Goal: Transaction & Acquisition: Book appointment/travel/reservation

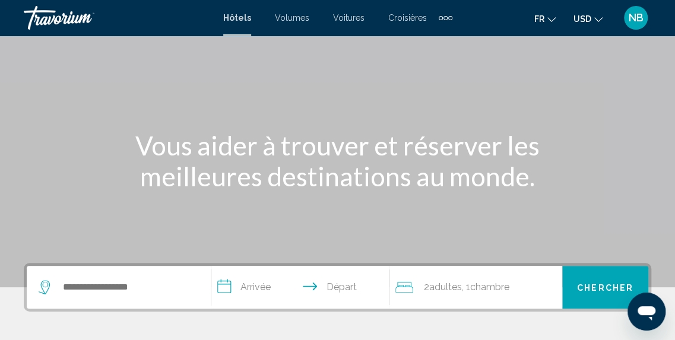
scroll to position [128, 0]
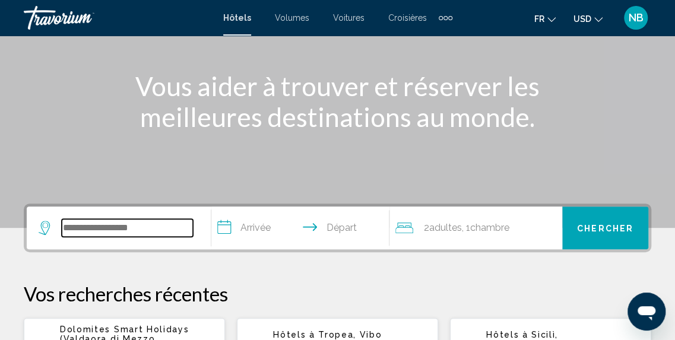
click at [118, 235] on input "Widget de recherche" at bounding box center [127, 228] width 131 height 18
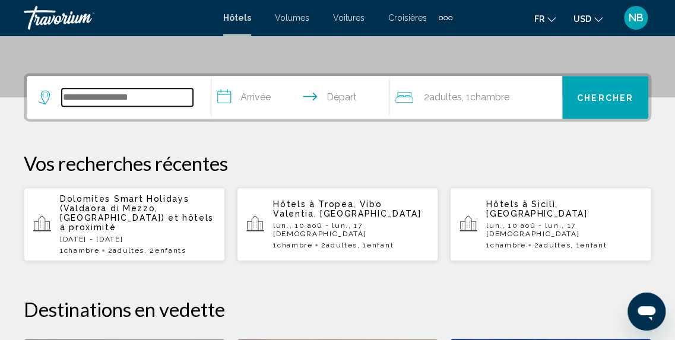
scroll to position [293, 0]
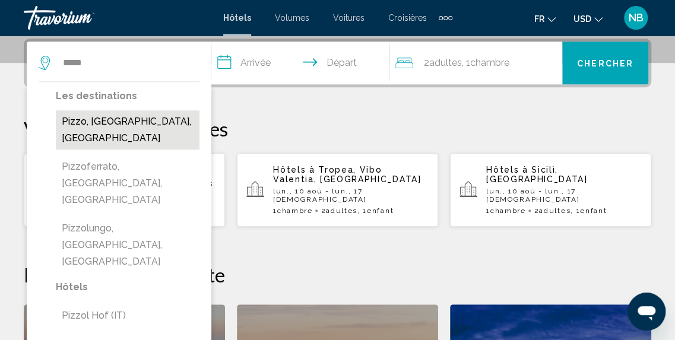
click at [118, 123] on button "Pizzo, [GEOGRAPHIC_DATA], [GEOGRAPHIC_DATA]" at bounding box center [128, 129] width 144 height 39
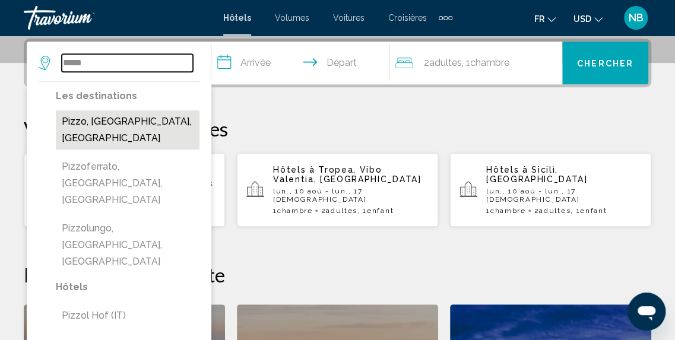
type input "**********"
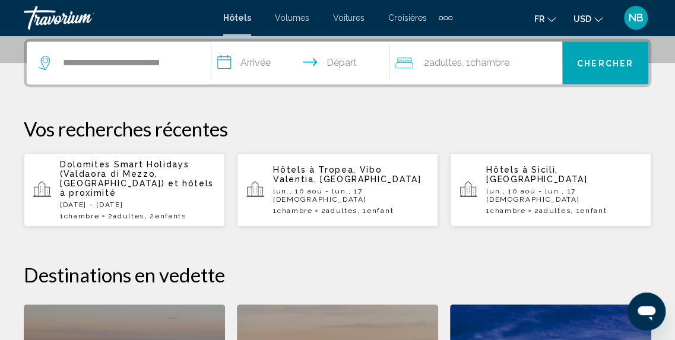
click at [276, 64] on input "**********" at bounding box center [302, 65] width 183 height 46
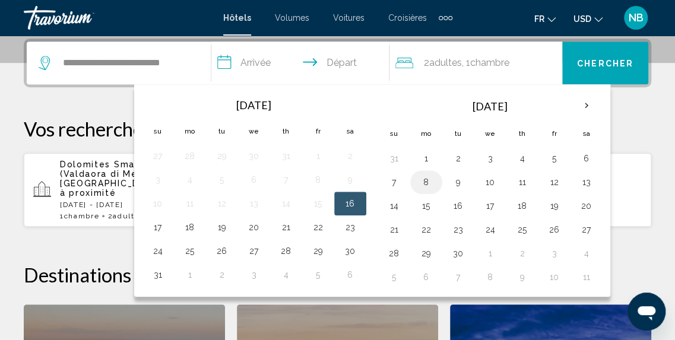
click at [427, 186] on button "8" at bounding box center [426, 182] width 19 height 17
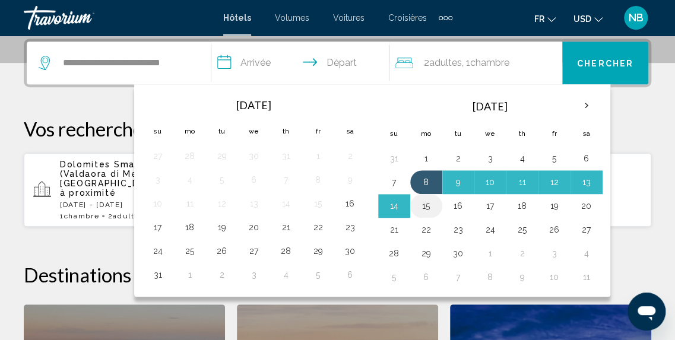
click at [427, 199] on button "15" at bounding box center [426, 206] width 19 height 17
type input "**********"
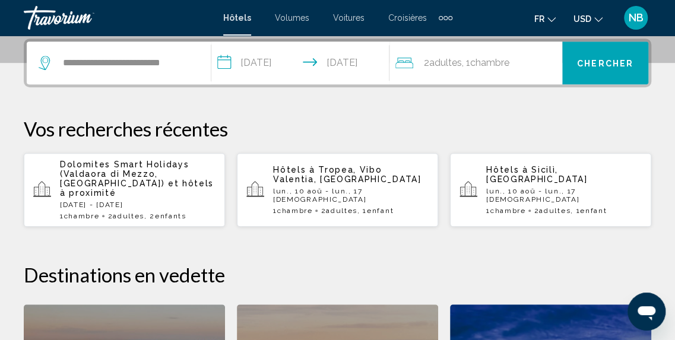
click at [498, 61] on span "Chambre" at bounding box center [489, 62] width 39 height 11
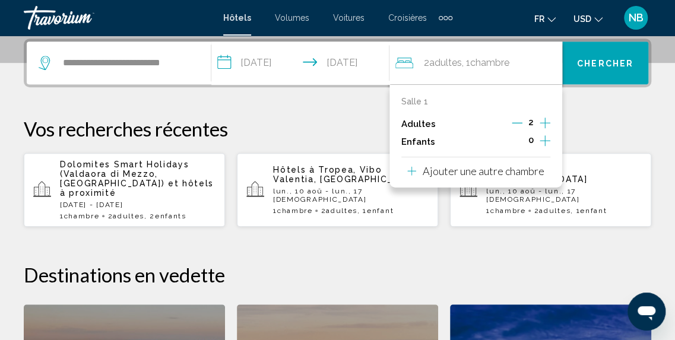
click at [545, 119] on icon "Augmenter les adultes" at bounding box center [544, 123] width 11 height 14
click at [597, 52] on button "Chercher" at bounding box center [605, 63] width 86 height 43
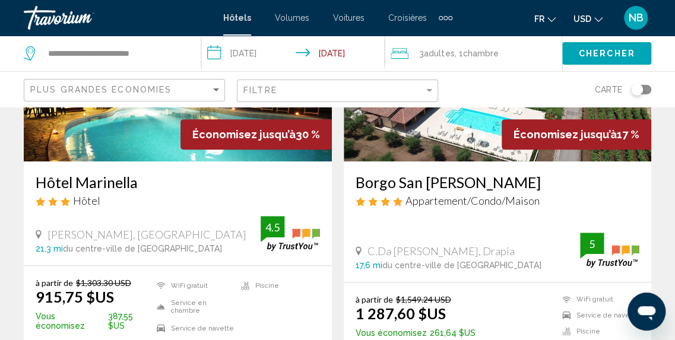
scroll to position [127, 0]
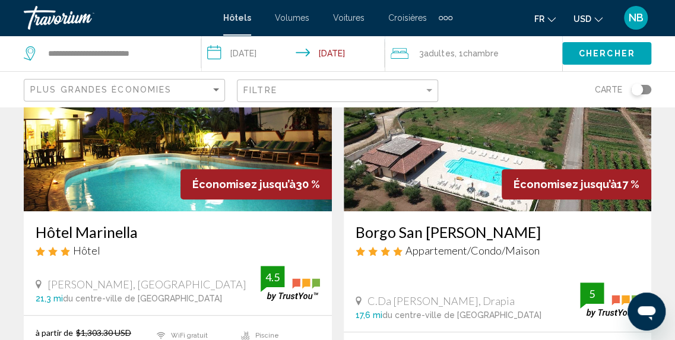
click at [593, 21] on button "USD USD ($) MXN (Mex$) CAD (Can$) GBP (£) EUR (€) AUD (A$) NZD (NZ$) CNY (CN¥)" at bounding box center [587, 18] width 29 height 17
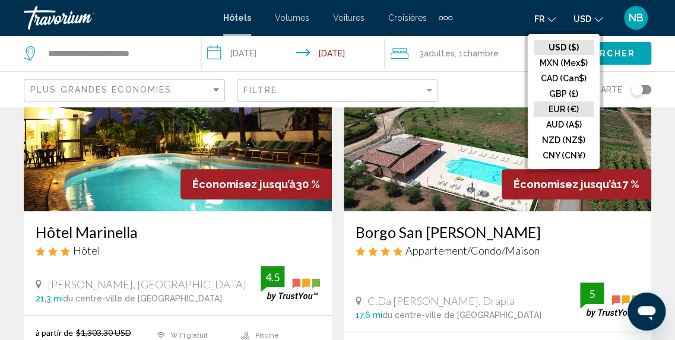
click at [589, 109] on button "EUR (€)" at bounding box center [564, 108] width 60 height 15
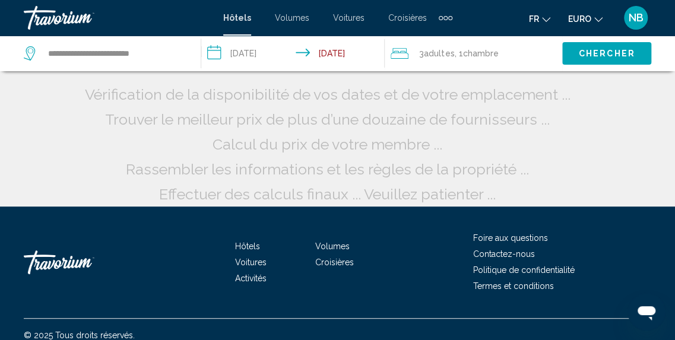
scroll to position [8, 0]
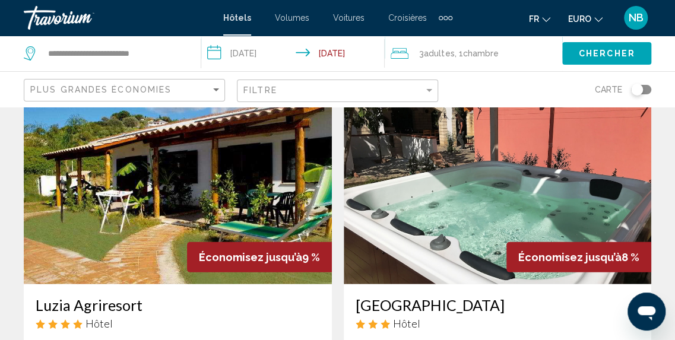
scroll to position [1382, 0]
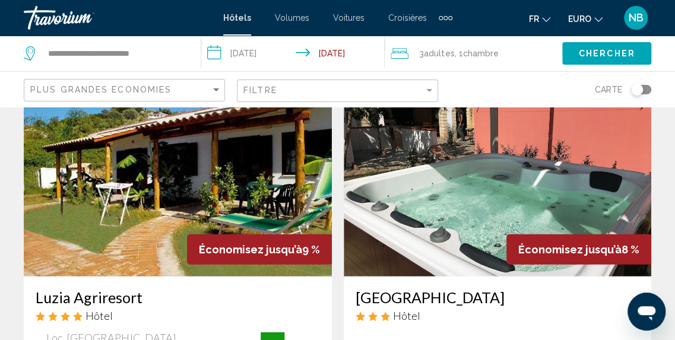
click at [577, 195] on img "Contenu principal" at bounding box center [498, 182] width 308 height 190
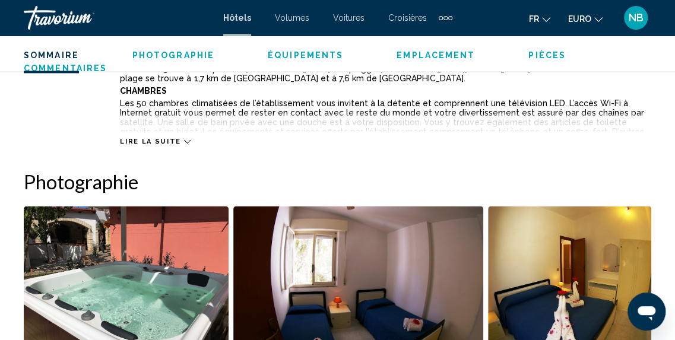
scroll to position [839, 0]
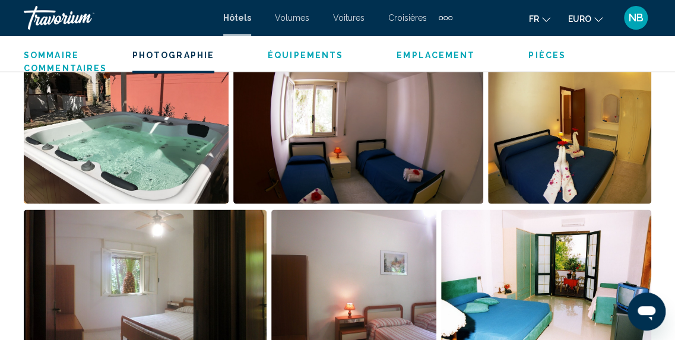
click at [160, 117] on img "Ouvrir le curseur d’image en plein écran" at bounding box center [126, 129] width 205 height 147
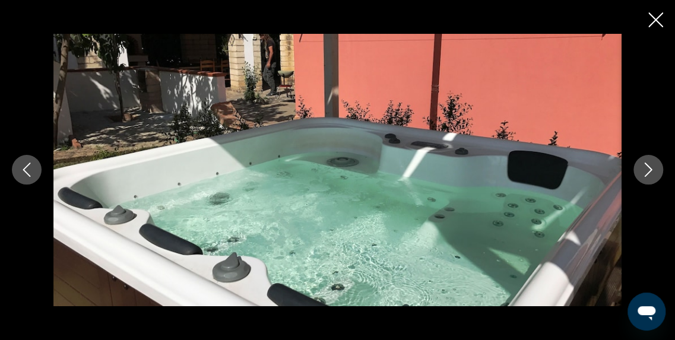
click at [645, 173] on icon "Image suivante" at bounding box center [648, 170] width 14 height 14
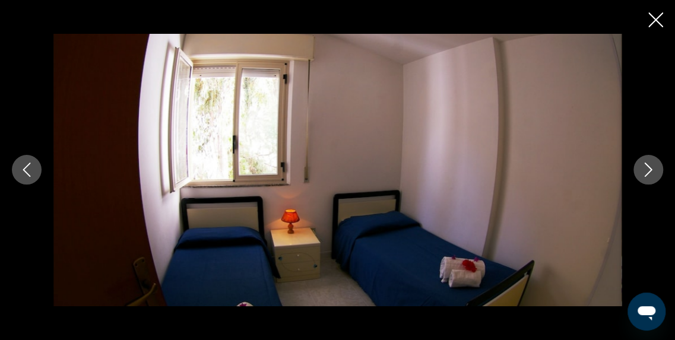
click at [645, 173] on icon "Image suivante" at bounding box center [648, 170] width 14 height 14
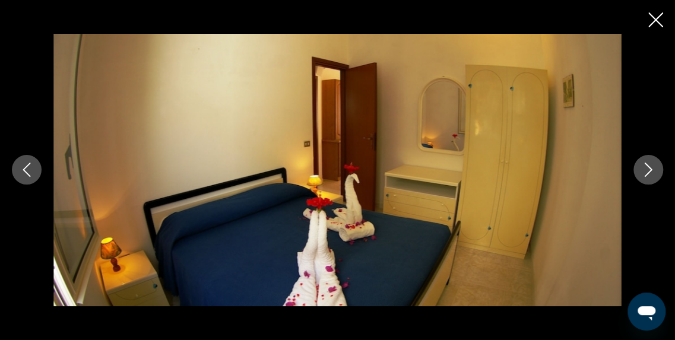
click at [645, 173] on icon "Image suivante" at bounding box center [648, 170] width 14 height 14
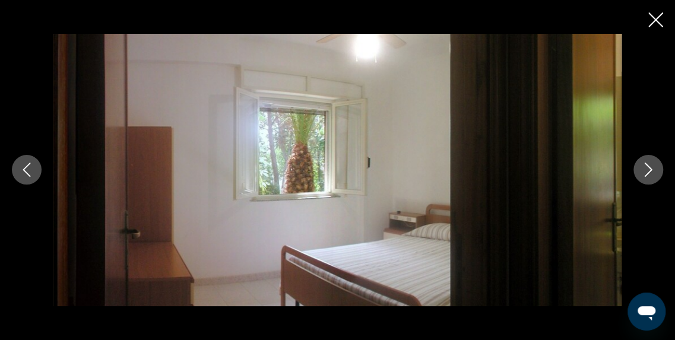
click at [645, 173] on icon "Image suivante" at bounding box center [648, 170] width 14 height 14
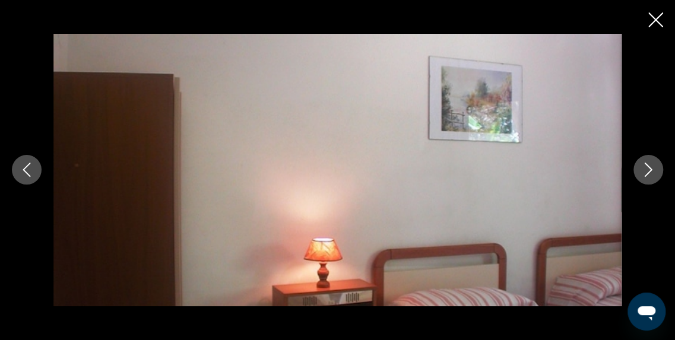
click at [645, 173] on icon "Image suivante" at bounding box center [648, 170] width 14 height 14
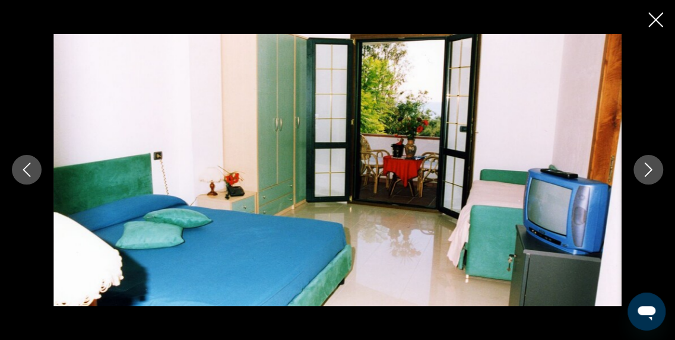
click at [645, 173] on icon "Image suivante" at bounding box center [648, 170] width 14 height 14
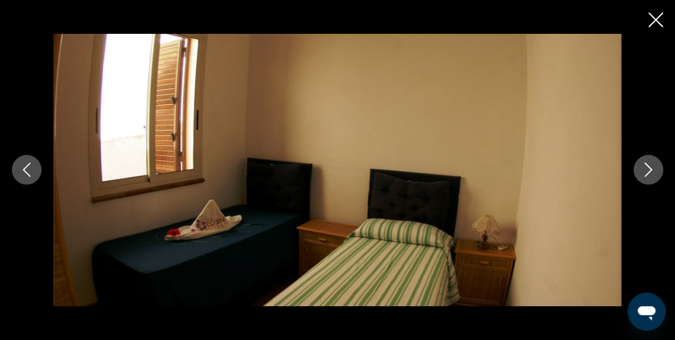
click at [645, 173] on icon "Image suivante" at bounding box center [648, 170] width 14 height 14
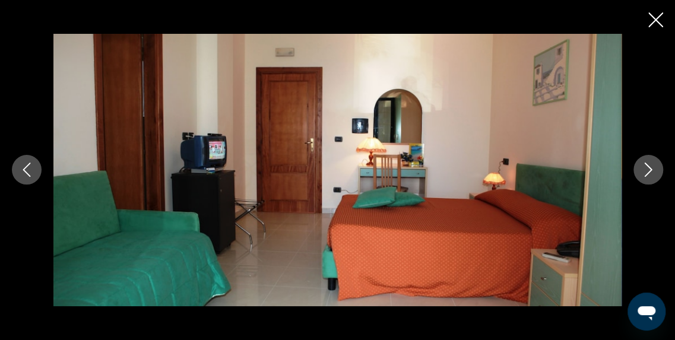
click at [645, 173] on icon "Image suivante" at bounding box center [648, 170] width 14 height 14
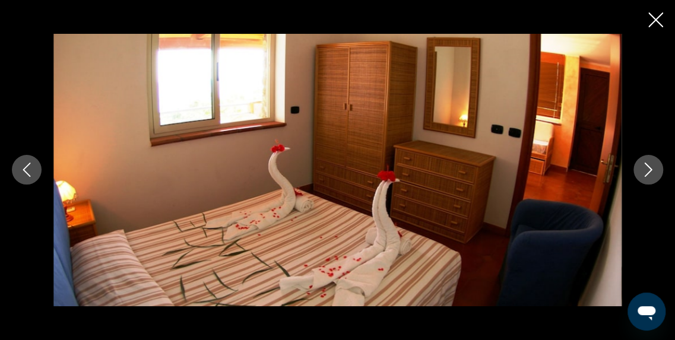
click at [645, 173] on icon "Image suivante" at bounding box center [648, 170] width 14 height 14
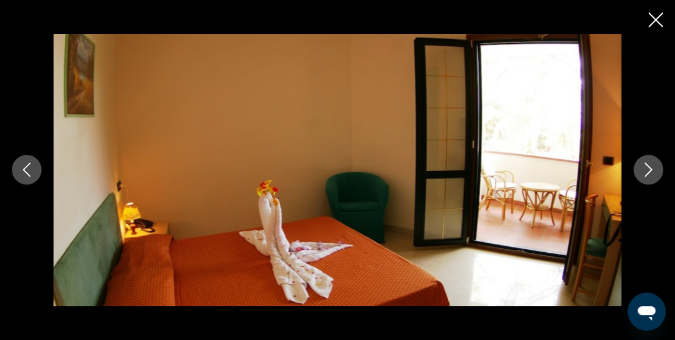
click at [645, 173] on icon "Image suivante" at bounding box center [648, 170] width 14 height 14
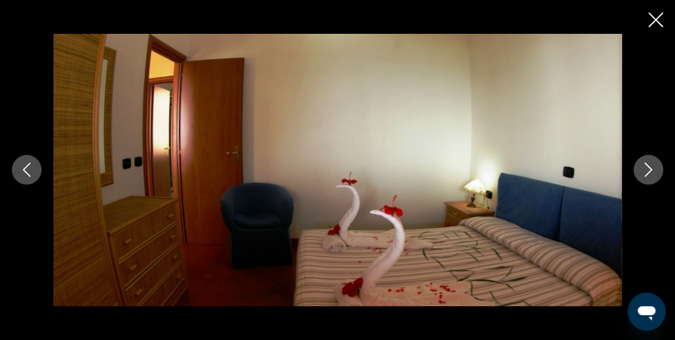
click at [645, 173] on icon "Image suivante" at bounding box center [648, 170] width 14 height 14
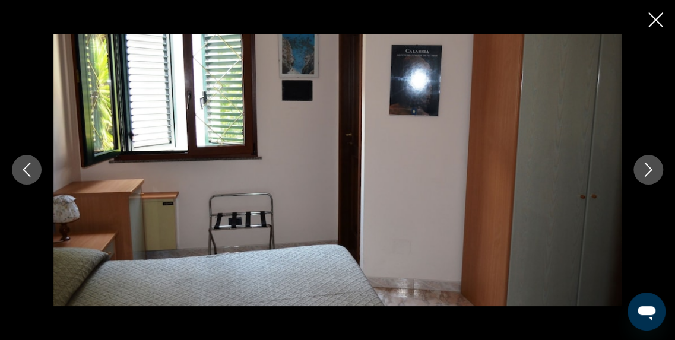
click at [645, 173] on icon "Image suivante" at bounding box center [648, 170] width 14 height 14
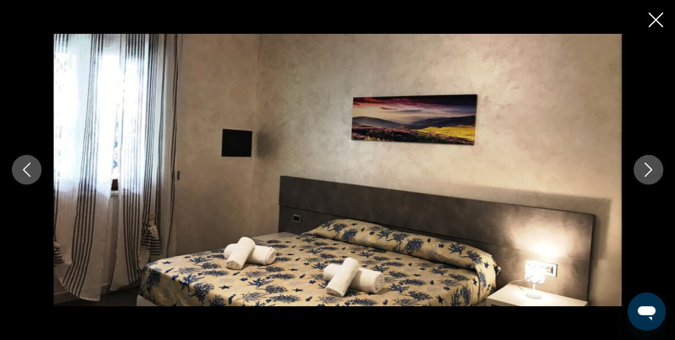
click at [645, 173] on icon "Image suivante" at bounding box center [648, 170] width 14 height 14
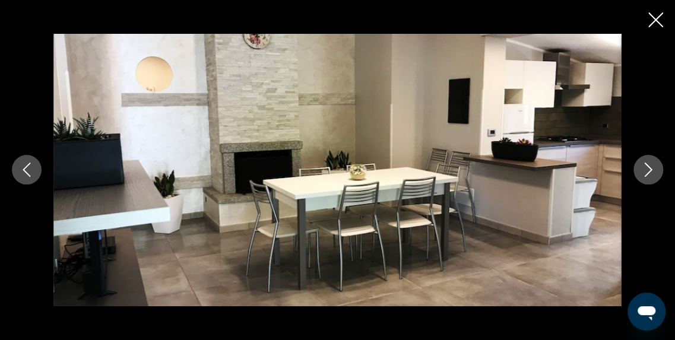
click at [645, 173] on icon "Image suivante" at bounding box center [648, 170] width 14 height 14
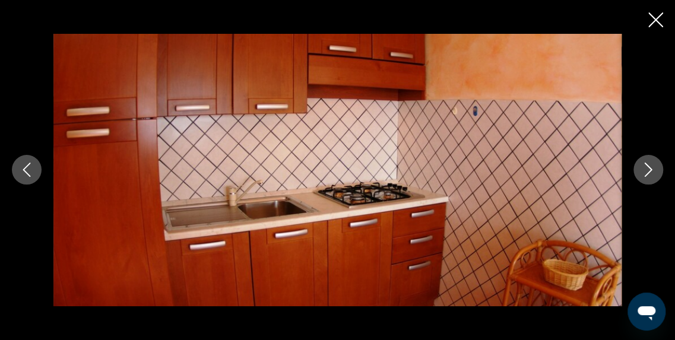
click at [645, 173] on icon "Image suivante" at bounding box center [648, 170] width 14 height 14
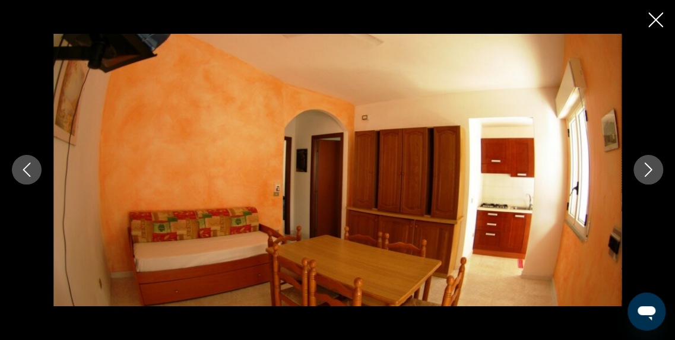
click at [645, 173] on icon "Image suivante" at bounding box center [648, 170] width 14 height 14
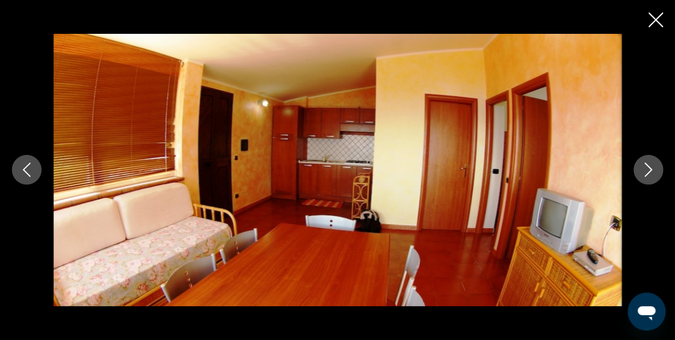
click at [645, 173] on icon "Image suivante" at bounding box center [648, 170] width 14 height 14
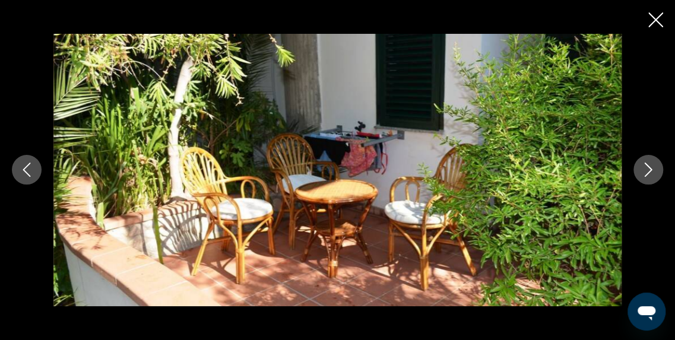
click at [645, 173] on icon "Image suivante" at bounding box center [648, 170] width 14 height 14
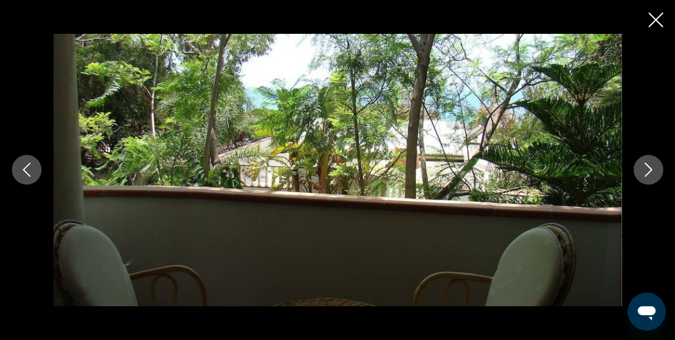
click at [645, 173] on icon "Image suivante" at bounding box center [648, 170] width 14 height 14
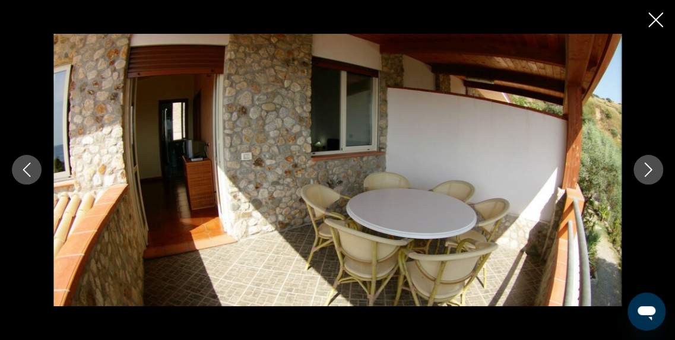
click at [645, 173] on icon "Image suivante" at bounding box center [648, 170] width 14 height 14
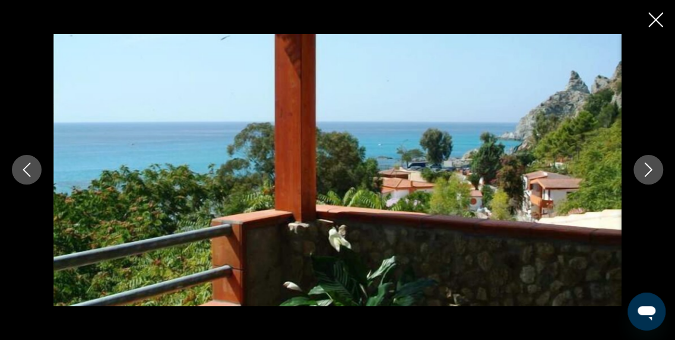
click at [645, 173] on icon "Image suivante" at bounding box center [648, 170] width 14 height 14
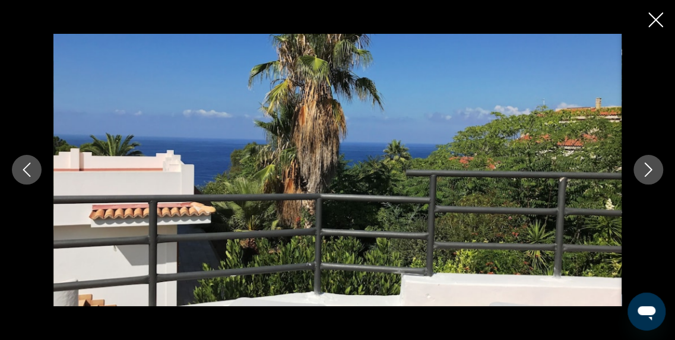
click at [645, 173] on icon "Image suivante" at bounding box center [648, 170] width 14 height 14
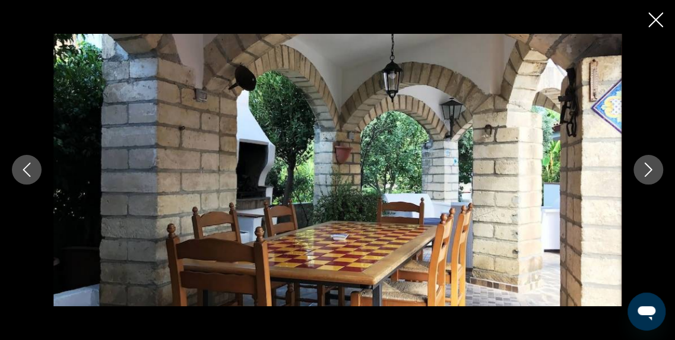
click at [645, 173] on icon "Image suivante" at bounding box center [648, 170] width 14 height 14
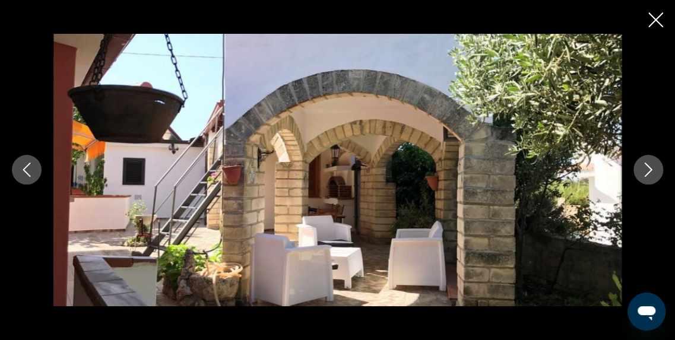
click at [645, 173] on icon "Image suivante" at bounding box center [648, 170] width 14 height 14
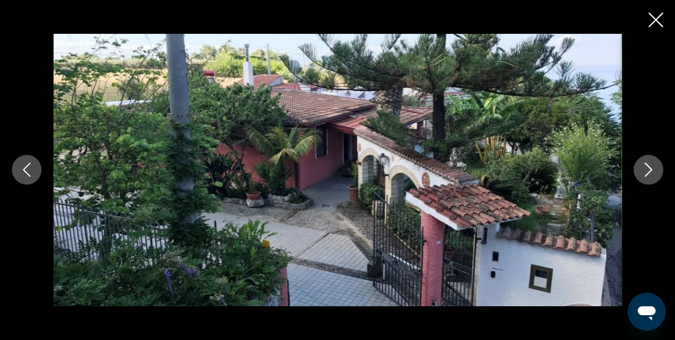
click at [645, 173] on icon "Image suivante" at bounding box center [648, 170] width 14 height 14
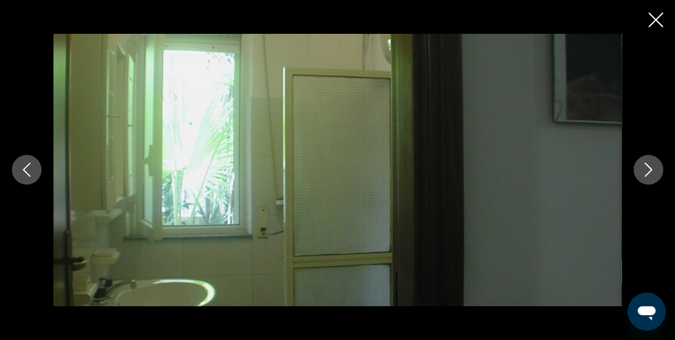
click at [645, 173] on icon "Image suivante" at bounding box center [648, 170] width 14 height 14
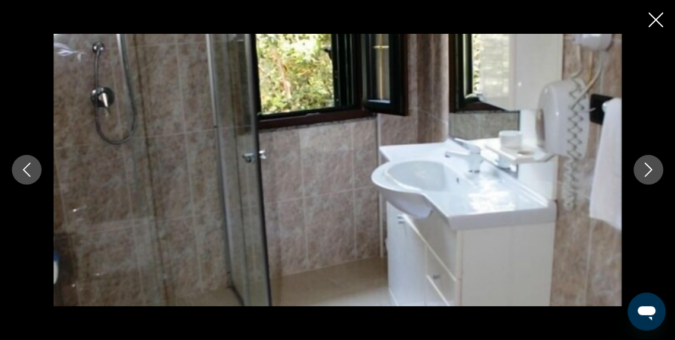
click at [645, 173] on icon "Image suivante" at bounding box center [648, 170] width 14 height 14
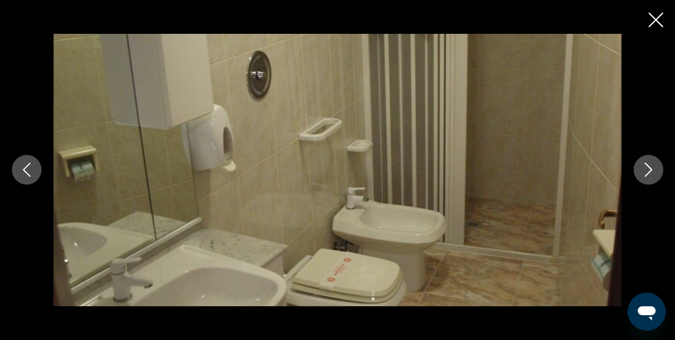
click at [645, 173] on icon "Image suivante" at bounding box center [648, 170] width 14 height 14
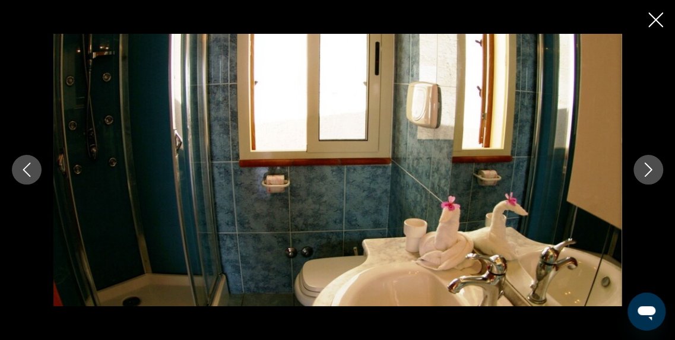
click at [645, 173] on icon "Image suivante" at bounding box center [648, 170] width 14 height 14
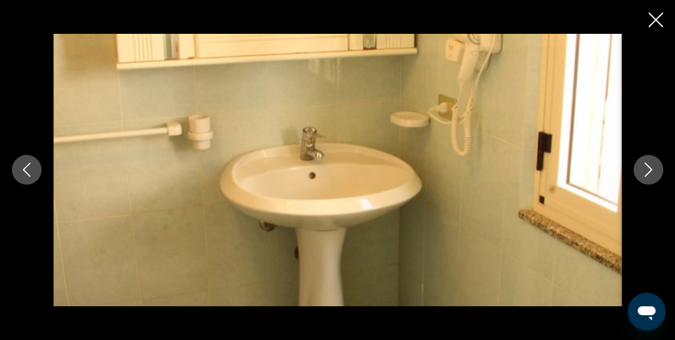
click at [645, 173] on icon "Image suivante" at bounding box center [648, 170] width 14 height 14
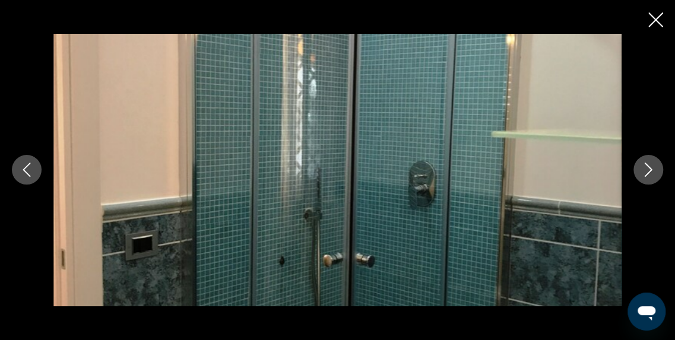
click at [645, 173] on icon "Image suivante" at bounding box center [648, 170] width 14 height 14
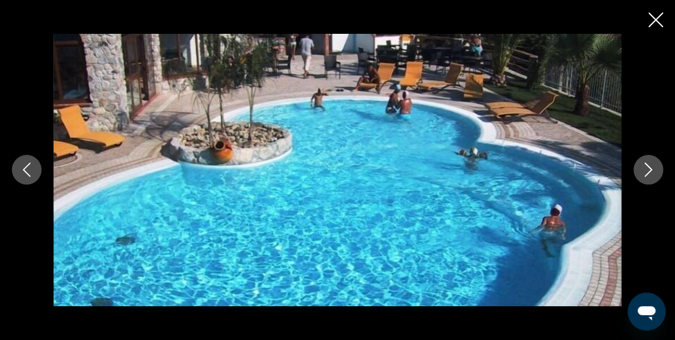
click at [645, 173] on icon "Image suivante" at bounding box center [648, 170] width 14 height 14
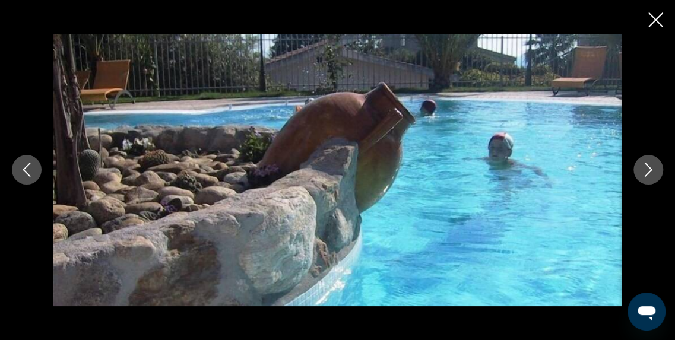
click at [645, 173] on icon "Image suivante" at bounding box center [648, 170] width 14 height 14
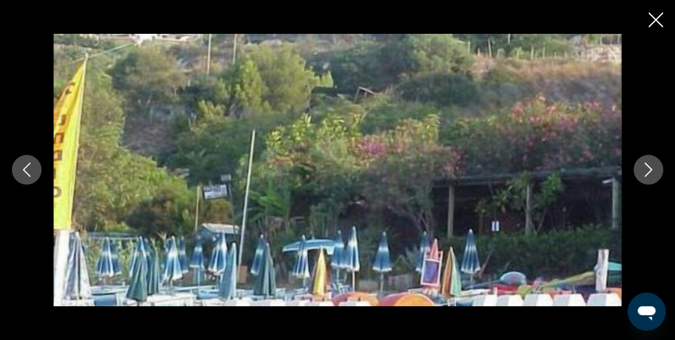
click at [645, 173] on icon "Image suivante" at bounding box center [648, 170] width 14 height 14
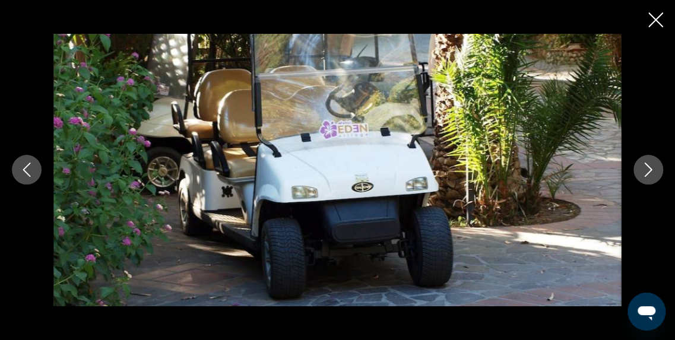
click at [645, 173] on icon "Image suivante" at bounding box center [648, 170] width 14 height 14
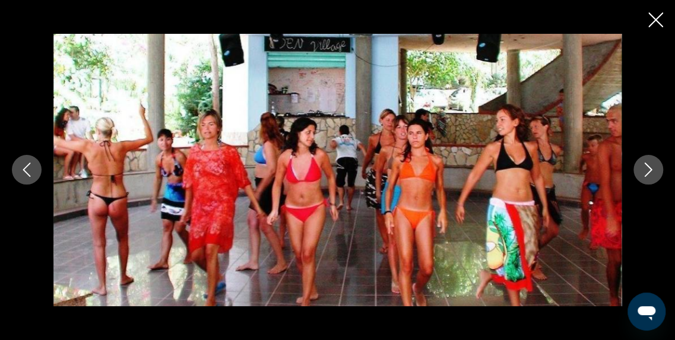
click at [645, 173] on icon "Image suivante" at bounding box center [648, 170] width 14 height 14
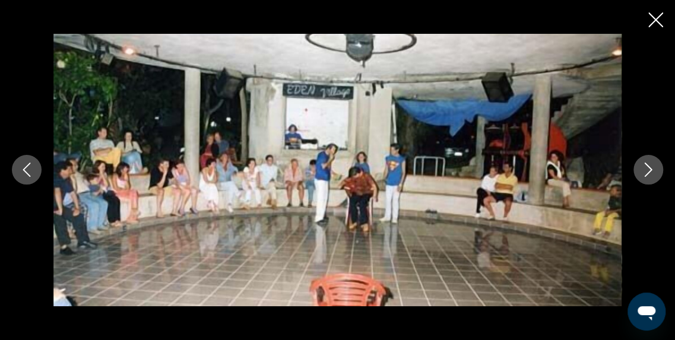
click at [645, 173] on icon "Image suivante" at bounding box center [648, 170] width 14 height 14
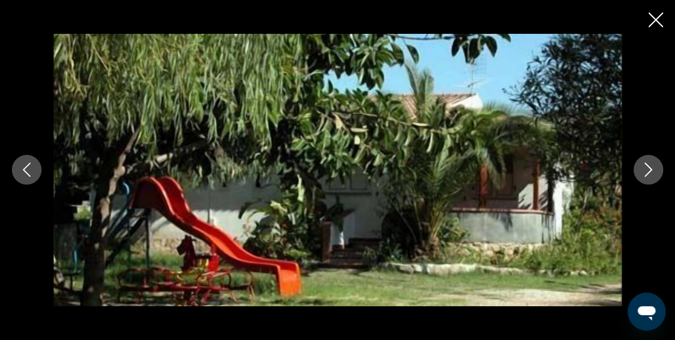
click at [645, 173] on icon "Image suivante" at bounding box center [648, 170] width 14 height 14
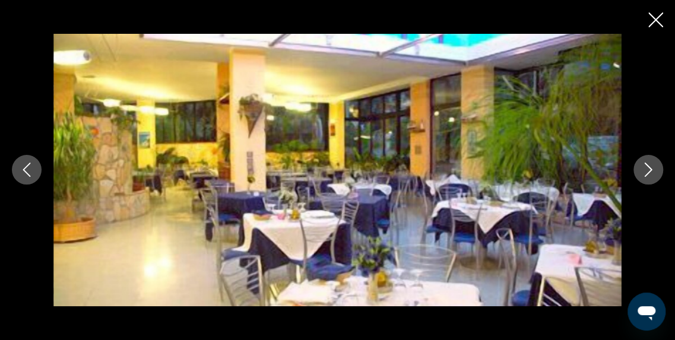
click at [645, 173] on icon "Image suivante" at bounding box center [648, 170] width 14 height 14
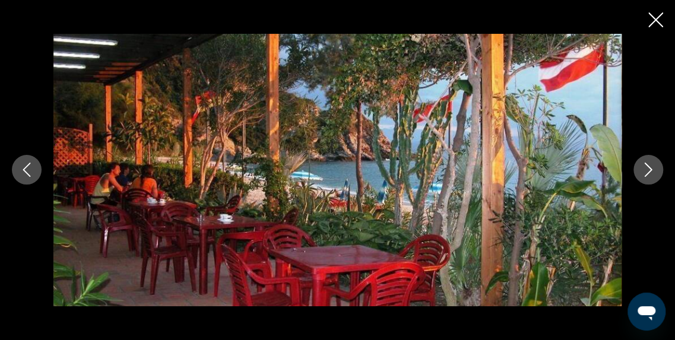
click at [645, 173] on icon "Image suivante" at bounding box center [648, 170] width 14 height 14
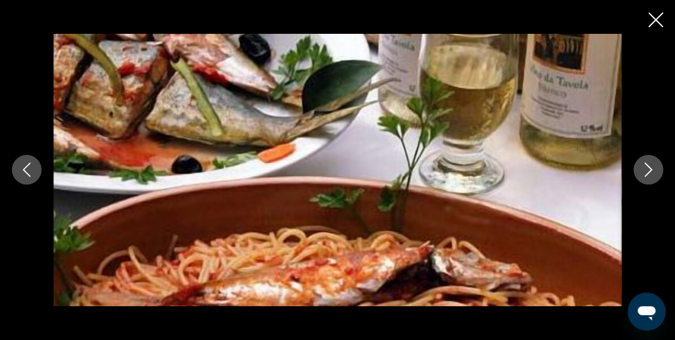
click at [645, 173] on icon "Image suivante" at bounding box center [648, 170] width 14 height 14
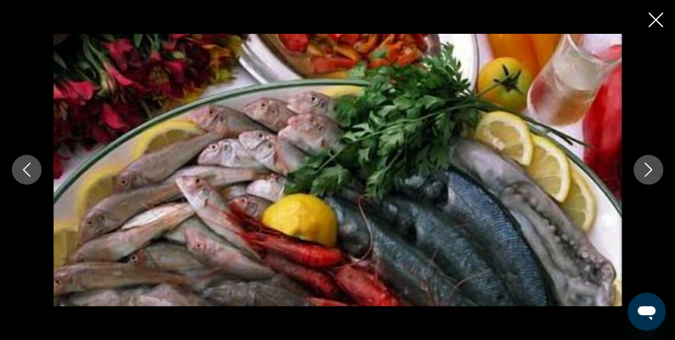
click at [645, 173] on icon "Image suivante" at bounding box center [648, 170] width 14 height 14
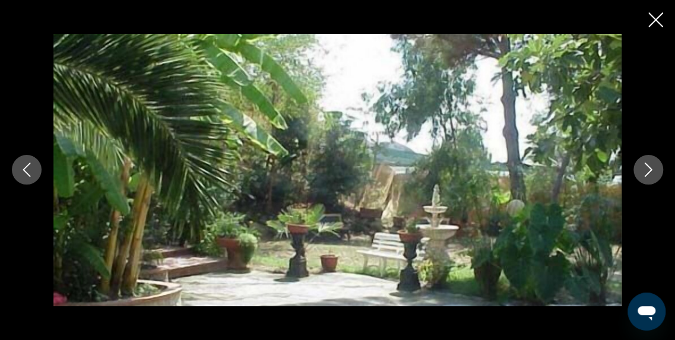
click at [645, 173] on icon "Image suivante" at bounding box center [648, 170] width 14 height 14
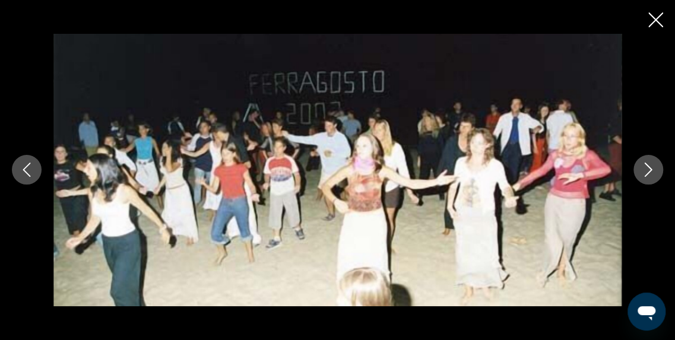
click at [645, 173] on icon "Image suivante" at bounding box center [648, 170] width 14 height 14
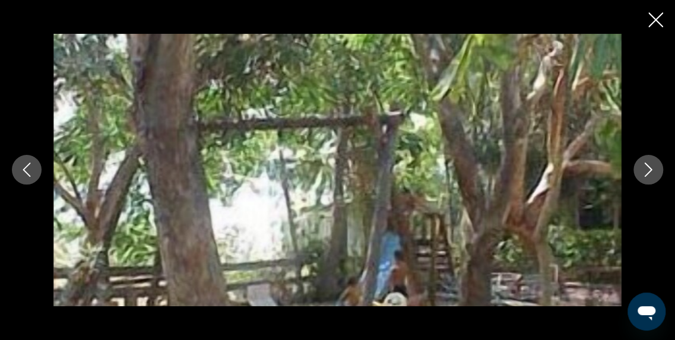
click at [645, 173] on icon "Image suivante" at bounding box center [648, 170] width 14 height 14
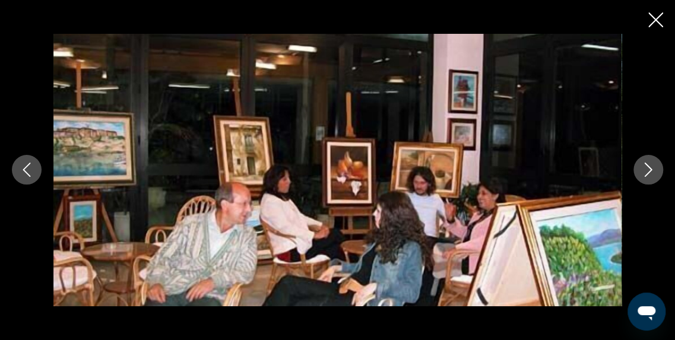
click at [645, 173] on icon "Image suivante" at bounding box center [648, 170] width 14 height 14
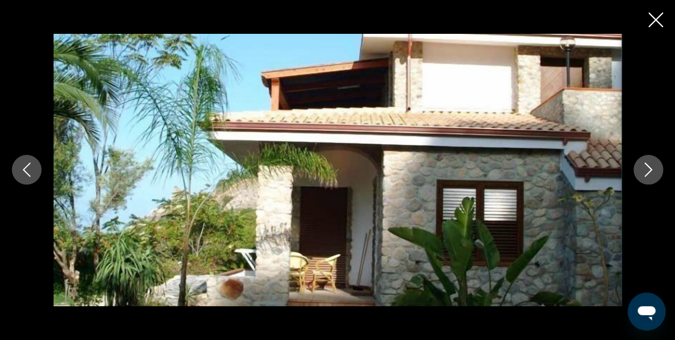
click at [645, 173] on icon "Image suivante" at bounding box center [648, 170] width 14 height 14
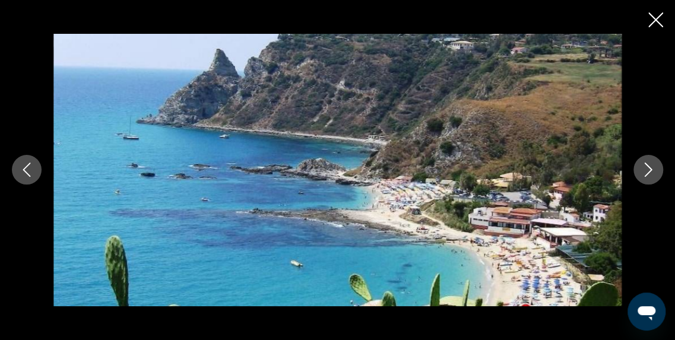
click at [645, 173] on icon "Image suivante" at bounding box center [648, 170] width 14 height 14
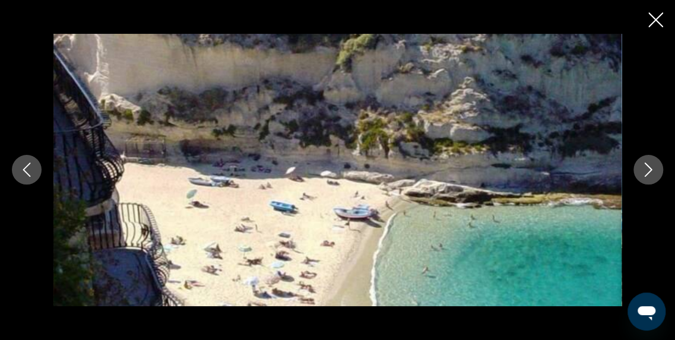
click at [645, 173] on icon "Image suivante" at bounding box center [648, 170] width 14 height 14
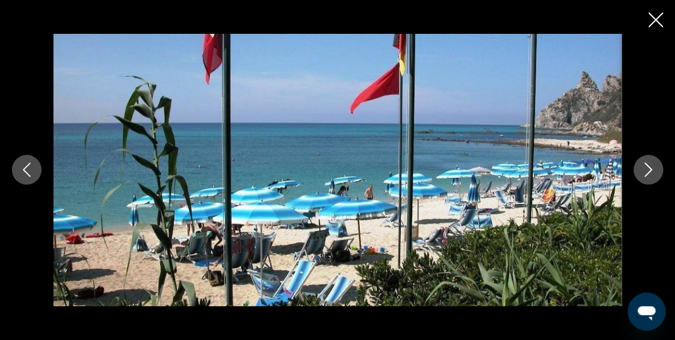
click at [645, 173] on icon "Image suivante" at bounding box center [648, 170] width 14 height 14
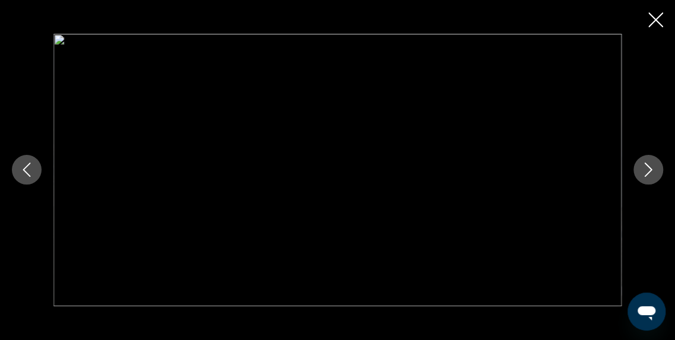
click at [645, 173] on icon "Image suivante" at bounding box center [648, 170] width 14 height 14
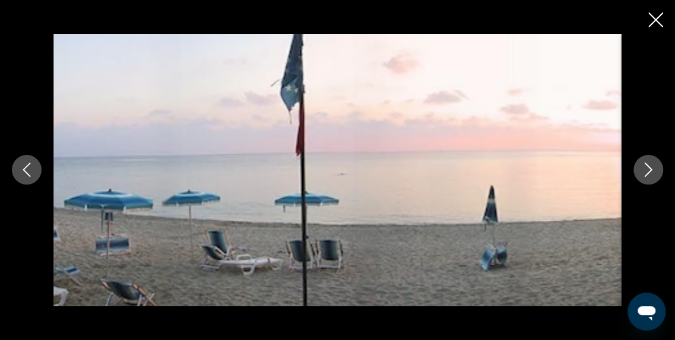
click at [645, 173] on icon "Image suivante" at bounding box center [648, 170] width 14 height 14
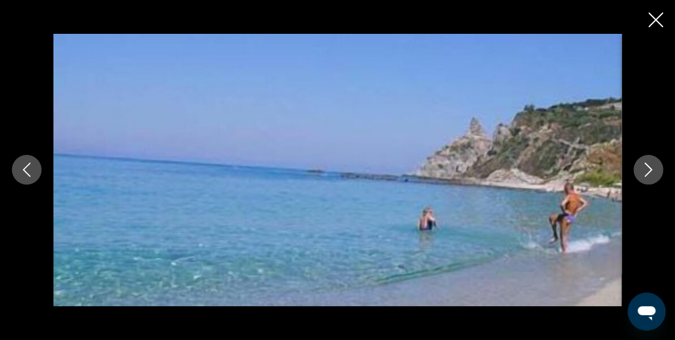
click at [645, 173] on icon "Image suivante" at bounding box center [648, 170] width 14 height 14
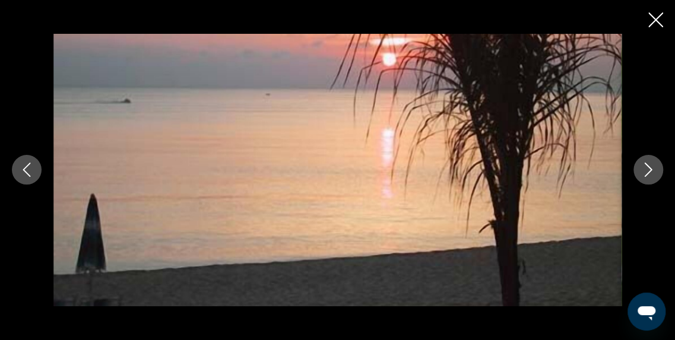
click at [645, 173] on icon "Image suivante" at bounding box center [648, 170] width 14 height 14
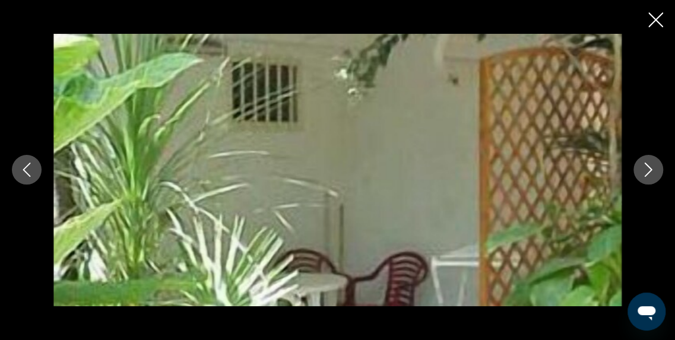
click at [645, 173] on icon "Image suivante" at bounding box center [648, 170] width 14 height 14
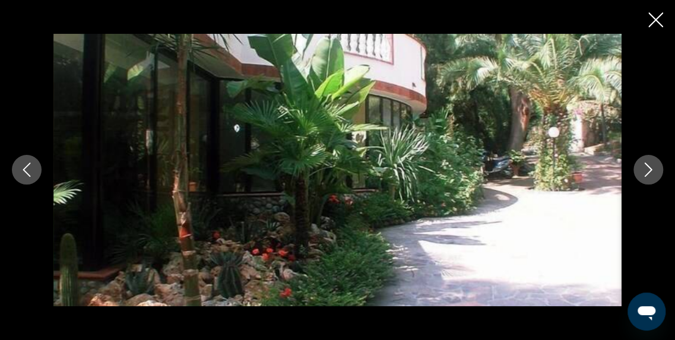
click at [645, 173] on icon "Image suivante" at bounding box center [648, 170] width 14 height 14
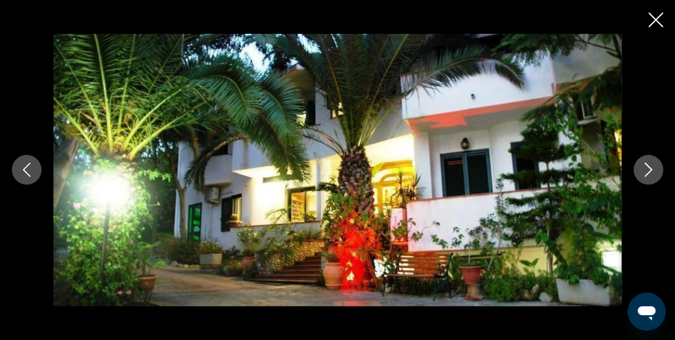
click at [645, 173] on icon "Image suivante" at bounding box center [648, 170] width 14 height 14
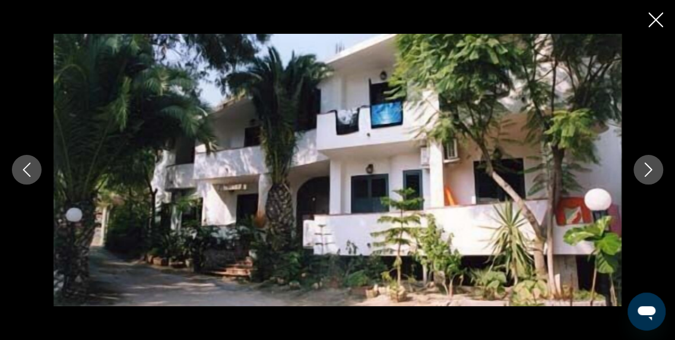
click at [645, 173] on icon "Image suivante" at bounding box center [648, 170] width 14 height 14
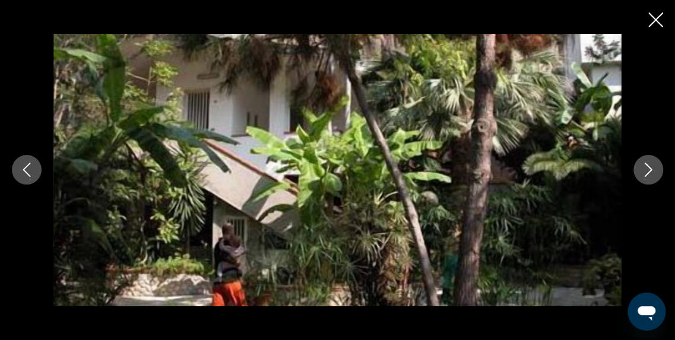
click at [645, 173] on icon "Image suivante" at bounding box center [648, 170] width 14 height 14
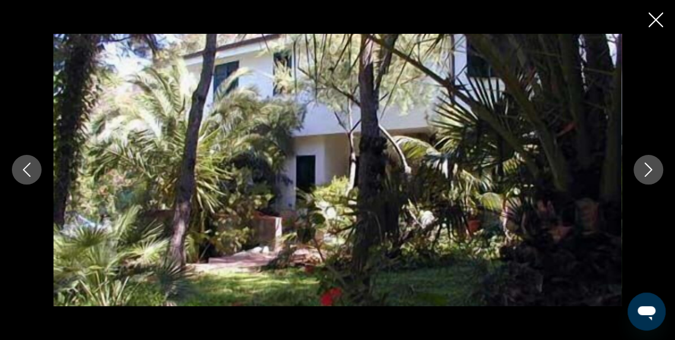
click at [645, 173] on icon "Image suivante" at bounding box center [648, 170] width 14 height 14
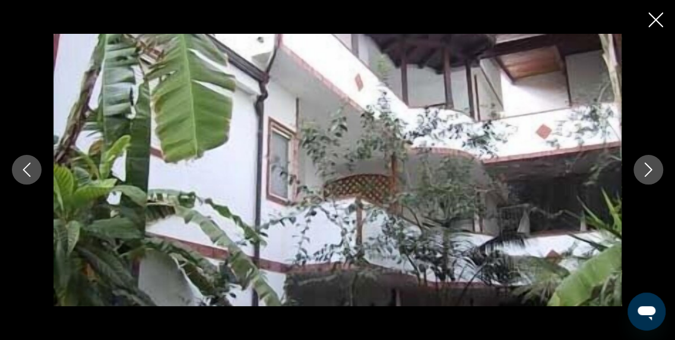
click at [645, 173] on icon "Image suivante" at bounding box center [648, 170] width 14 height 14
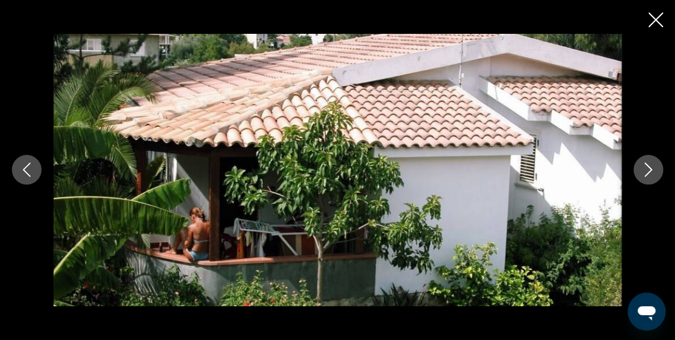
click at [645, 173] on icon "Image suivante" at bounding box center [648, 170] width 14 height 14
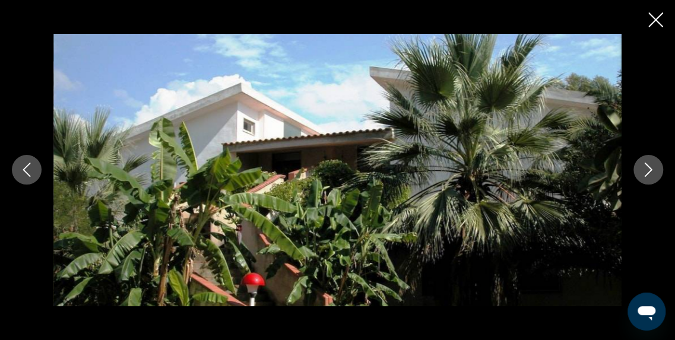
click at [645, 173] on icon "Image suivante" at bounding box center [648, 170] width 14 height 14
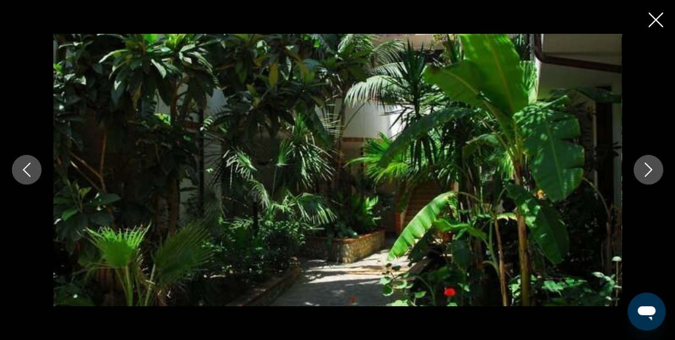
click at [645, 173] on icon "Image suivante" at bounding box center [648, 170] width 14 height 14
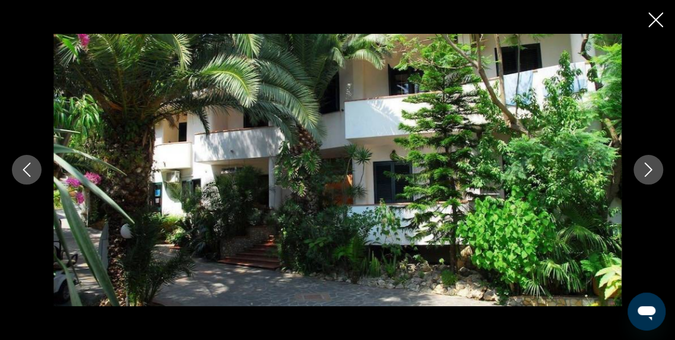
click at [645, 173] on icon "Image suivante" at bounding box center [648, 170] width 14 height 14
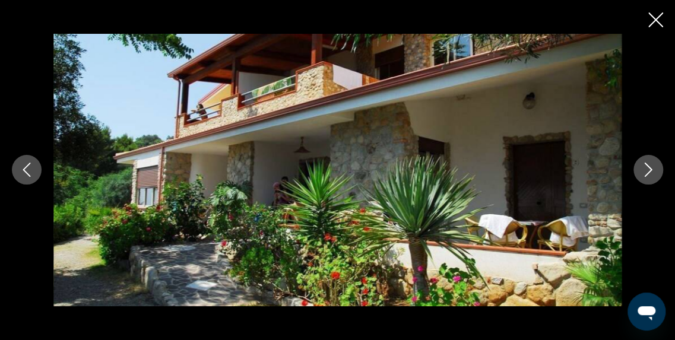
click at [645, 173] on icon "Image suivante" at bounding box center [648, 170] width 14 height 14
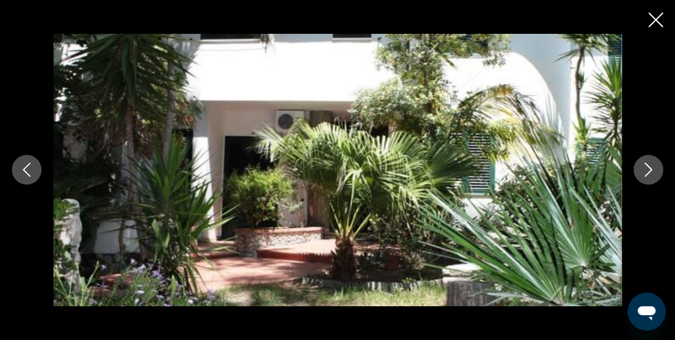
click at [645, 173] on icon "Image suivante" at bounding box center [648, 170] width 14 height 14
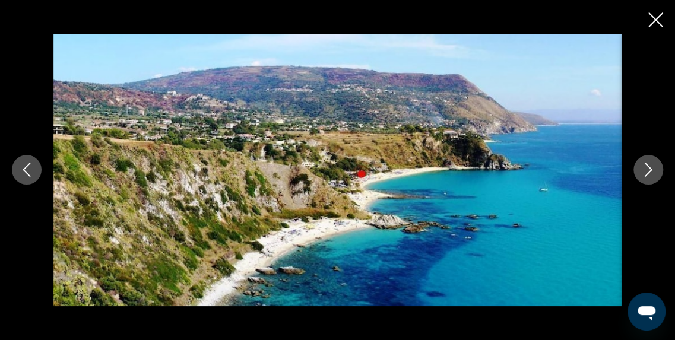
click at [645, 173] on icon "Image suivante" at bounding box center [648, 170] width 14 height 14
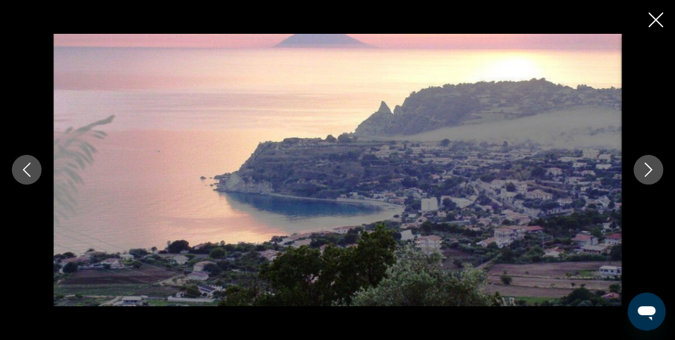
click at [645, 173] on icon "Image suivante" at bounding box center [648, 170] width 14 height 14
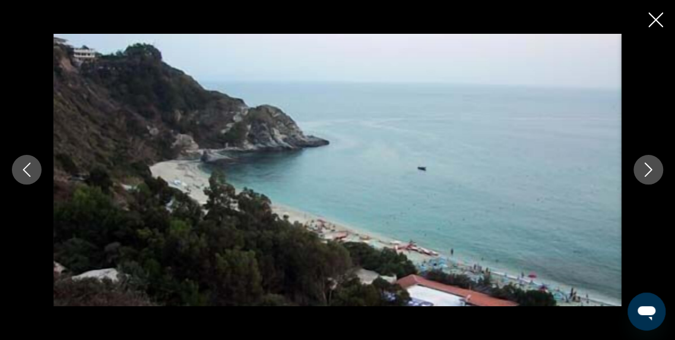
click at [645, 173] on icon "Image suivante" at bounding box center [648, 170] width 14 height 14
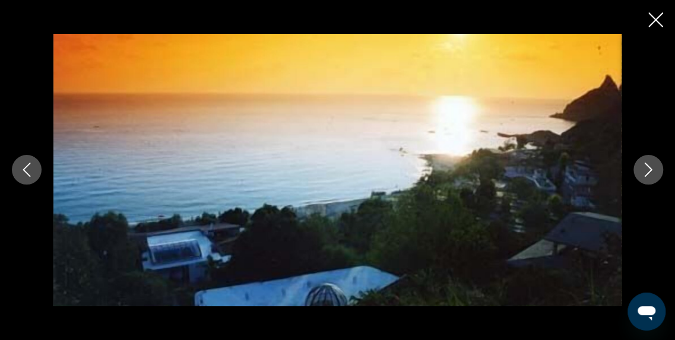
click at [645, 173] on icon "Image suivante" at bounding box center [648, 170] width 14 height 14
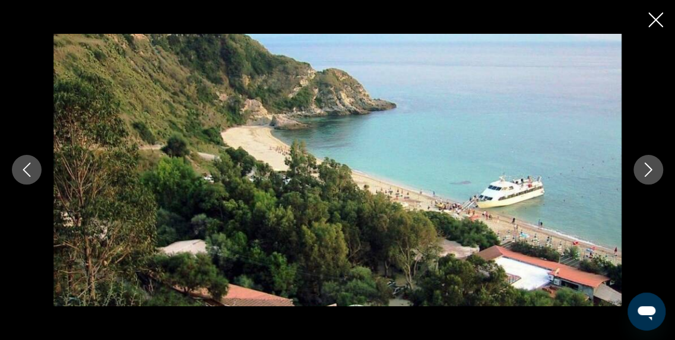
click at [645, 173] on icon "Image suivante" at bounding box center [648, 170] width 14 height 14
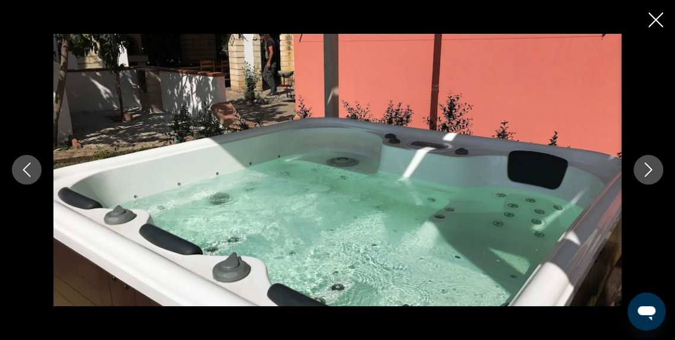
click at [659, 20] on icon "Fermer le diaporama" at bounding box center [655, 19] width 15 height 15
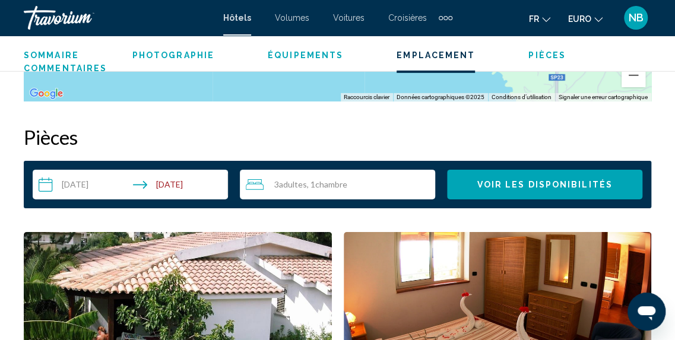
scroll to position [1812, 0]
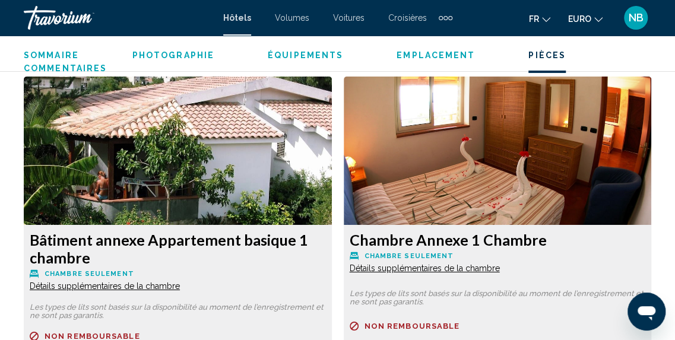
click at [158, 284] on span "Détails supplémentaires de la chambre" at bounding box center [105, 285] width 150 height 9
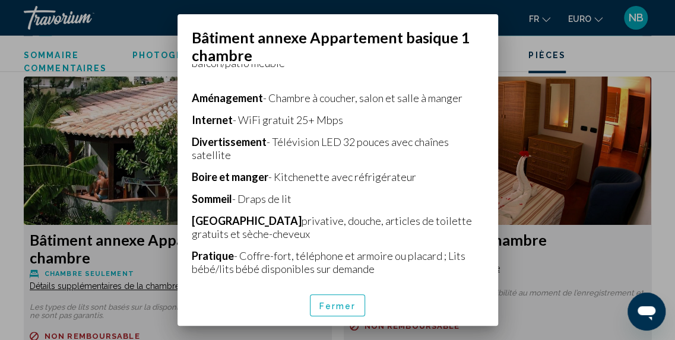
scroll to position [284, 0]
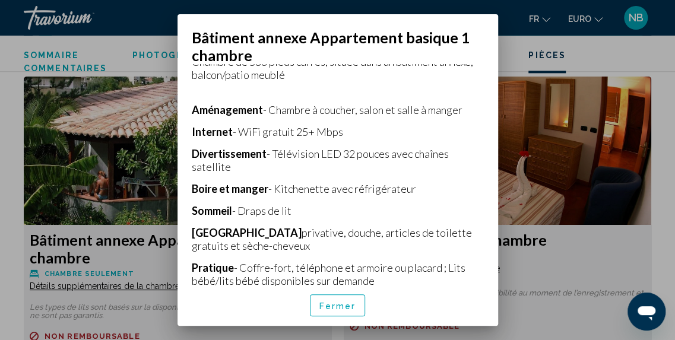
click at [341, 297] on button "Fermer" at bounding box center [338, 305] width 56 height 22
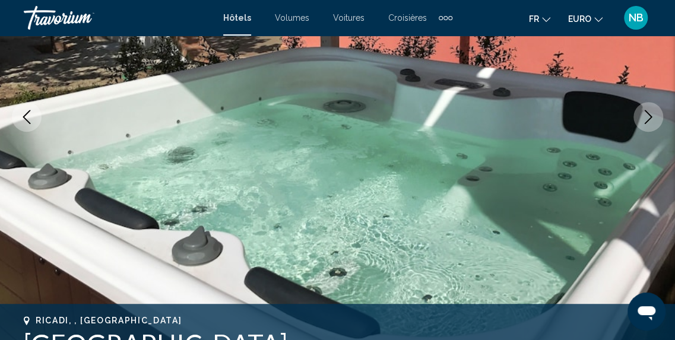
scroll to position [62, 0]
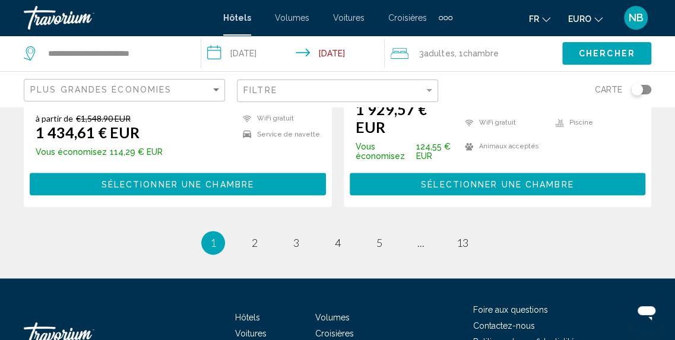
scroll to position [2590, 0]
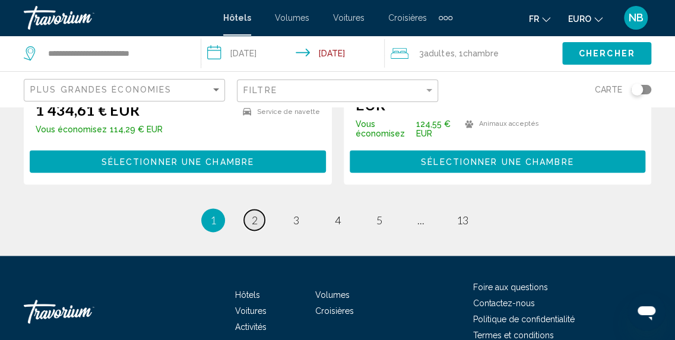
click at [254, 214] on span "2" at bounding box center [255, 220] width 6 height 13
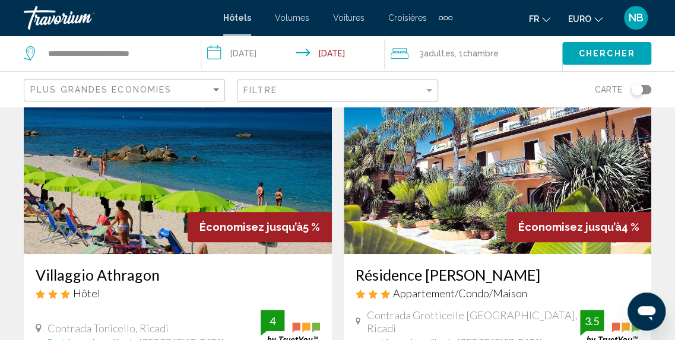
scroll to position [88, 0]
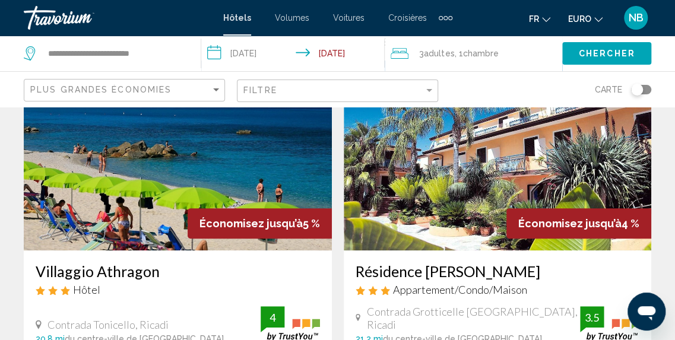
click at [260, 180] on img "Contenu principal" at bounding box center [178, 156] width 308 height 190
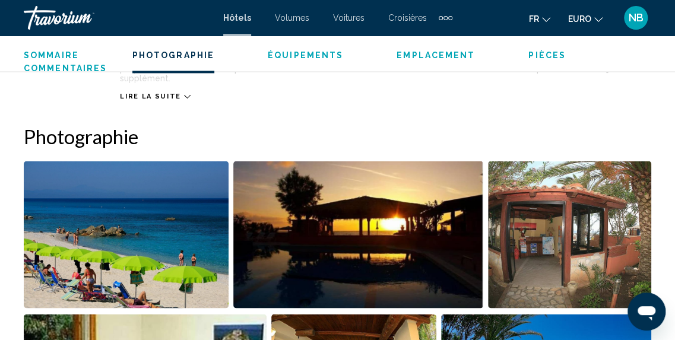
scroll to position [817, 0]
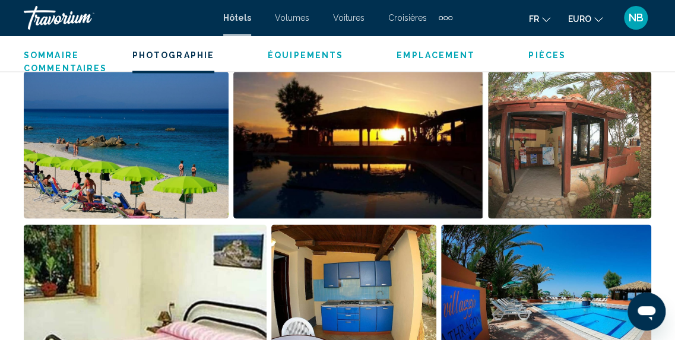
click at [203, 179] on img "Ouvrir le curseur d’image en plein écran" at bounding box center [126, 144] width 205 height 147
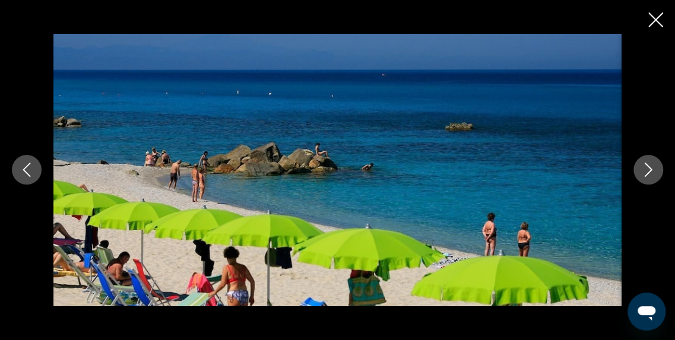
click at [650, 174] on icon "Image suivante" at bounding box center [648, 170] width 14 height 14
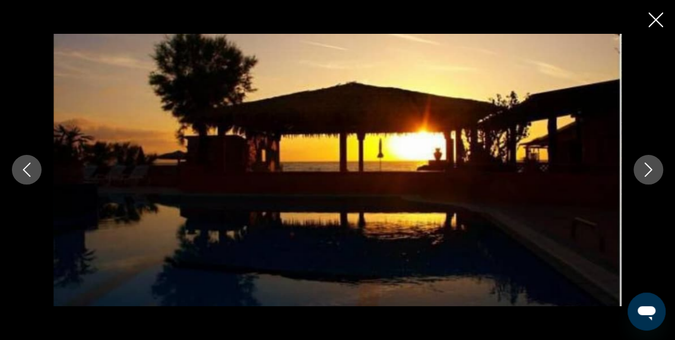
click at [650, 174] on icon "Image suivante" at bounding box center [648, 170] width 14 height 14
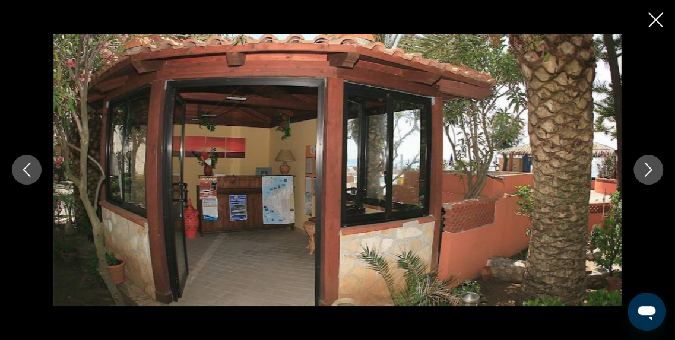
click at [650, 174] on icon "Image suivante" at bounding box center [648, 170] width 14 height 14
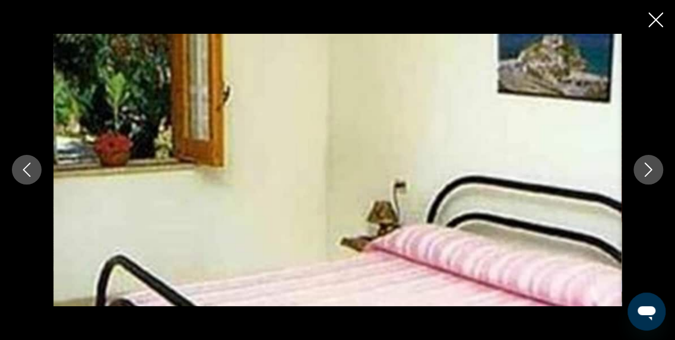
click at [650, 174] on icon "Image suivante" at bounding box center [648, 170] width 14 height 14
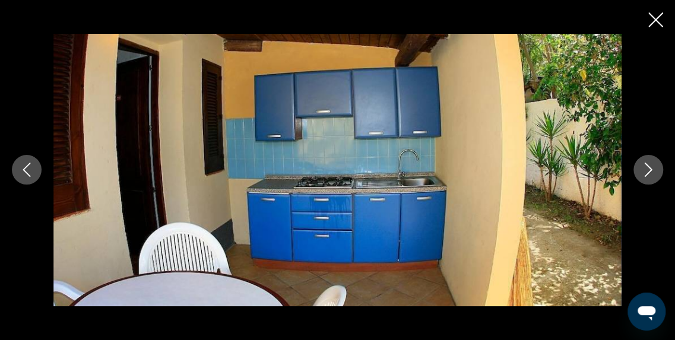
click at [650, 174] on icon "Image suivante" at bounding box center [648, 170] width 14 height 14
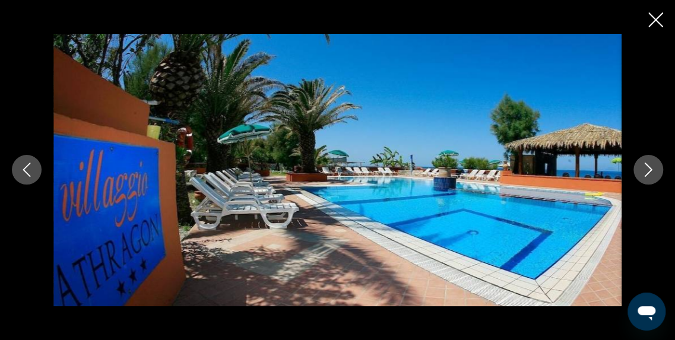
click at [644, 166] on icon "Image suivante" at bounding box center [648, 170] width 14 height 14
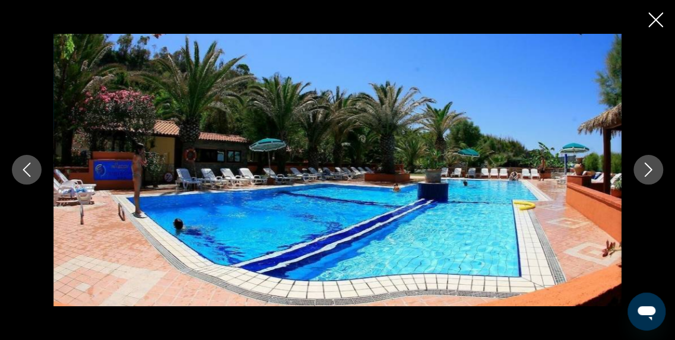
click at [644, 166] on icon "Image suivante" at bounding box center [648, 170] width 14 height 14
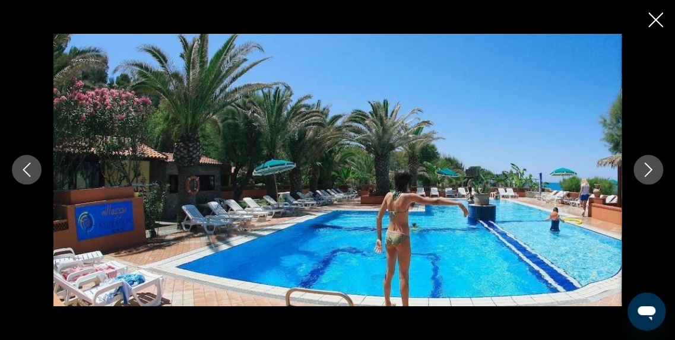
click at [644, 166] on icon "Image suivante" at bounding box center [648, 170] width 14 height 14
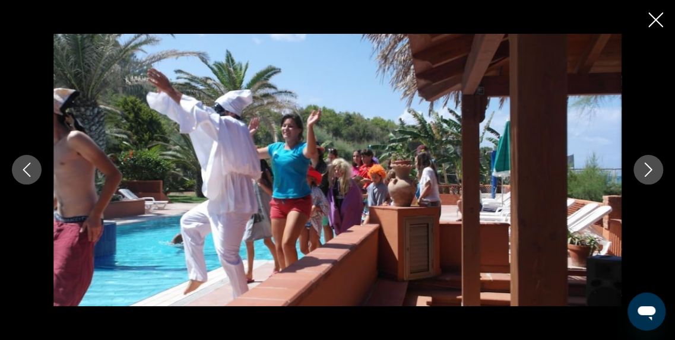
click at [644, 166] on icon "Image suivante" at bounding box center [648, 170] width 14 height 14
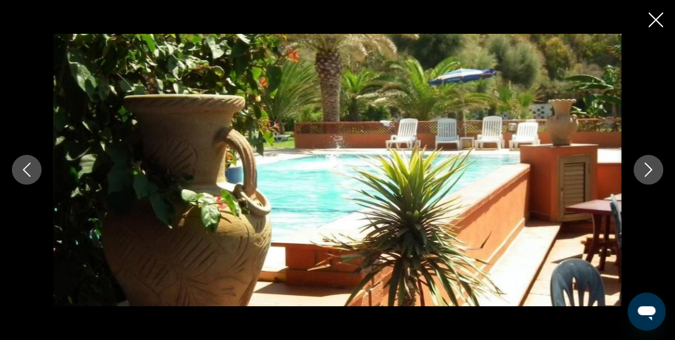
click at [644, 166] on icon "Image suivante" at bounding box center [648, 170] width 14 height 14
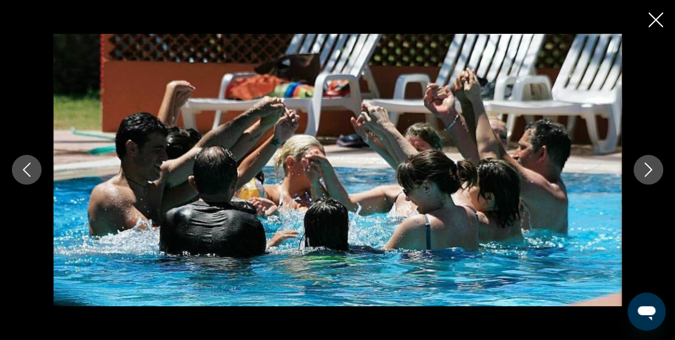
click at [644, 166] on icon "Image suivante" at bounding box center [648, 170] width 14 height 14
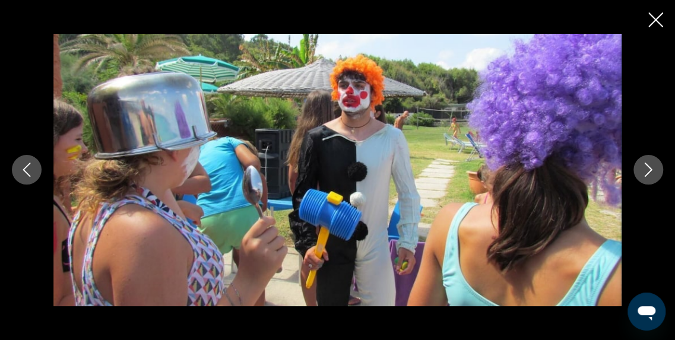
click at [644, 166] on icon "Image suivante" at bounding box center [648, 170] width 14 height 14
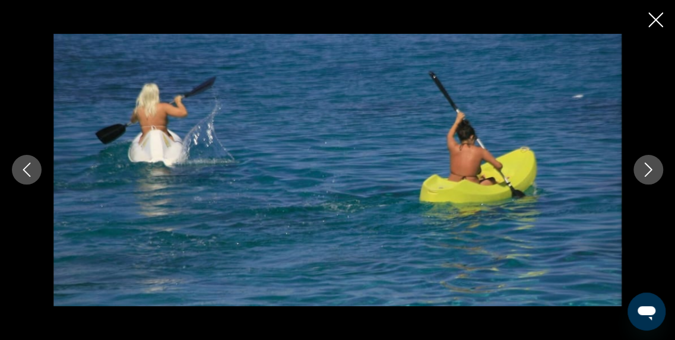
click at [644, 166] on icon "Image suivante" at bounding box center [648, 170] width 14 height 14
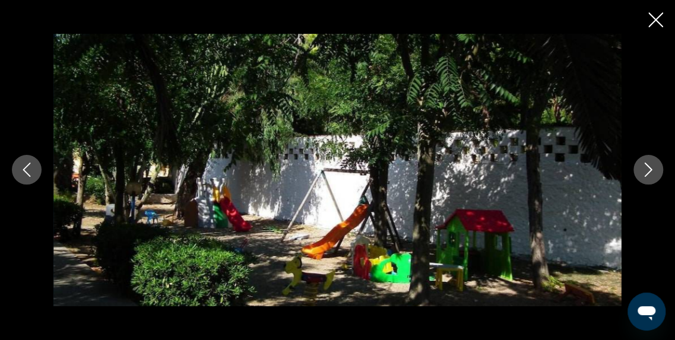
click at [38, 166] on button "Image précédente" at bounding box center [27, 170] width 30 height 30
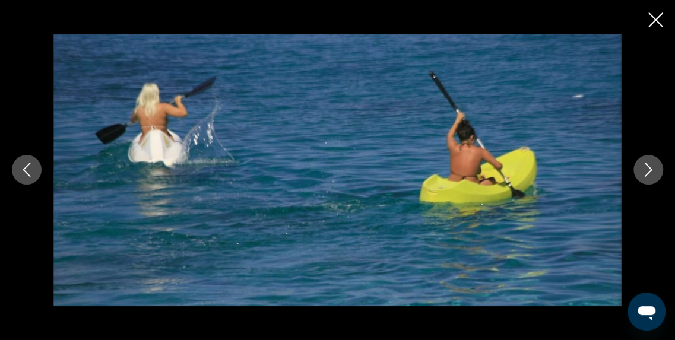
click at [652, 168] on icon "Image suivante" at bounding box center [648, 170] width 14 height 14
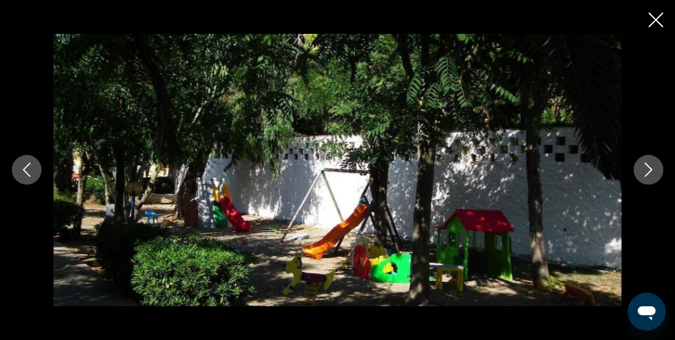
click at [652, 168] on icon "Image suivante" at bounding box center [648, 170] width 14 height 14
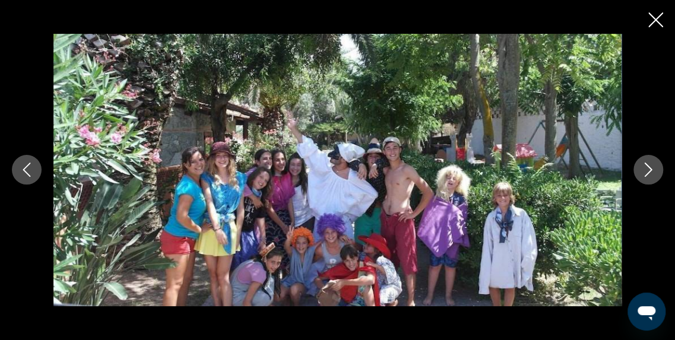
click at [652, 168] on icon "Image suivante" at bounding box center [648, 170] width 14 height 14
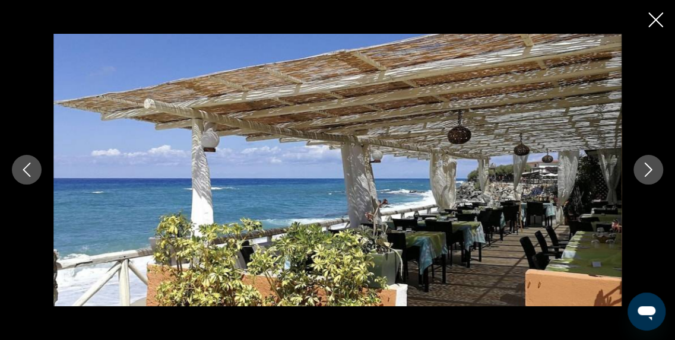
click at [652, 168] on icon "Image suivante" at bounding box center [648, 170] width 14 height 14
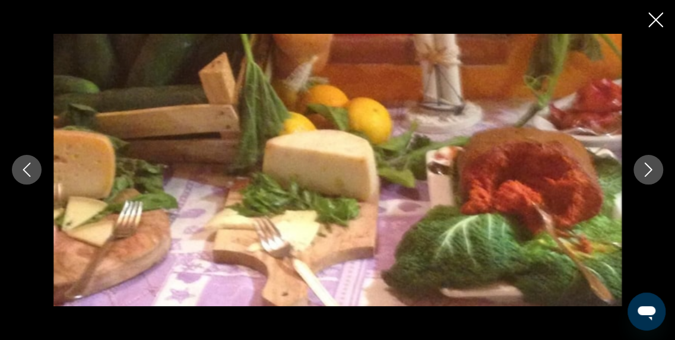
click at [652, 168] on icon "Image suivante" at bounding box center [648, 170] width 14 height 14
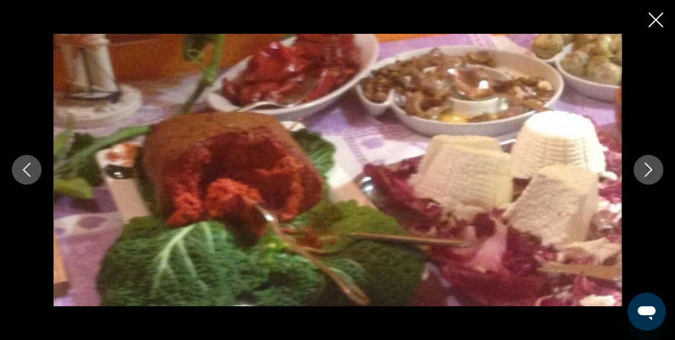
click at [652, 168] on icon "Image suivante" at bounding box center [648, 170] width 14 height 14
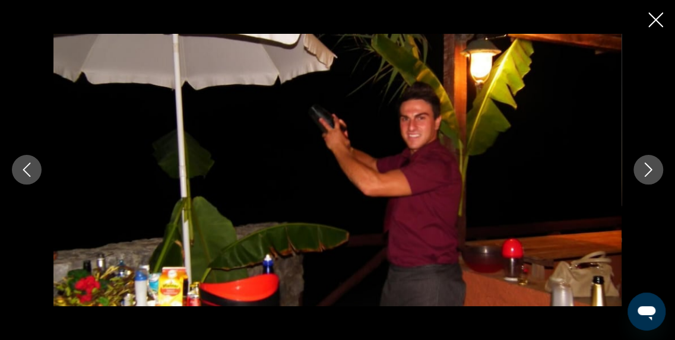
click at [652, 168] on icon "Image suivante" at bounding box center [648, 170] width 14 height 14
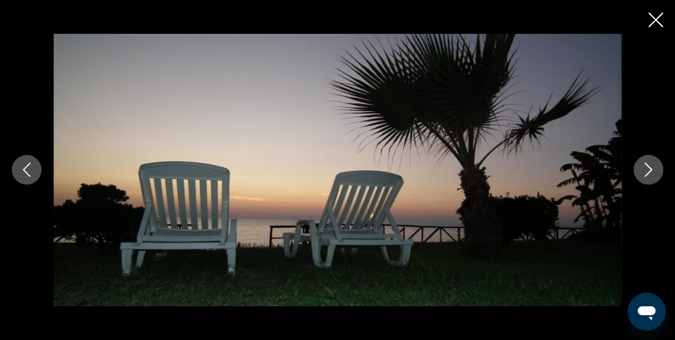
click at [652, 168] on icon "Image suivante" at bounding box center [648, 170] width 14 height 14
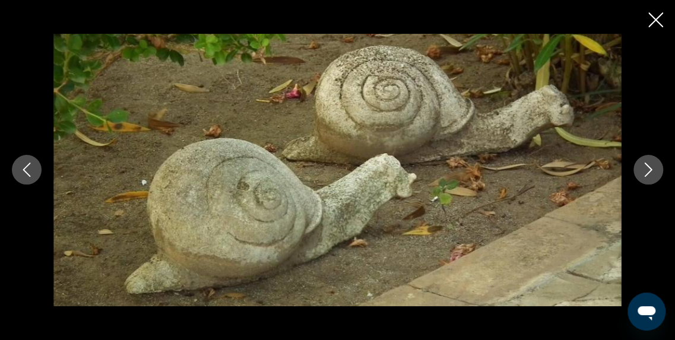
click at [652, 168] on icon "Image suivante" at bounding box center [648, 170] width 14 height 14
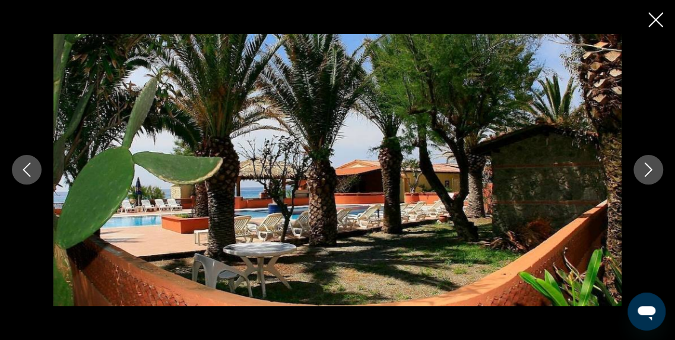
click at [652, 168] on icon "Image suivante" at bounding box center [648, 170] width 14 height 14
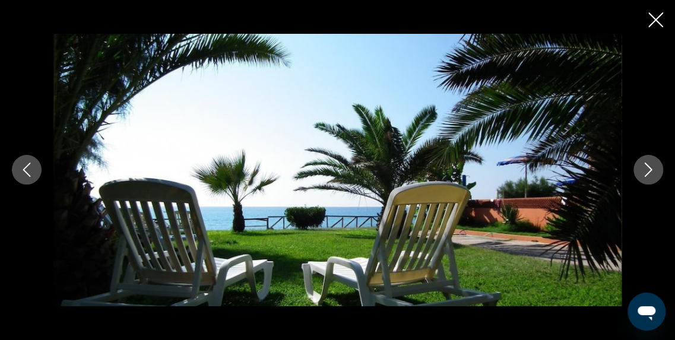
click at [652, 168] on icon "Image suivante" at bounding box center [648, 170] width 14 height 14
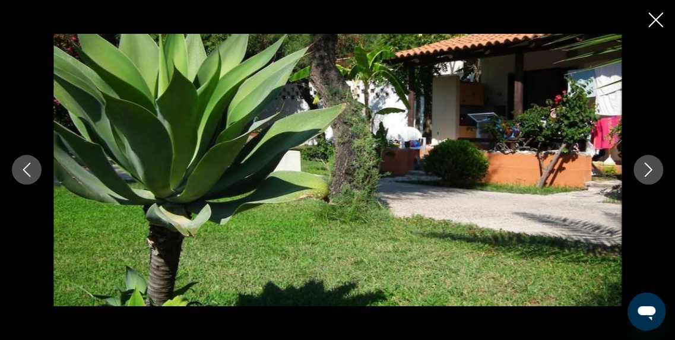
click at [652, 168] on icon "Image suivante" at bounding box center [648, 170] width 14 height 14
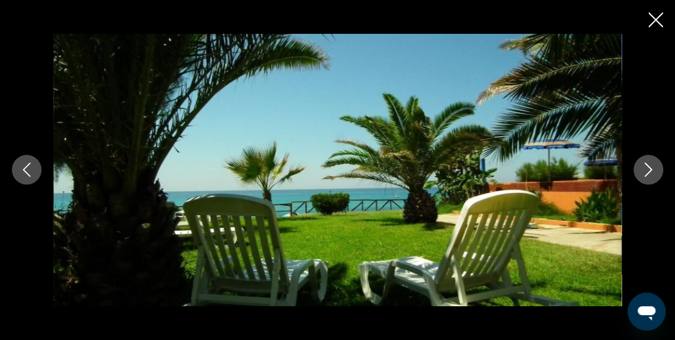
click at [652, 168] on icon "Image suivante" at bounding box center [648, 170] width 14 height 14
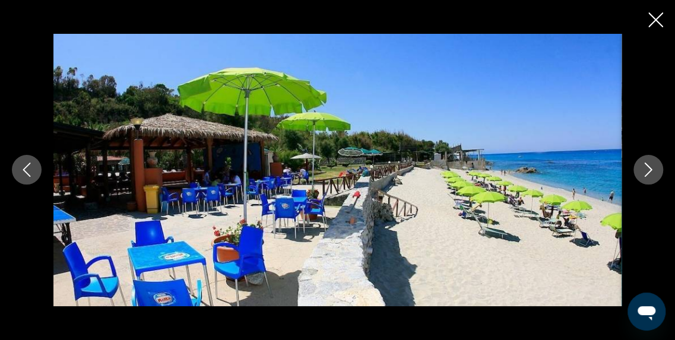
click at [652, 168] on icon "Image suivante" at bounding box center [648, 170] width 14 height 14
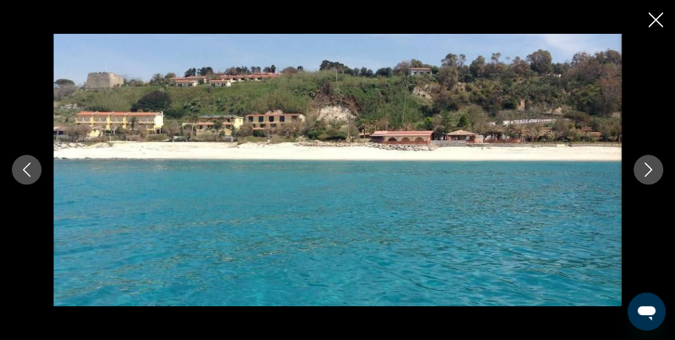
click at [652, 168] on icon "Image suivante" at bounding box center [648, 170] width 14 height 14
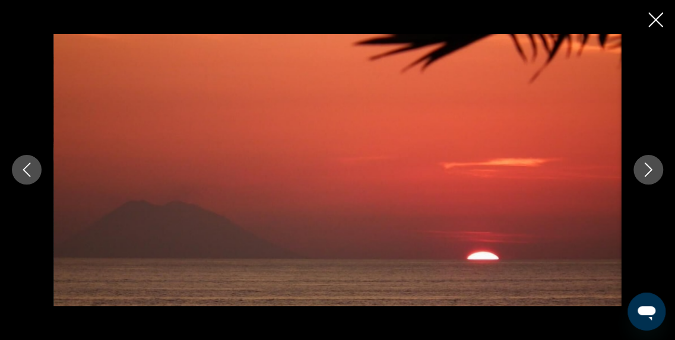
click at [652, 168] on icon "Image suivante" at bounding box center [648, 170] width 14 height 14
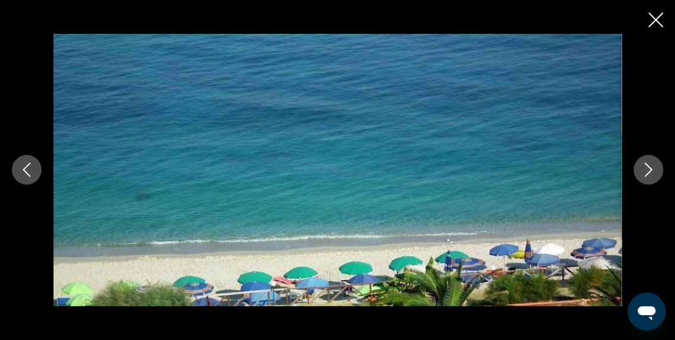
click at [652, 168] on icon "Image suivante" at bounding box center [648, 170] width 14 height 14
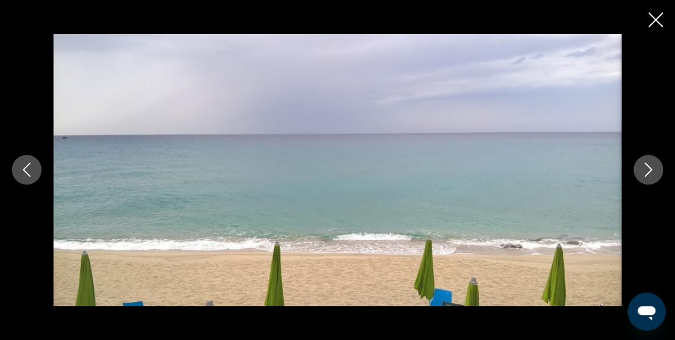
click at [652, 168] on icon "Image suivante" at bounding box center [648, 170] width 14 height 14
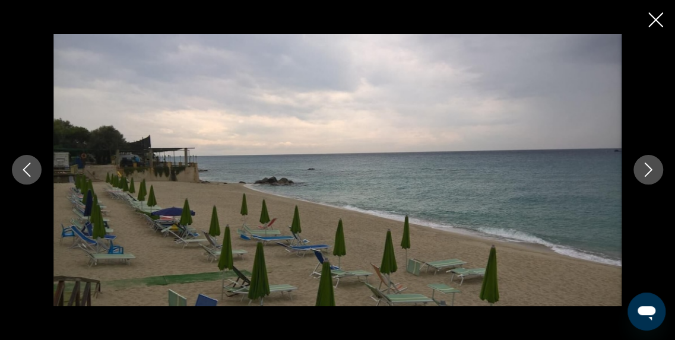
click at [652, 168] on icon "Image suivante" at bounding box center [648, 170] width 14 height 14
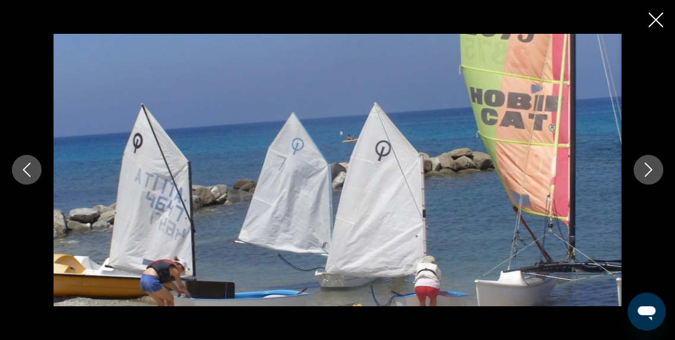
click at [652, 168] on icon "Image suivante" at bounding box center [648, 170] width 14 height 14
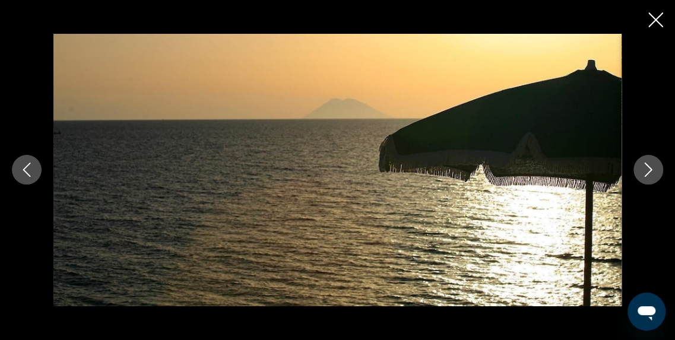
click at [652, 168] on icon "Image suivante" at bounding box center [648, 170] width 14 height 14
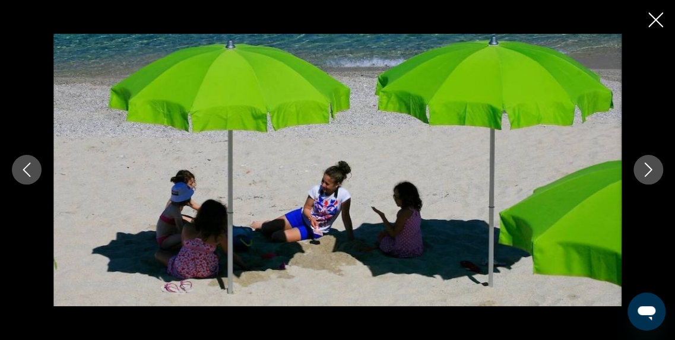
click at [652, 168] on icon "Image suivante" at bounding box center [648, 170] width 14 height 14
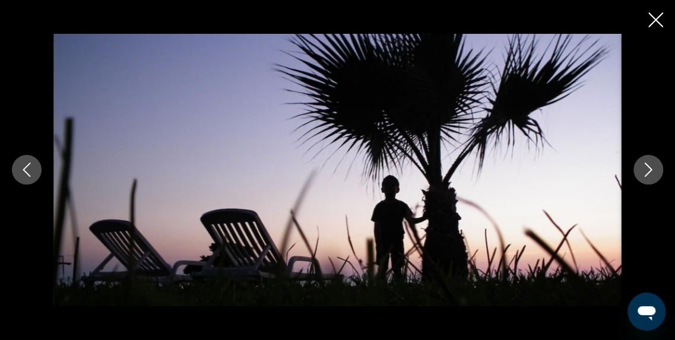
click at [652, 168] on icon "Image suivante" at bounding box center [648, 170] width 14 height 14
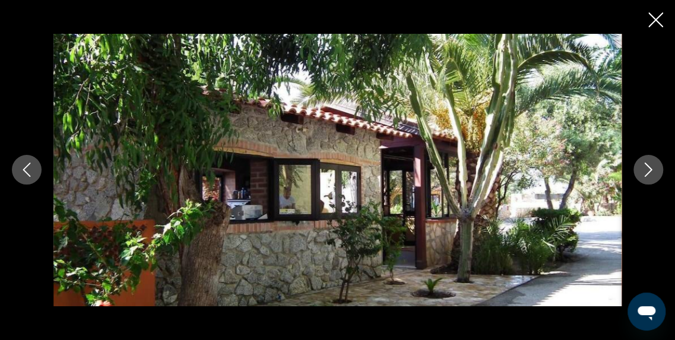
click at [652, 168] on icon "Image suivante" at bounding box center [648, 170] width 14 height 14
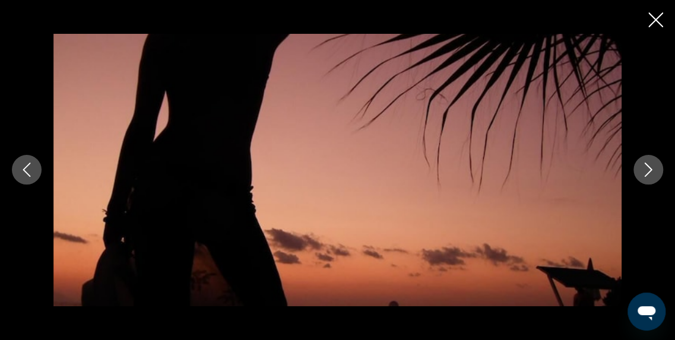
click at [652, 168] on icon "Image suivante" at bounding box center [648, 170] width 14 height 14
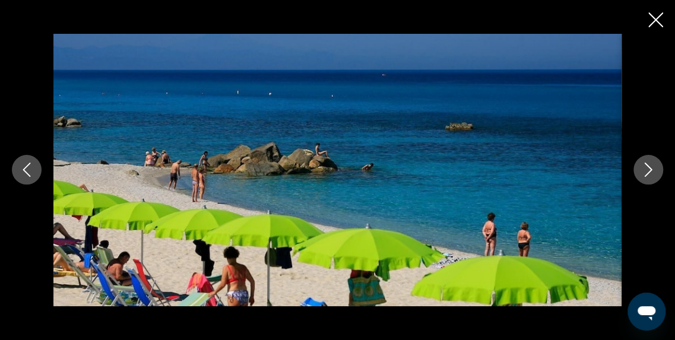
click at [655, 21] on icon "Fermer le diaporama" at bounding box center [655, 19] width 15 height 15
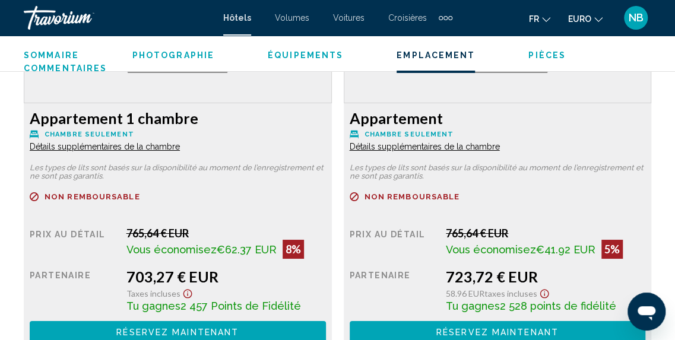
scroll to position [0, 0]
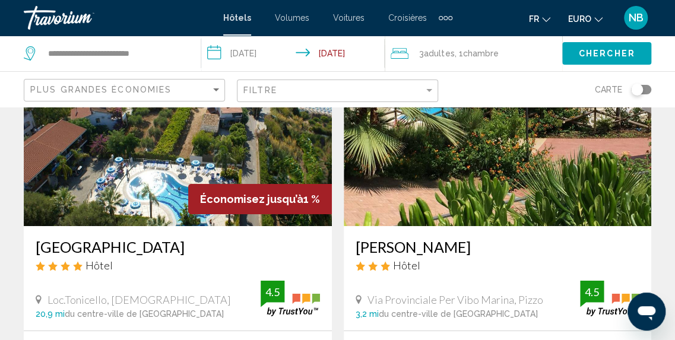
scroll to position [1877, 0]
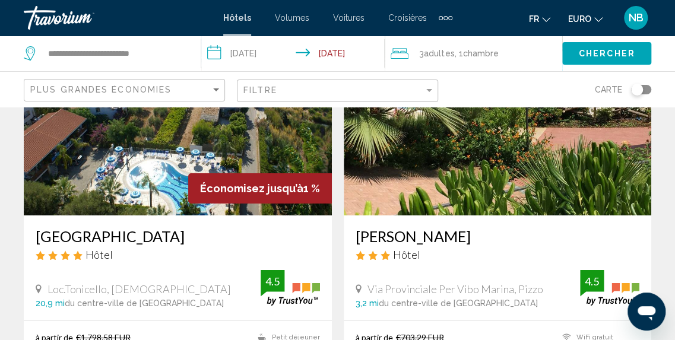
click at [480, 128] on img "Contenu principal" at bounding box center [498, 121] width 308 height 190
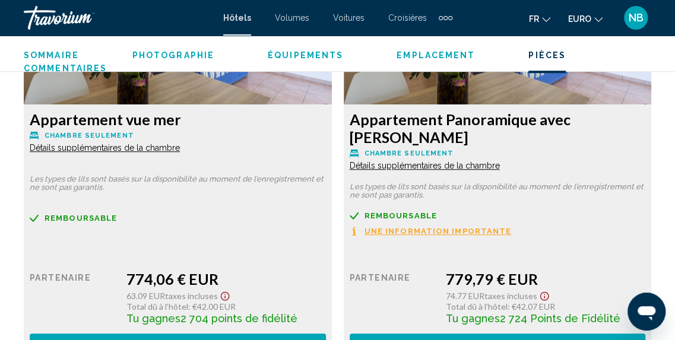
scroll to position [2376, 0]
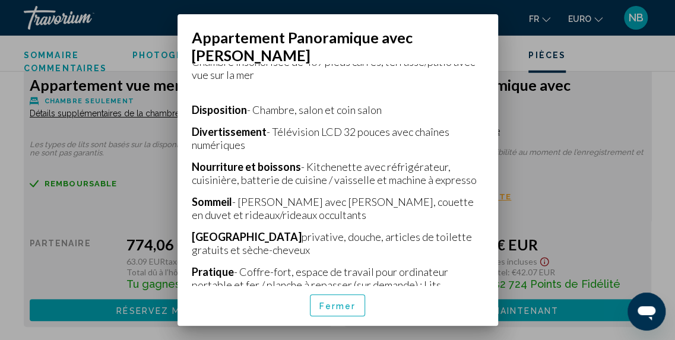
scroll to position [264, 0]
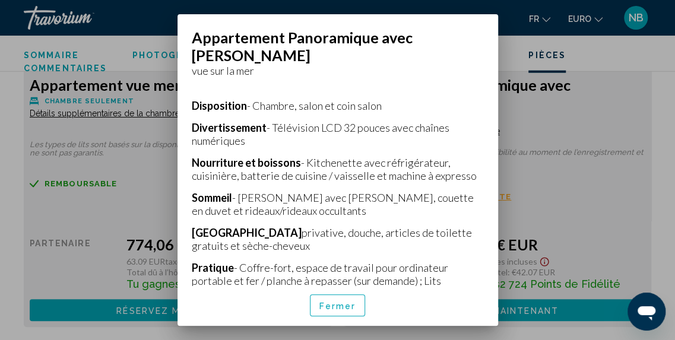
click at [353, 301] on span "Fermer" at bounding box center [337, 305] width 37 height 9
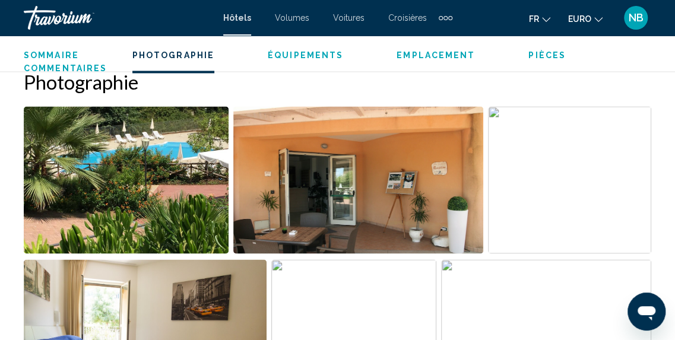
scroll to position [794, 0]
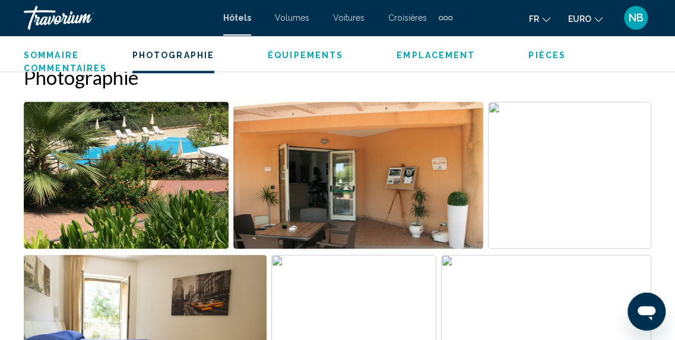
click at [179, 170] on img "Ouvrir le curseur d’image en plein écran" at bounding box center [126, 174] width 205 height 147
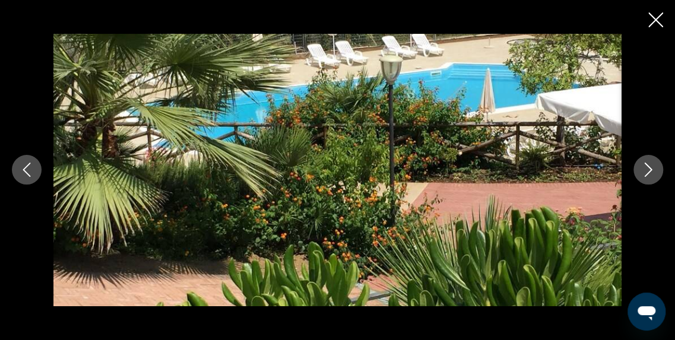
click at [645, 168] on icon "Image suivante" at bounding box center [648, 170] width 14 height 14
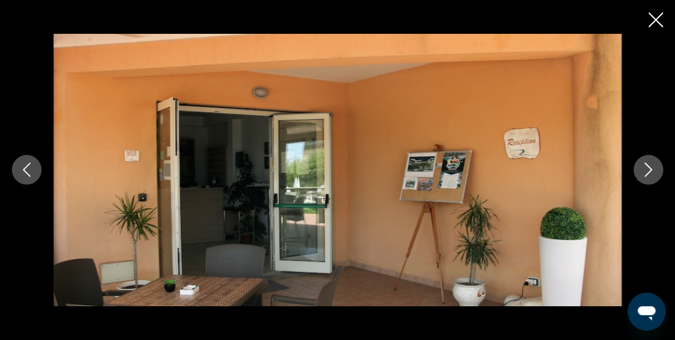
click at [645, 168] on icon "Image suivante" at bounding box center [648, 170] width 14 height 14
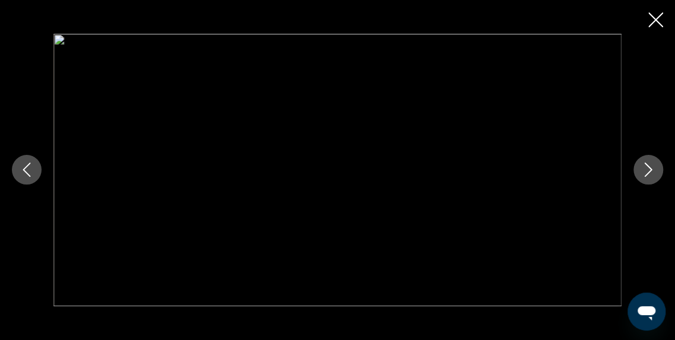
click at [645, 168] on icon "Image suivante" at bounding box center [648, 170] width 14 height 14
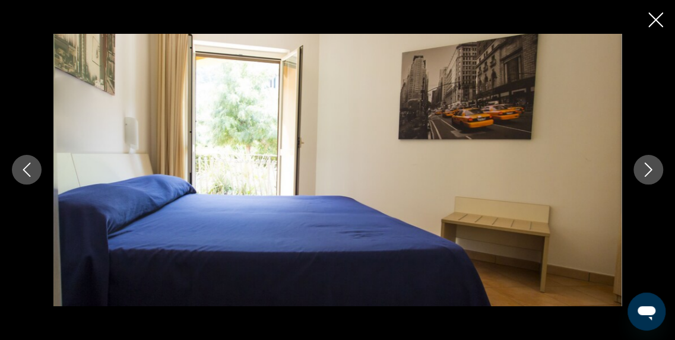
click at [645, 168] on icon "Image suivante" at bounding box center [648, 170] width 14 height 14
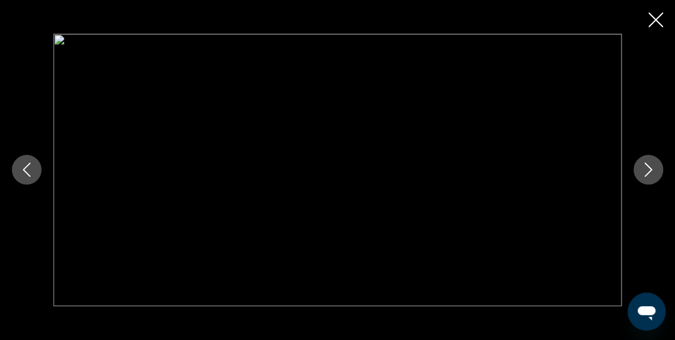
click at [645, 168] on icon "Image suivante" at bounding box center [648, 170] width 14 height 14
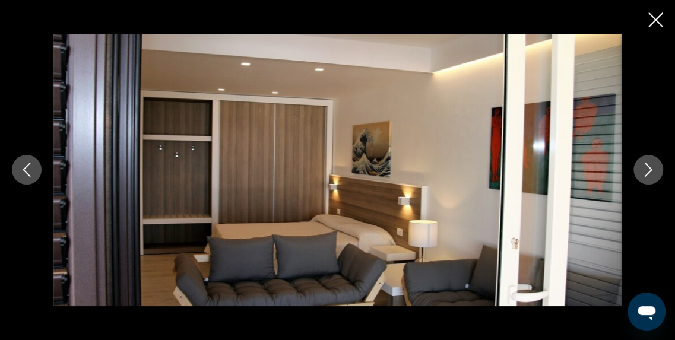
click at [649, 176] on icon "Image suivante" at bounding box center [648, 170] width 14 height 14
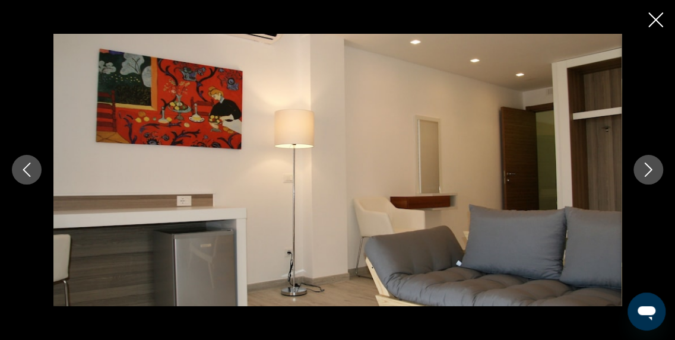
click at [649, 176] on icon "Image suivante" at bounding box center [648, 170] width 14 height 14
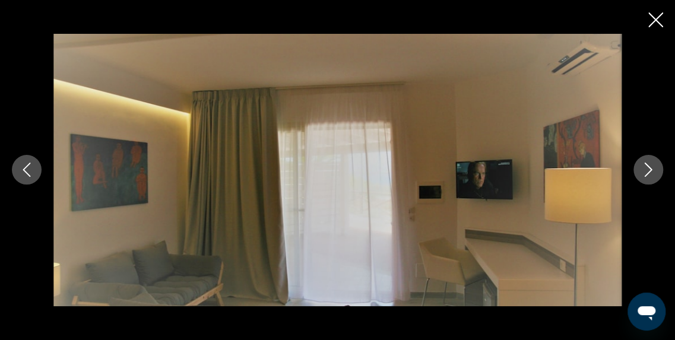
click at [649, 176] on icon "Image suivante" at bounding box center [648, 170] width 14 height 14
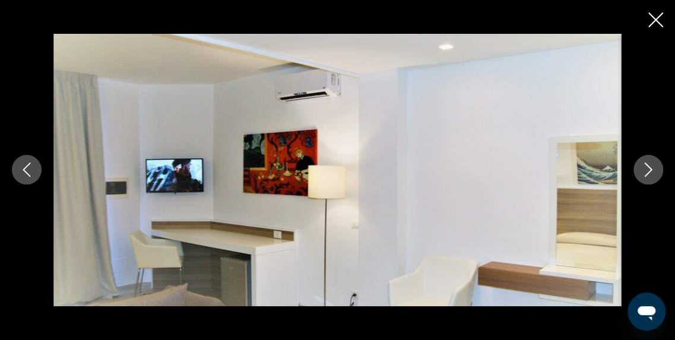
click at [649, 176] on icon "Image suivante" at bounding box center [648, 170] width 14 height 14
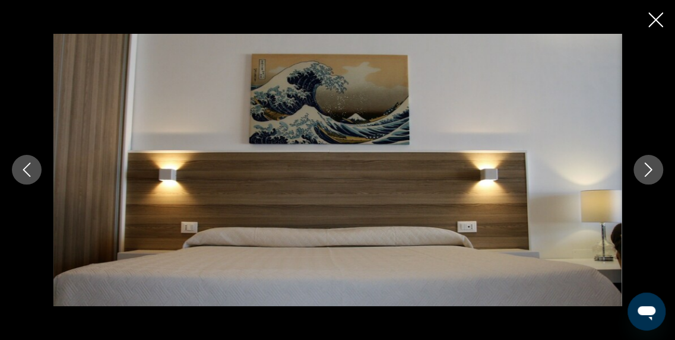
click at [649, 176] on icon "Image suivante" at bounding box center [648, 170] width 14 height 14
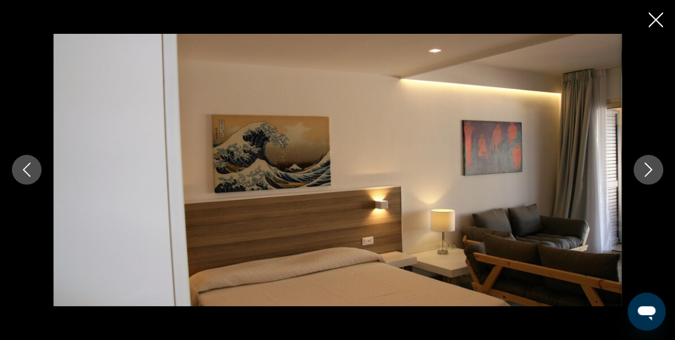
click at [649, 176] on icon "Image suivante" at bounding box center [648, 170] width 14 height 14
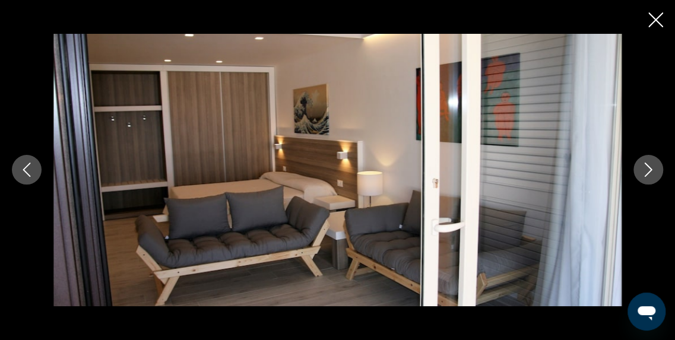
click at [649, 176] on icon "Image suivante" at bounding box center [648, 170] width 14 height 14
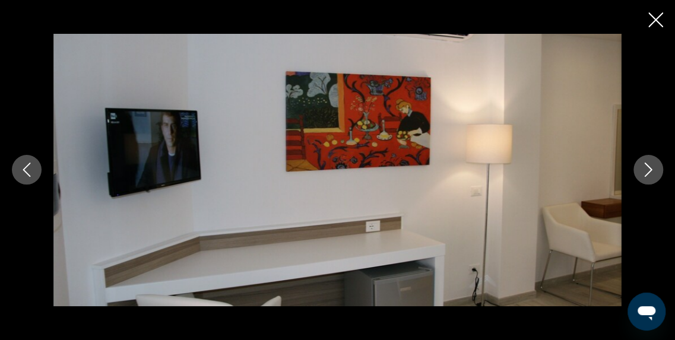
click at [649, 176] on icon "Image suivante" at bounding box center [648, 170] width 14 height 14
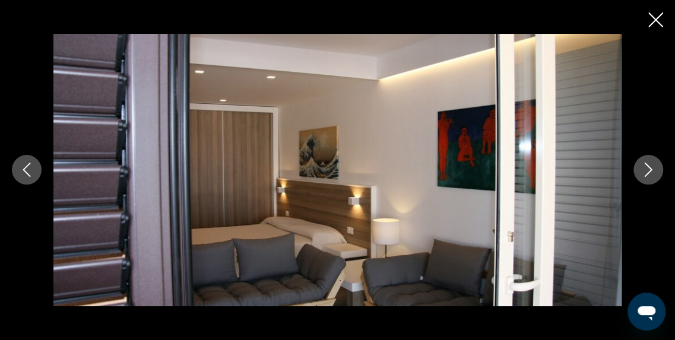
click at [649, 176] on icon "Image suivante" at bounding box center [648, 170] width 14 height 14
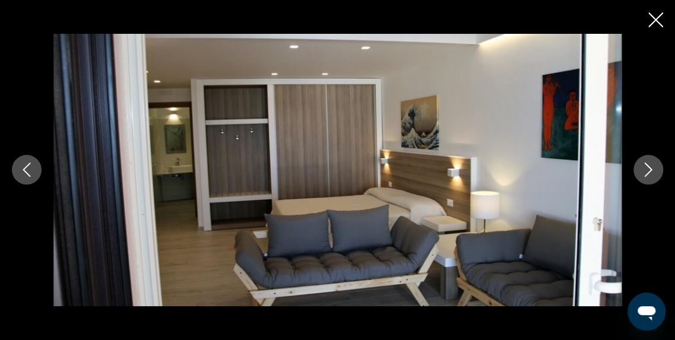
click at [649, 176] on icon "Image suivante" at bounding box center [648, 170] width 14 height 14
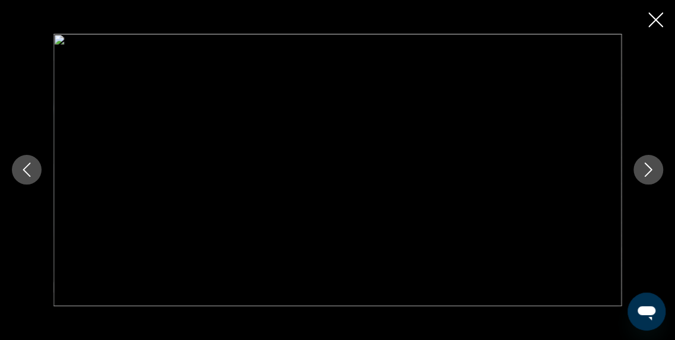
click at [649, 176] on icon "Image suivante" at bounding box center [648, 170] width 14 height 14
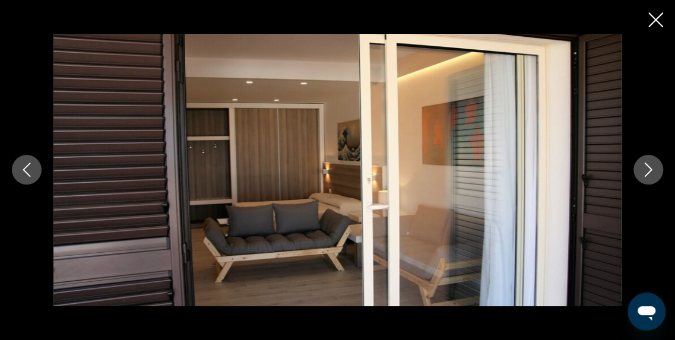
click at [649, 176] on icon "Image suivante" at bounding box center [648, 170] width 14 height 14
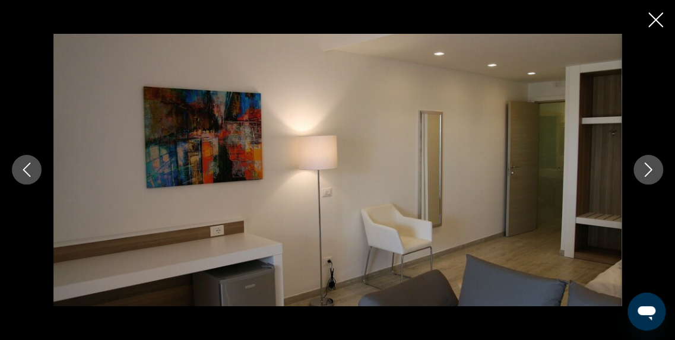
click at [649, 176] on icon "Image suivante" at bounding box center [648, 170] width 14 height 14
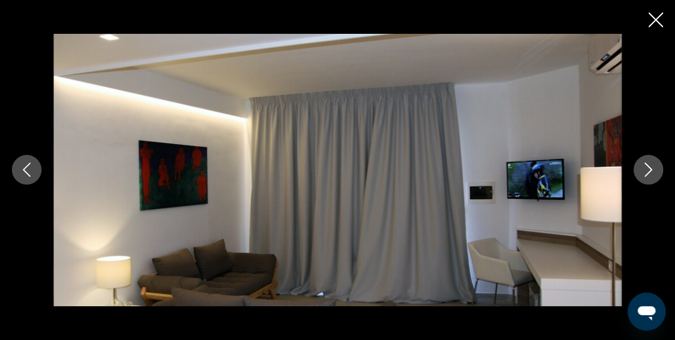
click at [649, 176] on icon "Image suivante" at bounding box center [648, 170] width 14 height 14
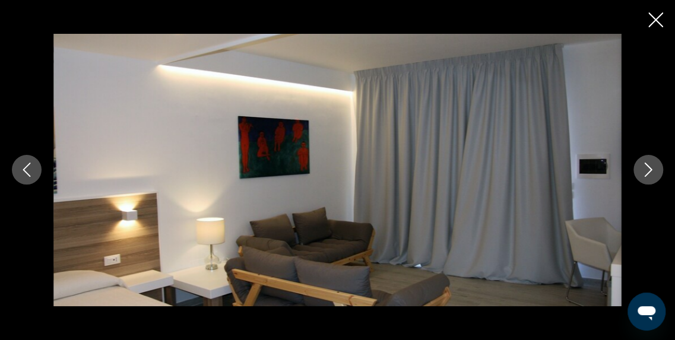
click at [649, 176] on icon "Image suivante" at bounding box center [648, 170] width 14 height 14
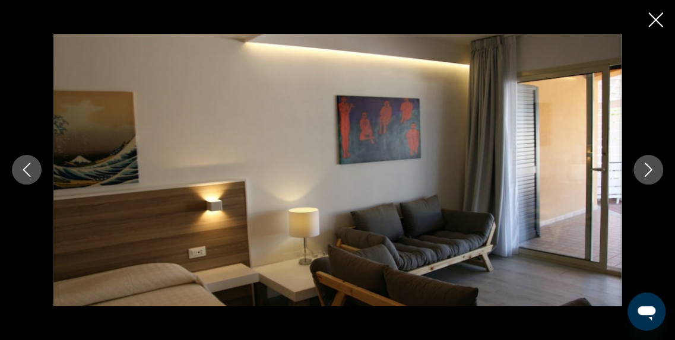
click at [649, 176] on icon "Image suivante" at bounding box center [648, 170] width 14 height 14
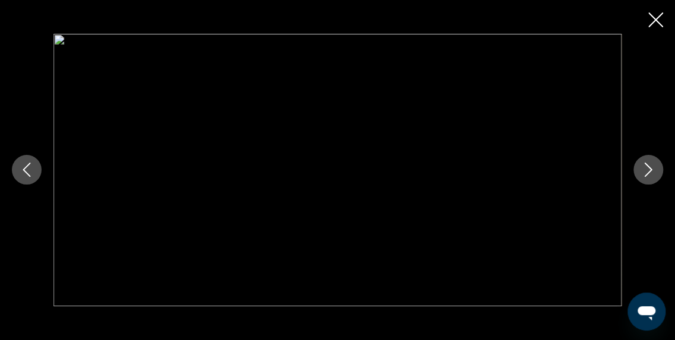
click at [649, 176] on icon "Image suivante" at bounding box center [648, 170] width 14 height 14
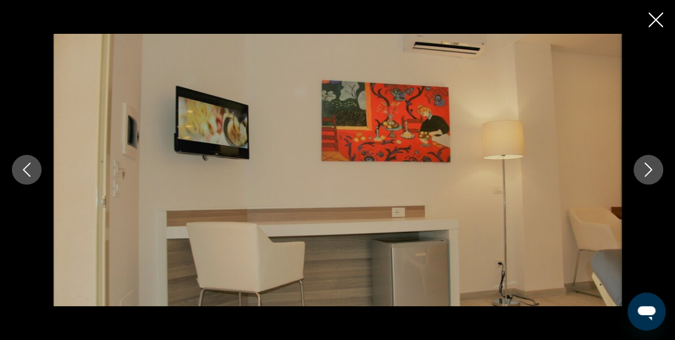
click at [649, 176] on icon "Image suivante" at bounding box center [648, 170] width 14 height 14
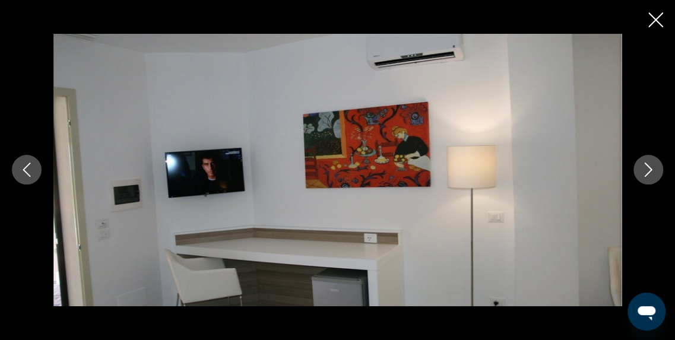
click at [649, 176] on icon "Image suivante" at bounding box center [648, 170] width 14 height 14
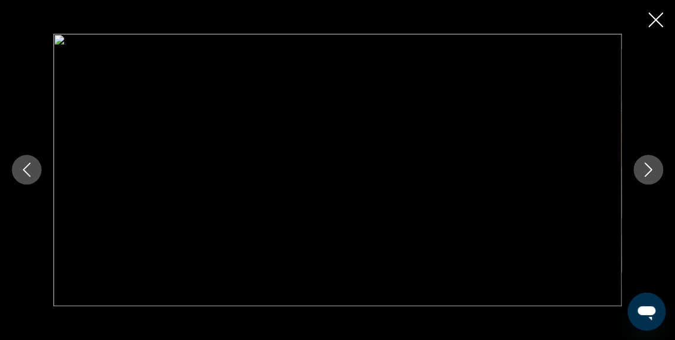
click at [649, 176] on icon "Image suivante" at bounding box center [648, 170] width 14 height 14
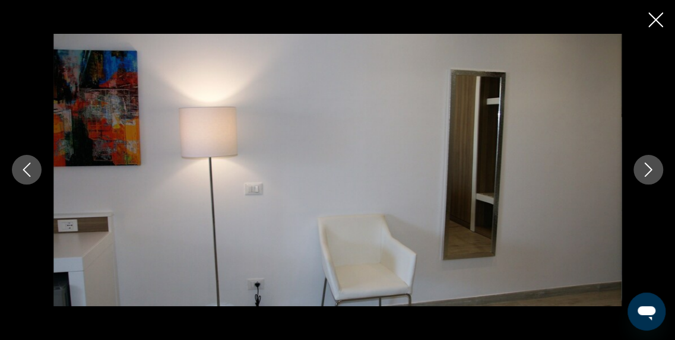
click at [649, 176] on icon "Image suivante" at bounding box center [648, 170] width 14 height 14
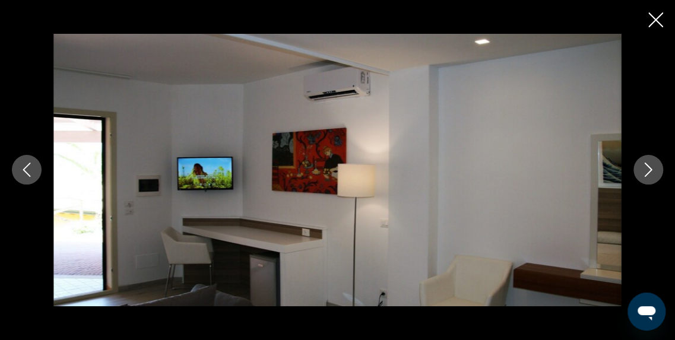
click at [649, 176] on icon "Image suivante" at bounding box center [648, 170] width 14 height 14
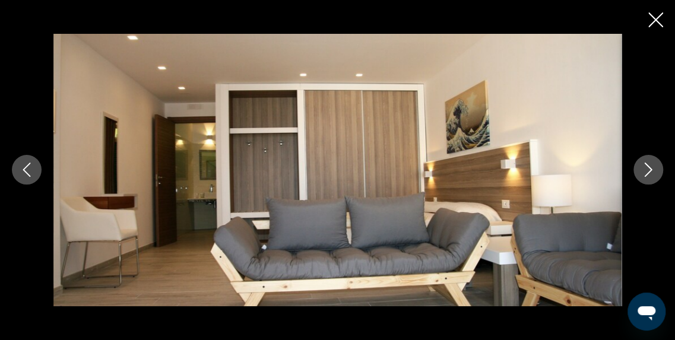
click at [649, 176] on icon "Image suivante" at bounding box center [648, 170] width 14 height 14
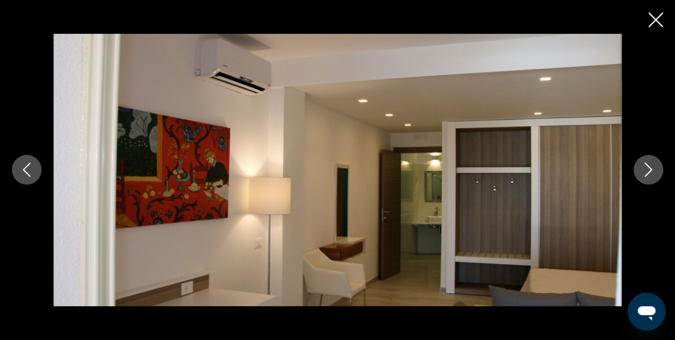
click at [649, 176] on icon "Image suivante" at bounding box center [648, 170] width 14 height 14
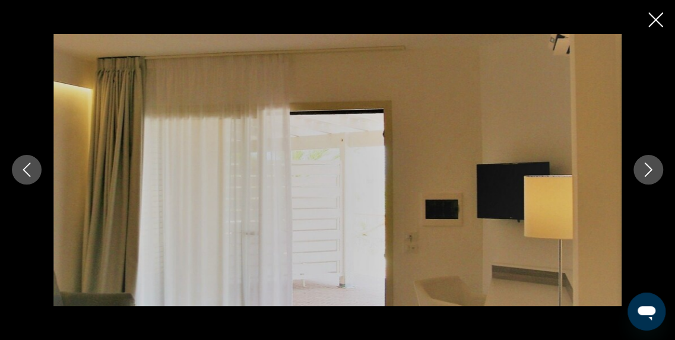
click at [649, 176] on icon "Image suivante" at bounding box center [648, 170] width 14 height 14
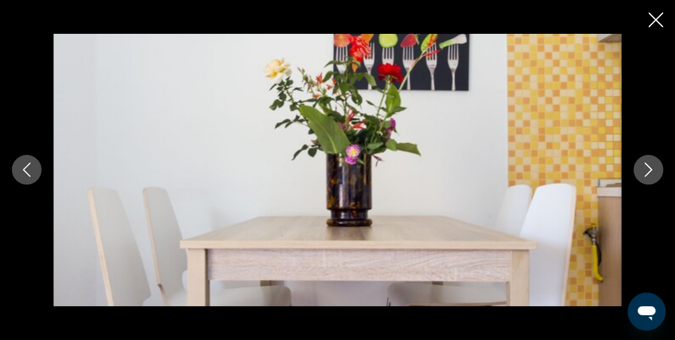
click at [649, 176] on icon "Image suivante" at bounding box center [648, 170] width 14 height 14
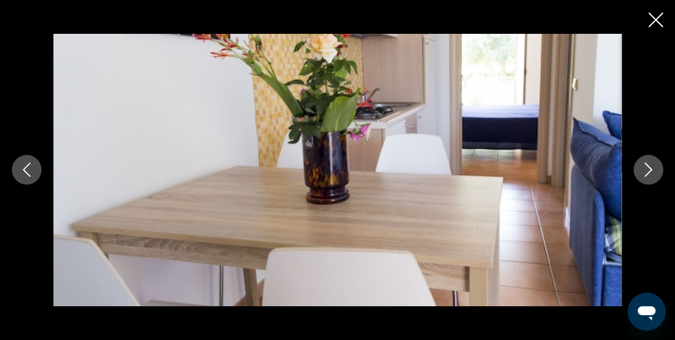
click at [649, 176] on icon "Image suivante" at bounding box center [648, 170] width 14 height 14
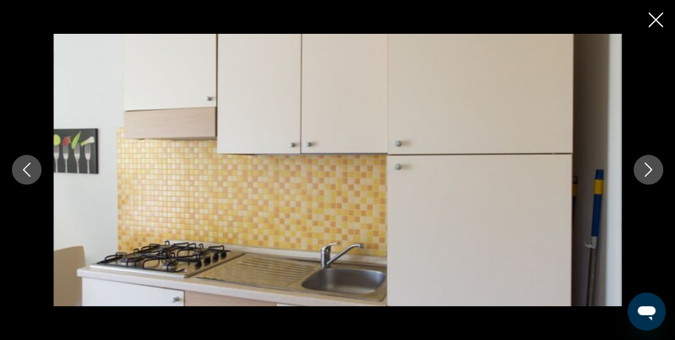
click at [649, 176] on icon "Image suivante" at bounding box center [648, 170] width 14 height 14
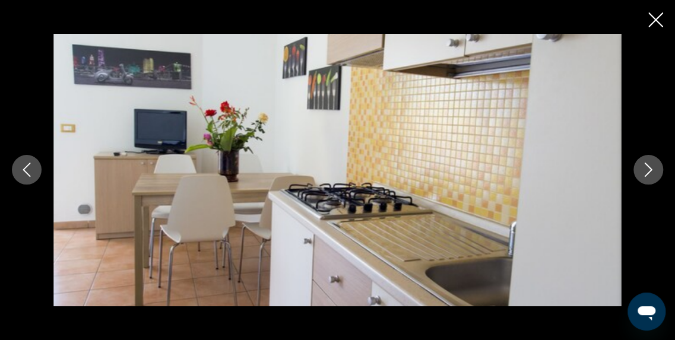
click at [649, 176] on icon "Image suivante" at bounding box center [648, 170] width 14 height 14
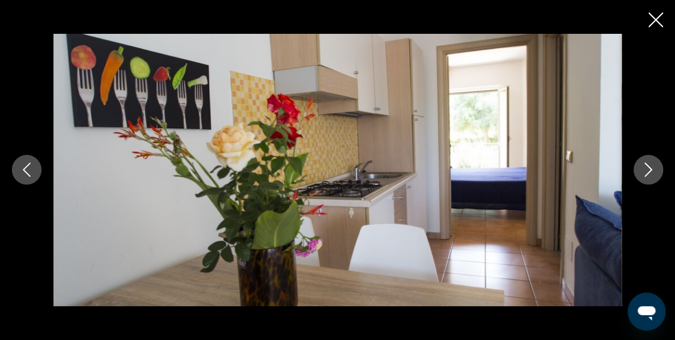
click at [649, 176] on icon "Image suivante" at bounding box center [648, 170] width 14 height 14
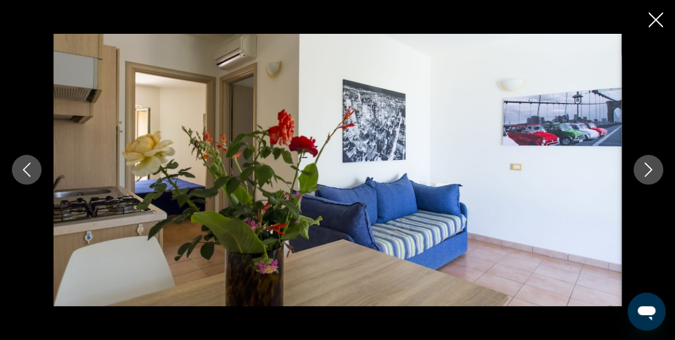
click at [649, 176] on icon "Image suivante" at bounding box center [648, 170] width 14 height 14
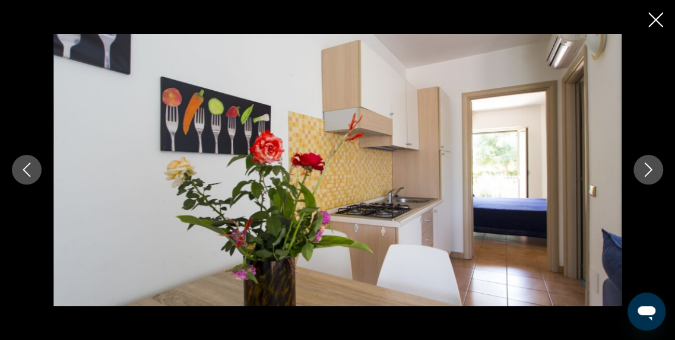
click at [649, 176] on icon "Image suivante" at bounding box center [648, 170] width 14 height 14
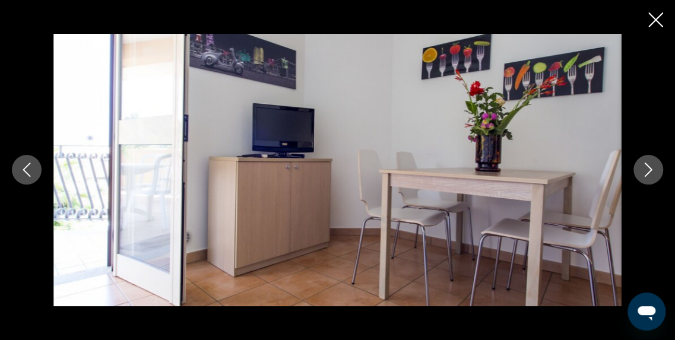
click at [649, 176] on icon "Image suivante" at bounding box center [648, 170] width 14 height 14
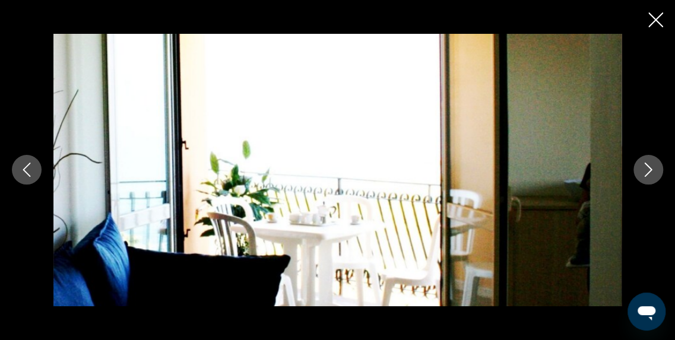
click at [649, 176] on icon "Image suivante" at bounding box center [648, 170] width 14 height 14
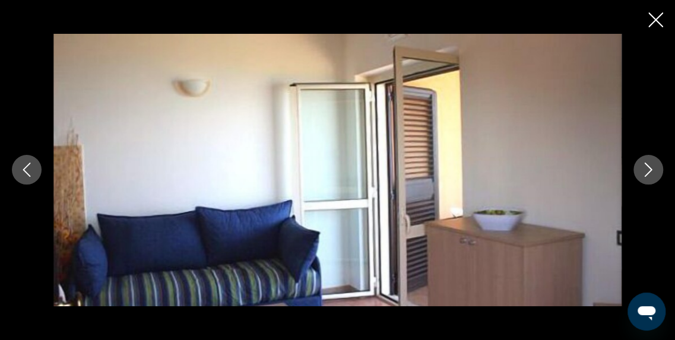
click at [649, 176] on icon "Image suivante" at bounding box center [648, 170] width 14 height 14
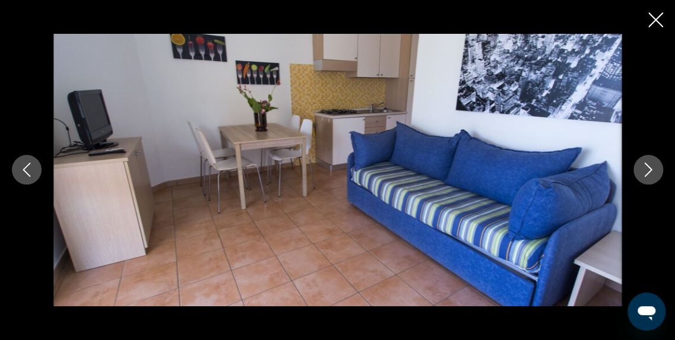
click at [649, 176] on icon "Image suivante" at bounding box center [648, 170] width 14 height 14
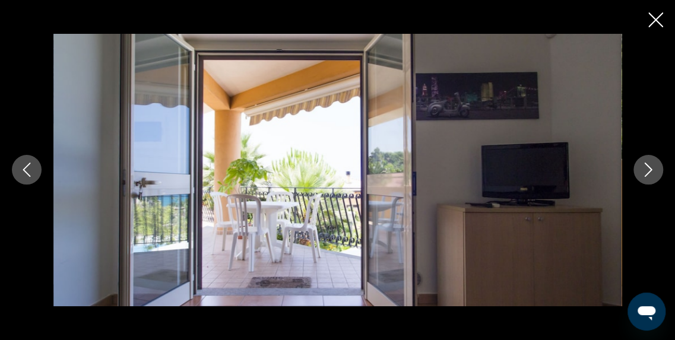
click at [649, 176] on icon "Image suivante" at bounding box center [648, 170] width 14 height 14
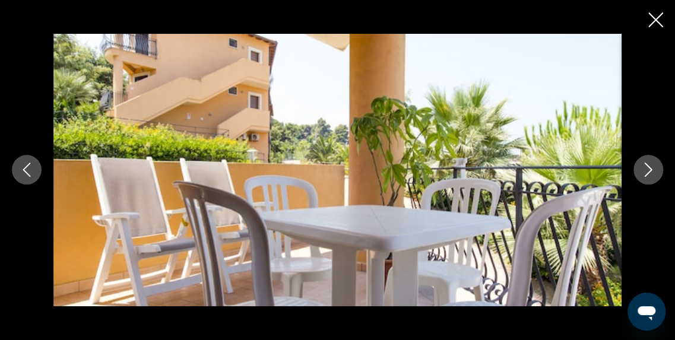
click at [649, 176] on icon "Image suivante" at bounding box center [648, 170] width 14 height 14
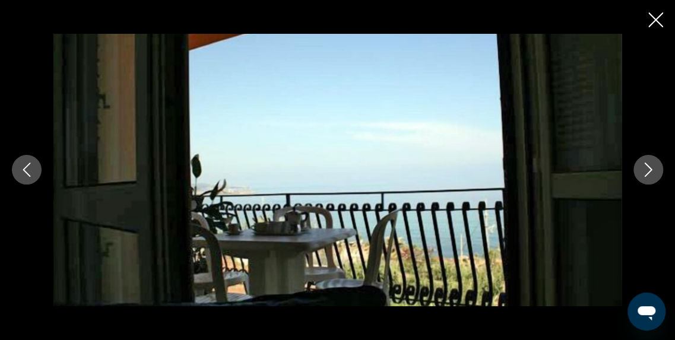
click at [649, 176] on icon "Image suivante" at bounding box center [648, 170] width 14 height 14
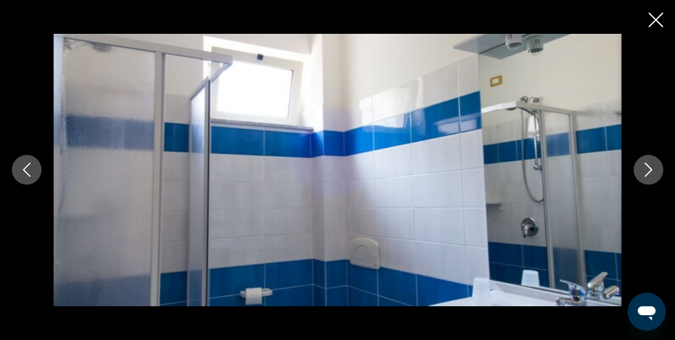
click at [649, 176] on icon "Image suivante" at bounding box center [648, 170] width 14 height 14
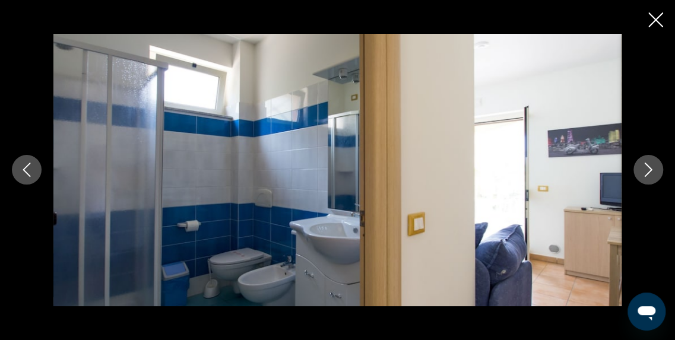
click at [649, 176] on icon "Image suivante" at bounding box center [648, 170] width 14 height 14
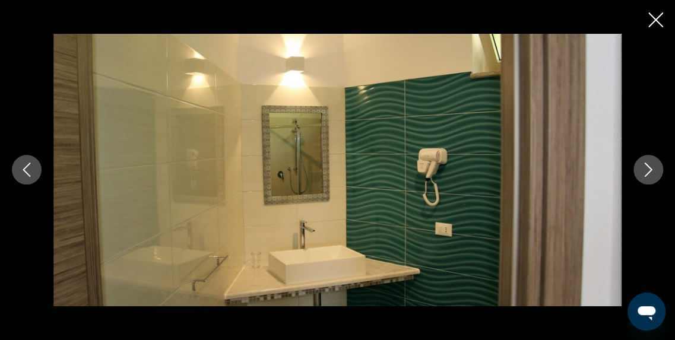
click at [649, 176] on icon "Image suivante" at bounding box center [648, 170] width 14 height 14
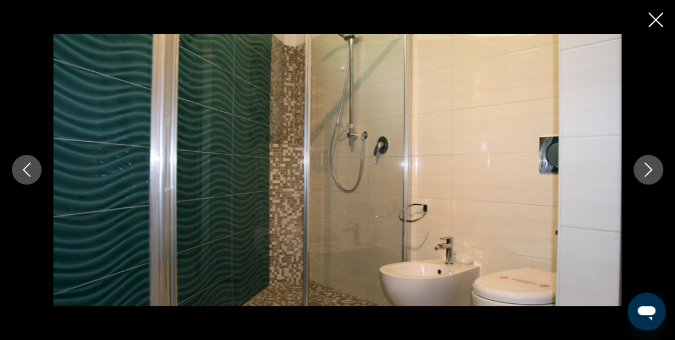
click at [649, 176] on icon "Image suivante" at bounding box center [648, 170] width 14 height 14
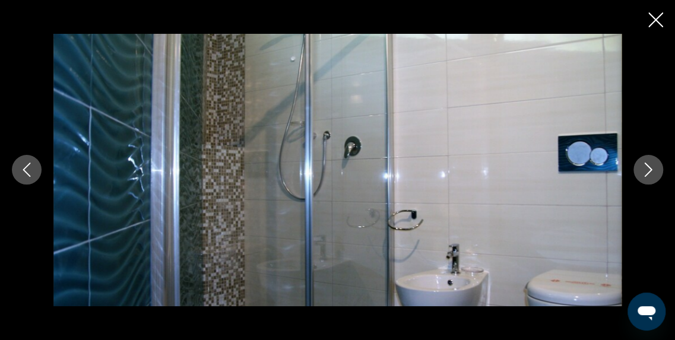
click at [649, 176] on icon "Image suivante" at bounding box center [648, 170] width 14 height 14
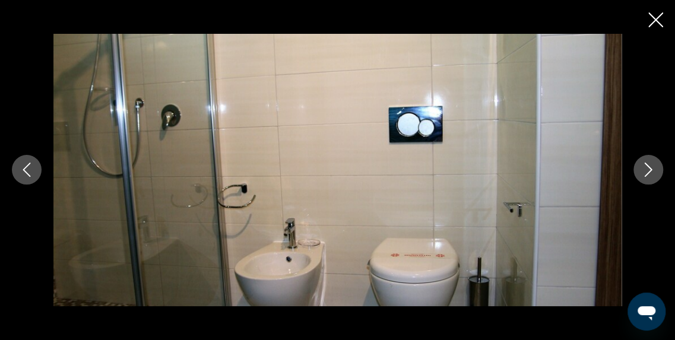
click at [649, 176] on icon "Image suivante" at bounding box center [648, 170] width 14 height 14
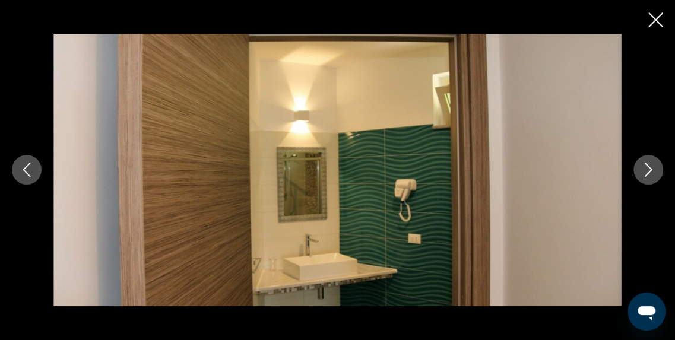
click at [649, 176] on icon "Image suivante" at bounding box center [648, 170] width 14 height 14
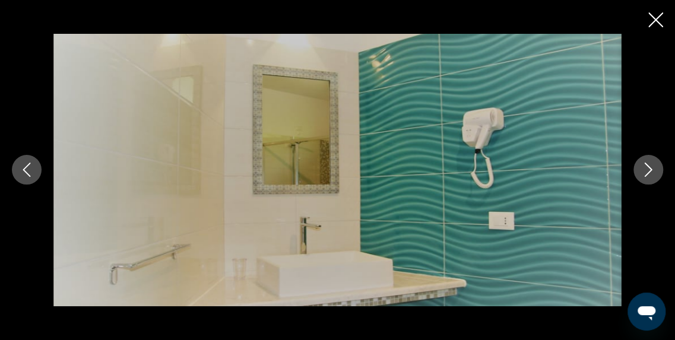
click at [649, 176] on icon "Image suivante" at bounding box center [648, 170] width 14 height 14
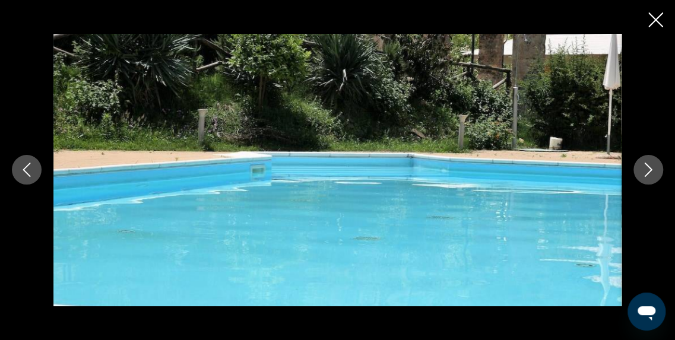
click at [649, 176] on icon "Image suivante" at bounding box center [648, 170] width 14 height 14
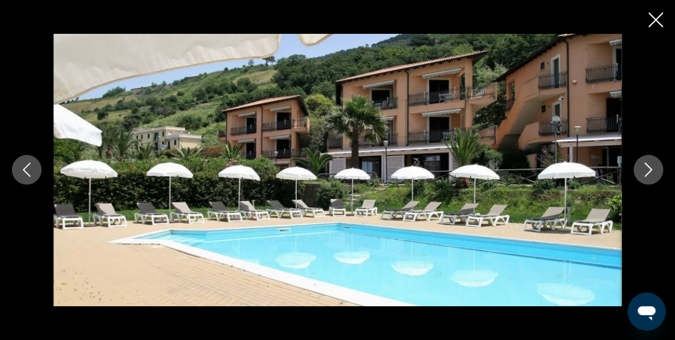
click at [649, 176] on icon "Image suivante" at bounding box center [648, 170] width 14 height 14
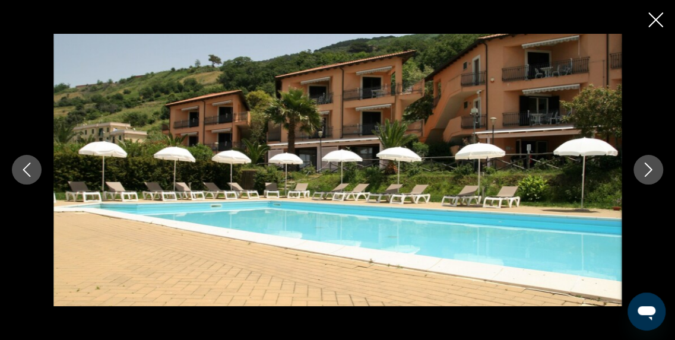
click at [649, 170] on icon "Image suivante" at bounding box center [648, 170] width 14 height 14
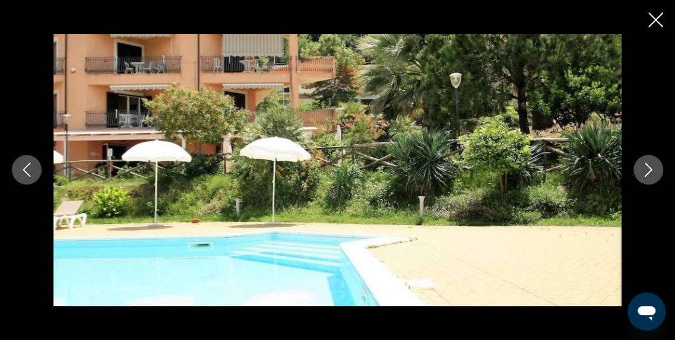
click at [649, 170] on icon "Image suivante" at bounding box center [648, 170] width 14 height 14
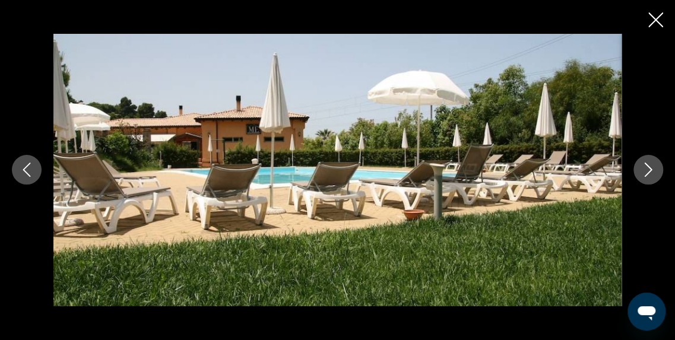
click at [649, 170] on icon "Image suivante" at bounding box center [648, 170] width 14 height 14
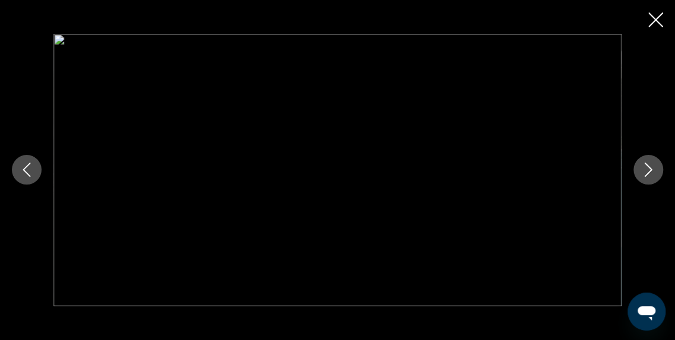
click at [649, 170] on icon "Image suivante" at bounding box center [648, 170] width 14 height 14
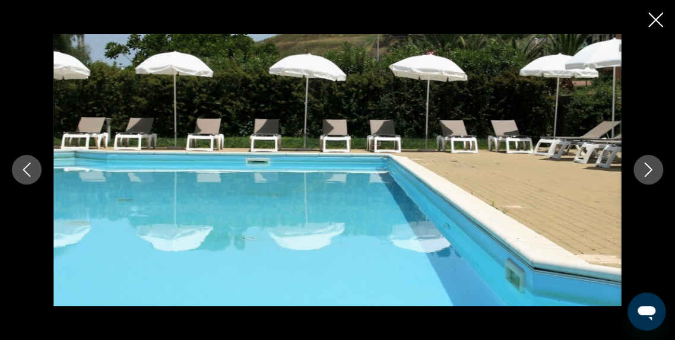
click at [649, 170] on icon "Image suivante" at bounding box center [648, 170] width 14 height 14
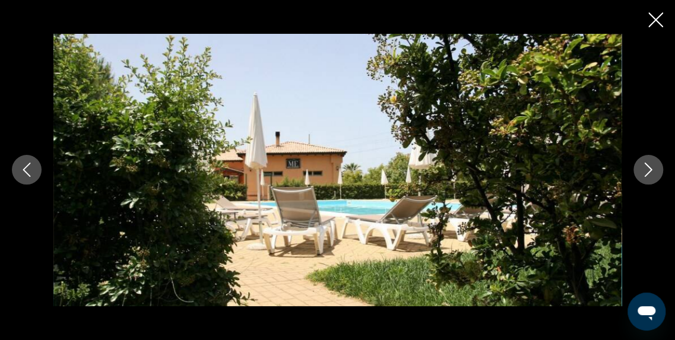
click at [649, 170] on icon "Image suivante" at bounding box center [648, 170] width 14 height 14
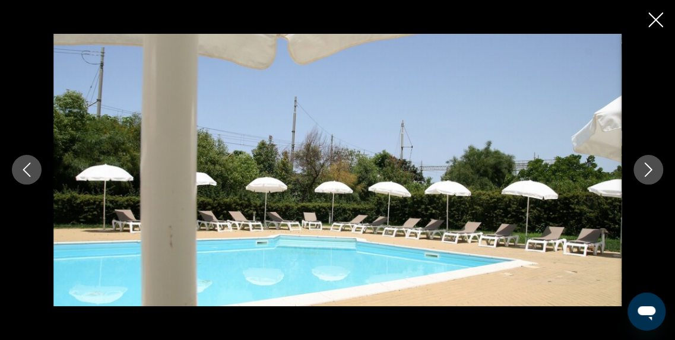
click at [649, 170] on icon "Image suivante" at bounding box center [648, 170] width 14 height 14
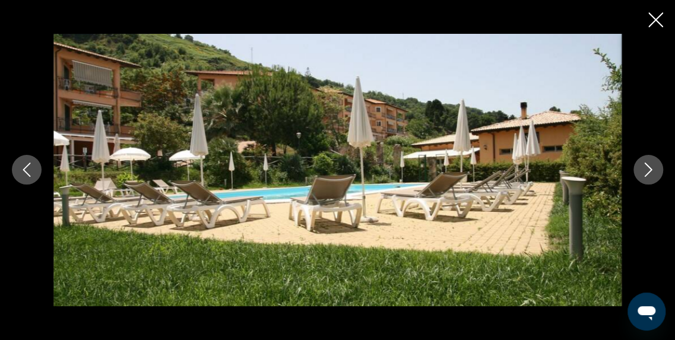
click at [649, 170] on icon "Image suivante" at bounding box center [648, 170] width 14 height 14
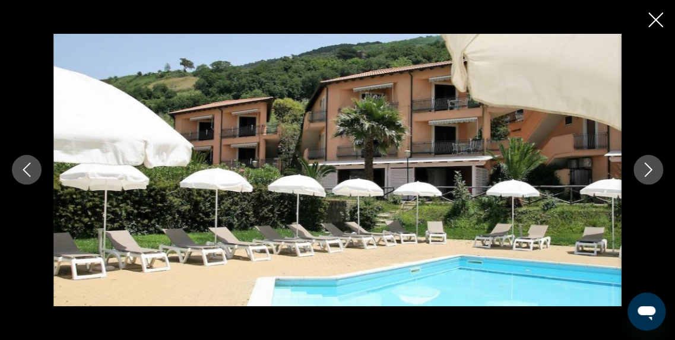
click at [649, 170] on icon "Image suivante" at bounding box center [648, 170] width 14 height 14
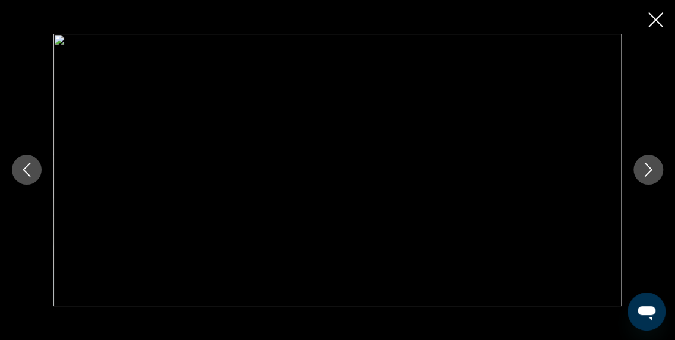
click at [649, 170] on icon "Image suivante" at bounding box center [648, 170] width 14 height 14
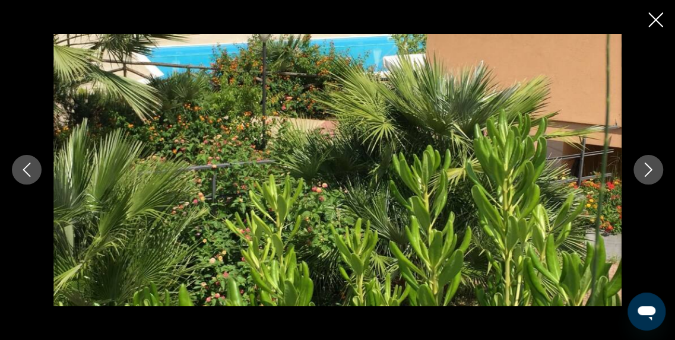
click at [649, 170] on icon "Image suivante" at bounding box center [648, 170] width 14 height 14
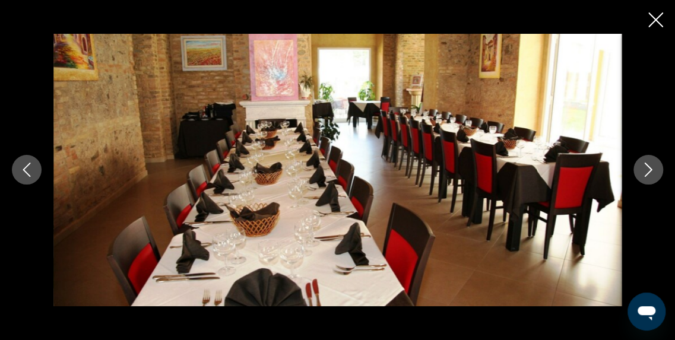
click at [649, 170] on icon "Image suivante" at bounding box center [648, 170] width 14 height 14
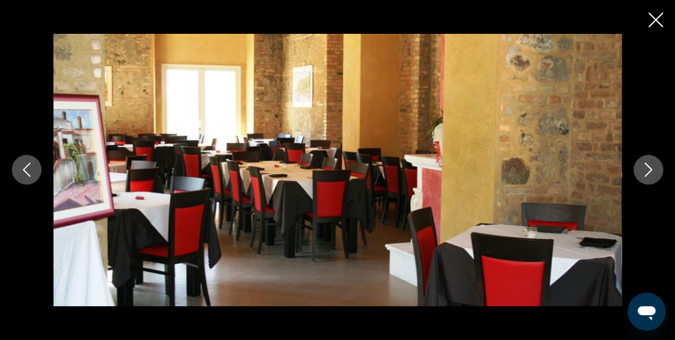
click at [649, 170] on icon "Image suivante" at bounding box center [648, 170] width 14 height 14
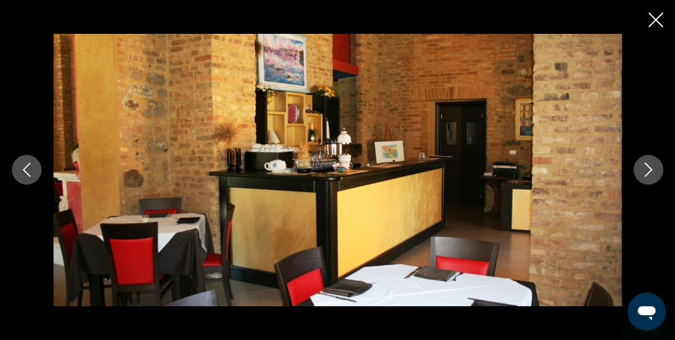
click at [649, 170] on icon "Image suivante" at bounding box center [648, 170] width 14 height 14
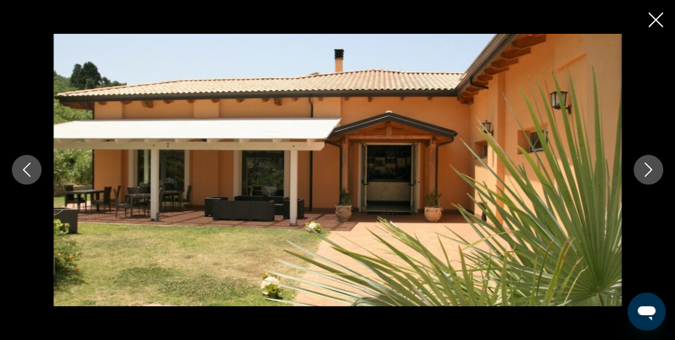
click at [649, 170] on icon "Image suivante" at bounding box center [648, 170] width 14 height 14
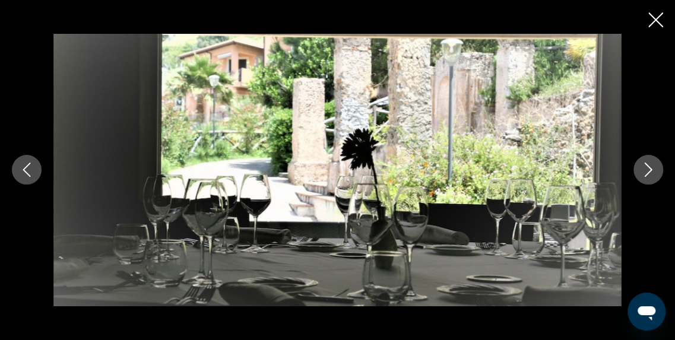
click at [649, 170] on icon "Image suivante" at bounding box center [648, 170] width 14 height 14
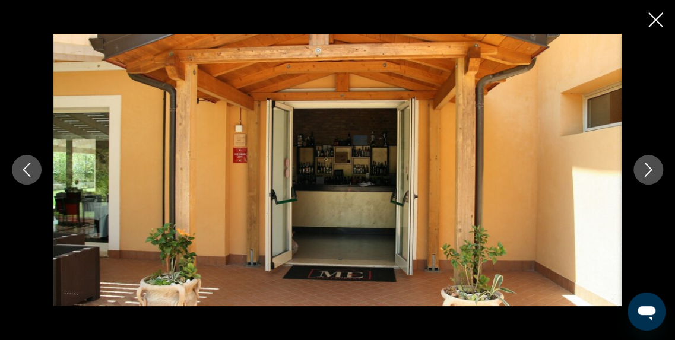
click at [649, 170] on icon "Image suivante" at bounding box center [648, 170] width 14 height 14
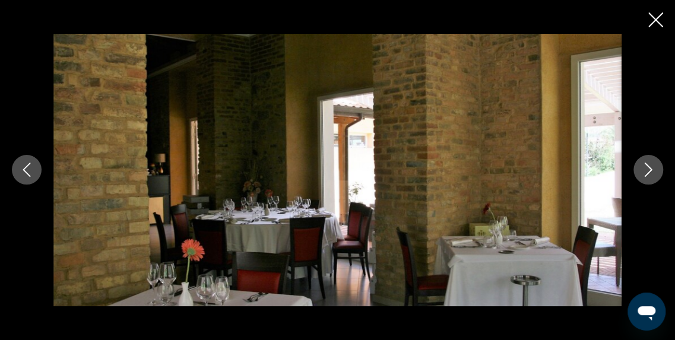
click at [649, 170] on icon "Image suivante" at bounding box center [648, 170] width 14 height 14
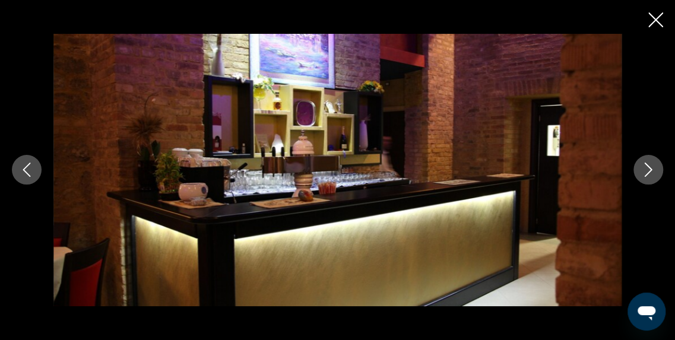
click at [649, 170] on icon "Image suivante" at bounding box center [648, 170] width 14 height 14
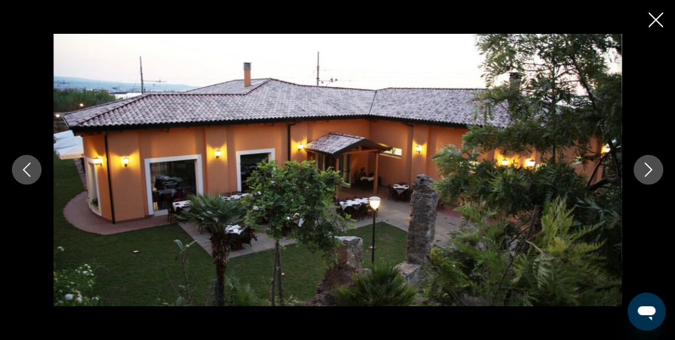
click at [649, 170] on icon "Image suivante" at bounding box center [648, 170] width 14 height 14
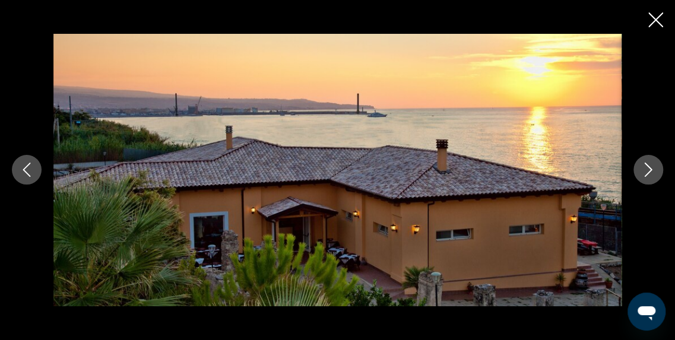
click at [649, 170] on icon "Image suivante" at bounding box center [648, 170] width 14 height 14
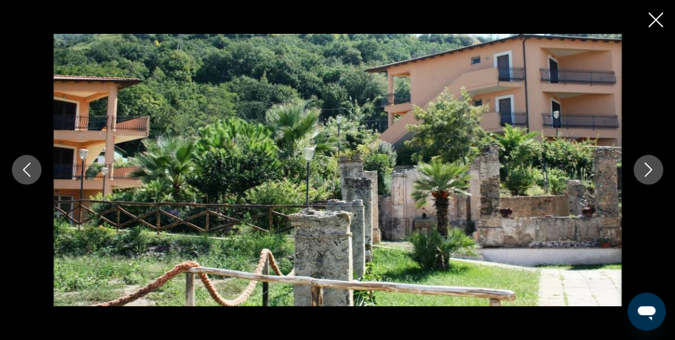
click at [649, 170] on icon "Image suivante" at bounding box center [648, 170] width 14 height 14
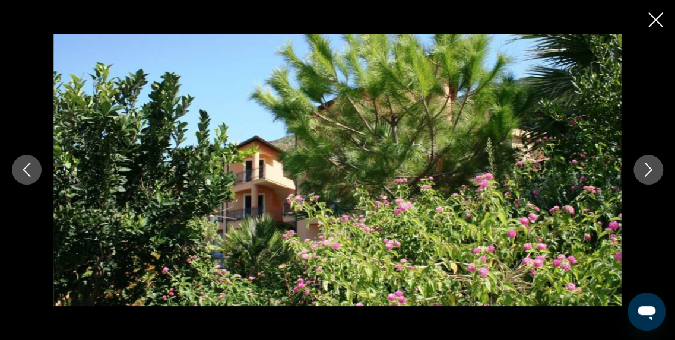
click at [649, 170] on icon "Image suivante" at bounding box center [648, 170] width 14 height 14
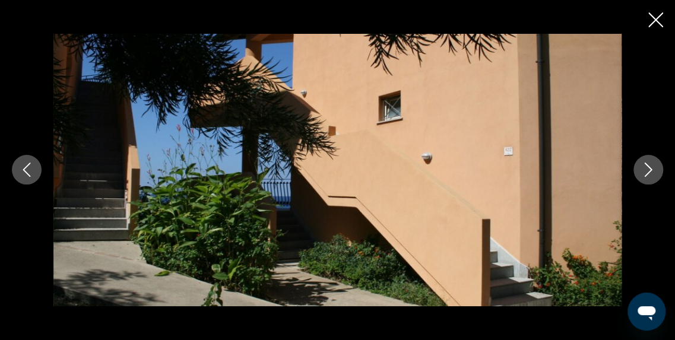
click at [649, 170] on icon "Image suivante" at bounding box center [648, 170] width 14 height 14
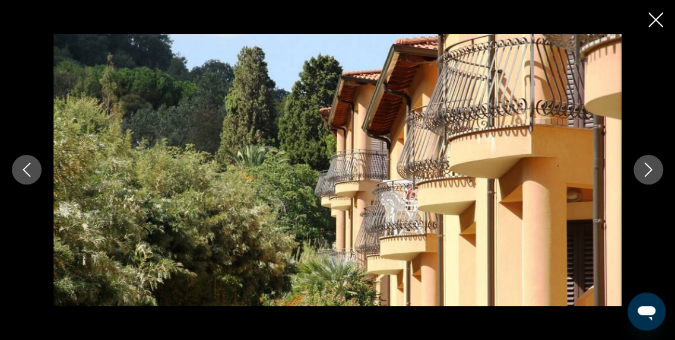
click at [649, 170] on icon "Image suivante" at bounding box center [648, 170] width 14 height 14
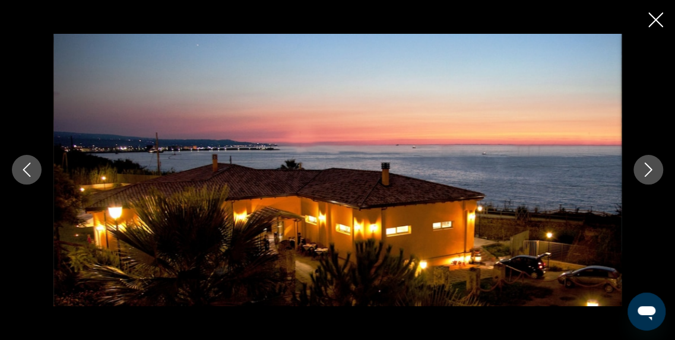
click at [649, 170] on icon "Image suivante" at bounding box center [648, 170] width 14 height 14
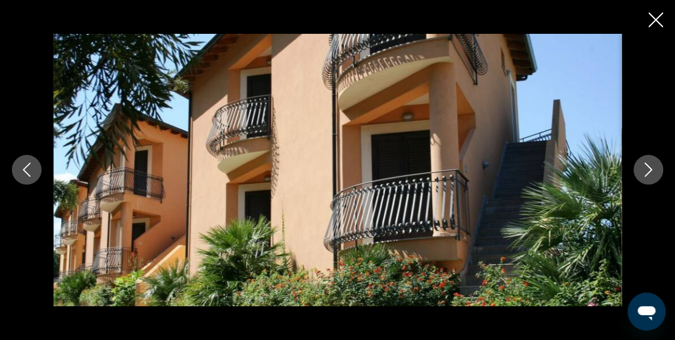
click at [649, 170] on icon "Image suivante" at bounding box center [648, 170] width 14 height 14
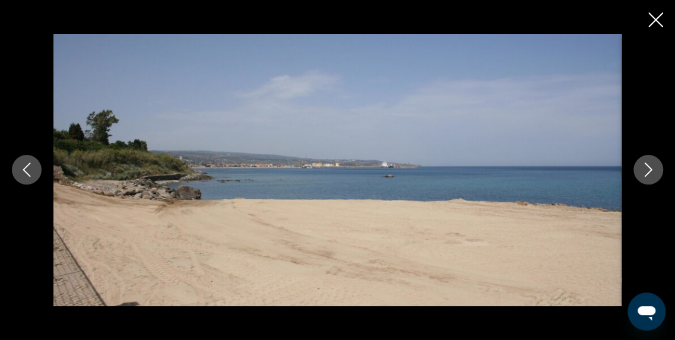
click at [649, 170] on icon "Image suivante" at bounding box center [648, 170] width 14 height 14
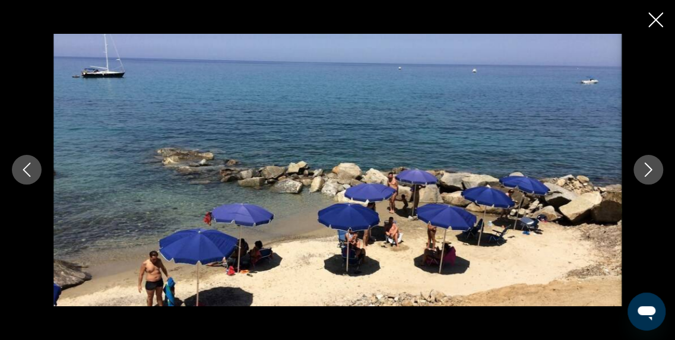
click at [649, 170] on icon "Image suivante" at bounding box center [648, 170] width 14 height 14
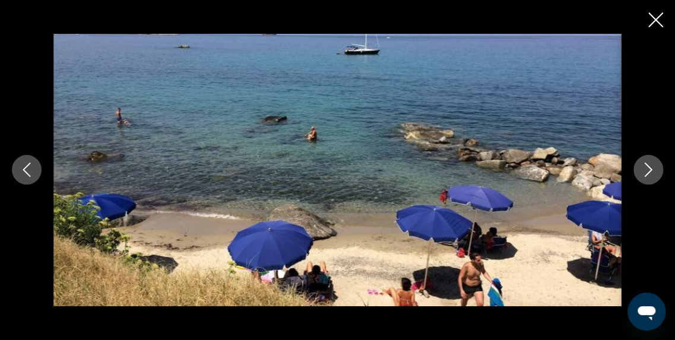
click at [649, 170] on icon "Image suivante" at bounding box center [648, 170] width 14 height 14
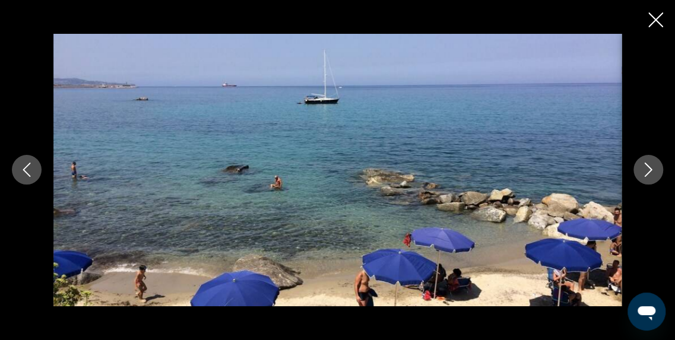
click at [649, 170] on icon "Image suivante" at bounding box center [648, 170] width 14 height 14
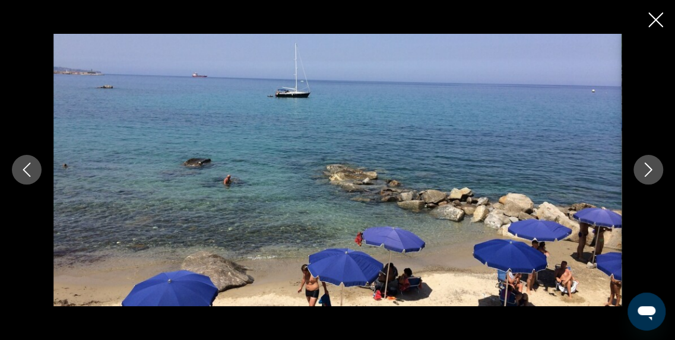
click at [649, 170] on icon "Image suivante" at bounding box center [648, 170] width 14 height 14
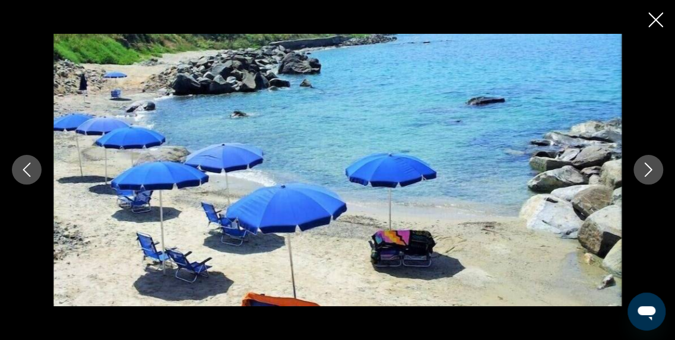
click at [649, 170] on icon "Image suivante" at bounding box center [648, 170] width 14 height 14
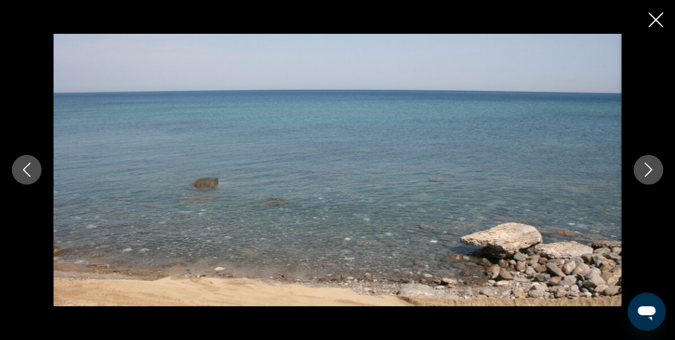
click at [649, 170] on icon "Image suivante" at bounding box center [648, 170] width 14 height 14
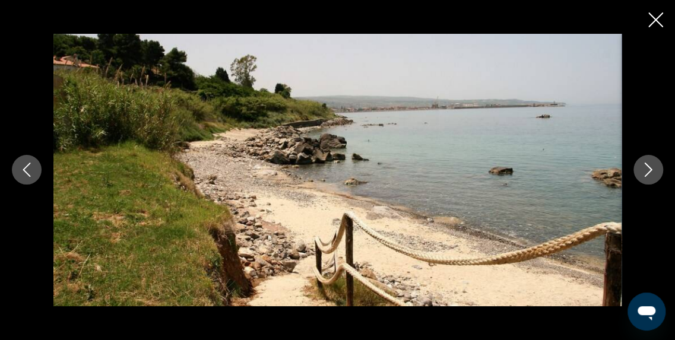
click at [649, 170] on icon "Image suivante" at bounding box center [648, 170] width 14 height 14
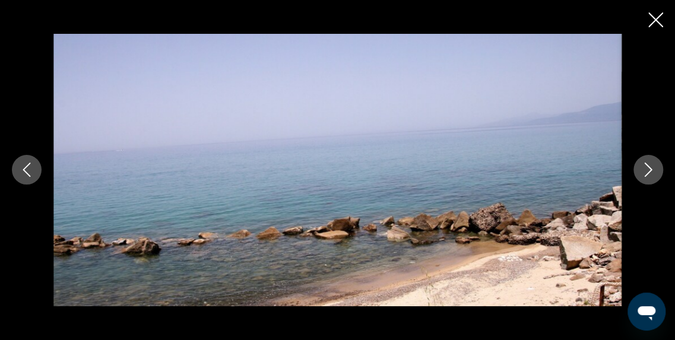
click at [649, 170] on icon "Image suivante" at bounding box center [648, 170] width 14 height 14
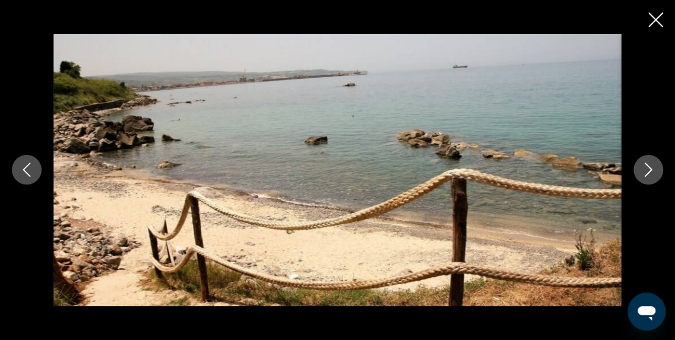
click at [649, 170] on icon "Image suivante" at bounding box center [648, 170] width 14 height 14
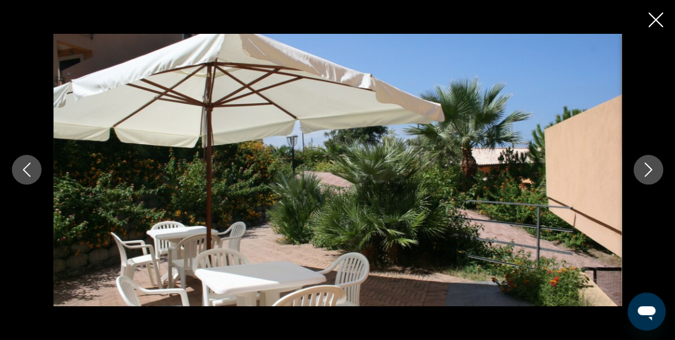
click at [649, 170] on icon "Image suivante" at bounding box center [648, 170] width 14 height 14
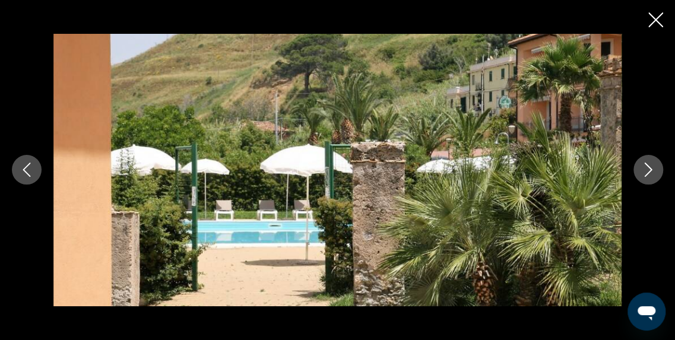
click at [649, 170] on icon "Image suivante" at bounding box center [648, 170] width 14 height 14
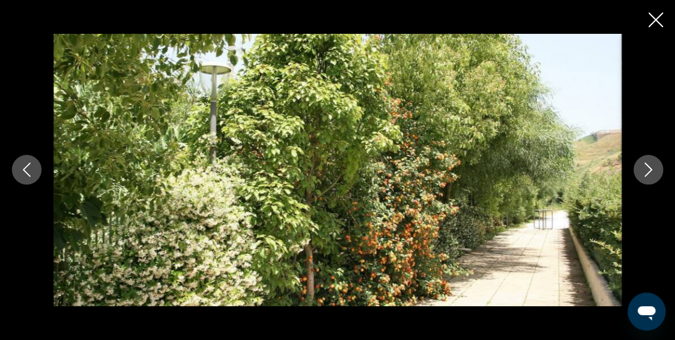
click at [649, 170] on icon "Image suivante" at bounding box center [648, 170] width 14 height 14
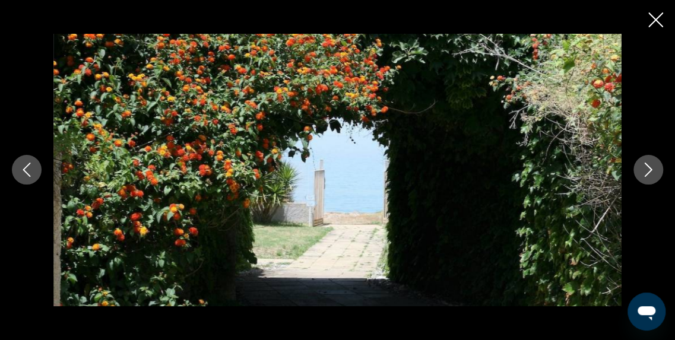
click at [649, 170] on icon "Image suivante" at bounding box center [648, 170] width 14 height 14
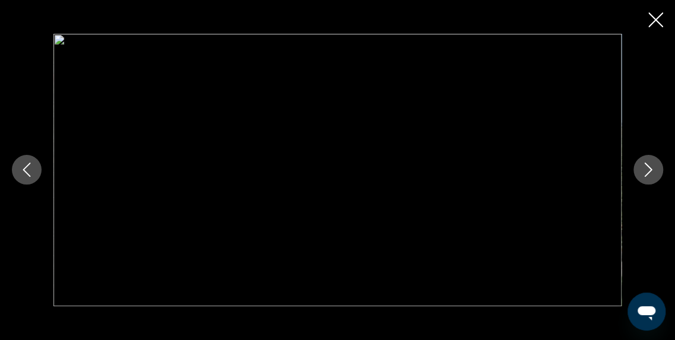
click at [659, 23] on icon "Fermer le diaporama" at bounding box center [655, 19] width 15 height 15
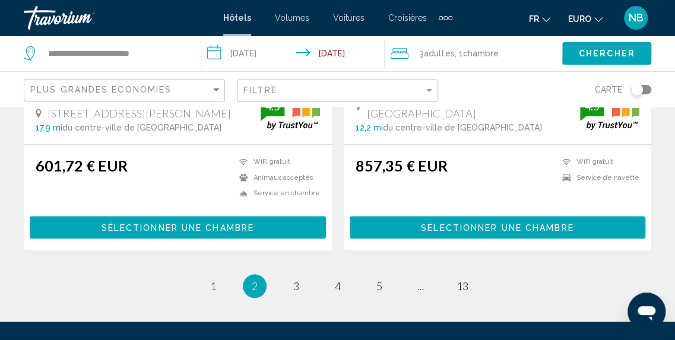
scroll to position [2553, 0]
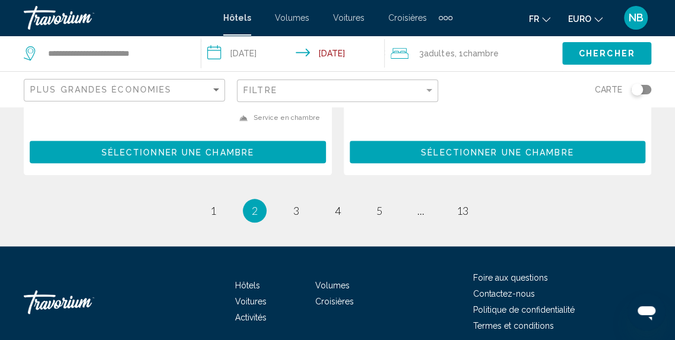
drag, startPoint x: 683, startPoint y: 23, endPoint x: 34, endPoint y: 14, distance: 648.7
click at [295, 204] on span "3" at bounding box center [296, 210] width 6 height 13
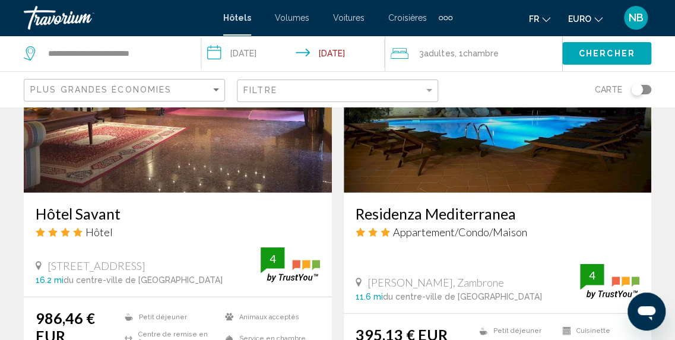
scroll to position [1392, 0]
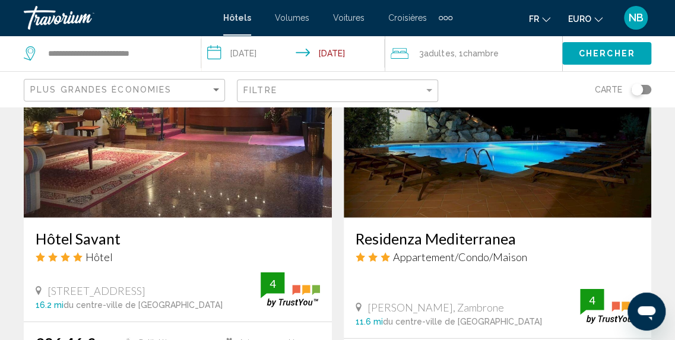
click at [500, 239] on h3 "Residenza Mediterranea" at bounding box center [497, 239] width 284 height 18
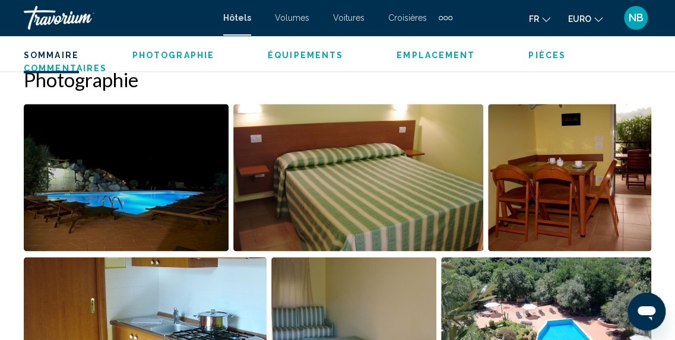
scroll to position [731, 0]
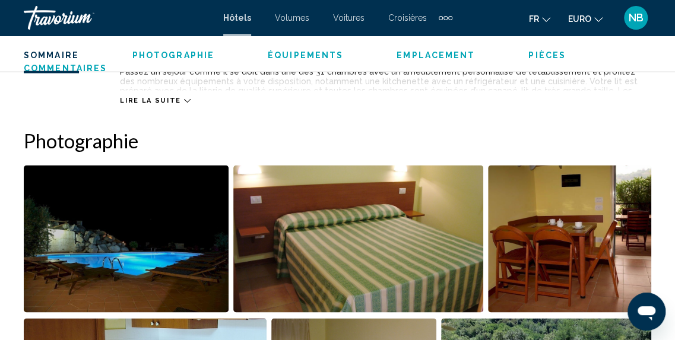
click at [196, 214] on img "Ouvrir le curseur d’image en plein écran" at bounding box center [126, 238] width 205 height 147
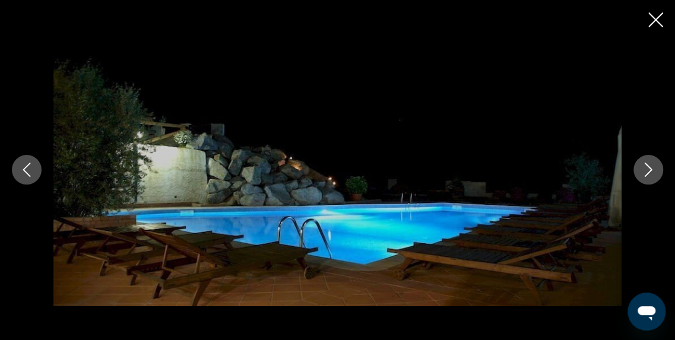
click at [645, 168] on icon "Image suivante" at bounding box center [648, 170] width 14 height 14
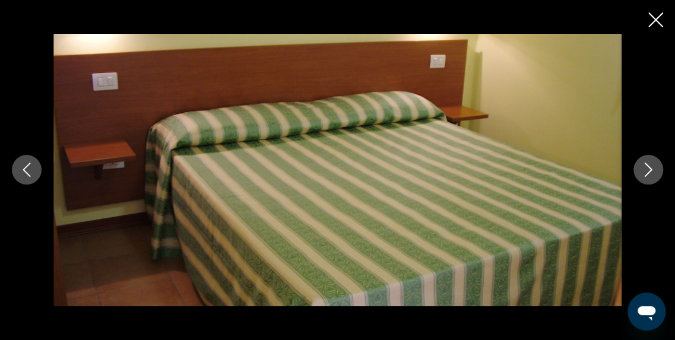
click at [645, 168] on icon "Image suivante" at bounding box center [648, 170] width 14 height 14
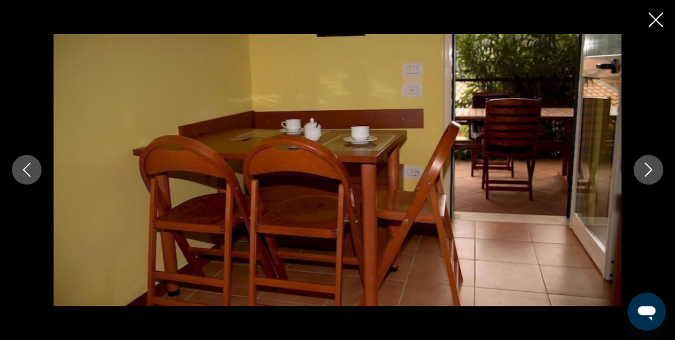
click at [645, 168] on icon "Image suivante" at bounding box center [648, 170] width 14 height 14
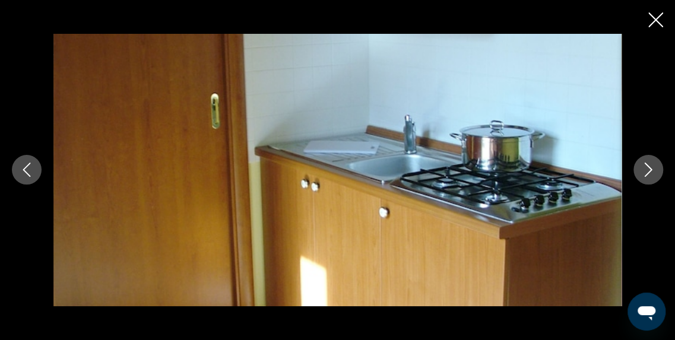
click at [645, 168] on icon "Image suivante" at bounding box center [648, 170] width 14 height 14
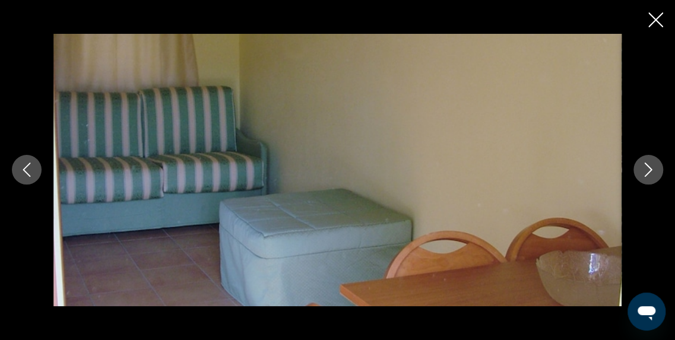
click at [645, 168] on icon "Image suivante" at bounding box center [648, 170] width 14 height 14
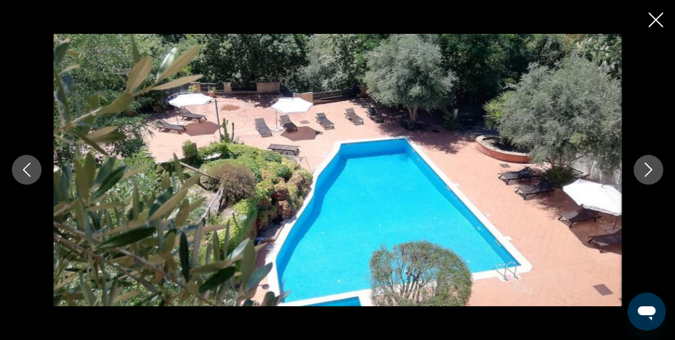
click at [645, 168] on icon "Image suivante" at bounding box center [648, 170] width 14 height 14
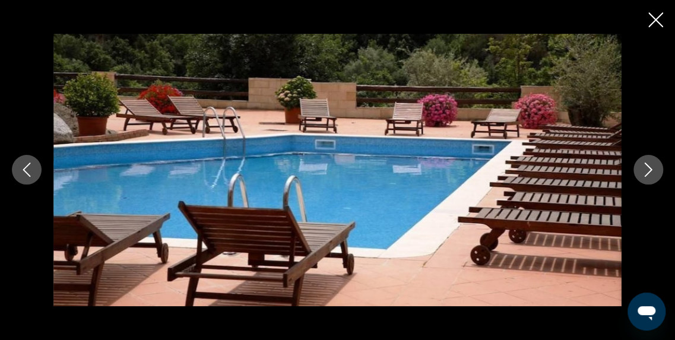
click at [645, 168] on icon "Image suivante" at bounding box center [648, 170] width 14 height 14
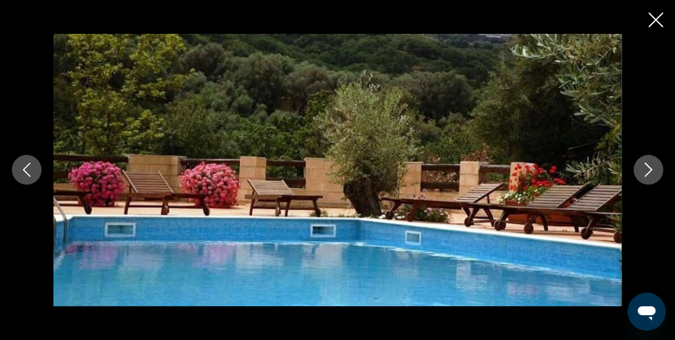
click at [645, 168] on icon "Image suivante" at bounding box center [648, 170] width 14 height 14
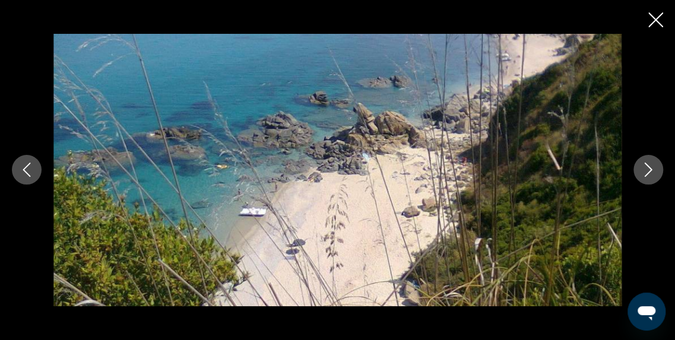
click at [645, 168] on icon "Image suivante" at bounding box center [648, 170] width 14 height 14
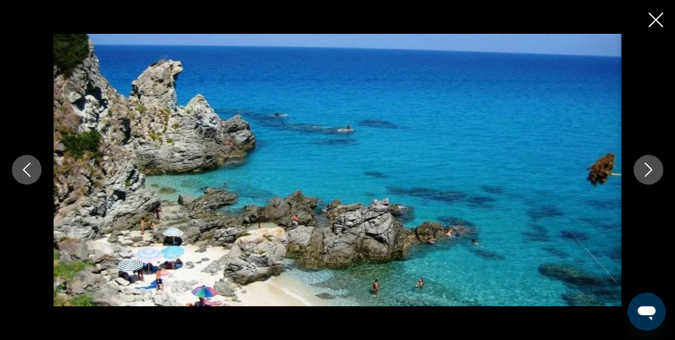
click at [645, 168] on icon "Image suivante" at bounding box center [648, 170] width 14 height 14
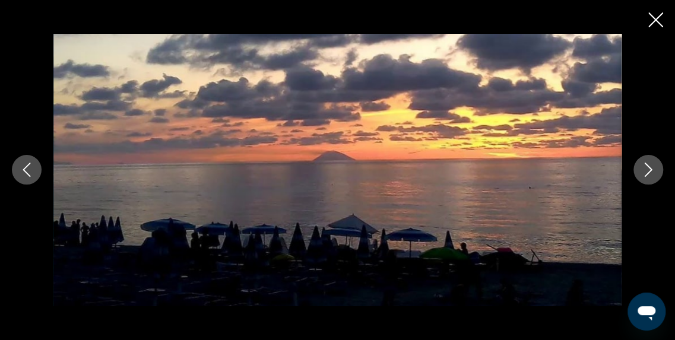
click at [645, 168] on icon "Image suivante" at bounding box center [648, 170] width 14 height 14
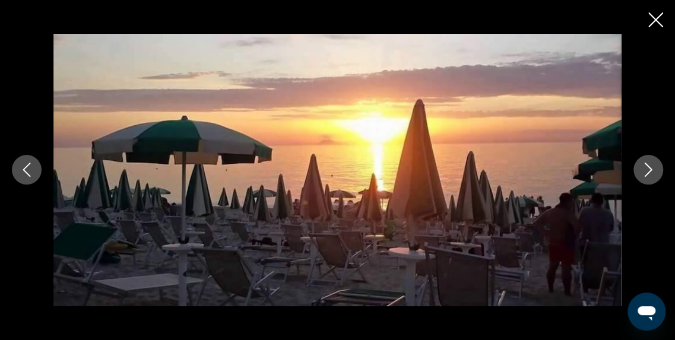
click at [645, 168] on icon "Image suivante" at bounding box center [648, 170] width 14 height 14
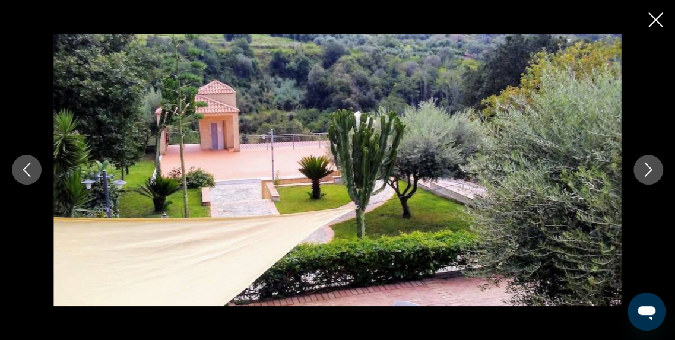
click at [645, 168] on icon "Image suivante" at bounding box center [648, 170] width 14 height 14
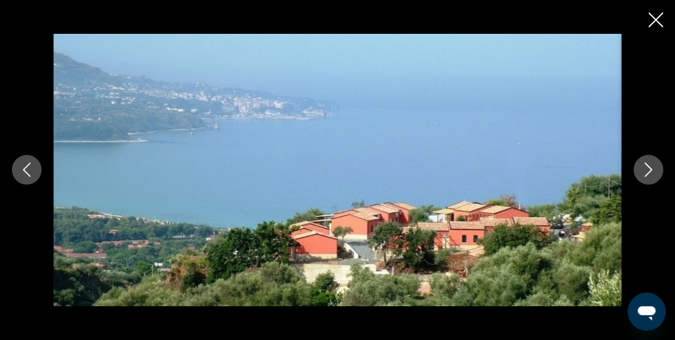
click at [645, 168] on icon "Image suivante" at bounding box center [648, 170] width 14 height 14
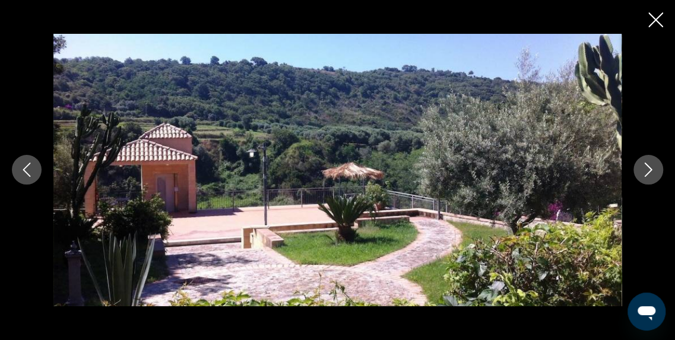
click at [645, 168] on icon "Image suivante" at bounding box center [648, 170] width 14 height 14
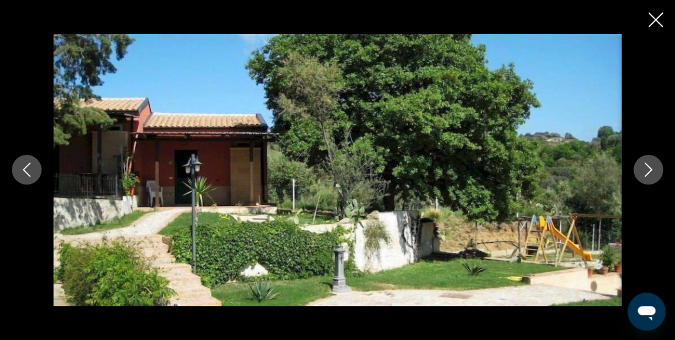
click at [645, 168] on icon "Image suivante" at bounding box center [648, 170] width 14 height 14
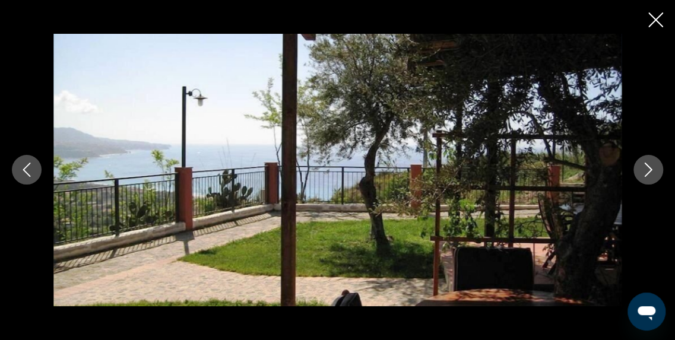
click at [645, 168] on icon "Image suivante" at bounding box center [648, 170] width 14 height 14
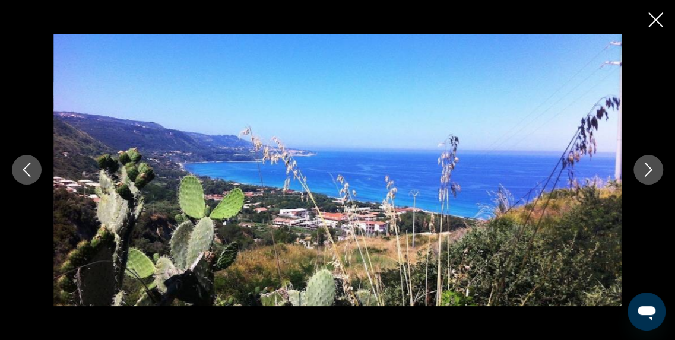
click at [645, 168] on icon "Image suivante" at bounding box center [648, 170] width 14 height 14
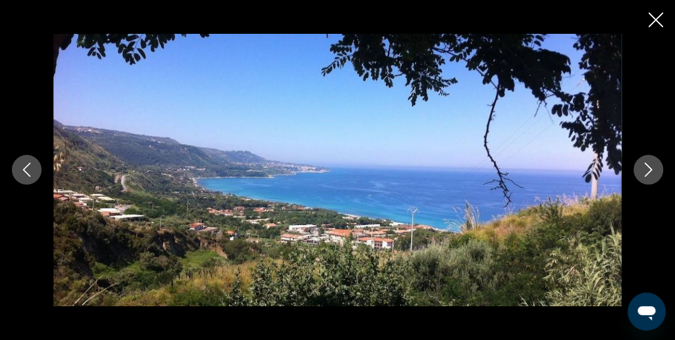
click at [645, 168] on icon "Image suivante" at bounding box center [648, 170] width 14 height 14
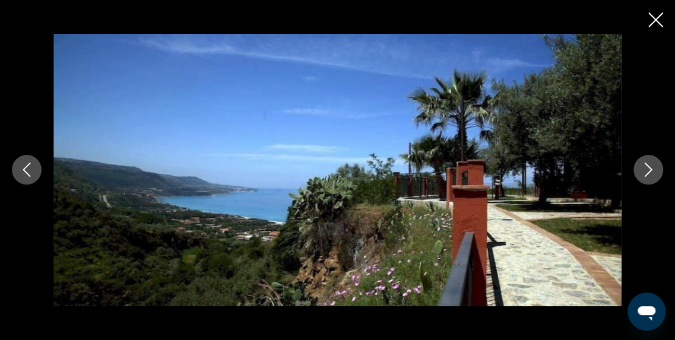
click at [645, 168] on icon "Image suivante" at bounding box center [648, 170] width 14 height 14
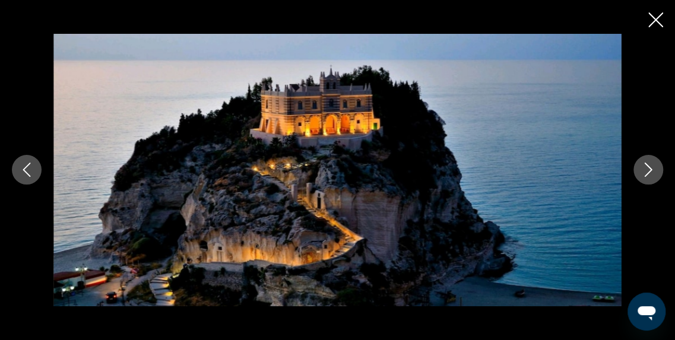
click at [645, 168] on icon "Image suivante" at bounding box center [648, 170] width 14 height 14
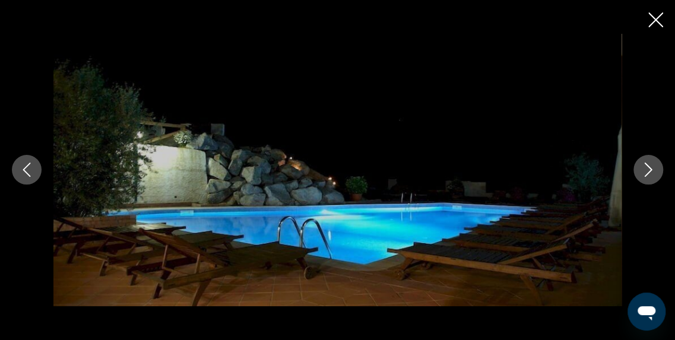
click at [656, 25] on icon "Fermer le diaporama" at bounding box center [655, 19] width 15 height 15
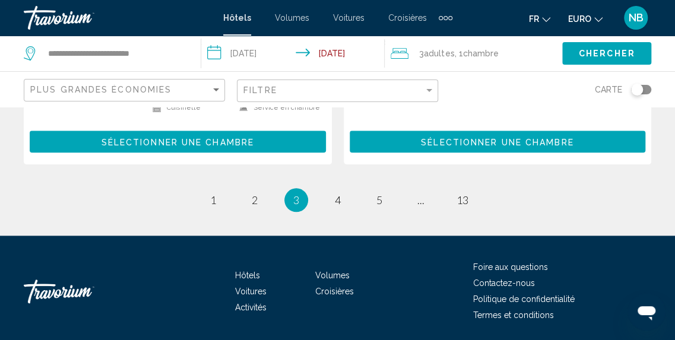
scroll to position [2546, 0]
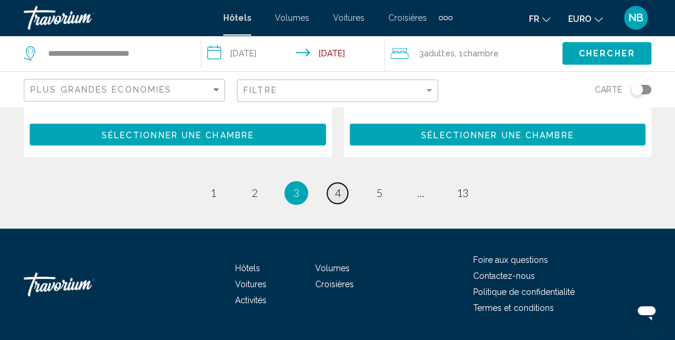
click at [331, 187] on link "page 4" at bounding box center [337, 193] width 21 height 21
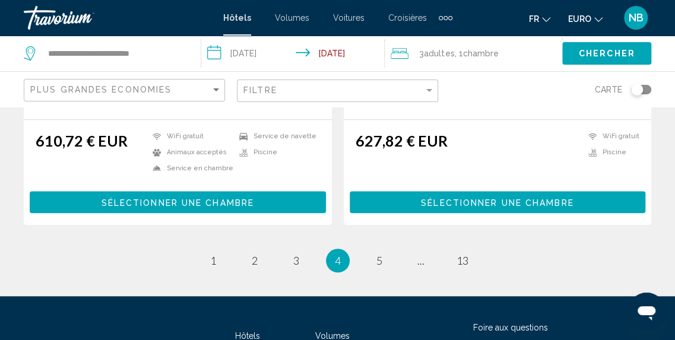
scroll to position [2540, 0]
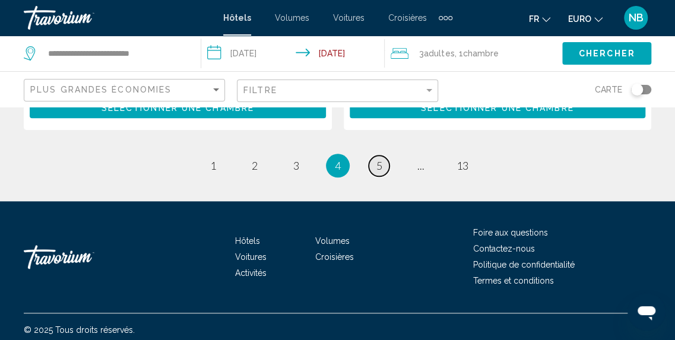
click at [380, 160] on span "5" at bounding box center [379, 165] width 6 height 13
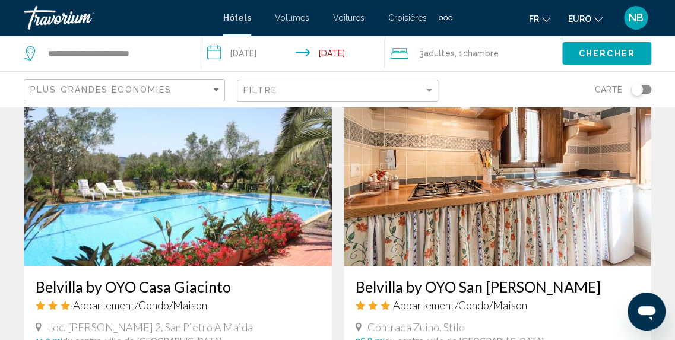
scroll to position [2208, 0]
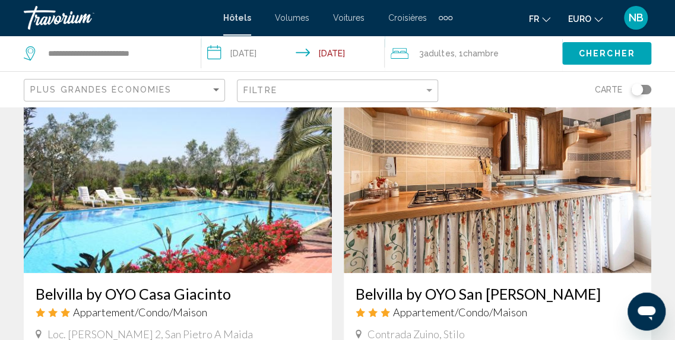
click at [241, 224] on img "Contenu principal" at bounding box center [178, 178] width 308 height 190
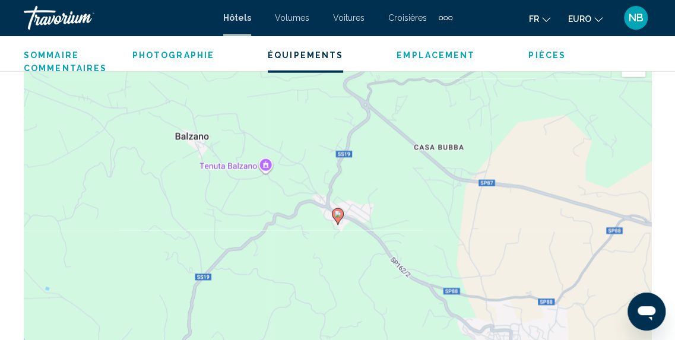
scroll to position [894, 0]
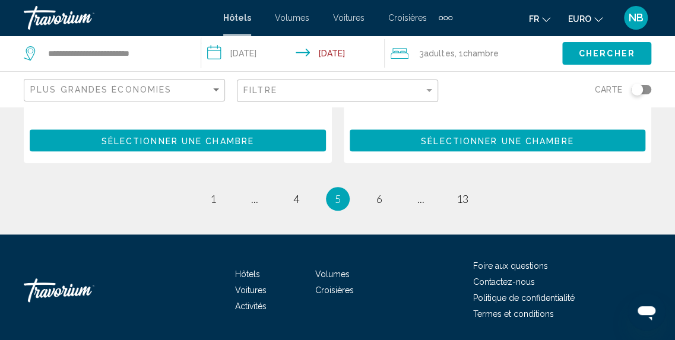
scroll to position [2529, 0]
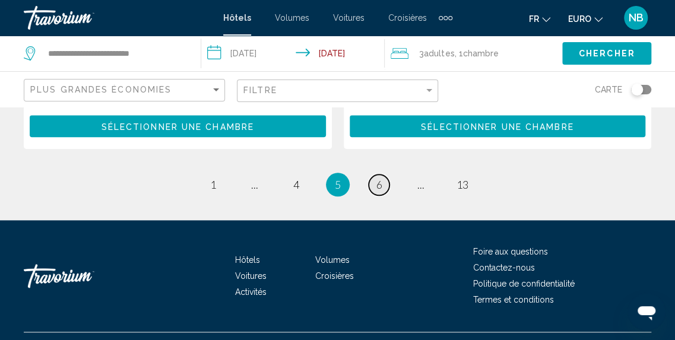
click at [380, 178] on span "6" at bounding box center [379, 184] width 6 height 13
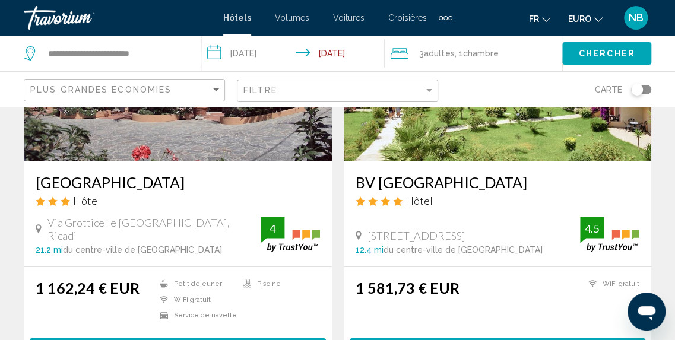
scroll to position [1446, 0]
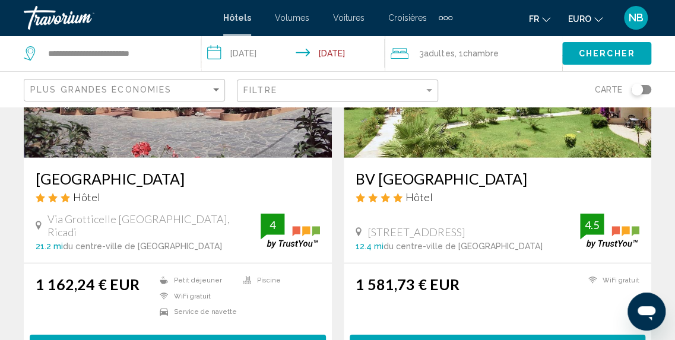
click at [160, 166] on div "Hôtel Grotticelle Hôtel Via Grotticelle Capo Vaticano, Ricadi 21.2 mi du centre…" at bounding box center [178, 210] width 308 height 105
click at [117, 173] on div "Hôtel Grotticelle Hôtel Via Grotticelle Capo Vaticano, Ricadi 21.2 mi du centre…" at bounding box center [178, 210] width 308 height 105
click at [117, 187] on h3 "[GEOGRAPHIC_DATA]" at bounding box center [178, 179] width 284 height 18
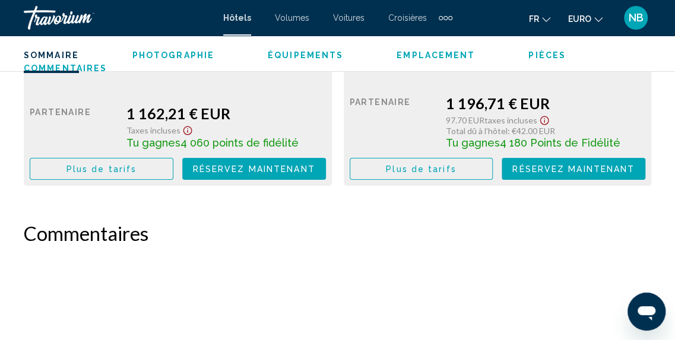
scroll to position [567, 0]
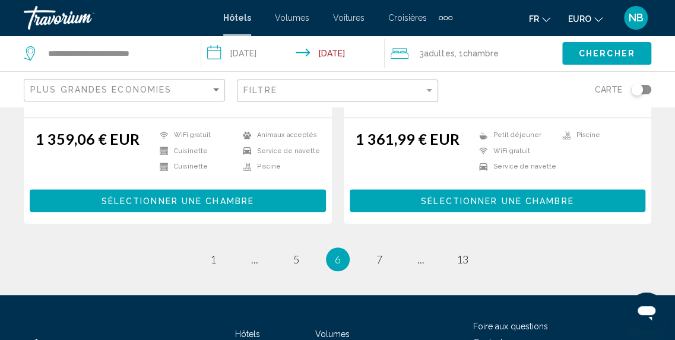
scroll to position [2477, 0]
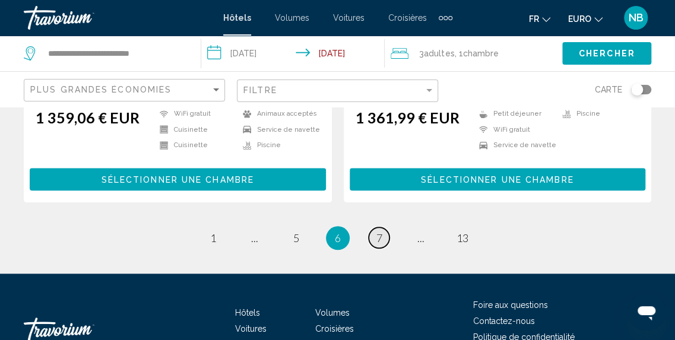
click at [379, 233] on span "7" at bounding box center [379, 237] width 6 height 13
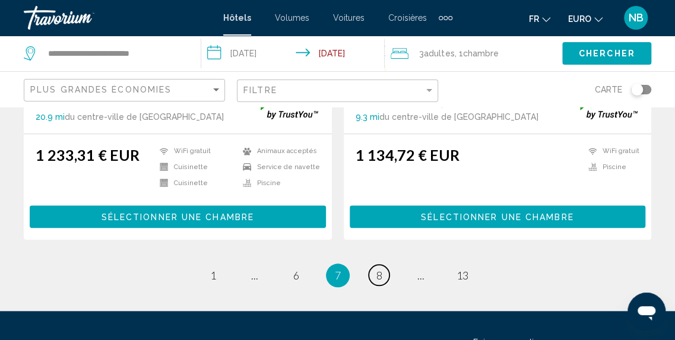
scroll to position [2504, 0]
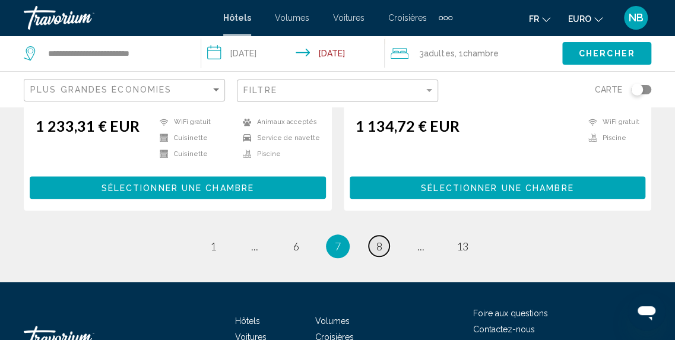
click at [379, 240] on span "8" at bounding box center [379, 246] width 6 height 13
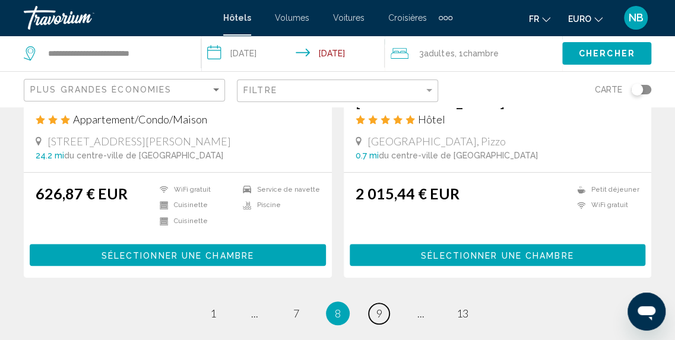
scroll to position [2439, 0]
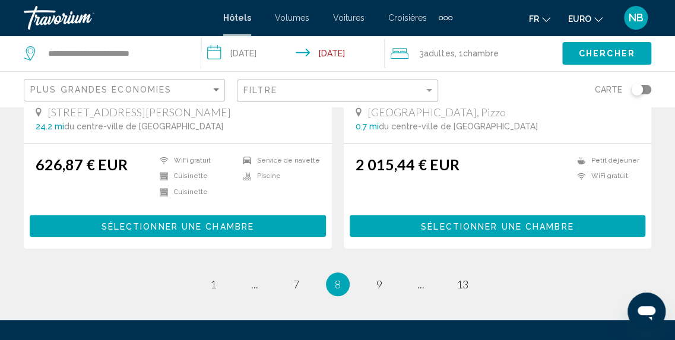
click at [376, 272] on li "page 9" at bounding box center [379, 284] width 24 height 24
click at [382, 281] on link "page 9" at bounding box center [379, 284] width 21 height 21
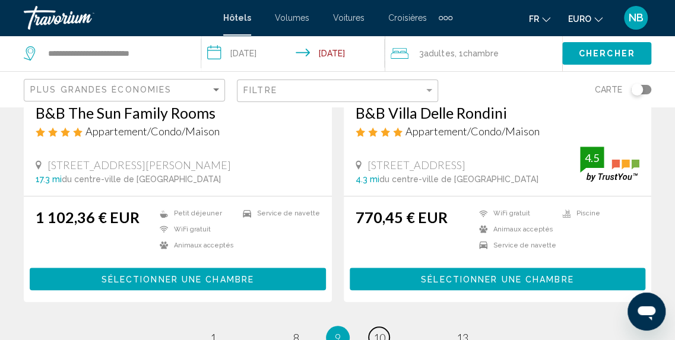
scroll to position [2449, 0]
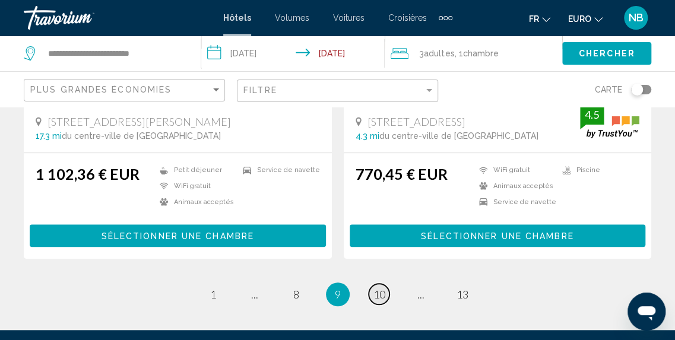
click at [382, 288] on span "10" at bounding box center [379, 294] width 12 height 13
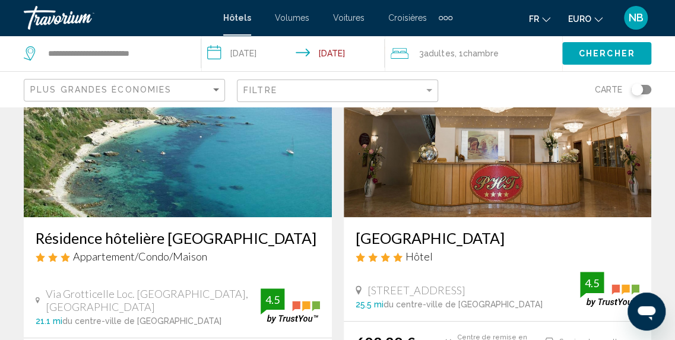
scroll to position [66, 0]
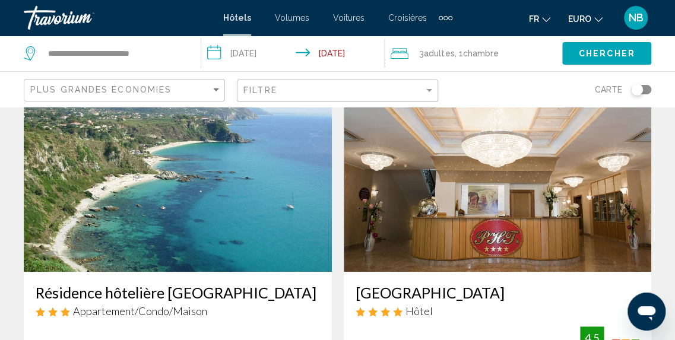
click at [264, 176] on img "Contenu principal" at bounding box center [178, 177] width 308 height 190
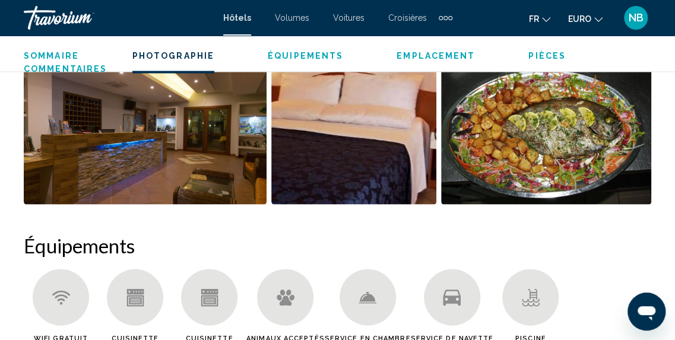
scroll to position [792, 0]
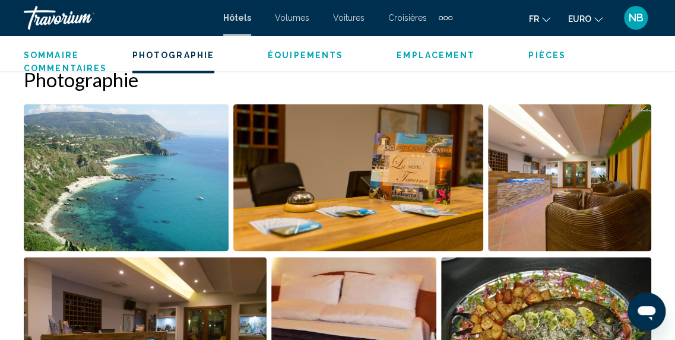
click at [193, 149] on img "Ouvrir le curseur d’image en plein écran" at bounding box center [126, 177] width 205 height 147
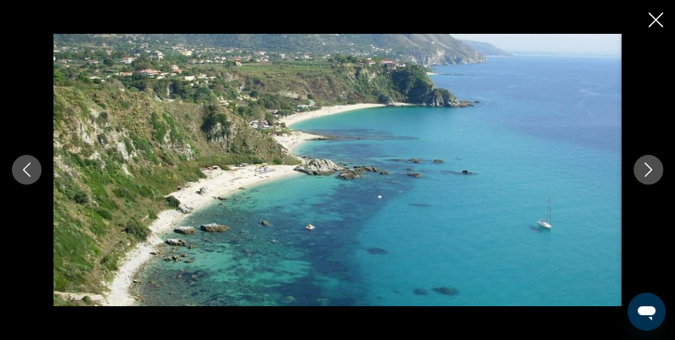
click at [635, 169] on button "Image suivante" at bounding box center [648, 170] width 30 height 30
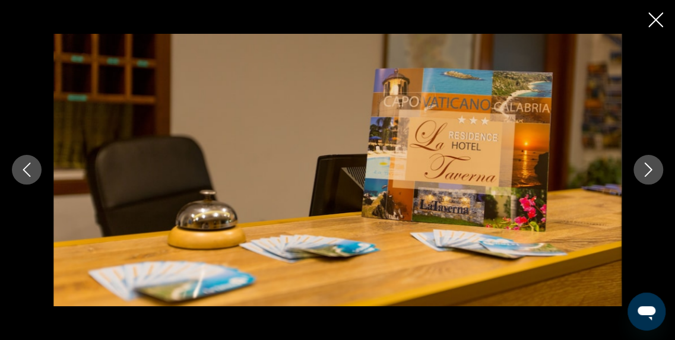
click at [635, 169] on button "Image suivante" at bounding box center [648, 170] width 30 height 30
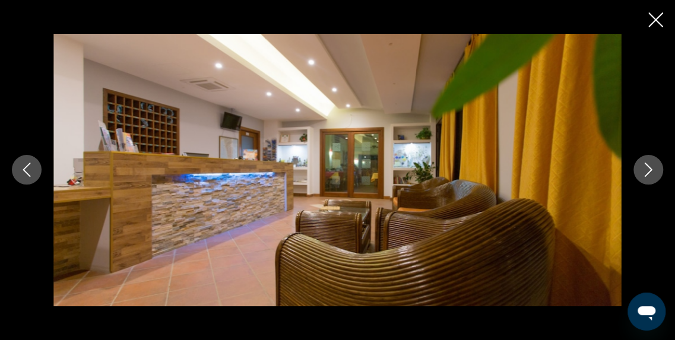
click at [635, 169] on button "Image suivante" at bounding box center [648, 170] width 30 height 30
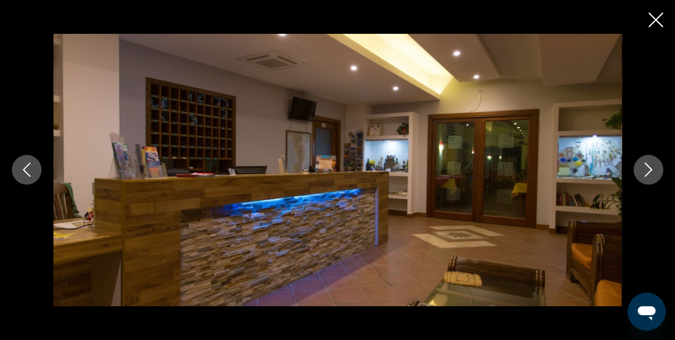
click at [635, 169] on button "Image suivante" at bounding box center [648, 170] width 30 height 30
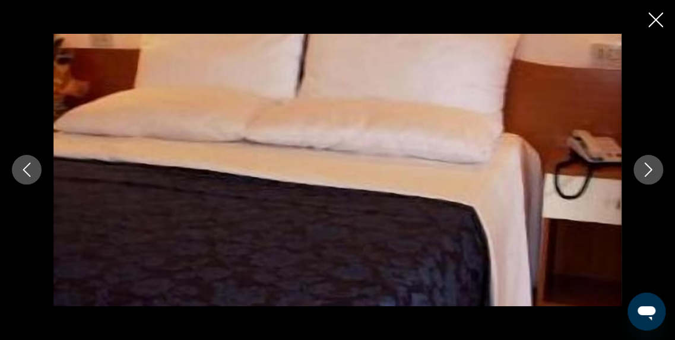
click at [635, 169] on button "Image suivante" at bounding box center [648, 170] width 30 height 30
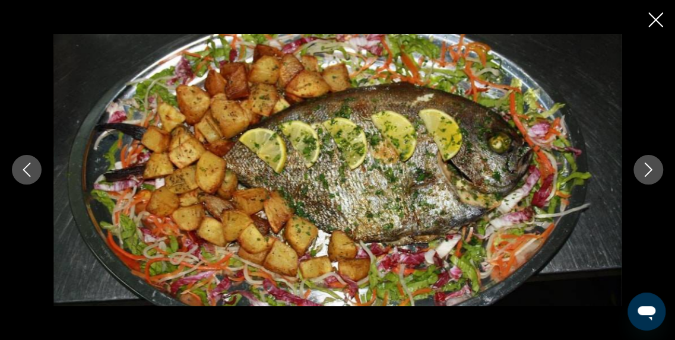
click at [635, 169] on button "Image suivante" at bounding box center [648, 170] width 30 height 30
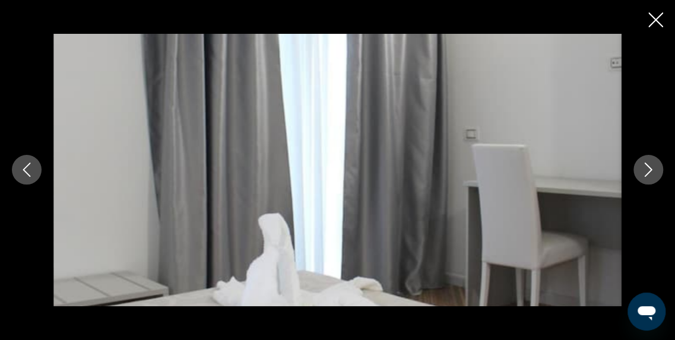
click at [635, 169] on button "Image suivante" at bounding box center [648, 170] width 30 height 30
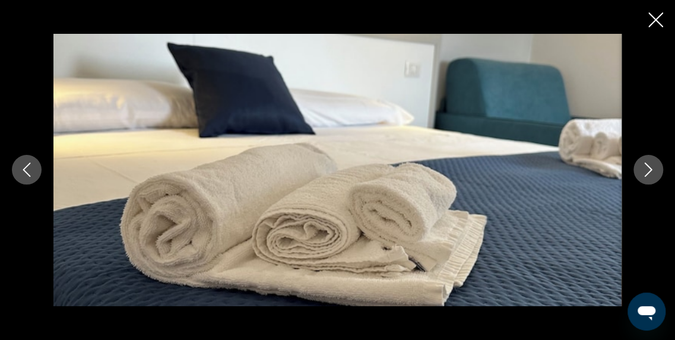
click at [635, 169] on button "Image suivante" at bounding box center [648, 170] width 30 height 30
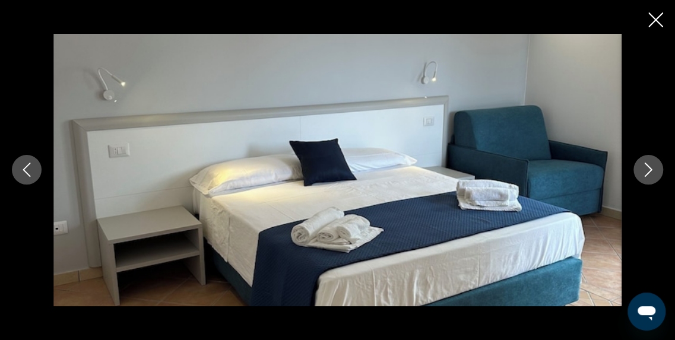
click at [635, 169] on button "Image suivante" at bounding box center [648, 170] width 30 height 30
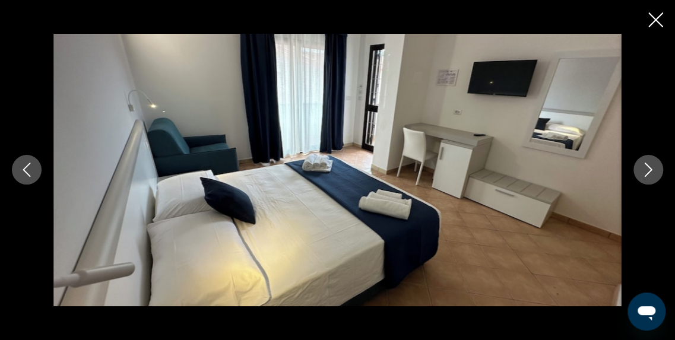
click at [635, 169] on button "Image suivante" at bounding box center [648, 170] width 30 height 30
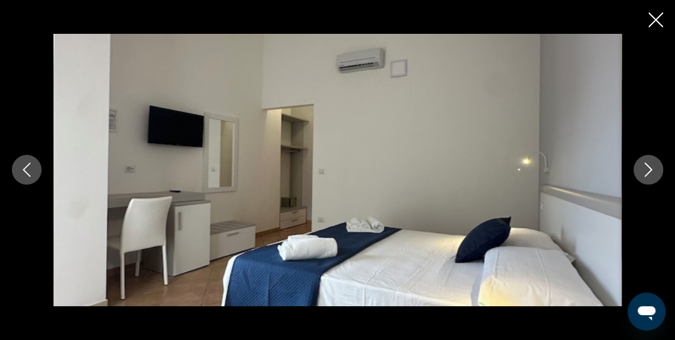
click at [635, 169] on button "Image suivante" at bounding box center [648, 170] width 30 height 30
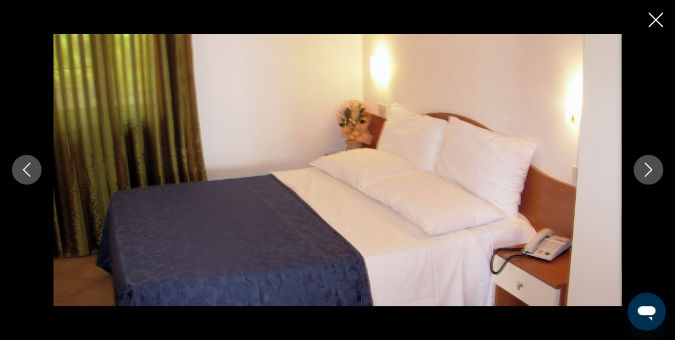
click at [635, 169] on button "Image suivante" at bounding box center [648, 170] width 30 height 30
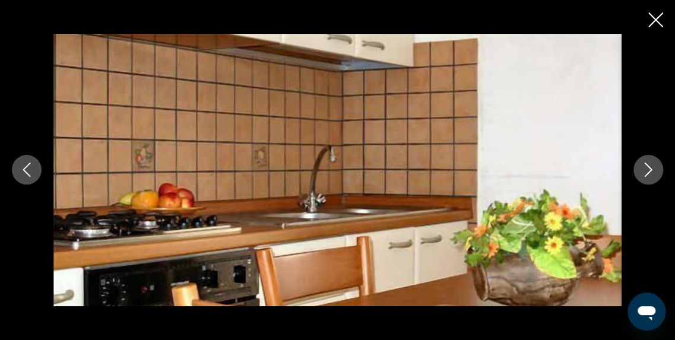
click at [635, 169] on button "Image suivante" at bounding box center [648, 170] width 30 height 30
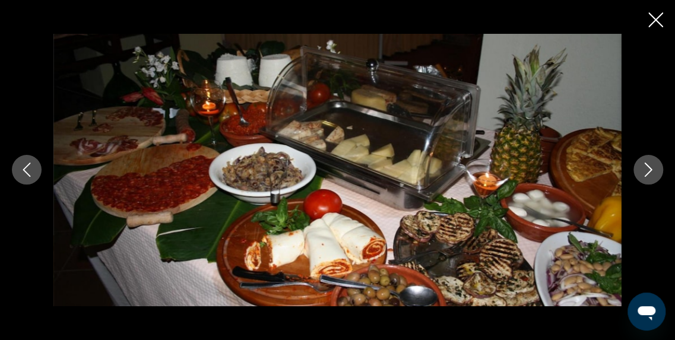
click at [635, 169] on button "Image suivante" at bounding box center [648, 170] width 30 height 30
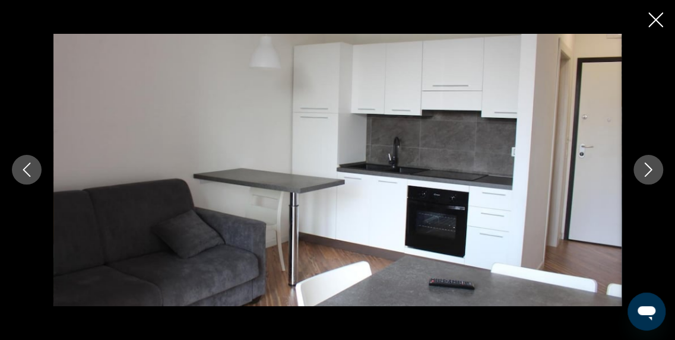
click at [635, 169] on button "Image suivante" at bounding box center [648, 170] width 30 height 30
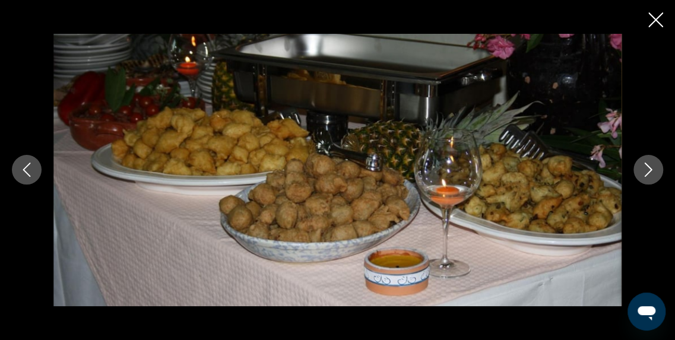
click at [635, 169] on button "Image suivante" at bounding box center [648, 170] width 30 height 30
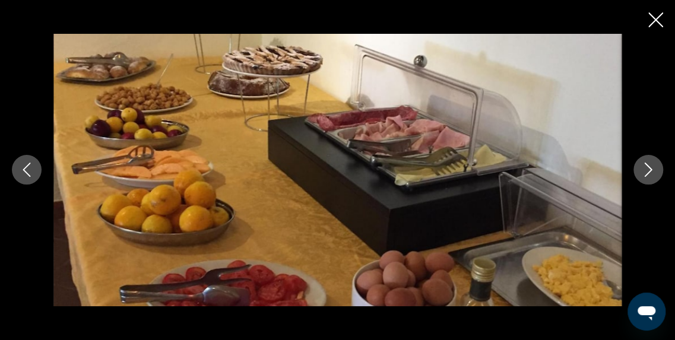
click at [635, 169] on button "Image suivante" at bounding box center [648, 170] width 30 height 30
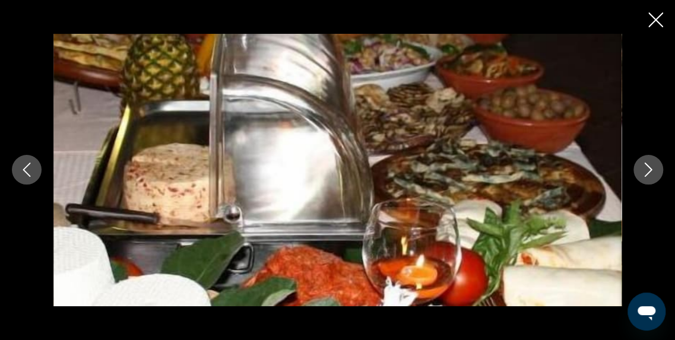
click at [635, 169] on button "Image suivante" at bounding box center [648, 170] width 30 height 30
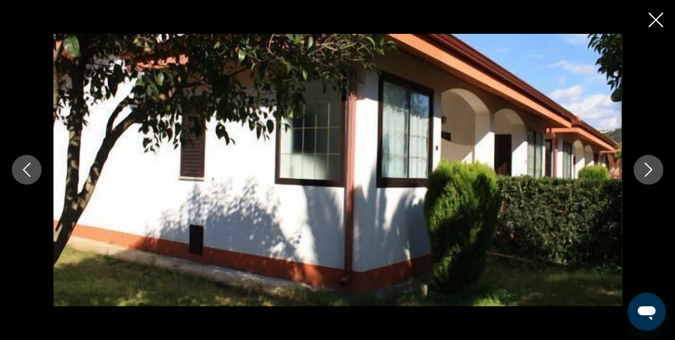
click at [635, 169] on button "Image suivante" at bounding box center [648, 170] width 30 height 30
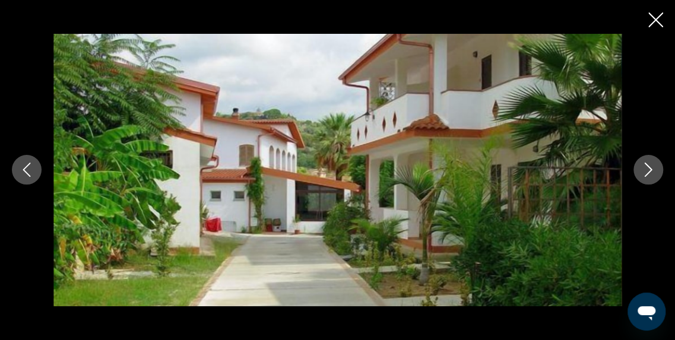
click at [635, 169] on button "Image suivante" at bounding box center [648, 170] width 30 height 30
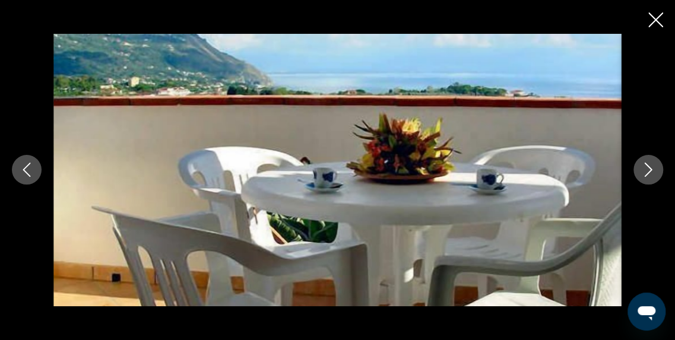
click at [635, 169] on button "Image suivante" at bounding box center [648, 170] width 30 height 30
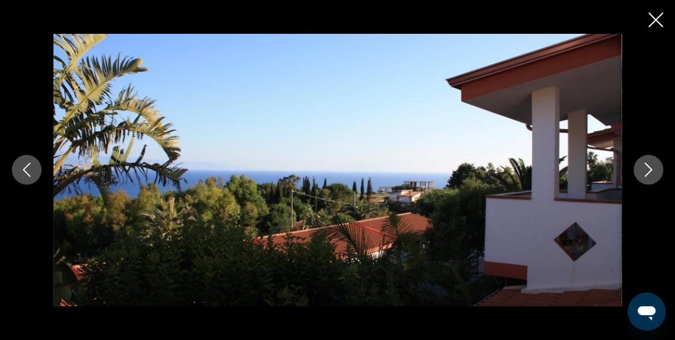
click at [635, 169] on button "Image suivante" at bounding box center [648, 170] width 30 height 30
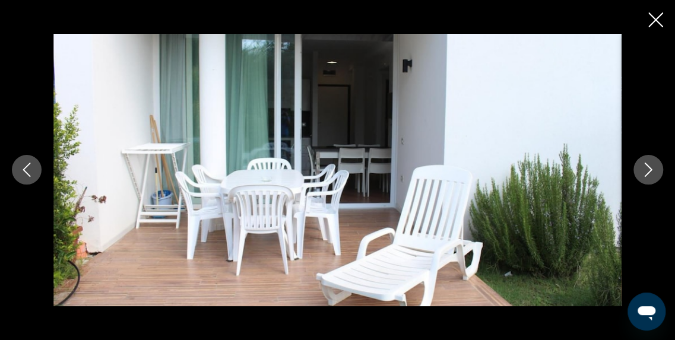
click at [635, 169] on button "Image suivante" at bounding box center [648, 170] width 30 height 30
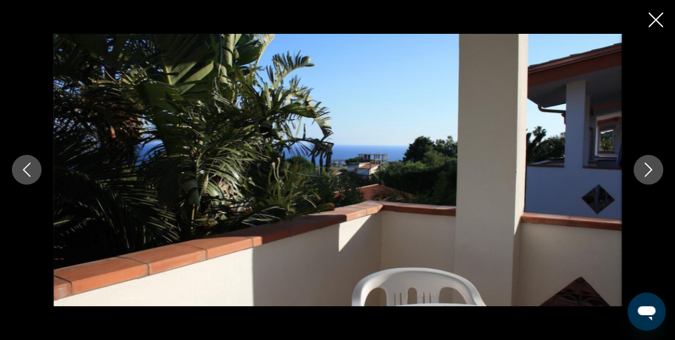
click at [635, 169] on button "Image suivante" at bounding box center [648, 170] width 30 height 30
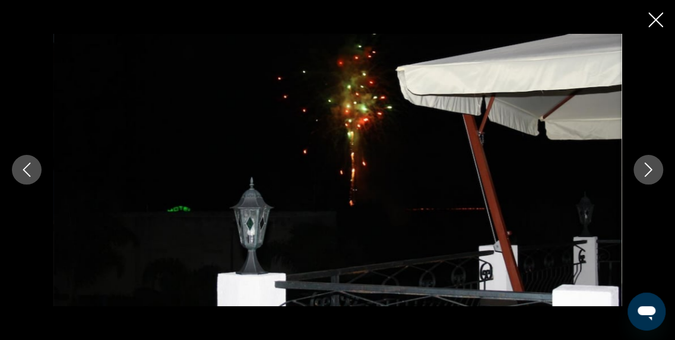
click at [635, 169] on button "Image suivante" at bounding box center [648, 170] width 30 height 30
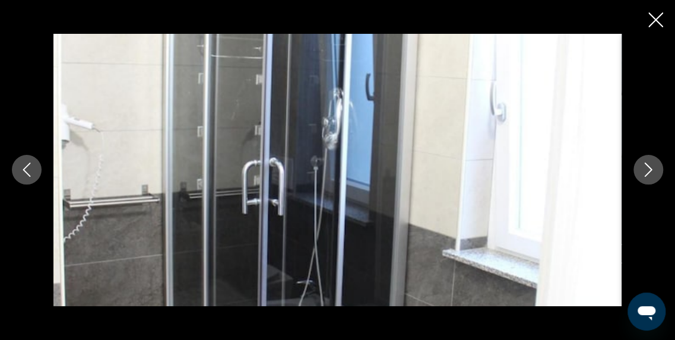
click at [635, 169] on button "Image suivante" at bounding box center [648, 170] width 30 height 30
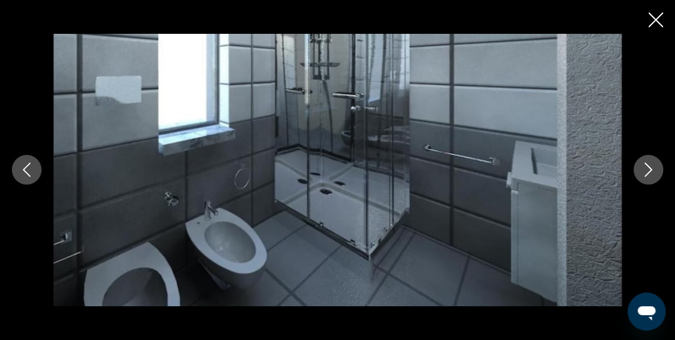
click at [635, 169] on button "Image suivante" at bounding box center [648, 170] width 30 height 30
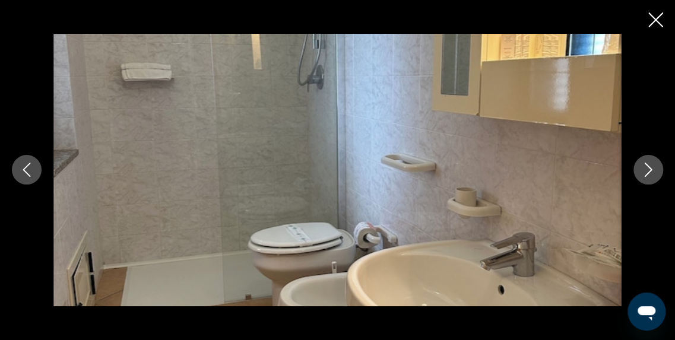
click at [635, 169] on button "Image suivante" at bounding box center [648, 170] width 30 height 30
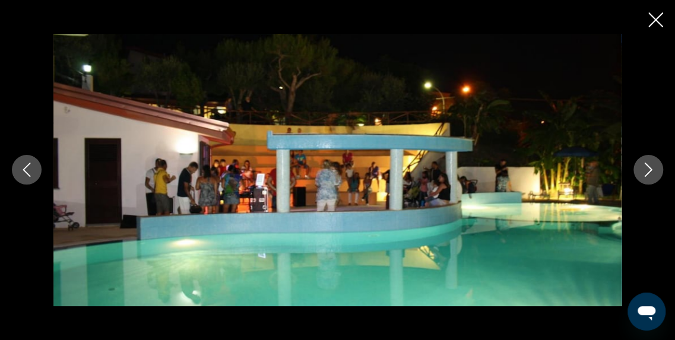
click at [635, 169] on button "Image suivante" at bounding box center [648, 170] width 30 height 30
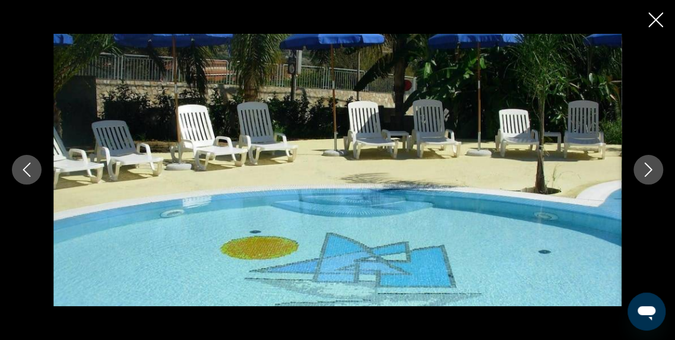
click at [635, 169] on button "Image suivante" at bounding box center [648, 170] width 30 height 30
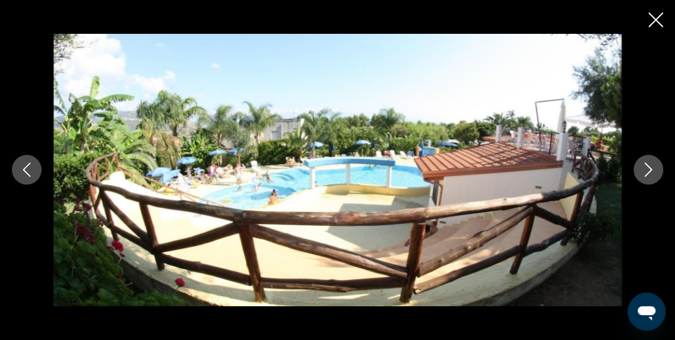
click at [635, 169] on button "Image suivante" at bounding box center [648, 170] width 30 height 30
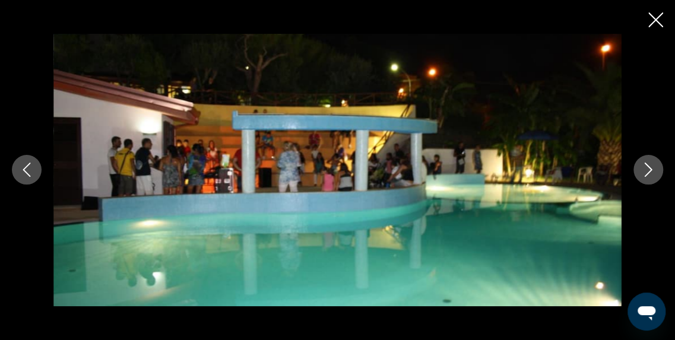
click at [635, 169] on button "Image suivante" at bounding box center [648, 170] width 30 height 30
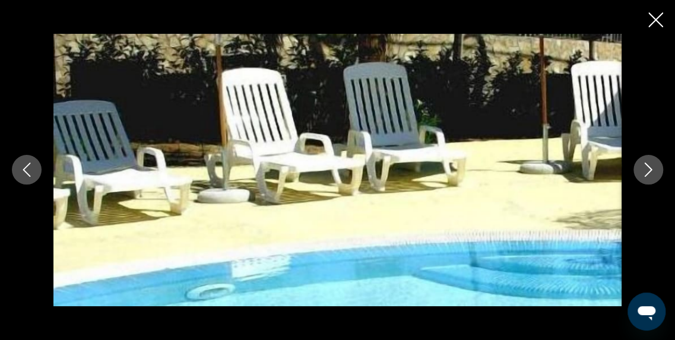
click at [635, 169] on button "Image suivante" at bounding box center [648, 170] width 30 height 30
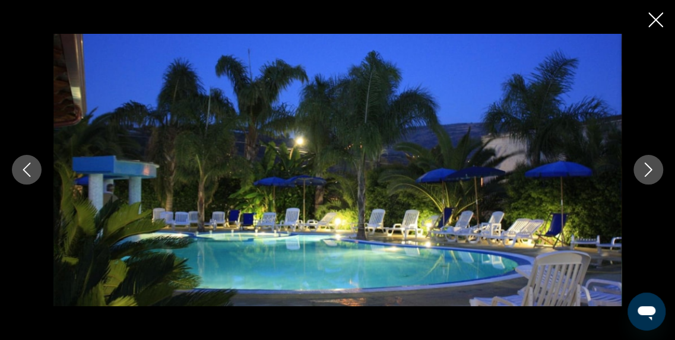
click at [635, 169] on button "Image suivante" at bounding box center [648, 170] width 30 height 30
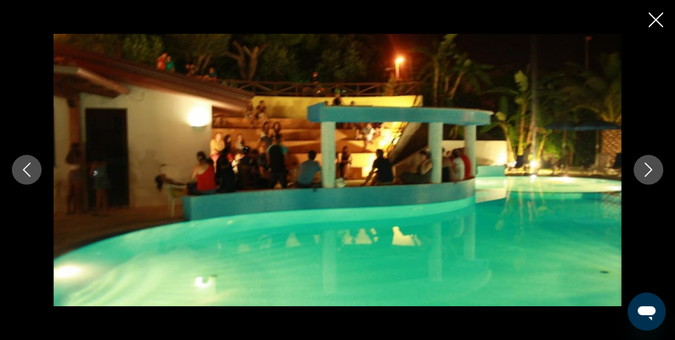
click at [635, 169] on button "Image suivante" at bounding box center [648, 170] width 30 height 30
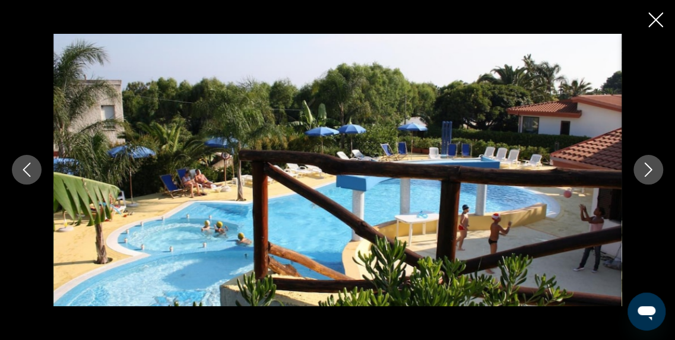
click at [635, 169] on button "Image suivante" at bounding box center [648, 170] width 30 height 30
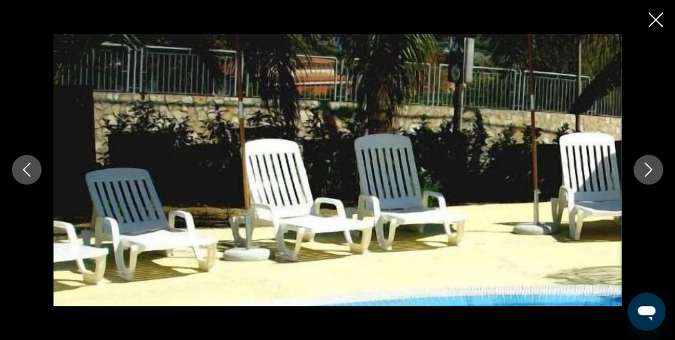
click at [635, 169] on button "Image suivante" at bounding box center [648, 170] width 30 height 30
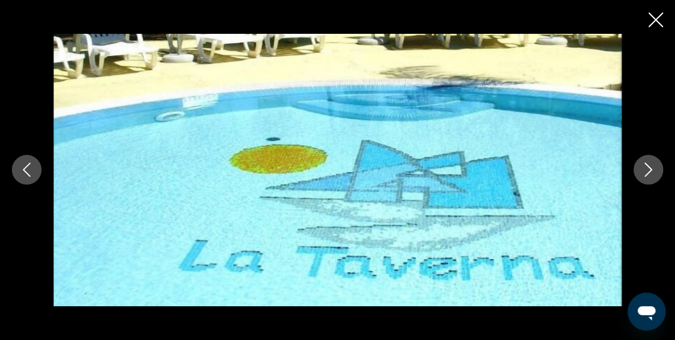
click at [635, 169] on button "Image suivante" at bounding box center [648, 170] width 30 height 30
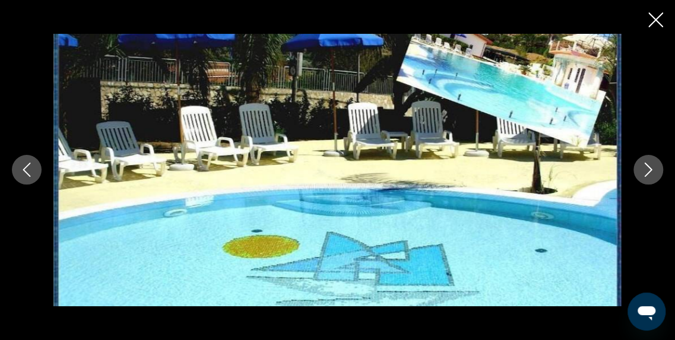
click at [635, 169] on button "Image suivante" at bounding box center [648, 170] width 30 height 30
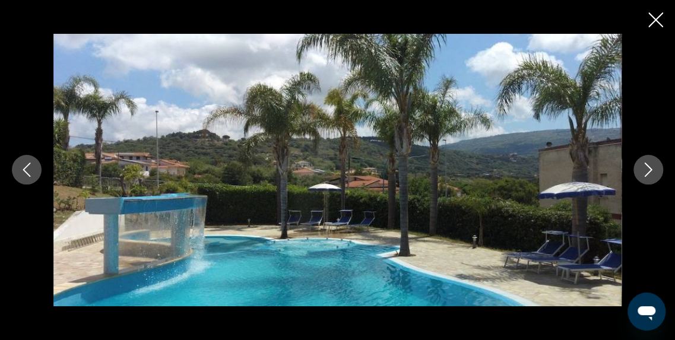
click at [635, 169] on button "Image suivante" at bounding box center [648, 170] width 30 height 30
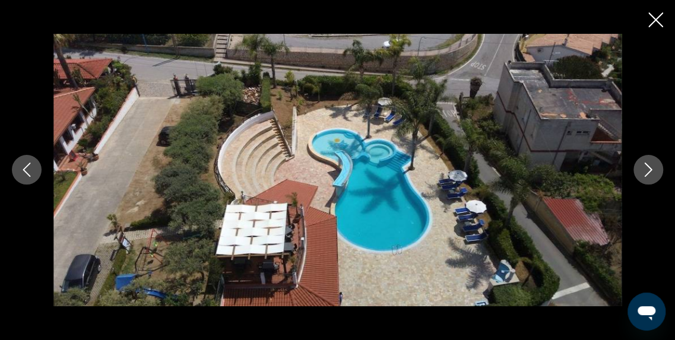
click at [635, 169] on button "Image suivante" at bounding box center [648, 170] width 30 height 30
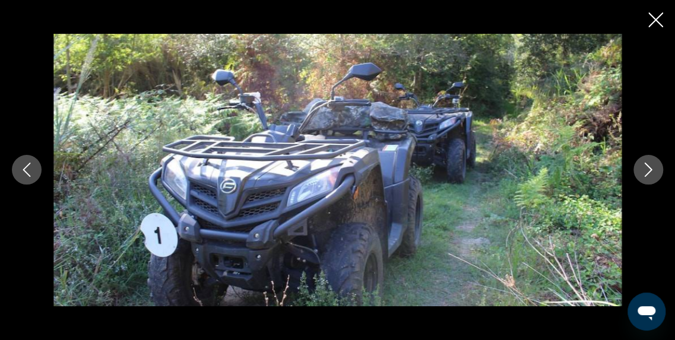
click at [635, 169] on button "Image suivante" at bounding box center [648, 170] width 30 height 30
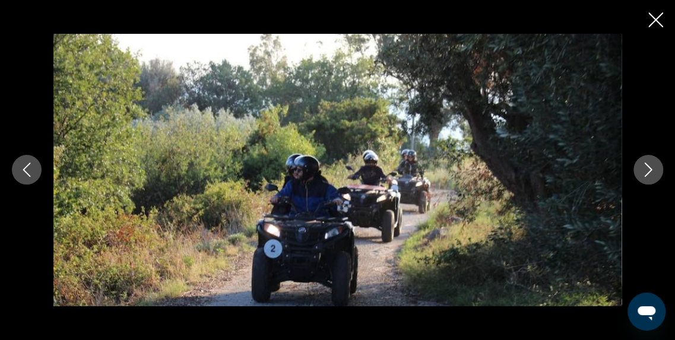
click at [635, 169] on button "Image suivante" at bounding box center [648, 170] width 30 height 30
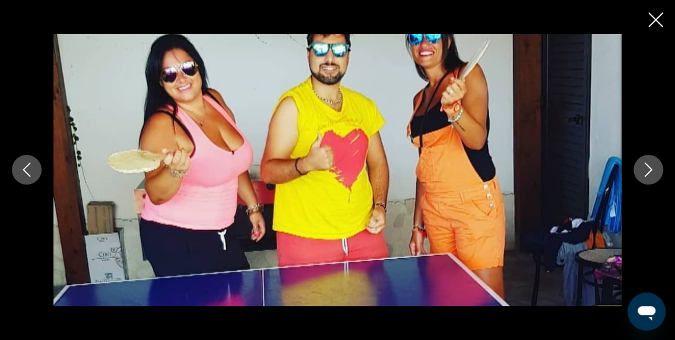
click at [635, 169] on button "Image suivante" at bounding box center [648, 170] width 30 height 30
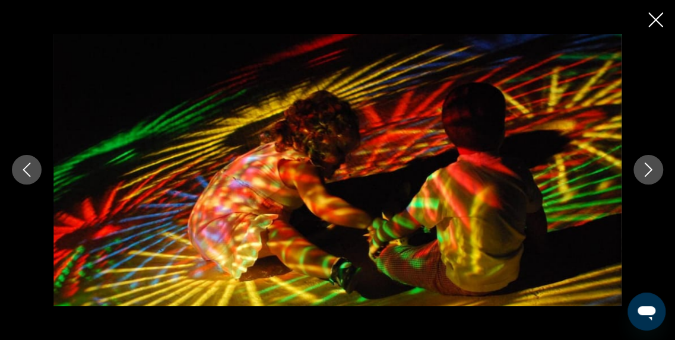
click at [635, 169] on button "Image suivante" at bounding box center [648, 170] width 30 height 30
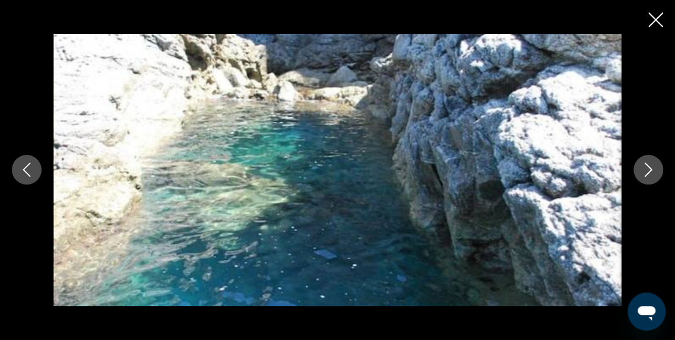
click at [635, 169] on button "Image suivante" at bounding box center [648, 170] width 30 height 30
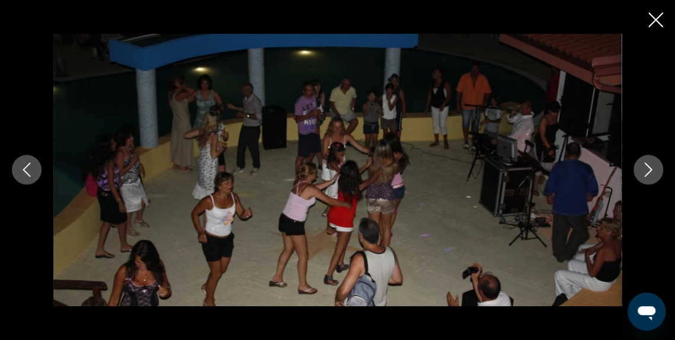
click at [635, 169] on button "Image suivante" at bounding box center [648, 170] width 30 height 30
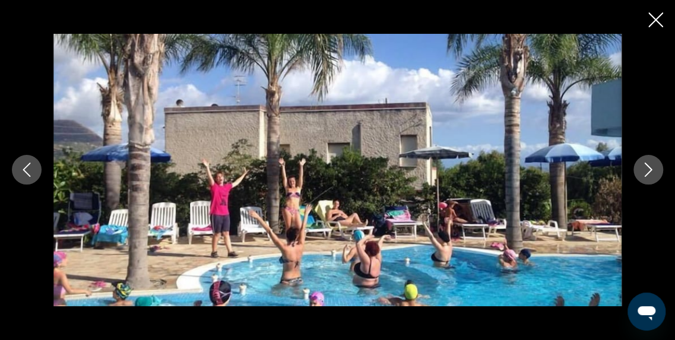
click at [635, 169] on button "Image suivante" at bounding box center [648, 170] width 30 height 30
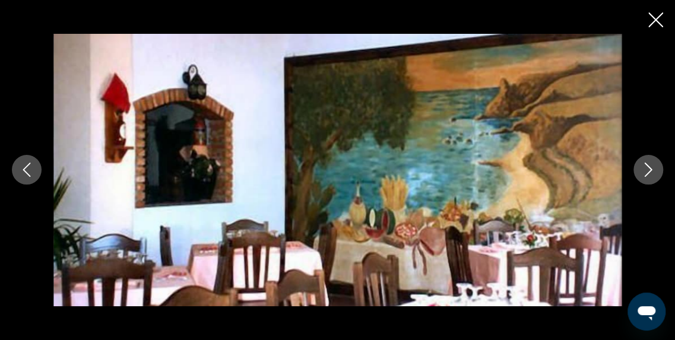
click at [635, 169] on button "Image suivante" at bounding box center [648, 170] width 30 height 30
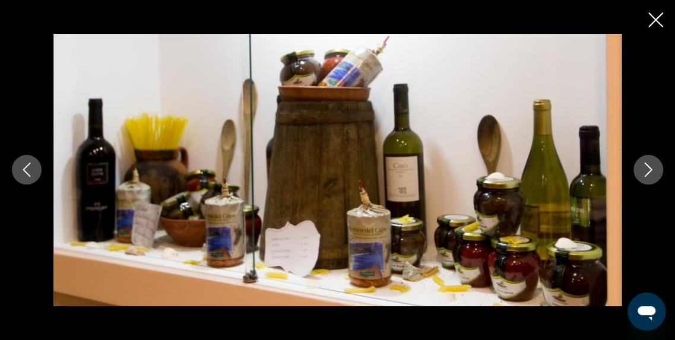
click at [635, 169] on button "Image suivante" at bounding box center [648, 170] width 30 height 30
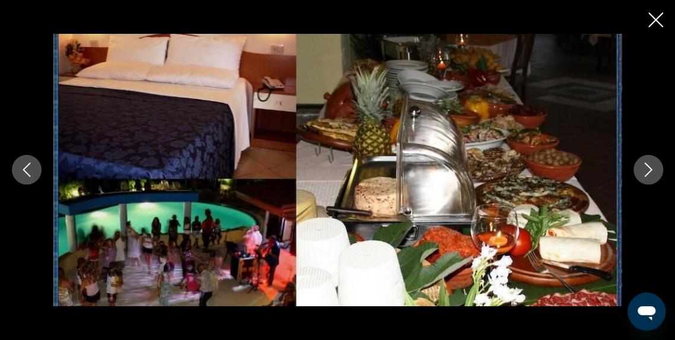
click at [635, 169] on button "Image suivante" at bounding box center [648, 170] width 30 height 30
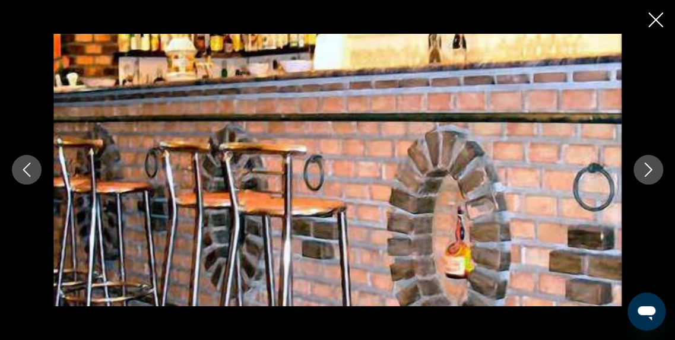
click at [635, 169] on button "Image suivante" at bounding box center [648, 170] width 30 height 30
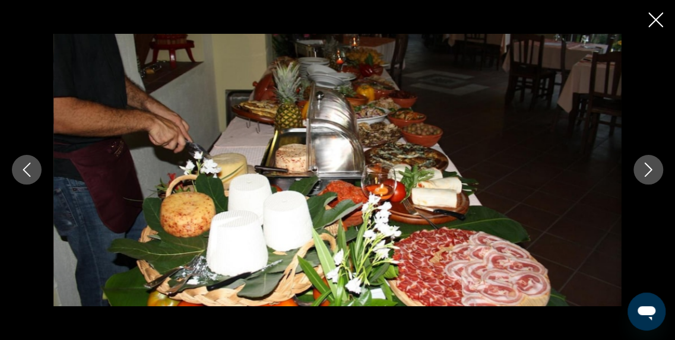
click at [635, 169] on button "Image suivante" at bounding box center [648, 170] width 30 height 30
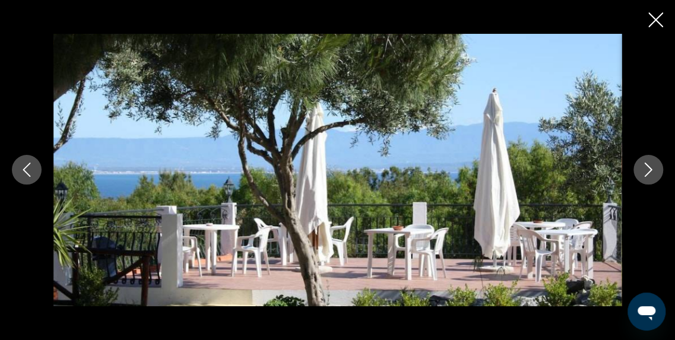
click at [635, 169] on button "Image suivante" at bounding box center [648, 170] width 30 height 30
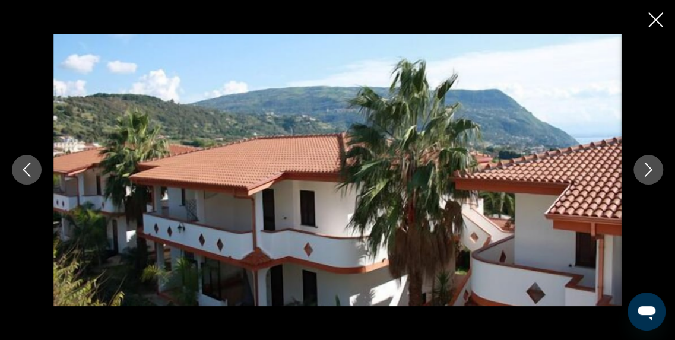
click at [635, 169] on button "Image suivante" at bounding box center [648, 170] width 30 height 30
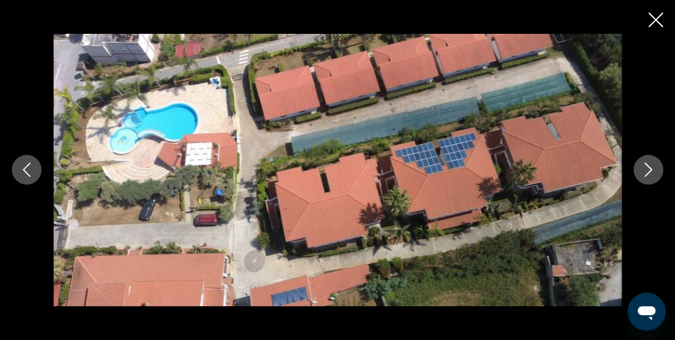
click at [635, 169] on button "Image suivante" at bounding box center [648, 170] width 30 height 30
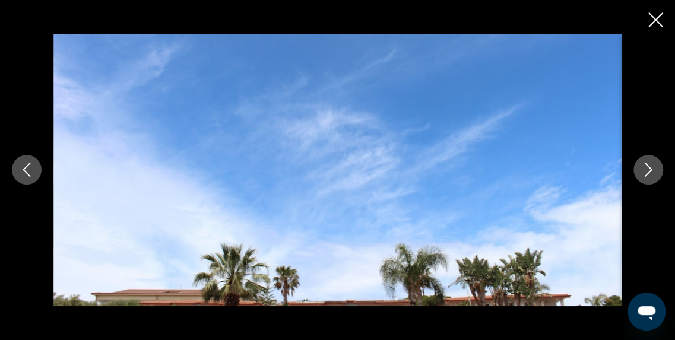
click at [635, 169] on button "Image suivante" at bounding box center [648, 170] width 30 height 30
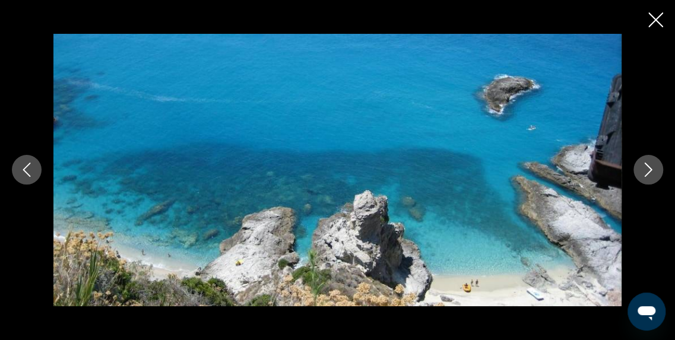
click at [635, 169] on button "Image suivante" at bounding box center [648, 170] width 30 height 30
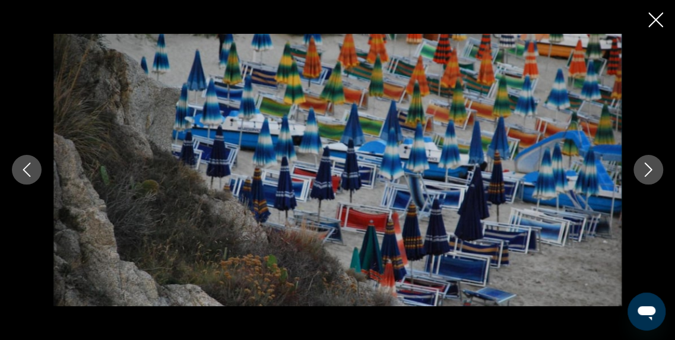
click at [635, 169] on button "Image suivante" at bounding box center [648, 170] width 30 height 30
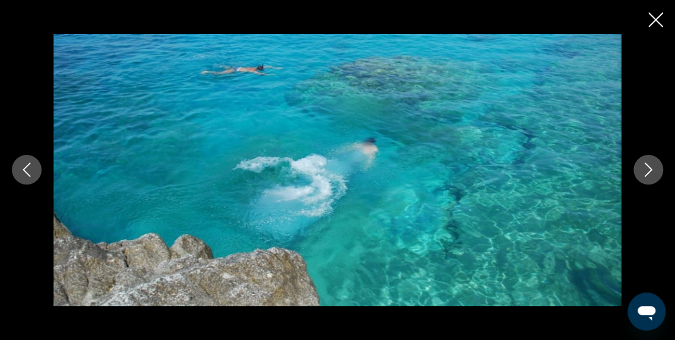
click at [635, 169] on button "Image suivante" at bounding box center [648, 170] width 30 height 30
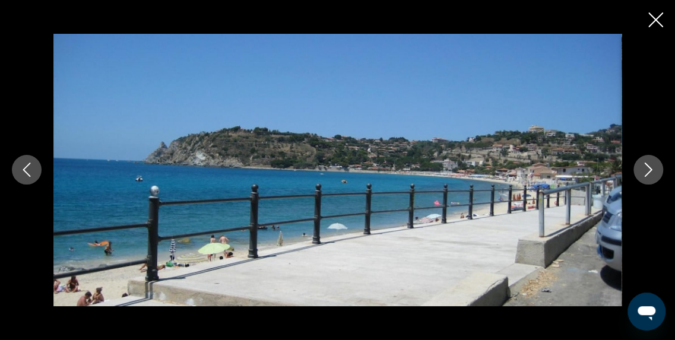
click at [635, 169] on button "Image suivante" at bounding box center [648, 170] width 30 height 30
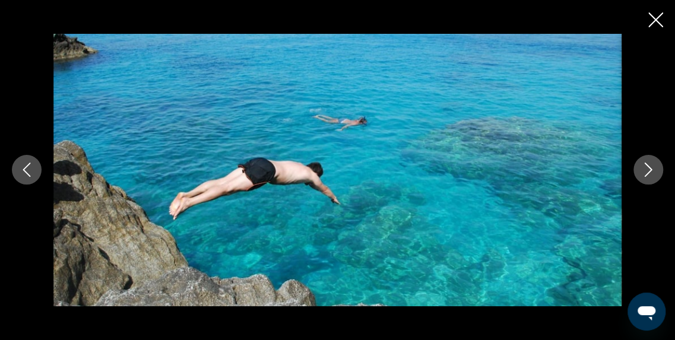
click at [635, 169] on button "Image suivante" at bounding box center [648, 170] width 30 height 30
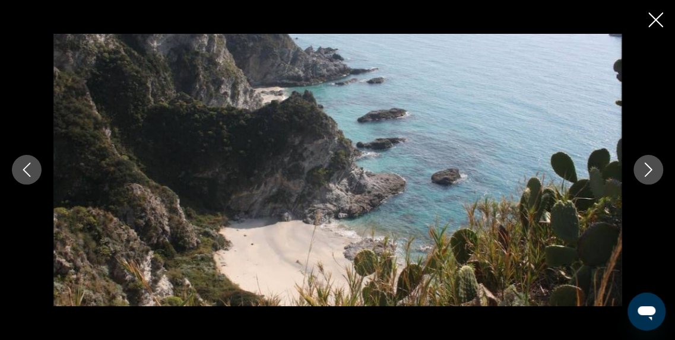
click at [635, 169] on button "Image suivante" at bounding box center [648, 170] width 30 height 30
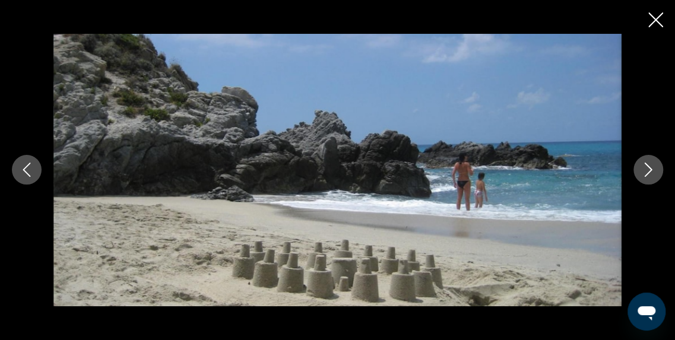
click at [635, 169] on button "Image suivante" at bounding box center [648, 170] width 30 height 30
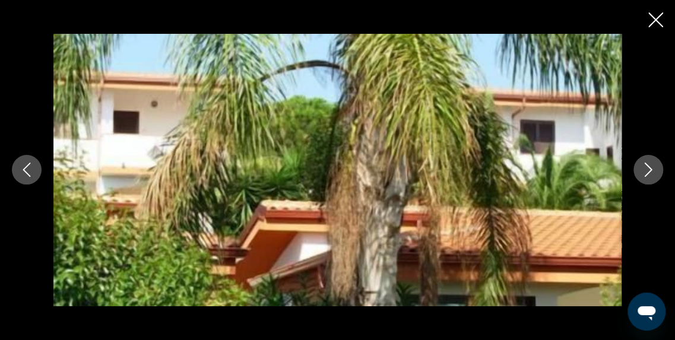
click at [635, 169] on button "Image suivante" at bounding box center [648, 170] width 30 height 30
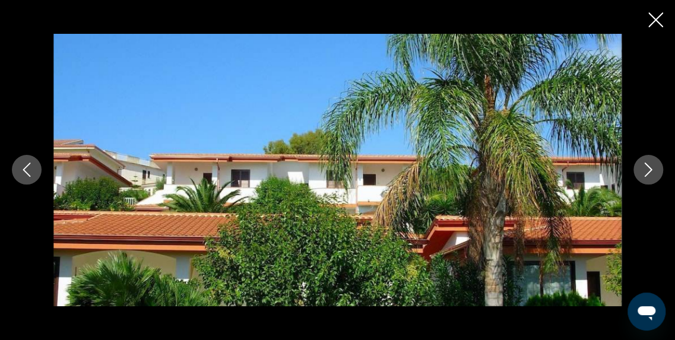
click at [635, 169] on button "Image suivante" at bounding box center [648, 170] width 30 height 30
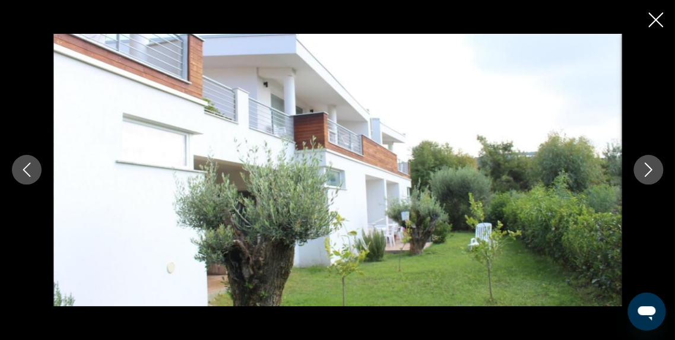
click at [635, 169] on button "Image suivante" at bounding box center [648, 170] width 30 height 30
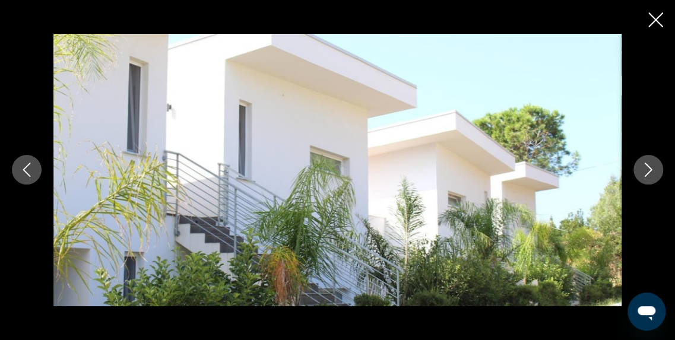
click at [635, 169] on button "Image suivante" at bounding box center [648, 170] width 30 height 30
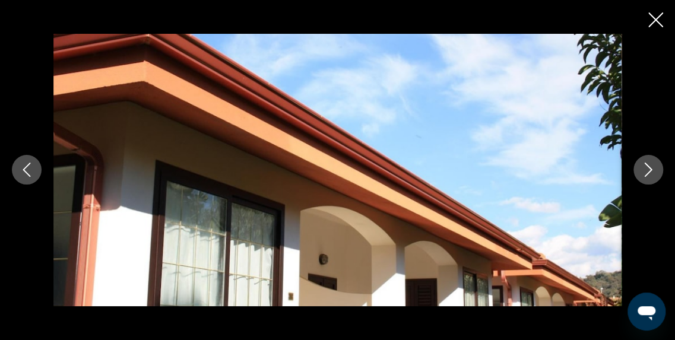
click at [635, 169] on button "Image suivante" at bounding box center [648, 170] width 30 height 30
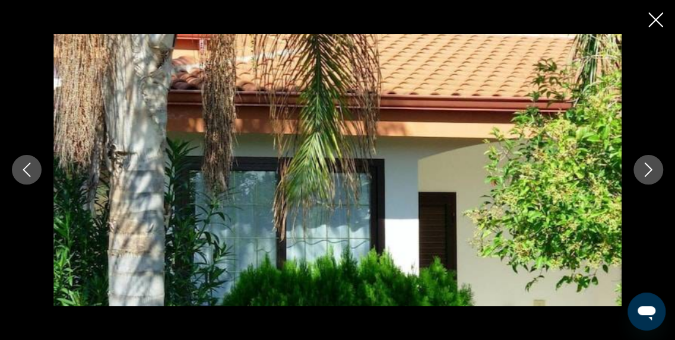
click at [635, 169] on button "Image suivante" at bounding box center [648, 170] width 30 height 30
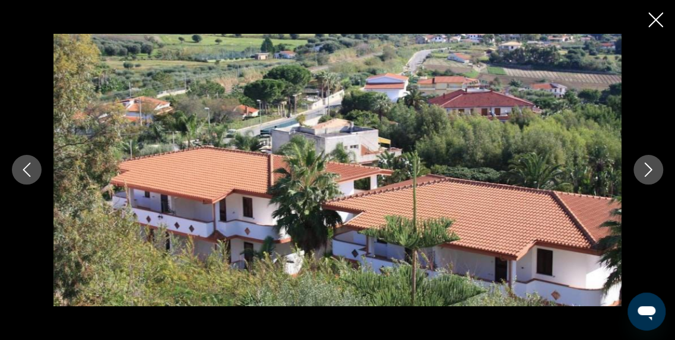
click at [652, 17] on icon "Fermer le diaporama" at bounding box center [655, 19] width 15 height 15
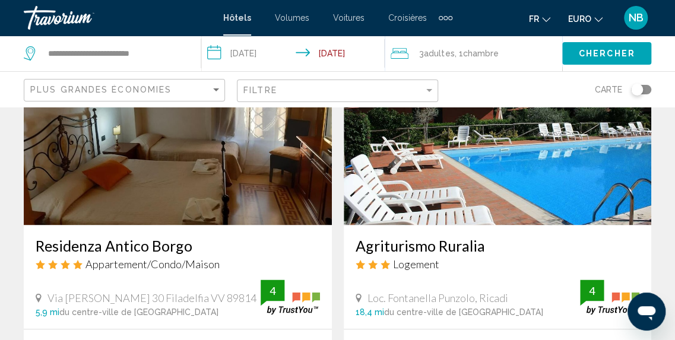
scroll to position [604, 0]
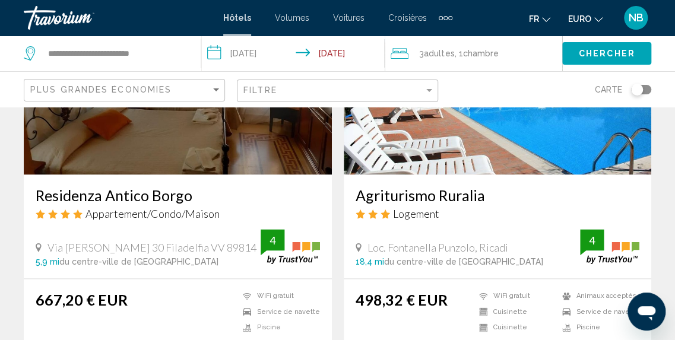
click at [580, 145] on img "Contenu principal" at bounding box center [498, 80] width 308 height 190
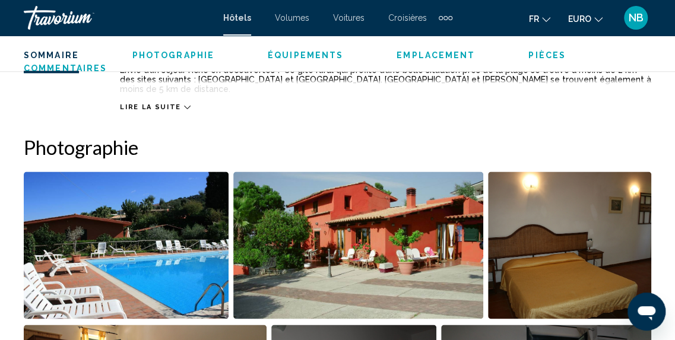
scroll to position [673, 0]
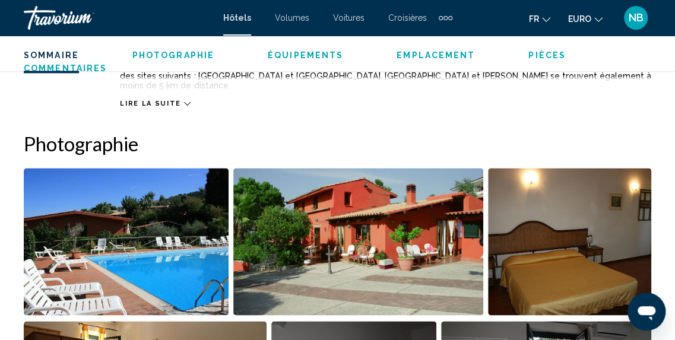
click at [207, 223] on img "Ouvrir le curseur d’image en plein écran" at bounding box center [126, 241] width 205 height 147
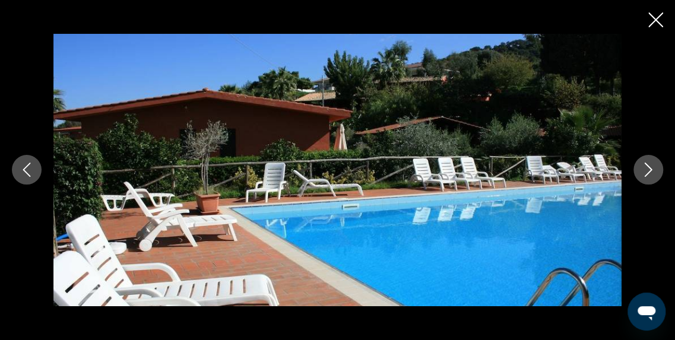
click at [638, 169] on button "Image suivante" at bounding box center [648, 170] width 30 height 30
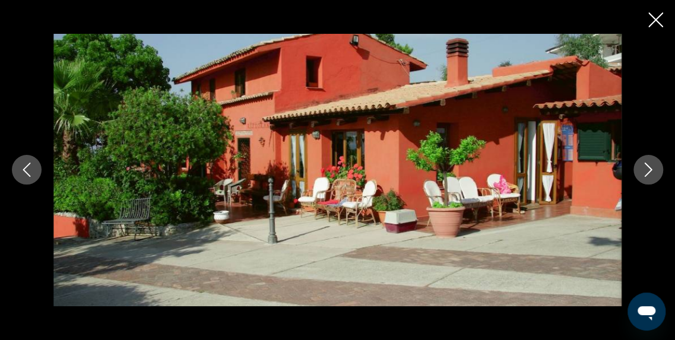
click at [638, 169] on button "Image suivante" at bounding box center [648, 170] width 30 height 30
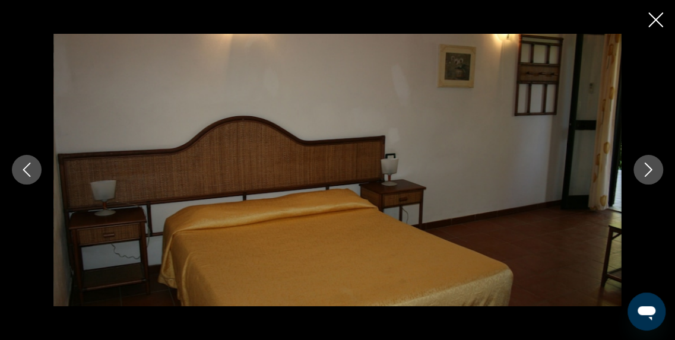
click at [638, 169] on button "Image suivante" at bounding box center [648, 170] width 30 height 30
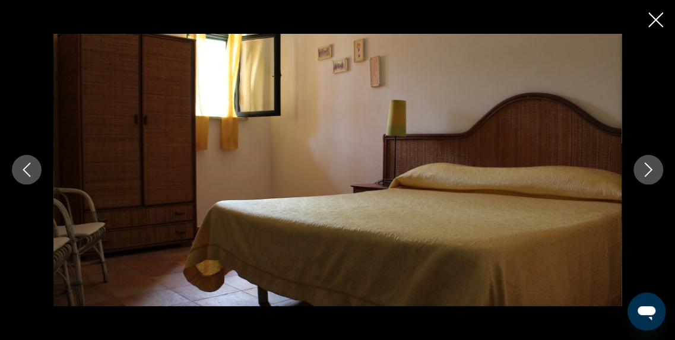
click at [638, 169] on button "Image suivante" at bounding box center [648, 170] width 30 height 30
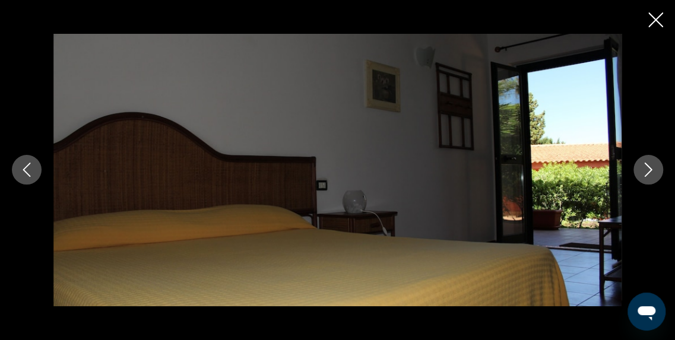
click at [638, 169] on button "Image suivante" at bounding box center [648, 170] width 30 height 30
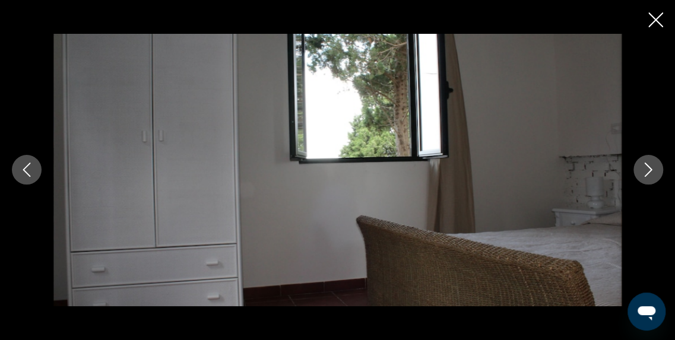
click at [638, 169] on button "Image suivante" at bounding box center [648, 170] width 30 height 30
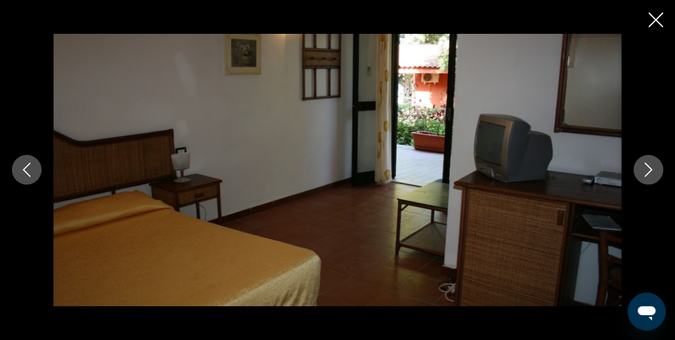
click at [638, 169] on button "Image suivante" at bounding box center [648, 170] width 30 height 30
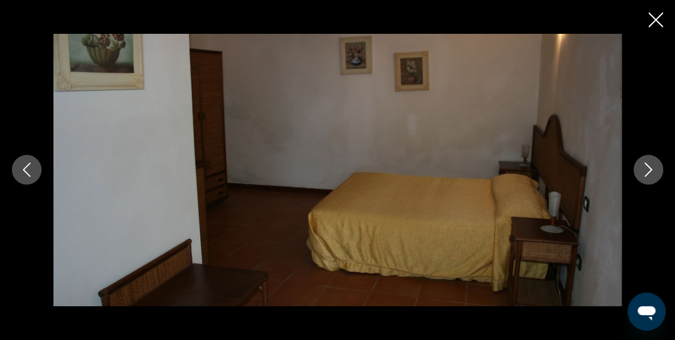
click at [638, 169] on button "Image suivante" at bounding box center [648, 170] width 30 height 30
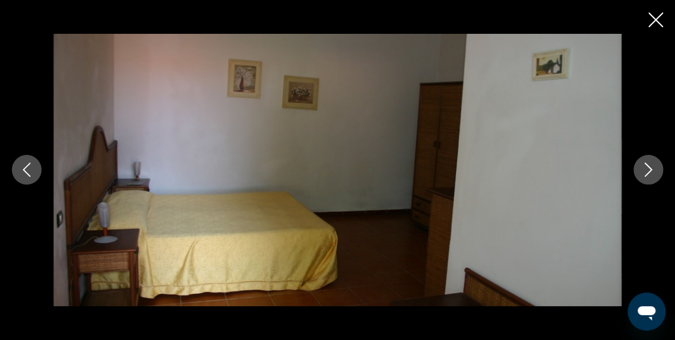
click at [638, 169] on button "Image suivante" at bounding box center [648, 170] width 30 height 30
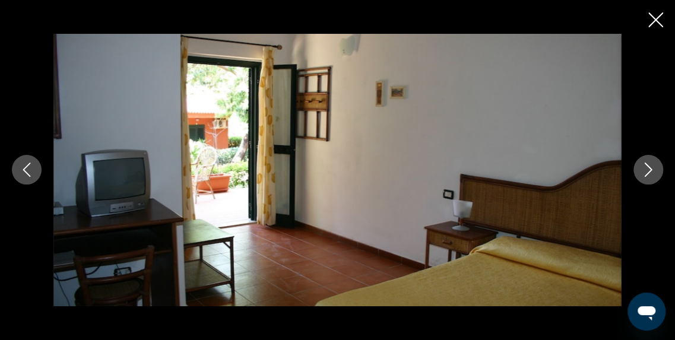
click at [638, 169] on button "Image suivante" at bounding box center [648, 170] width 30 height 30
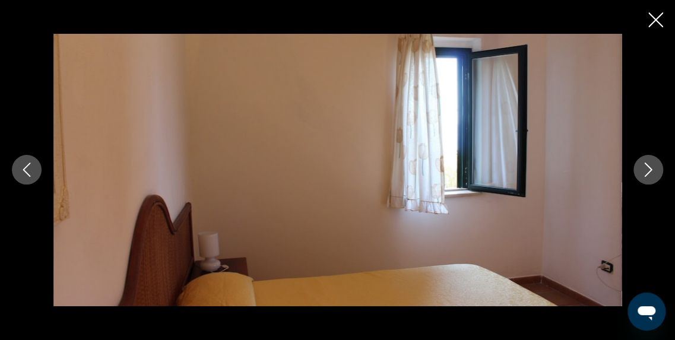
click at [638, 169] on button "Image suivante" at bounding box center [648, 170] width 30 height 30
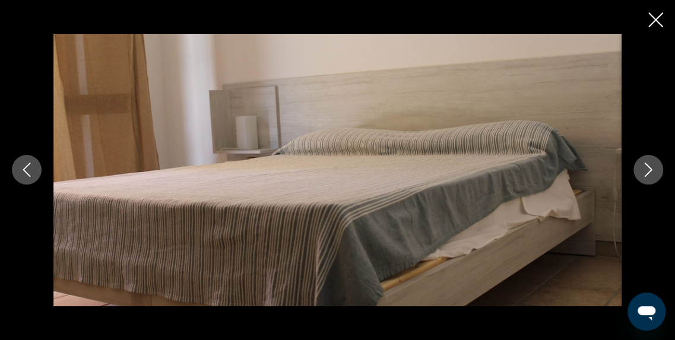
click at [638, 169] on button "Image suivante" at bounding box center [648, 170] width 30 height 30
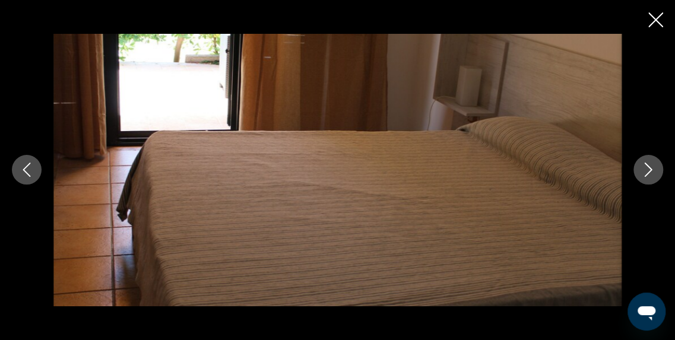
click at [638, 169] on button "Image suivante" at bounding box center [648, 170] width 30 height 30
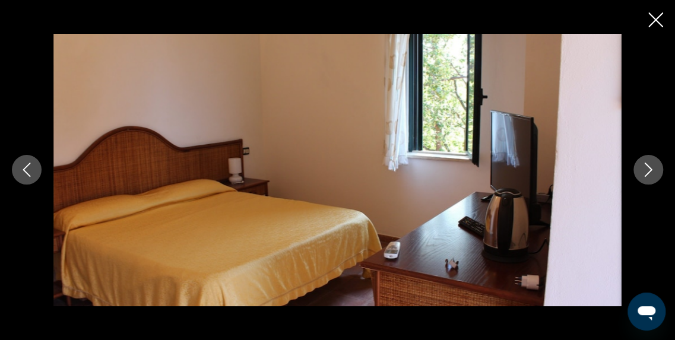
click at [638, 169] on button "Image suivante" at bounding box center [648, 170] width 30 height 30
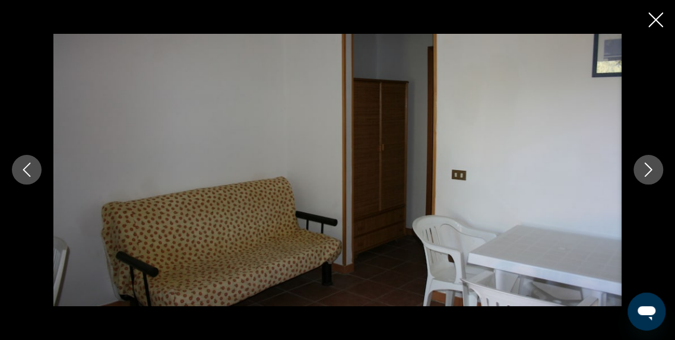
click at [638, 169] on button "Image suivante" at bounding box center [648, 170] width 30 height 30
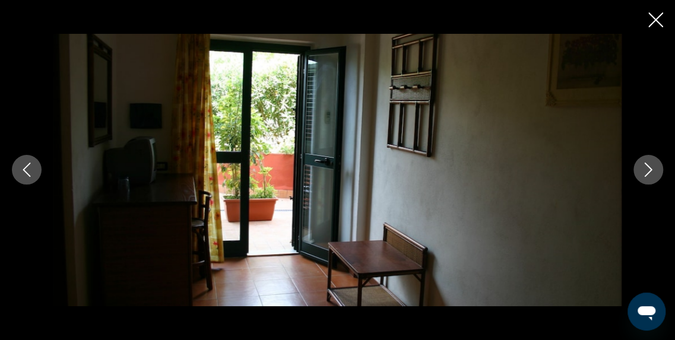
click at [638, 169] on button "Image suivante" at bounding box center [648, 170] width 30 height 30
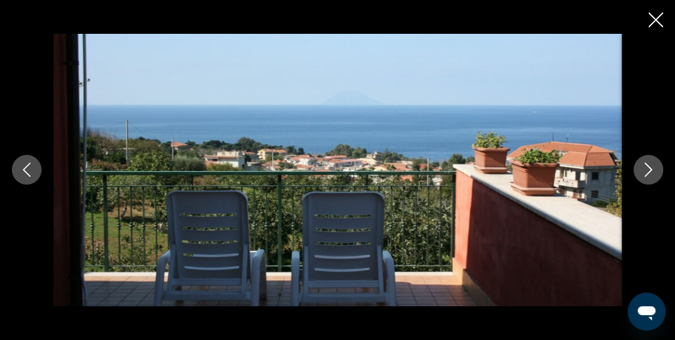
click at [638, 169] on button "Image suivante" at bounding box center [648, 170] width 30 height 30
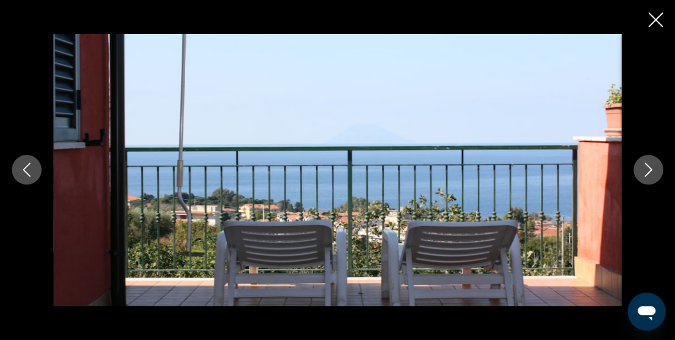
click at [21, 169] on icon "Image précédente" at bounding box center [27, 170] width 14 height 14
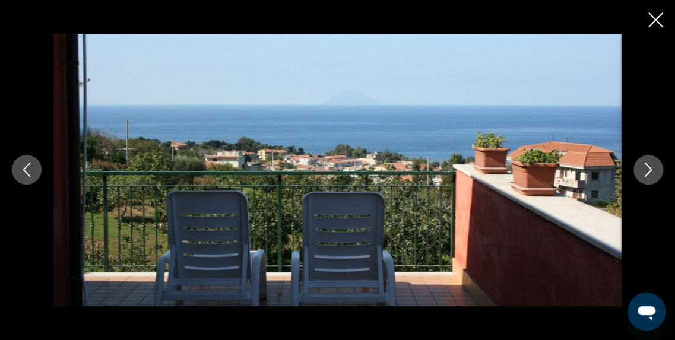
click at [649, 169] on icon "Image suivante" at bounding box center [649, 170] width 8 height 14
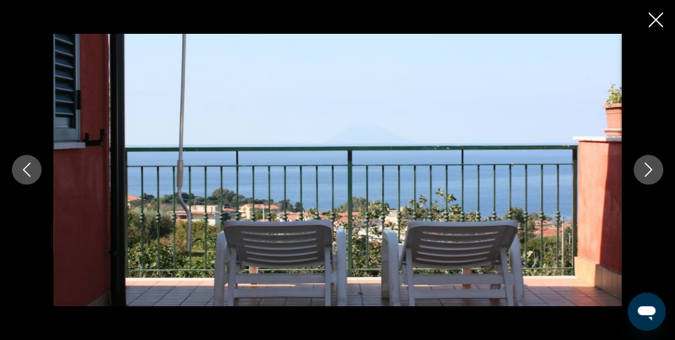
click at [649, 169] on icon "Image suivante" at bounding box center [649, 170] width 8 height 14
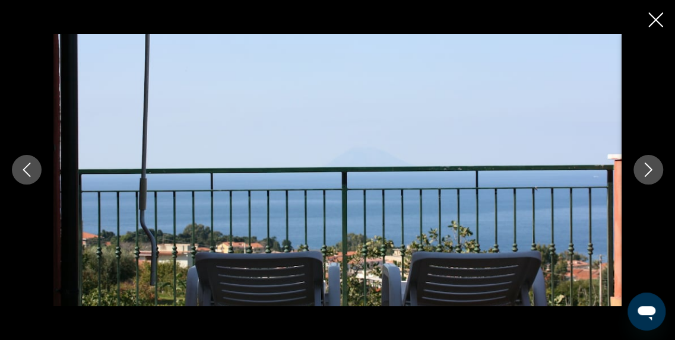
click at [649, 169] on icon "Image suivante" at bounding box center [649, 170] width 8 height 14
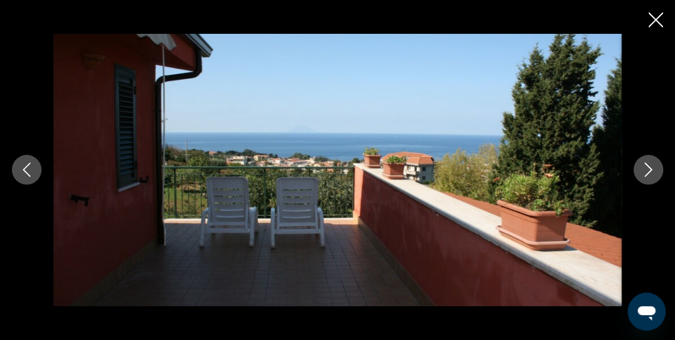
click at [649, 169] on icon "Image suivante" at bounding box center [649, 170] width 8 height 14
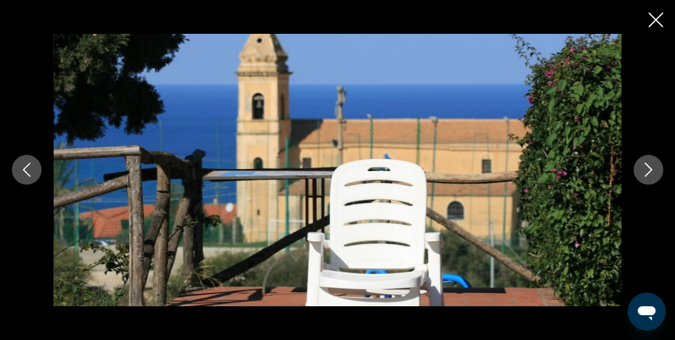
click at [649, 169] on icon "Image suivante" at bounding box center [649, 170] width 8 height 14
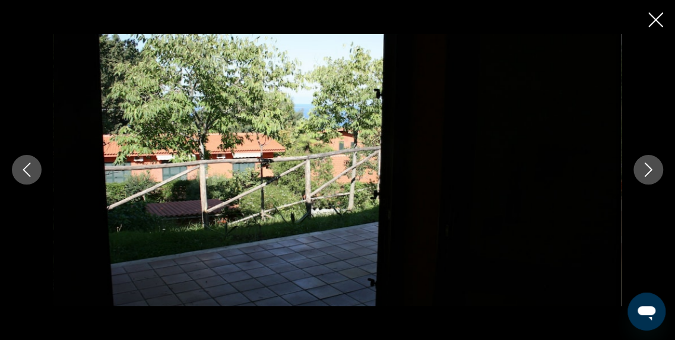
click at [649, 169] on icon "Image suivante" at bounding box center [649, 170] width 8 height 14
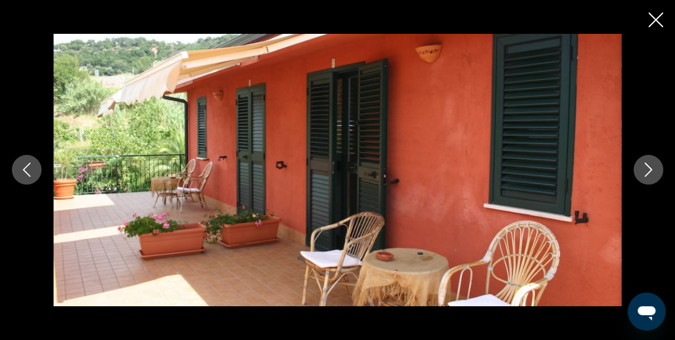
click at [649, 169] on icon "Image suivante" at bounding box center [649, 170] width 8 height 14
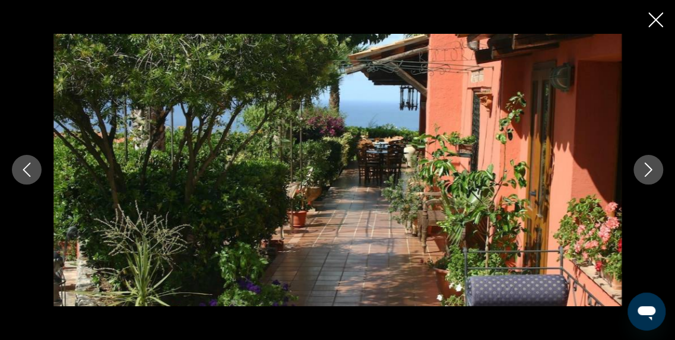
click at [649, 169] on icon "Image suivante" at bounding box center [649, 170] width 8 height 14
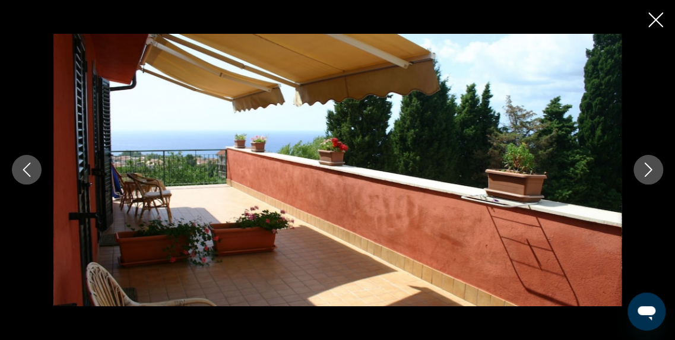
click at [649, 169] on icon "Image suivante" at bounding box center [649, 170] width 8 height 14
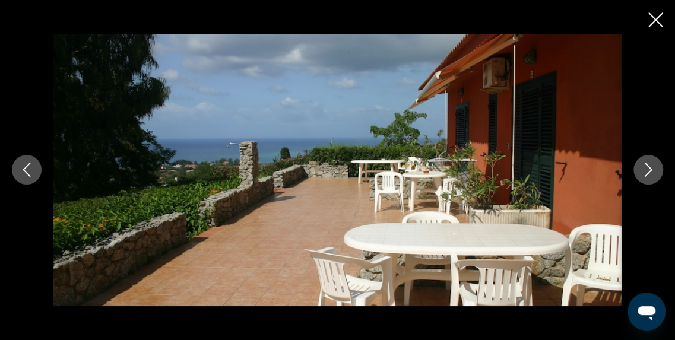
click at [649, 169] on icon "Image suivante" at bounding box center [649, 170] width 8 height 14
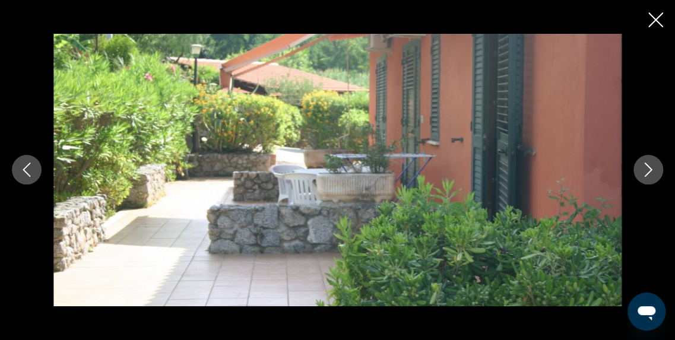
click at [649, 169] on icon "Image suivante" at bounding box center [649, 170] width 8 height 14
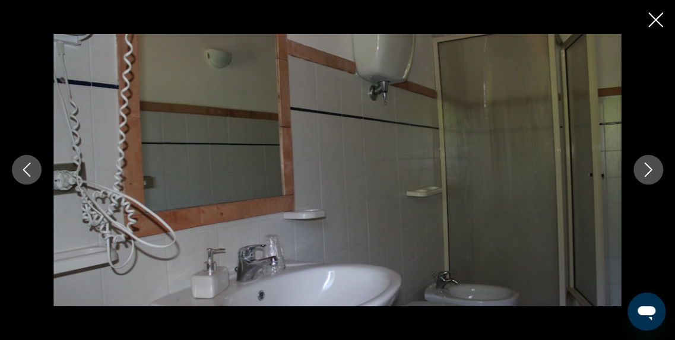
click at [649, 169] on icon "Image suivante" at bounding box center [649, 170] width 8 height 14
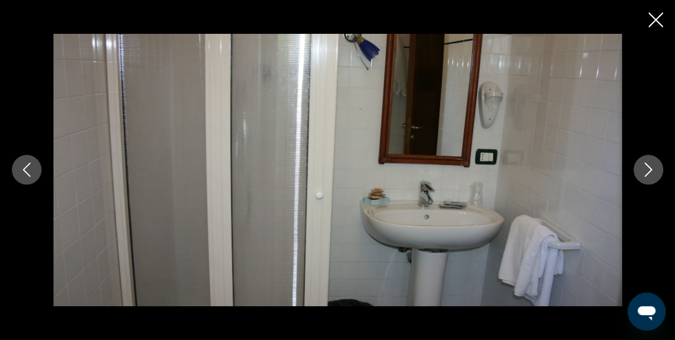
click at [649, 169] on icon "Image suivante" at bounding box center [649, 170] width 8 height 14
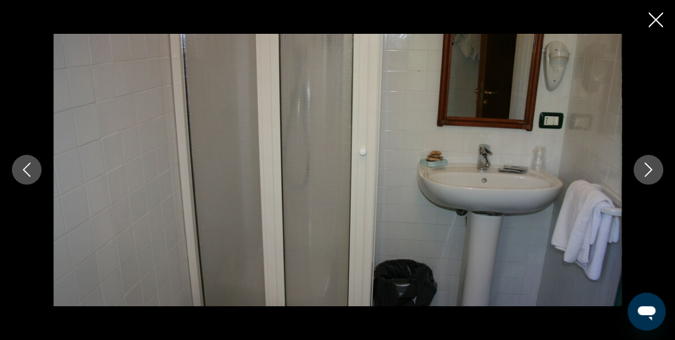
click at [649, 169] on icon "Image suivante" at bounding box center [649, 170] width 8 height 14
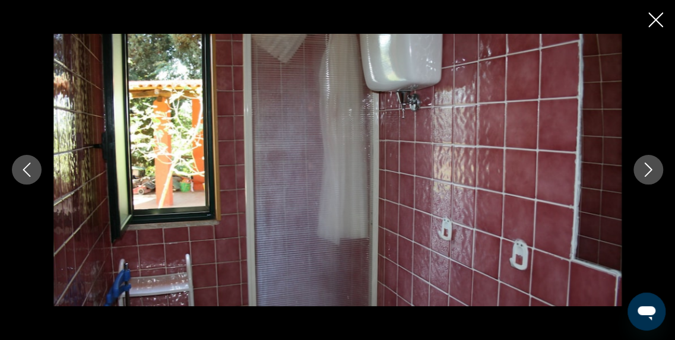
click at [649, 169] on icon "Image suivante" at bounding box center [649, 170] width 8 height 14
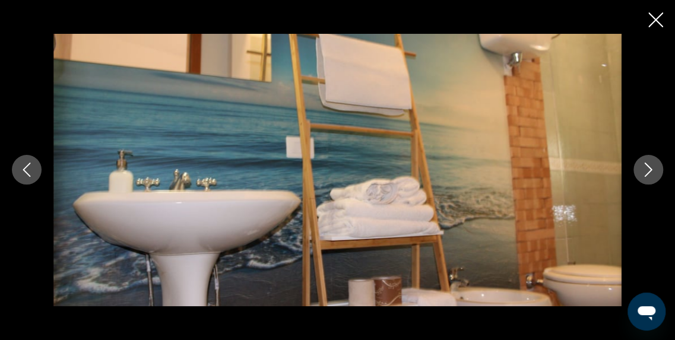
click at [649, 169] on icon "Image suivante" at bounding box center [649, 170] width 8 height 14
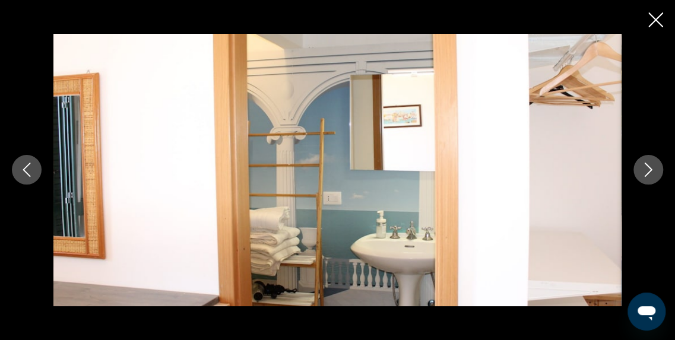
click at [649, 169] on icon "Image suivante" at bounding box center [649, 170] width 8 height 14
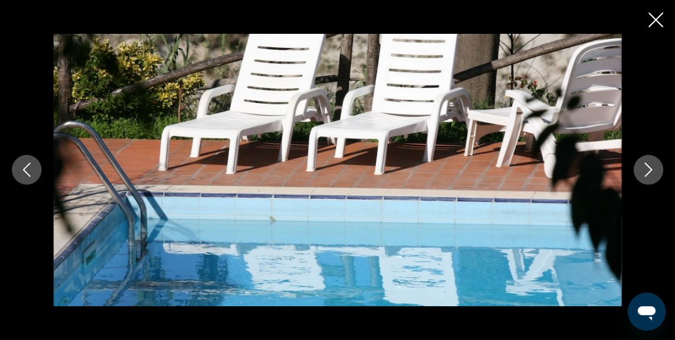
click at [649, 169] on icon "Image suivante" at bounding box center [649, 170] width 8 height 14
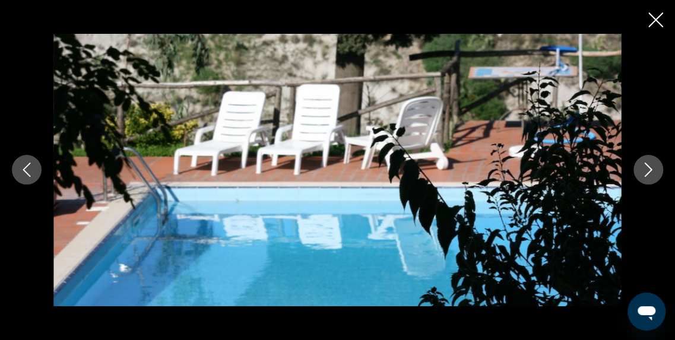
click at [649, 169] on icon "Image suivante" at bounding box center [649, 170] width 8 height 14
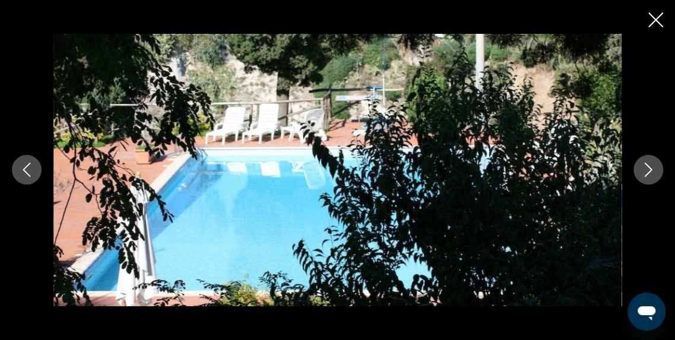
click at [649, 169] on icon "Image suivante" at bounding box center [649, 170] width 8 height 14
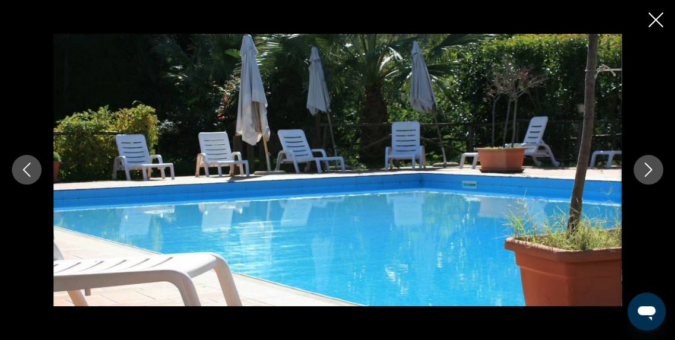
click at [649, 169] on icon "Image suivante" at bounding box center [649, 170] width 8 height 14
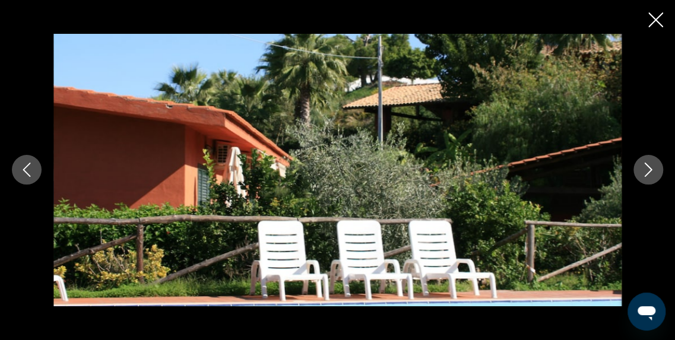
click at [649, 169] on icon "Image suivante" at bounding box center [649, 170] width 8 height 14
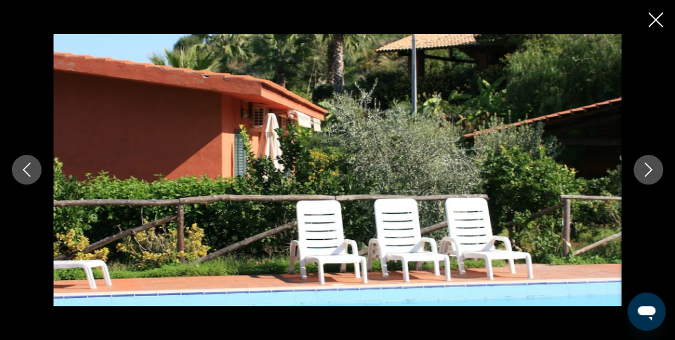
click at [649, 169] on icon "Image suivante" at bounding box center [649, 170] width 8 height 14
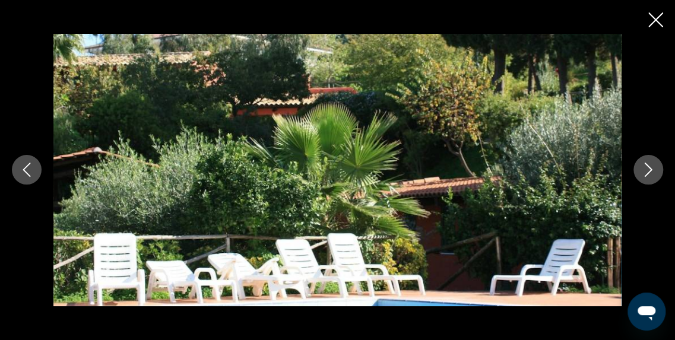
click at [649, 169] on icon "Image suivante" at bounding box center [649, 170] width 8 height 14
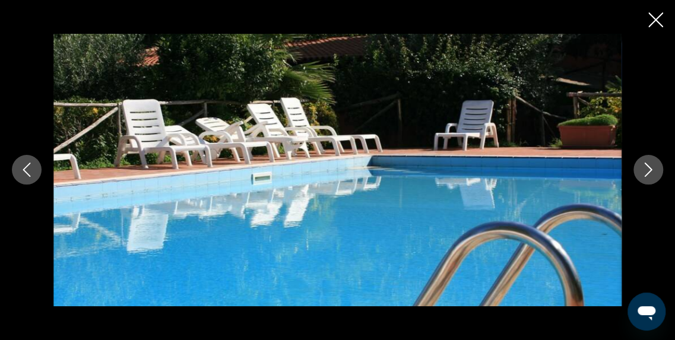
click at [649, 169] on icon "Image suivante" at bounding box center [649, 170] width 8 height 14
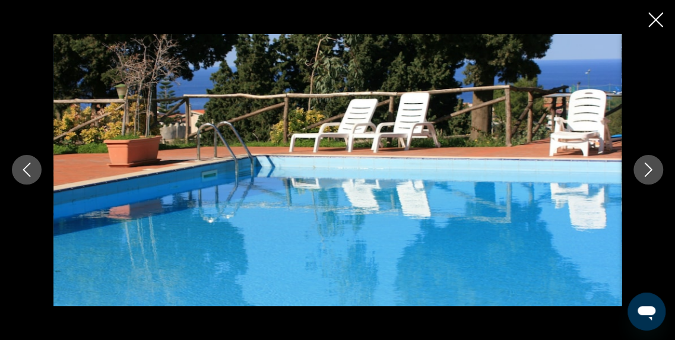
click at [649, 169] on icon "Image suivante" at bounding box center [649, 170] width 8 height 14
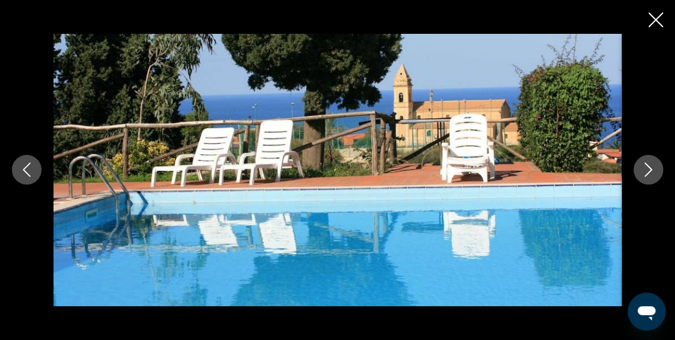
click at [649, 169] on icon "Image suivante" at bounding box center [649, 170] width 8 height 14
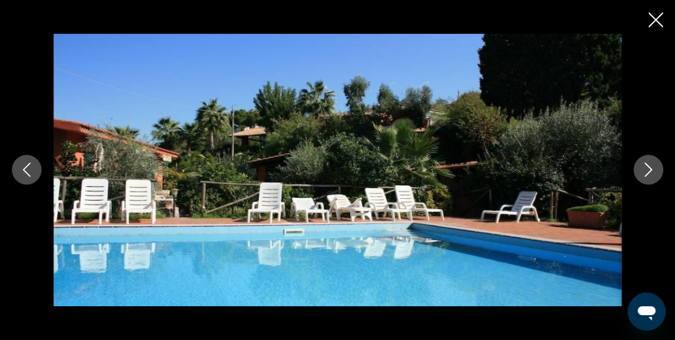
click at [649, 169] on icon "Image suivante" at bounding box center [649, 170] width 8 height 14
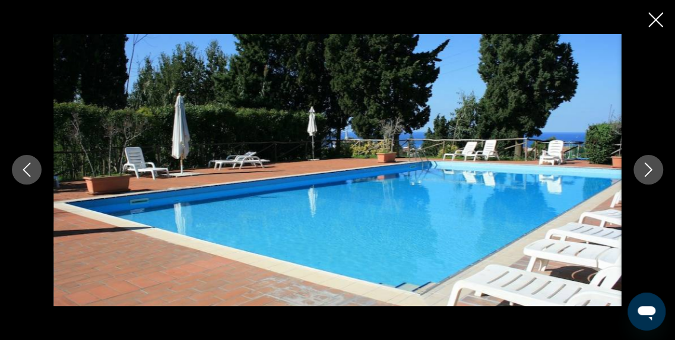
click at [649, 169] on icon "Image suivante" at bounding box center [649, 170] width 8 height 14
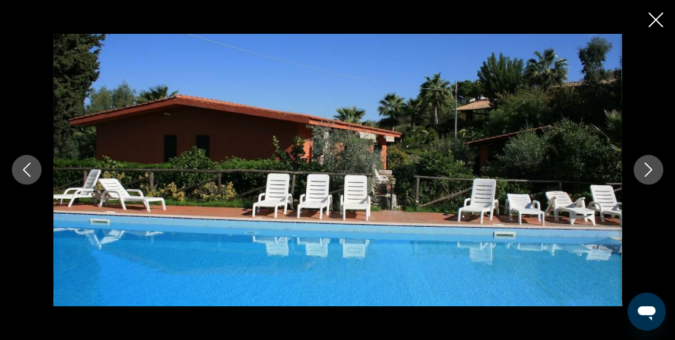
click at [649, 169] on icon "Image suivante" at bounding box center [649, 170] width 8 height 14
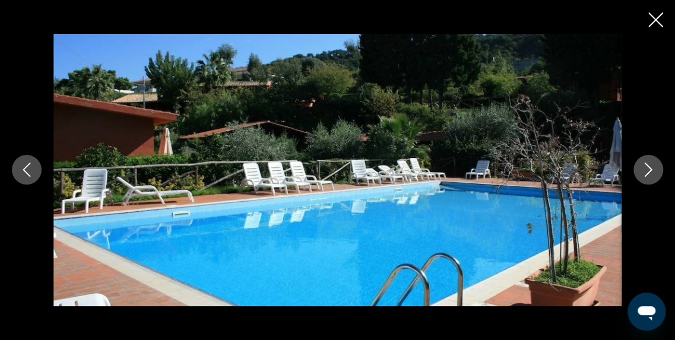
click at [649, 169] on icon "Image suivante" at bounding box center [649, 170] width 8 height 14
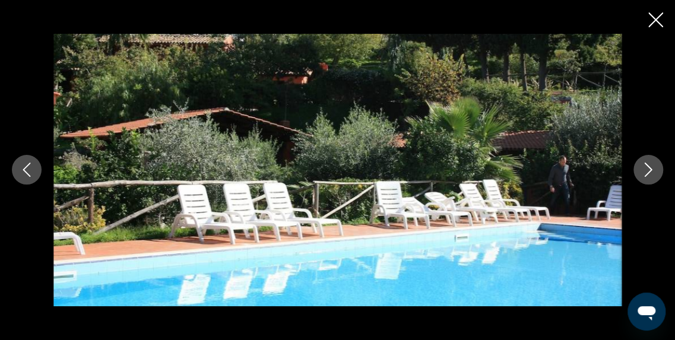
click at [649, 169] on icon "Image suivante" at bounding box center [649, 170] width 8 height 14
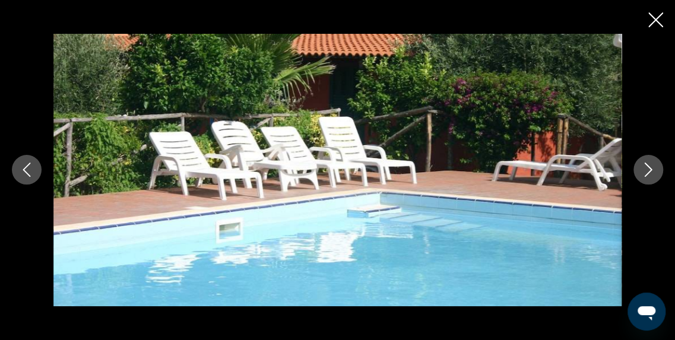
click at [649, 169] on icon "Image suivante" at bounding box center [649, 170] width 8 height 14
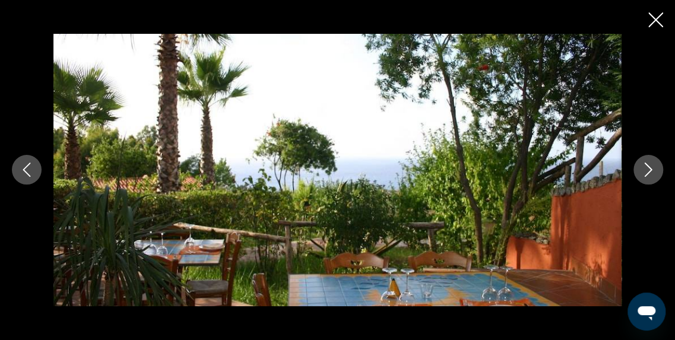
click at [649, 169] on icon "Image suivante" at bounding box center [649, 170] width 8 height 14
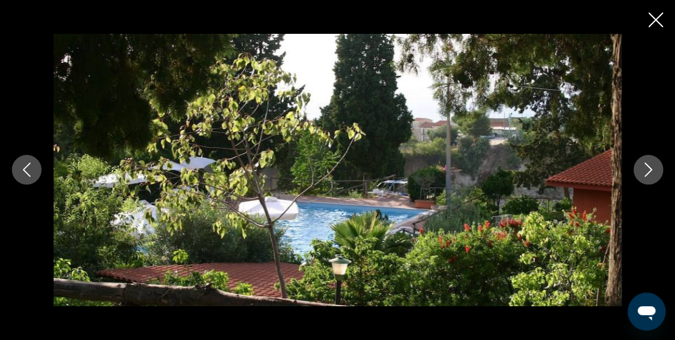
click at [649, 169] on icon "Image suivante" at bounding box center [649, 170] width 8 height 14
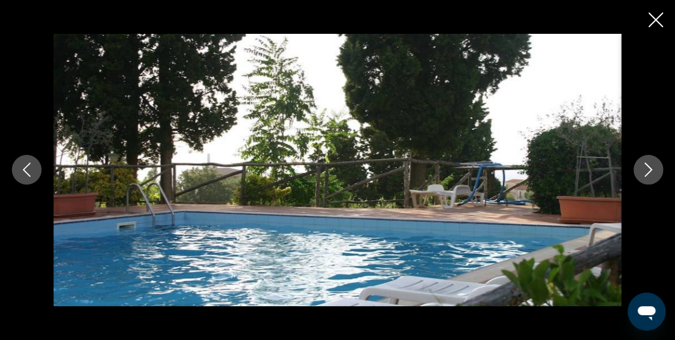
click at [649, 169] on icon "Image suivante" at bounding box center [649, 170] width 8 height 14
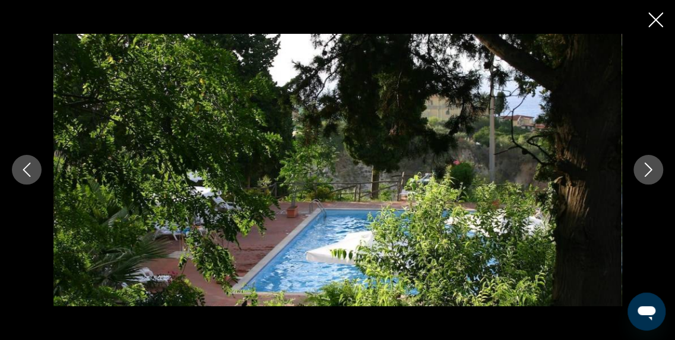
click at [649, 169] on icon "Image suivante" at bounding box center [649, 170] width 8 height 14
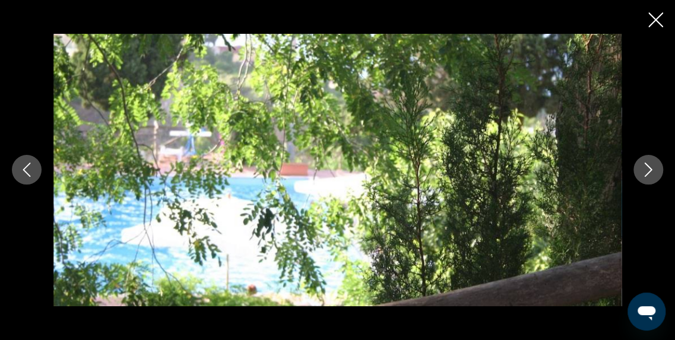
click at [649, 169] on icon "Image suivante" at bounding box center [649, 170] width 8 height 14
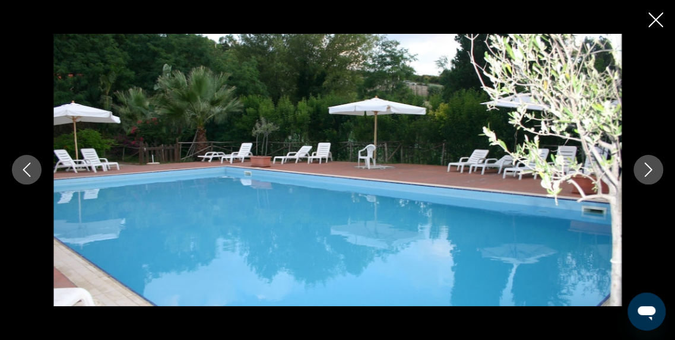
click at [649, 169] on icon "Image suivante" at bounding box center [649, 170] width 8 height 14
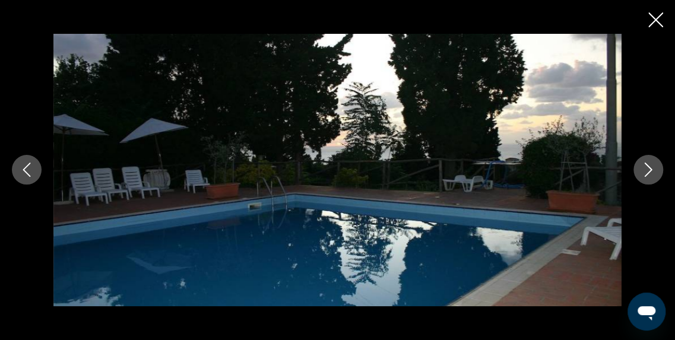
click at [649, 169] on icon "Image suivante" at bounding box center [649, 170] width 8 height 14
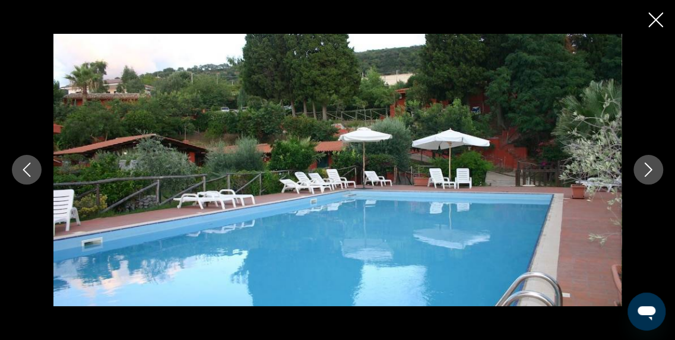
click at [649, 169] on icon "Image suivante" at bounding box center [649, 170] width 8 height 14
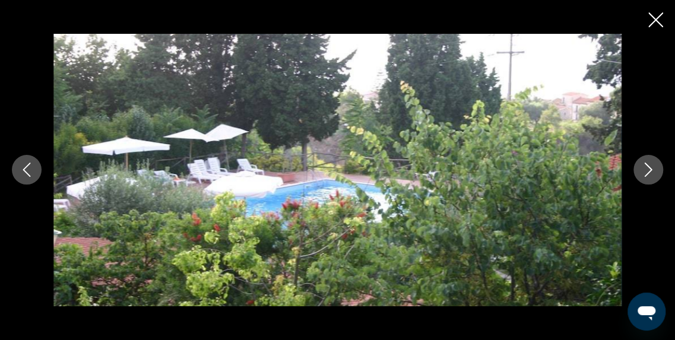
click at [649, 169] on icon "Image suivante" at bounding box center [649, 170] width 8 height 14
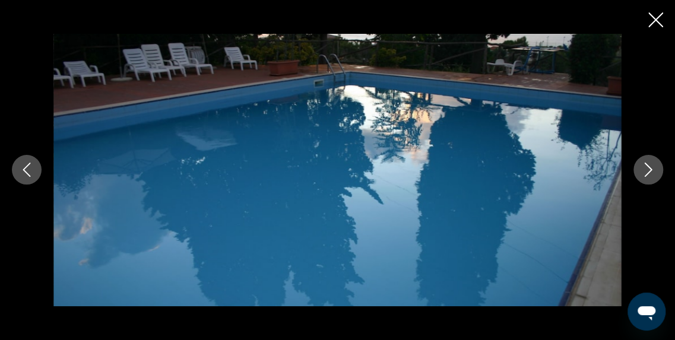
click at [649, 169] on icon "Image suivante" at bounding box center [649, 170] width 8 height 14
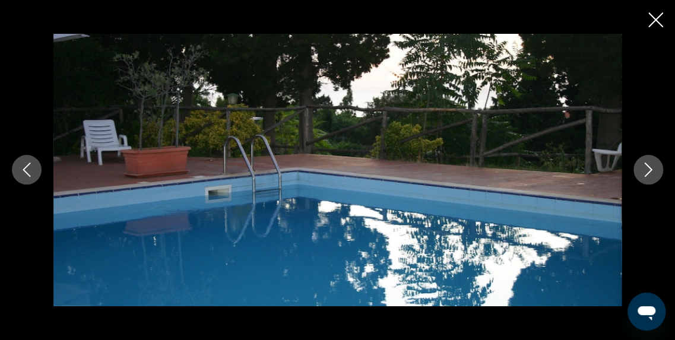
click at [649, 169] on icon "Image suivante" at bounding box center [649, 170] width 8 height 14
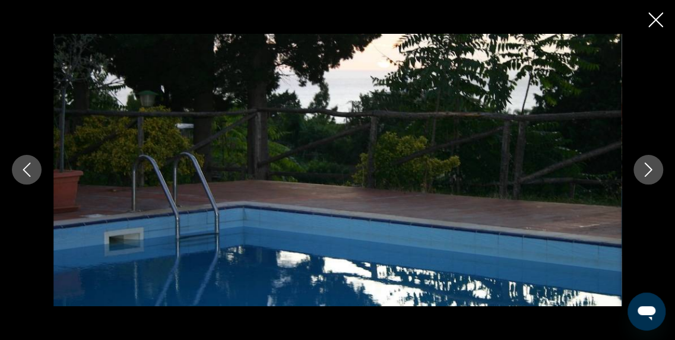
click at [649, 169] on icon "Image suivante" at bounding box center [649, 170] width 8 height 14
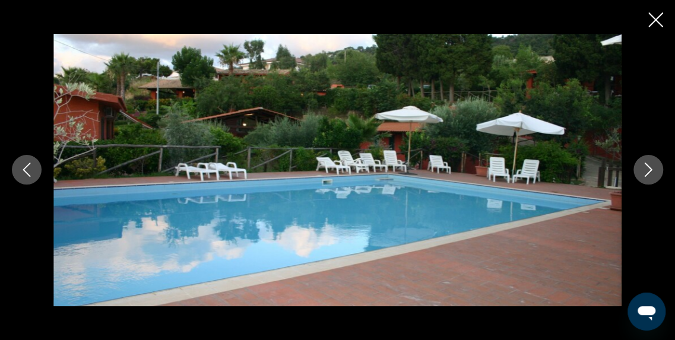
click at [649, 169] on icon "Image suivante" at bounding box center [649, 170] width 8 height 14
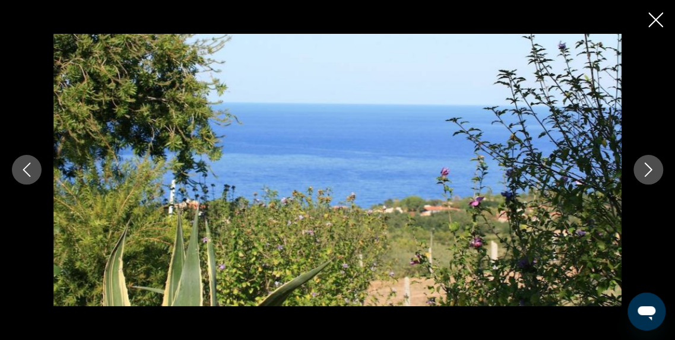
click at [649, 169] on icon "Image suivante" at bounding box center [649, 170] width 8 height 14
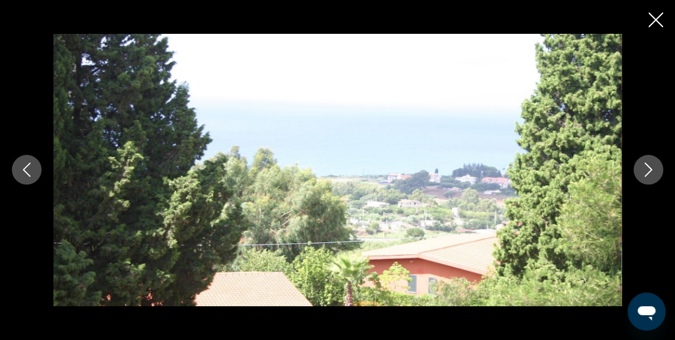
click at [649, 169] on icon "Image suivante" at bounding box center [649, 170] width 8 height 14
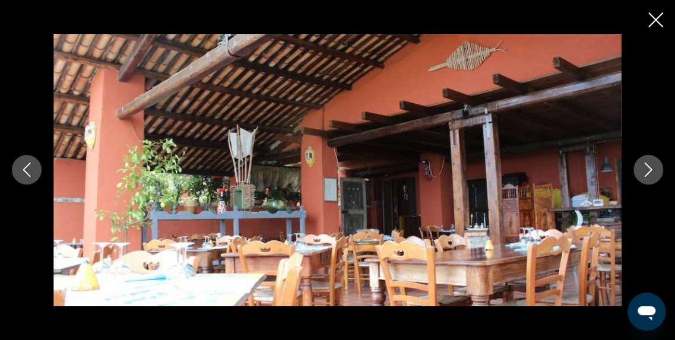
click at [649, 169] on icon "Image suivante" at bounding box center [649, 170] width 8 height 14
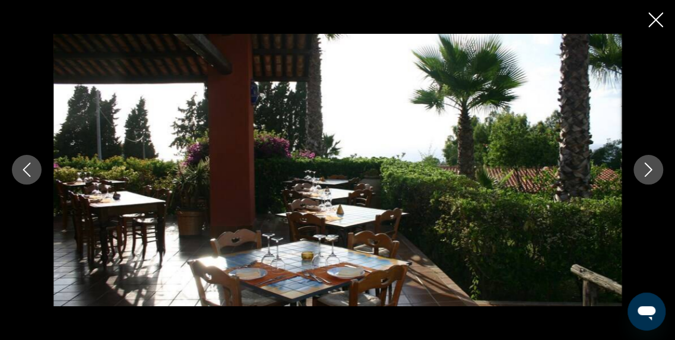
click at [649, 169] on icon "Image suivante" at bounding box center [649, 170] width 8 height 14
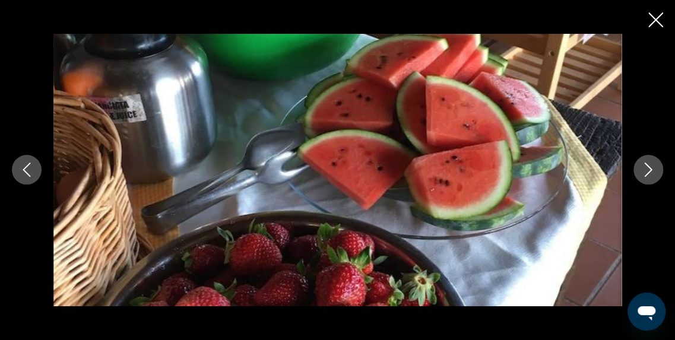
click at [649, 169] on icon "Image suivante" at bounding box center [649, 170] width 8 height 14
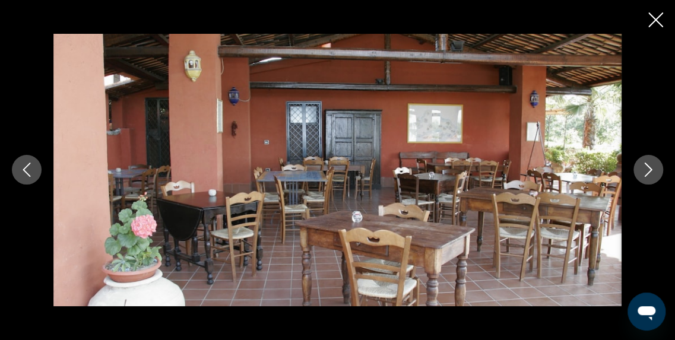
click at [649, 169] on icon "Image suivante" at bounding box center [649, 170] width 8 height 14
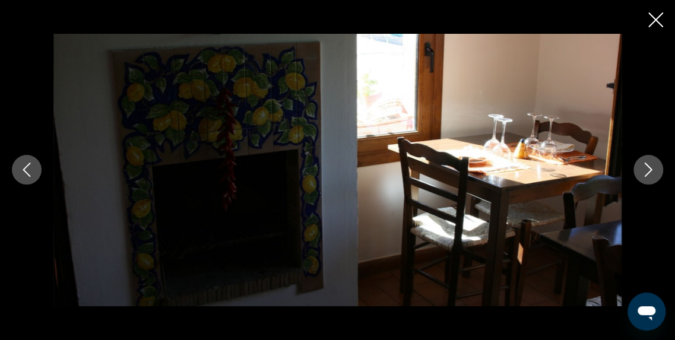
click at [649, 169] on icon "Image suivante" at bounding box center [649, 170] width 8 height 14
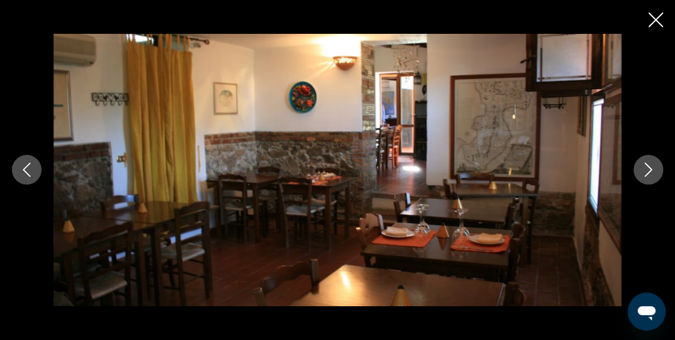
click at [649, 169] on icon "Image suivante" at bounding box center [649, 170] width 8 height 14
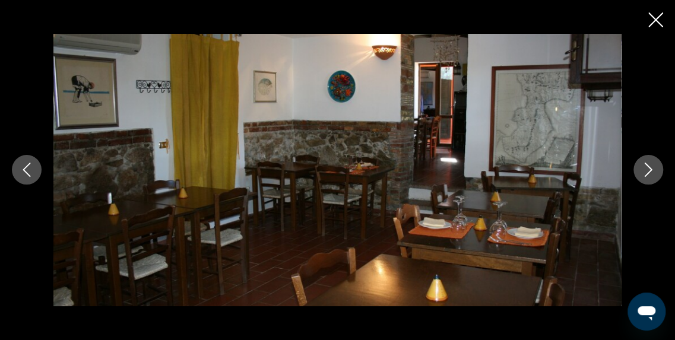
click at [649, 169] on icon "Image suivante" at bounding box center [649, 170] width 8 height 14
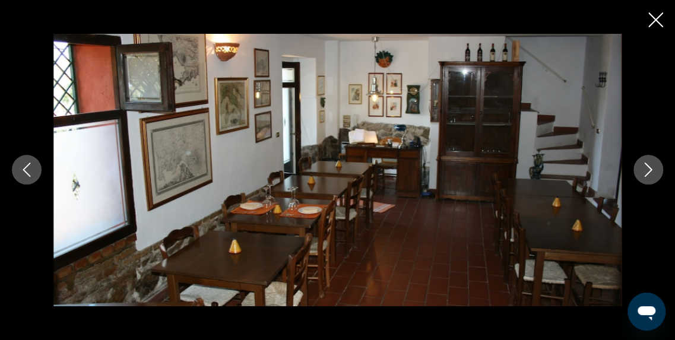
click at [649, 169] on icon "Image suivante" at bounding box center [649, 170] width 8 height 14
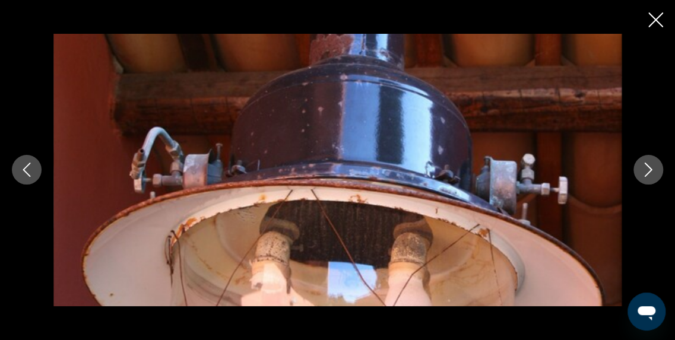
click at [649, 169] on icon "Image suivante" at bounding box center [649, 170] width 8 height 14
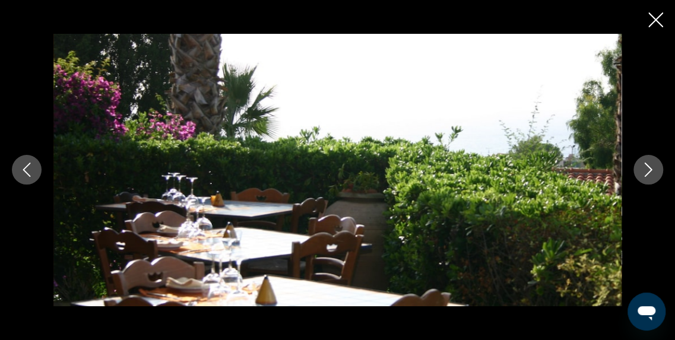
click at [649, 169] on icon "Image suivante" at bounding box center [649, 170] width 8 height 14
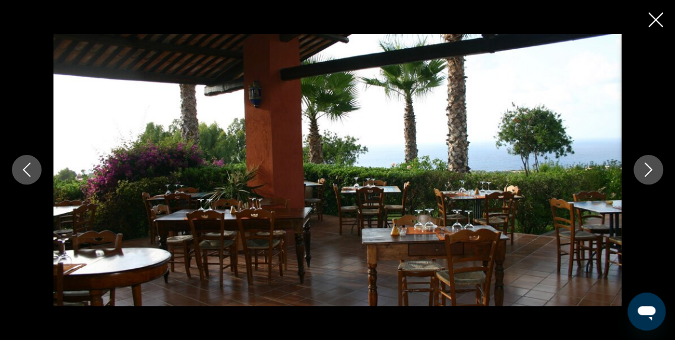
click at [649, 169] on icon "Image suivante" at bounding box center [649, 170] width 8 height 14
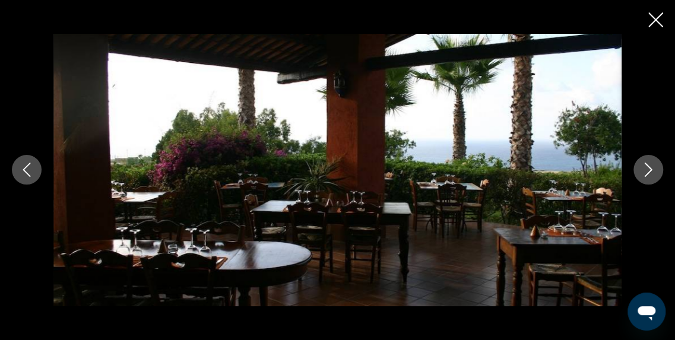
click at [649, 169] on icon "Image suivante" at bounding box center [649, 170] width 8 height 14
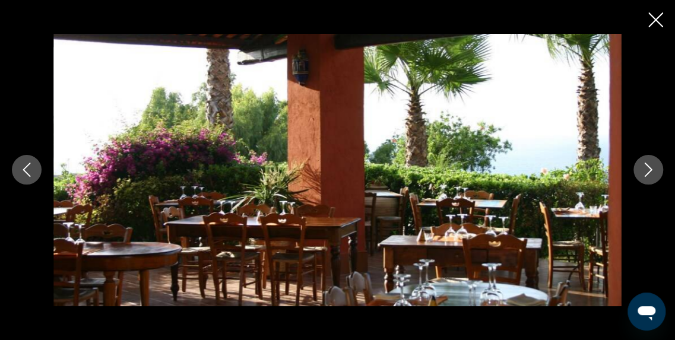
click at [649, 169] on icon "Image suivante" at bounding box center [649, 170] width 8 height 14
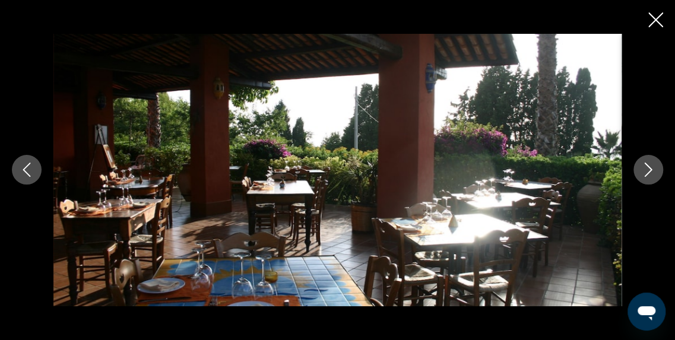
click at [649, 169] on icon "Image suivante" at bounding box center [649, 170] width 8 height 14
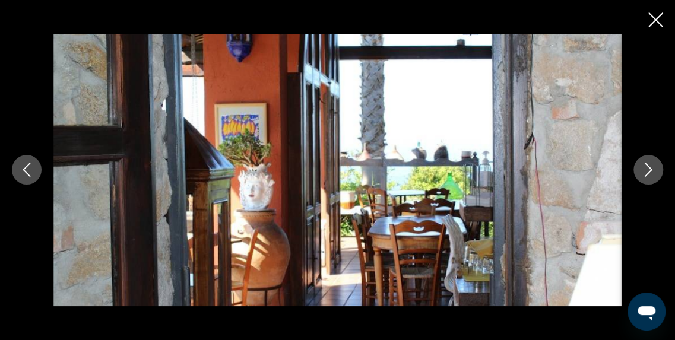
click at [649, 169] on icon "Image suivante" at bounding box center [649, 170] width 8 height 14
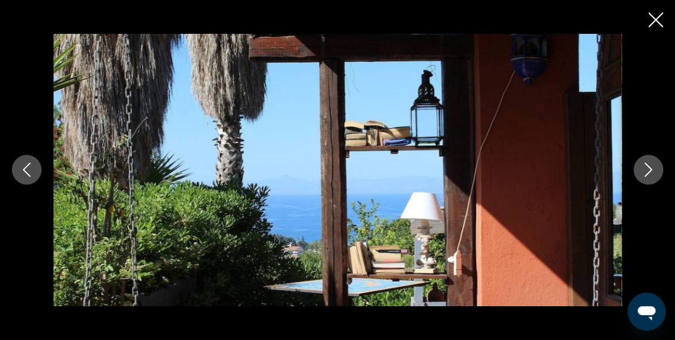
click at [649, 169] on icon "Image suivante" at bounding box center [649, 170] width 8 height 14
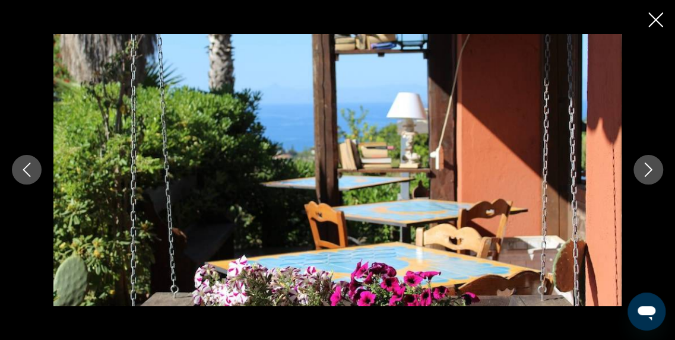
click at [649, 169] on icon "Image suivante" at bounding box center [649, 170] width 8 height 14
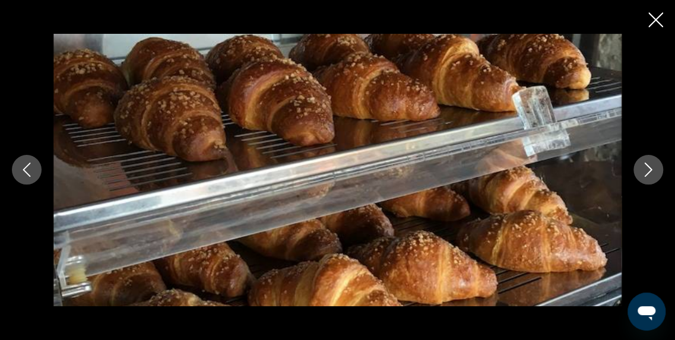
click at [649, 169] on icon "Image suivante" at bounding box center [649, 170] width 8 height 14
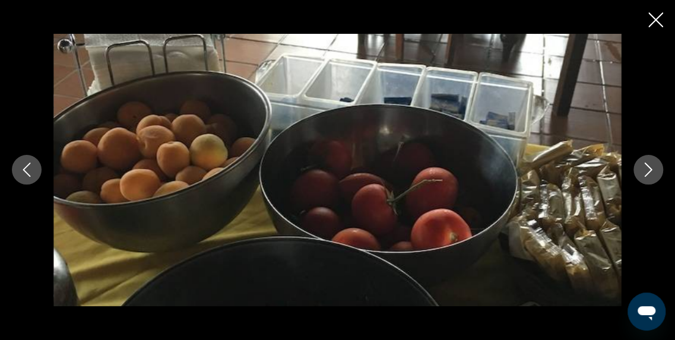
click at [649, 169] on icon "Image suivante" at bounding box center [649, 170] width 8 height 14
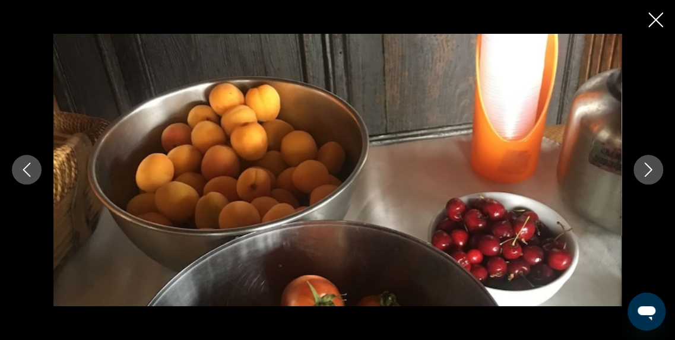
click at [649, 169] on icon "Image suivante" at bounding box center [649, 170] width 8 height 14
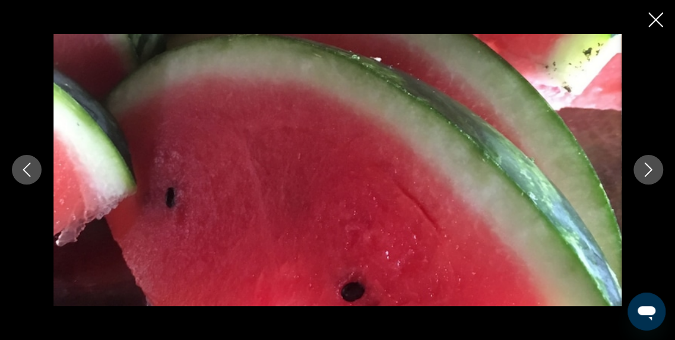
click at [649, 169] on icon "Image suivante" at bounding box center [649, 170] width 8 height 14
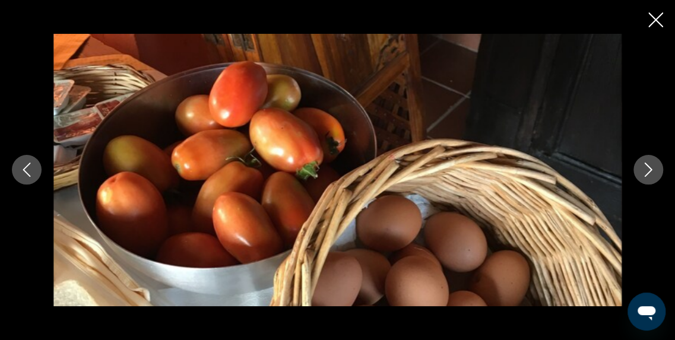
click at [649, 169] on icon "Image suivante" at bounding box center [649, 170] width 8 height 14
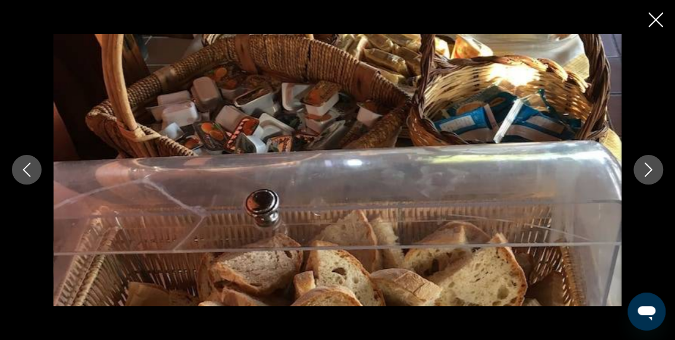
click at [649, 169] on icon "Image suivante" at bounding box center [649, 170] width 8 height 14
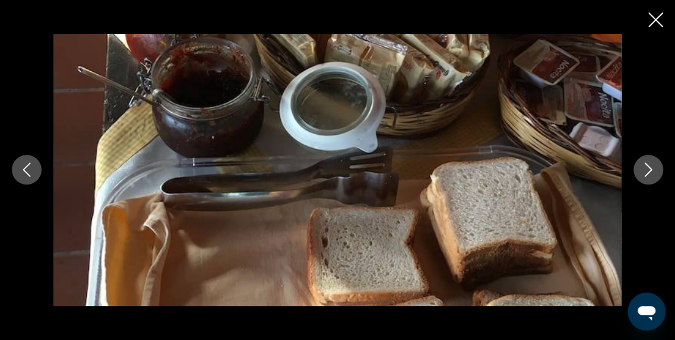
click at [649, 169] on icon "Image suivante" at bounding box center [649, 170] width 8 height 14
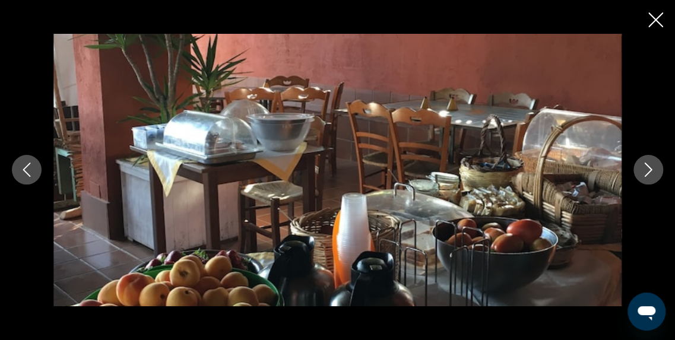
click at [649, 169] on icon "Image suivante" at bounding box center [649, 170] width 8 height 14
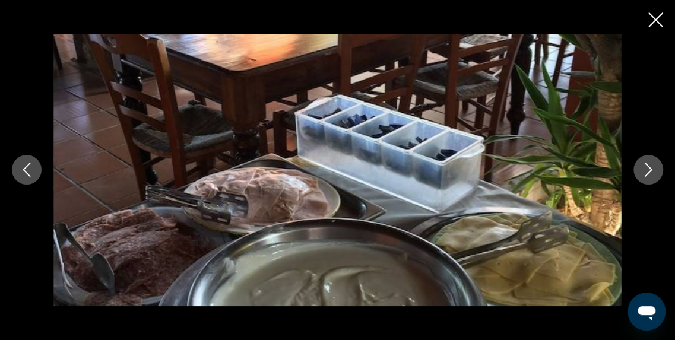
click at [649, 169] on icon "Image suivante" at bounding box center [649, 170] width 8 height 14
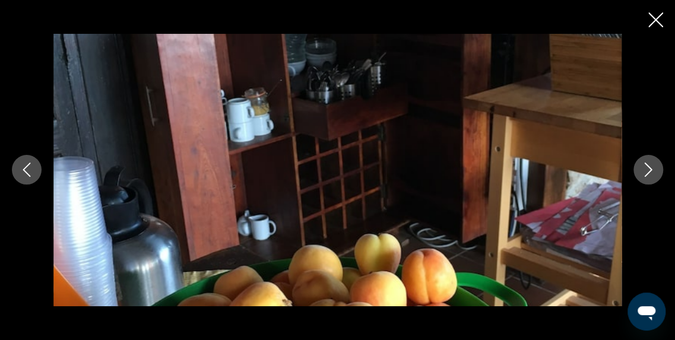
click at [649, 169] on icon "Image suivante" at bounding box center [649, 170] width 8 height 14
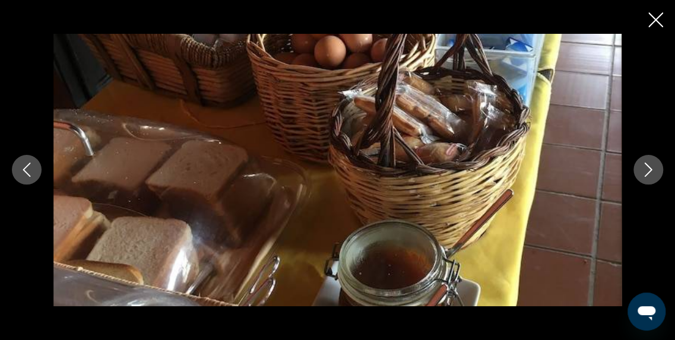
click at [649, 169] on icon "Image suivante" at bounding box center [649, 170] width 8 height 14
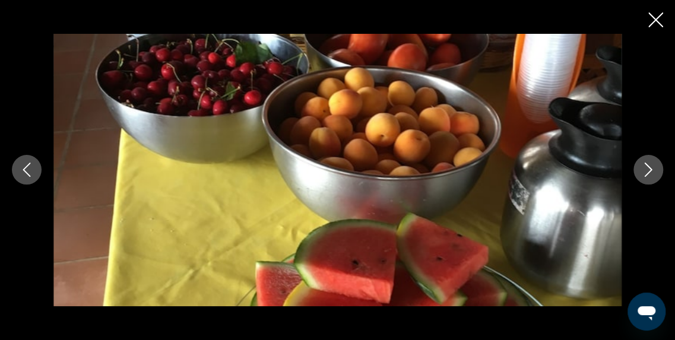
click at [653, 23] on icon "Fermer le diaporama" at bounding box center [655, 19] width 15 height 15
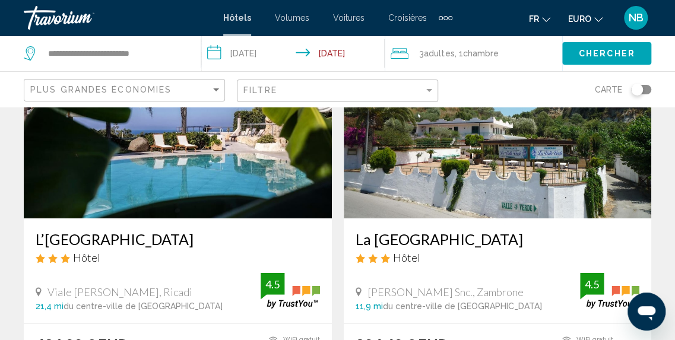
scroll to position [1834, 0]
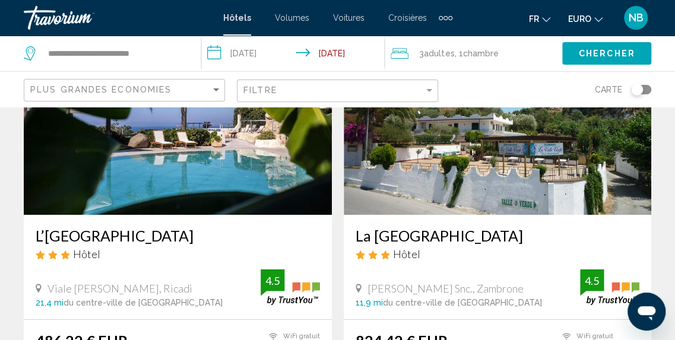
click at [235, 196] on img "Contenu principal" at bounding box center [178, 120] width 308 height 190
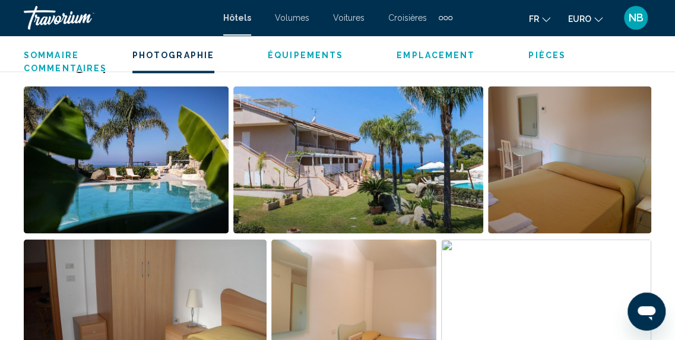
scroll to position [758, 0]
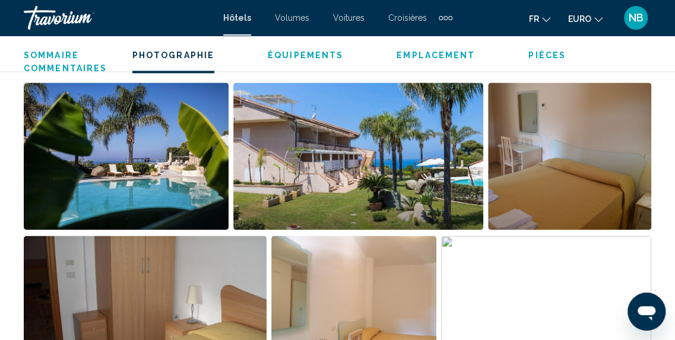
click at [195, 138] on img "Ouvrir le curseur d’image en plein écran" at bounding box center [126, 155] width 205 height 147
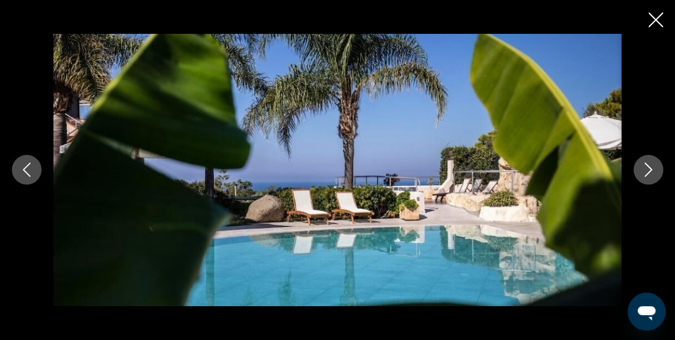
click at [647, 170] on icon "Image suivante" at bounding box center [648, 170] width 14 height 14
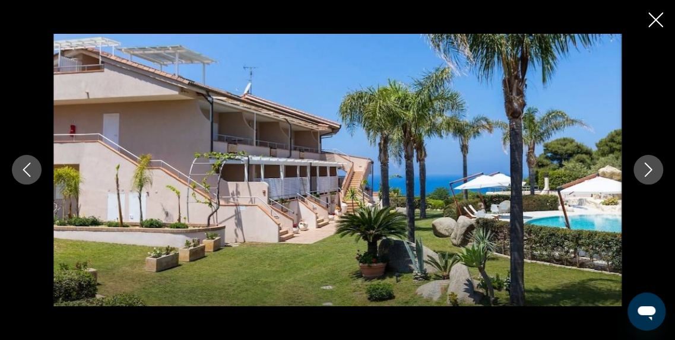
click at [647, 170] on icon "Image suivante" at bounding box center [648, 170] width 14 height 14
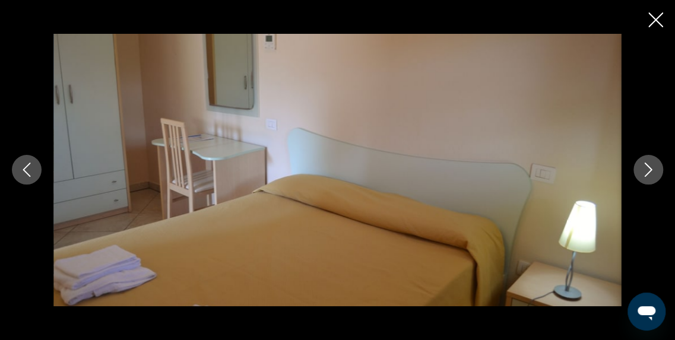
click at [647, 170] on icon "Image suivante" at bounding box center [648, 170] width 14 height 14
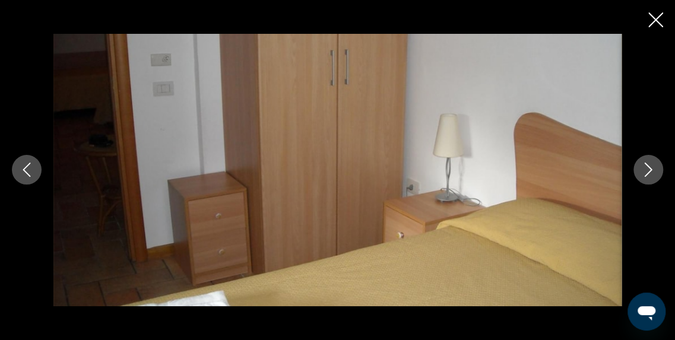
click at [647, 170] on icon "Image suivante" at bounding box center [648, 170] width 14 height 14
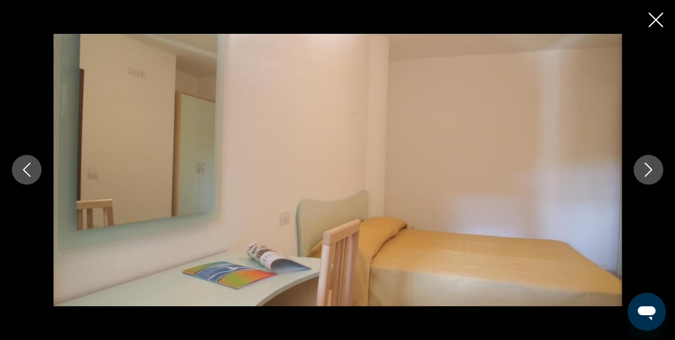
click at [647, 170] on icon "Image suivante" at bounding box center [648, 170] width 14 height 14
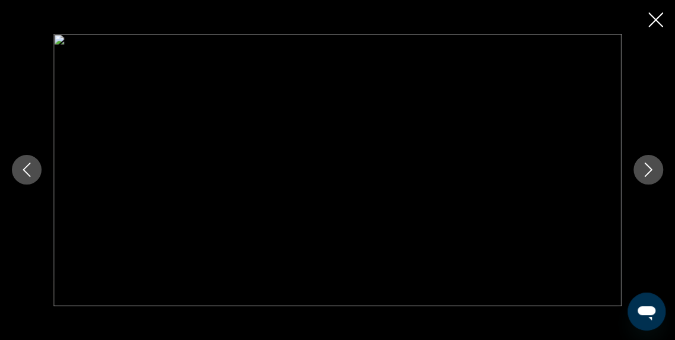
click at [647, 170] on icon "Image suivante" at bounding box center [648, 170] width 14 height 14
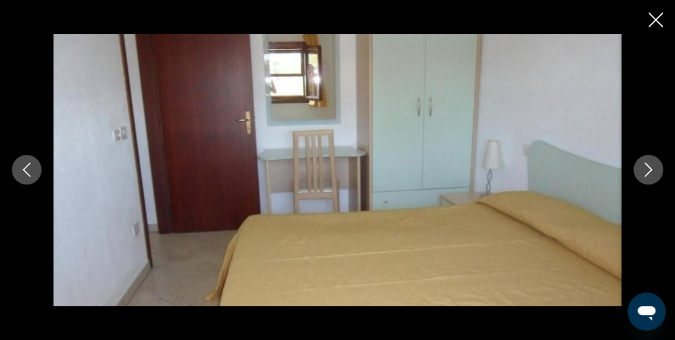
click at [647, 170] on icon "Image suivante" at bounding box center [648, 170] width 14 height 14
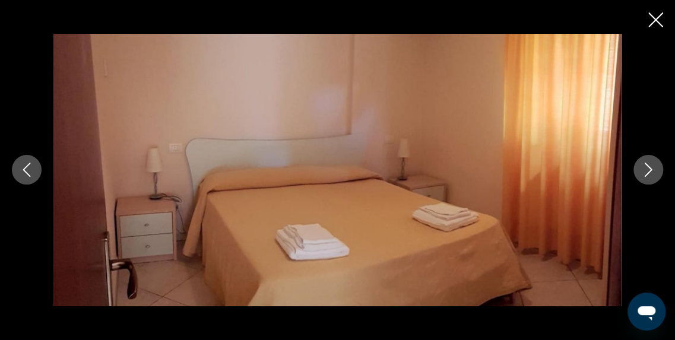
click at [647, 170] on icon "Image suivante" at bounding box center [648, 170] width 14 height 14
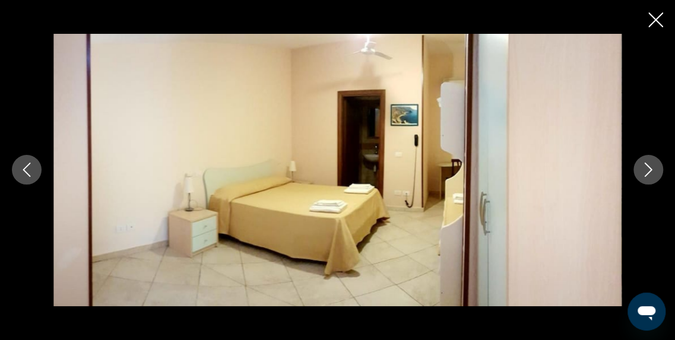
click at [647, 170] on icon "Image suivante" at bounding box center [648, 170] width 14 height 14
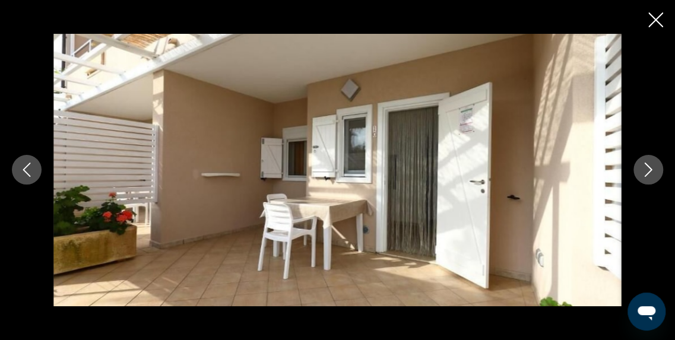
click at [647, 170] on icon "Image suivante" at bounding box center [648, 170] width 14 height 14
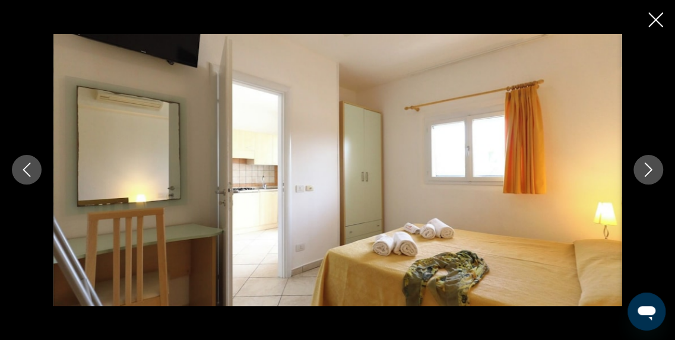
click at [647, 170] on icon "Image suivante" at bounding box center [648, 170] width 14 height 14
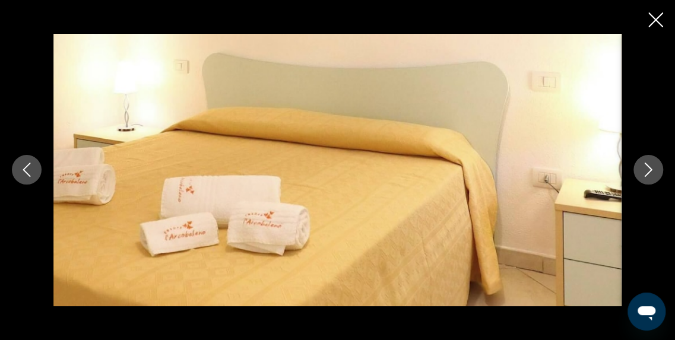
click at [647, 170] on icon "Image suivante" at bounding box center [648, 170] width 14 height 14
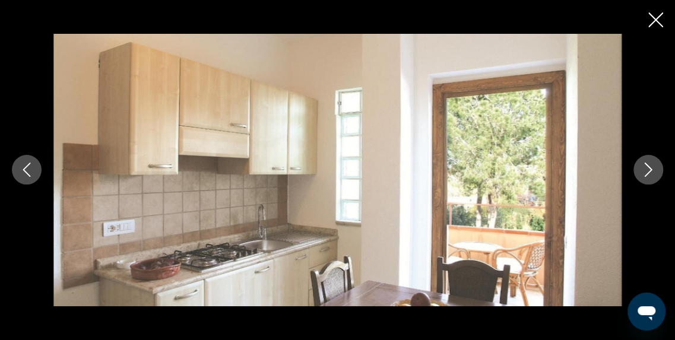
click at [647, 170] on icon "Image suivante" at bounding box center [648, 170] width 14 height 14
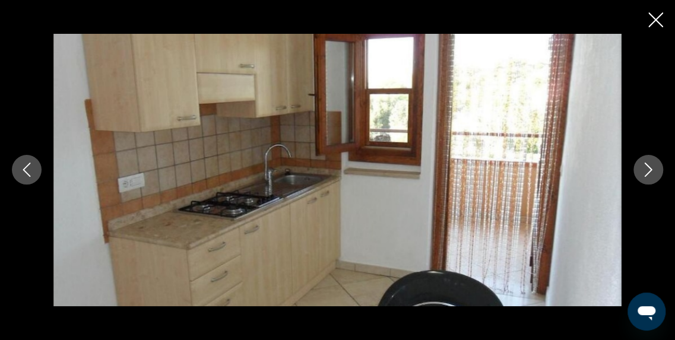
click at [647, 170] on icon "Image suivante" at bounding box center [648, 170] width 14 height 14
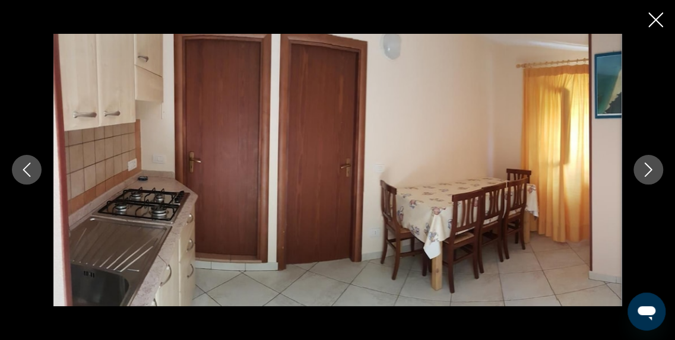
click at [647, 170] on icon "Image suivante" at bounding box center [648, 170] width 14 height 14
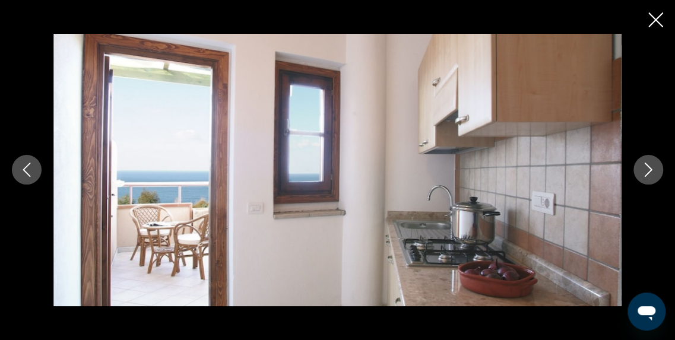
click at [647, 170] on icon "Image suivante" at bounding box center [648, 170] width 14 height 14
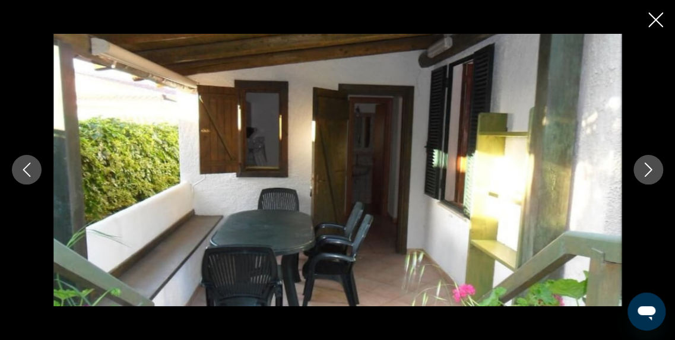
click at [647, 170] on icon "Image suivante" at bounding box center [648, 170] width 14 height 14
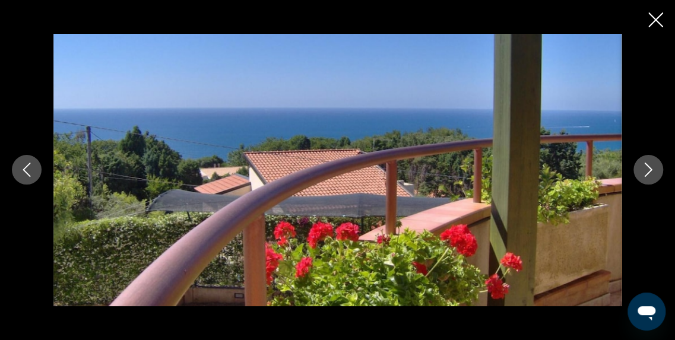
click at [647, 170] on icon "Image suivante" at bounding box center [648, 170] width 14 height 14
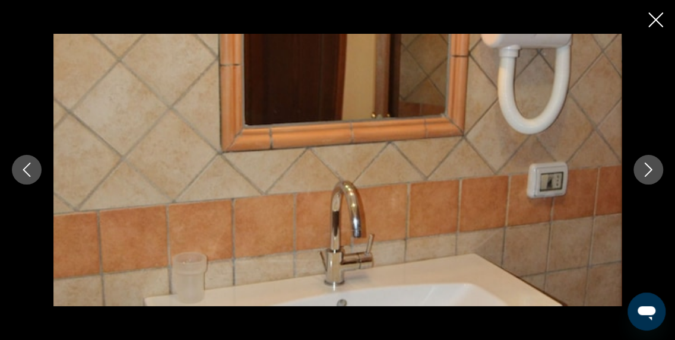
click at [647, 170] on icon "Image suivante" at bounding box center [648, 170] width 14 height 14
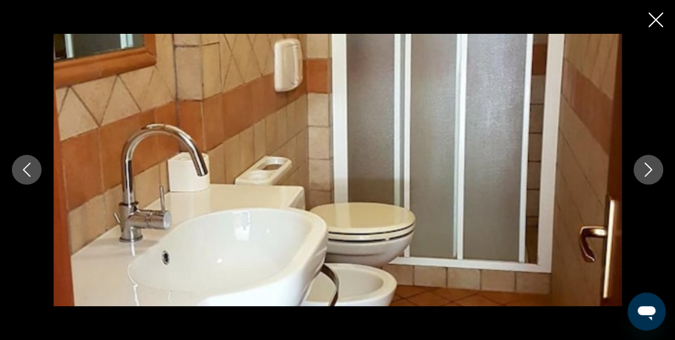
click at [647, 170] on icon "Image suivante" at bounding box center [648, 170] width 14 height 14
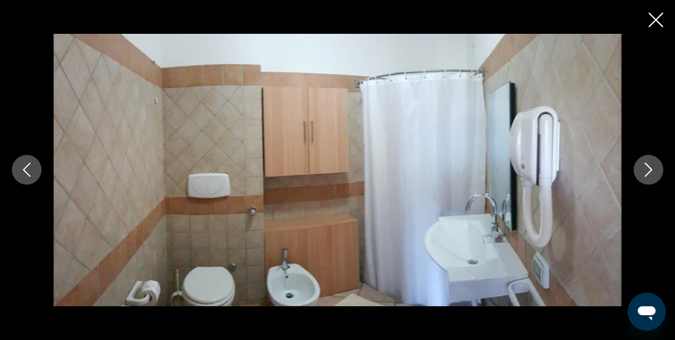
click at [647, 170] on icon "Image suivante" at bounding box center [648, 170] width 14 height 14
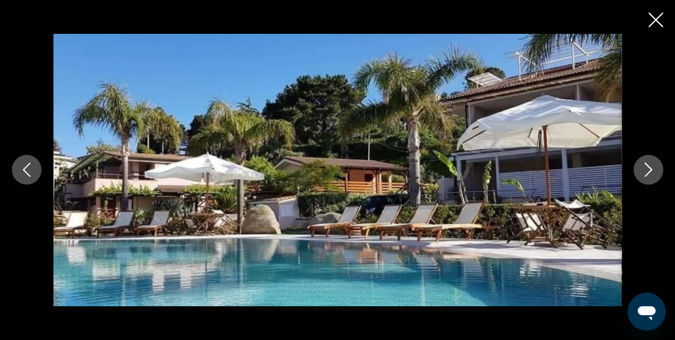
click at [647, 170] on icon "Image suivante" at bounding box center [648, 170] width 14 height 14
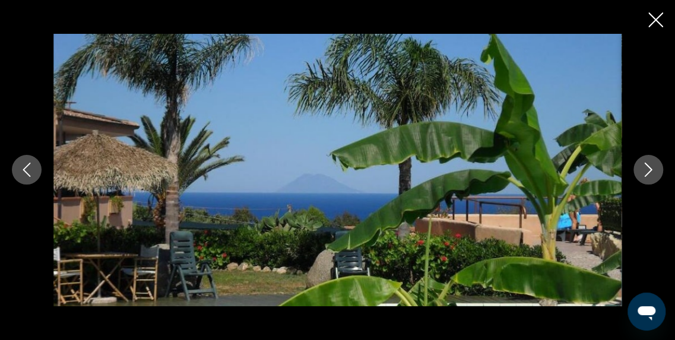
click at [647, 170] on icon "Image suivante" at bounding box center [648, 170] width 14 height 14
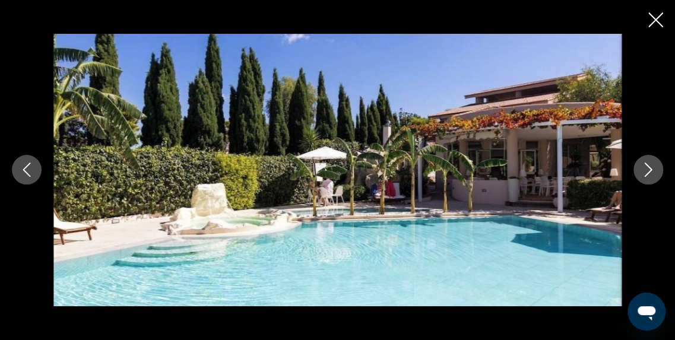
click at [647, 170] on icon "Image suivante" at bounding box center [648, 170] width 14 height 14
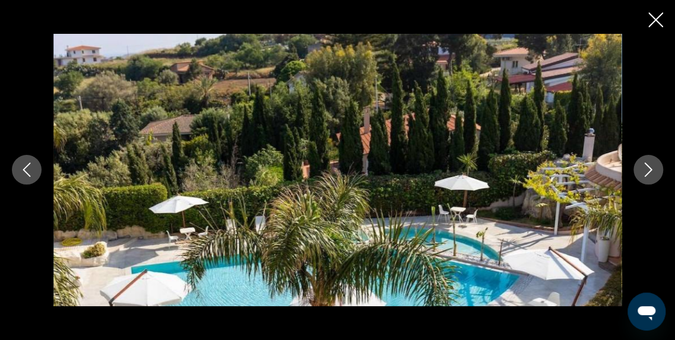
click at [647, 170] on icon "Image suivante" at bounding box center [648, 170] width 14 height 14
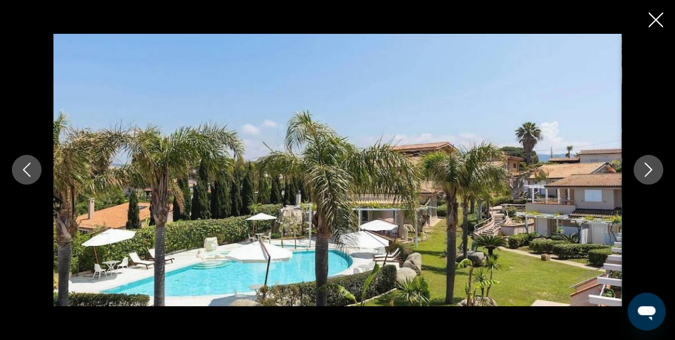
click at [647, 170] on icon "Image suivante" at bounding box center [648, 170] width 14 height 14
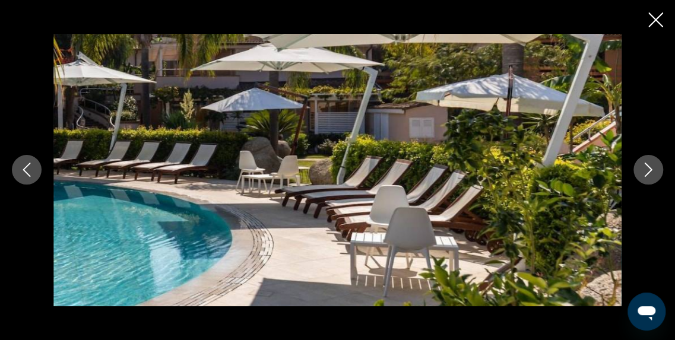
click at [647, 170] on icon "Image suivante" at bounding box center [648, 170] width 14 height 14
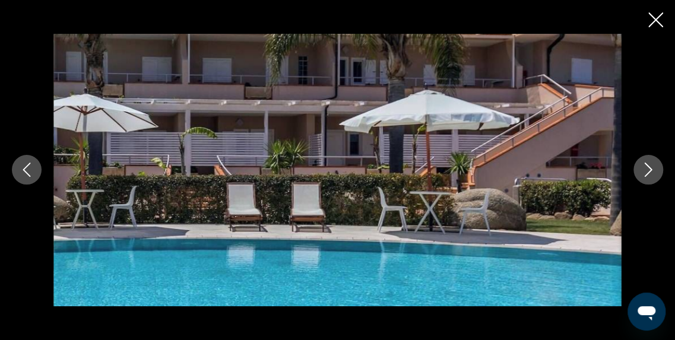
click at [647, 170] on icon "Image suivante" at bounding box center [648, 170] width 14 height 14
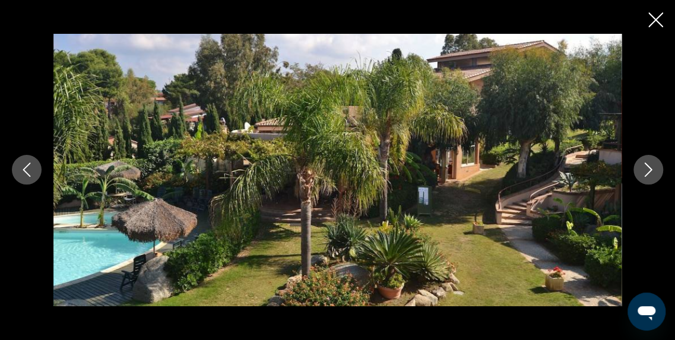
click at [647, 170] on icon "Image suivante" at bounding box center [648, 170] width 14 height 14
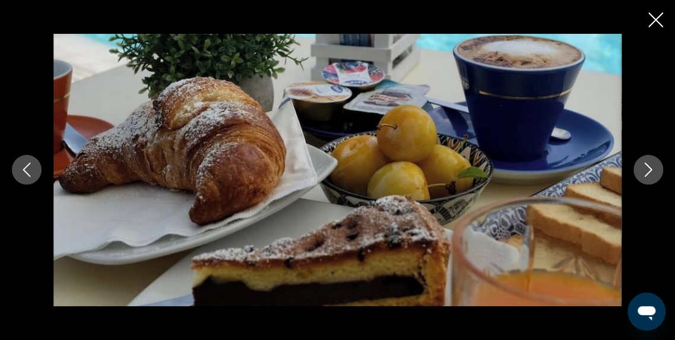
click at [647, 170] on icon "Image suivante" at bounding box center [648, 170] width 14 height 14
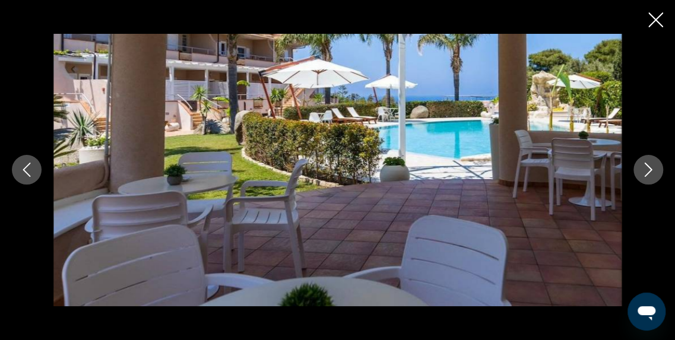
click at [647, 170] on icon "Image suivante" at bounding box center [648, 170] width 14 height 14
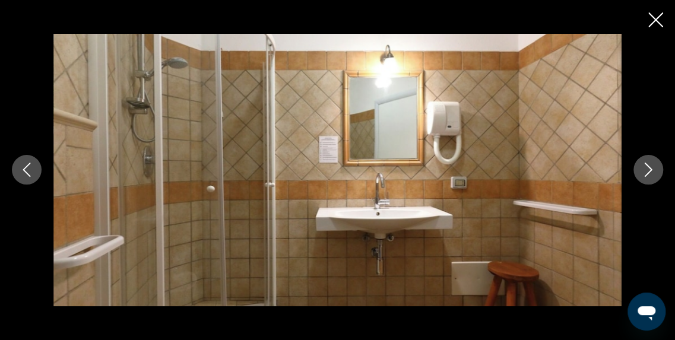
click at [647, 170] on icon "Image suivante" at bounding box center [648, 170] width 14 height 14
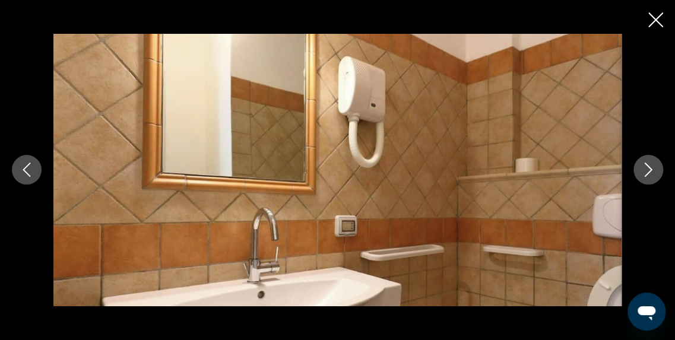
click at [647, 170] on icon "Image suivante" at bounding box center [648, 170] width 14 height 14
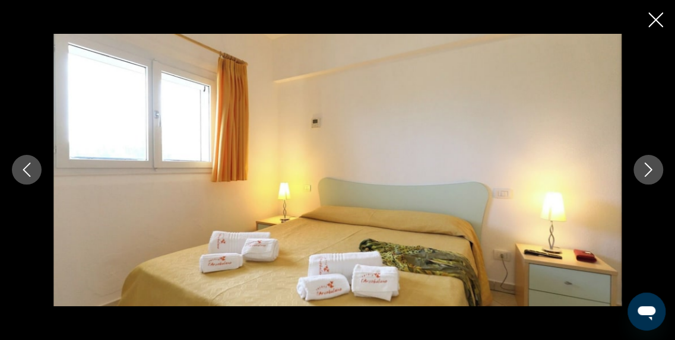
click at [647, 170] on icon "Image suivante" at bounding box center [648, 170] width 14 height 14
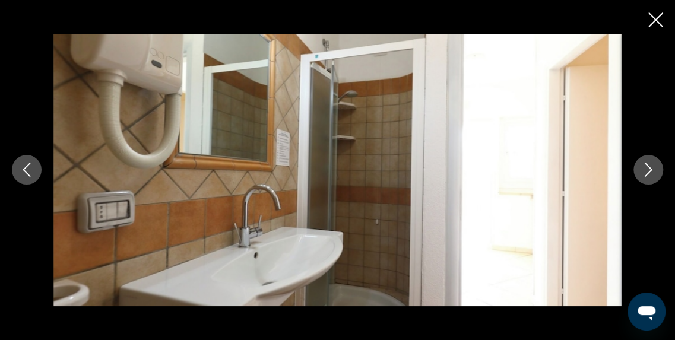
click at [647, 170] on icon "Image suivante" at bounding box center [648, 170] width 14 height 14
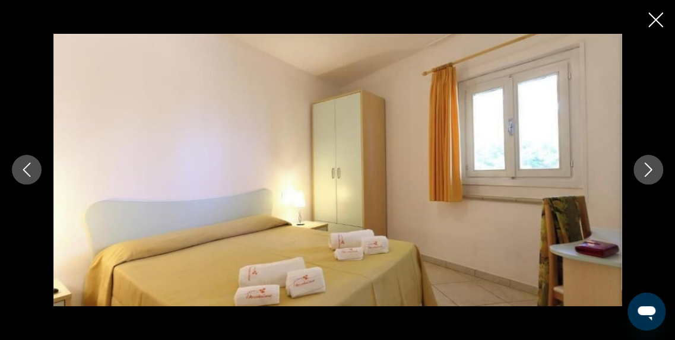
click at [647, 170] on icon "Image suivante" at bounding box center [648, 170] width 14 height 14
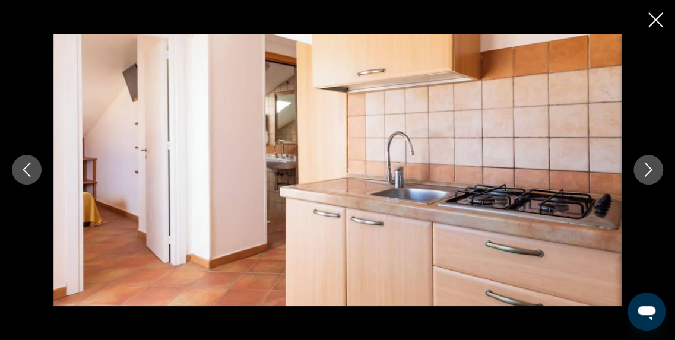
click at [647, 170] on icon "Image suivante" at bounding box center [648, 170] width 14 height 14
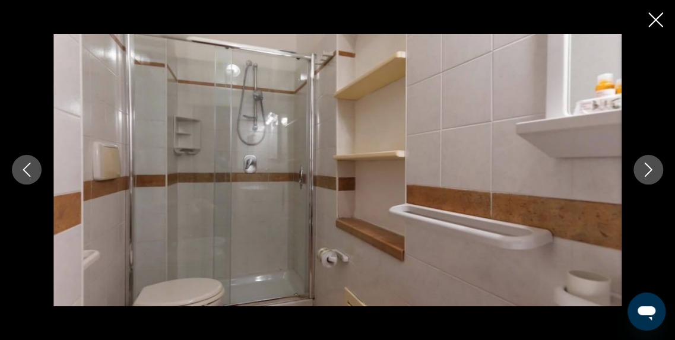
click at [647, 170] on icon "Image suivante" at bounding box center [648, 170] width 14 height 14
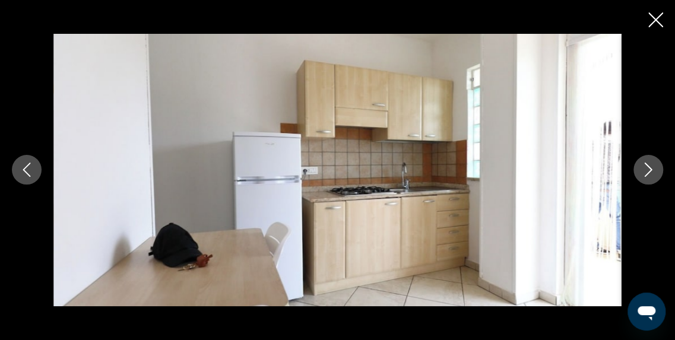
click at [647, 170] on icon "Image suivante" at bounding box center [648, 170] width 14 height 14
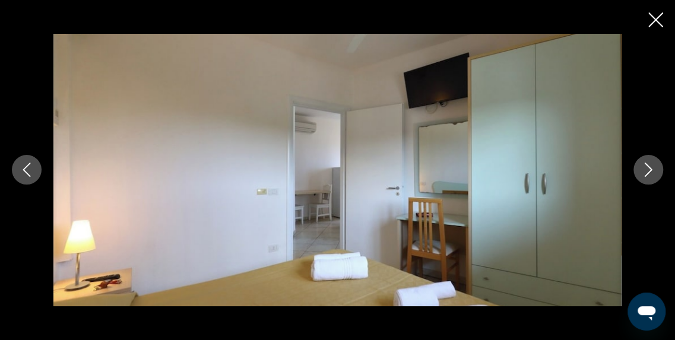
click at [647, 170] on icon "Image suivante" at bounding box center [648, 170] width 14 height 14
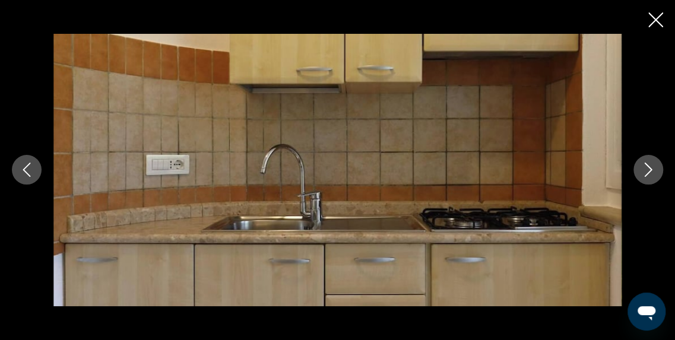
click at [647, 170] on icon "Image suivante" at bounding box center [648, 170] width 14 height 14
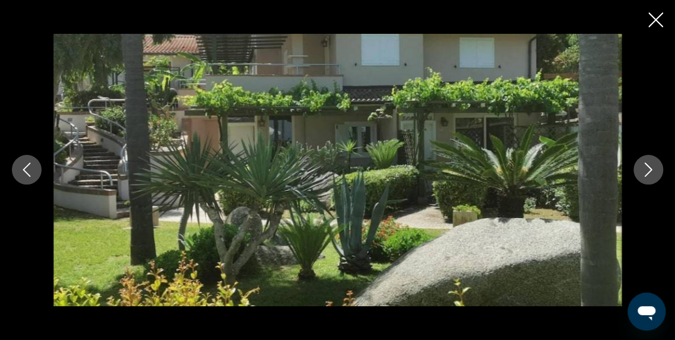
click at [647, 170] on icon "Image suivante" at bounding box center [648, 170] width 14 height 14
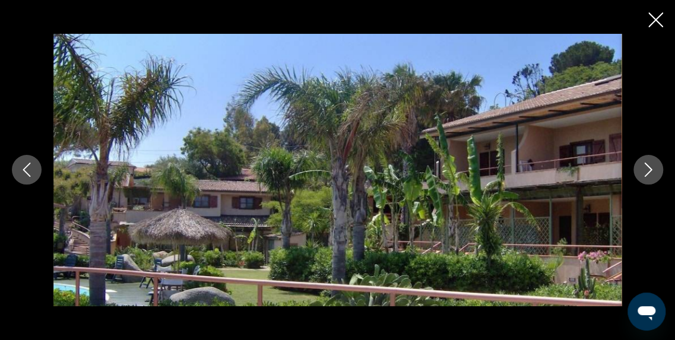
click at [647, 170] on icon "Image suivante" at bounding box center [648, 170] width 14 height 14
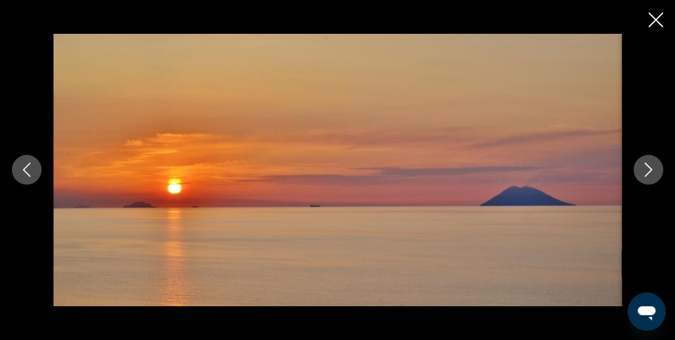
click at [647, 170] on icon "Image suivante" at bounding box center [648, 170] width 14 height 14
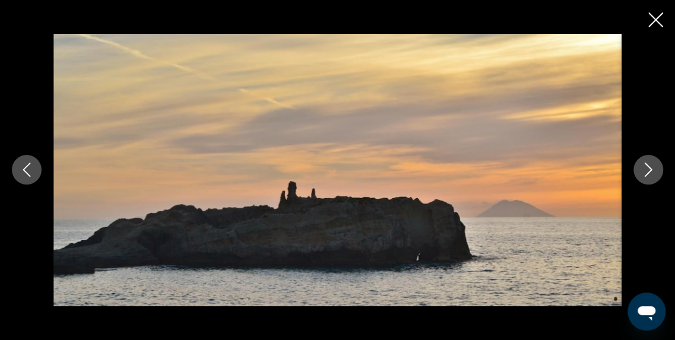
click at [647, 170] on icon "Image suivante" at bounding box center [648, 170] width 14 height 14
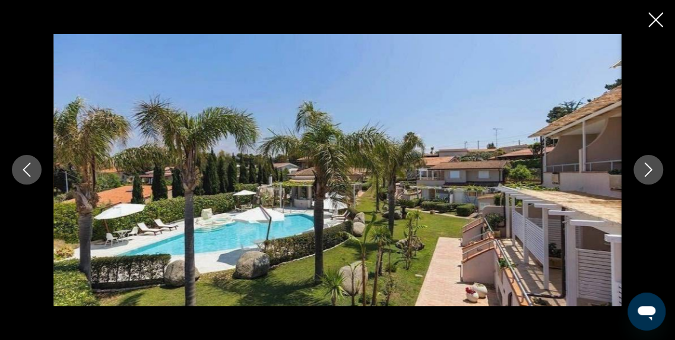
click at [647, 170] on icon "Image suivante" at bounding box center [648, 170] width 14 height 14
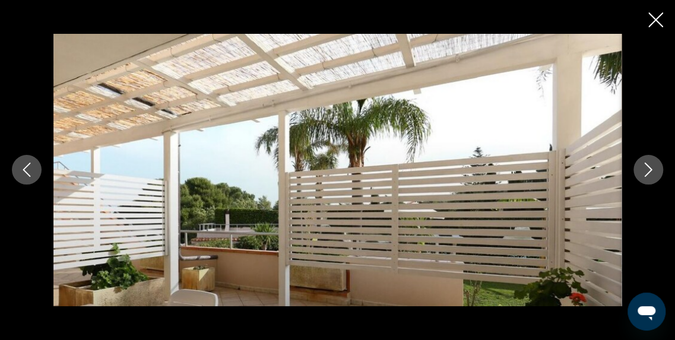
click at [647, 170] on icon "Image suivante" at bounding box center [648, 170] width 14 height 14
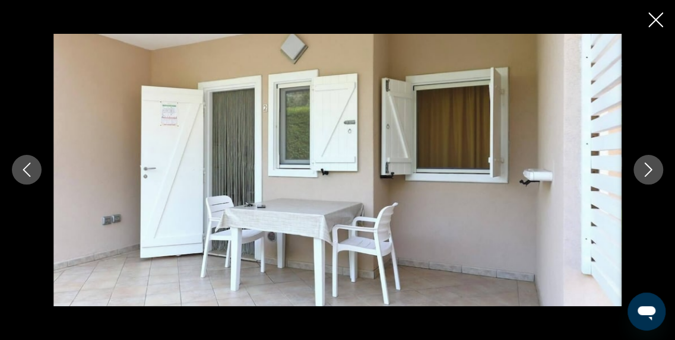
click at [647, 170] on icon "Image suivante" at bounding box center [648, 170] width 14 height 14
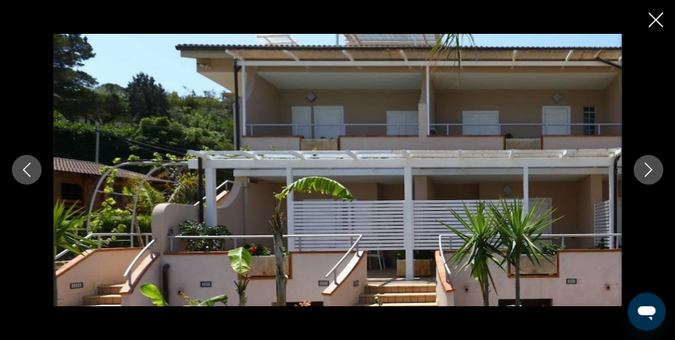
click at [647, 170] on icon "Image suivante" at bounding box center [648, 170] width 14 height 14
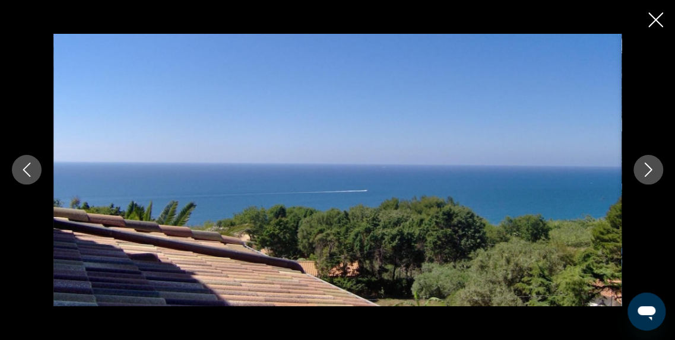
click at [647, 170] on icon "Image suivante" at bounding box center [648, 170] width 14 height 14
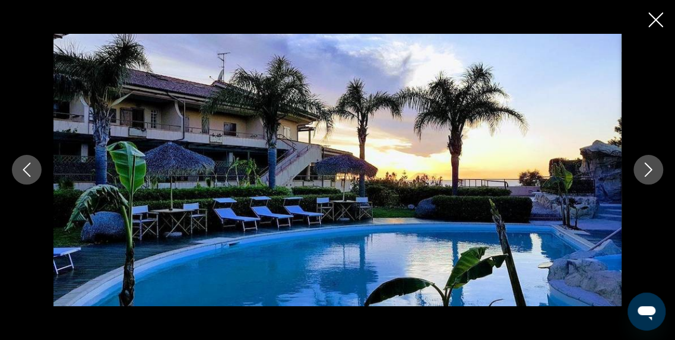
click at [647, 170] on icon "Image suivante" at bounding box center [648, 170] width 14 height 14
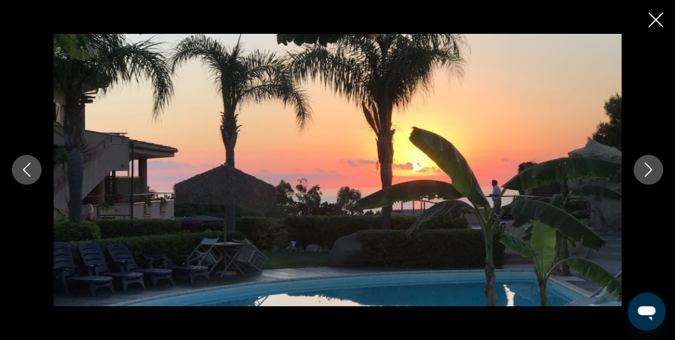
click at [647, 170] on icon "Image suivante" at bounding box center [648, 170] width 14 height 14
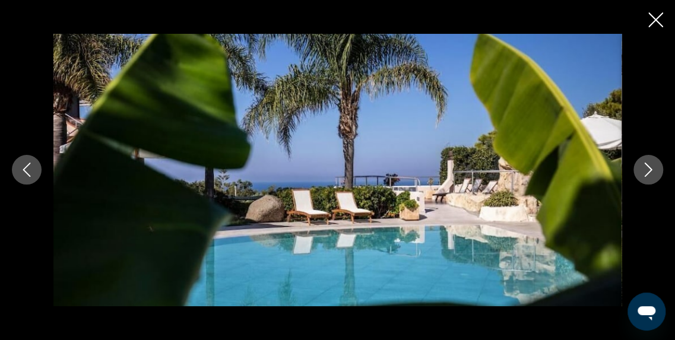
click at [656, 18] on icon "Fermer le diaporama" at bounding box center [655, 19] width 15 height 15
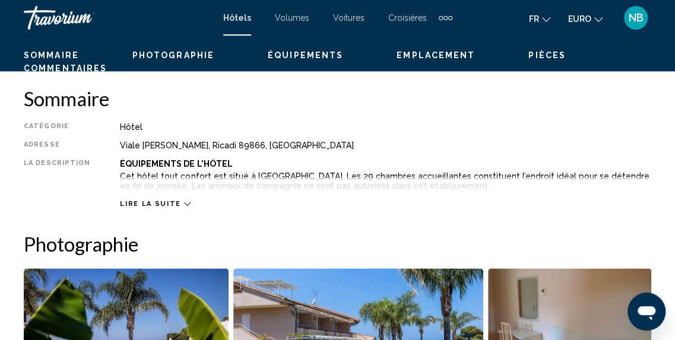
scroll to position [531, 0]
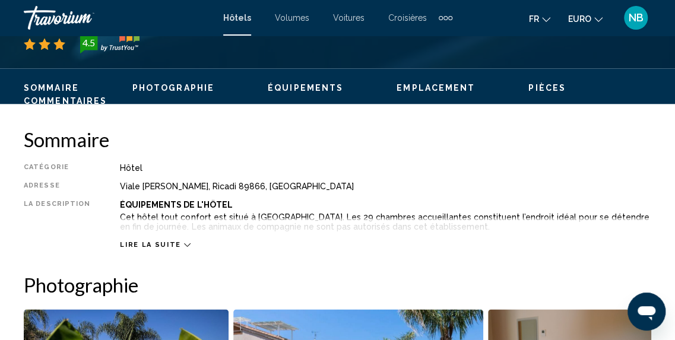
click at [146, 243] on span "Lire la suite" at bounding box center [150, 245] width 61 height 8
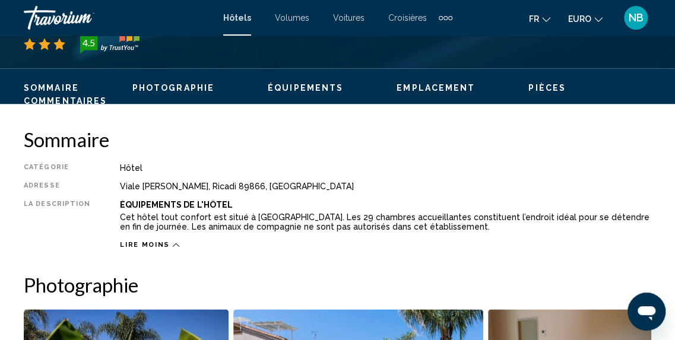
click at [280, 87] on span "Équipements" at bounding box center [305, 87] width 75 height 9
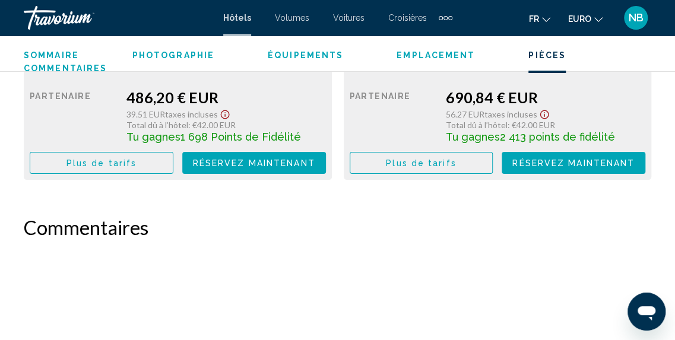
scroll to position [2038, 0]
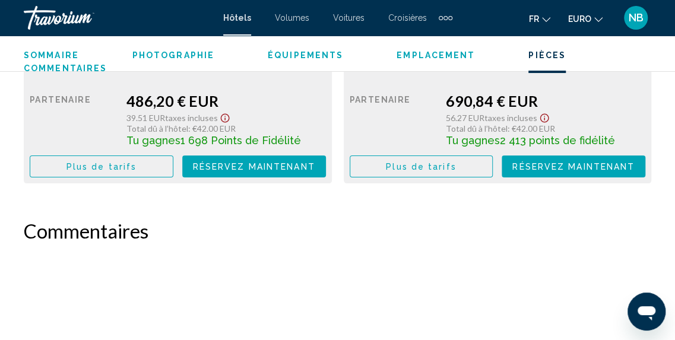
click at [315, 50] on span "Équipements" at bounding box center [305, 54] width 75 height 9
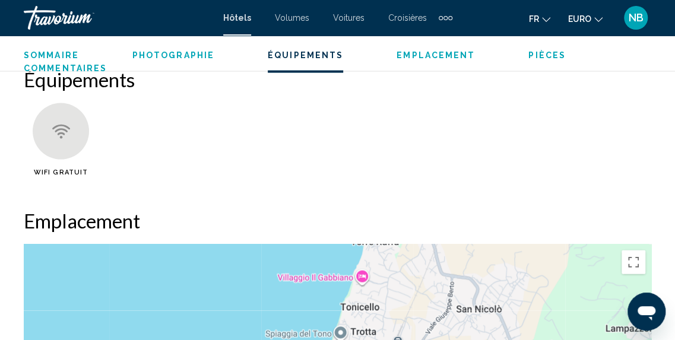
scroll to position [1099, 0]
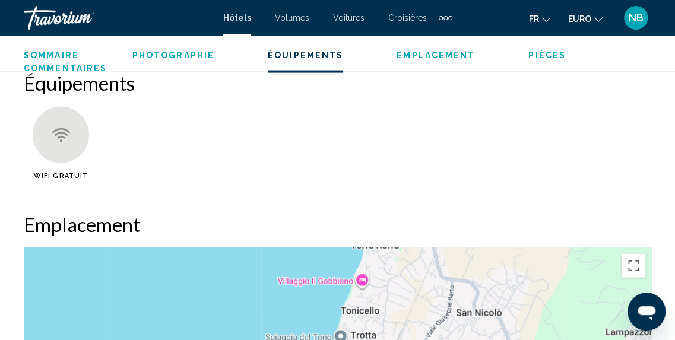
drag, startPoint x: 669, startPoint y: 146, endPoint x: 673, endPoint y: 116, distance: 30.5
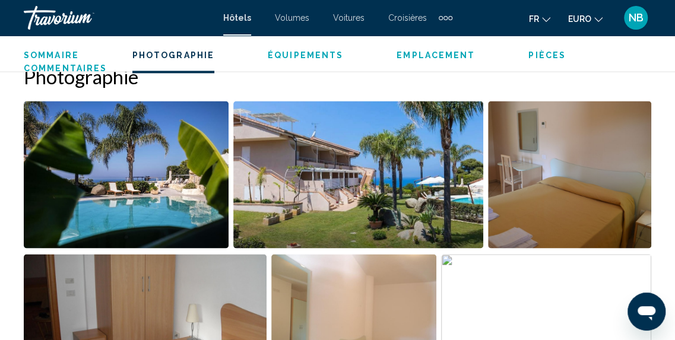
scroll to position [766, 0]
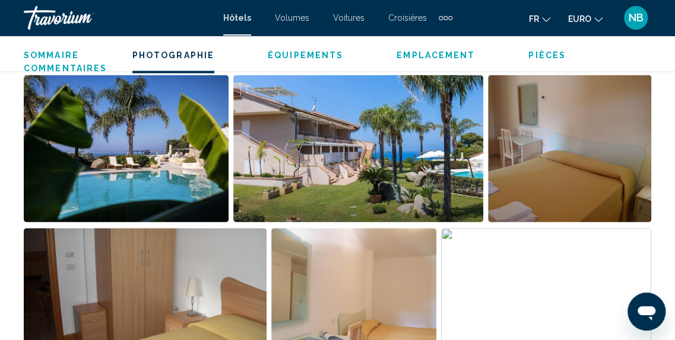
drag, startPoint x: 661, startPoint y: 108, endPoint x: 634, endPoint y: 117, distance: 28.2
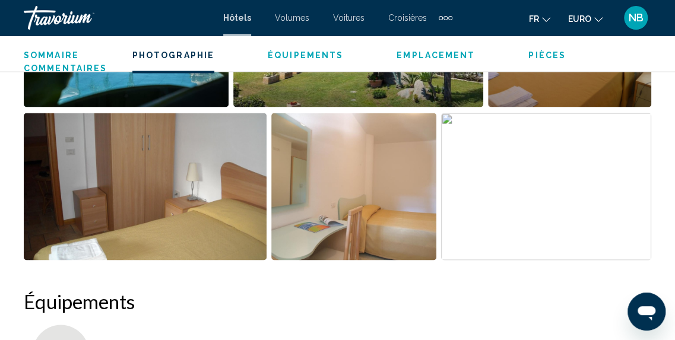
scroll to position [738, 0]
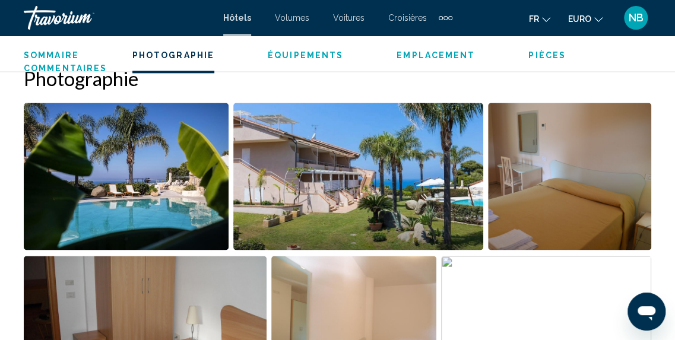
click at [179, 122] on img "Ouvrir le curseur d’image en plein écran" at bounding box center [126, 176] width 205 height 147
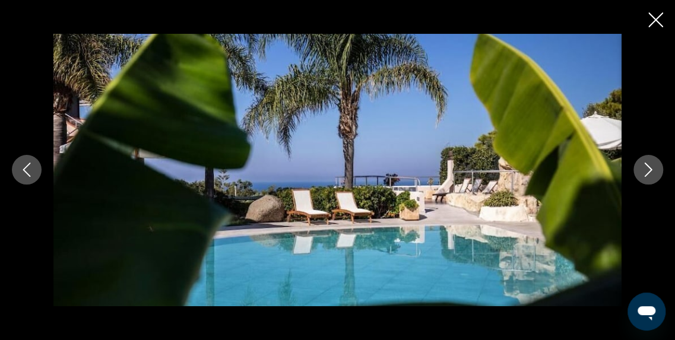
click at [656, 154] on div "Contenu principal" at bounding box center [337, 170] width 675 height 272
click at [656, 172] on button "Image suivante" at bounding box center [648, 170] width 30 height 30
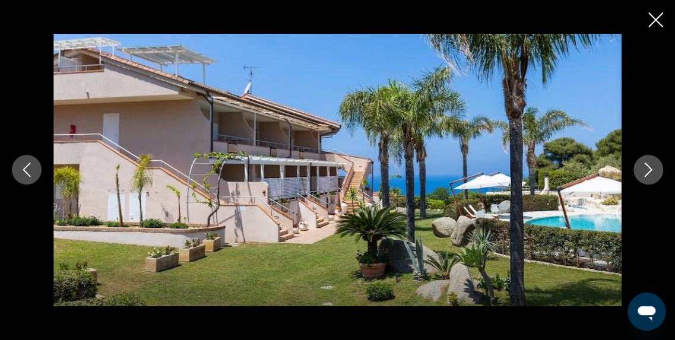
click at [656, 172] on button "Image suivante" at bounding box center [648, 170] width 30 height 30
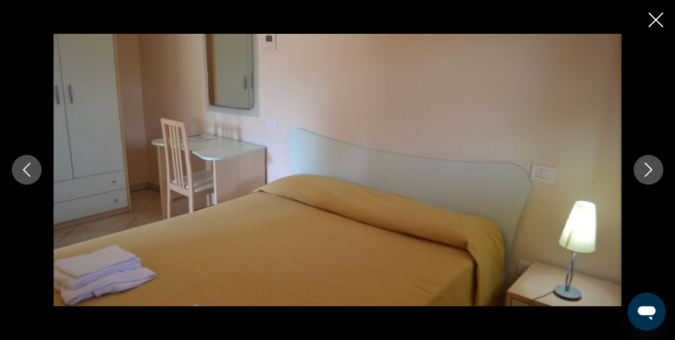
click at [656, 172] on button "Image suivante" at bounding box center [648, 170] width 30 height 30
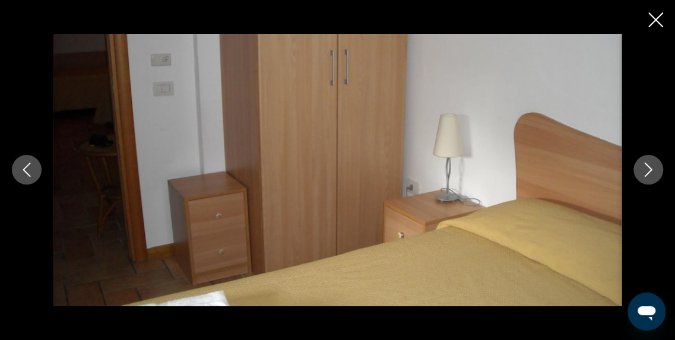
click at [656, 172] on button "Image suivante" at bounding box center [648, 170] width 30 height 30
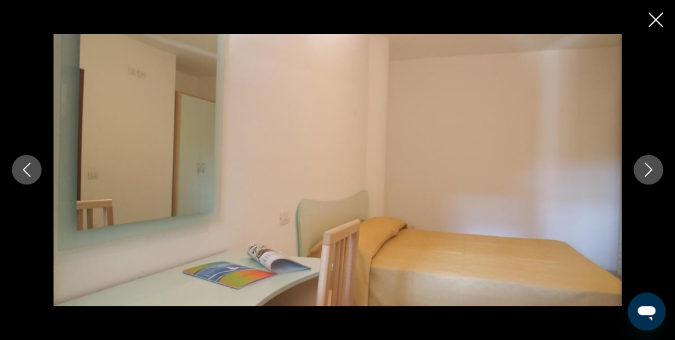
click at [656, 172] on button "Image suivante" at bounding box center [648, 170] width 30 height 30
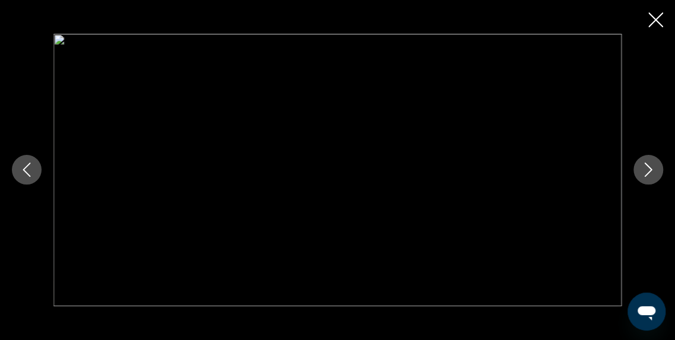
click at [656, 172] on button "Image suivante" at bounding box center [648, 170] width 30 height 30
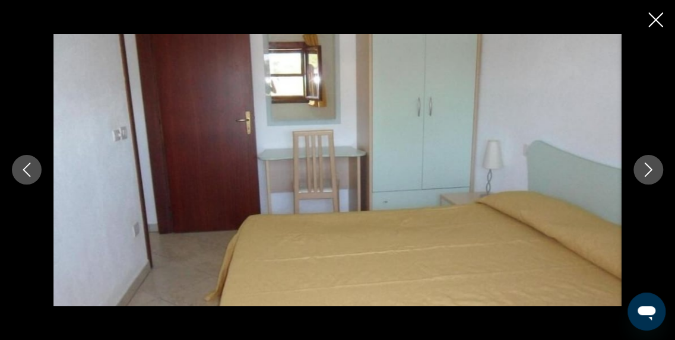
click at [656, 172] on button "Image suivante" at bounding box center [648, 170] width 30 height 30
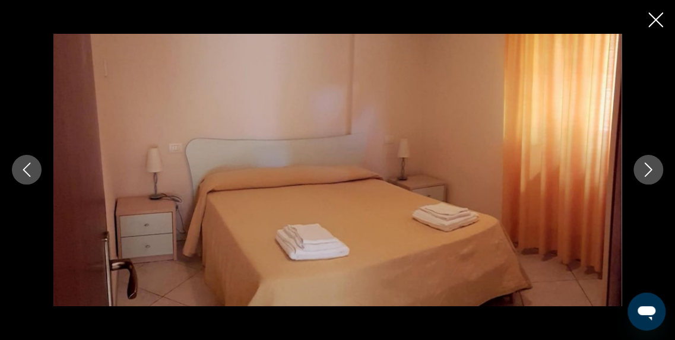
click at [656, 172] on button "Image suivante" at bounding box center [648, 170] width 30 height 30
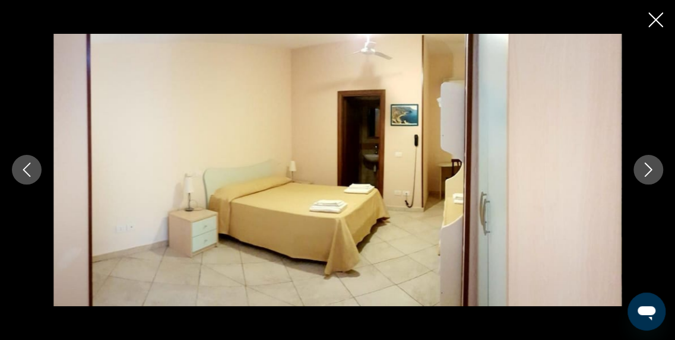
click at [656, 172] on button "Image suivante" at bounding box center [648, 170] width 30 height 30
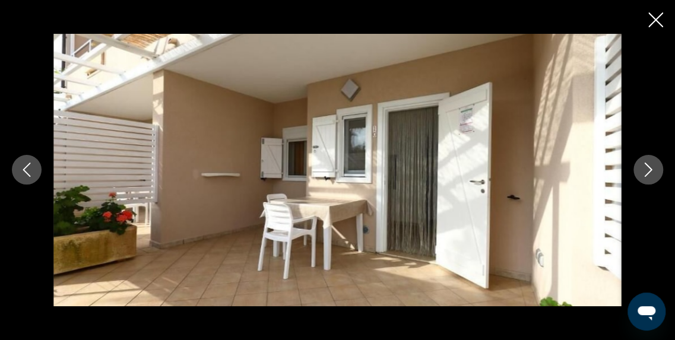
click at [656, 172] on button "Image suivante" at bounding box center [648, 170] width 30 height 30
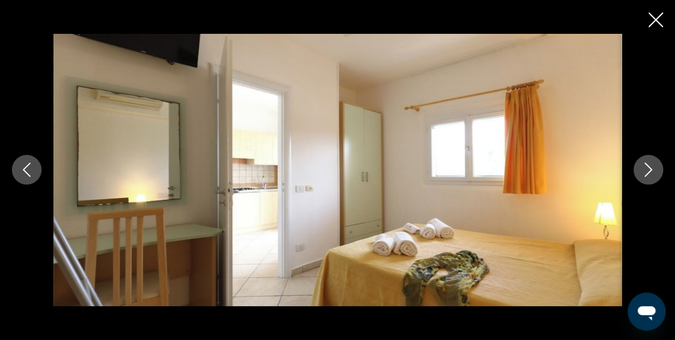
click at [656, 172] on button "Image suivante" at bounding box center [648, 170] width 30 height 30
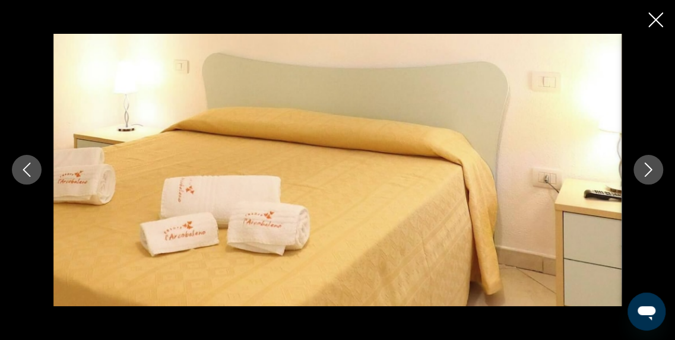
click at [656, 172] on button "Image suivante" at bounding box center [648, 170] width 30 height 30
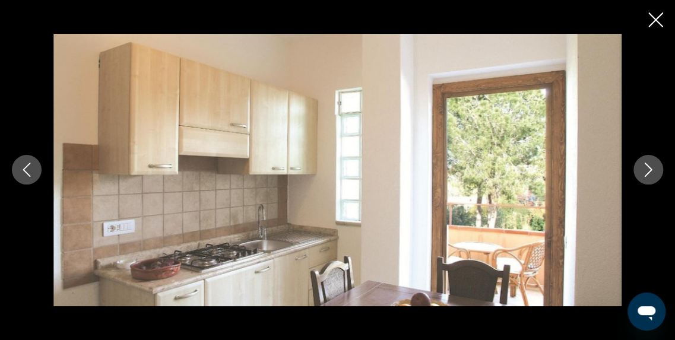
click at [656, 172] on button "Image suivante" at bounding box center [648, 170] width 30 height 30
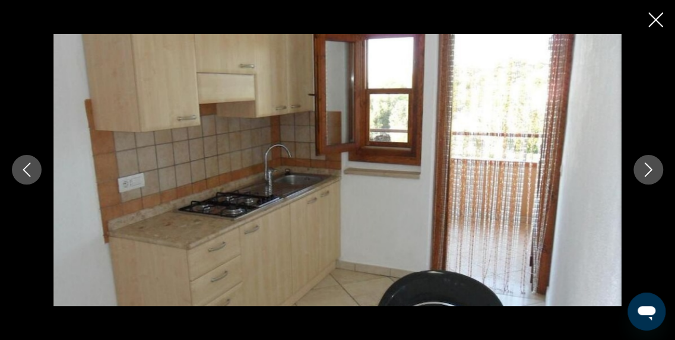
click at [656, 172] on button "Image suivante" at bounding box center [648, 170] width 30 height 30
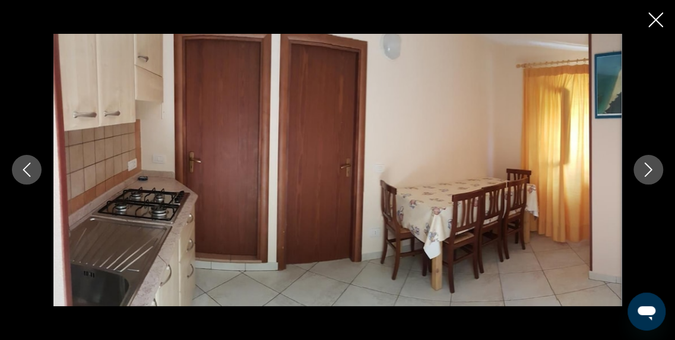
click at [656, 172] on button "Image suivante" at bounding box center [648, 170] width 30 height 30
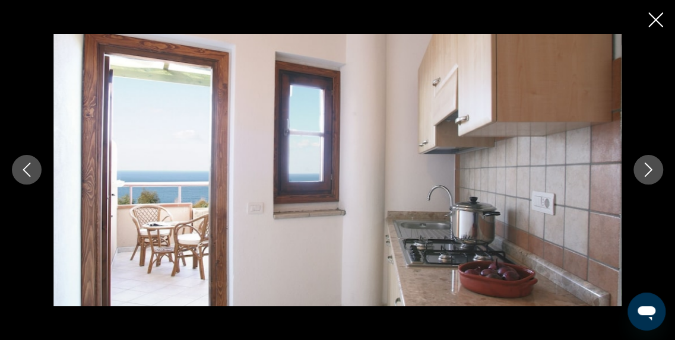
click at [656, 172] on button "Image suivante" at bounding box center [648, 170] width 30 height 30
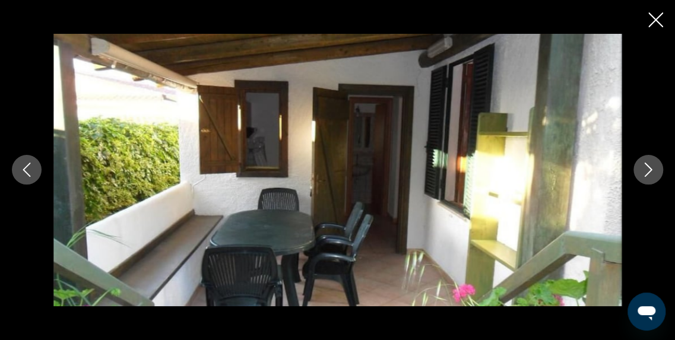
click at [659, 168] on button "Image suivante" at bounding box center [648, 170] width 30 height 30
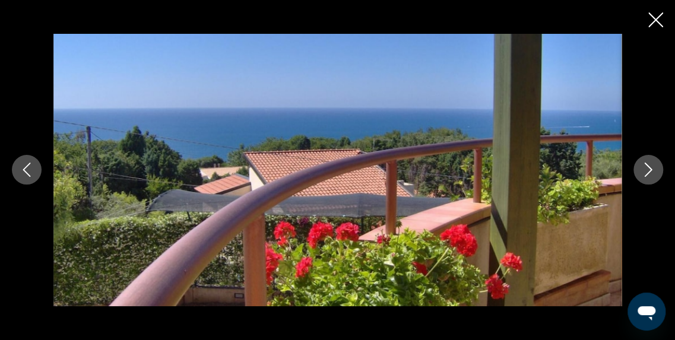
click at [659, 168] on button "Image suivante" at bounding box center [648, 170] width 30 height 30
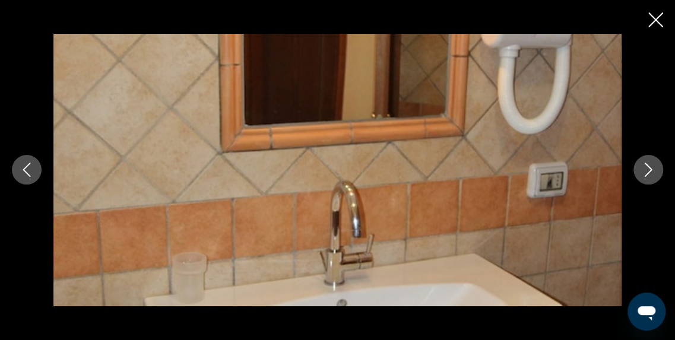
click at [659, 168] on button "Image suivante" at bounding box center [648, 170] width 30 height 30
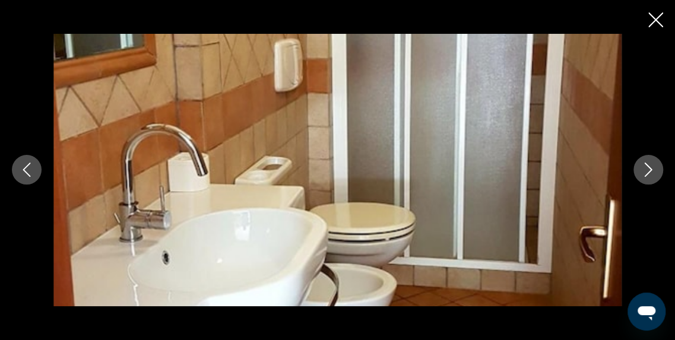
click at [658, 168] on button "Image suivante" at bounding box center [648, 170] width 30 height 30
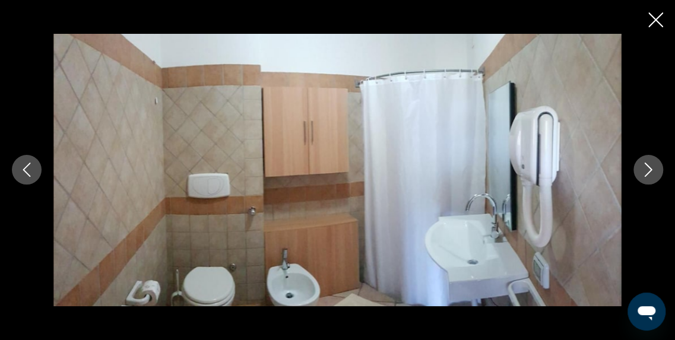
click at [658, 168] on button "Image suivante" at bounding box center [648, 170] width 30 height 30
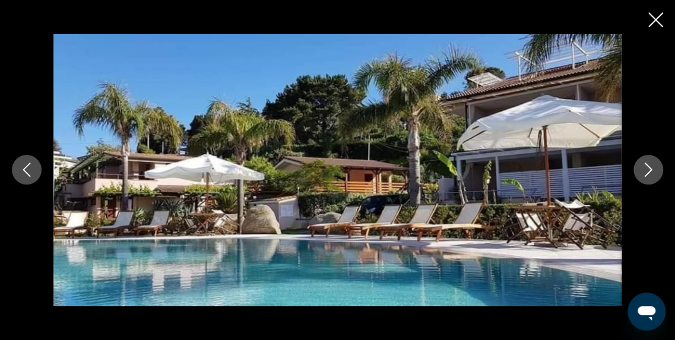
click at [658, 168] on button "Image suivante" at bounding box center [648, 170] width 30 height 30
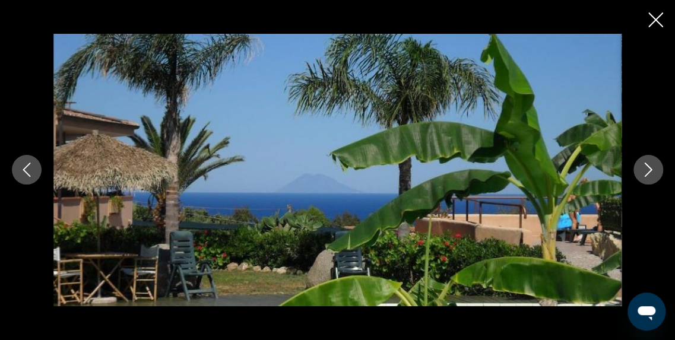
click at [658, 168] on button "Image suivante" at bounding box center [648, 170] width 30 height 30
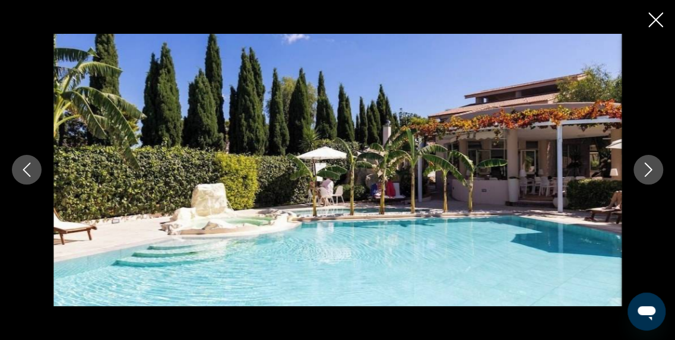
click at [658, 168] on button "Image suivante" at bounding box center [648, 170] width 30 height 30
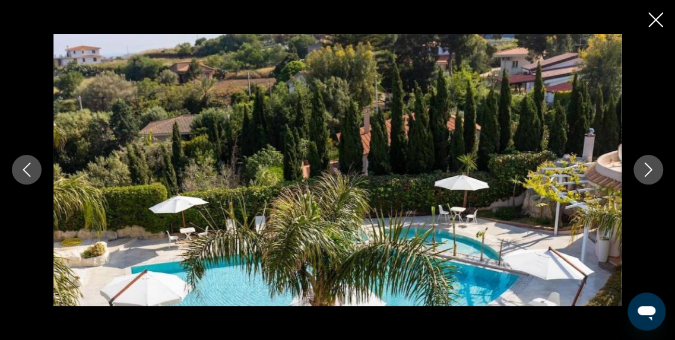
click at [658, 168] on button "Image suivante" at bounding box center [648, 170] width 30 height 30
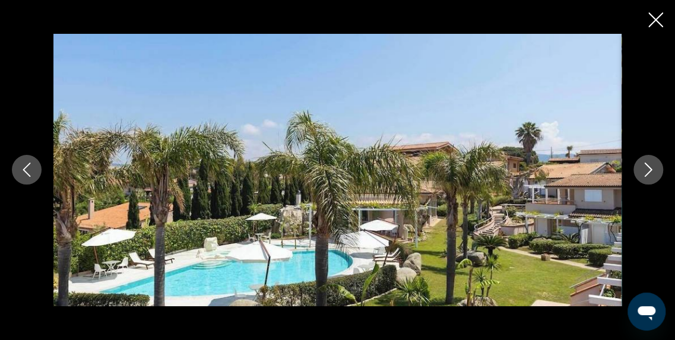
click at [658, 168] on button "Image suivante" at bounding box center [648, 170] width 30 height 30
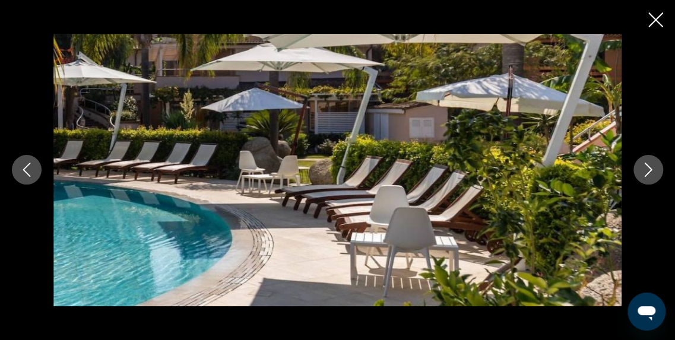
click at [658, 168] on button "Image suivante" at bounding box center [648, 170] width 30 height 30
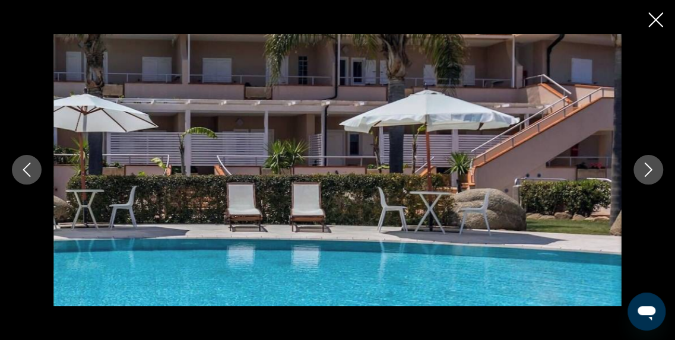
click at [658, 168] on button "Image suivante" at bounding box center [648, 170] width 30 height 30
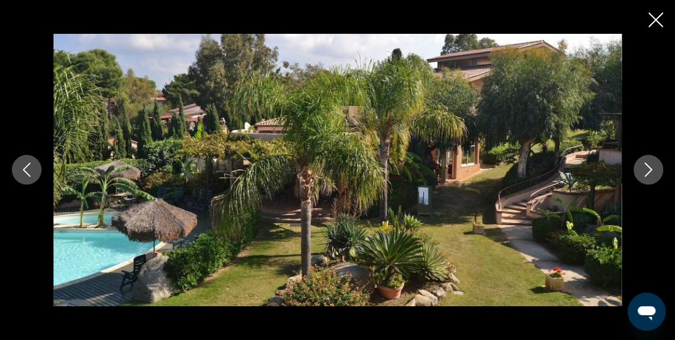
click at [658, 168] on button "Image suivante" at bounding box center [648, 170] width 30 height 30
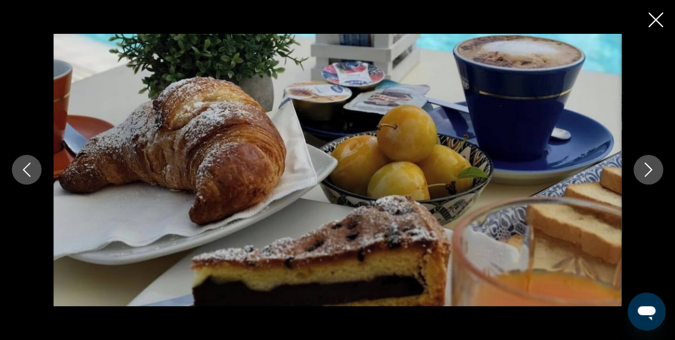
click at [658, 168] on button "Image suivante" at bounding box center [648, 170] width 30 height 30
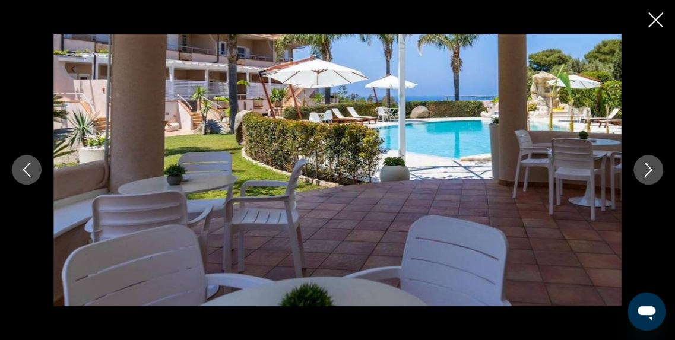
click at [658, 168] on button "Image suivante" at bounding box center [648, 170] width 30 height 30
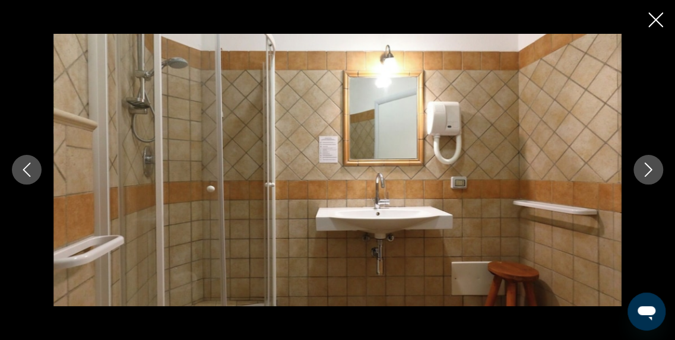
click at [658, 168] on button "Image suivante" at bounding box center [648, 170] width 30 height 30
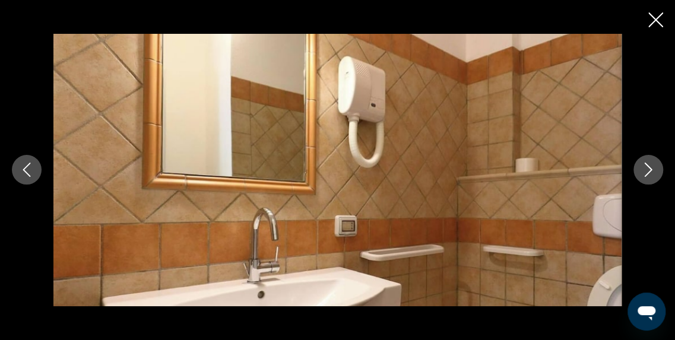
click at [658, 168] on button "Image suivante" at bounding box center [648, 170] width 30 height 30
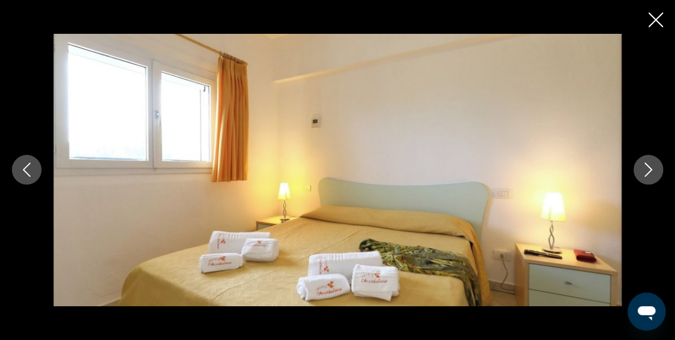
click at [658, 168] on button "Image suivante" at bounding box center [648, 170] width 30 height 30
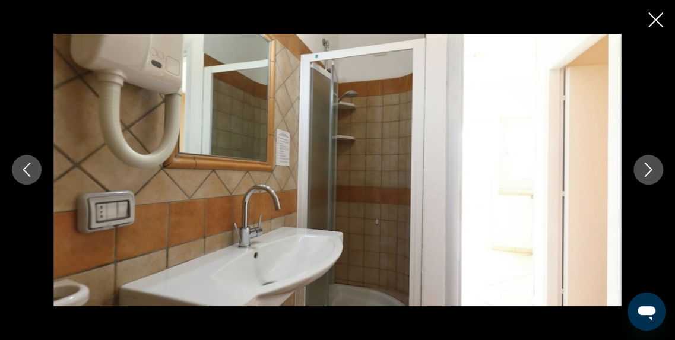
click at [658, 168] on button "Image suivante" at bounding box center [648, 170] width 30 height 30
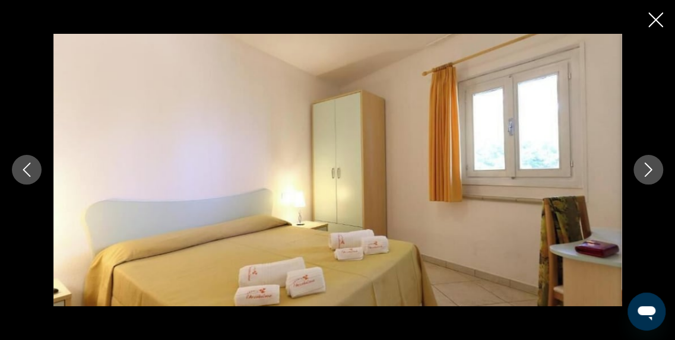
click at [658, 168] on button "Image suivante" at bounding box center [648, 170] width 30 height 30
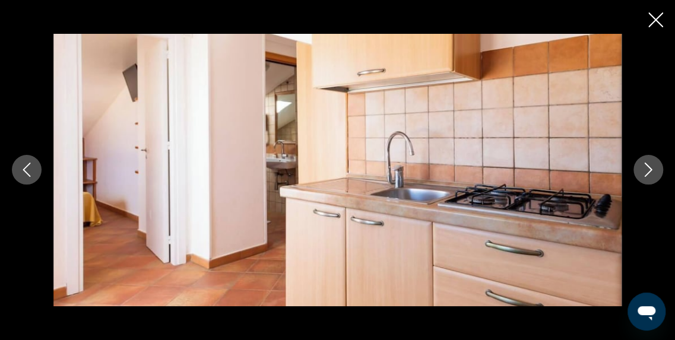
click at [658, 168] on button "Image suivante" at bounding box center [648, 170] width 30 height 30
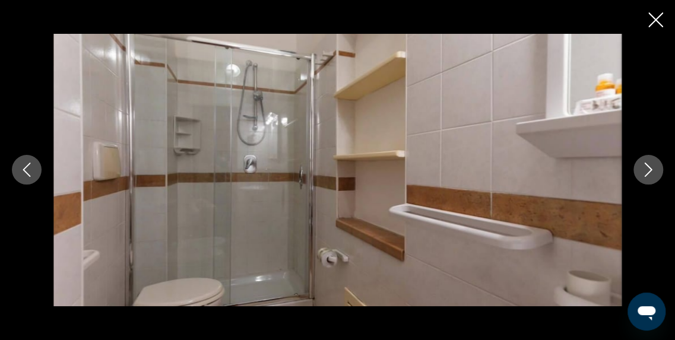
click at [658, 168] on button "Image suivante" at bounding box center [648, 170] width 30 height 30
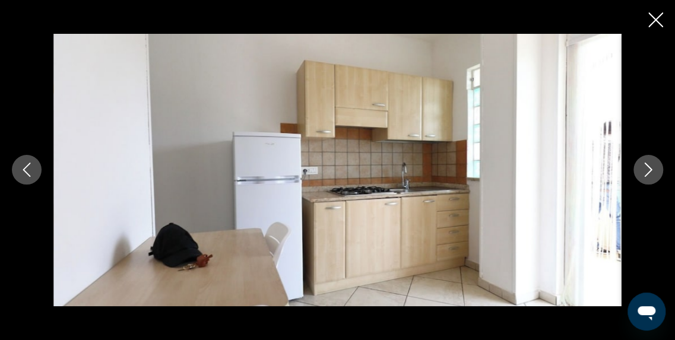
click at [658, 168] on button "Image suivante" at bounding box center [648, 170] width 30 height 30
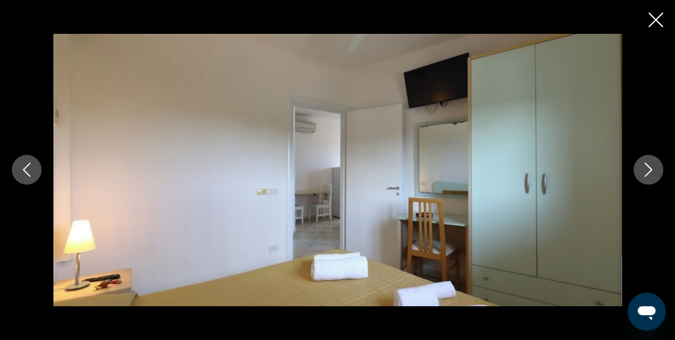
click at [658, 168] on button "Image suivante" at bounding box center [648, 170] width 30 height 30
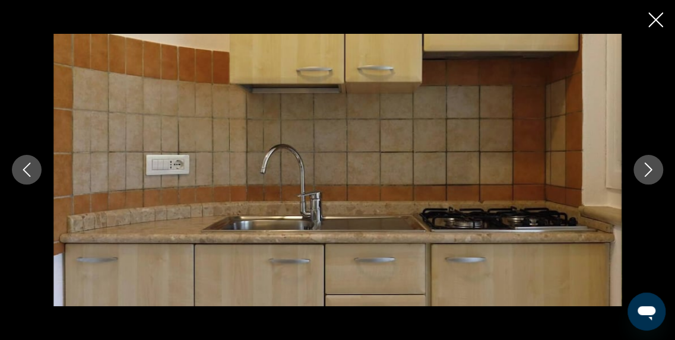
click at [658, 168] on button "Image suivante" at bounding box center [648, 170] width 30 height 30
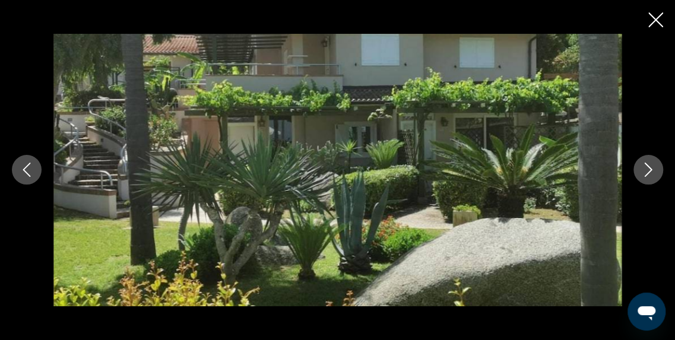
click at [658, 168] on button "Image suivante" at bounding box center [648, 170] width 30 height 30
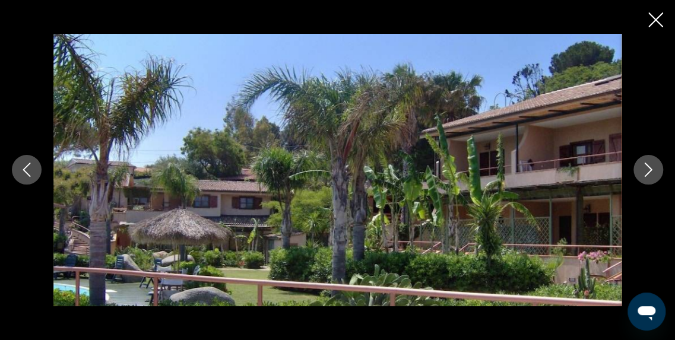
click at [658, 168] on button "Image suivante" at bounding box center [648, 170] width 30 height 30
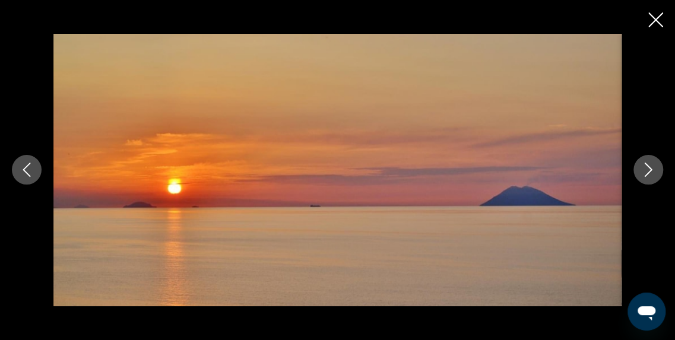
click at [658, 168] on button "Image suivante" at bounding box center [648, 170] width 30 height 30
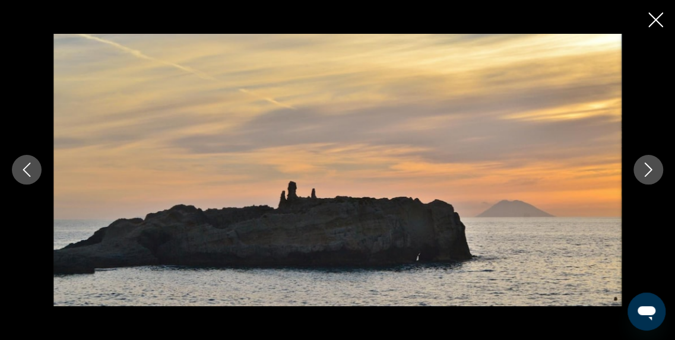
click at [658, 168] on button "Image suivante" at bounding box center [648, 170] width 30 height 30
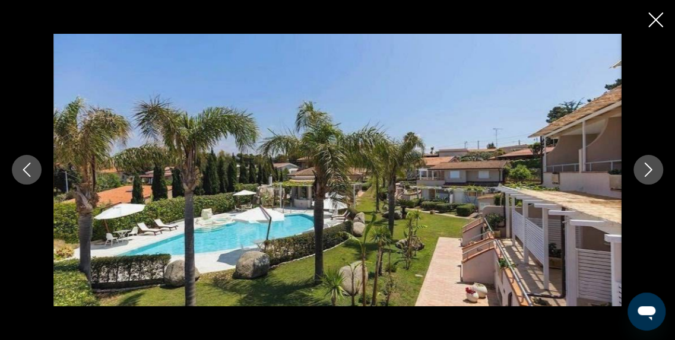
click at [658, 168] on button "Image suivante" at bounding box center [648, 170] width 30 height 30
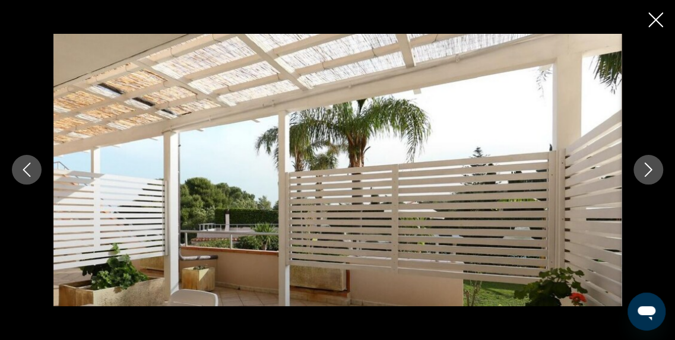
click at [658, 168] on button "Image suivante" at bounding box center [648, 170] width 30 height 30
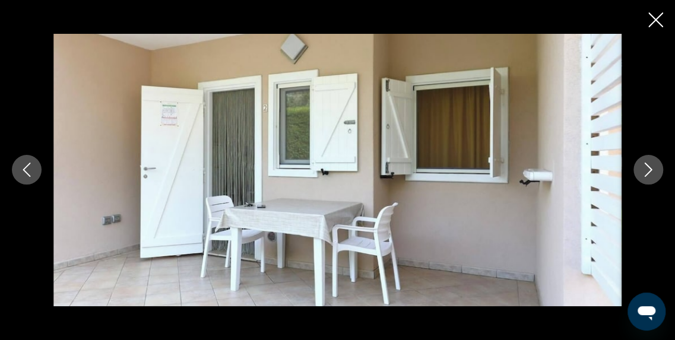
click at [658, 168] on button "Image suivante" at bounding box center [648, 170] width 30 height 30
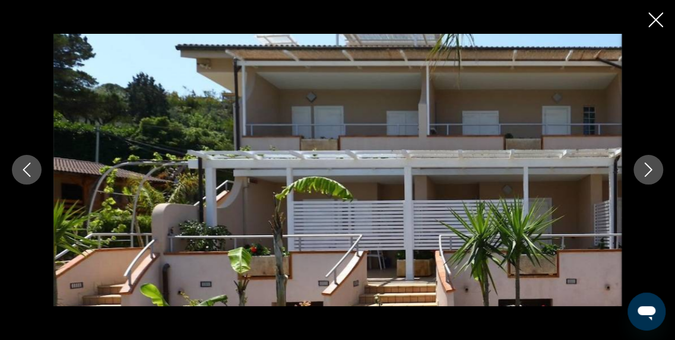
click at [658, 168] on button "Image suivante" at bounding box center [648, 170] width 30 height 30
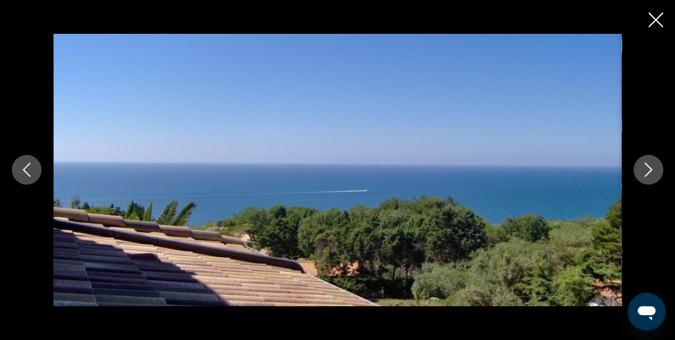
click at [658, 168] on button "Image suivante" at bounding box center [648, 170] width 30 height 30
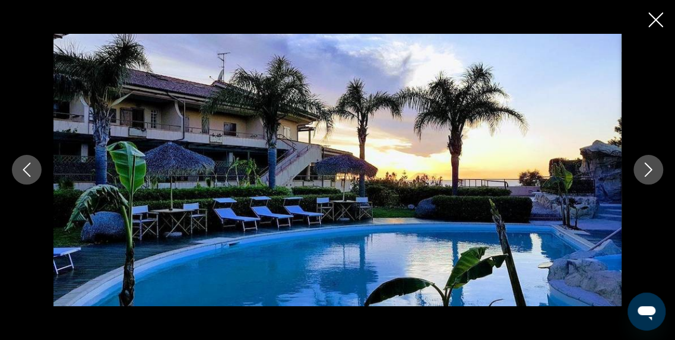
click at [658, 168] on button "Image suivante" at bounding box center [648, 170] width 30 height 30
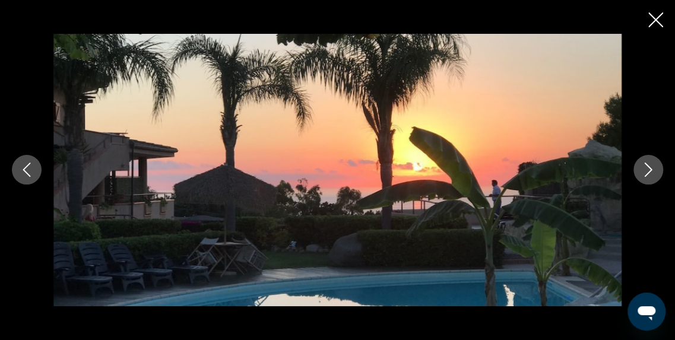
click at [658, 168] on button "Image suivante" at bounding box center [648, 170] width 30 height 30
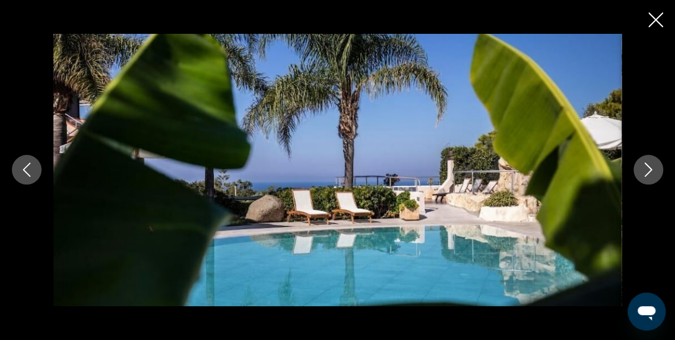
click at [659, 15] on icon "Fermer le diaporama" at bounding box center [655, 19] width 15 height 15
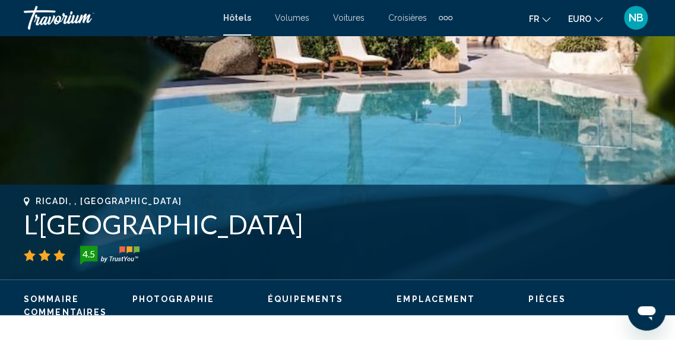
scroll to position [216, 0]
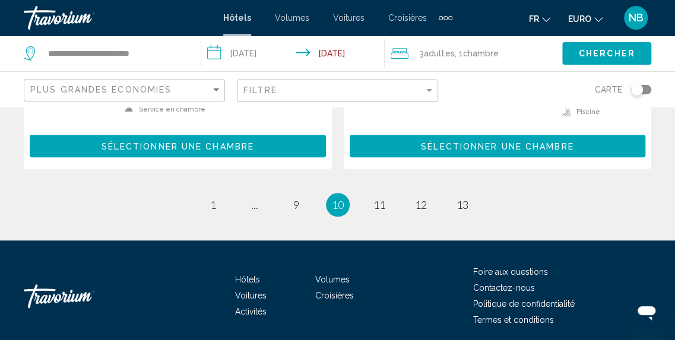
scroll to position [2573, 0]
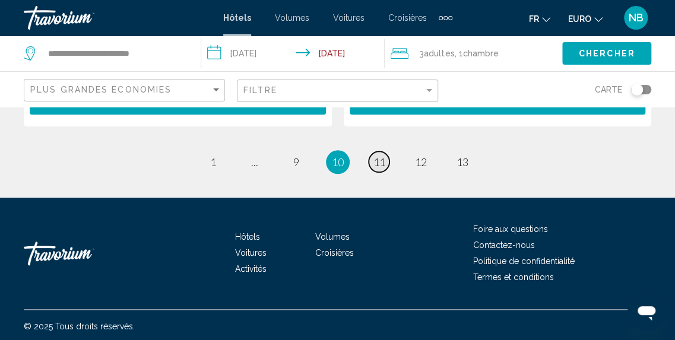
click at [380, 161] on span "11" at bounding box center [379, 161] width 12 height 13
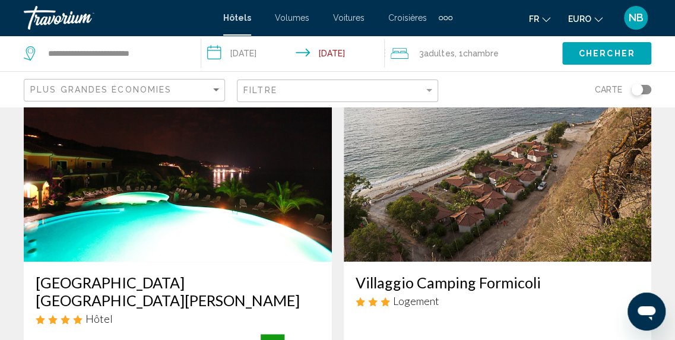
scroll to position [94, 0]
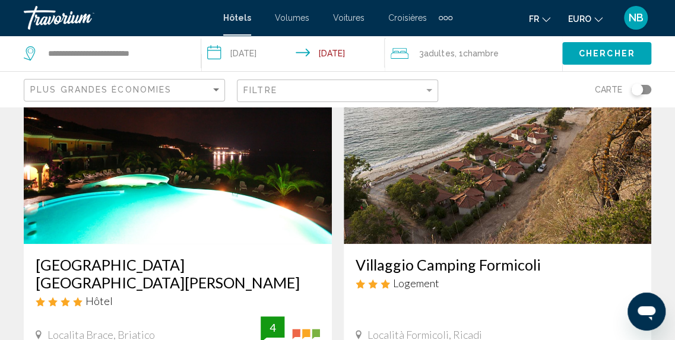
click at [432, 262] on h3 "Villaggio Camping Formicoli" at bounding box center [497, 265] width 284 height 18
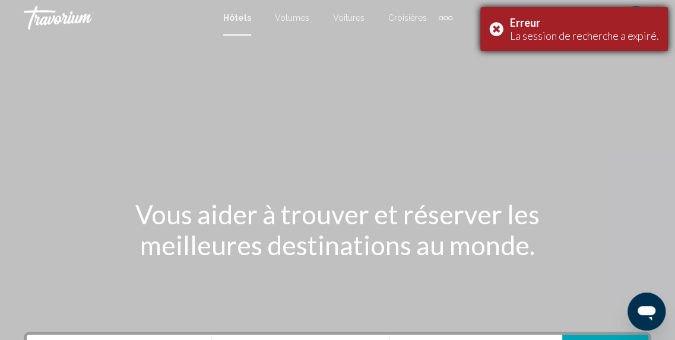
click at [499, 27] on div "Erreur La session de recherche a expiré." at bounding box center [574, 29] width 188 height 44
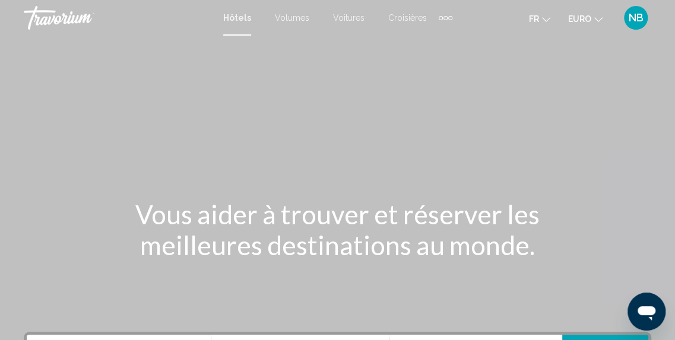
drag, startPoint x: 674, startPoint y: 98, endPoint x: 674, endPoint y: 106, distance: 7.7
click at [674, 106] on div "Contenu principal" at bounding box center [337, 178] width 675 height 356
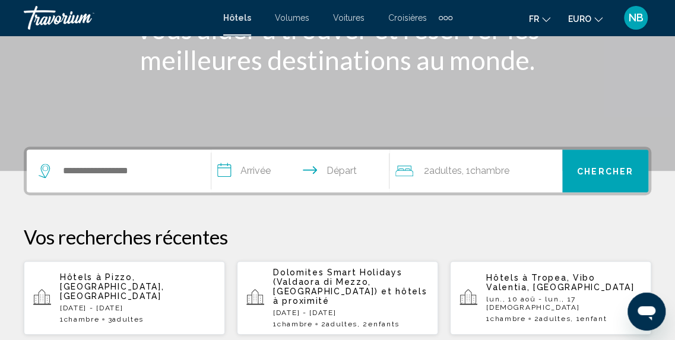
scroll to position [279, 0]
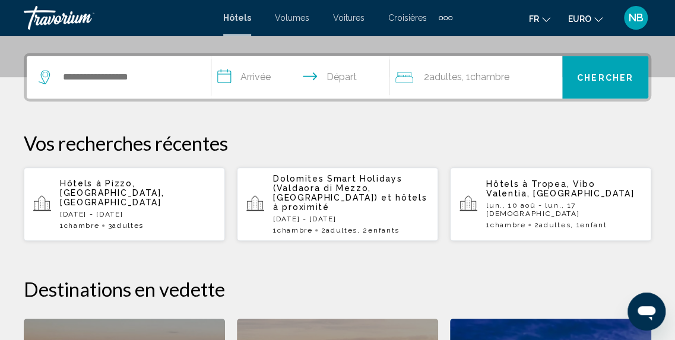
click at [187, 196] on p "Hôtels à Pizzo, Vibo Valentia, Italie" at bounding box center [137, 193] width 155 height 28
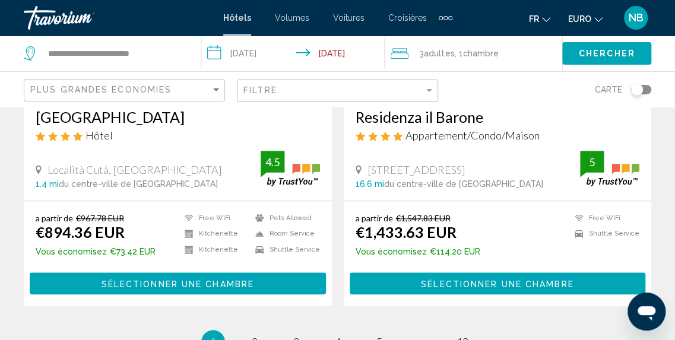
scroll to position [2573, 0]
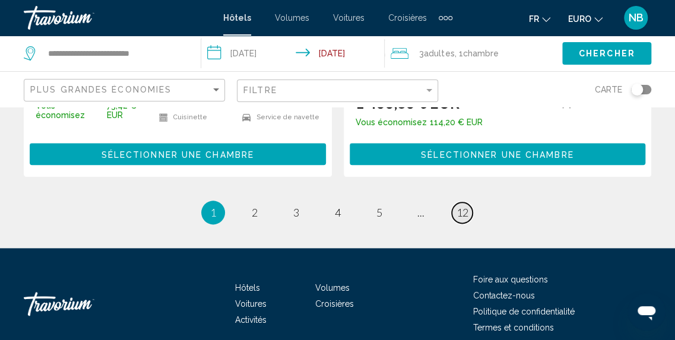
click at [468, 206] on span "12" at bounding box center [462, 212] width 12 height 13
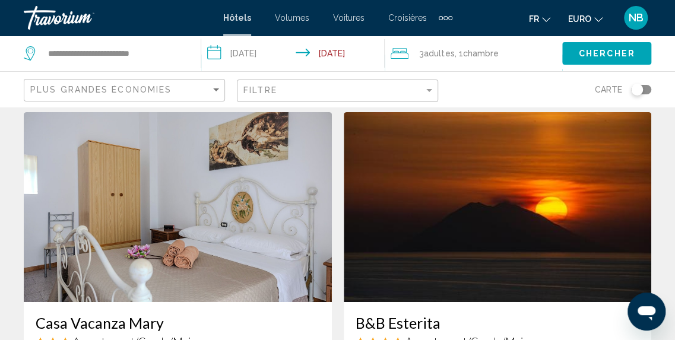
scroll to position [2080, 0]
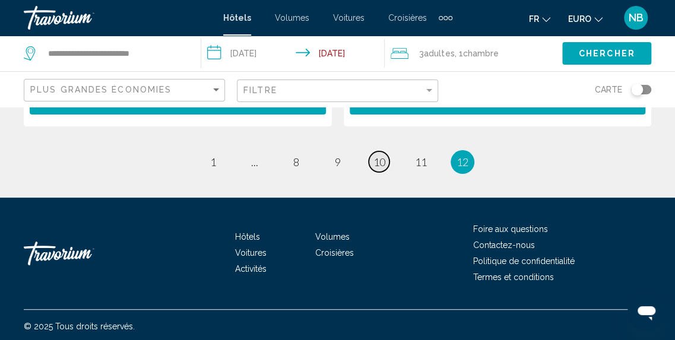
click at [382, 157] on span "10" at bounding box center [379, 161] width 12 height 13
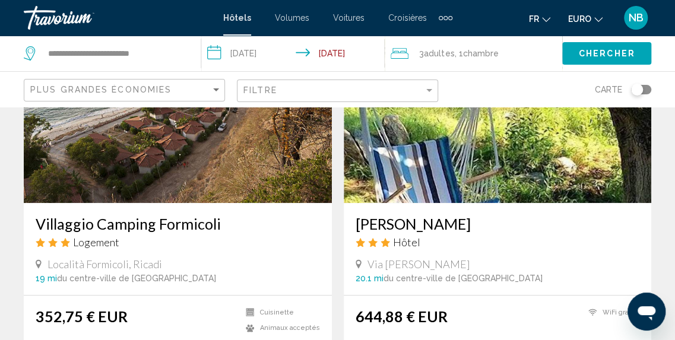
scroll to position [2306, 0]
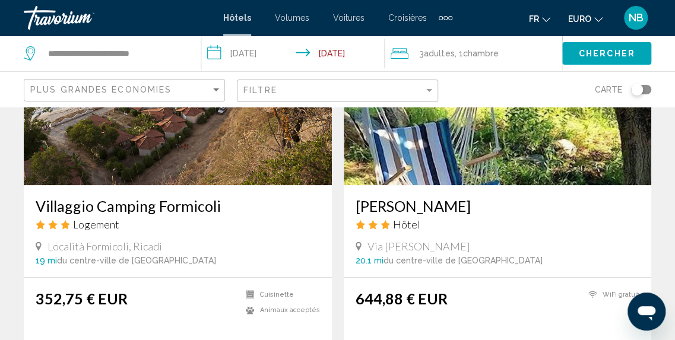
click at [182, 197] on h3 "Villaggio Camping Formicoli" at bounding box center [178, 206] width 284 height 18
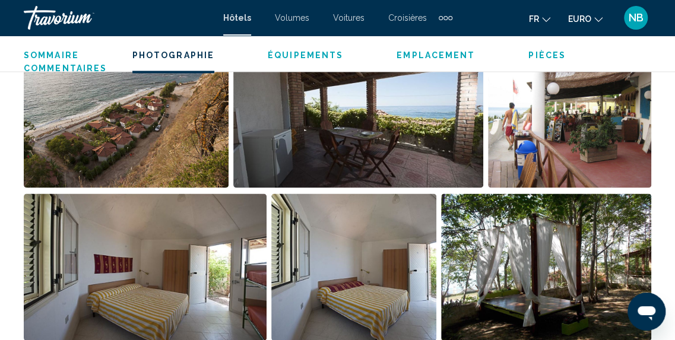
scroll to position [807, 0]
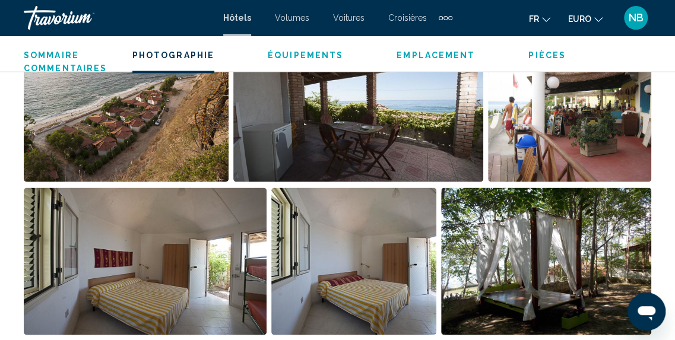
click at [182, 139] on img "Ouvrir le curseur d’image en plein écran" at bounding box center [126, 107] width 205 height 147
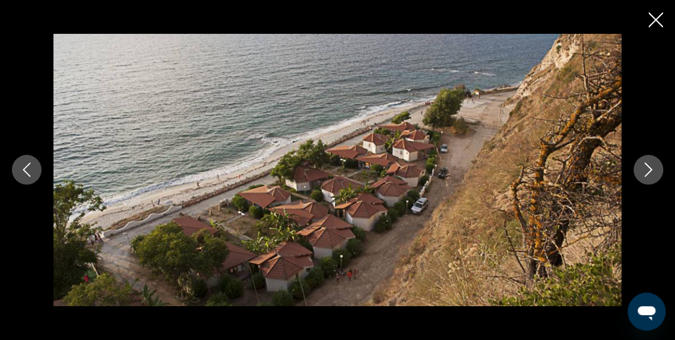
click at [654, 168] on icon "Image suivante" at bounding box center [648, 170] width 14 height 14
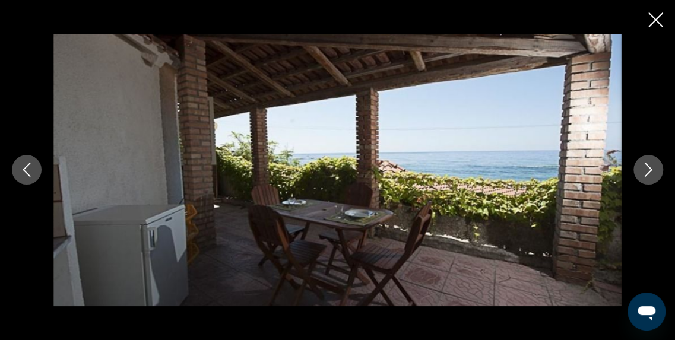
click at [654, 168] on icon "Image suivante" at bounding box center [648, 170] width 14 height 14
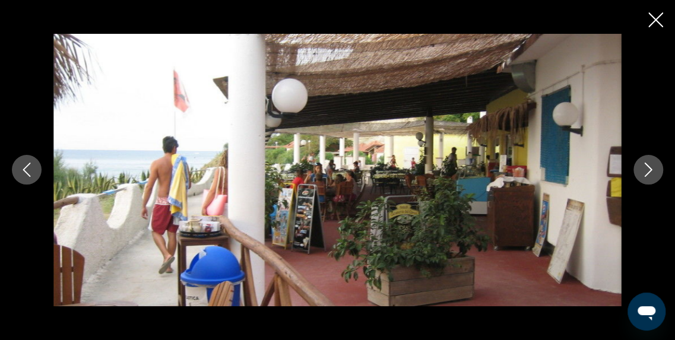
click at [654, 168] on icon "Image suivante" at bounding box center [648, 170] width 14 height 14
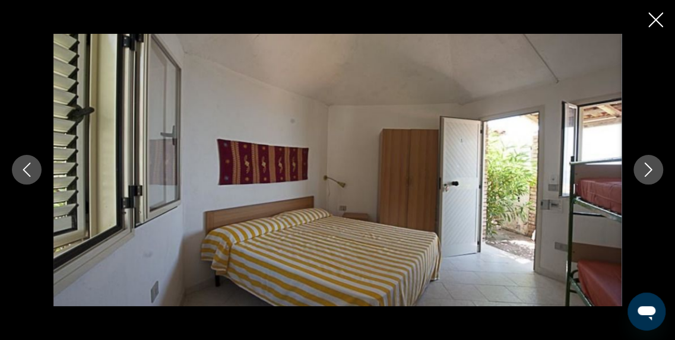
click at [654, 168] on icon "Image suivante" at bounding box center [648, 170] width 14 height 14
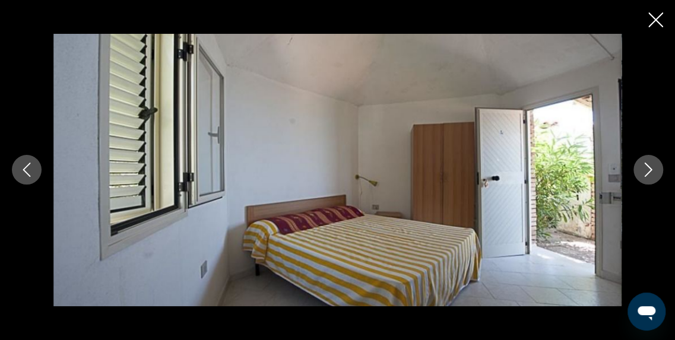
click at [654, 168] on icon "Image suivante" at bounding box center [648, 170] width 14 height 14
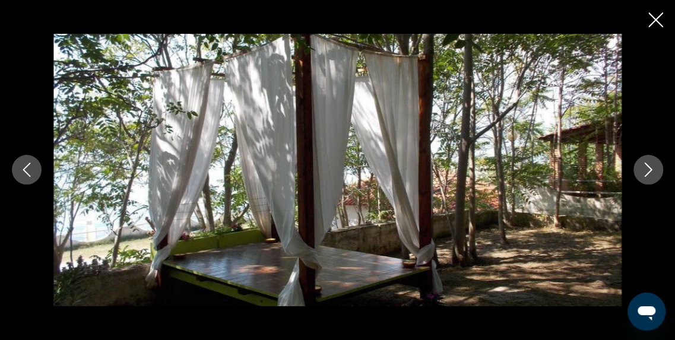
click at [654, 168] on icon "Image suivante" at bounding box center [648, 170] width 14 height 14
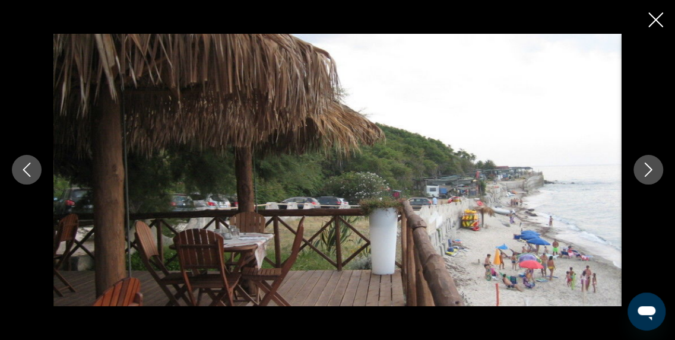
click at [654, 168] on icon "Image suivante" at bounding box center [648, 170] width 14 height 14
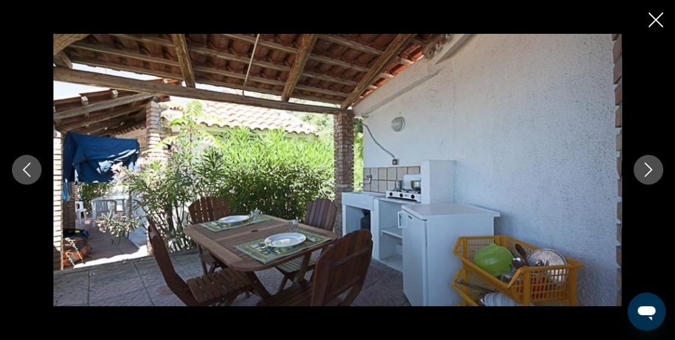
click at [654, 168] on icon "Image suivante" at bounding box center [648, 170] width 14 height 14
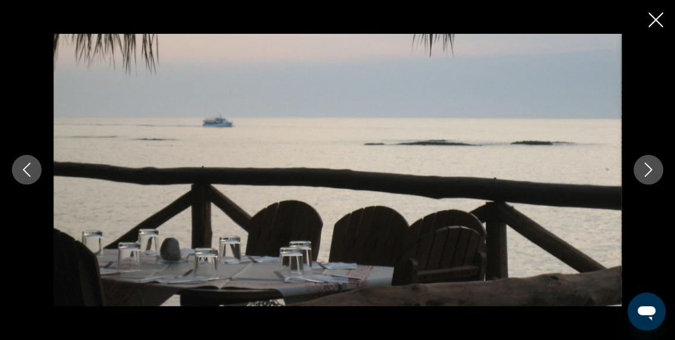
click at [654, 168] on icon "Image suivante" at bounding box center [648, 170] width 14 height 14
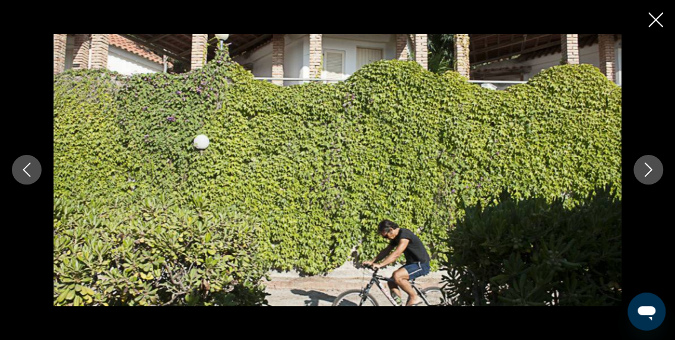
click at [654, 168] on icon "Image suivante" at bounding box center [648, 170] width 14 height 14
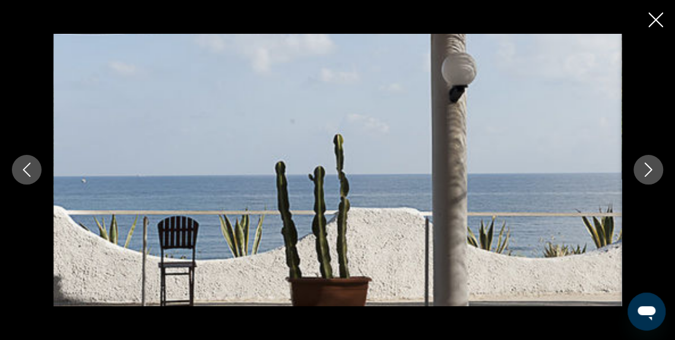
click at [654, 168] on icon "Image suivante" at bounding box center [648, 170] width 14 height 14
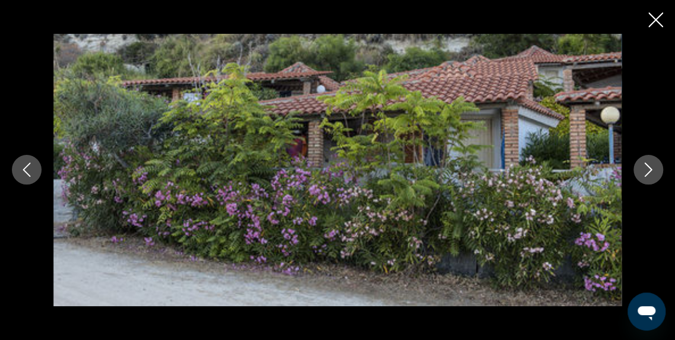
click at [654, 168] on icon "Image suivante" at bounding box center [648, 170] width 14 height 14
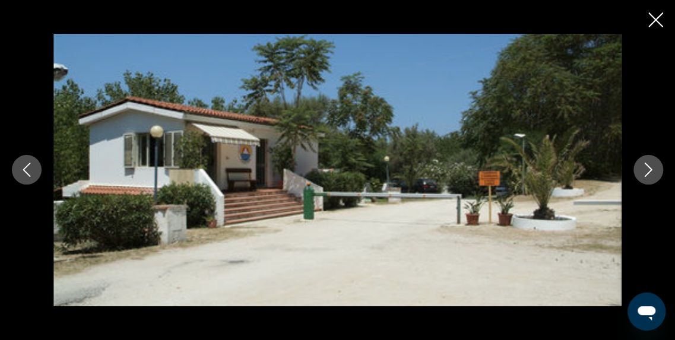
click at [654, 168] on icon "Image suivante" at bounding box center [648, 170] width 14 height 14
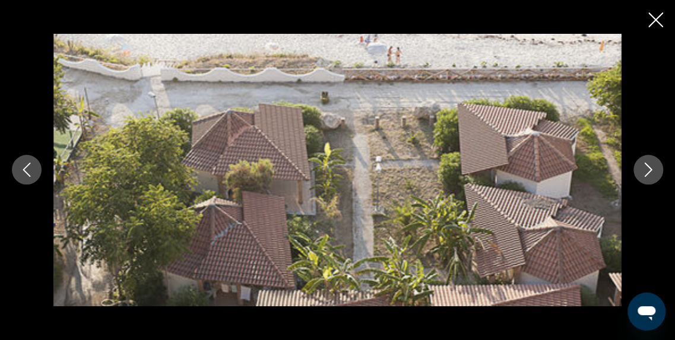
click at [654, 168] on icon "Image suivante" at bounding box center [648, 170] width 14 height 14
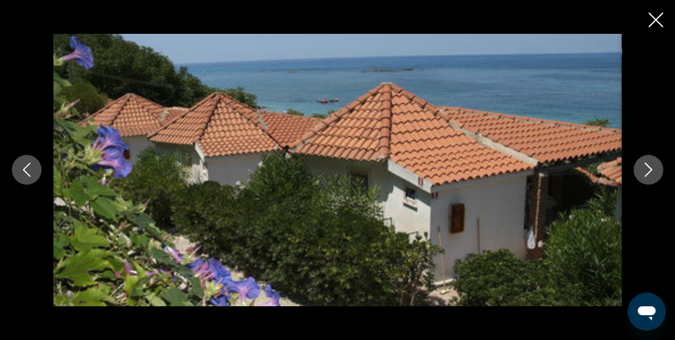
click at [654, 168] on icon "Image suivante" at bounding box center [648, 170] width 14 height 14
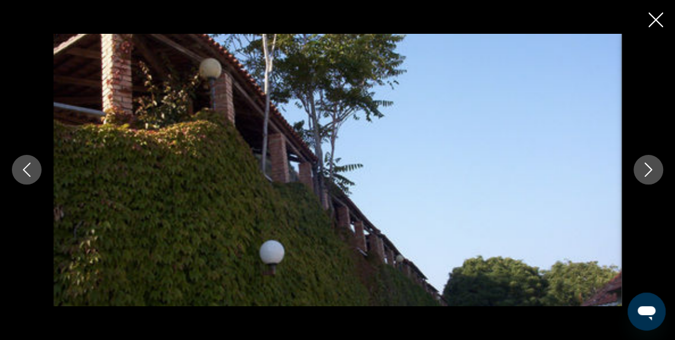
click at [654, 168] on icon "Image suivante" at bounding box center [648, 170] width 14 height 14
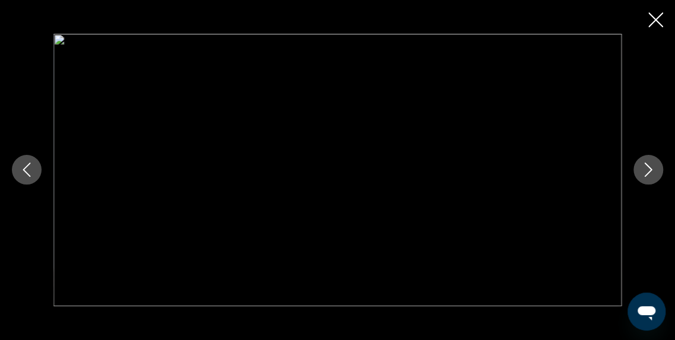
click at [654, 168] on icon "Image suivante" at bounding box center [648, 170] width 14 height 14
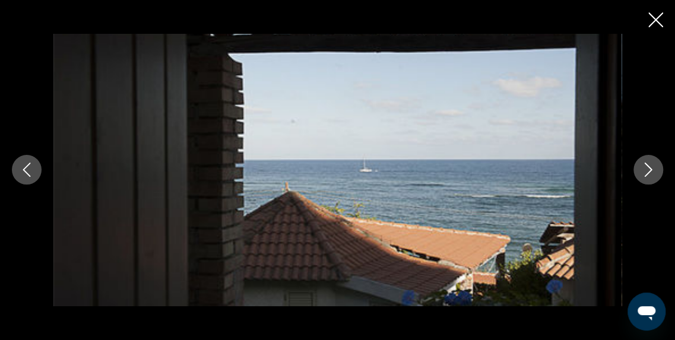
click at [654, 168] on icon "Image suivante" at bounding box center [648, 170] width 14 height 14
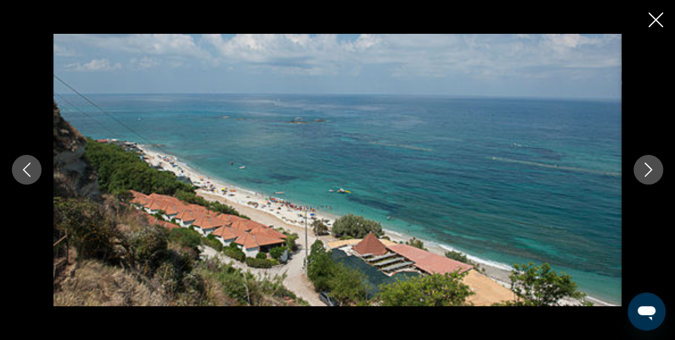
click at [654, 168] on icon "Image suivante" at bounding box center [648, 170] width 14 height 14
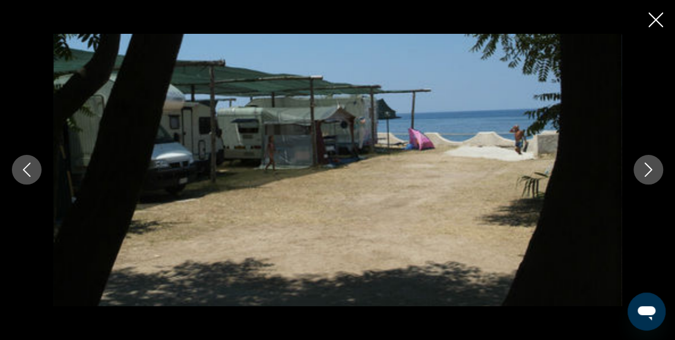
click at [654, 168] on icon "Image suivante" at bounding box center [648, 170] width 14 height 14
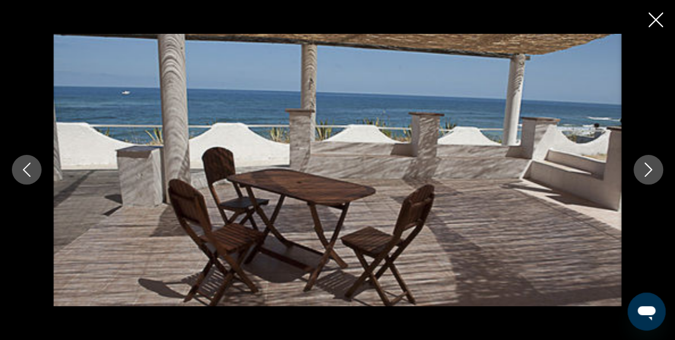
click at [654, 168] on icon "Image suivante" at bounding box center [648, 170] width 14 height 14
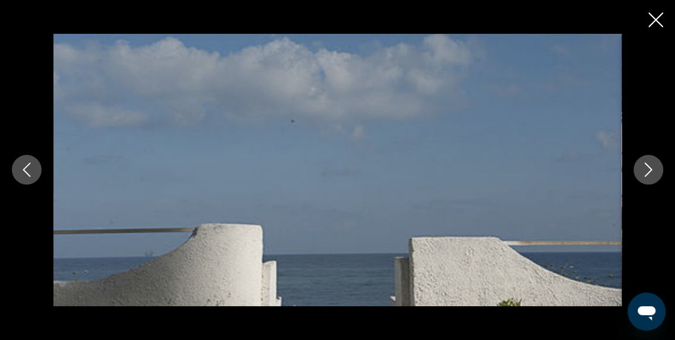
click at [654, 168] on icon "Image suivante" at bounding box center [648, 170] width 14 height 14
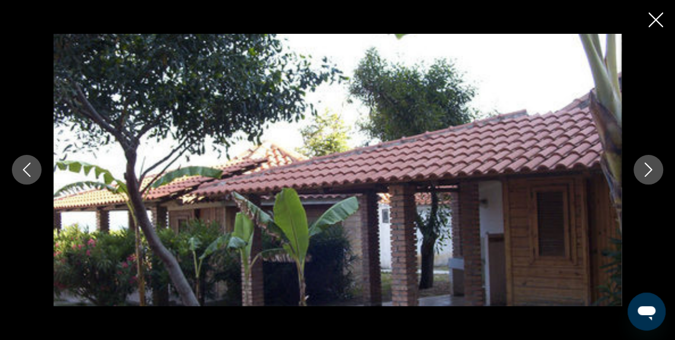
click at [658, 17] on icon "Fermer le diaporama" at bounding box center [655, 19] width 15 height 15
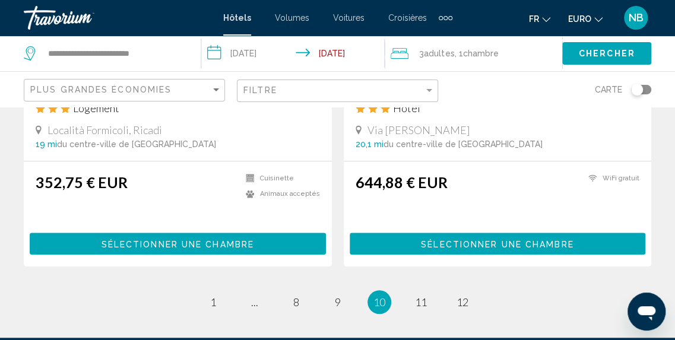
scroll to position [2472, 0]
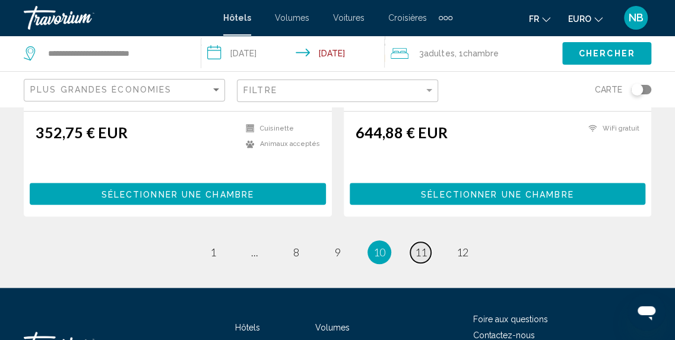
click at [426, 246] on span "11" at bounding box center [421, 252] width 12 height 13
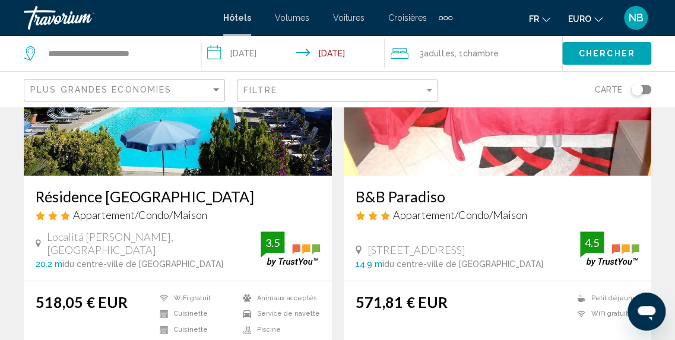
scroll to position [98, 0]
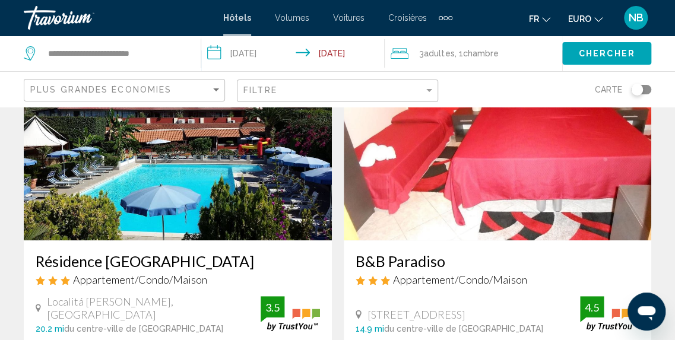
click at [260, 176] on img "Contenu principal" at bounding box center [178, 145] width 308 height 190
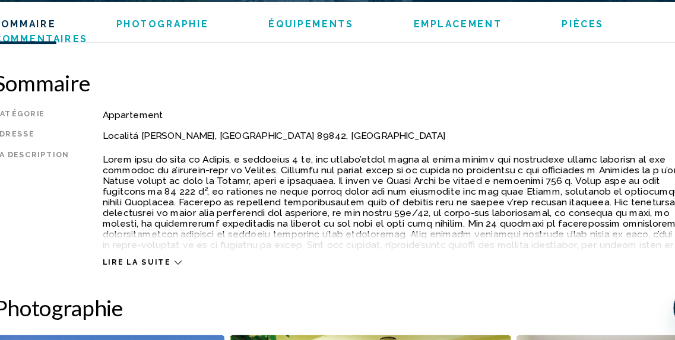
scroll to position [634, 0]
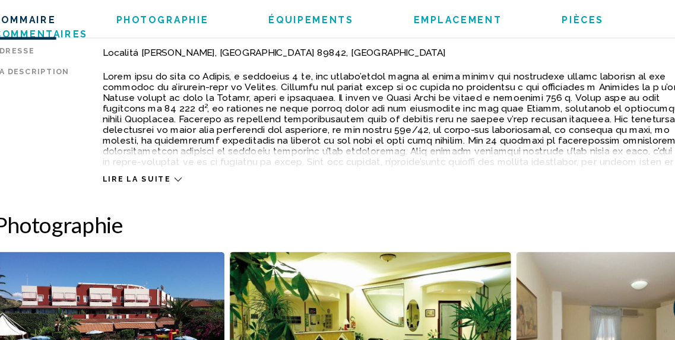
click at [152, 195] on span "Lire la suite" at bounding box center [150, 197] width 61 height 8
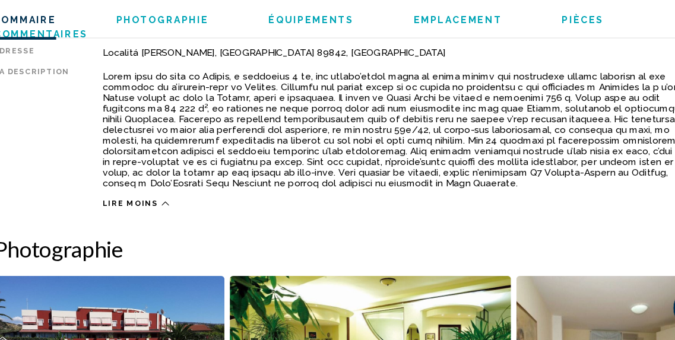
drag, startPoint x: 592, startPoint y: 132, endPoint x: 543, endPoint y: 156, distance: 54.7
click at [543, 156] on p "Contenu principal" at bounding box center [385, 153] width 531 height 104
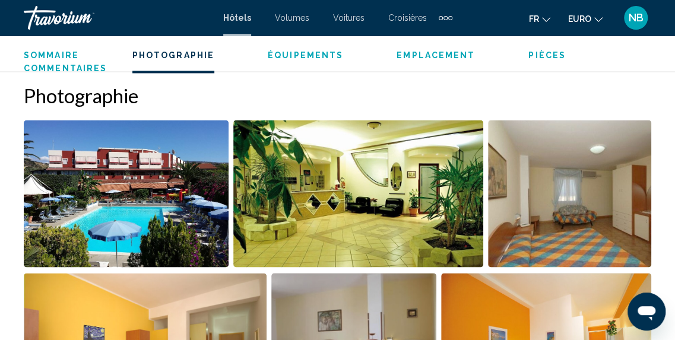
scroll to position [896, 0]
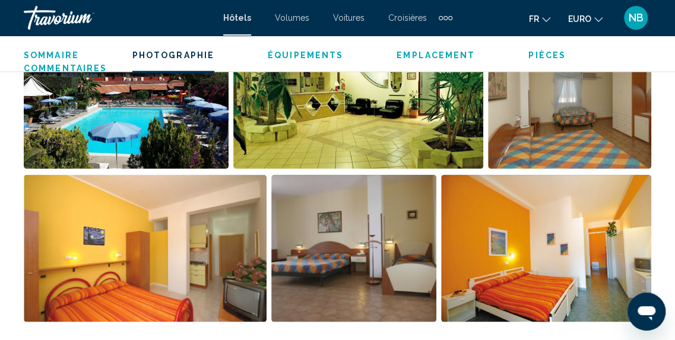
click at [215, 118] on img "Ouvrir le curseur d’image en plein écran" at bounding box center [126, 94] width 205 height 147
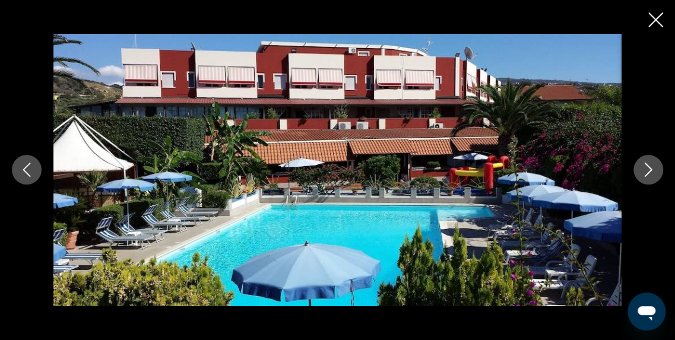
click at [647, 169] on icon "Image suivante" at bounding box center [648, 170] width 14 height 14
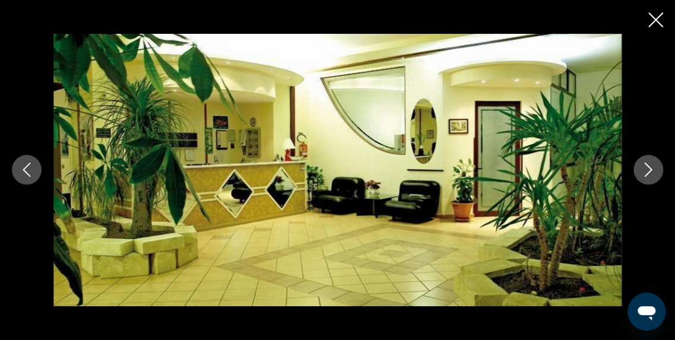
click at [647, 169] on icon "Image suivante" at bounding box center [648, 170] width 14 height 14
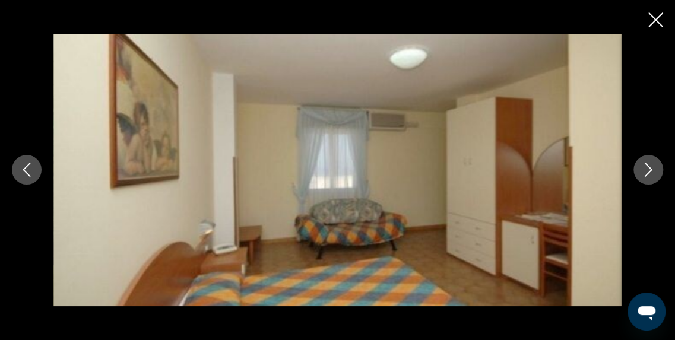
click at [647, 169] on icon "Image suivante" at bounding box center [648, 170] width 14 height 14
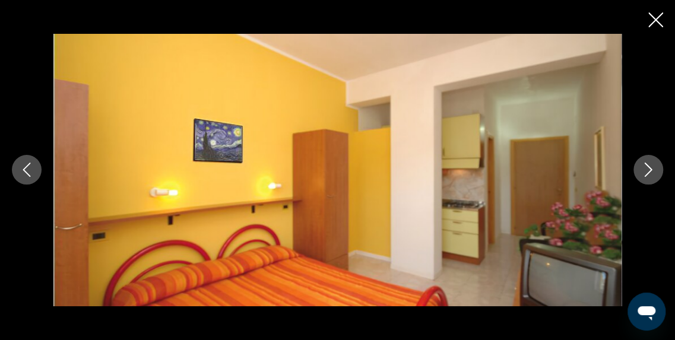
click at [647, 169] on icon "Image suivante" at bounding box center [648, 170] width 14 height 14
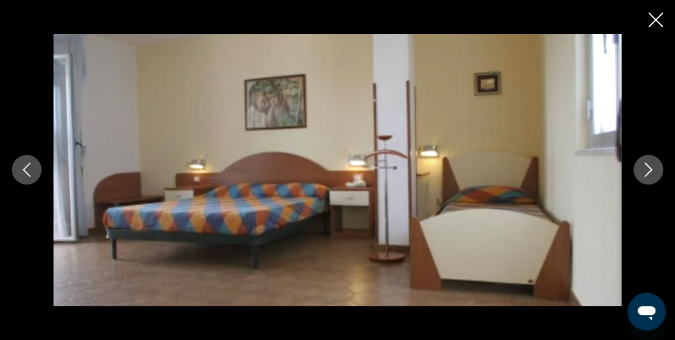
click at [647, 169] on icon "Image suivante" at bounding box center [648, 170] width 14 height 14
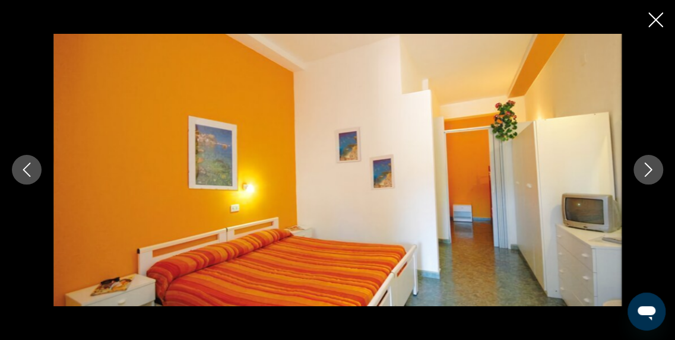
click at [647, 169] on icon "Image suivante" at bounding box center [648, 170] width 14 height 14
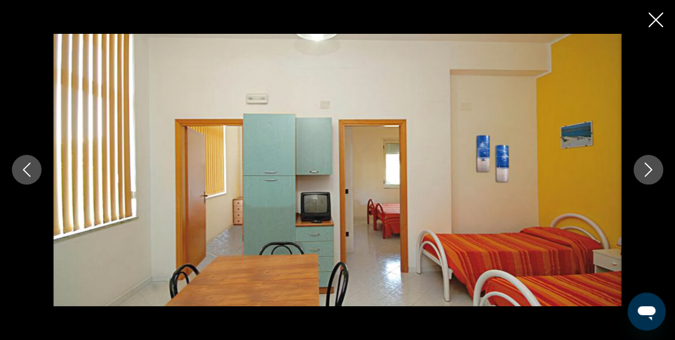
click at [647, 169] on icon "Image suivante" at bounding box center [648, 170] width 14 height 14
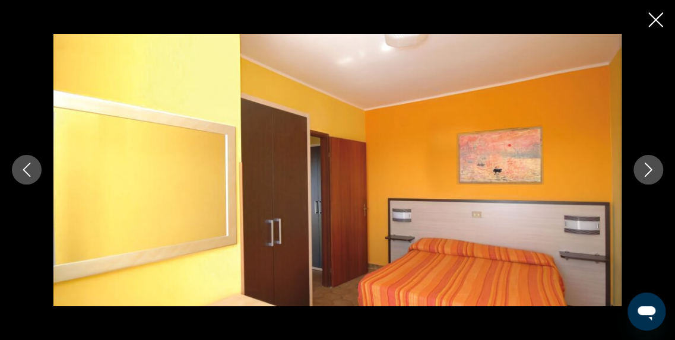
click at [647, 169] on icon "Image suivante" at bounding box center [648, 170] width 14 height 14
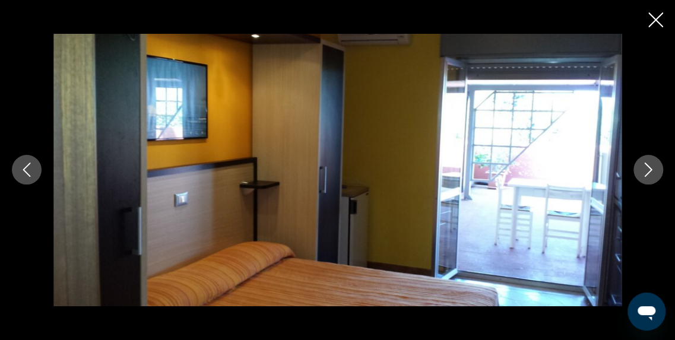
click at [647, 169] on icon "Image suivante" at bounding box center [648, 170] width 14 height 14
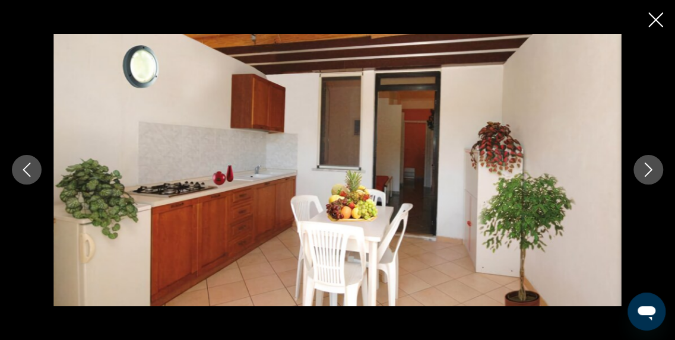
click at [647, 169] on icon "Image suivante" at bounding box center [648, 170] width 14 height 14
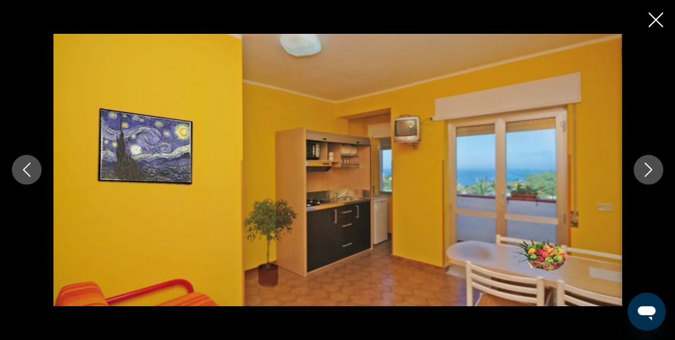
click at [647, 169] on icon "Image suivante" at bounding box center [648, 170] width 14 height 14
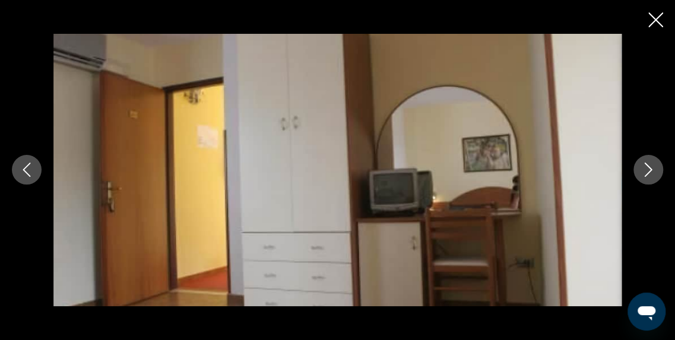
click at [647, 169] on icon "Image suivante" at bounding box center [648, 170] width 14 height 14
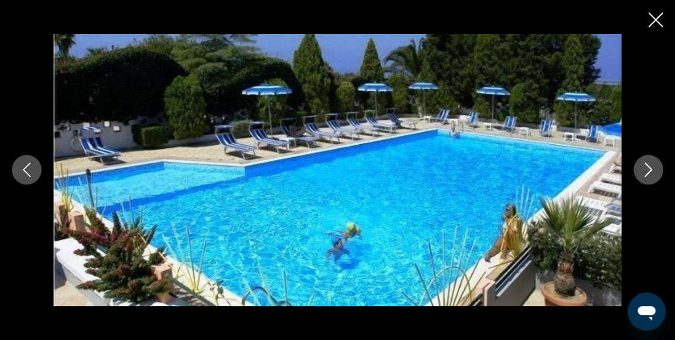
click at [647, 169] on icon "Image suivante" at bounding box center [648, 170] width 14 height 14
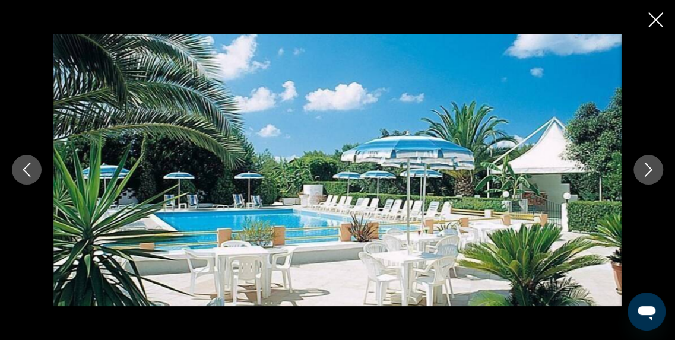
click at [647, 169] on icon "Image suivante" at bounding box center [648, 170] width 14 height 14
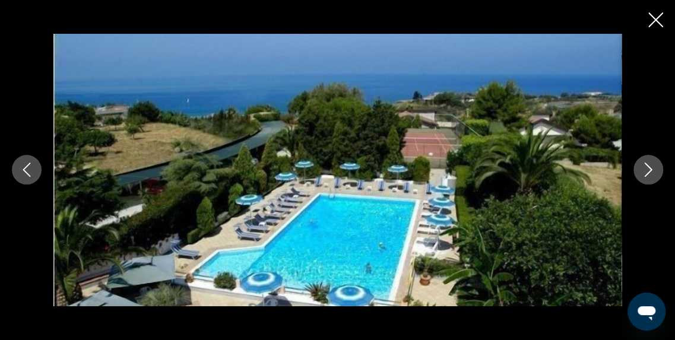
click at [647, 169] on icon "Image suivante" at bounding box center [648, 170] width 14 height 14
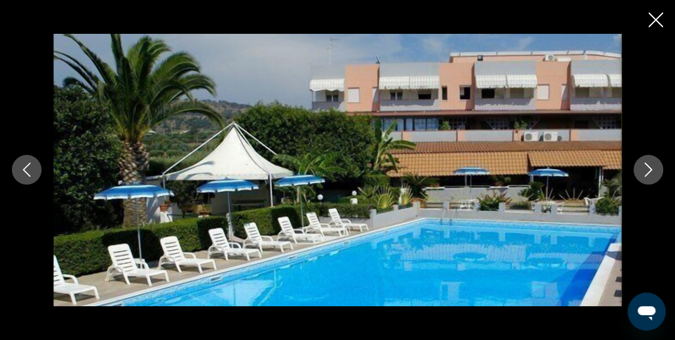
click at [647, 169] on icon "Image suivante" at bounding box center [648, 170] width 14 height 14
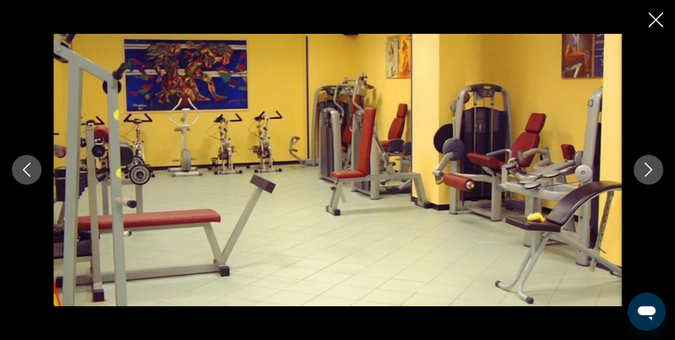
click at [647, 169] on icon "Image suivante" at bounding box center [648, 170] width 14 height 14
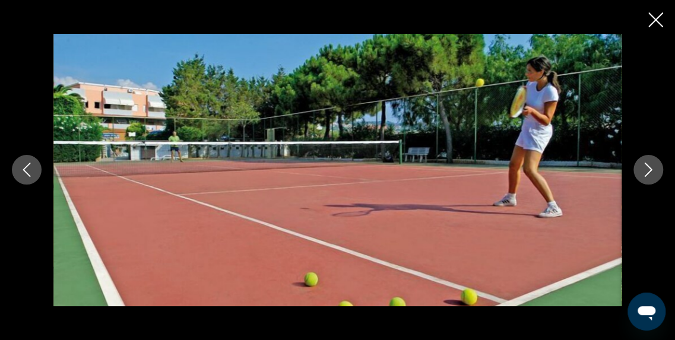
click at [647, 169] on icon "Image suivante" at bounding box center [648, 170] width 14 height 14
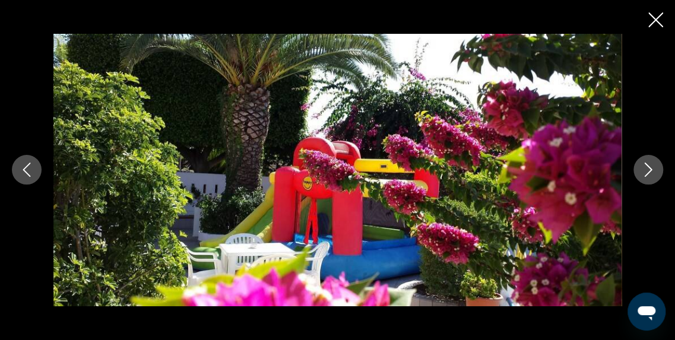
click at [647, 169] on icon "Image suivante" at bounding box center [648, 170] width 14 height 14
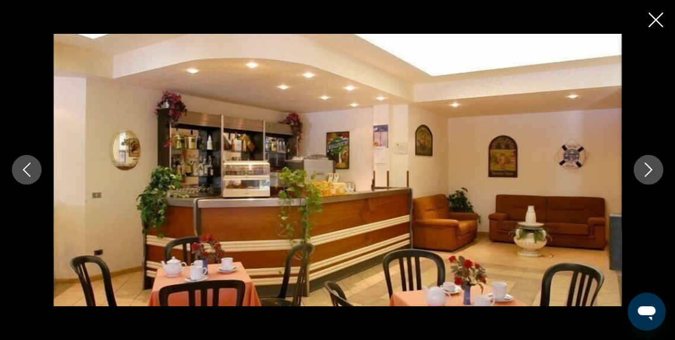
click at [647, 169] on icon "Image suivante" at bounding box center [648, 170] width 14 height 14
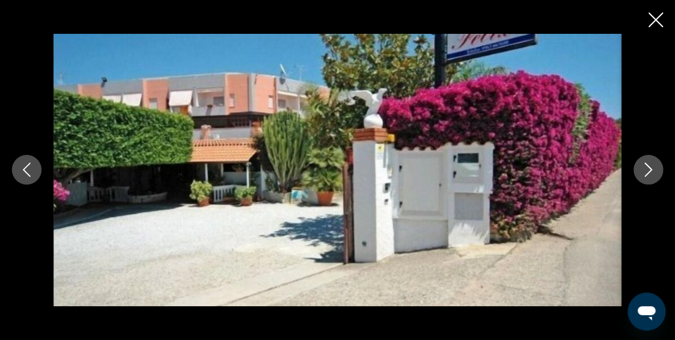
click at [647, 169] on icon "Image suivante" at bounding box center [648, 170] width 14 height 14
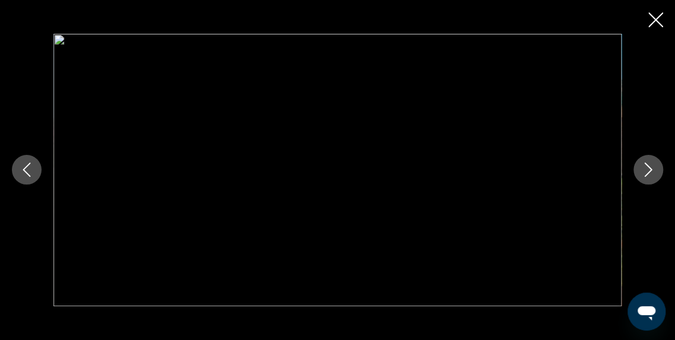
click at [24, 170] on icon "Image précédente" at bounding box center [27, 170] width 8 height 14
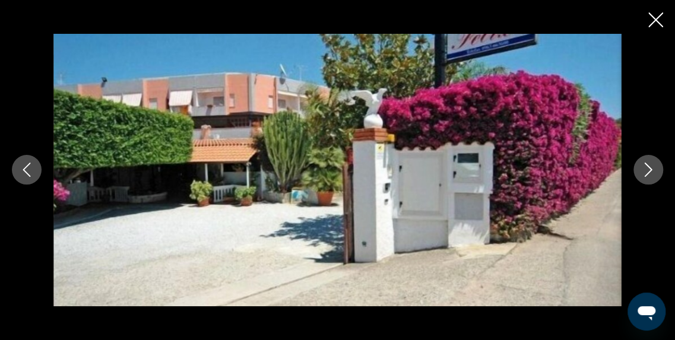
click at [655, 170] on button "Image suivante" at bounding box center [648, 170] width 30 height 30
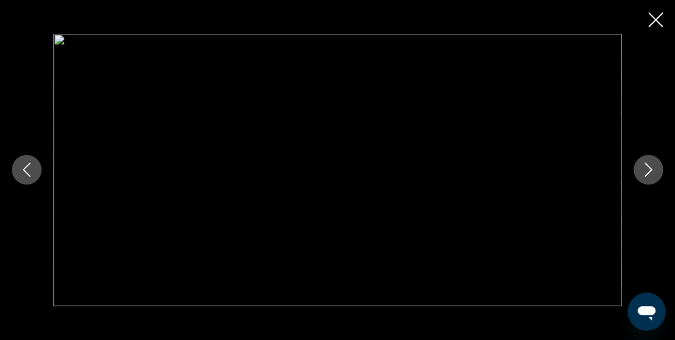
click at [655, 170] on button "Image suivante" at bounding box center [648, 170] width 30 height 30
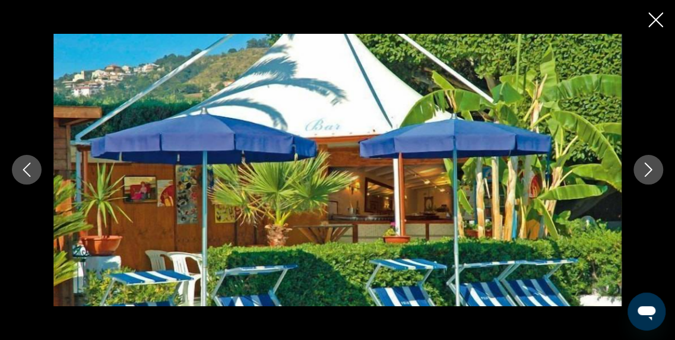
click at [655, 170] on button "Image suivante" at bounding box center [648, 170] width 30 height 30
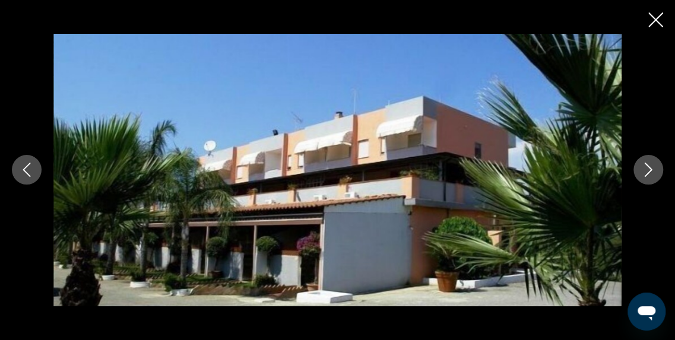
click at [655, 170] on button "Image suivante" at bounding box center [648, 170] width 30 height 30
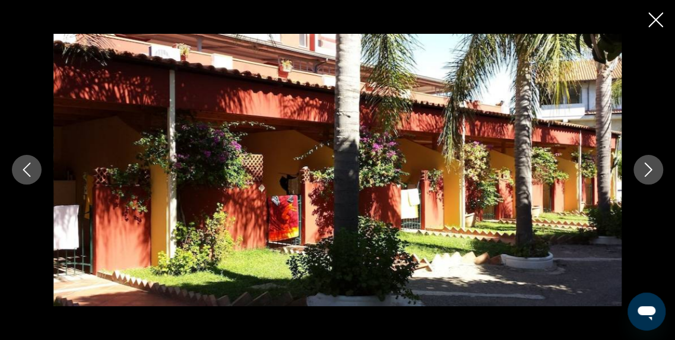
click at [655, 170] on button "Image suivante" at bounding box center [648, 170] width 30 height 30
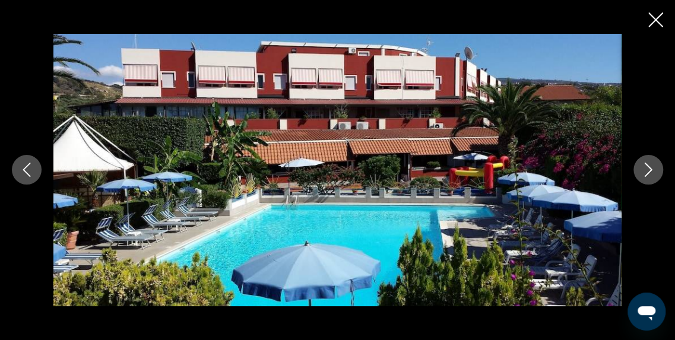
click at [652, 17] on icon "Fermer le diaporama" at bounding box center [655, 19] width 15 height 15
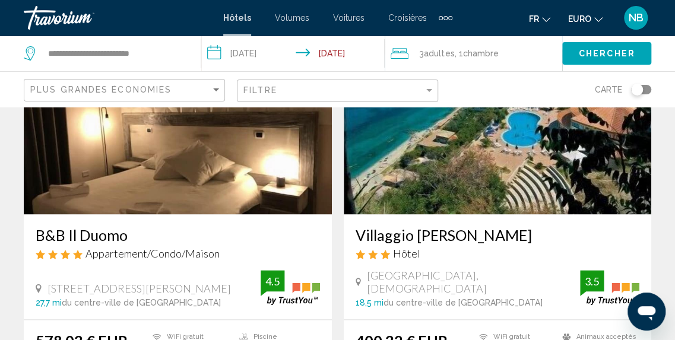
scroll to position [598, 0]
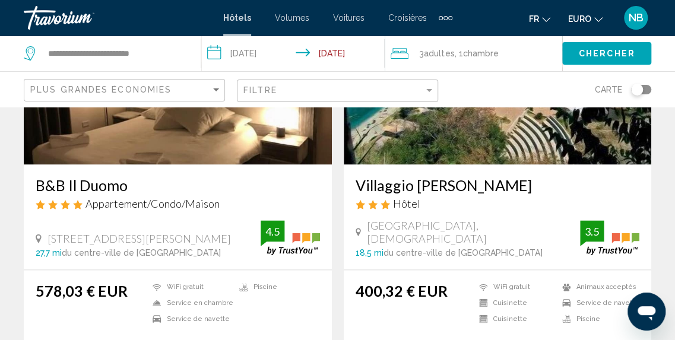
click at [435, 181] on h3 "Villaggio [PERSON_NAME]" at bounding box center [497, 185] width 284 height 18
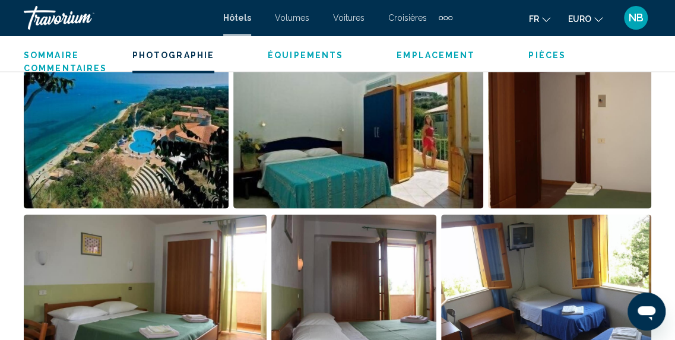
scroll to position [785, 0]
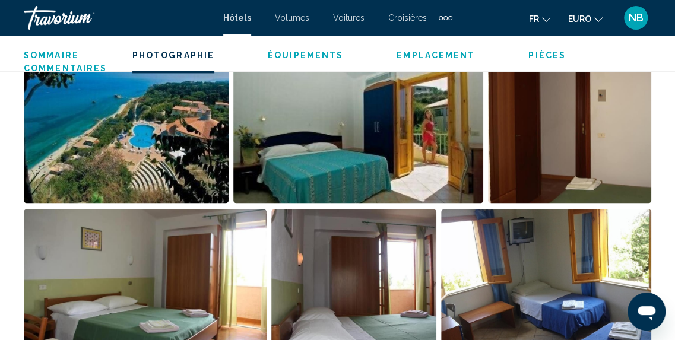
click at [141, 145] on img "Ouvrir le curseur d’image en plein écran" at bounding box center [126, 129] width 205 height 147
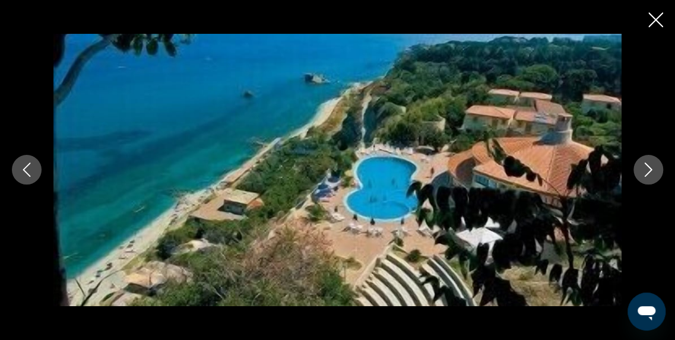
click at [649, 168] on icon "Image suivante" at bounding box center [649, 170] width 8 height 14
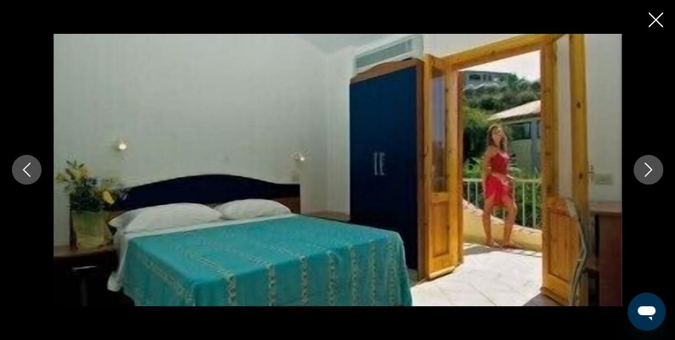
click at [649, 168] on icon "Image suivante" at bounding box center [649, 170] width 8 height 14
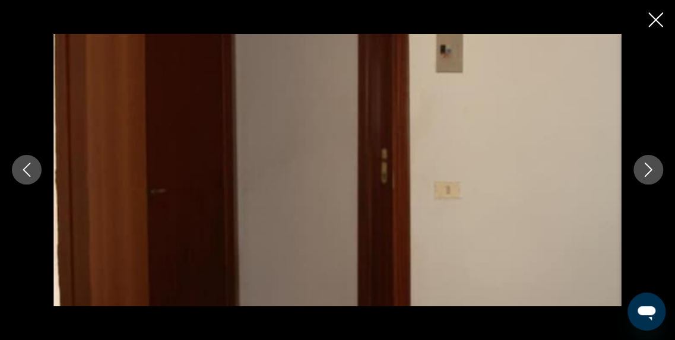
click at [649, 168] on icon "Image suivante" at bounding box center [649, 170] width 8 height 14
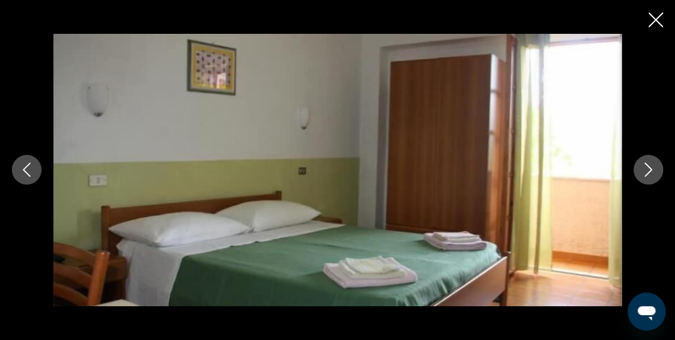
click at [649, 168] on icon "Image suivante" at bounding box center [649, 170] width 8 height 14
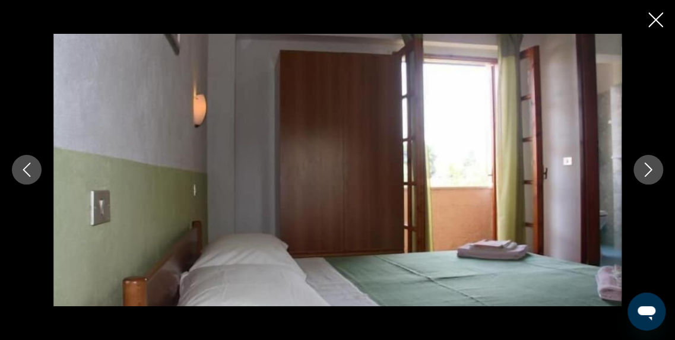
click at [649, 168] on icon "Image suivante" at bounding box center [649, 170] width 8 height 14
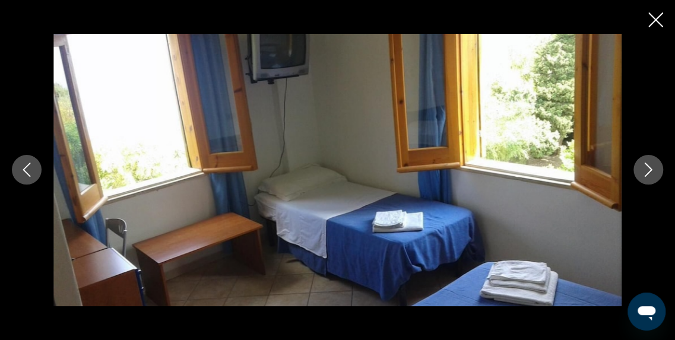
click at [649, 168] on icon "Image suivante" at bounding box center [649, 170] width 8 height 14
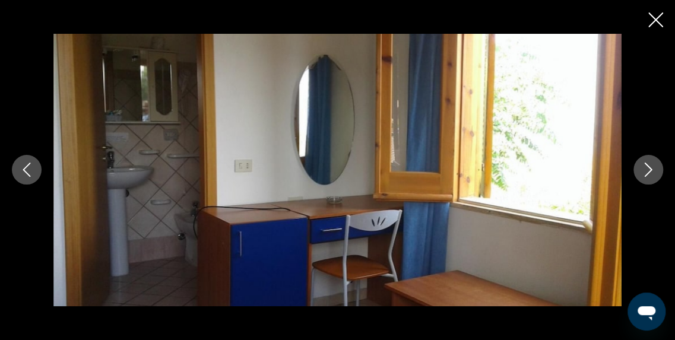
click at [649, 168] on icon "Image suivante" at bounding box center [649, 170] width 8 height 14
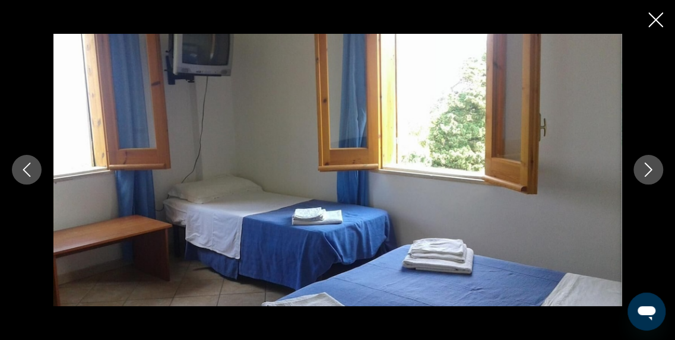
click at [649, 168] on icon "Image suivante" at bounding box center [649, 170] width 8 height 14
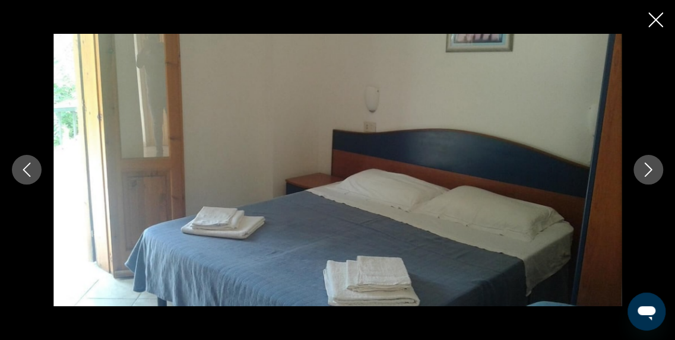
click at [649, 168] on icon "Image suivante" at bounding box center [649, 170] width 8 height 14
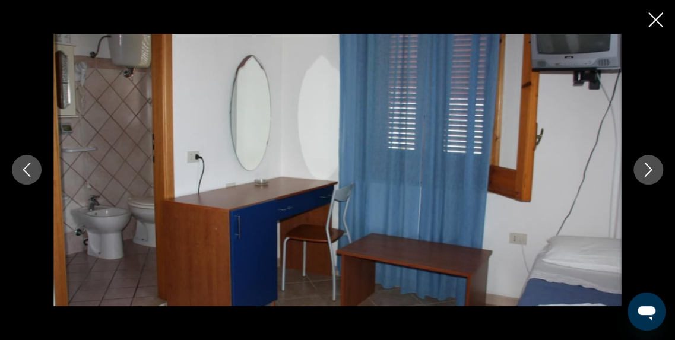
click at [649, 168] on icon "Image suivante" at bounding box center [649, 170] width 8 height 14
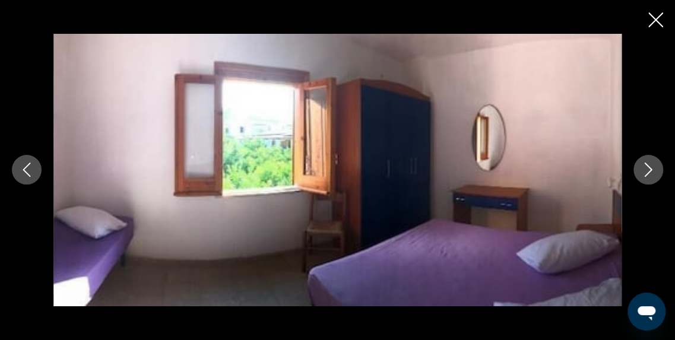
click at [649, 168] on icon "Image suivante" at bounding box center [649, 170] width 8 height 14
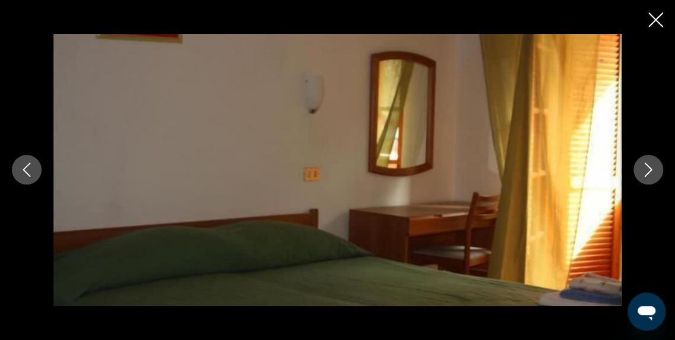
click at [649, 168] on icon "Image suivante" at bounding box center [649, 170] width 8 height 14
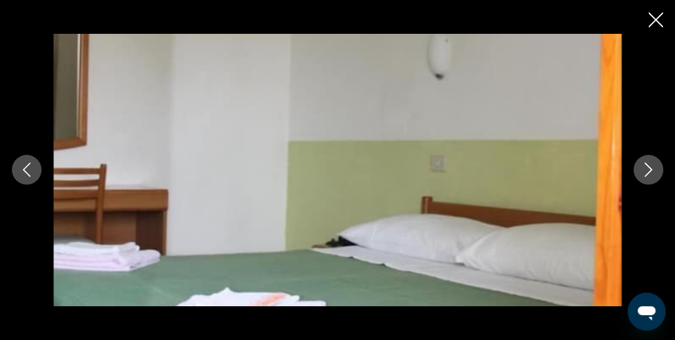
click at [649, 168] on icon "Image suivante" at bounding box center [649, 170] width 8 height 14
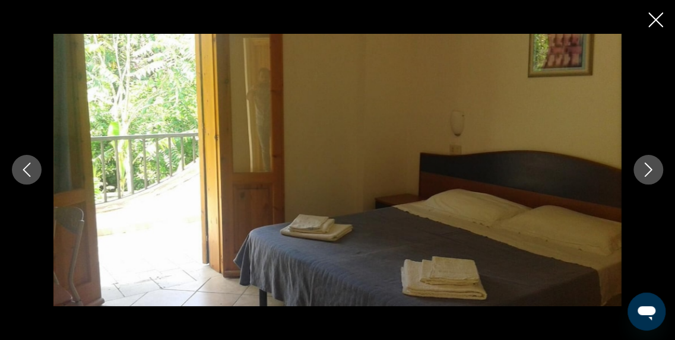
click at [649, 168] on icon "Image suivante" at bounding box center [649, 170] width 8 height 14
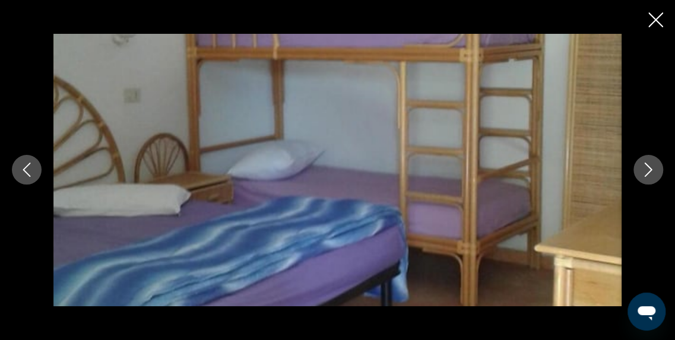
click at [649, 168] on icon "Image suivante" at bounding box center [649, 170] width 8 height 14
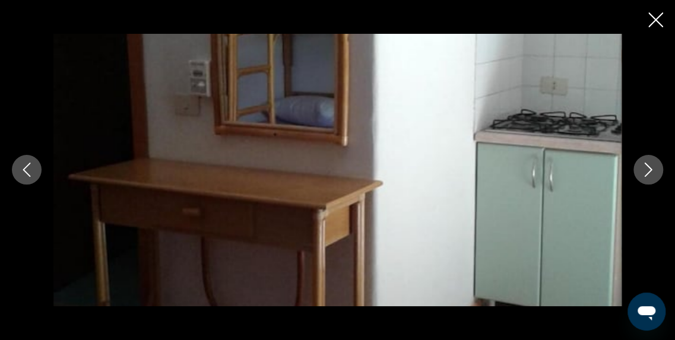
click at [649, 168] on icon "Image suivante" at bounding box center [649, 170] width 8 height 14
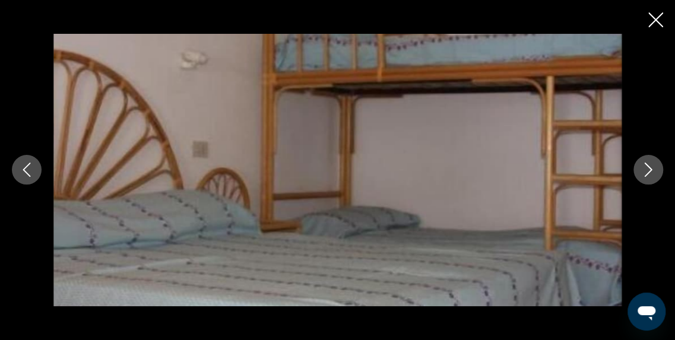
click at [649, 168] on icon "Image suivante" at bounding box center [649, 170] width 8 height 14
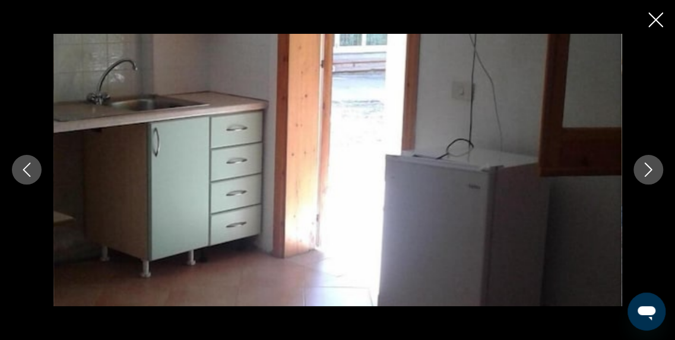
click at [649, 168] on icon "Image suivante" at bounding box center [649, 170] width 8 height 14
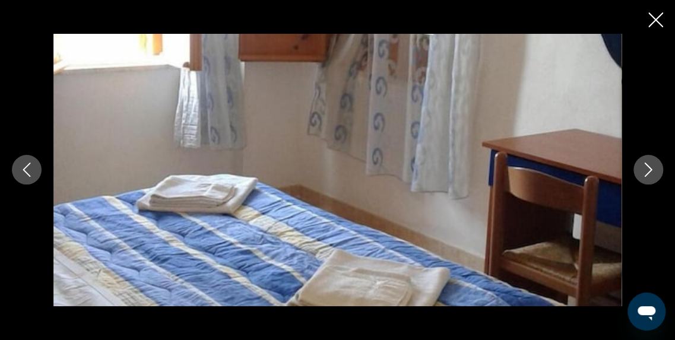
click at [649, 168] on icon "Image suivante" at bounding box center [649, 170] width 8 height 14
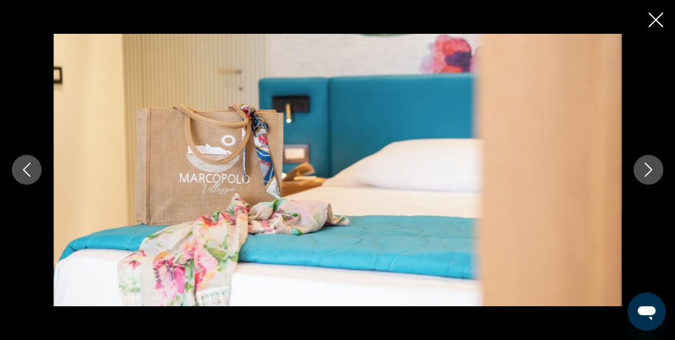
click at [649, 168] on icon "Image suivante" at bounding box center [649, 170] width 8 height 14
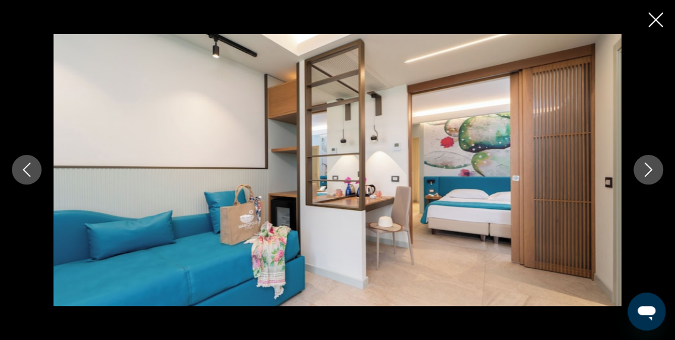
click at [649, 168] on icon "Image suivante" at bounding box center [649, 170] width 8 height 14
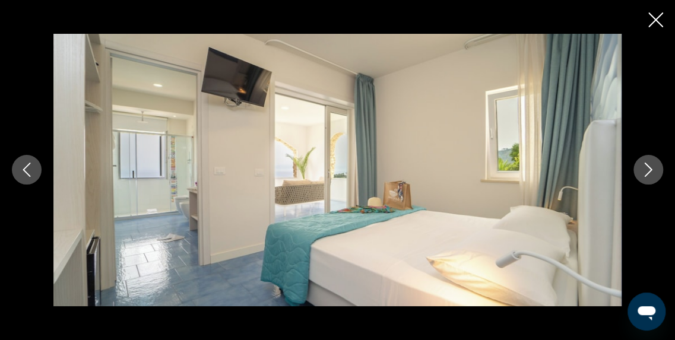
click at [649, 168] on icon "Image suivante" at bounding box center [649, 170] width 8 height 14
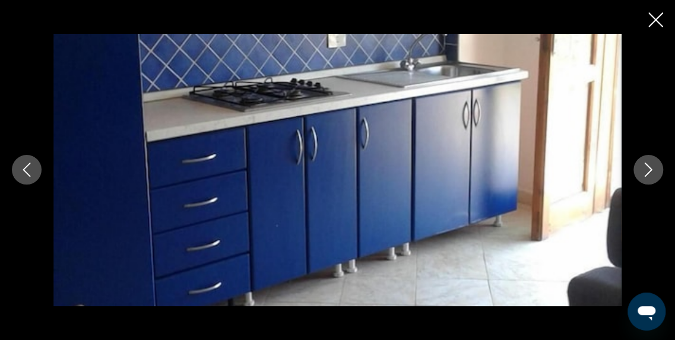
click at [649, 168] on icon "Image suivante" at bounding box center [649, 170] width 8 height 14
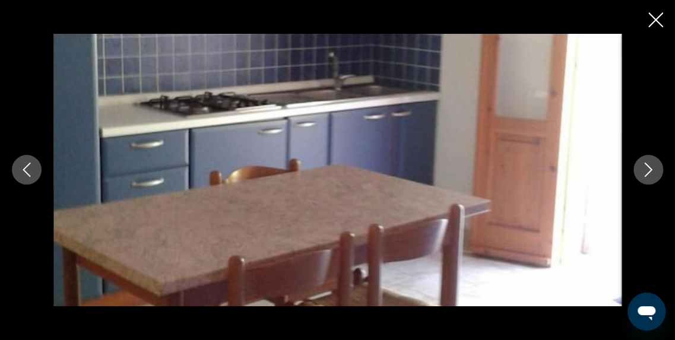
click at [649, 168] on icon "Image suivante" at bounding box center [649, 170] width 8 height 14
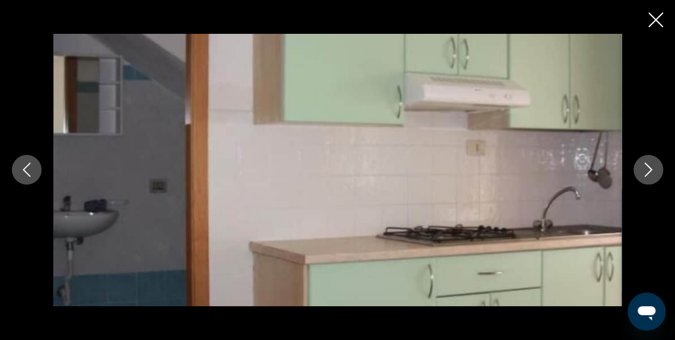
click at [649, 168] on icon "Image suivante" at bounding box center [649, 170] width 8 height 14
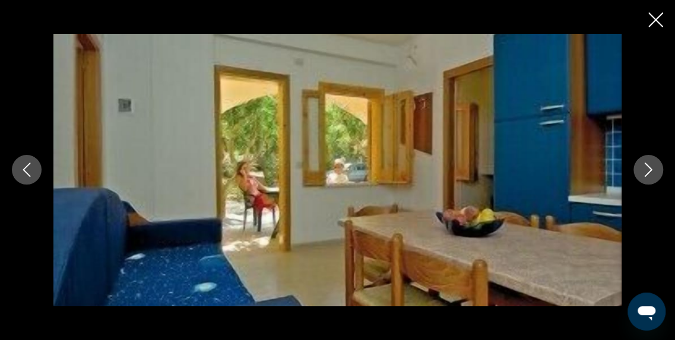
click at [649, 168] on icon "Image suivante" at bounding box center [649, 170] width 8 height 14
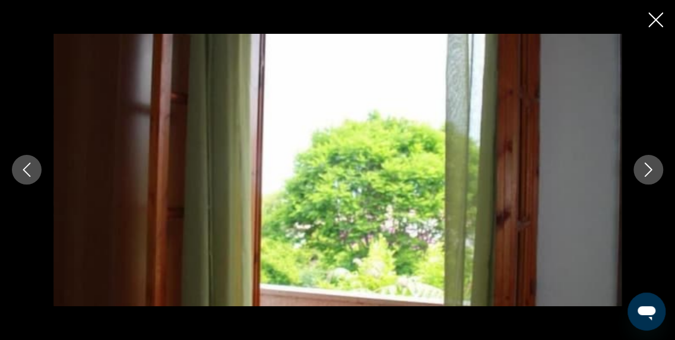
click at [649, 168] on icon "Image suivante" at bounding box center [649, 170] width 8 height 14
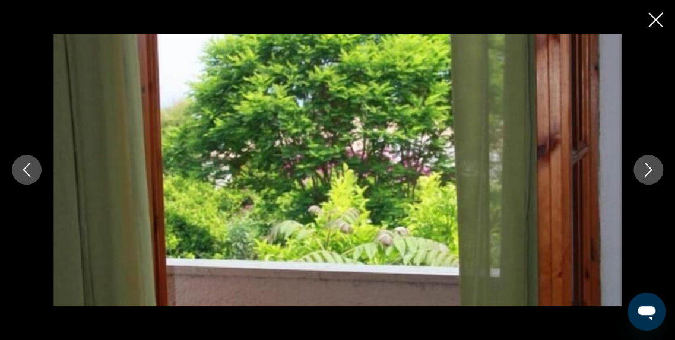
click at [649, 168] on icon "Image suivante" at bounding box center [649, 170] width 8 height 14
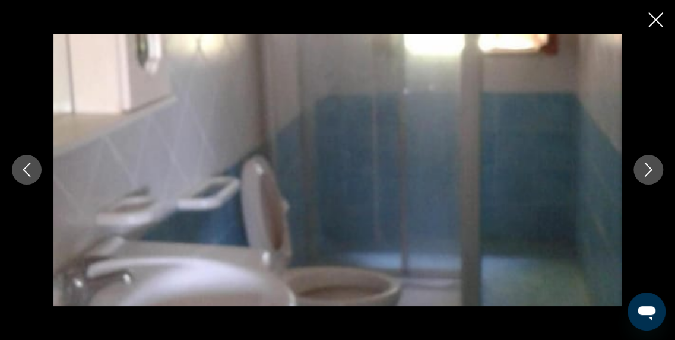
click at [649, 168] on icon "Image suivante" at bounding box center [649, 170] width 8 height 14
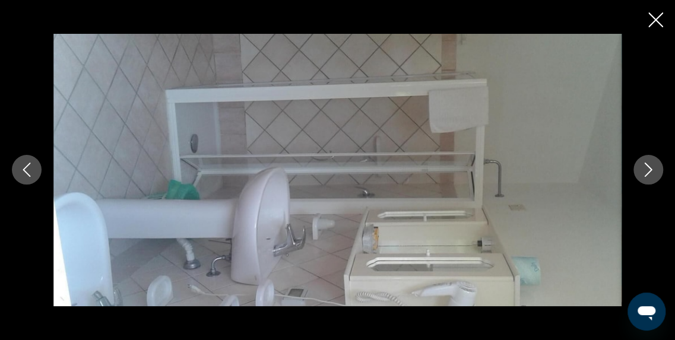
click at [649, 168] on icon "Image suivante" at bounding box center [649, 170] width 8 height 14
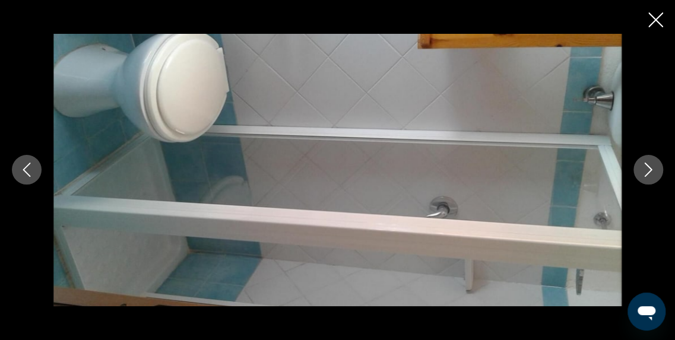
click at [649, 168] on icon "Image suivante" at bounding box center [649, 170] width 8 height 14
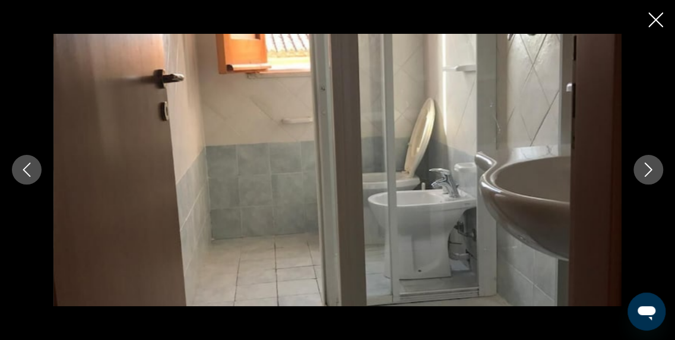
click at [649, 168] on icon "Image suivante" at bounding box center [649, 170] width 8 height 14
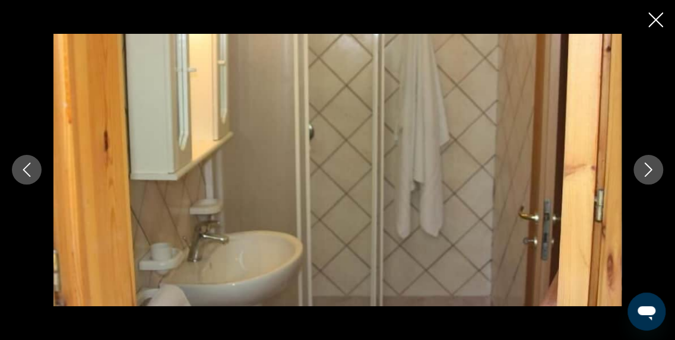
click at [649, 168] on icon "Image suivante" at bounding box center [649, 170] width 8 height 14
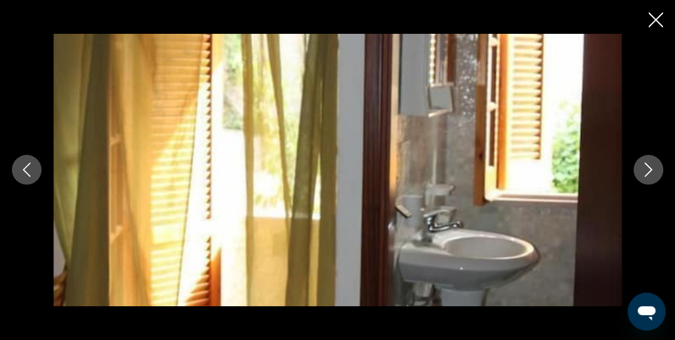
click at [649, 168] on icon "Image suivante" at bounding box center [649, 170] width 8 height 14
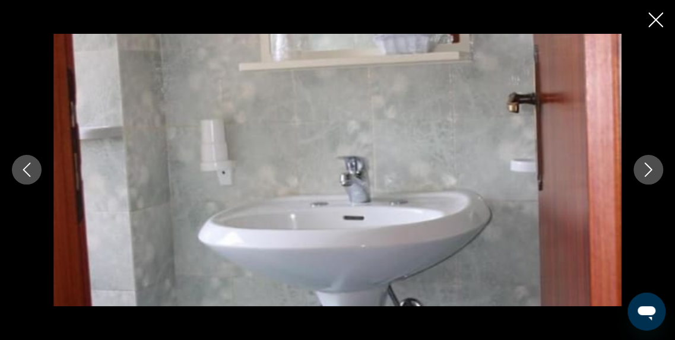
click at [649, 168] on icon "Image suivante" at bounding box center [649, 170] width 8 height 14
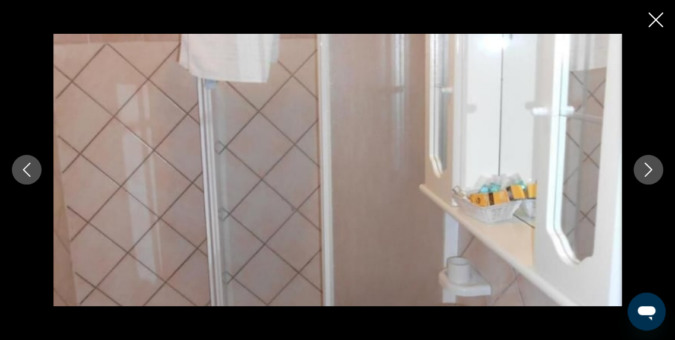
click at [649, 168] on icon "Image suivante" at bounding box center [649, 170] width 8 height 14
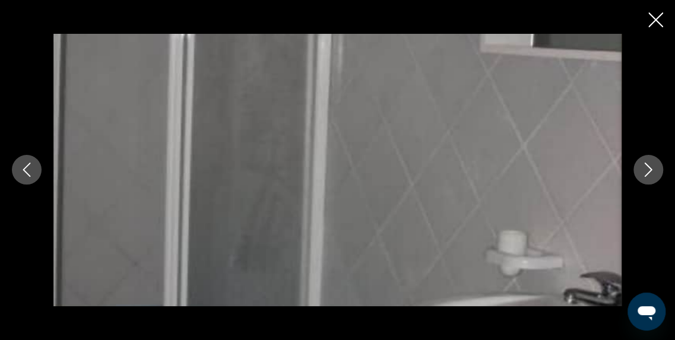
click at [649, 168] on icon "Image suivante" at bounding box center [649, 170] width 8 height 14
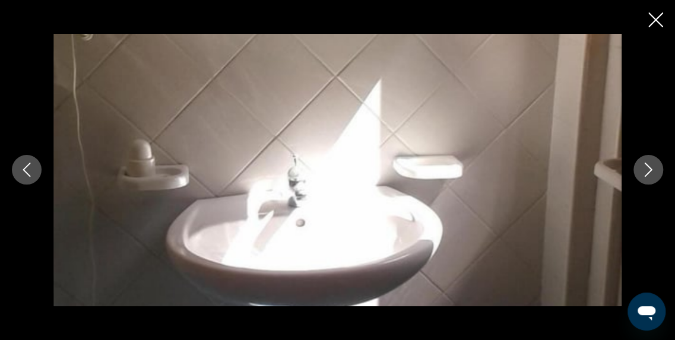
click at [649, 168] on icon "Image suivante" at bounding box center [649, 170] width 8 height 14
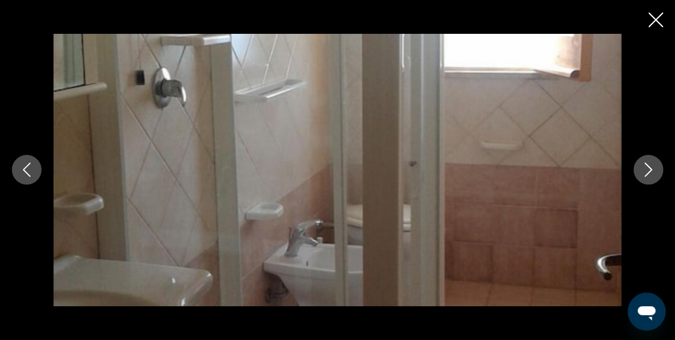
click at [649, 168] on icon "Image suivante" at bounding box center [649, 170] width 8 height 14
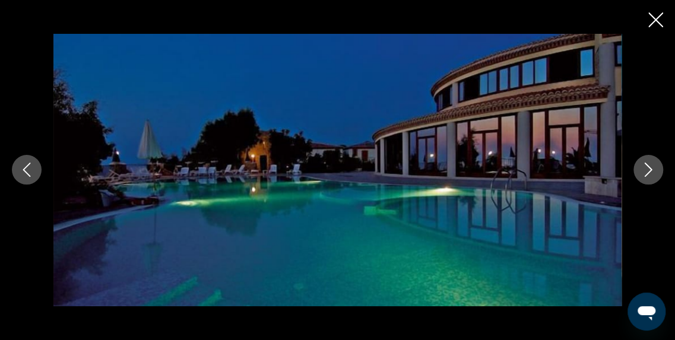
click at [649, 168] on icon "Image suivante" at bounding box center [649, 170] width 8 height 14
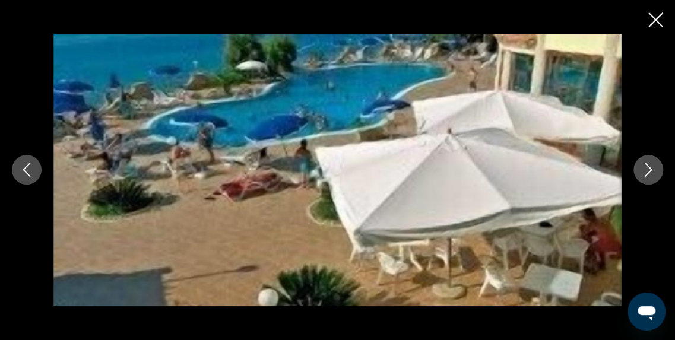
click at [27, 169] on icon "Image précédente" at bounding box center [27, 170] width 14 height 14
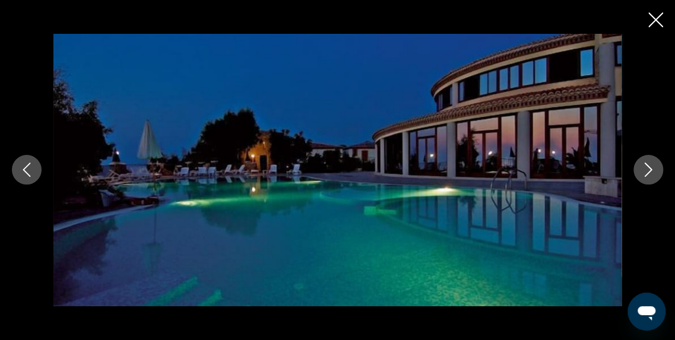
click at [653, 167] on icon "Image suivante" at bounding box center [648, 170] width 14 height 14
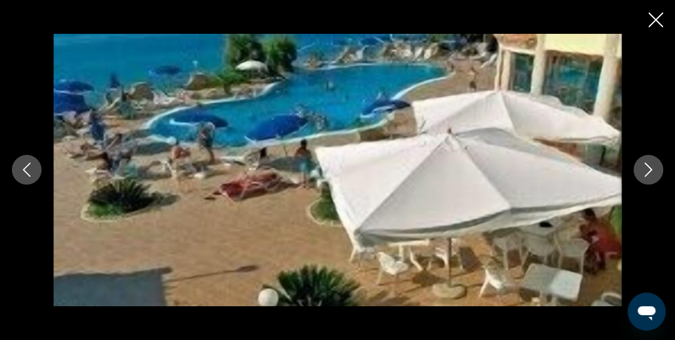
click at [653, 167] on icon "Image suivante" at bounding box center [648, 170] width 14 height 14
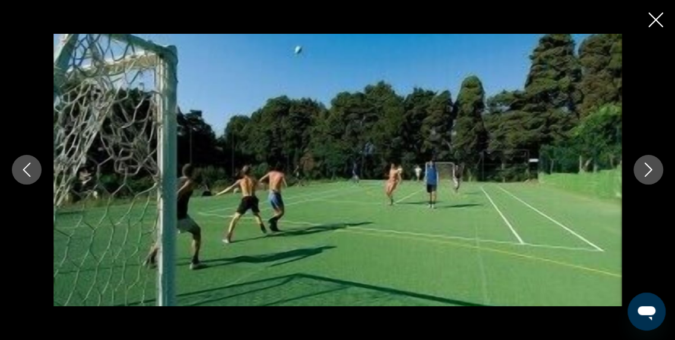
click at [653, 167] on icon "Image suivante" at bounding box center [648, 170] width 14 height 14
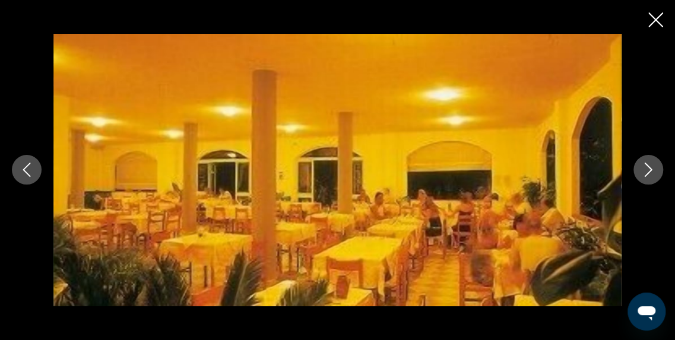
click at [653, 167] on icon "Image suivante" at bounding box center [648, 170] width 14 height 14
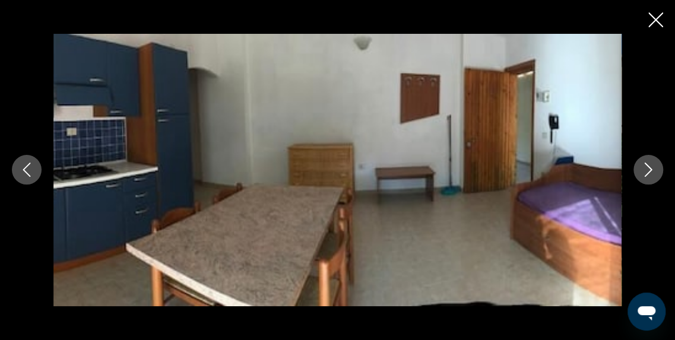
click at [653, 167] on icon "Image suivante" at bounding box center [648, 170] width 14 height 14
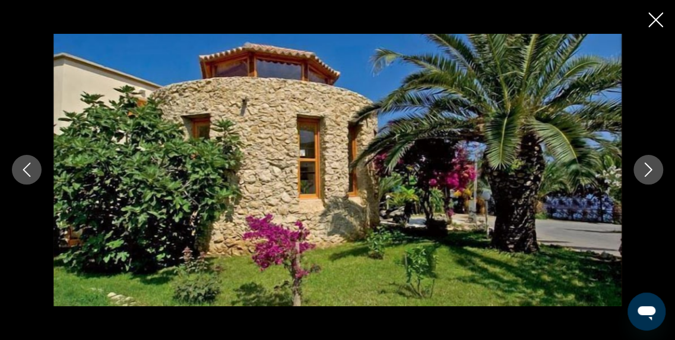
click at [653, 167] on icon "Image suivante" at bounding box center [648, 170] width 14 height 14
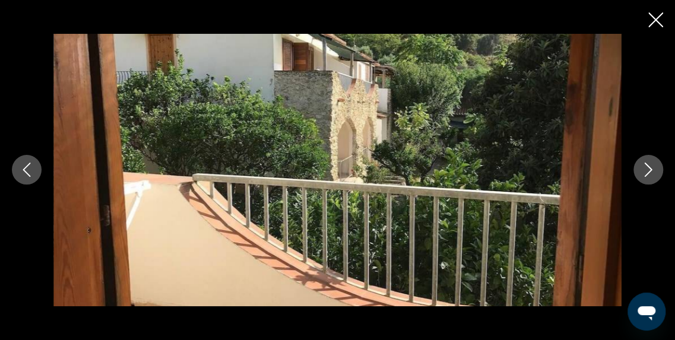
click at [653, 167] on icon "Image suivante" at bounding box center [648, 170] width 14 height 14
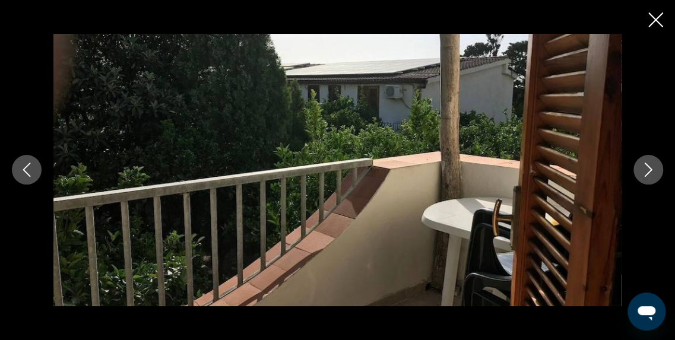
click at [653, 167] on icon "Image suivante" at bounding box center [648, 170] width 14 height 14
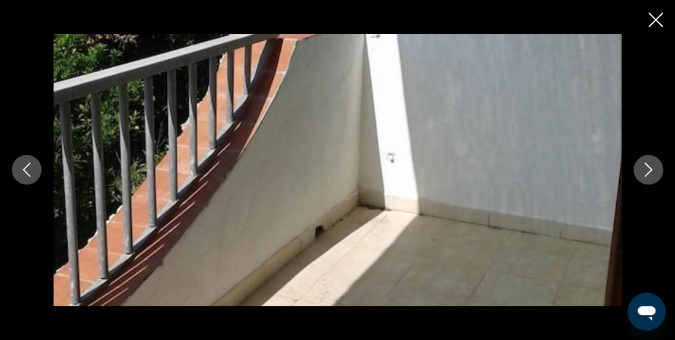
click at [653, 167] on icon "Image suivante" at bounding box center [648, 170] width 14 height 14
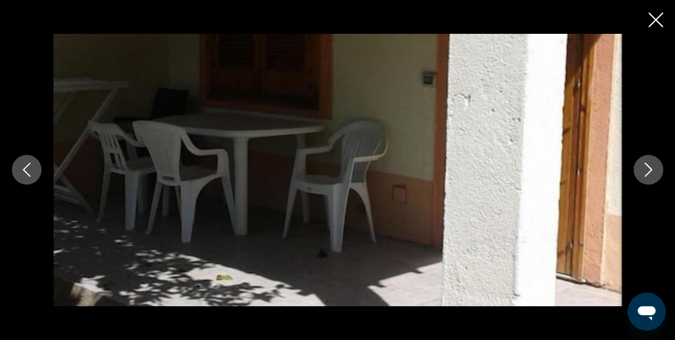
click at [653, 167] on icon "Image suivante" at bounding box center [648, 170] width 14 height 14
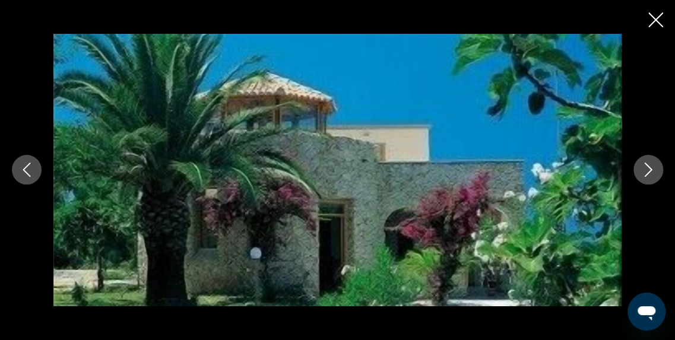
click at [653, 167] on icon "Image suivante" at bounding box center [648, 170] width 14 height 14
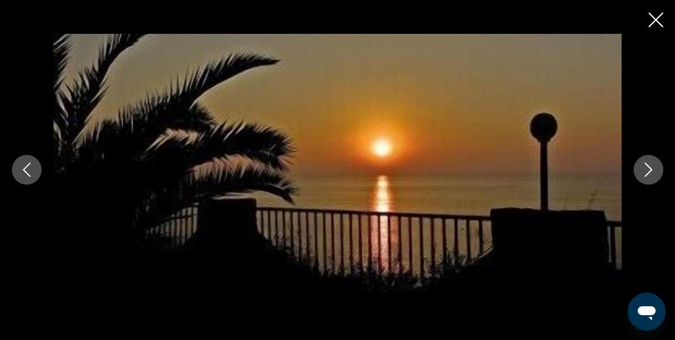
click at [653, 167] on icon "Image suivante" at bounding box center [648, 170] width 14 height 14
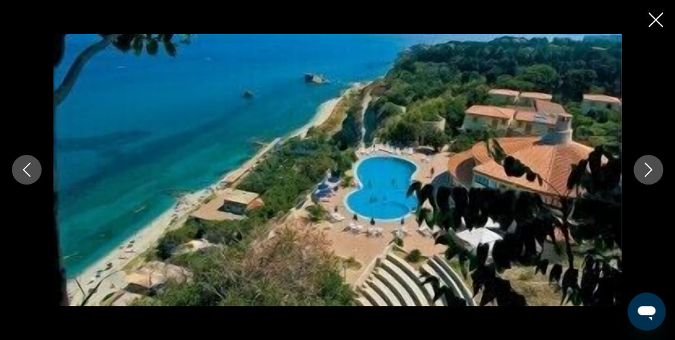
click at [652, 14] on icon "Fermer le diaporama" at bounding box center [655, 19] width 15 height 15
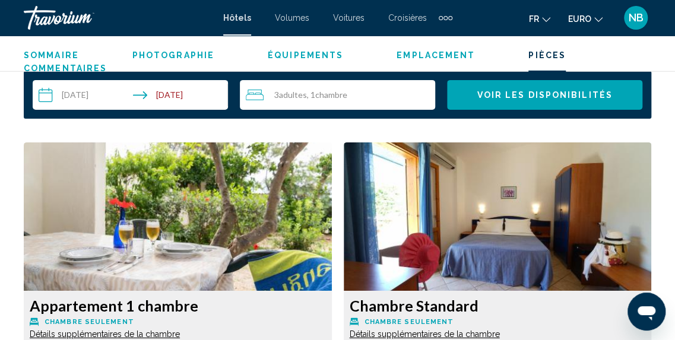
scroll to position [1738, 0]
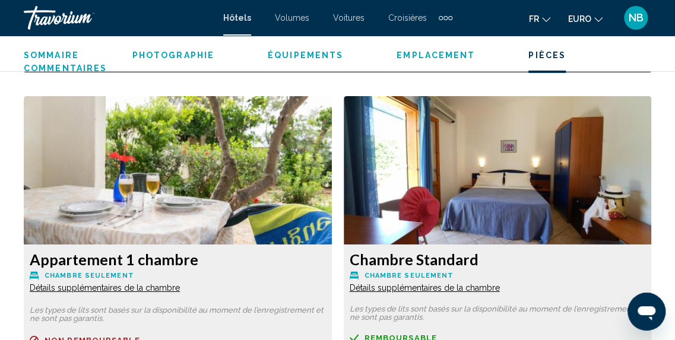
click at [282, 159] on img "Contenu principal" at bounding box center [178, 170] width 308 height 148
click at [163, 283] on span "Détails supplémentaires de la chambre" at bounding box center [105, 287] width 150 height 9
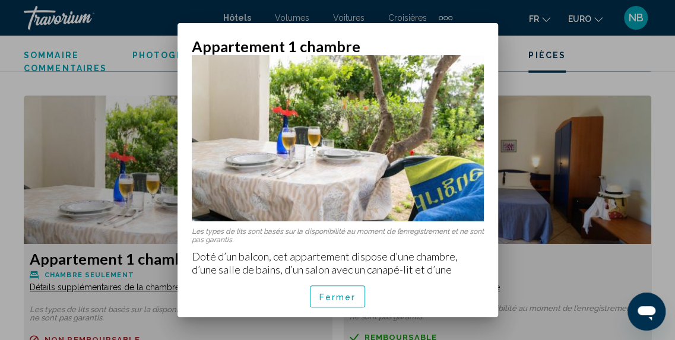
scroll to position [40, 0]
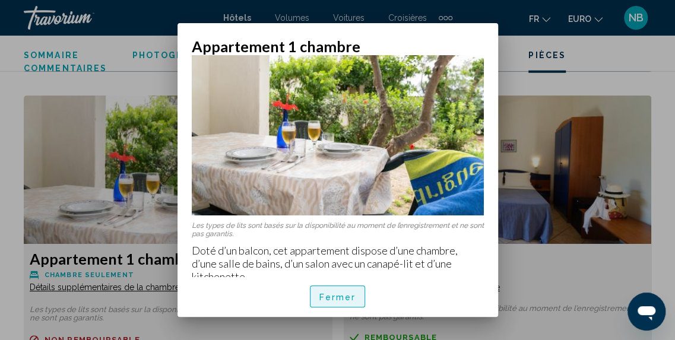
click at [344, 291] on span "Fermer" at bounding box center [337, 295] width 37 height 9
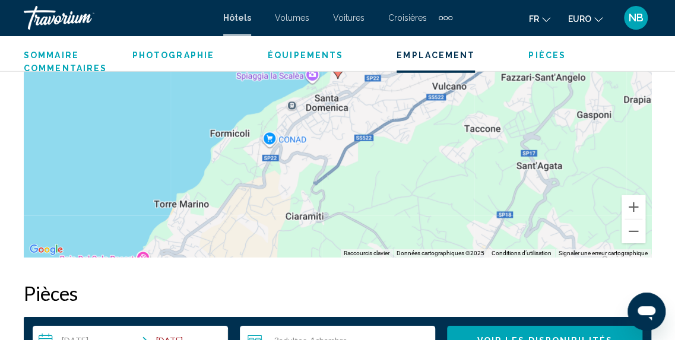
scroll to position [1363, 0]
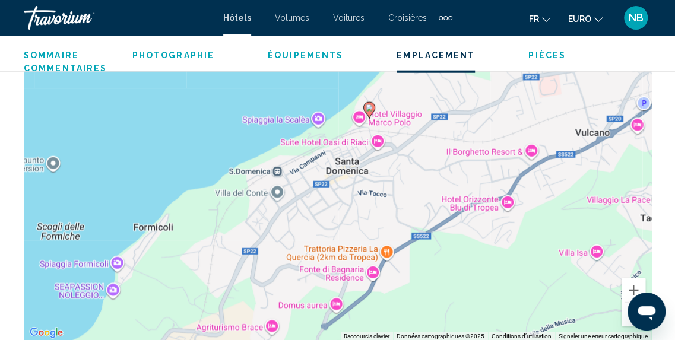
drag, startPoint x: 298, startPoint y: 270, endPoint x: 295, endPoint y: 339, distance: 69.5
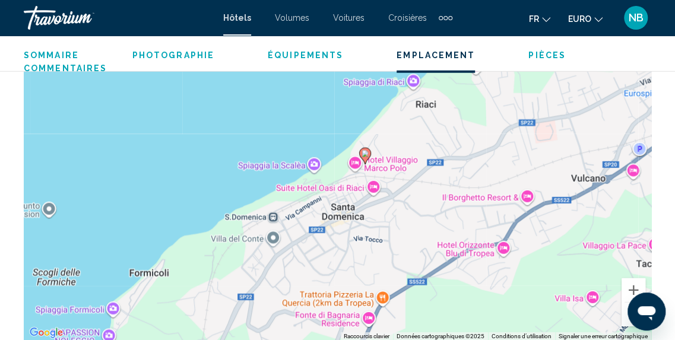
drag, startPoint x: 344, startPoint y: 166, endPoint x: 343, endPoint y: 211, distance: 44.5
click at [343, 211] on div "Pour activer le glissement avec le clavier, appuyez sur Alt+Entrée. Une fois ce…" at bounding box center [337, 163] width 627 height 356
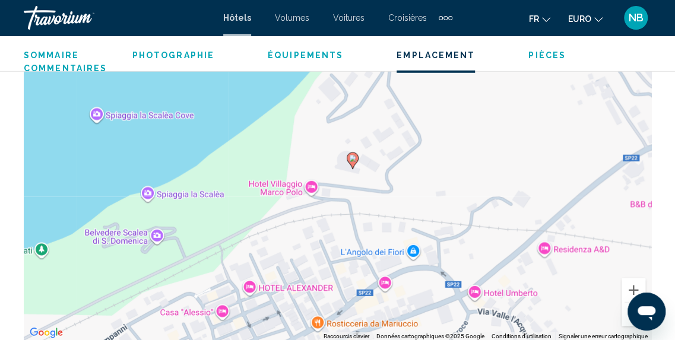
click at [405, 191] on div "Pour activer le glissement avec le clavier, appuyez sur Alt+Entrée. Une fois ce…" at bounding box center [337, 163] width 627 height 356
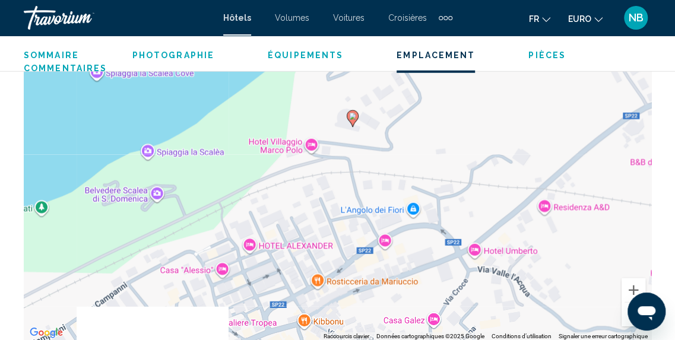
drag, startPoint x: 405, startPoint y: 191, endPoint x: 405, endPoint y: 147, distance: 43.3
click at [405, 147] on div "Pour activer le glissement avec le clavier, appuyez sur Alt+Entrée. Une fois ce…" at bounding box center [337, 163] width 627 height 356
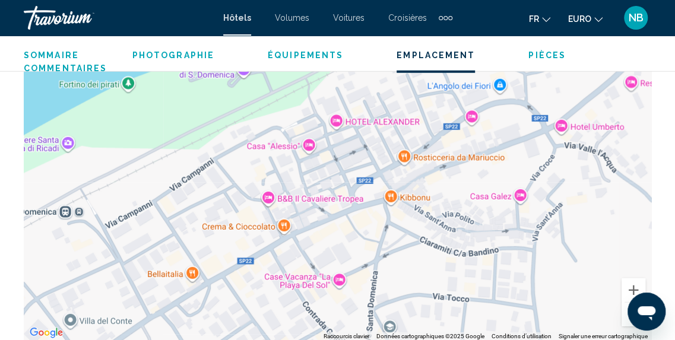
drag, startPoint x: 347, startPoint y: 281, endPoint x: 433, endPoint y: 155, distance: 152.8
click at [433, 155] on div "Pour activer le glissement avec le clavier, appuyez sur Alt+Entrée. Une fois ce…" at bounding box center [337, 163] width 627 height 356
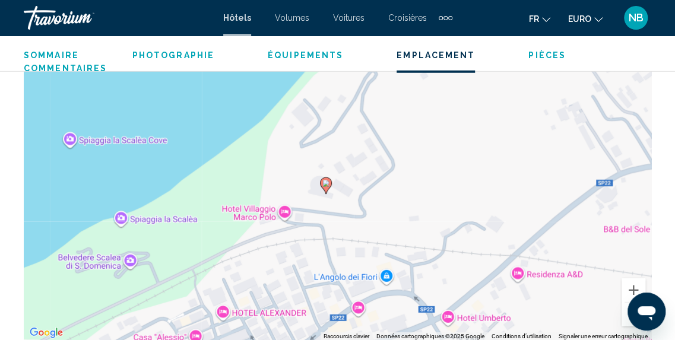
drag, startPoint x: 485, startPoint y: 113, endPoint x: 391, endPoint y: 291, distance: 201.8
click at [391, 291] on div "Pour activer le glissement avec le clavier, appuyez sur Alt+Entrée. Une fois ce…" at bounding box center [337, 163] width 627 height 356
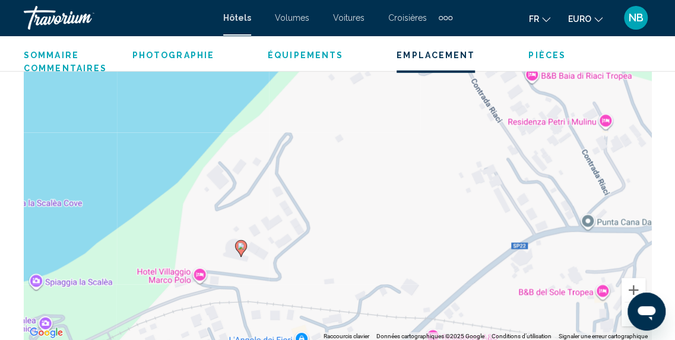
drag, startPoint x: 457, startPoint y: 198, endPoint x: 353, endPoint y: 274, distance: 128.8
click at [353, 274] on div "Pour activer le glissement avec le clavier, appuyez sur Alt+Entrée. Une fois ce…" at bounding box center [337, 163] width 627 height 356
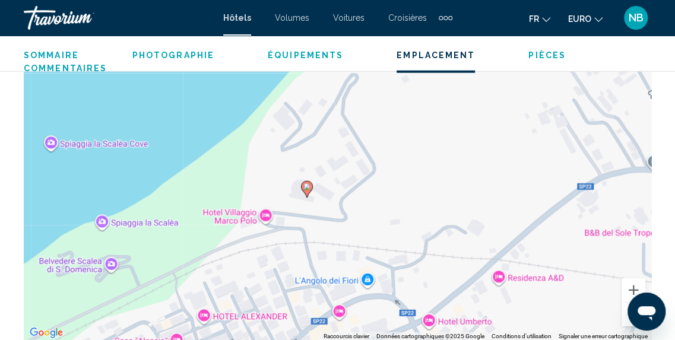
drag, startPoint x: 353, startPoint y: 274, endPoint x: 448, endPoint y: 192, distance: 125.5
click at [448, 192] on div "Pour activer le glissement avec le clavier, appuyez sur Alt+Entrée. Une fois ce…" at bounding box center [337, 163] width 627 height 356
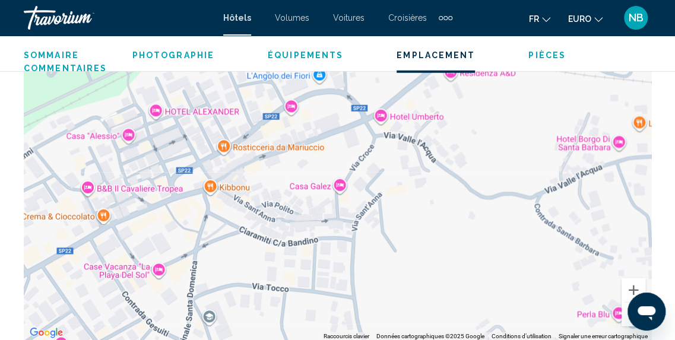
drag, startPoint x: 290, startPoint y: 284, endPoint x: 190, endPoint y: 126, distance: 186.7
click at [190, 126] on div "Pour activer le glissement avec le clavier, appuyez sur Alt+Entrée. Une fois ce…" at bounding box center [337, 163] width 627 height 356
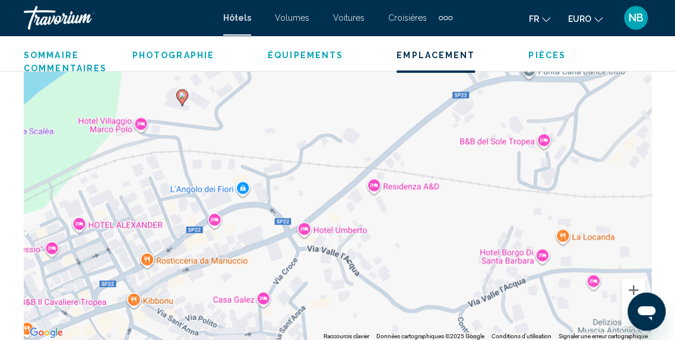
drag, startPoint x: 490, startPoint y: 114, endPoint x: 458, endPoint y: 190, distance: 82.4
click at [458, 190] on div "Pour activer le glissement avec le clavier, appuyez sur Alt+Entrée. Une fois ce…" at bounding box center [337, 163] width 627 height 356
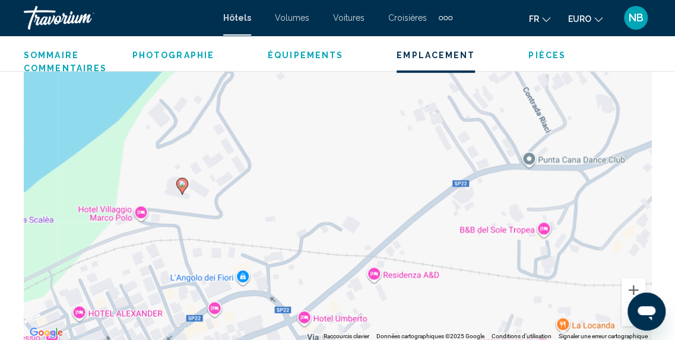
drag, startPoint x: 458, startPoint y: 142, endPoint x: 469, endPoint y: 192, distance: 51.1
click at [458, 284] on div "Pour activer le glissement avec le clavier, appuyez sur Alt+Entrée. Une fois ce…" at bounding box center [337, 163] width 627 height 356
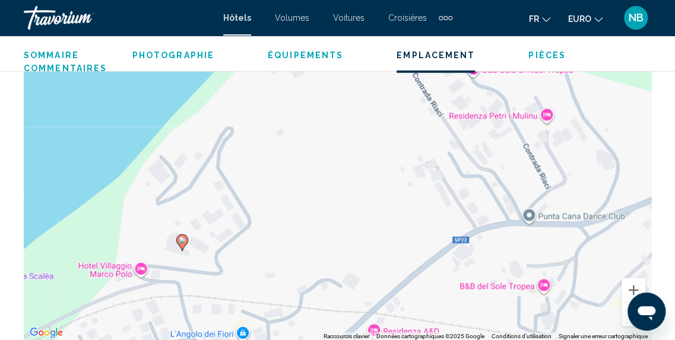
click at [551, 120] on div "Pour activer le glissement avec le clavier, appuyez sur Alt+Entrée. Une fois ce…" at bounding box center [337, 163] width 627 height 356
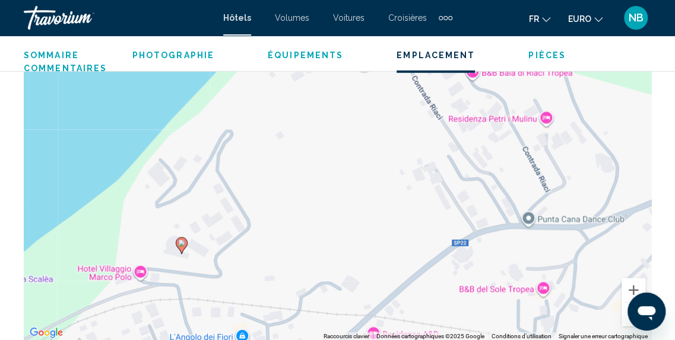
drag, startPoint x: 551, startPoint y: 120, endPoint x: 551, endPoint y: 130, distance: 10.1
click at [551, 129] on div "Pour activer le glissement avec le clavier, appuyez sur Alt+Entrée. Une fois ce…" at bounding box center [337, 163] width 627 height 356
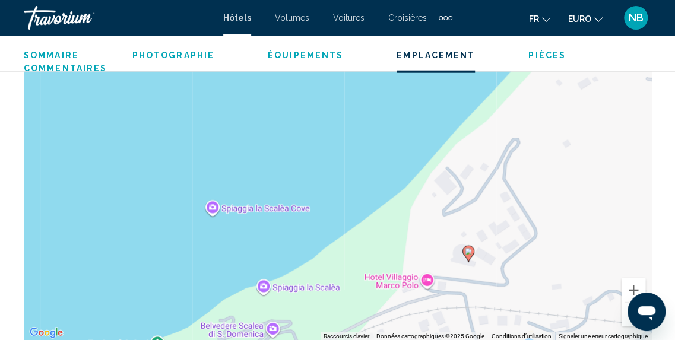
drag, startPoint x: 236, startPoint y: 161, endPoint x: 561, endPoint y: 160, distance: 325.8
click at [561, 160] on div "Pour activer le glissement avec le clavier, appuyez sur Alt+Entrée. Une fois ce…" at bounding box center [337, 163] width 627 height 356
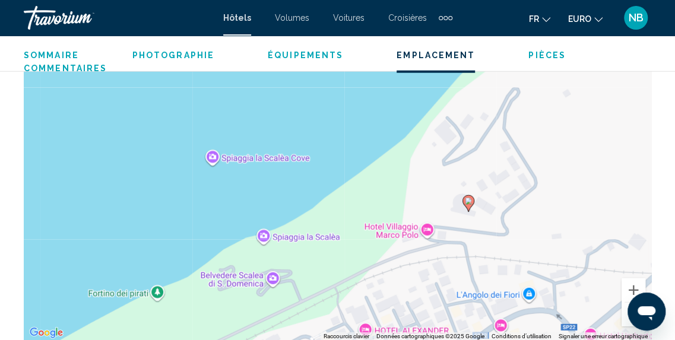
drag, startPoint x: 541, startPoint y: 195, endPoint x: 541, endPoint y: 141, distance: 54.0
click at [541, 141] on div "Pour activer le glissement avec le clavier, appuyez sur Alt+Entrée. Une fois ce…" at bounding box center [337, 163] width 627 height 356
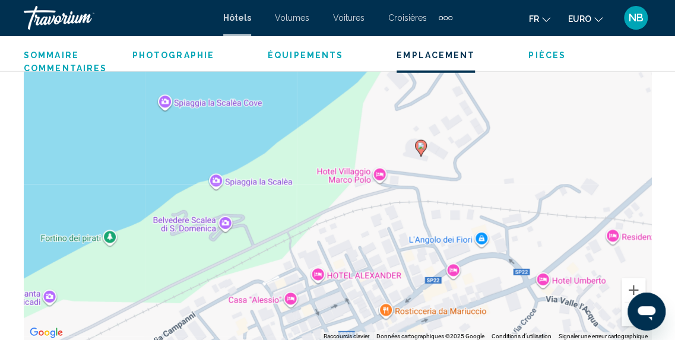
drag, startPoint x: 483, startPoint y: 117, endPoint x: 434, endPoint y: 65, distance: 71.8
drag, startPoint x: 434, startPoint y: 65, endPoint x: 464, endPoint y: 31, distance: 45.0
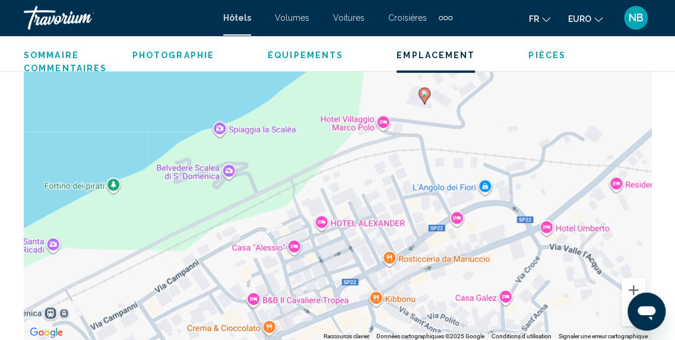
drag, startPoint x: 453, startPoint y: 240, endPoint x: 477, endPoint y: 134, distance: 109.6
click at [470, 148] on div "Pour activer le glissement avec le clavier, appuyez sur Alt+Entrée. Une fois ce…" at bounding box center [337, 163] width 627 height 356
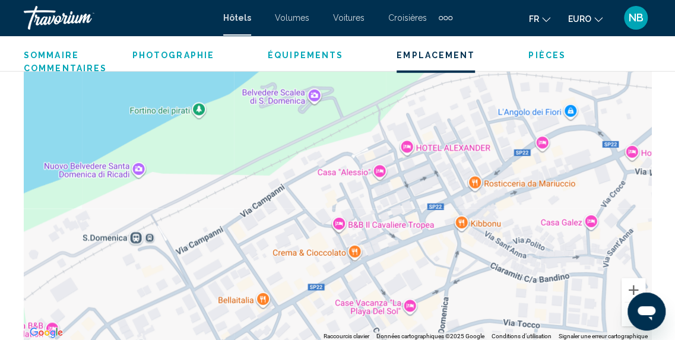
drag, startPoint x: 480, startPoint y: 129, endPoint x: 545, endPoint y: 116, distance: 66.6
click at [545, 116] on div "Pour activer le glissement avec le clavier, appuyez sur Alt+Entrée. Une fois ce…" at bounding box center [337, 163] width 627 height 356
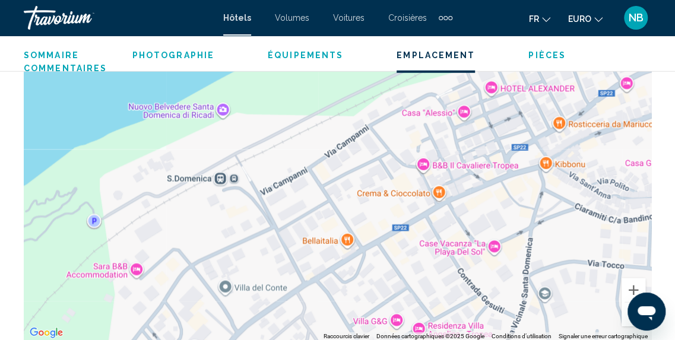
drag, startPoint x: 233, startPoint y: 215, endPoint x: 330, endPoint y: 143, distance: 121.3
click at [330, 143] on div "Pour activer le glissement avec le clavier, appuyez sur Alt+Entrée. Une fois ce…" at bounding box center [337, 163] width 627 height 356
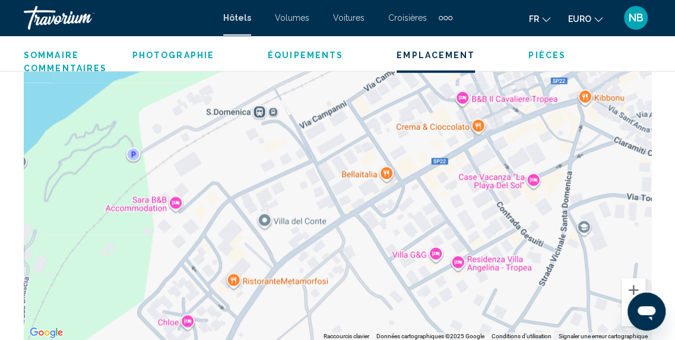
drag, startPoint x: 336, startPoint y: 268, endPoint x: 348, endPoint y: 239, distance: 31.4
click at [348, 239] on div "Pour activer le glissement avec le clavier, appuyez sur Alt+Entrée. Une fois ce…" at bounding box center [337, 163] width 627 height 356
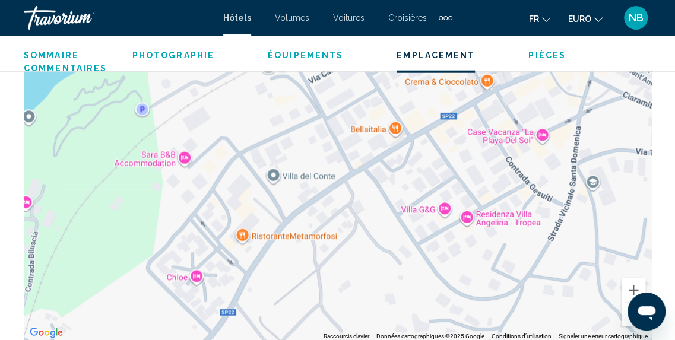
drag, startPoint x: 348, startPoint y: 239, endPoint x: 361, endPoint y: 158, distance: 81.7
click at [361, 158] on div "Pour activer le glissement avec le clavier, appuyez sur Alt+Entrée. Une fois ce…" at bounding box center [337, 163] width 627 height 356
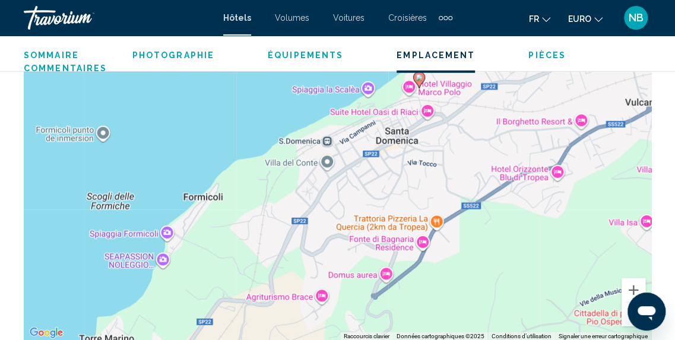
drag, startPoint x: 361, startPoint y: 158, endPoint x: 361, endPoint y: 173, distance: 14.2
click at [361, 173] on div "Pour activer le glissement avec le clavier, appuyez sur Alt+Entrée. Une fois ce…" at bounding box center [337, 163] width 627 height 356
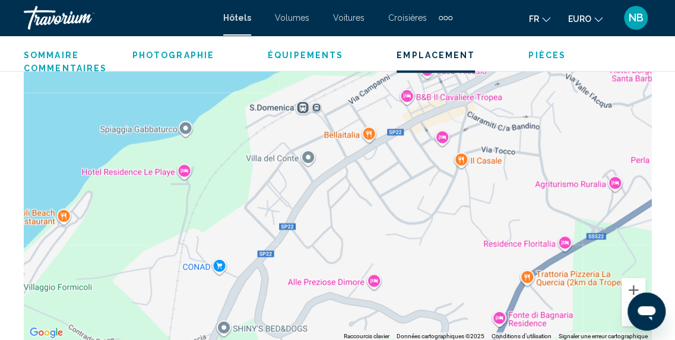
click at [285, 199] on div "Pour activer le glissement avec le clavier, appuyez sur Alt+Entrée. Une fois ce…" at bounding box center [337, 163] width 627 height 356
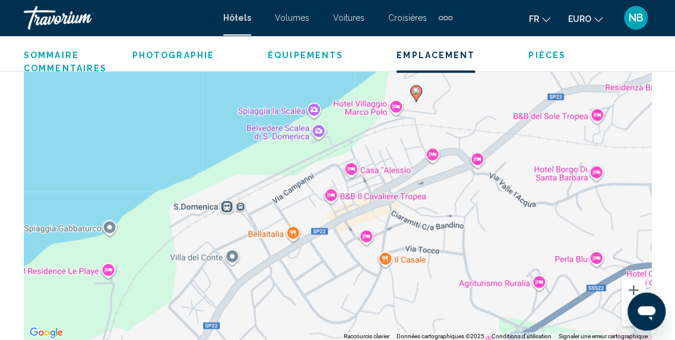
drag, startPoint x: 515, startPoint y: 117, endPoint x: 438, endPoint y: 218, distance: 127.5
click at [438, 218] on div "Pour activer le glissement avec le clavier, appuyez sur Alt+Entrée. Une fois ce…" at bounding box center [337, 163] width 627 height 356
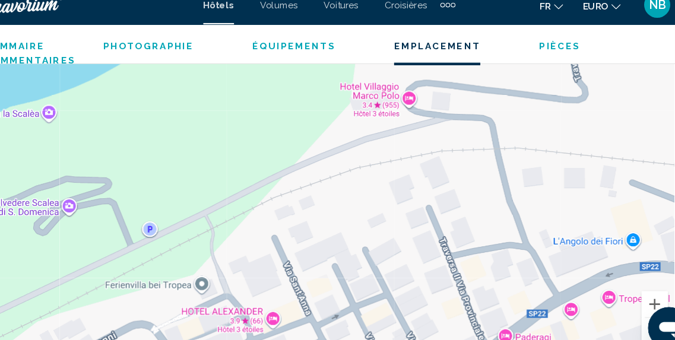
drag, startPoint x: 422, startPoint y: 123, endPoint x: 391, endPoint y: 265, distance: 145.9
click at [391, 265] on div "Pour activer le glissement avec le clavier, appuyez sur Alt+Entrée. Une fois ce…" at bounding box center [337, 163] width 627 height 356
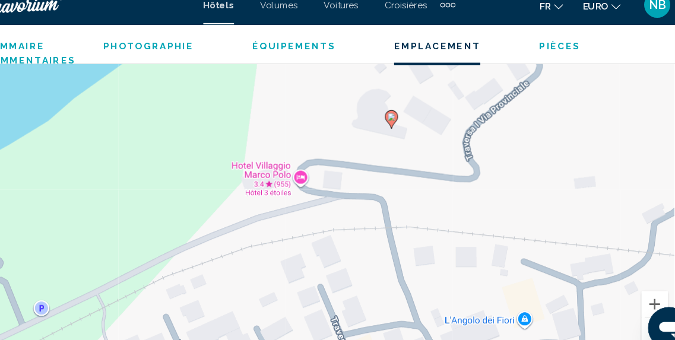
drag, startPoint x: 477, startPoint y: 226, endPoint x: 377, endPoint y: 299, distance: 123.4
click at [377, 299] on div "Pour activer le glissement avec le clavier, appuyez sur Alt+Entrée. Une fois ce…" at bounding box center [337, 163] width 627 height 356
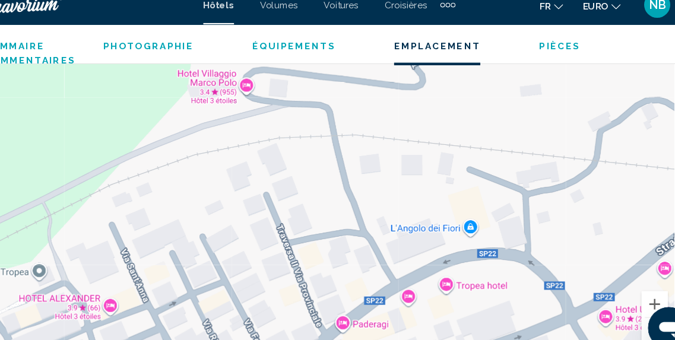
drag, startPoint x: 510, startPoint y: 296, endPoint x: 437, endPoint y: 227, distance: 99.9
click at [437, 227] on div "Pour activer le glissement avec le clavier, appuyez sur Alt+Entrée. Une fois ce…" at bounding box center [337, 163] width 627 height 356
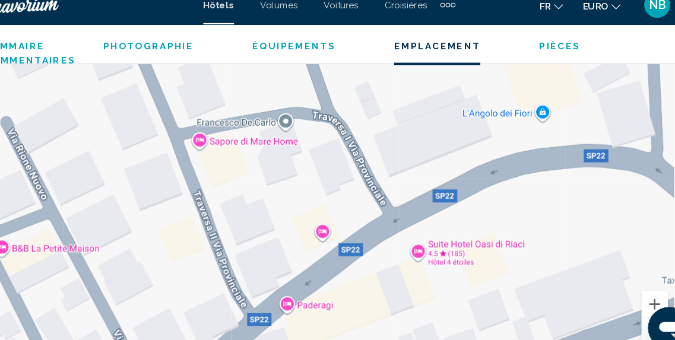
drag, startPoint x: 437, startPoint y: 227, endPoint x: 437, endPoint y: 104, distance: 123.4
click at [437, 104] on div "Pour activer le glissement avec le clavier, appuyez sur Alt+Entrée. Une fois ce…" at bounding box center [337, 163] width 627 height 356
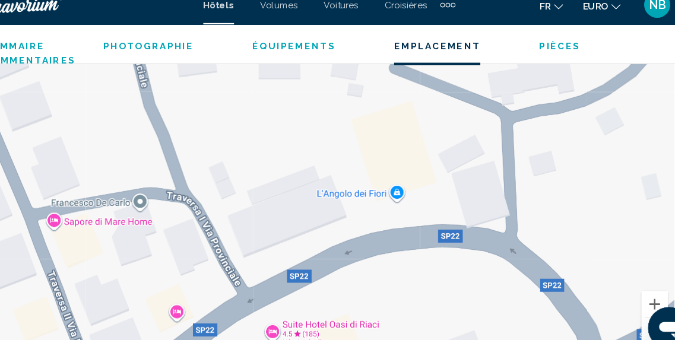
drag, startPoint x: 437, startPoint y: 104, endPoint x: 228, endPoint y: 220, distance: 239.3
click at [243, 211] on div "Contenu principal" at bounding box center [337, 163] width 627 height 356
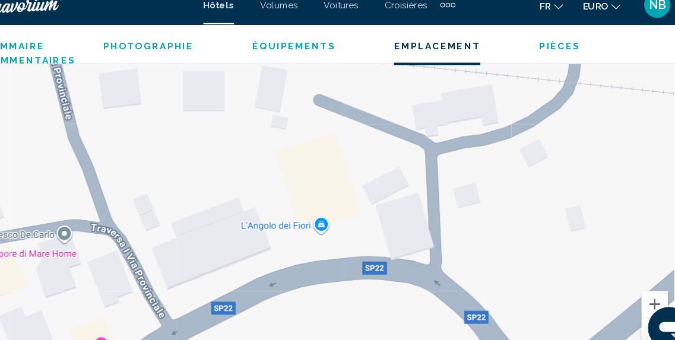
click at [238, 275] on div "Pour activer le glissement avec le clavier, appuyez sur Alt+Entrée. Une fois ce…" at bounding box center [337, 163] width 627 height 356
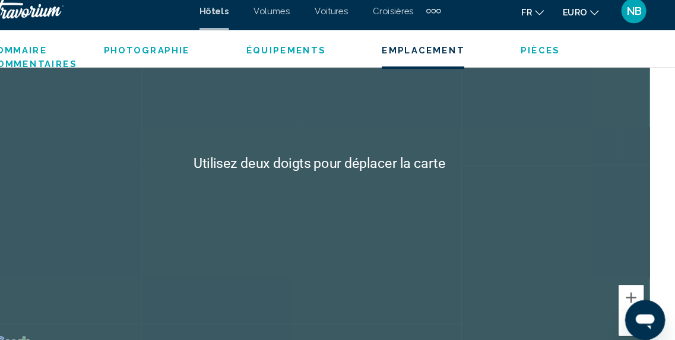
scroll to position [1367, 0]
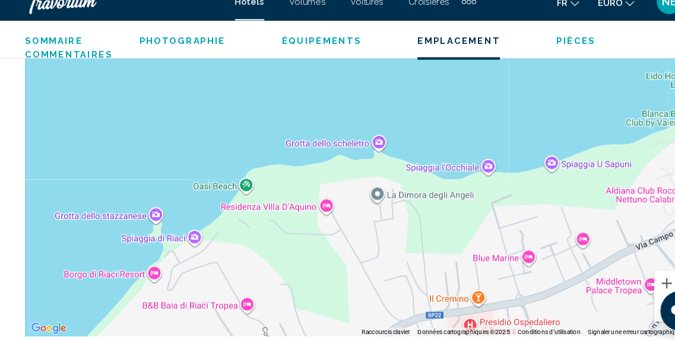
drag, startPoint x: 522, startPoint y: 165, endPoint x: 466, endPoint y: 14, distance: 161.3
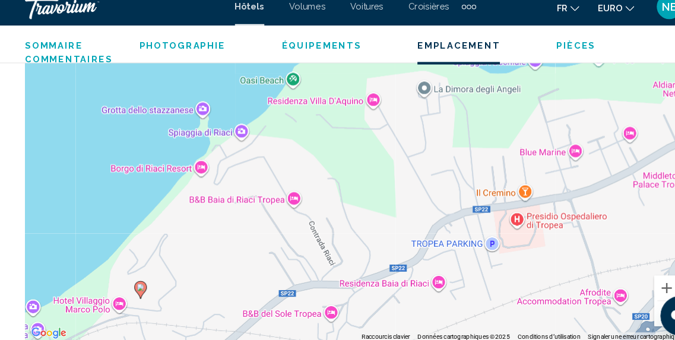
drag, startPoint x: 466, startPoint y: 87, endPoint x: 619, endPoint y: -19, distance: 185.5
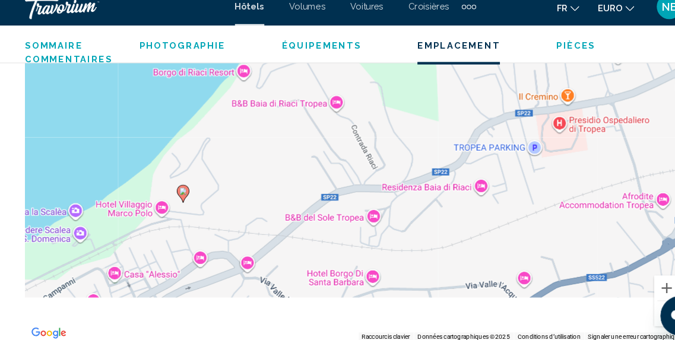
scroll to position [1355, 0]
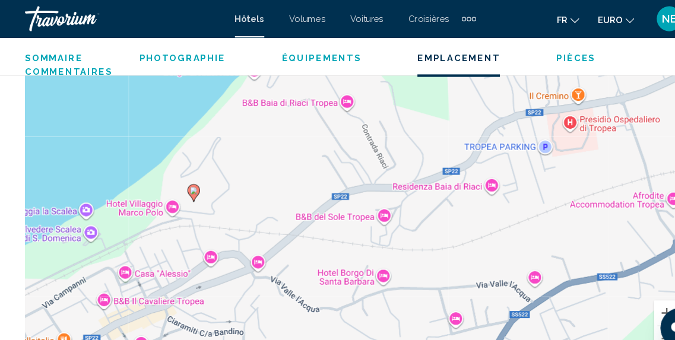
drag, startPoint x: 558, startPoint y: 91, endPoint x: 551, endPoint y: 129, distance: 38.8
click at [551, 129] on div "Pour activer le glissement avec le clavier, appuyez sur Alt+Entrée. Une fois ce…" at bounding box center [337, 170] width 627 height 356
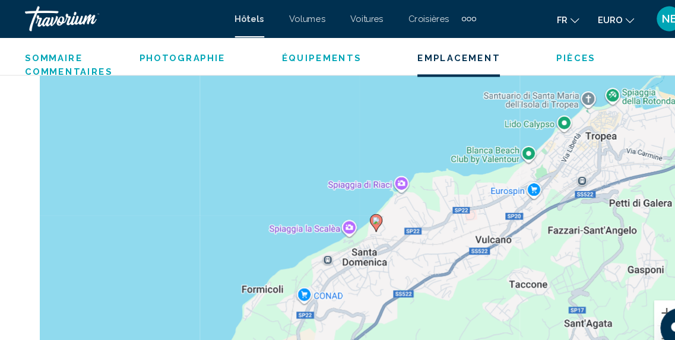
drag, startPoint x: 290, startPoint y: 174, endPoint x: 329, endPoint y: 194, distance: 43.8
click at [329, 194] on div "Pour activer le glissement avec le clavier, appuyez sur Alt+Entrée. Une fois ce…" at bounding box center [337, 170] width 627 height 356
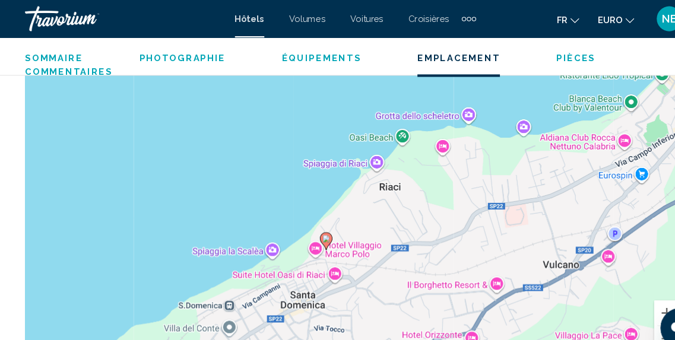
click at [358, 144] on div "Pour activer le glissement avec le clavier, appuyez sur Alt+Entrée. Une fois ce…" at bounding box center [337, 170] width 627 height 356
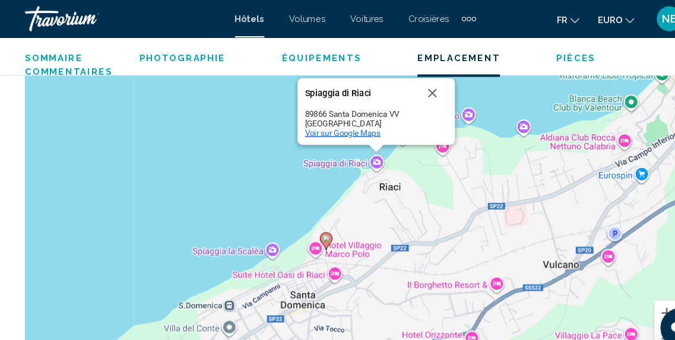
click at [335, 122] on span "Voir sur Google Maps" at bounding box center [326, 126] width 72 height 9
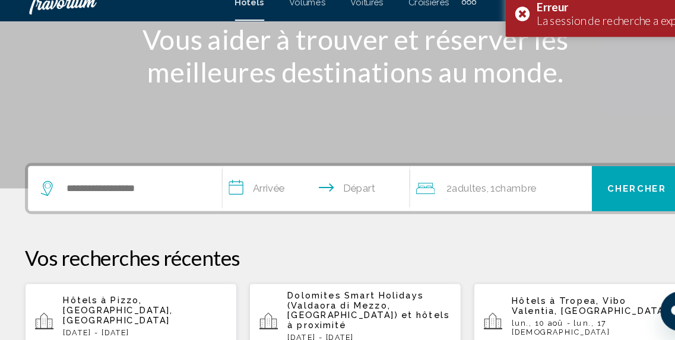
click at [186, 315] on div "Hôtels à [GEOGRAPHIC_DATA], [GEOGRAPHIC_DATA], [GEOGRAPHIC_DATA] [DATE] - [DATE…" at bounding box center [137, 321] width 155 height 51
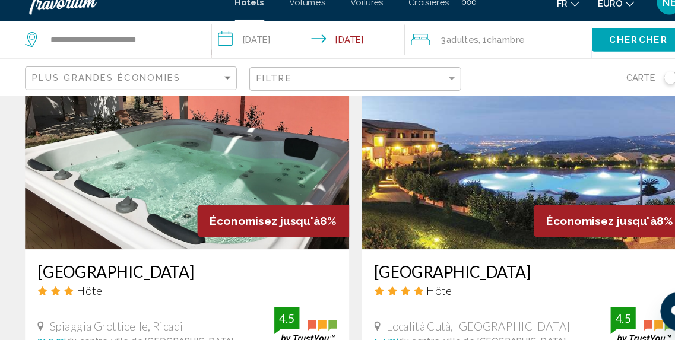
scroll to position [2557, 0]
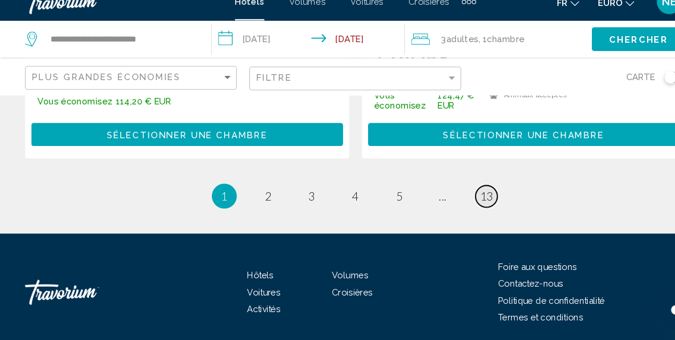
click at [465, 196] on span "13" at bounding box center [462, 202] width 12 height 13
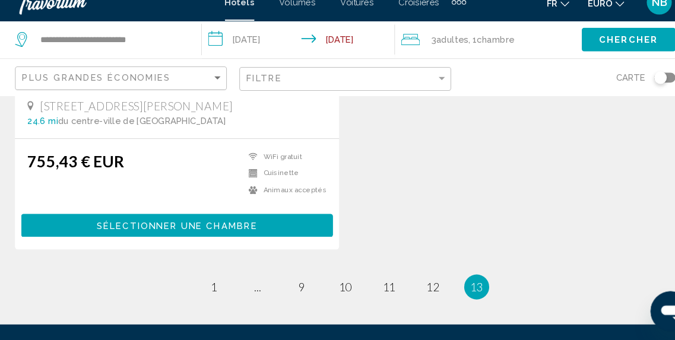
scroll to position [301, 0]
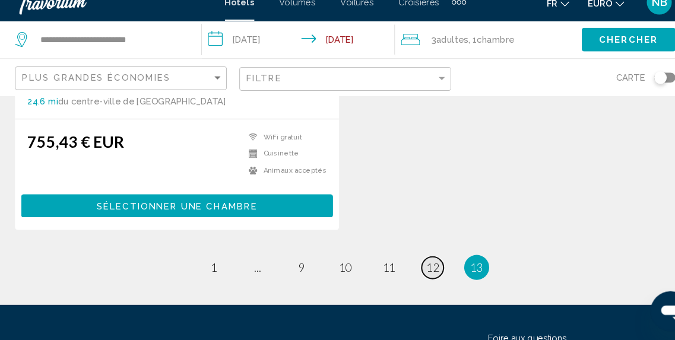
click at [423, 268] on span "12" at bounding box center [421, 270] width 12 height 13
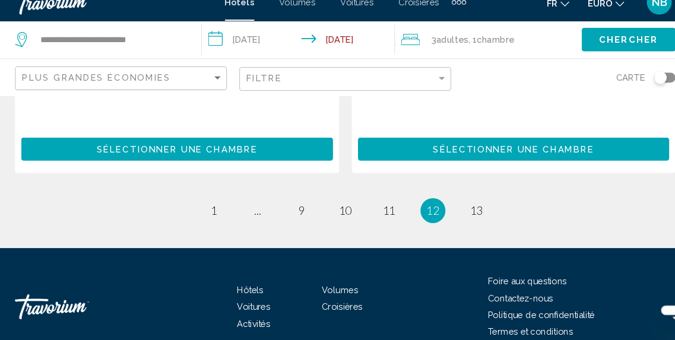
scroll to position [2484, 0]
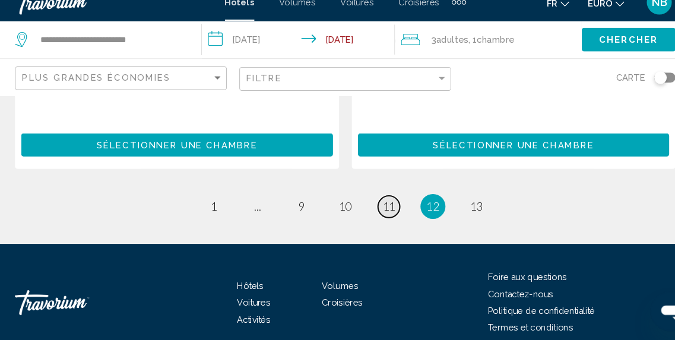
click at [384, 205] on span "11" at bounding box center [379, 211] width 12 height 13
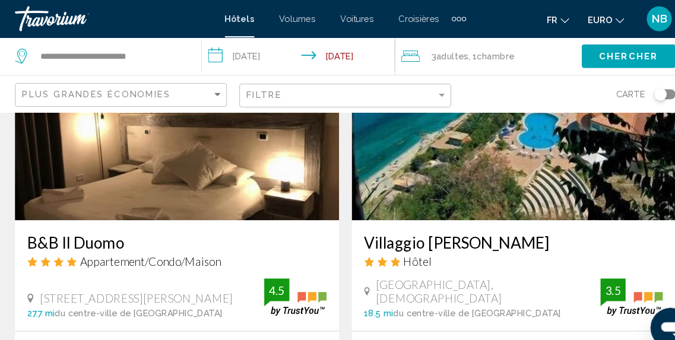
scroll to position [1793, 0]
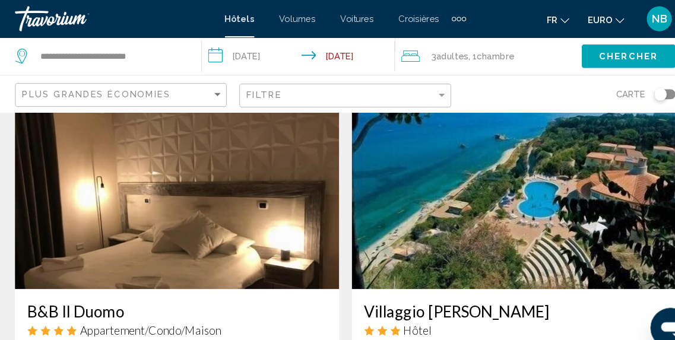
click at [579, 207] on img "Contenu principal" at bounding box center [498, 180] width 308 height 190
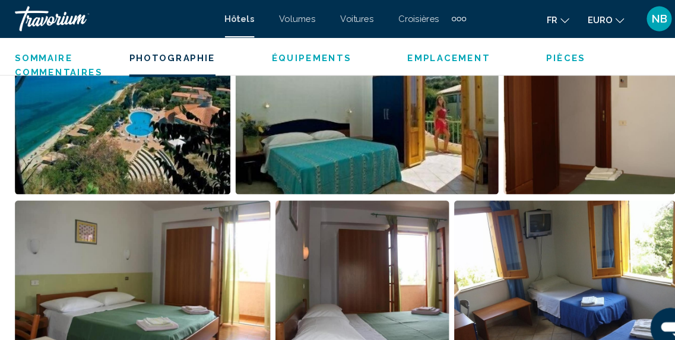
scroll to position [535, 0]
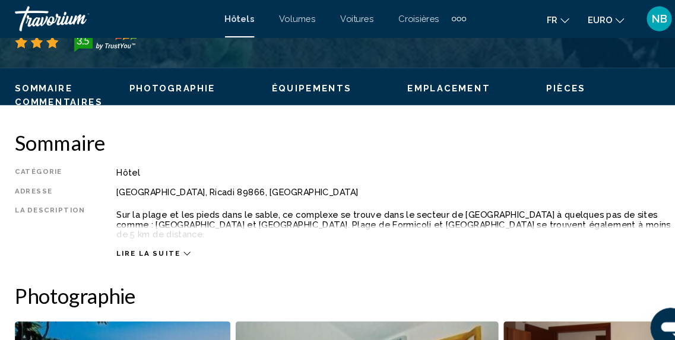
click at [135, 226] on div "Lire la suite" at bounding box center [385, 228] width 531 height 33
click at [144, 237] on span "Lire la suite" at bounding box center [150, 241] width 61 height 8
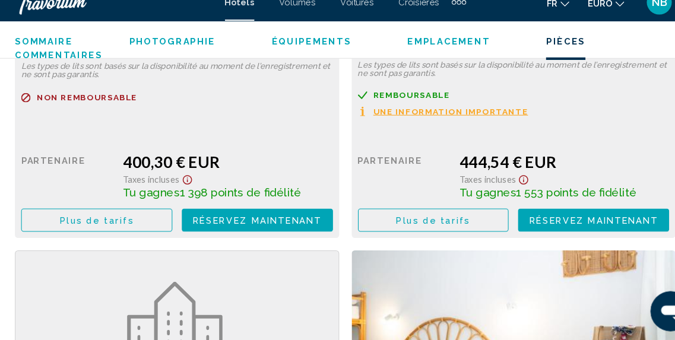
scroll to position [1954, 0]
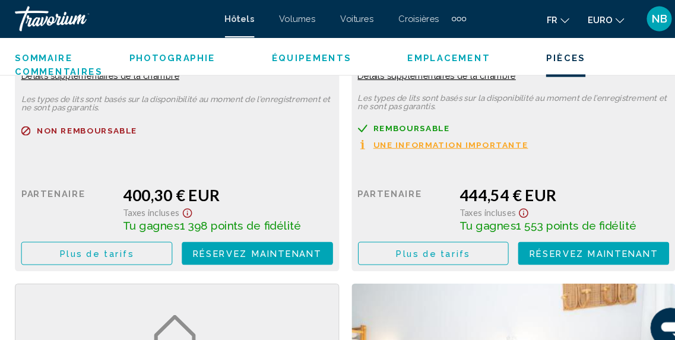
click at [247, 236] on span "Réservez maintenant" at bounding box center [254, 240] width 122 height 9
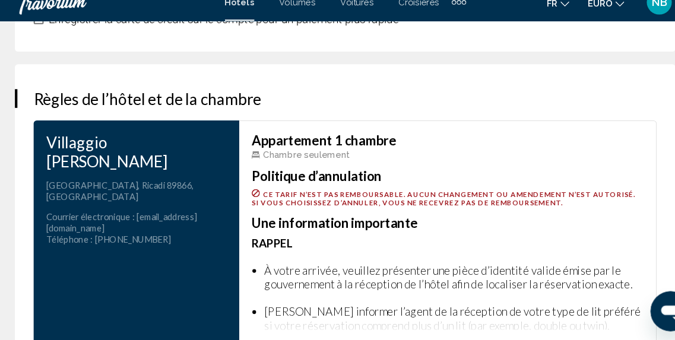
scroll to position [1865, 0]
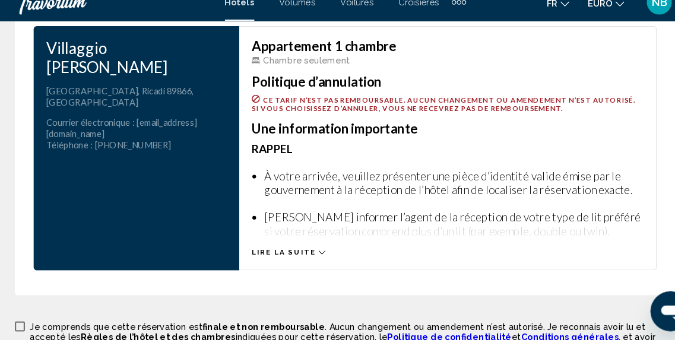
click at [286, 253] on span "Lire la suite" at bounding box center [279, 256] width 61 height 8
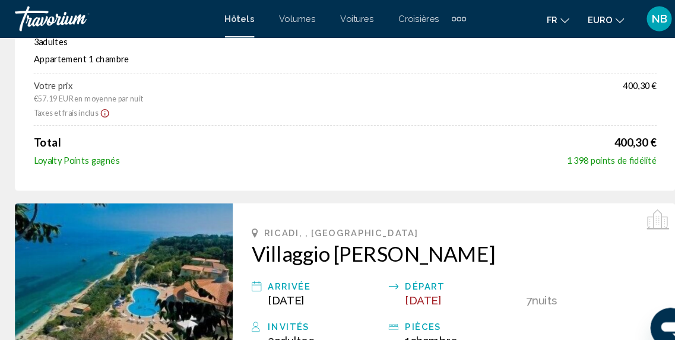
scroll to position [17, 0]
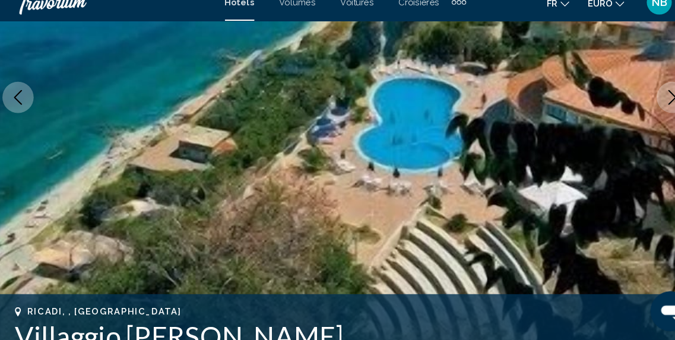
scroll to position [225, 0]
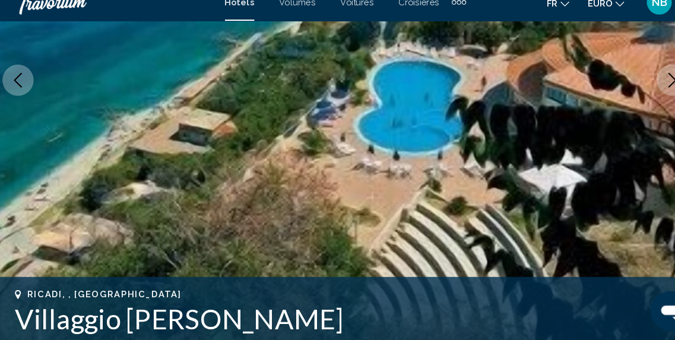
click at [642, 97] on icon "Image suivante" at bounding box center [648, 92] width 14 height 14
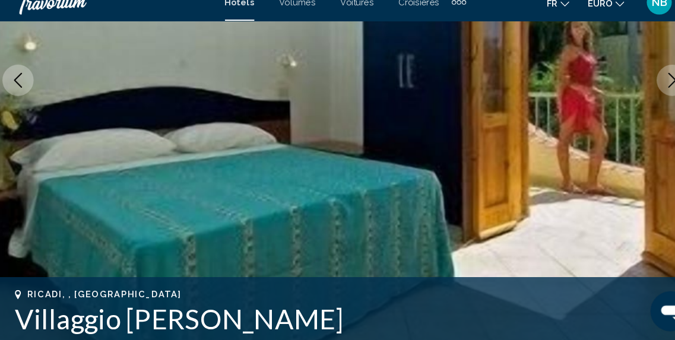
click at [642, 96] on icon "Image suivante" at bounding box center [648, 92] width 14 height 14
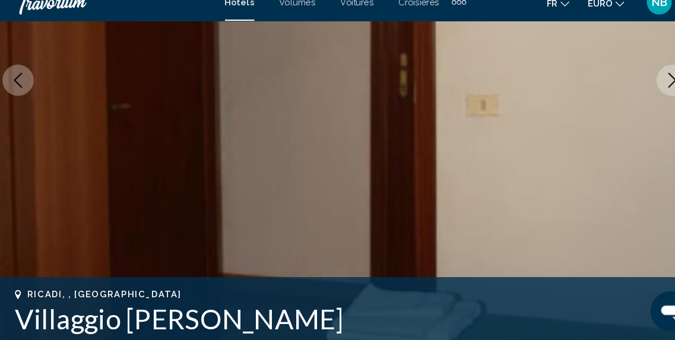
click at [642, 96] on icon "Image suivante" at bounding box center [648, 92] width 14 height 14
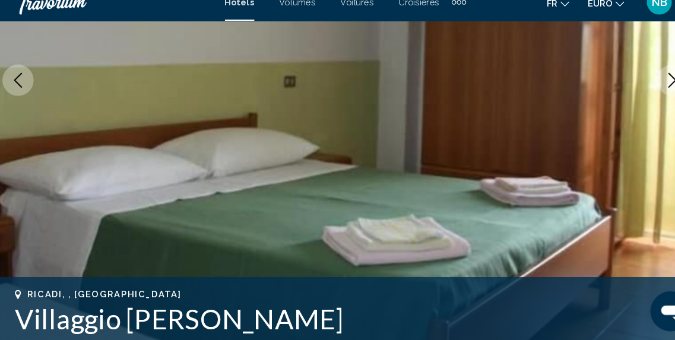
click at [642, 96] on icon "Image suivante" at bounding box center [648, 92] width 14 height 14
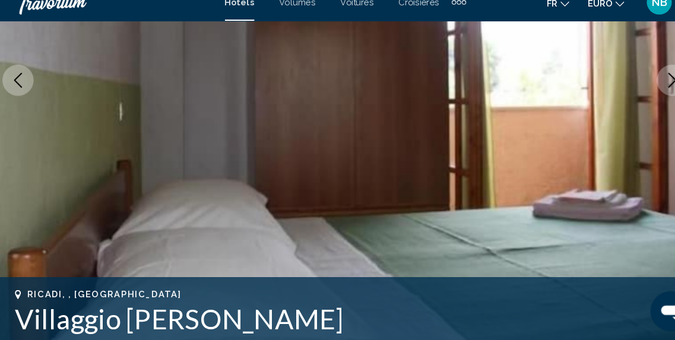
click at [642, 96] on icon "Image suivante" at bounding box center [648, 92] width 14 height 14
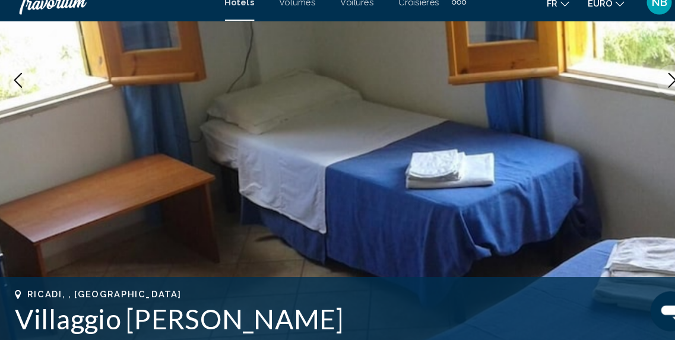
click at [642, 96] on icon "Image suivante" at bounding box center [648, 92] width 14 height 14
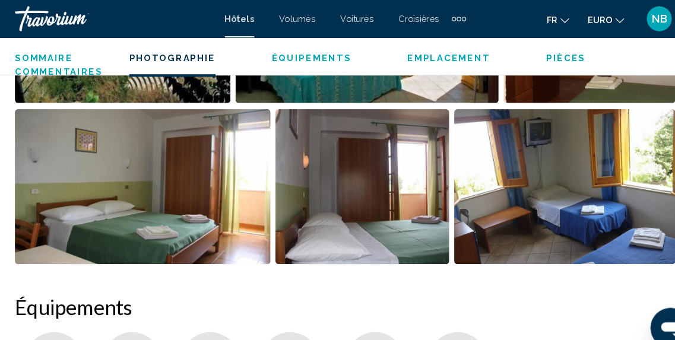
scroll to position [839, 0]
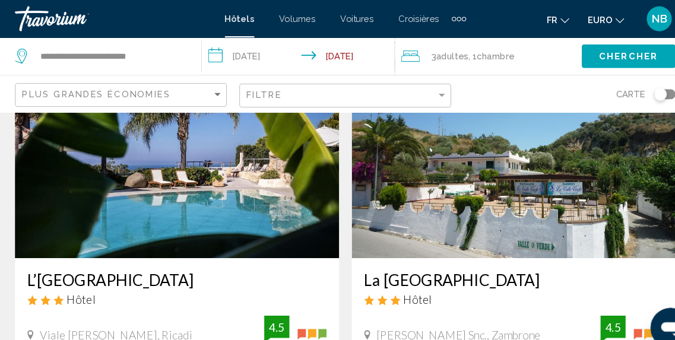
scroll to position [71, 0]
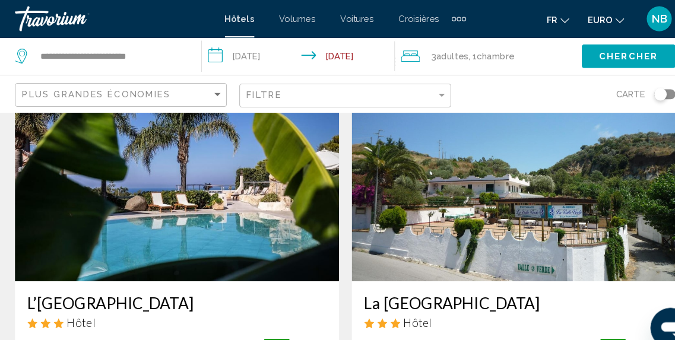
click at [280, 183] on img "Contenu principal" at bounding box center [178, 172] width 308 height 190
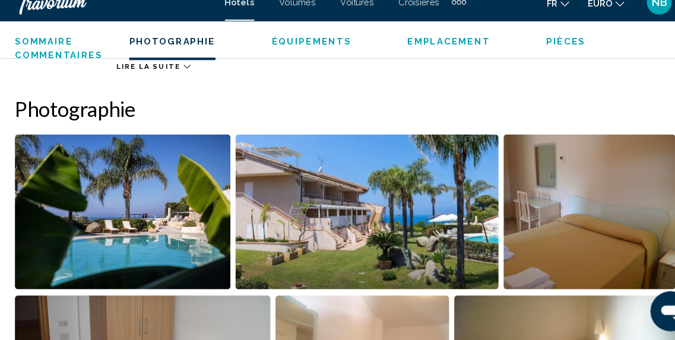
scroll to position [794, 0]
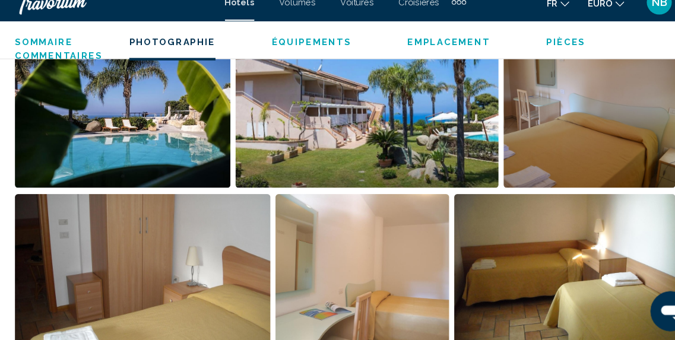
click at [408, 113] on img "Ouvrir le curseur d’image en plein écran" at bounding box center [357, 120] width 249 height 147
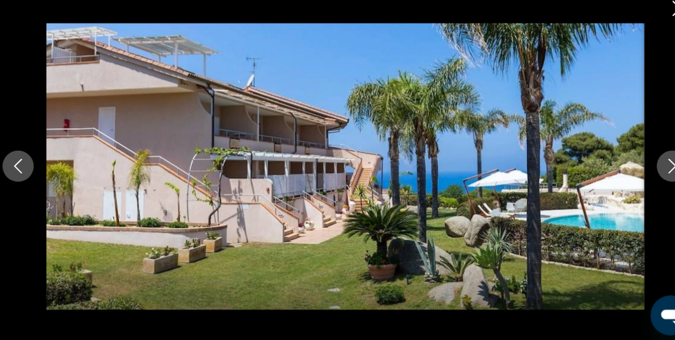
scroll to position [633, 0]
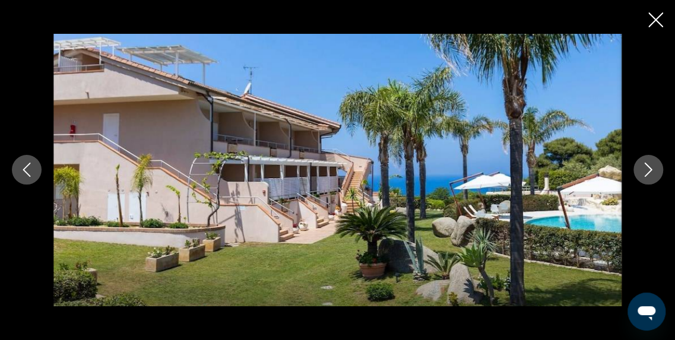
click at [661, 17] on icon "Fermer le diaporama" at bounding box center [655, 19] width 15 height 15
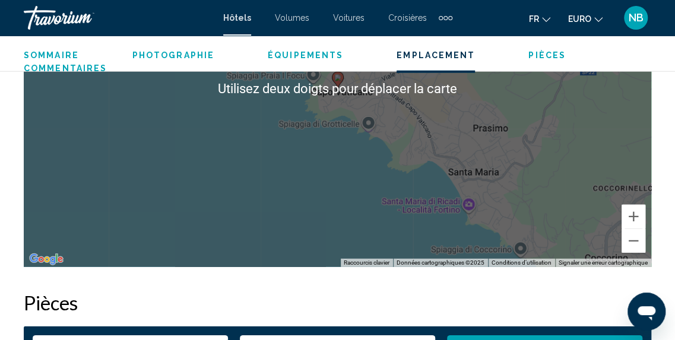
scroll to position [1378, 0]
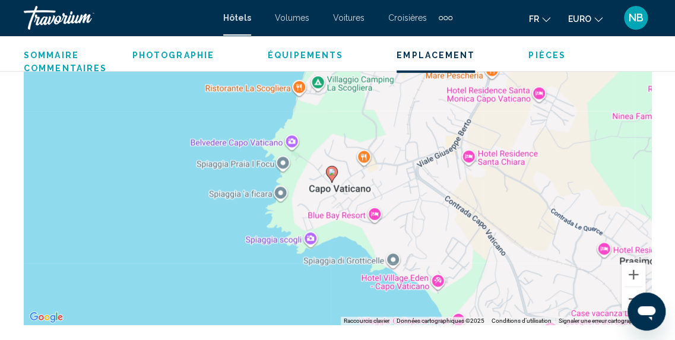
drag, startPoint x: 345, startPoint y: 149, endPoint x: 342, endPoint y: 230, distance: 80.8
click at [342, 230] on div "Pour activer le glissement avec le clavier, appuyez sur Alt+Entrée. Une fois ce…" at bounding box center [337, 147] width 627 height 356
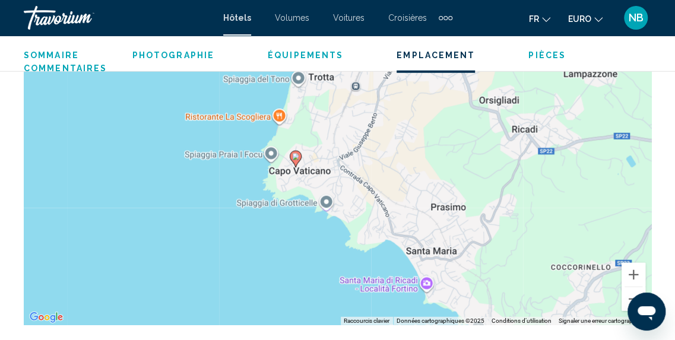
drag, startPoint x: 430, startPoint y: 199, endPoint x: 451, endPoint y: 239, distance: 45.7
click at [450, 238] on div "Pour activer le glissement avec le clavier, appuyez sur Alt+Entrée. Une fois ce…" at bounding box center [337, 147] width 627 height 356
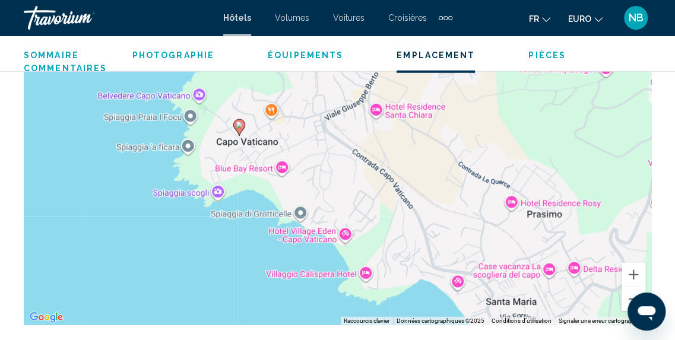
drag, startPoint x: 451, startPoint y: 239, endPoint x: 614, endPoint y: 280, distance: 167.5
click at [614, 280] on div "Pour activer le glissement avec le clavier, appuyez sur Alt+Entrée. Une fois ce…" at bounding box center [337, 147] width 627 height 356
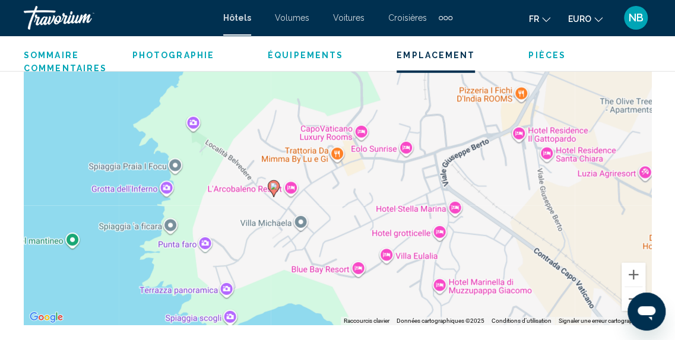
drag, startPoint x: 614, startPoint y: 280, endPoint x: 614, endPoint y: 339, distance: 59.9
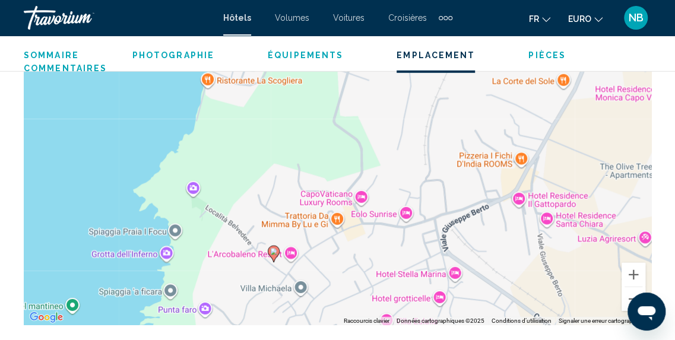
drag, startPoint x: 558, startPoint y: 148, endPoint x: 558, endPoint y: 220, distance: 72.4
click at [558, 220] on div "Pour activer le glissement avec le clavier, appuyez sur Alt+Entrée. Une fois ce…" at bounding box center [337, 147] width 627 height 356
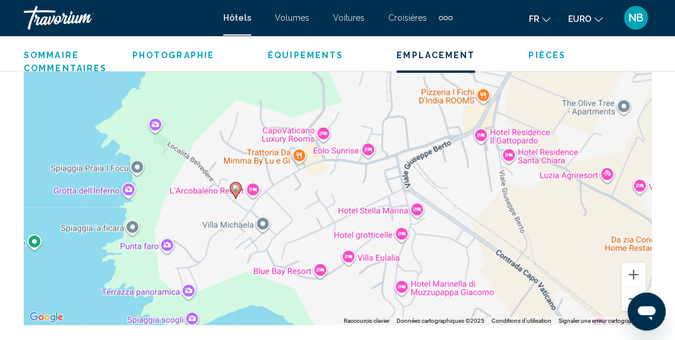
drag, startPoint x: 264, startPoint y: 294, endPoint x: 262, endPoint y: 233, distance: 61.1
click at [262, 233] on div "Pour activer le glissement avec le clavier, appuyez sur Alt+Entrée. Une fois ce…" at bounding box center [337, 147] width 627 height 356
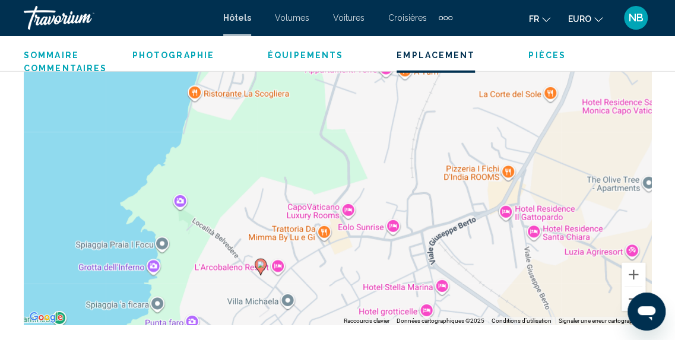
drag, startPoint x: 207, startPoint y: 179, endPoint x: 231, endPoint y: 259, distance: 83.9
click at [231, 259] on div "Pour activer le glissement avec le clavier, appuyez sur Alt+Entrée. Une fois ce…" at bounding box center [337, 147] width 627 height 356
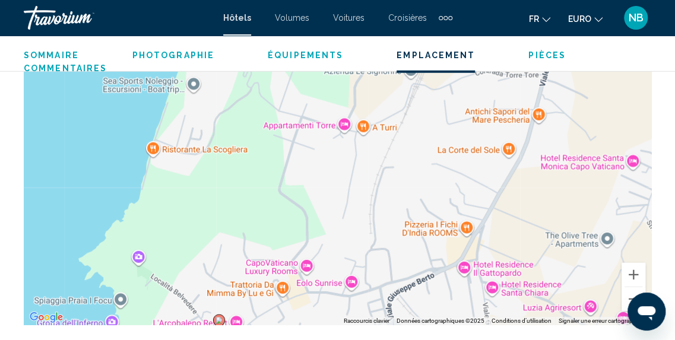
drag, startPoint x: 309, startPoint y: 147, endPoint x: 265, endPoint y: 212, distance: 78.7
click at [265, 212] on div "Pour activer le glissement avec le clavier, appuyez sur Alt+Entrée. Une fois ce…" at bounding box center [337, 147] width 627 height 356
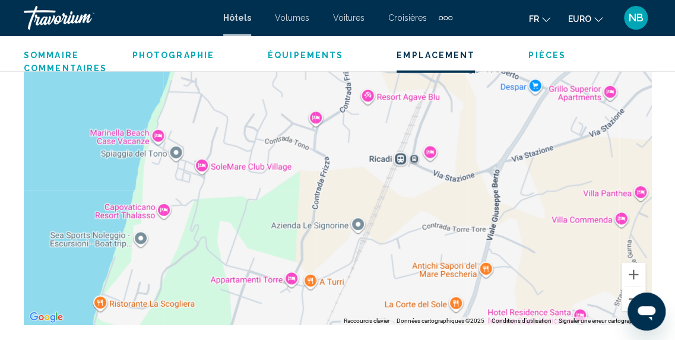
drag, startPoint x: 401, startPoint y: 112, endPoint x: 351, endPoint y: 254, distance: 150.7
click at [351, 254] on div "Pour activer le glissement avec le clavier, appuyez sur Alt+Entrée. Une fois ce…" at bounding box center [337, 147] width 627 height 356
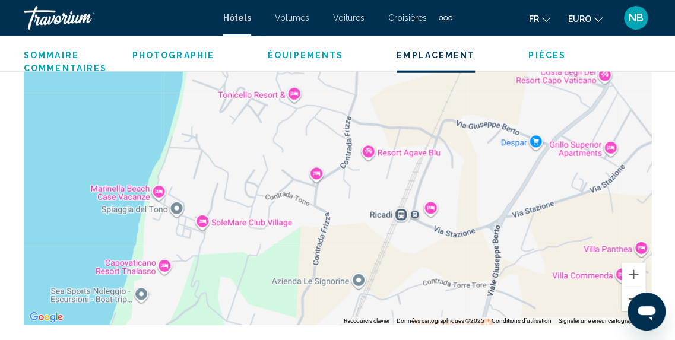
drag, startPoint x: 529, startPoint y: 104, endPoint x: 490, endPoint y: 145, distance: 57.1
click at [498, 145] on div "Contenu principal" at bounding box center [337, 147] width 627 height 356
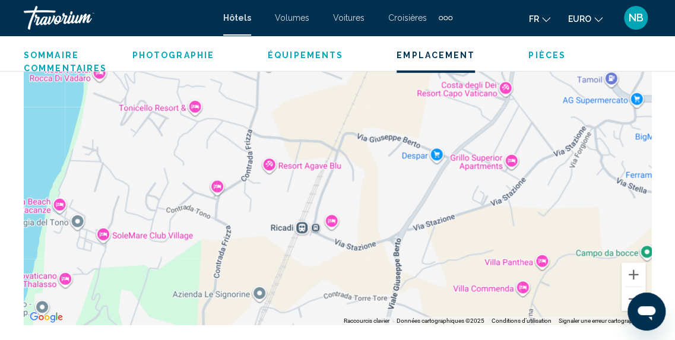
drag, startPoint x: 585, startPoint y: 160, endPoint x: 537, endPoint y: 174, distance: 49.4
click at [537, 174] on div "Contenu principal" at bounding box center [337, 147] width 627 height 356
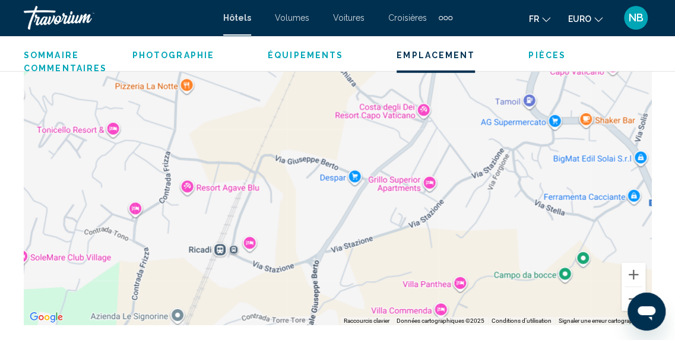
drag, startPoint x: 537, startPoint y: 174, endPoint x: 453, endPoint y: 197, distance: 86.8
click at [453, 197] on div "Contenu principal" at bounding box center [337, 147] width 627 height 356
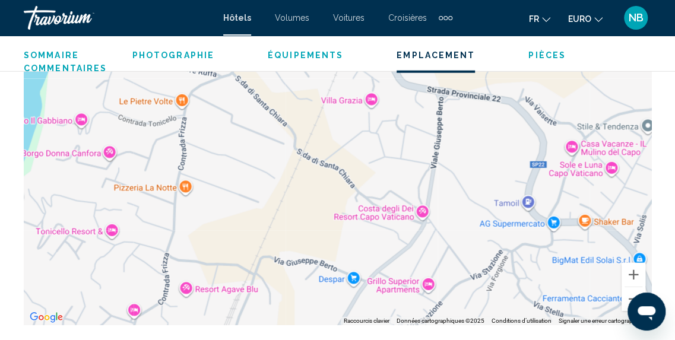
drag, startPoint x: 453, startPoint y: 237, endPoint x: 453, endPoint y: 339, distance: 102.7
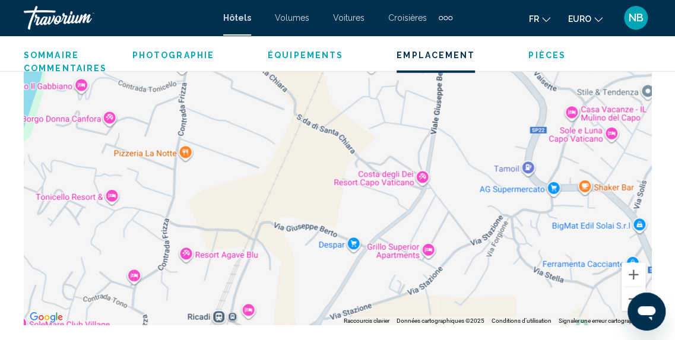
drag, startPoint x: 453, startPoint y: 157, endPoint x: 453, endPoint y: 61, distance: 96.1
click at [453, 61] on div "Ricadi, , [GEOGRAPHIC_DATA] [GEOGRAPHIC_DATA] 4.5 Adresse Viale [PERSON_NAME], …" at bounding box center [337, 84] width 675 height 2853
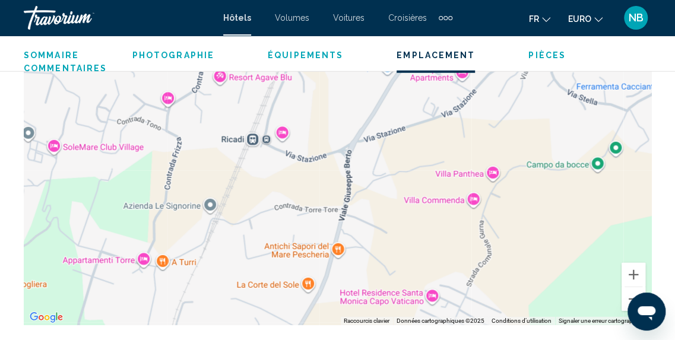
drag, startPoint x: 453, startPoint y: 210, endPoint x: 605, endPoint y: -26, distance: 280.8
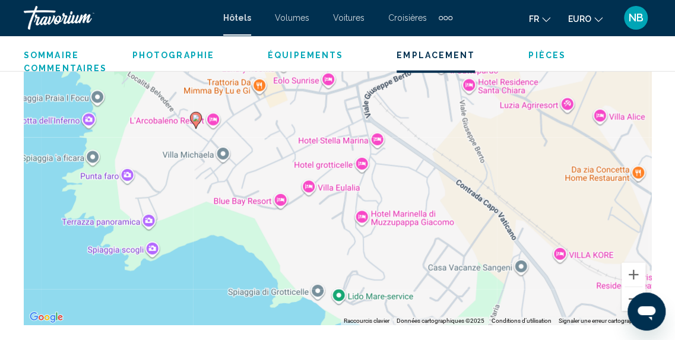
drag, startPoint x: 526, startPoint y: 213, endPoint x: 548, endPoint y: 92, distance: 123.0
click at [548, 92] on div "Pour activer le glissement avec le clavier, appuyez sur Alt+Entrée. Une fois ce…" at bounding box center [337, 147] width 627 height 356
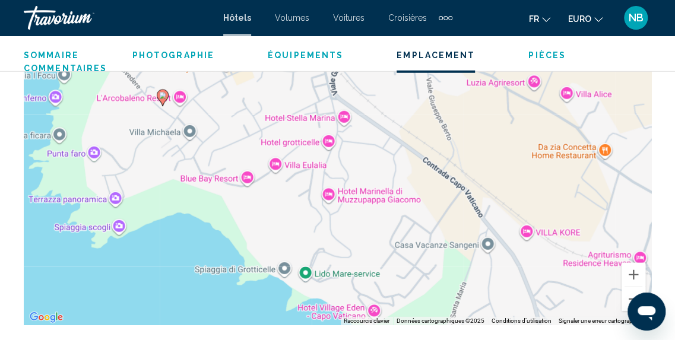
drag, startPoint x: 540, startPoint y: 190, endPoint x: 506, endPoint y: 167, distance: 41.2
click at [506, 167] on div "Pour activer le glissement avec le clavier, appuyez sur Alt+Entrée. Une fois ce…" at bounding box center [337, 147] width 627 height 356
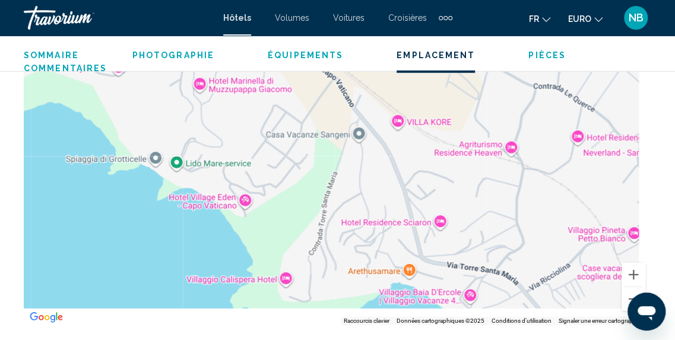
drag, startPoint x: 539, startPoint y: 262, endPoint x: 409, endPoint y: 152, distance: 170.5
click at [409, 152] on div "Pour activer le glissement avec le clavier, appuyez sur Alt+Entrée. Une fois ce…" at bounding box center [337, 147] width 627 height 356
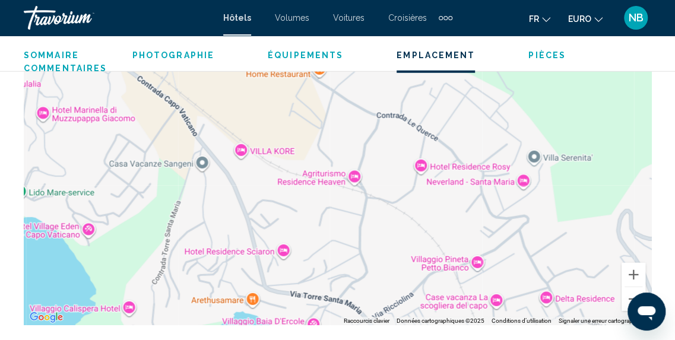
drag, startPoint x: 409, startPoint y: 152, endPoint x: 252, endPoint y: 182, distance: 160.7
click at [252, 182] on div "Pour activer le glissement avec le clavier, appuyez sur Alt+Entrée. Une fois ce…" at bounding box center [337, 147] width 627 height 356
click at [252, 131] on div "Pour activer le glissement avec le clavier, appuyez sur Alt+Entrée. Une fois ce…" at bounding box center [337, 147] width 627 height 356
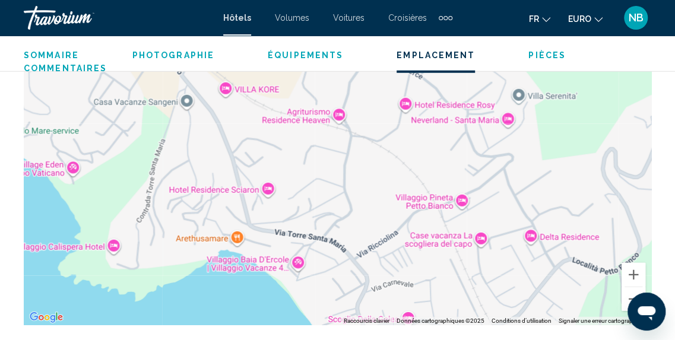
drag, startPoint x: 329, startPoint y: 114, endPoint x: 260, endPoint y: 79, distance: 77.2
click at [267, 88] on div "Pour activer le glissement avec le clavier, appuyez sur Alt+Entrée. Une fois ce…" at bounding box center [337, 147] width 627 height 356
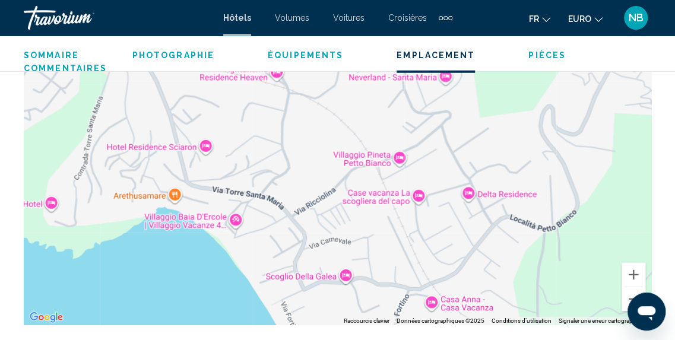
drag, startPoint x: 324, startPoint y: 128, endPoint x: 302, endPoint y: 111, distance: 27.5
click at [315, 121] on div "Contenu principal" at bounding box center [337, 147] width 627 height 356
click at [287, 98] on div "Contenu principal" at bounding box center [337, 147] width 627 height 356
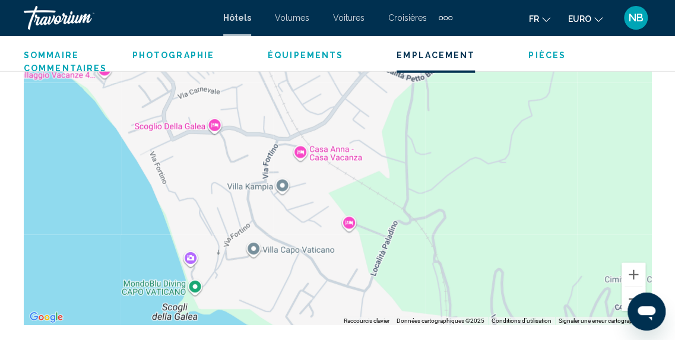
drag, startPoint x: 355, startPoint y: 188, endPoint x: 255, endPoint y: 72, distance: 153.2
click at [255, 72] on div "Ricadi, , [GEOGRAPHIC_DATA] [GEOGRAPHIC_DATA] 4.5 Adresse Viale [PERSON_NAME], …" at bounding box center [337, 84] width 675 height 2853
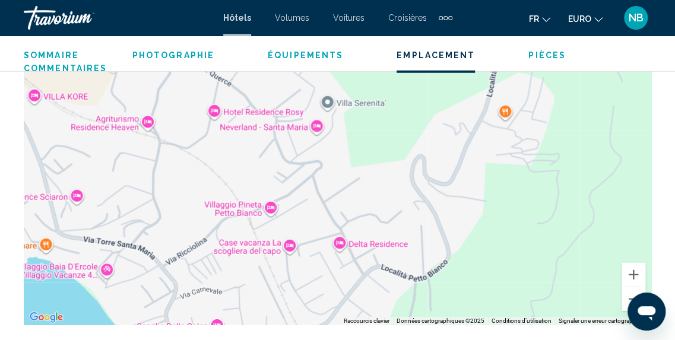
drag, startPoint x: 355, startPoint y: 92, endPoint x: 383, endPoint y: 339, distance: 249.0
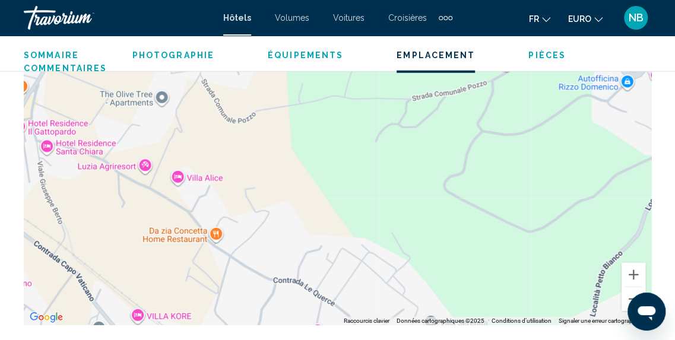
drag, startPoint x: 366, startPoint y: 134, endPoint x: 458, endPoint y: 308, distance: 196.7
click at [458, 308] on div "Contenu principal" at bounding box center [337, 147] width 627 height 356
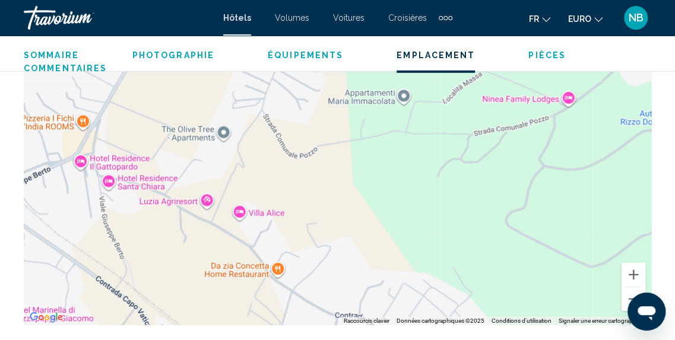
drag, startPoint x: 310, startPoint y: 177, endPoint x: 421, endPoint y: 226, distance: 120.9
click at [421, 226] on div "Contenu principal" at bounding box center [337, 147] width 627 height 356
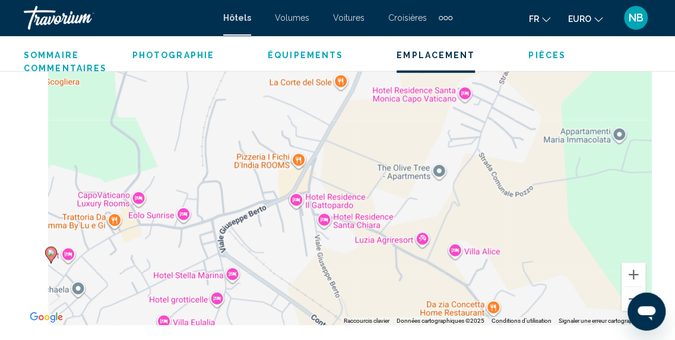
drag, startPoint x: 325, startPoint y: 174, endPoint x: 497, endPoint y: 193, distance: 173.2
click at [493, 193] on div "Pour activer le glissement avec le clavier, appuyez sur Alt+Entrée. Une fois ce…" at bounding box center [337, 147] width 627 height 356
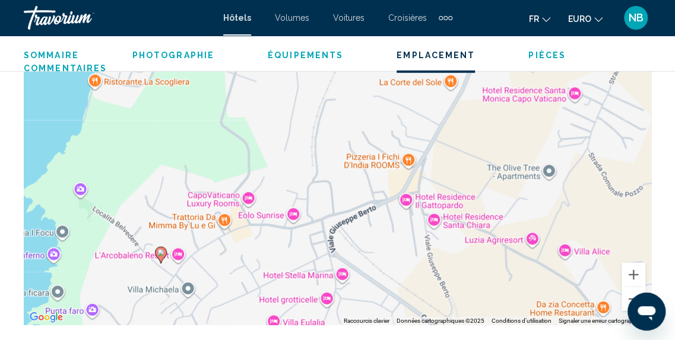
drag, startPoint x: 320, startPoint y: 149, endPoint x: 567, endPoint y: 168, distance: 247.0
click at [545, 164] on div "Pour activer le glissement avec le clavier, appuyez sur Alt+Entrée. Une fois ce…" at bounding box center [337, 147] width 627 height 356
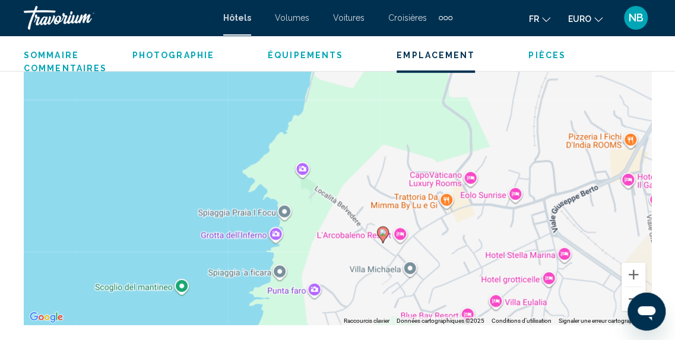
drag, startPoint x: 567, startPoint y: 168, endPoint x: 567, endPoint y: 78, distance: 90.2
click at [567, 94] on div "Pour activer le glissement avec le clavier, appuyez sur Alt+Entrée. Une fois ce…" at bounding box center [337, 147] width 627 height 356
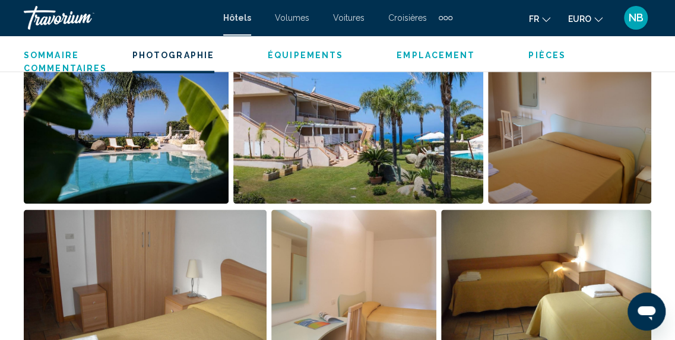
scroll to position [751, 0]
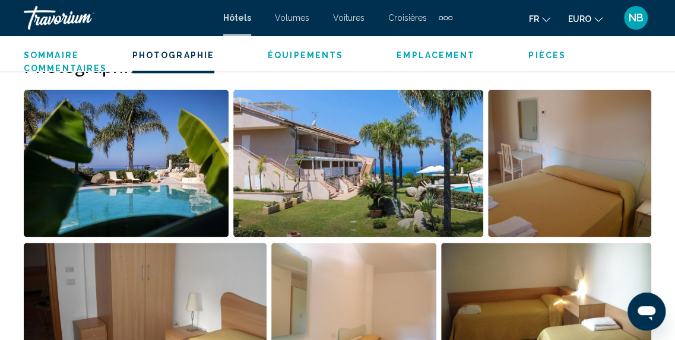
click at [379, 196] on img "Ouvrir le curseur d’image en plein écran" at bounding box center [357, 163] width 249 height 147
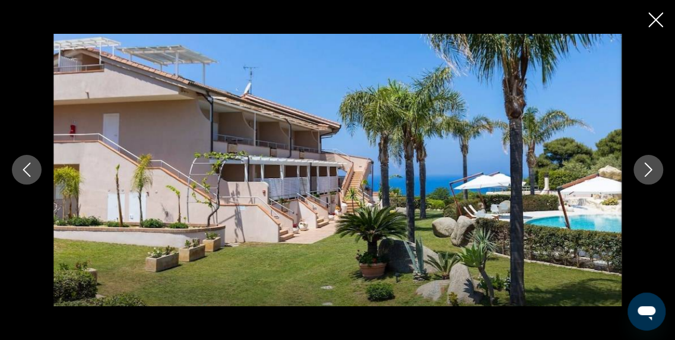
click at [653, 18] on icon "Fermer le diaporama" at bounding box center [655, 19] width 15 height 15
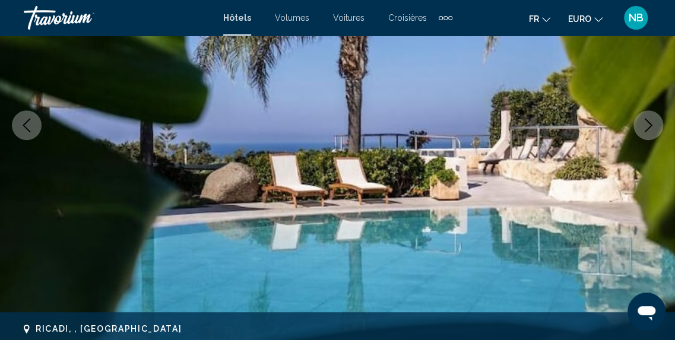
scroll to position [132, 0]
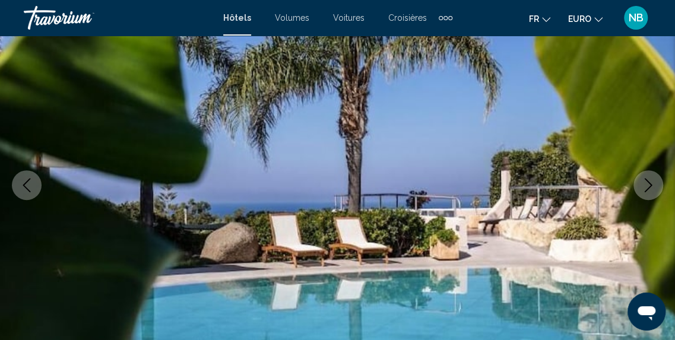
click at [240, 17] on span "Hôtels" at bounding box center [237, 17] width 28 height 9
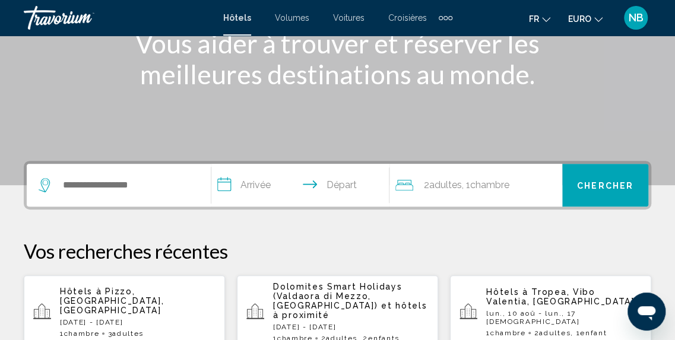
scroll to position [172, 0]
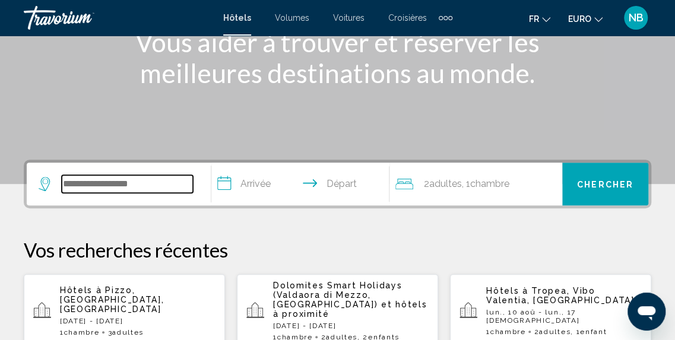
click at [142, 175] on input "Widget de recherche" at bounding box center [127, 184] width 131 height 18
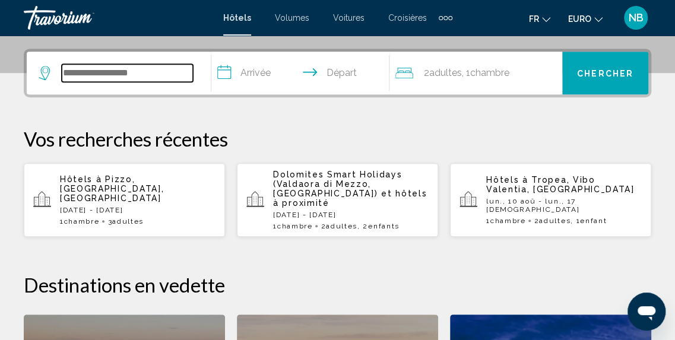
scroll to position [293, 0]
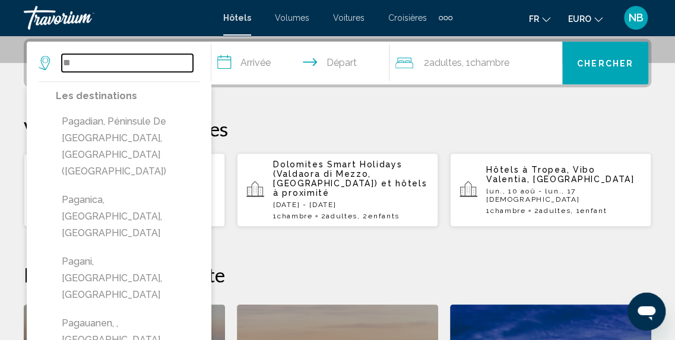
type input "*"
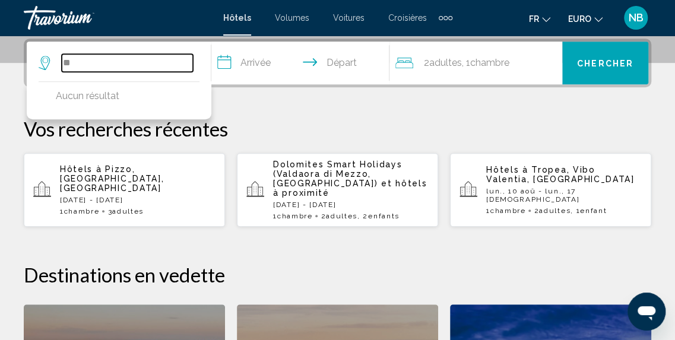
type input "*"
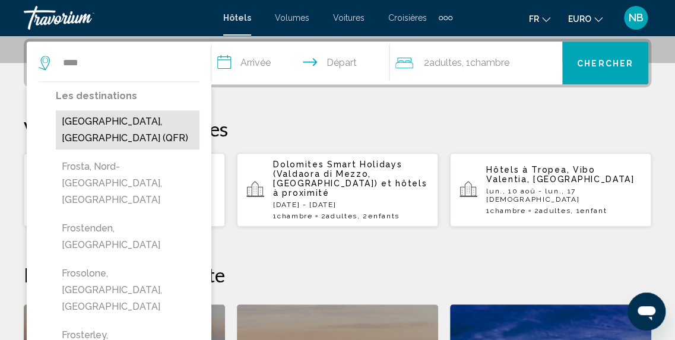
click at [68, 124] on button "[GEOGRAPHIC_DATA], [GEOGRAPHIC_DATA] (QFR)" at bounding box center [128, 129] width 144 height 39
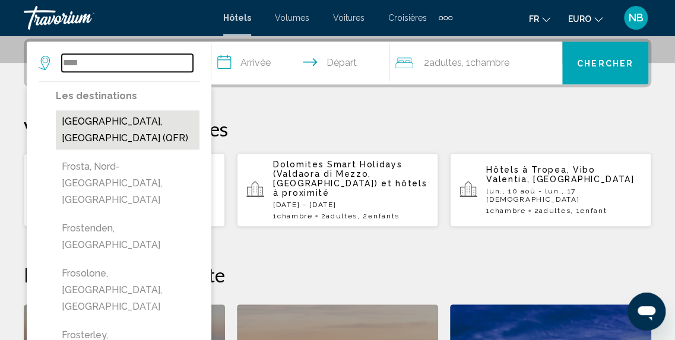
type input "**********"
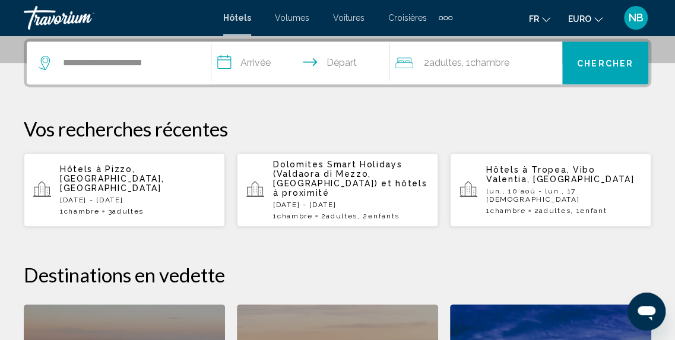
click at [508, 57] on span "Chambre" at bounding box center [489, 62] width 39 height 11
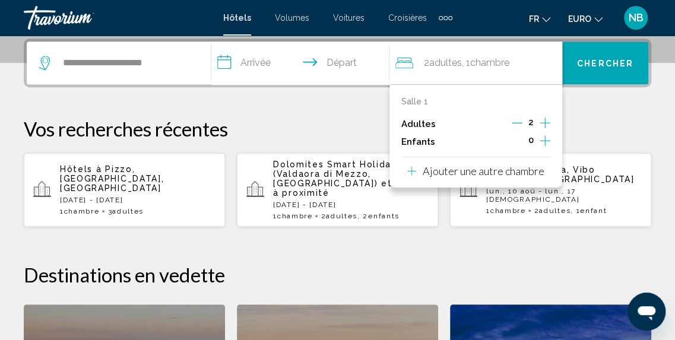
click at [546, 123] on icon "Augmenter les adultes" at bounding box center [544, 123] width 11 height 14
click at [597, 60] on span "Chercher" at bounding box center [605, 63] width 56 height 9
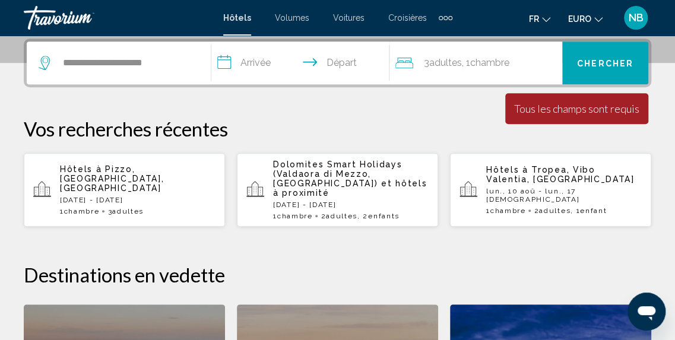
click at [252, 59] on input "**********" at bounding box center [302, 65] width 183 height 46
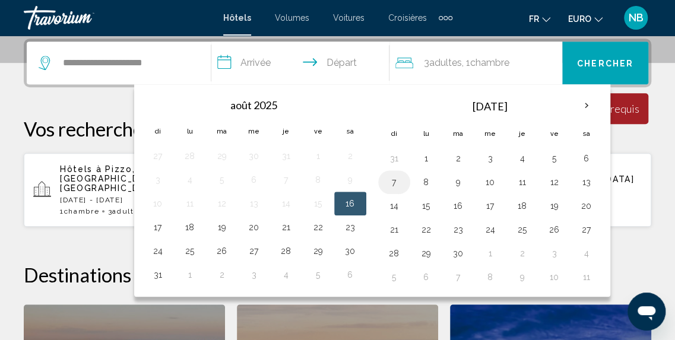
click at [385, 181] on button "7" at bounding box center [394, 182] width 19 height 17
click at [424, 182] on button "8" at bounding box center [426, 182] width 19 height 17
type input "**********"
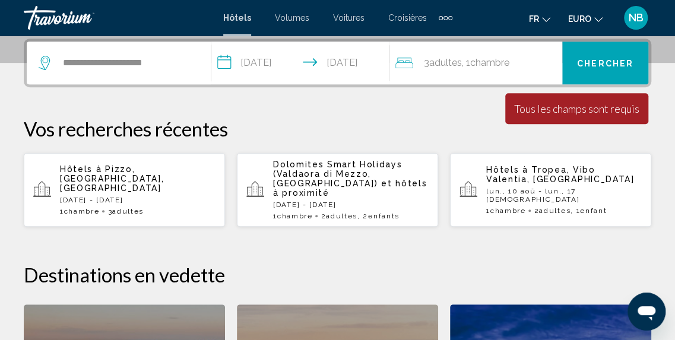
click at [584, 59] on span "Chercher" at bounding box center [605, 63] width 56 height 9
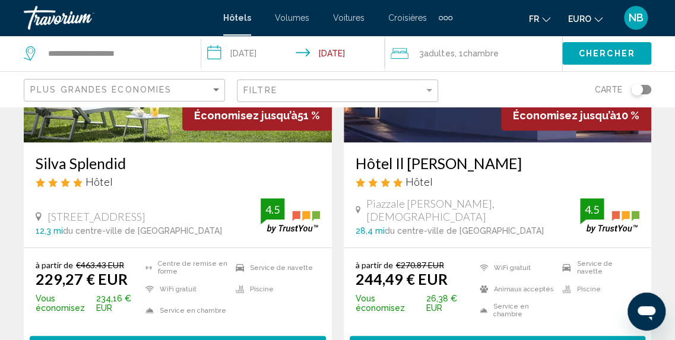
scroll to position [77, 0]
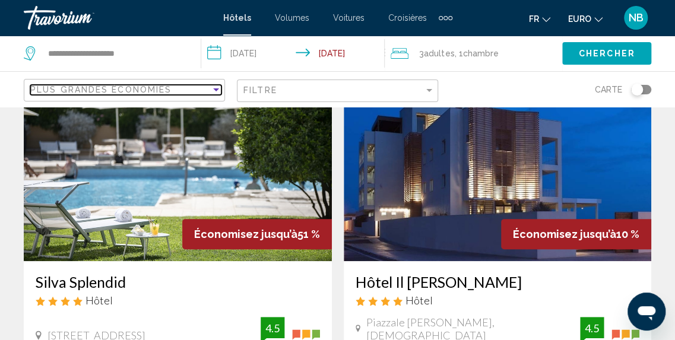
click at [177, 92] on div "Plus grandes économies" at bounding box center [120, 89] width 180 height 9
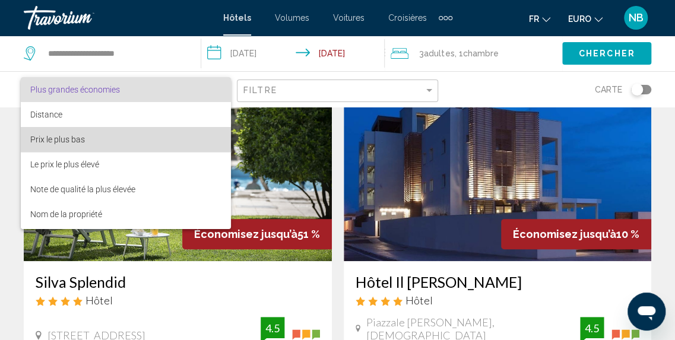
click at [174, 136] on span "Prix le plus bas" at bounding box center [126, 139] width 192 height 25
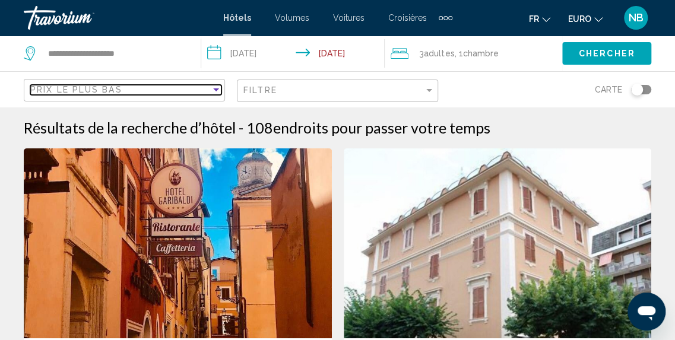
scroll to position [127, 0]
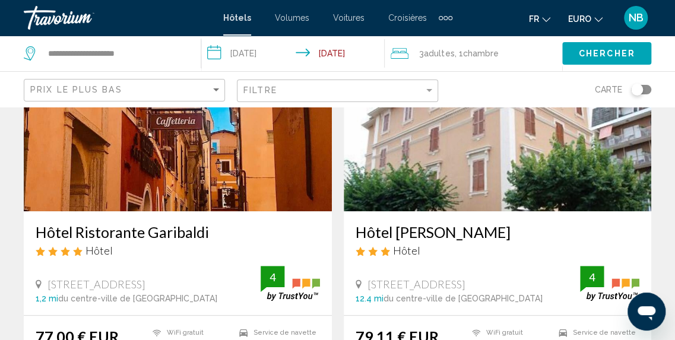
click at [269, 172] on img "Contenu principal" at bounding box center [178, 116] width 308 height 190
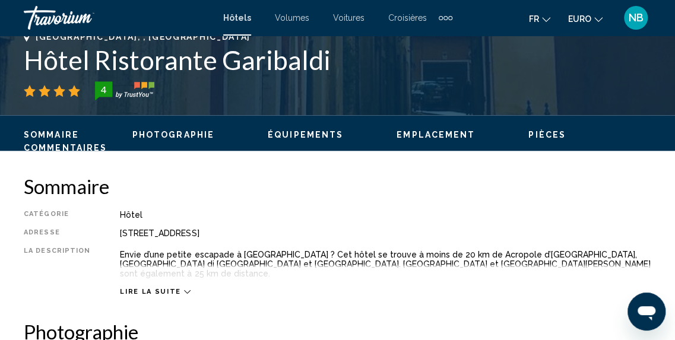
scroll to position [476, 0]
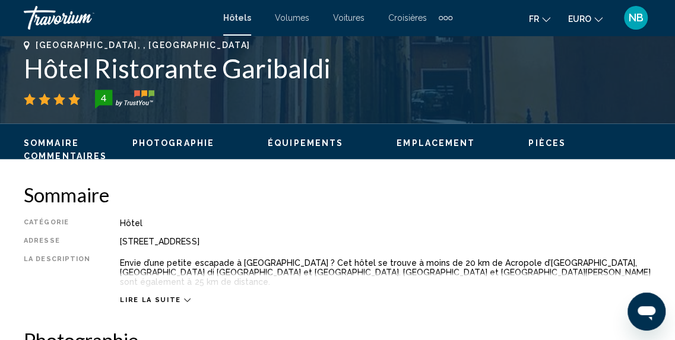
click at [164, 284] on div "Lire la suite" at bounding box center [385, 288] width 531 height 33
click at [164, 296] on span "Lire la suite" at bounding box center [150, 300] width 61 height 8
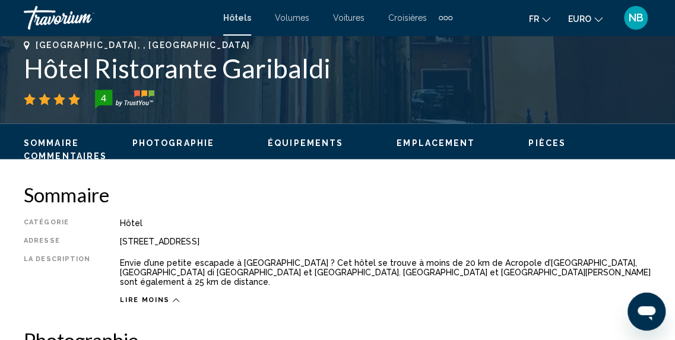
click at [158, 296] on span "Lire moins" at bounding box center [145, 300] width 50 height 8
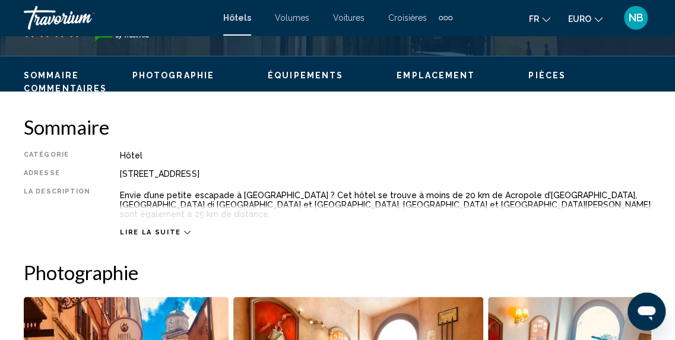
scroll to position [596, 0]
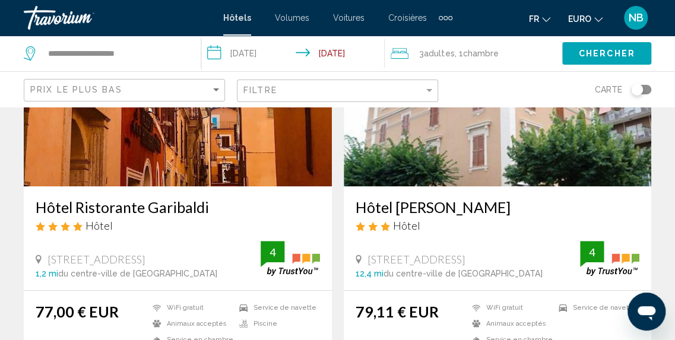
scroll to position [191, 0]
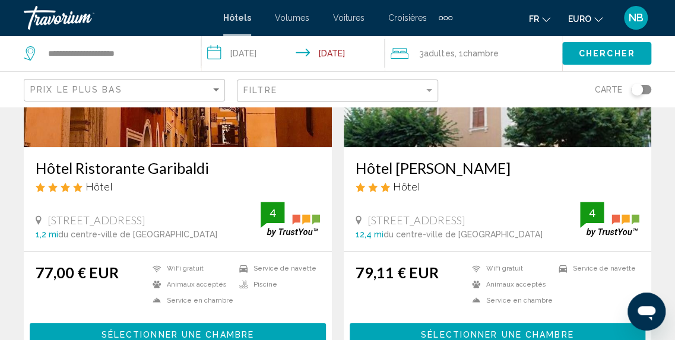
click at [424, 170] on h3 "Hôtel [PERSON_NAME]" at bounding box center [497, 168] width 284 height 18
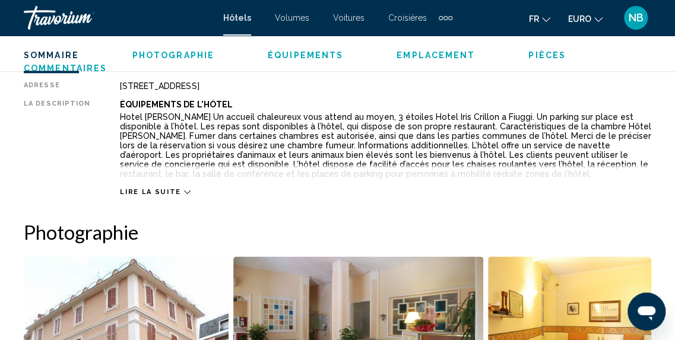
scroll to position [636, 0]
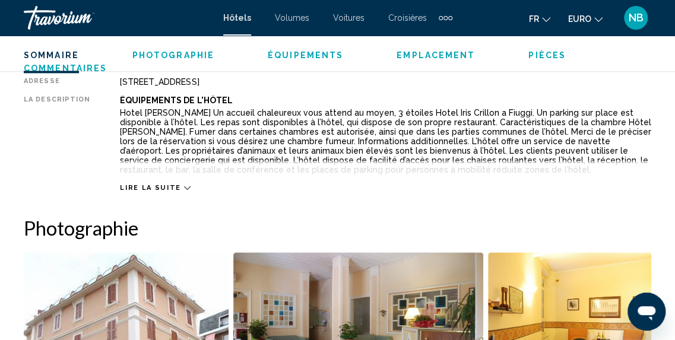
click at [173, 182] on div "Lire la suite" at bounding box center [385, 176] width 531 height 33
click at [160, 182] on div "Lire la suite" at bounding box center [385, 176] width 531 height 33
click at [160, 186] on span "Lire la suite" at bounding box center [150, 188] width 61 height 8
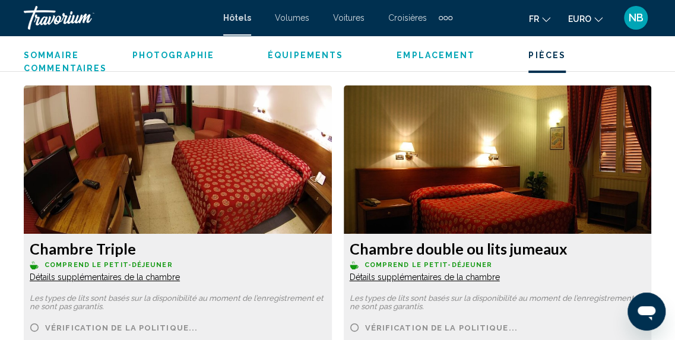
scroll to position [1873, 0]
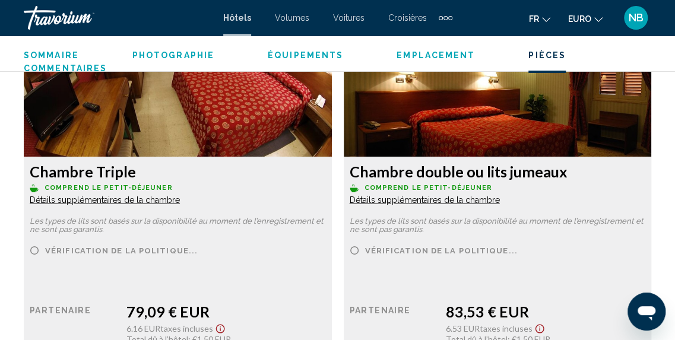
click at [159, 199] on span "Détails supplémentaires de la chambre" at bounding box center [105, 199] width 150 height 9
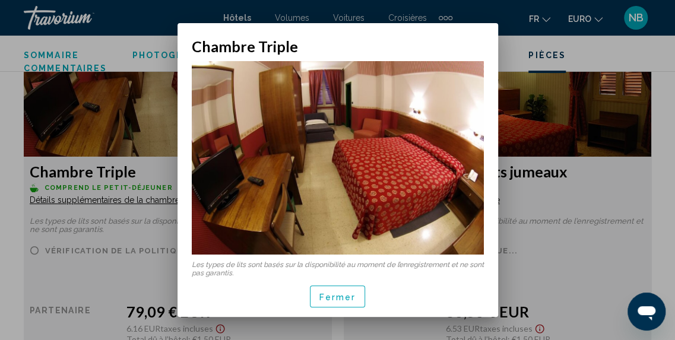
click at [334, 290] on button "Fermer" at bounding box center [338, 296] width 56 height 22
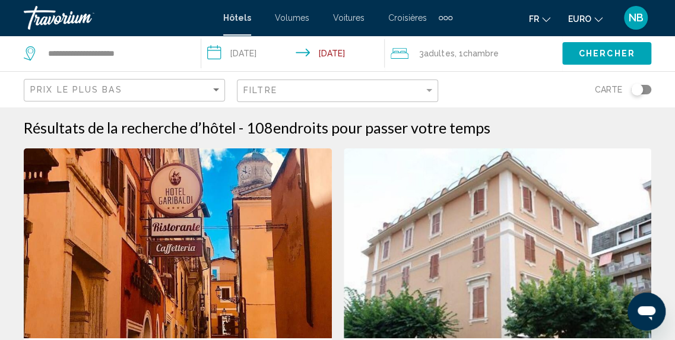
click at [268, 52] on input "**********" at bounding box center [295, 55] width 188 height 39
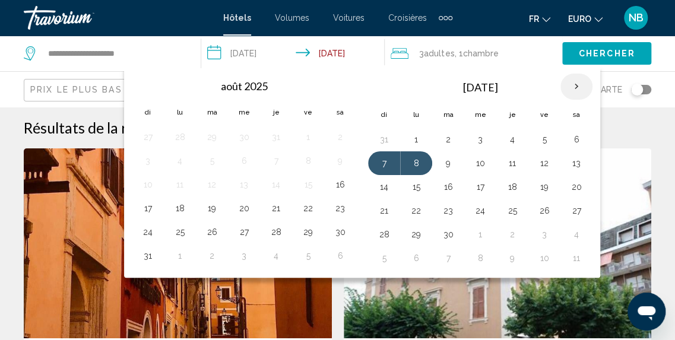
click at [572, 84] on th "Next month" at bounding box center [576, 87] width 32 height 26
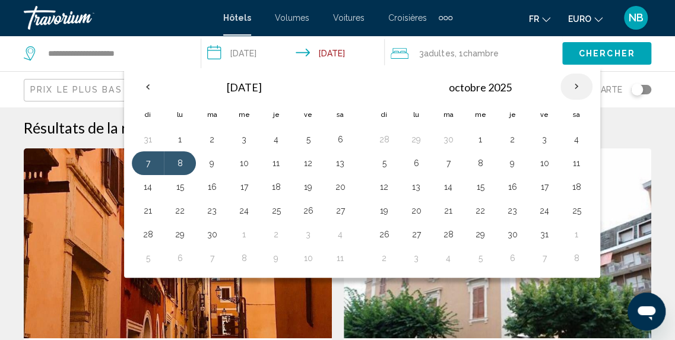
click at [572, 84] on th "Next month" at bounding box center [576, 87] width 32 height 26
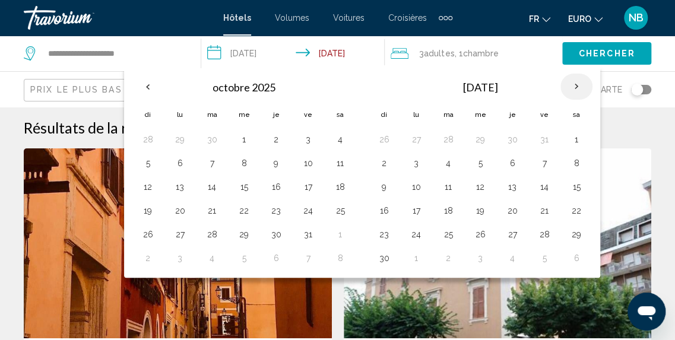
click at [572, 84] on th "Next month" at bounding box center [576, 87] width 32 height 26
click at [150, 85] on th "Le mois précédent" at bounding box center [148, 87] width 32 height 26
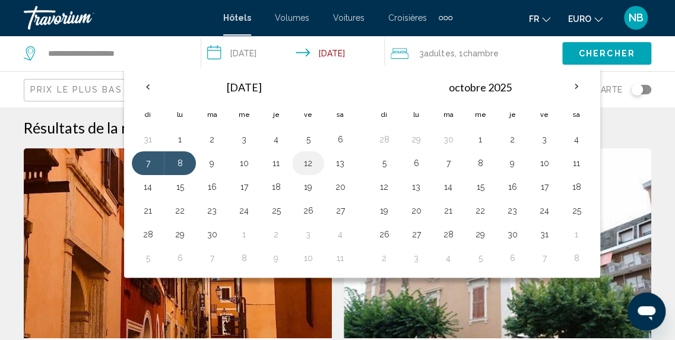
click at [304, 155] on button "12" at bounding box center [308, 163] width 19 height 17
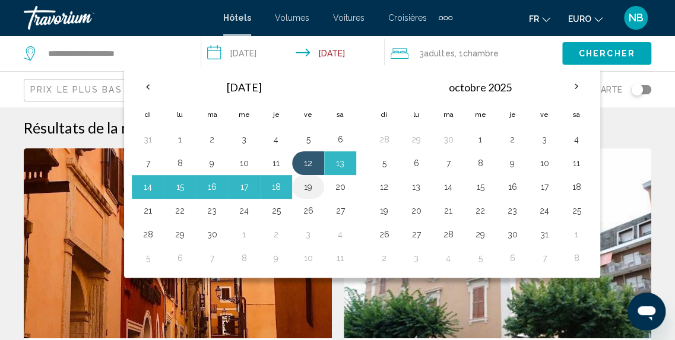
click at [305, 183] on button "19" at bounding box center [308, 187] width 19 height 17
type input "**********"
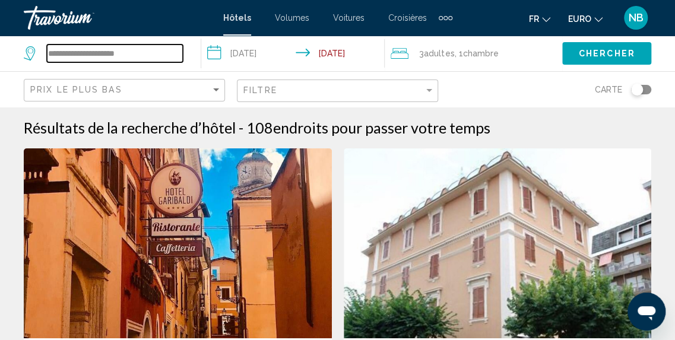
click at [142, 46] on input "**********" at bounding box center [115, 54] width 136 height 18
type input "*"
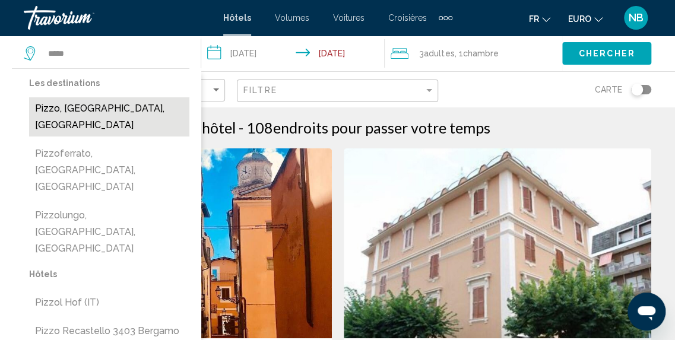
click at [142, 118] on button "Pizzo, [GEOGRAPHIC_DATA], [GEOGRAPHIC_DATA]" at bounding box center [109, 116] width 160 height 39
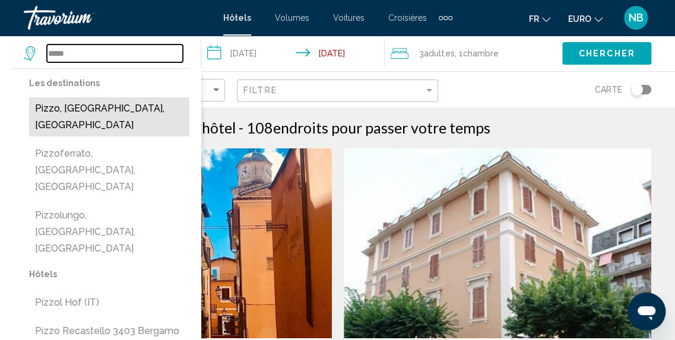
type input "**********"
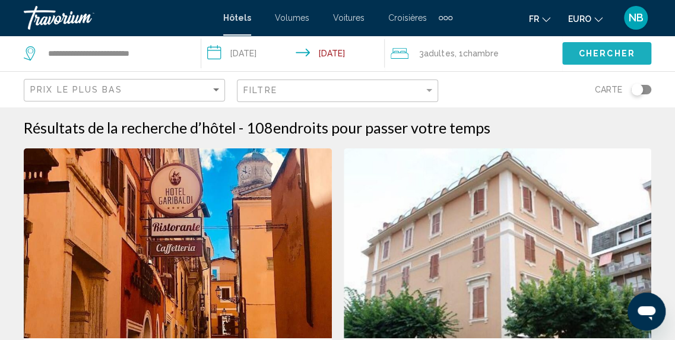
click at [621, 48] on span "Chercher" at bounding box center [607, 52] width 56 height 9
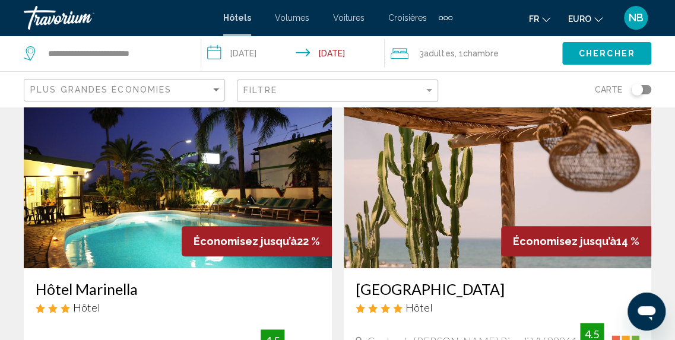
scroll to position [63, 0]
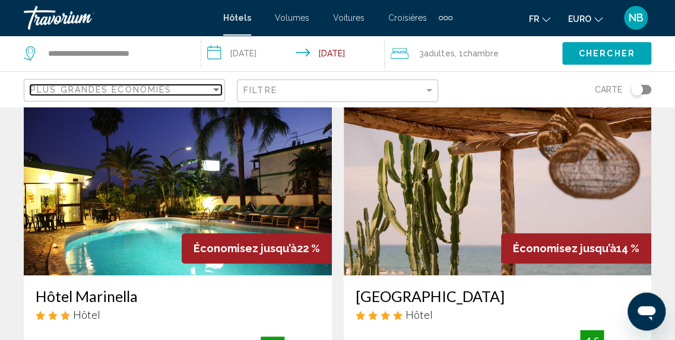
click at [144, 85] on span "Plus grandes économies" at bounding box center [100, 89] width 141 height 9
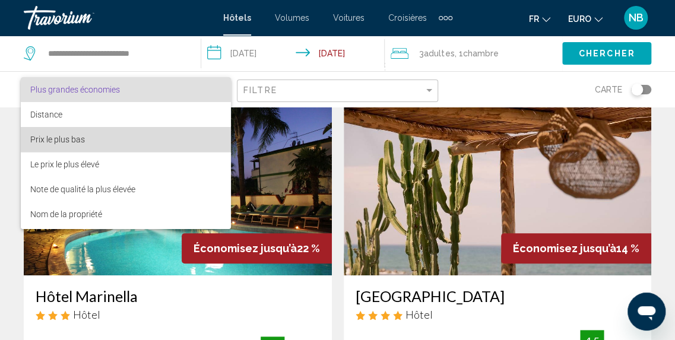
click at [144, 130] on span "Prix le plus bas" at bounding box center [126, 139] width 192 height 25
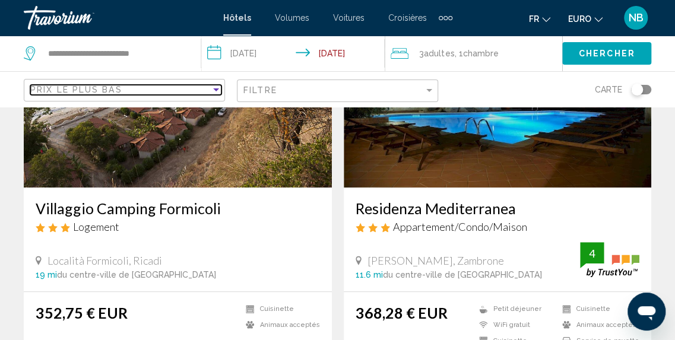
scroll to position [93, 0]
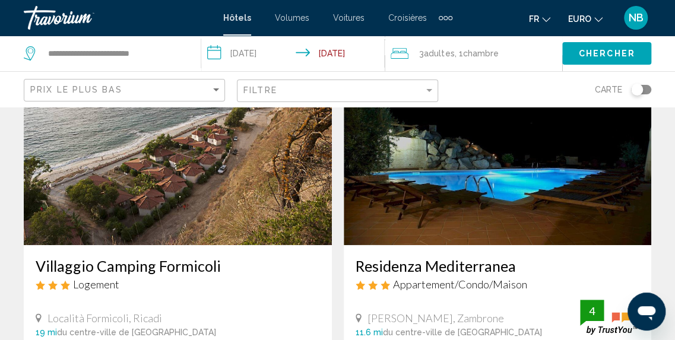
click at [571, 183] on img "Contenu principal" at bounding box center [498, 150] width 308 height 190
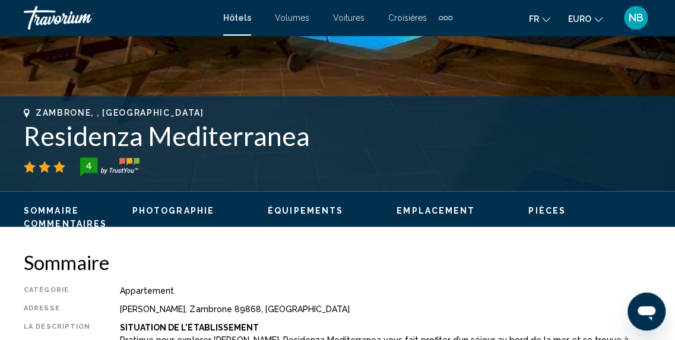
scroll to position [85, 0]
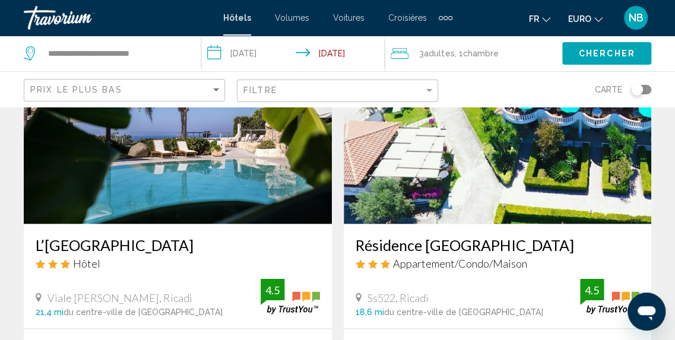
scroll to position [988, 0]
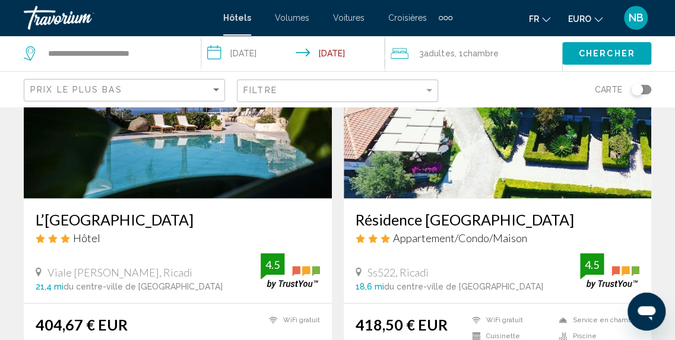
click at [196, 154] on img "Contenu principal" at bounding box center [178, 103] width 308 height 190
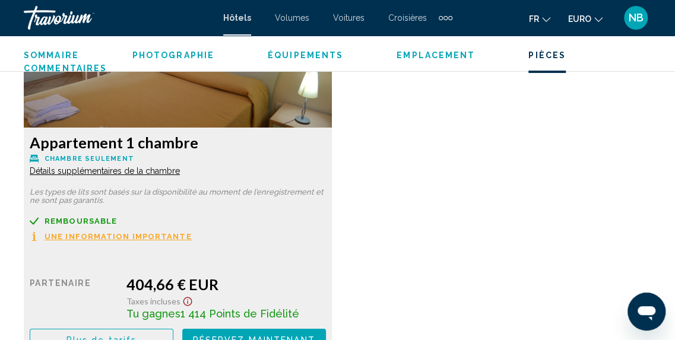
scroll to position [1877, 0]
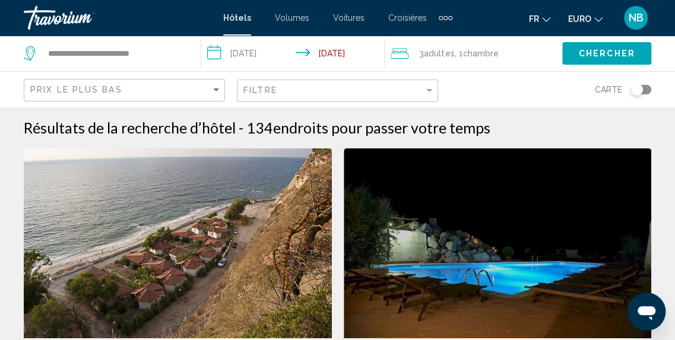
click at [274, 56] on input "**********" at bounding box center [295, 55] width 188 height 39
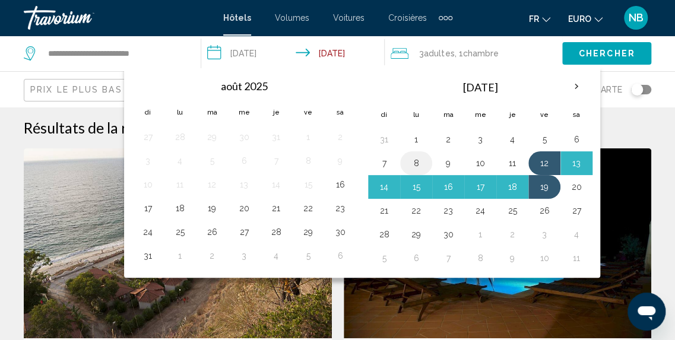
click at [407, 163] on button "8" at bounding box center [416, 163] width 19 height 17
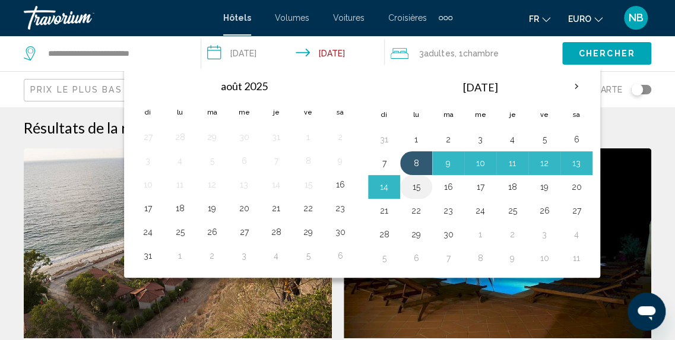
click at [411, 188] on button "15" at bounding box center [416, 187] width 19 height 17
type input "**********"
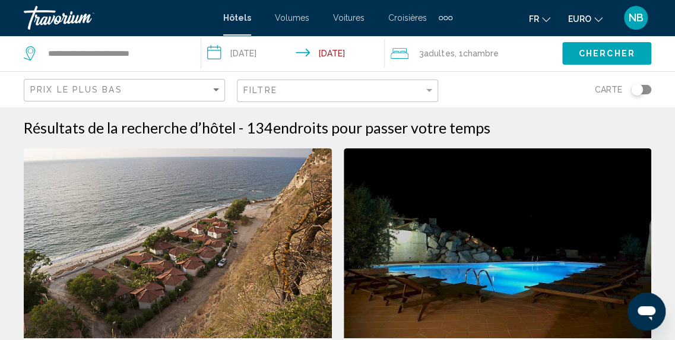
click at [571, 52] on button "Chercher" at bounding box center [606, 53] width 89 height 22
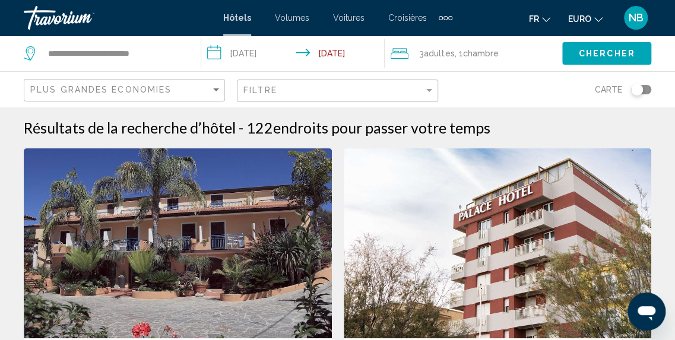
click at [145, 104] on div "Plus grandes économies" at bounding box center [124, 89] width 201 height 35
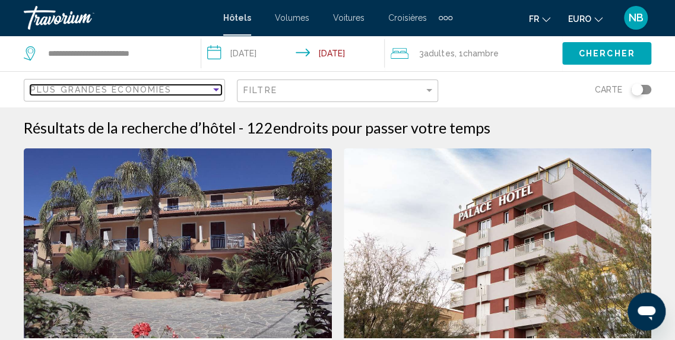
click at [145, 85] on span "Plus grandes économies" at bounding box center [100, 89] width 141 height 9
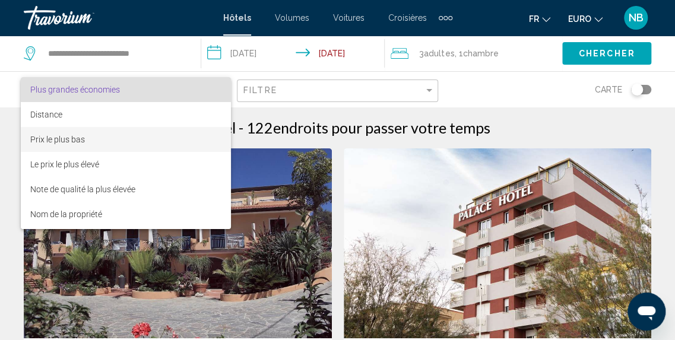
click at [144, 144] on span "Prix le plus bas" at bounding box center [126, 139] width 192 height 25
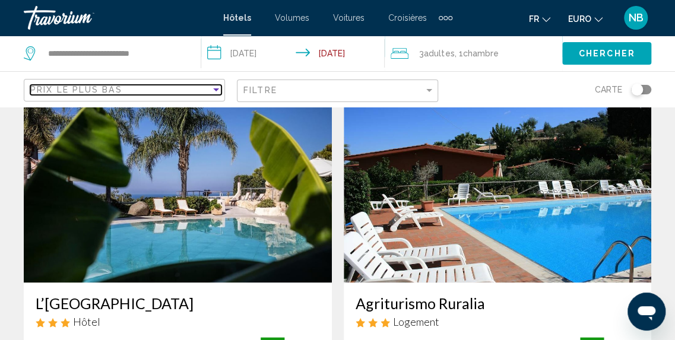
scroll to position [595, 0]
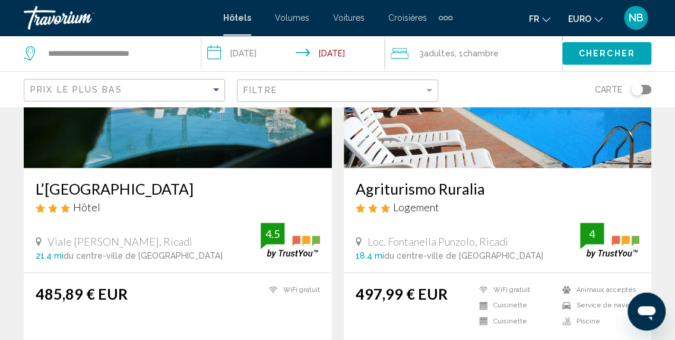
click at [115, 154] on img "Contenu principal" at bounding box center [178, 73] width 308 height 190
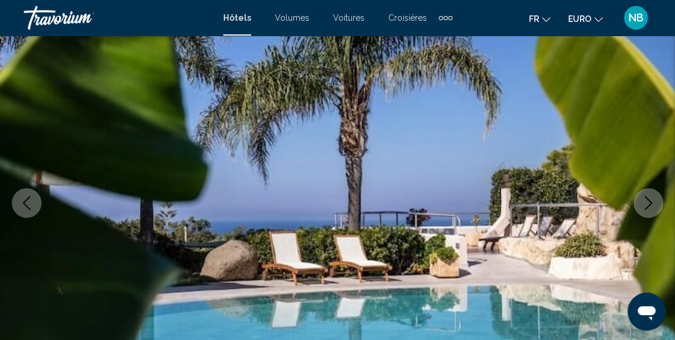
scroll to position [111, 0]
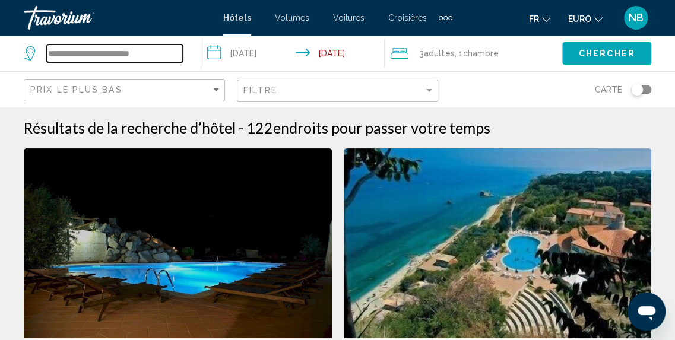
click at [155, 50] on input "**********" at bounding box center [115, 54] width 136 height 18
type input "*"
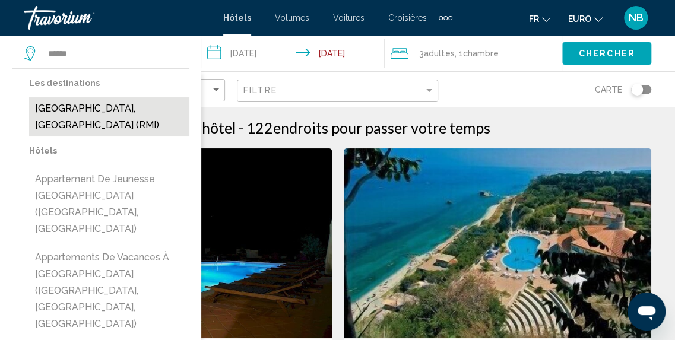
click at [110, 112] on button "[GEOGRAPHIC_DATA], [GEOGRAPHIC_DATA] (RMI)" at bounding box center [109, 116] width 160 height 39
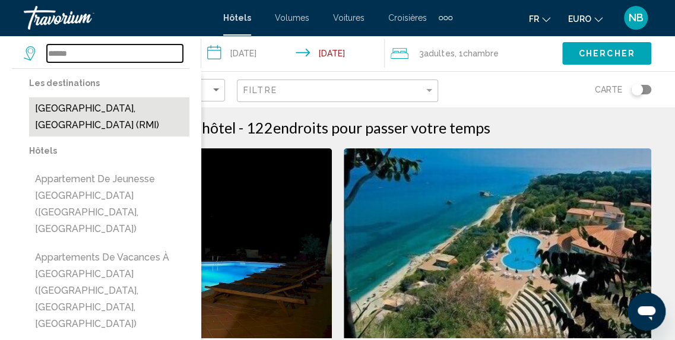
type input "**********"
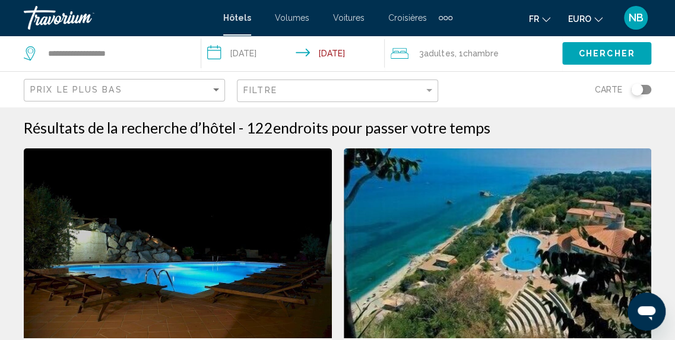
click at [241, 42] on input "**********" at bounding box center [295, 55] width 188 height 39
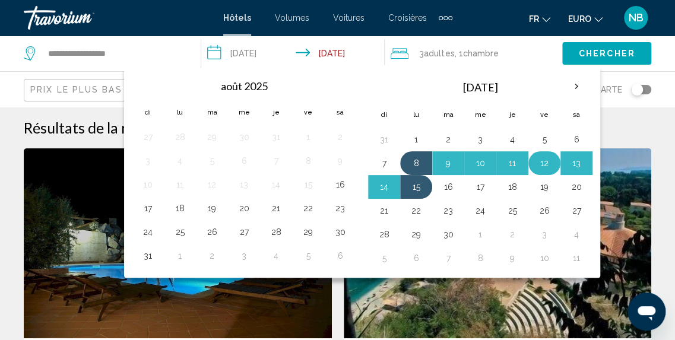
click at [539, 160] on button "12" at bounding box center [544, 163] width 19 height 17
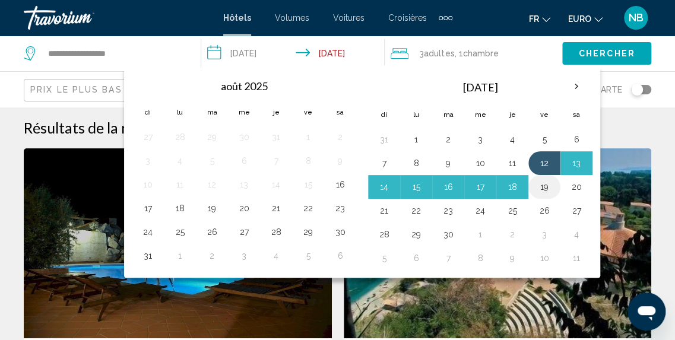
click at [539, 179] on button "19" at bounding box center [544, 187] width 19 height 17
type input "**********"
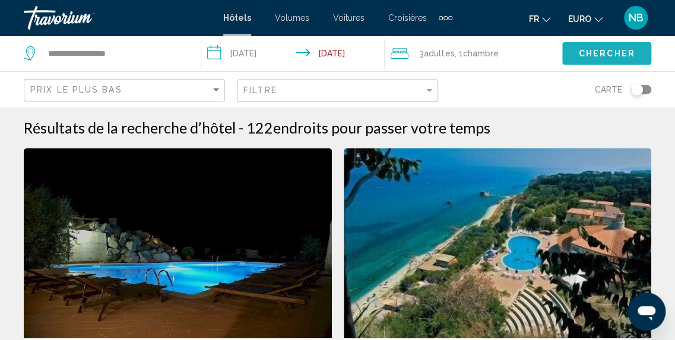
click at [589, 52] on span "Chercher" at bounding box center [607, 53] width 56 height 9
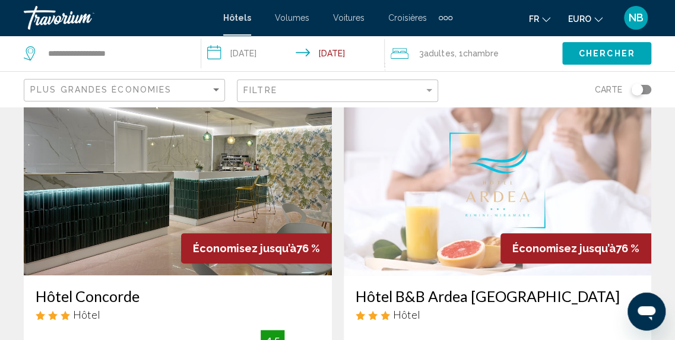
scroll to position [74, 0]
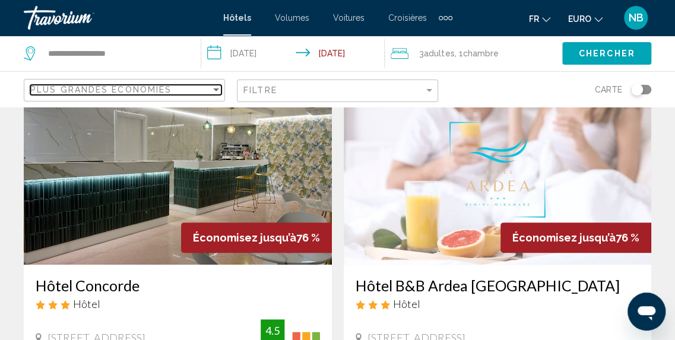
click at [188, 86] on div "Plus grandes économies" at bounding box center [120, 89] width 180 height 9
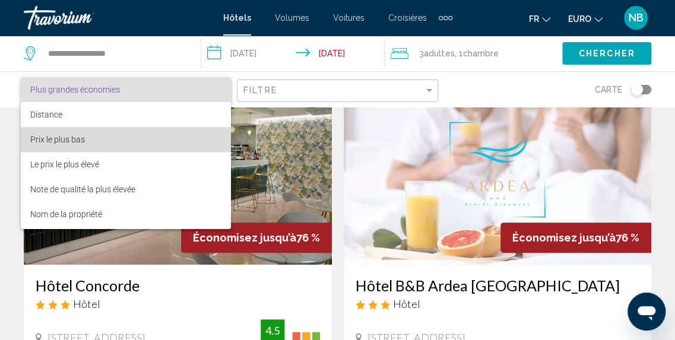
click at [188, 129] on span "Prix le plus bas" at bounding box center [126, 139] width 192 height 25
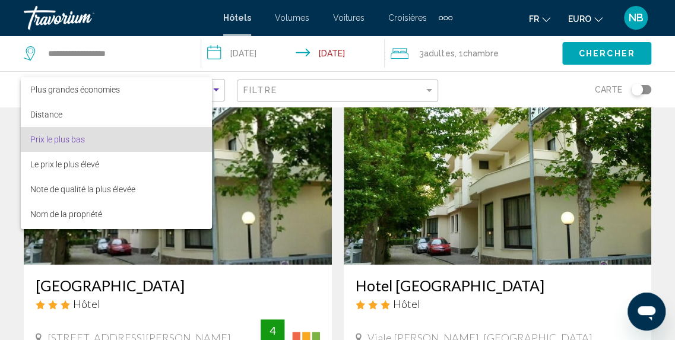
click at [188, 129] on img "Contenu principal" at bounding box center [178, 170] width 308 height 190
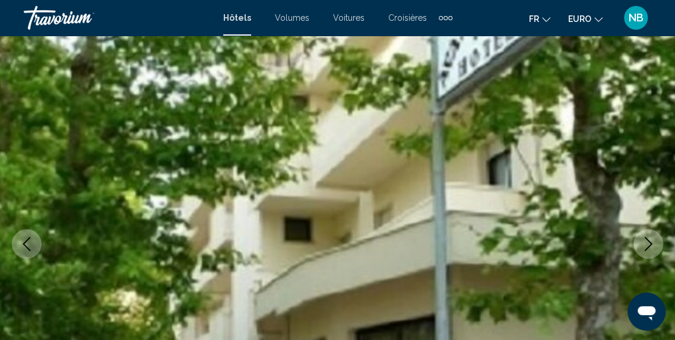
scroll to position [147, 0]
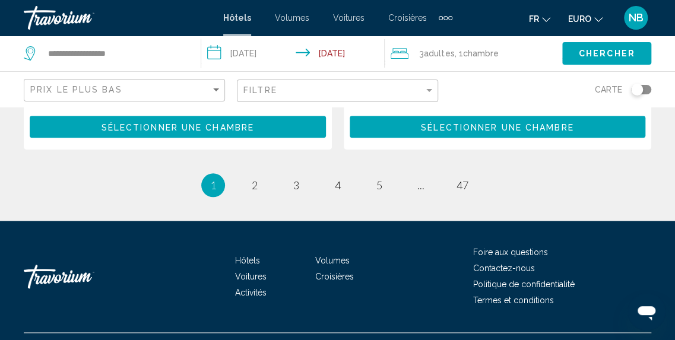
scroll to position [2526, 0]
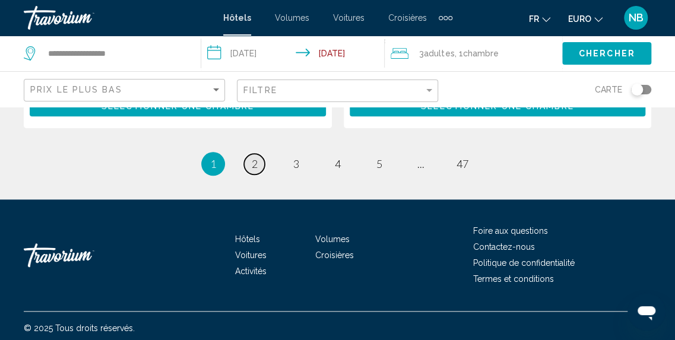
click at [253, 162] on span "2" at bounding box center [255, 163] width 6 height 13
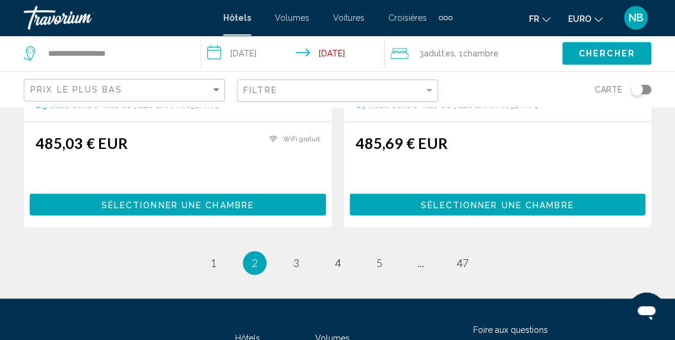
scroll to position [2454, 0]
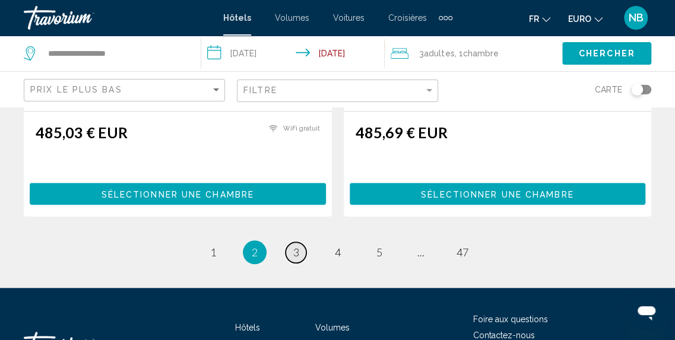
click at [298, 246] on span "3" at bounding box center [296, 252] width 6 height 13
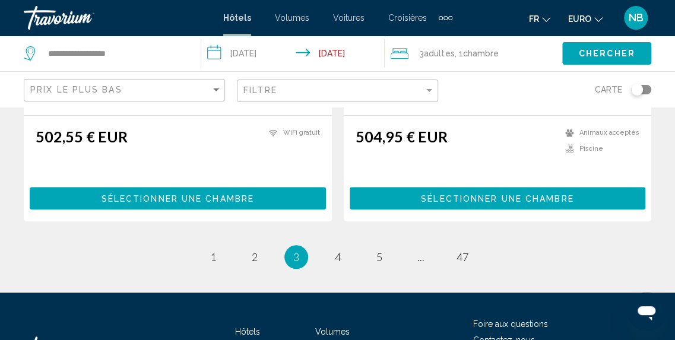
scroll to position [2474, 0]
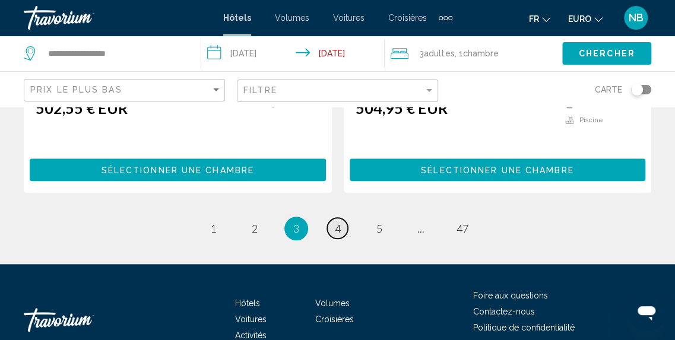
click at [337, 228] on span "4" at bounding box center [338, 228] width 6 height 13
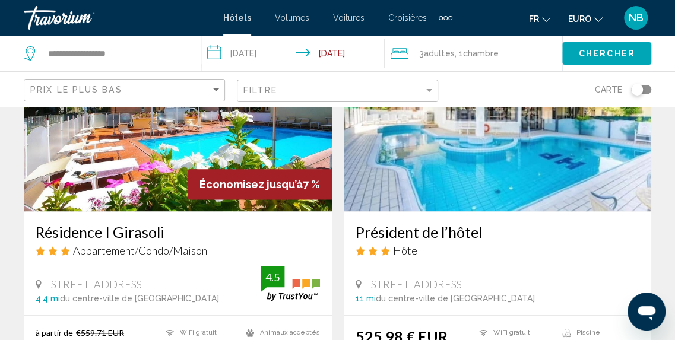
scroll to position [571, 0]
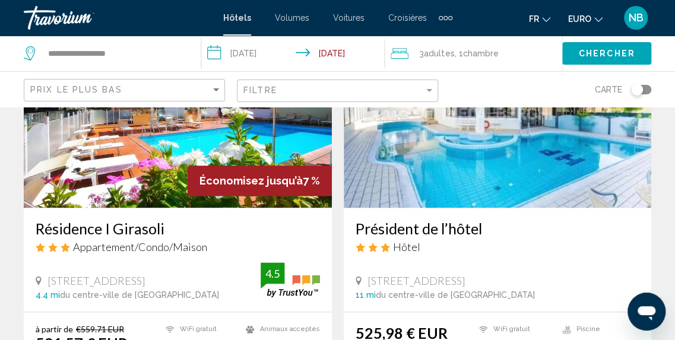
click at [132, 40] on div "**********" at bounding box center [106, 54] width 165 height 36
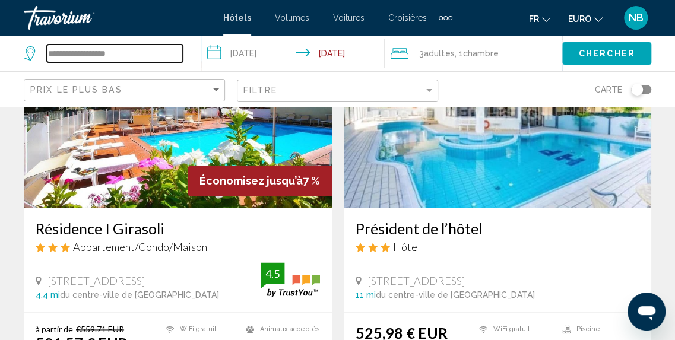
click at [132, 50] on input "**********" at bounding box center [115, 54] width 136 height 18
type input "*"
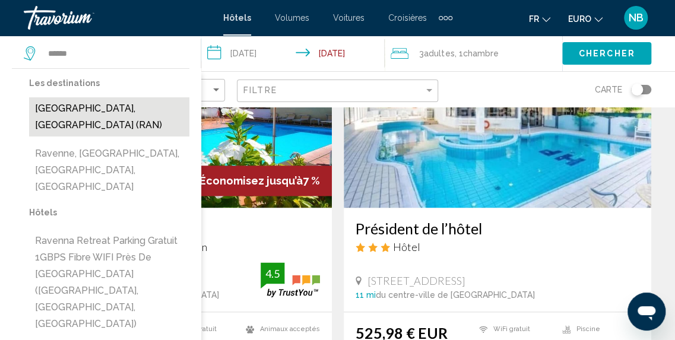
click at [132, 114] on button "[GEOGRAPHIC_DATA], [GEOGRAPHIC_DATA] (RAN)" at bounding box center [109, 116] width 160 height 39
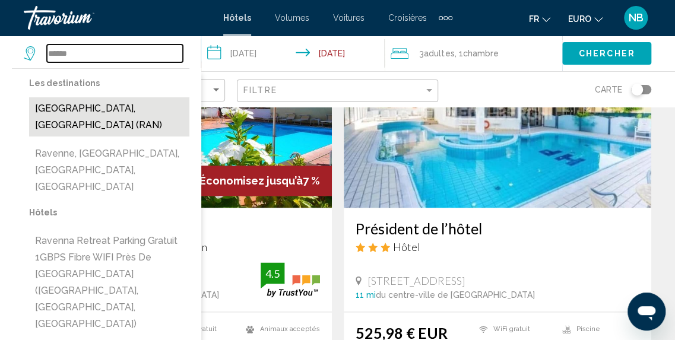
type input "**********"
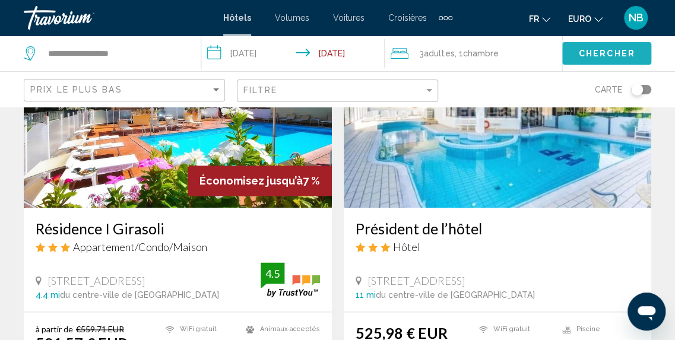
click at [616, 48] on span "Chercher" at bounding box center [607, 52] width 56 height 9
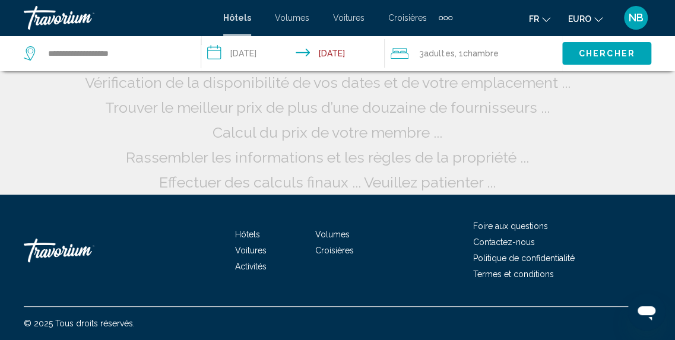
scroll to position [138, 0]
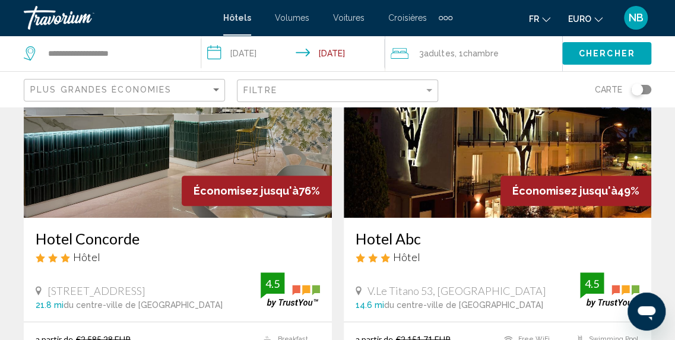
scroll to position [571, 0]
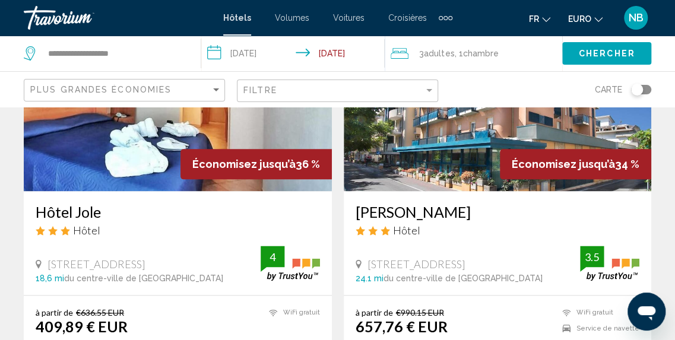
click at [179, 80] on div "Plus grandes économies" at bounding box center [125, 91] width 191 height 22
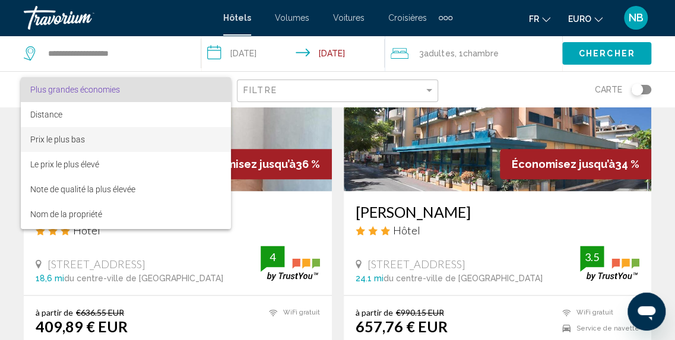
click at [179, 147] on span "Prix le plus bas" at bounding box center [126, 139] width 192 height 25
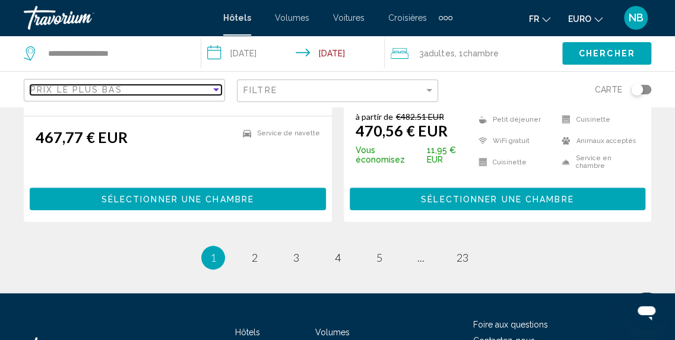
scroll to position [2554, 0]
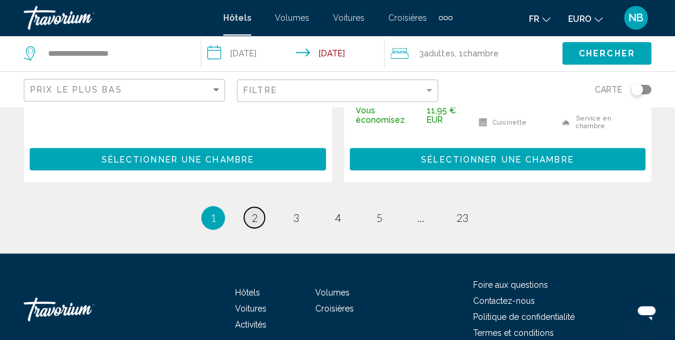
click at [255, 211] on span "2" at bounding box center [255, 217] width 6 height 13
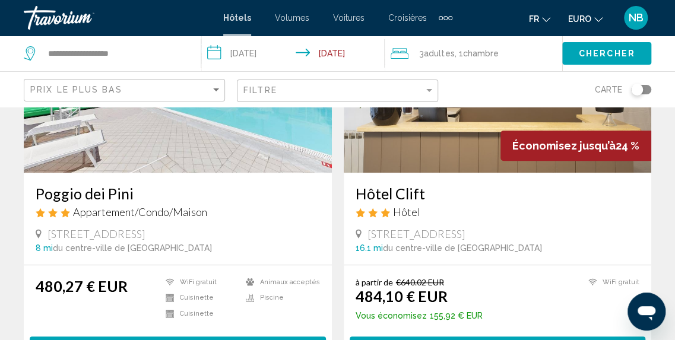
scroll to position [73, 0]
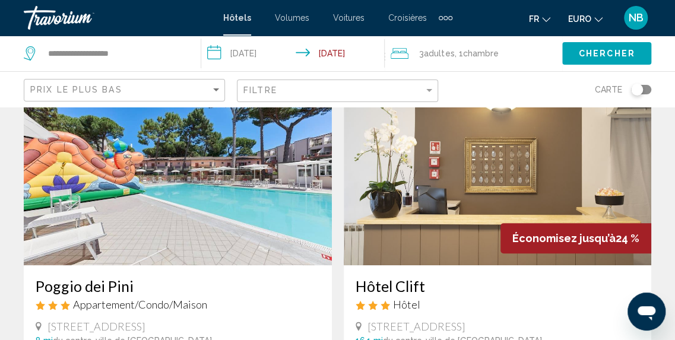
click at [264, 209] on img "Contenu principal" at bounding box center [178, 170] width 308 height 190
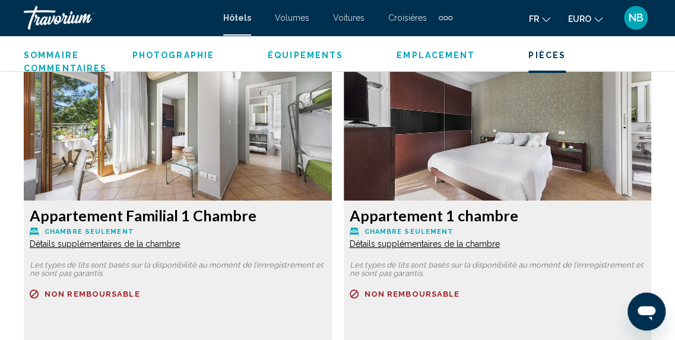
scroll to position [1859, 0]
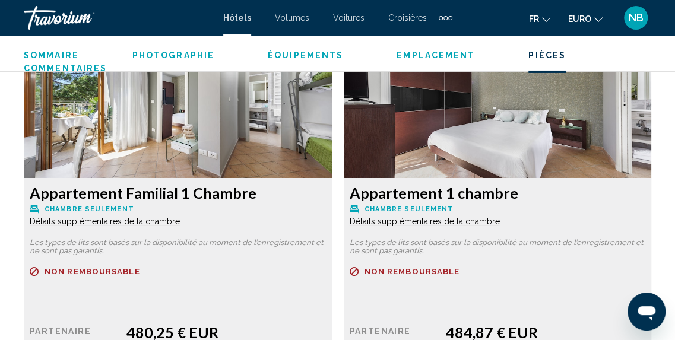
click at [184, 124] on img "Contenu principal" at bounding box center [178, 104] width 308 height 148
click at [163, 184] on font "Appartement Familial 1 Chambre" at bounding box center [143, 193] width 227 height 18
click at [172, 125] on img "Contenu principal" at bounding box center [178, 104] width 308 height 148
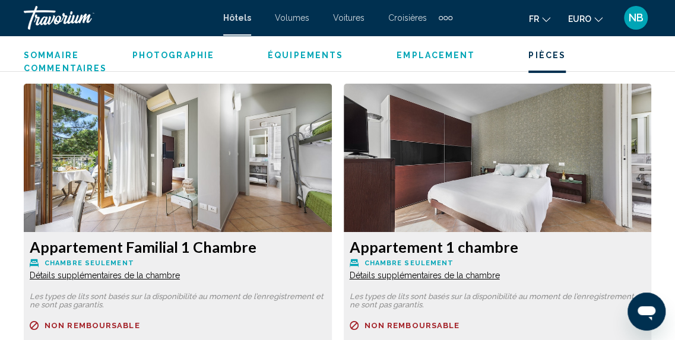
scroll to position [1749, 0]
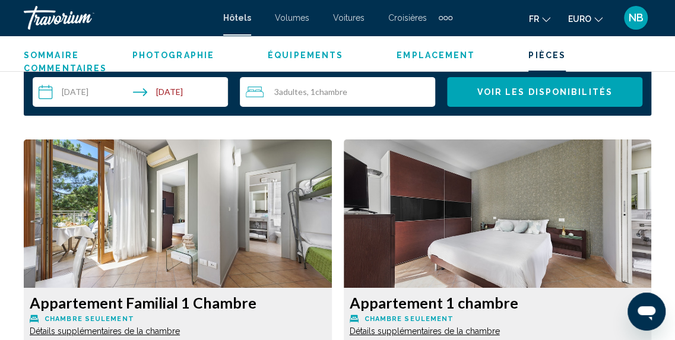
click at [151, 223] on img "Contenu principal" at bounding box center [178, 213] width 308 height 148
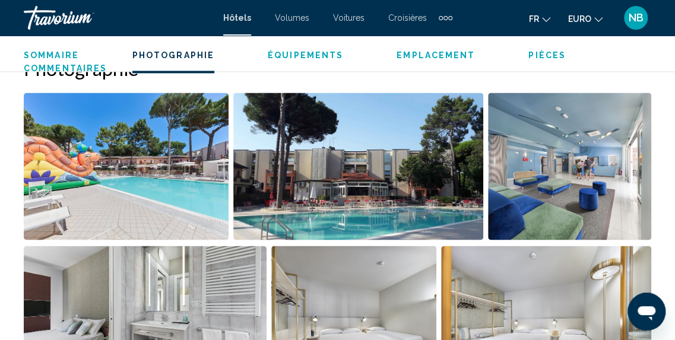
scroll to position [852, 0]
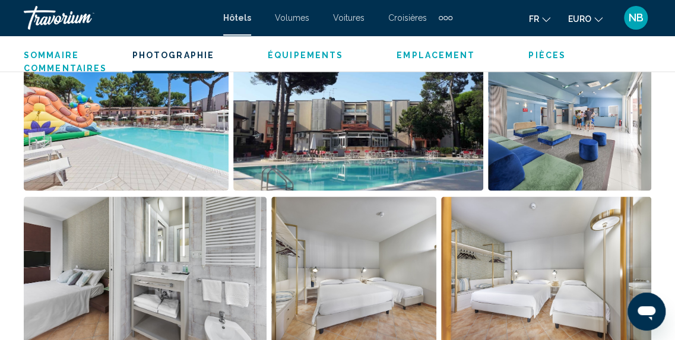
click at [131, 142] on img "Ouvrir le curseur d’image en plein écran" at bounding box center [126, 116] width 205 height 147
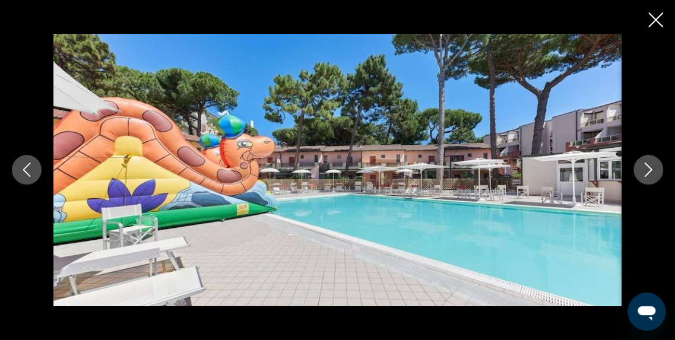
click at [645, 171] on icon "Image suivante" at bounding box center [648, 170] width 14 height 14
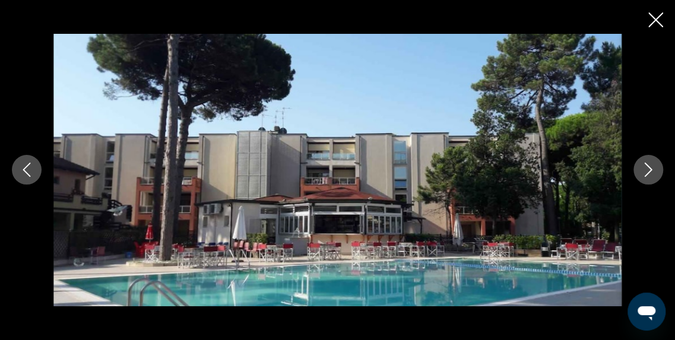
click at [645, 171] on icon "Image suivante" at bounding box center [648, 170] width 14 height 14
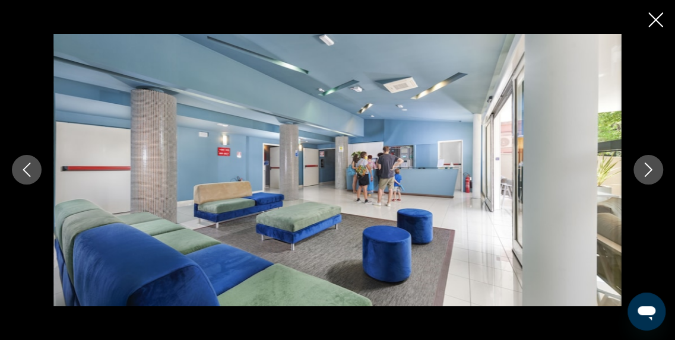
click at [645, 171] on icon "Image suivante" at bounding box center [648, 170] width 14 height 14
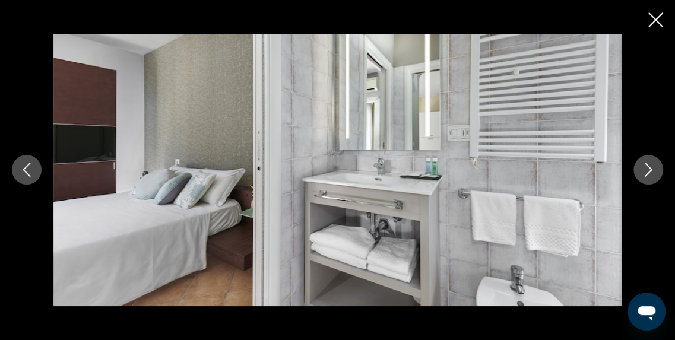
click at [645, 171] on icon "Image suivante" at bounding box center [648, 170] width 14 height 14
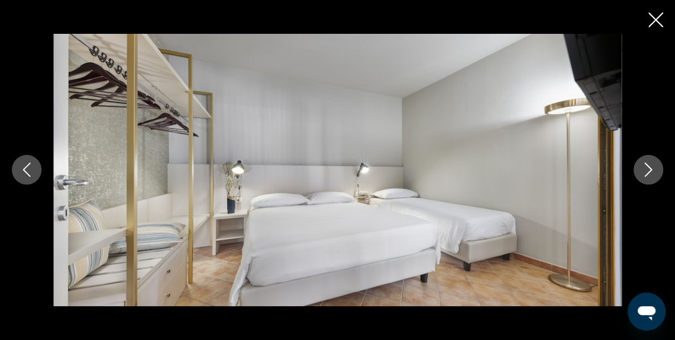
click at [645, 171] on icon "Image suivante" at bounding box center [648, 170] width 14 height 14
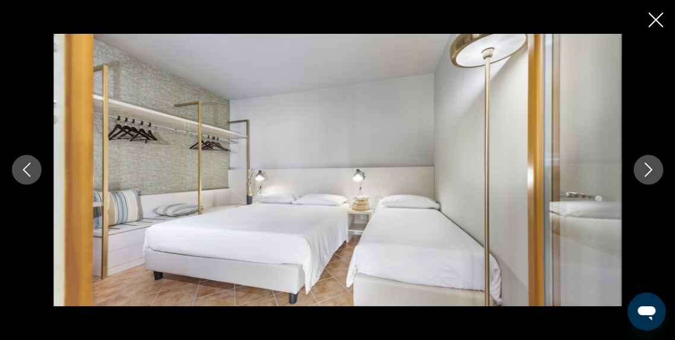
click at [645, 171] on icon "Image suivante" at bounding box center [648, 170] width 14 height 14
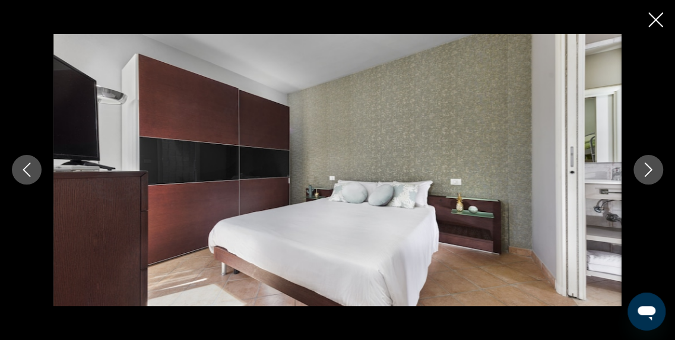
click at [645, 171] on icon "Image suivante" at bounding box center [648, 170] width 14 height 14
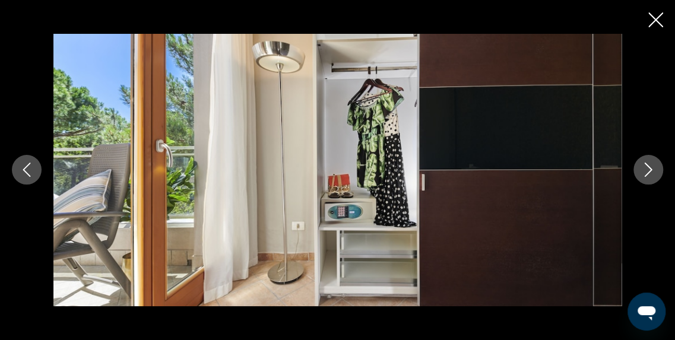
click at [645, 171] on icon "Image suivante" at bounding box center [648, 170] width 14 height 14
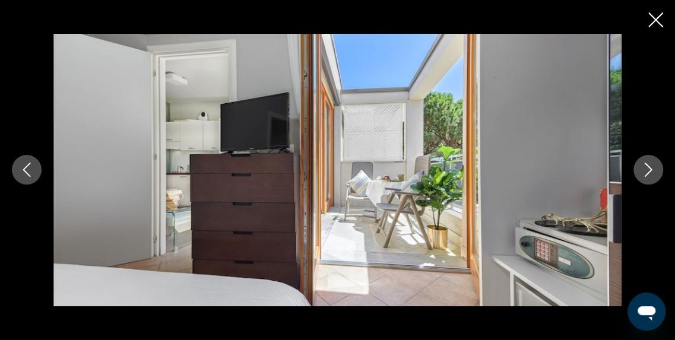
click at [645, 171] on icon "Image suivante" at bounding box center [648, 170] width 14 height 14
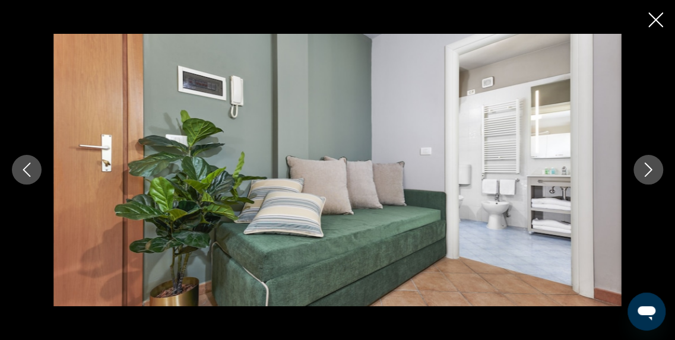
click at [645, 171] on icon "Image suivante" at bounding box center [648, 170] width 14 height 14
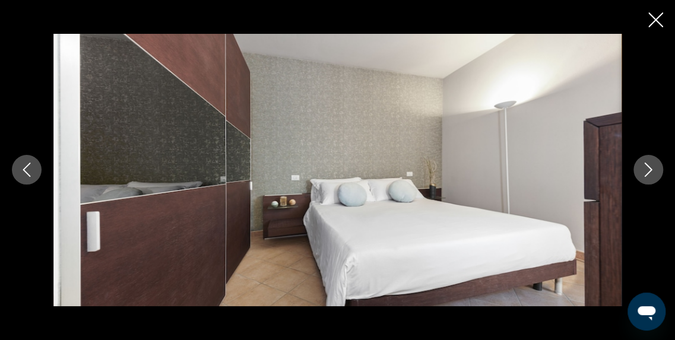
click at [645, 171] on icon "Image suivante" at bounding box center [648, 170] width 14 height 14
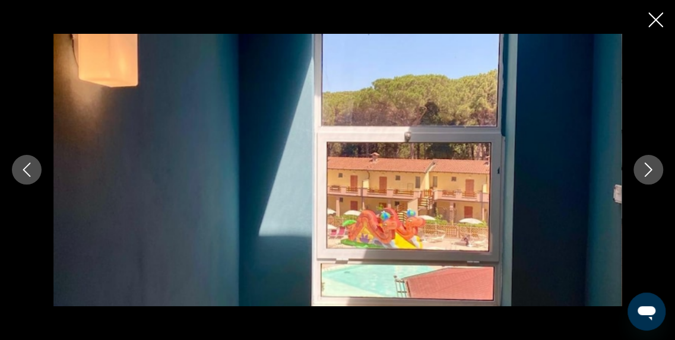
click at [645, 171] on icon "Image suivante" at bounding box center [648, 170] width 14 height 14
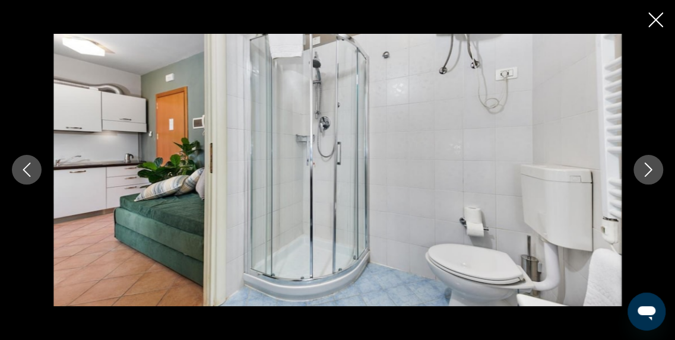
click at [645, 171] on icon "Image suivante" at bounding box center [648, 170] width 14 height 14
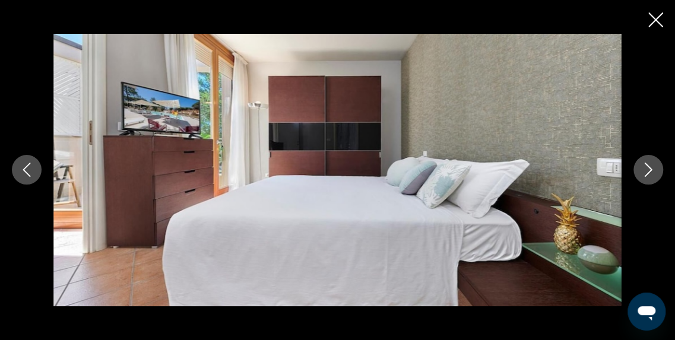
click at [645, 171] on icon "Image suivante" at bounding box center [648, 170] width 14 height 14
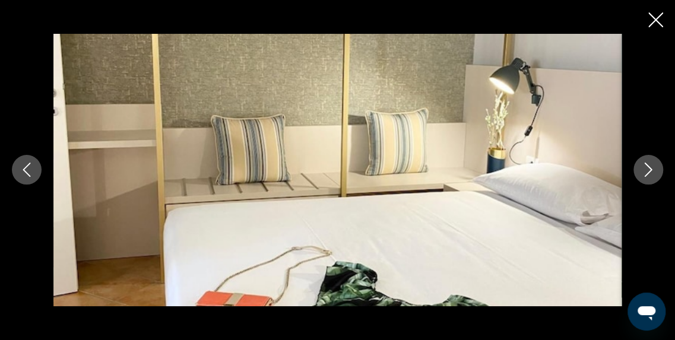
click at [645, 171] on icon "Image suivante" at bounding box center [648, 170] width 14 height 14
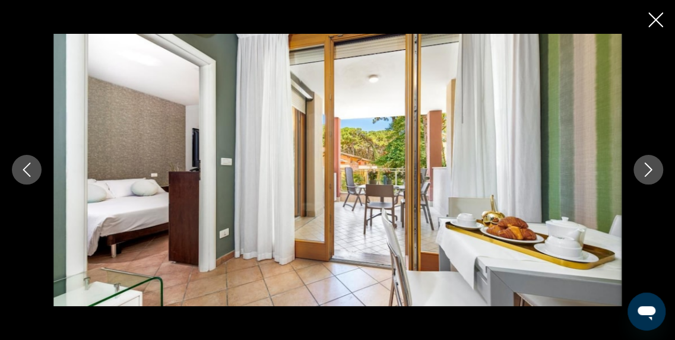
click at [645, 171] on icon "Image suivante" at bounding box center [648, 170] width 14 height 14
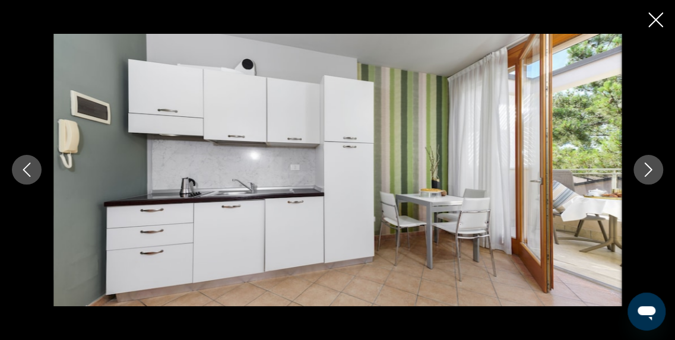
click at [645, 171] on icon "Image suivante" at bounding box center [648, 170] width 14 height 14
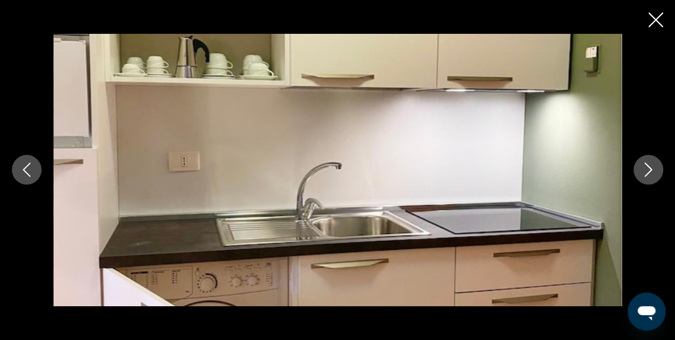
click at [645, 171] on icon "Image suivante" at bounding box center [648, 170] width 14 height 14
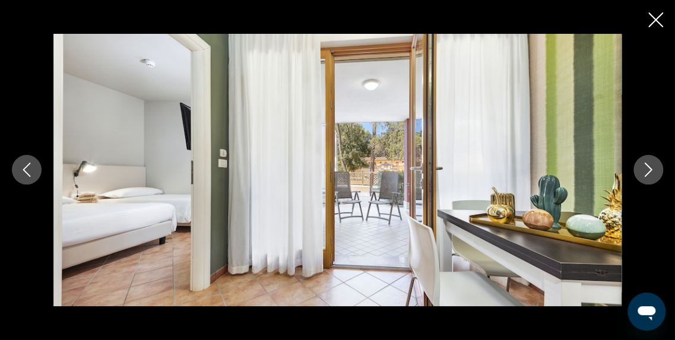
click at [645, 171] on icon "Image suivante" at bounding box center [648, 170] width 14 height 14
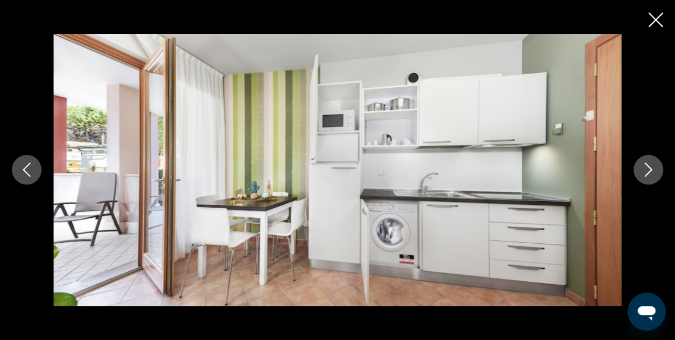
click at [645, 171] on icon "Image suivante" at bounding box center [648, 170] width 14 height 14
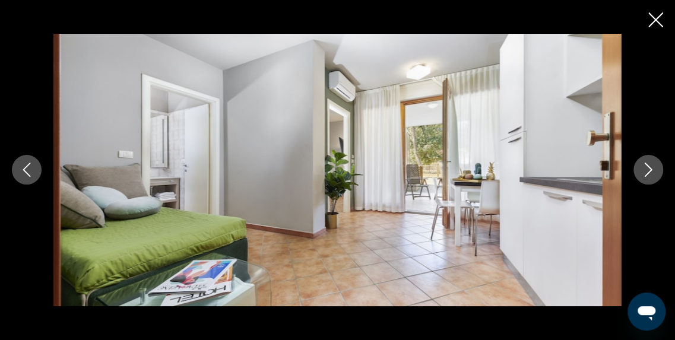
click at [645, 171] on icon "Image suivante" at bounding box center [648, 170] width 14 height 14
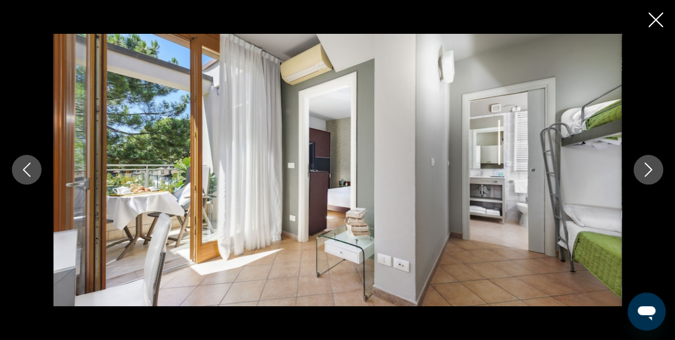
click at [645, 171] on icon "Image suivante" at bounding box center [648, 170] width 14 height 14
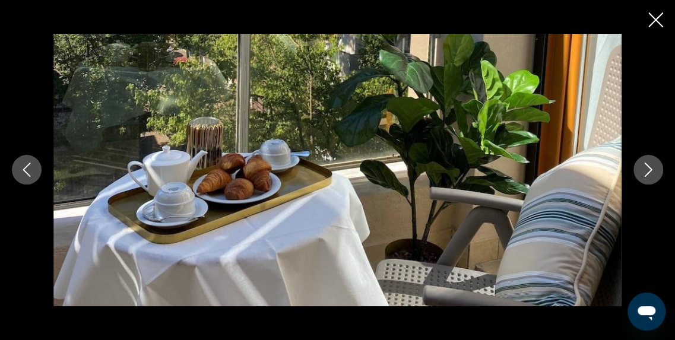
click at [645, 171] on icon "Image suivante" at bounding box center [648, 170] width 14 height 14
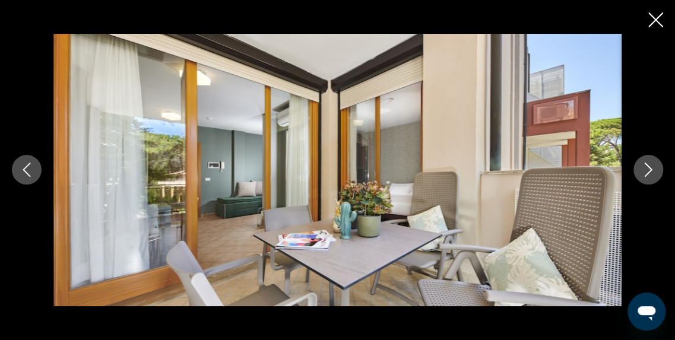
click at [645, 171] on icon "Image suivante" at bounding box center [648, 170] width 14 height 14
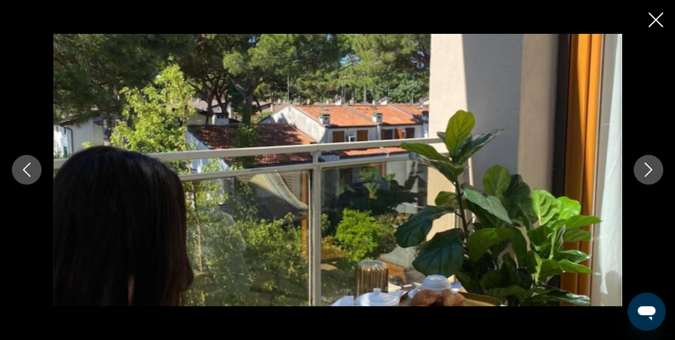
click at [645, 171] on icon "Image suivante" at bounding box center [648, 170] width 14 height 14
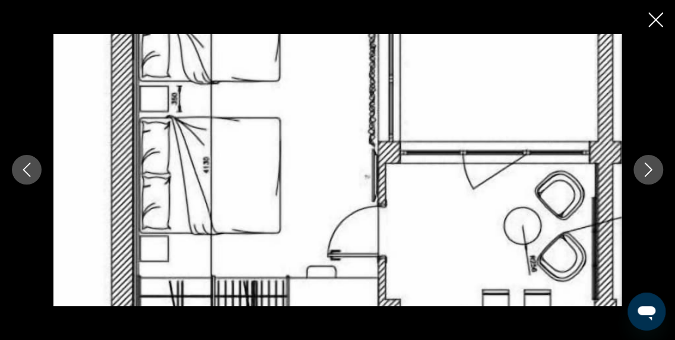
click at [645, 171] on icon "Image suivante" at bounding box center [648, 170] width 14 height 14
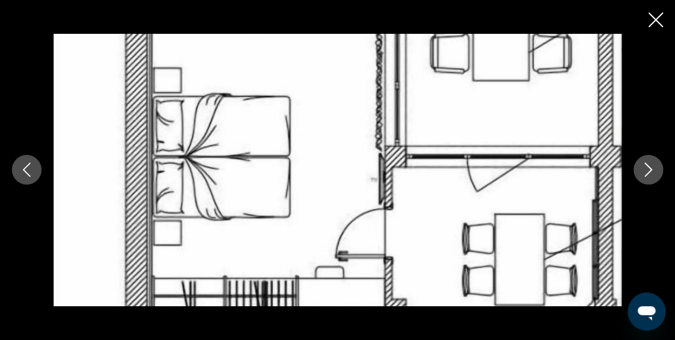
click at [645, 171] on icon "Image suivante" at bounding box center [648, 170] width 14 height 14
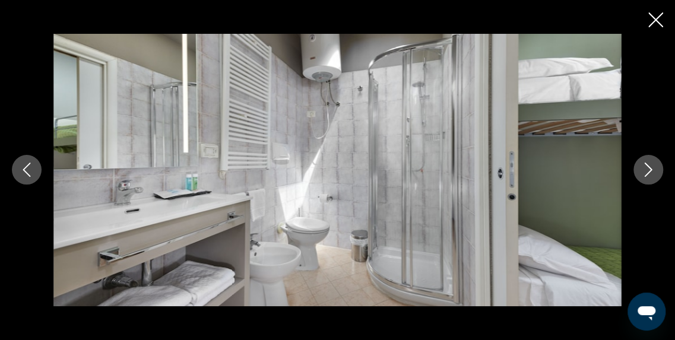
click at [645, 171] on icon "Image suivante" at bounding box center [648, 170] width 14 height 14
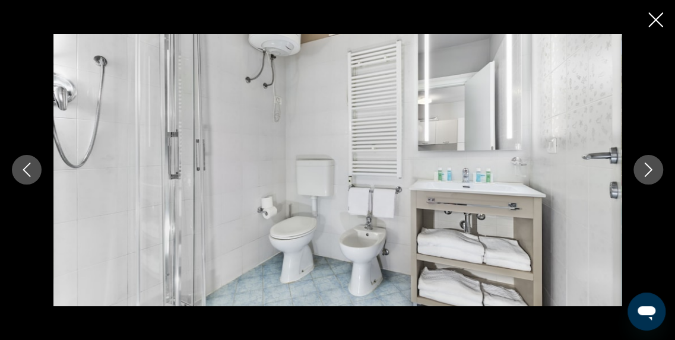
click at [645, 171] on icon "Image suivante" at bounding box center [648, 170] width 14 height 14
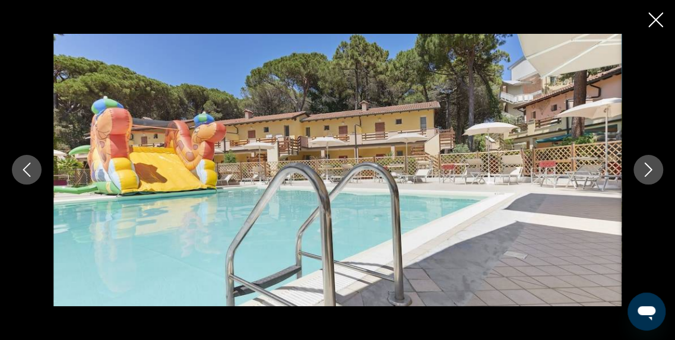
click at [645, 171] on icon "Image suivante" at bounding box center [648, 170] width 14 height 14
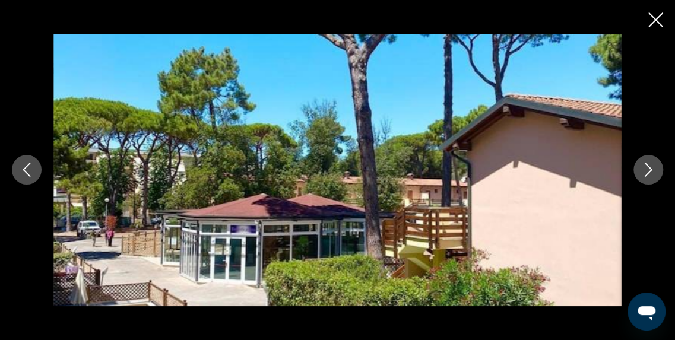
click at [645, 171] on icon "Image suivante" at bounding box center [648, 170] width 14 height 14
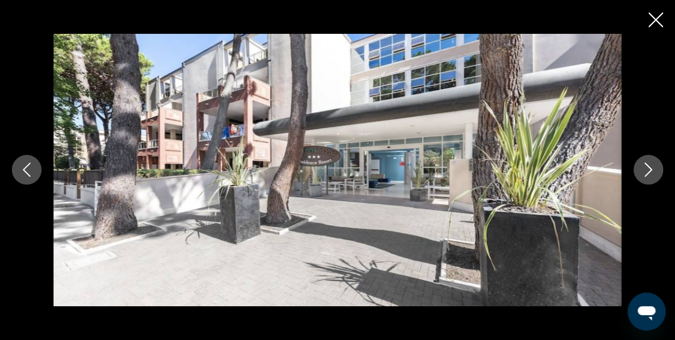
click at [645, 171] on icon "Image suivante" at bounding box center [648, 170] width 14 height 14
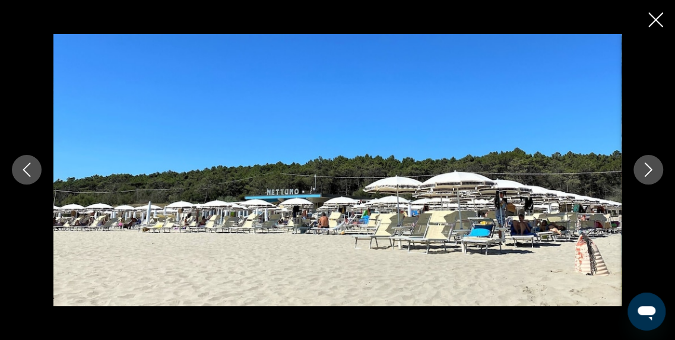
click at [645, 171] on icon "Image suivante" at bounding box center [648, 170] width 14 height 14
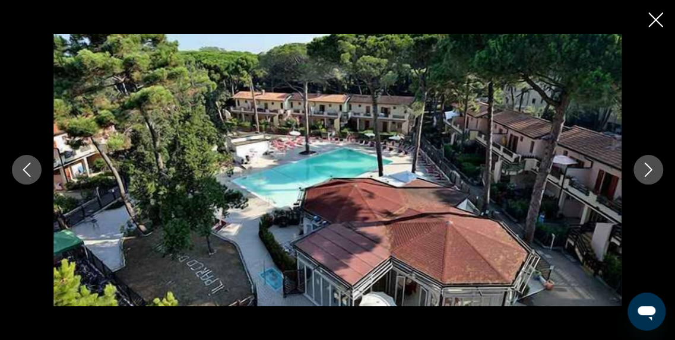
click at [645, 171] on icon "Image suivante" at bounding box center [648, 170] width 14 height 14
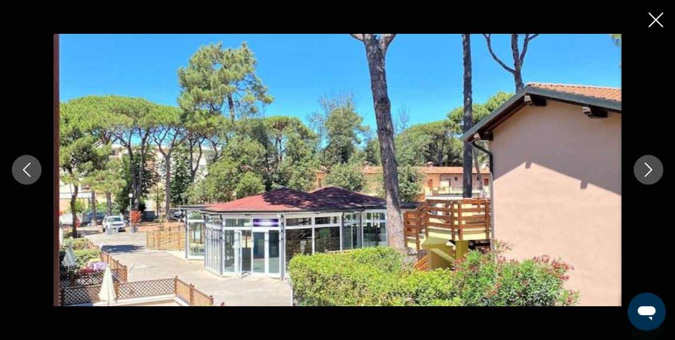
click at [645, 171] on icon "Image suivante" at bounding box center [648, 170] width 14 height 14
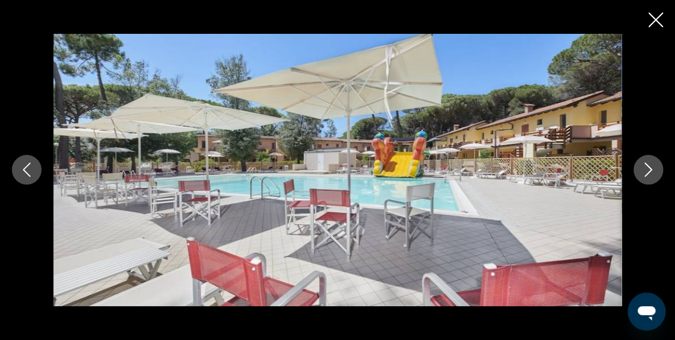
click at [645, 171] on icon "Image suivante" at bounding box center [648, 170] width 14 height 14
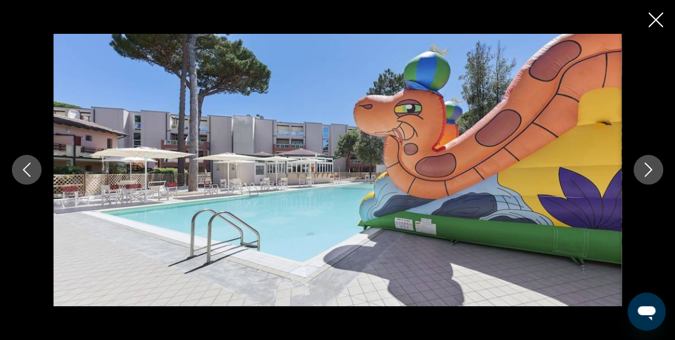
click at [645, 171] on icon "Image suivante" at bounding box center [648, 170] width 14 height 14
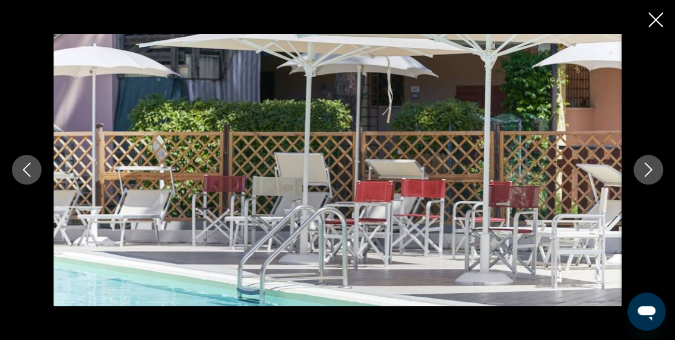
click at [645, 171] on icon "Image suivante" at bounding box center [648, 170] width 14 height 14
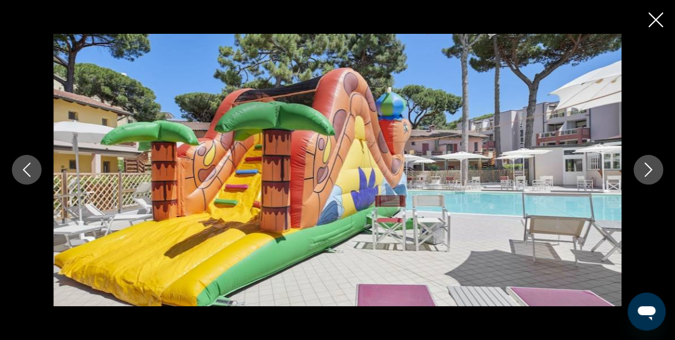
click at [645, 171] on icon "Image suivante" at bounding box center [648, 170] width 14 height 14
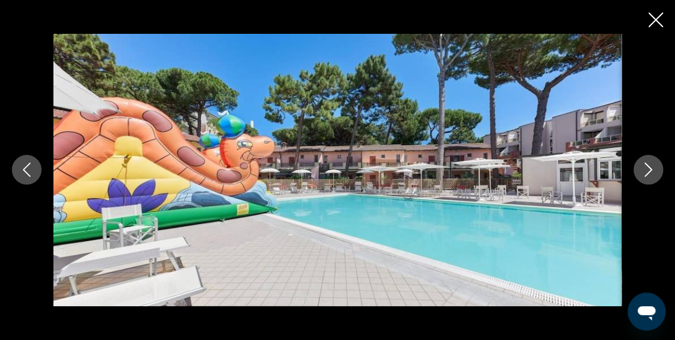
click at [651, 24] on icon "Fermer le diaporama" at bounding box center [655, 19] width 15 height 15
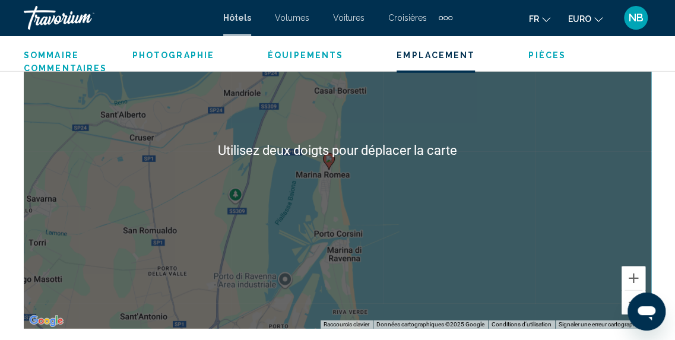
scroll to position [1438, 0]
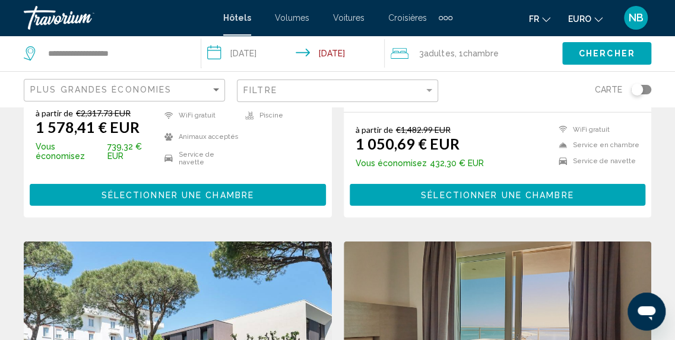
scroll to position [1207, 0]
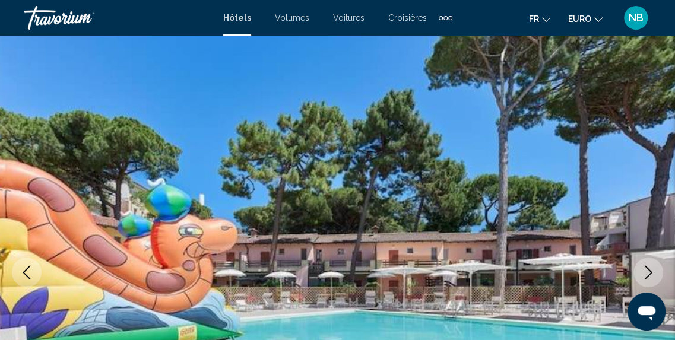
scroll to position [5, 0]
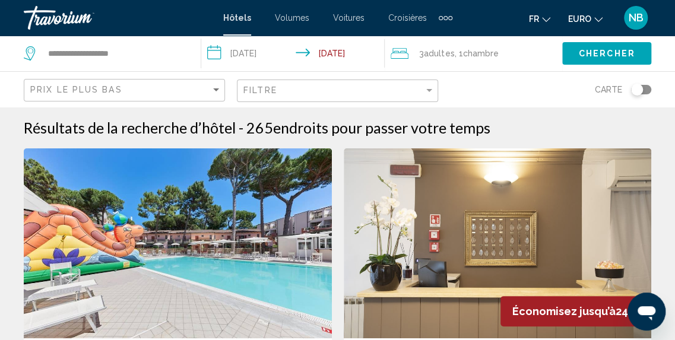
click at [272, 46] on input "**********" at bounding box center [295, 55] width 188 height 39
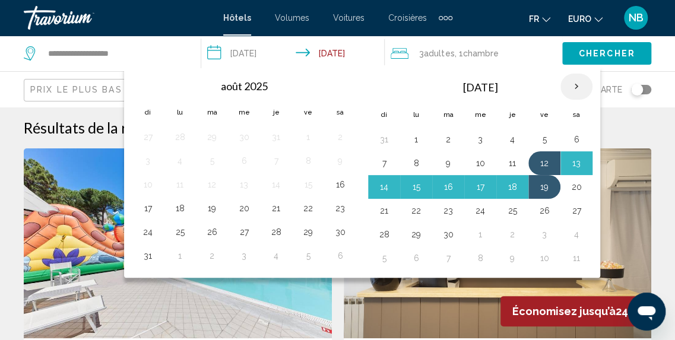
click at [570, 90] on th "Next month" at bounding box center [576, 87] width 32 height 26
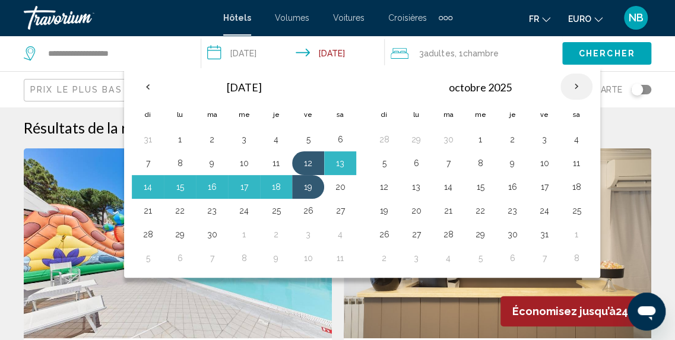
click at [570, 90] on th "Next month" at bounding box center [576, 87] width 32 height 26
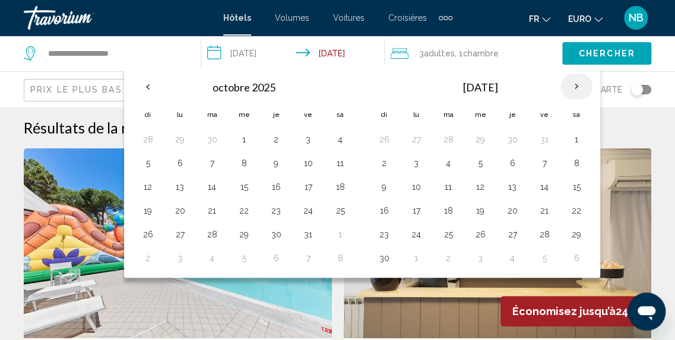
click at [570, 90] on th "Next month" at bounding box center [576, 87] width 32 height 26
click at [422, 202] on td "22" at bounding box center [416, 211] width 32 height 24
click at [410, 212] on button "22" at bounding box center [416, 210] width 19 height 17
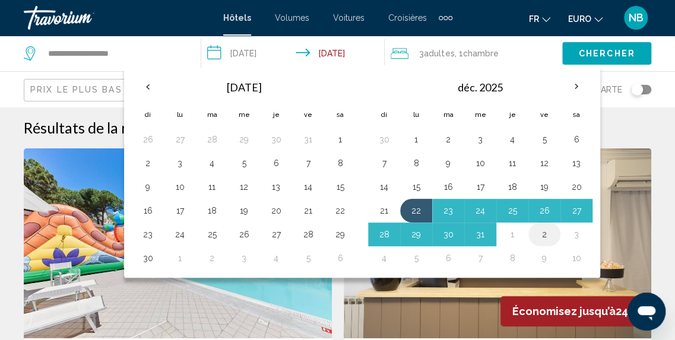
click at [542, 232] on button "2" at bounding box center [544, 234] width 19 height 17
type input "**********"
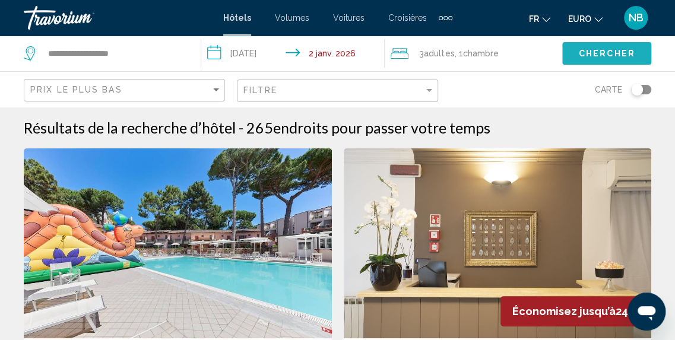
click at [626, 49] on span "Chercher" at bounding box center [607, 53] width 56 height 9
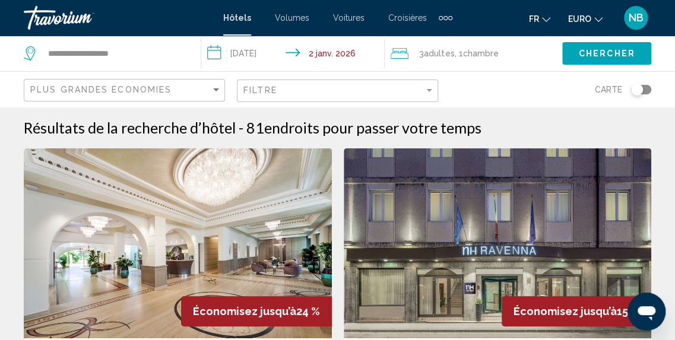
click at [674, 26] on html "**********" at bounding box center [337, 170] width 675 height 340
click at [201, 82] on div "Plus grandes économies" at bounding box center [125, 91] width 191 height 22
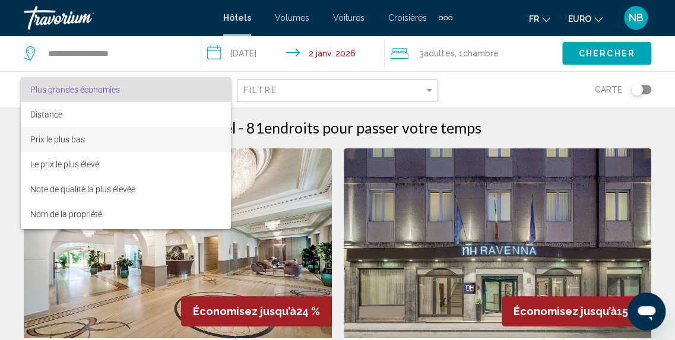
click at [197, 140] on span "Prix le plus bas" at bounding box center [126, 139] width 192 height 25
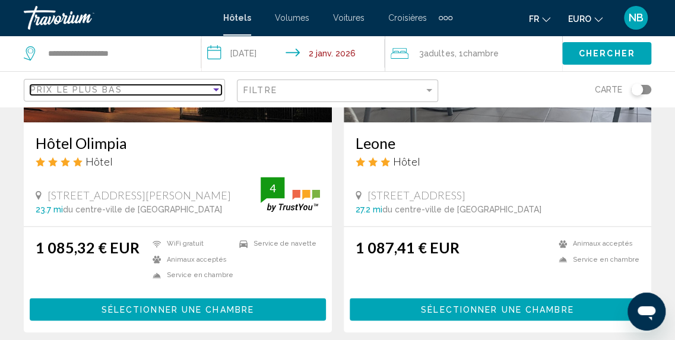
scroll to position [284, 0]
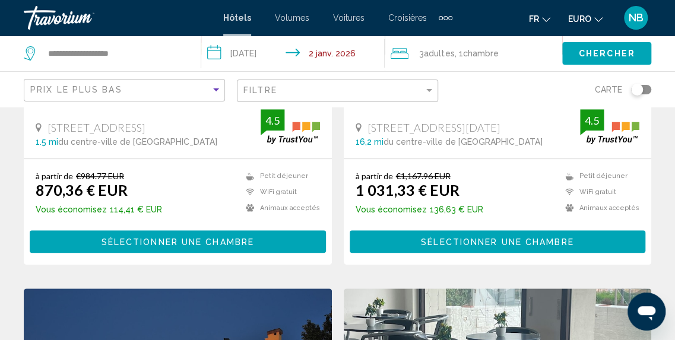
click at [645, 52] on button "Chercher" at bounding box center [606, 53] width 89 height 22
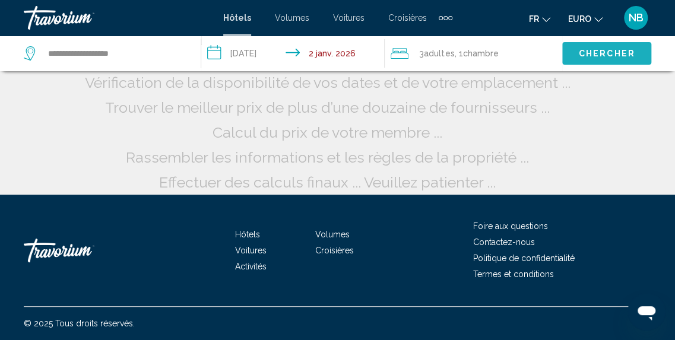
scroll to position [138, 0]
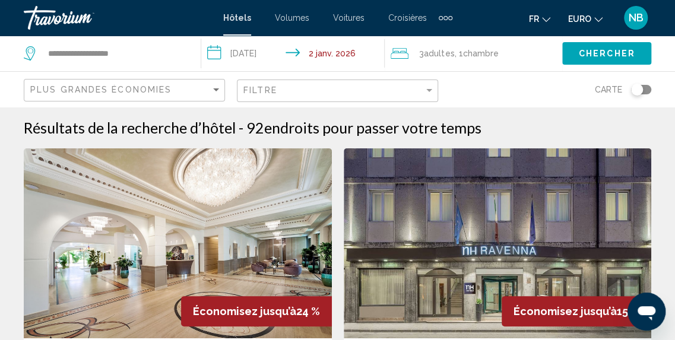
click at [169, 83] on div "Plus grandes économies" at bounding box center [125, 91] width 191 height 22
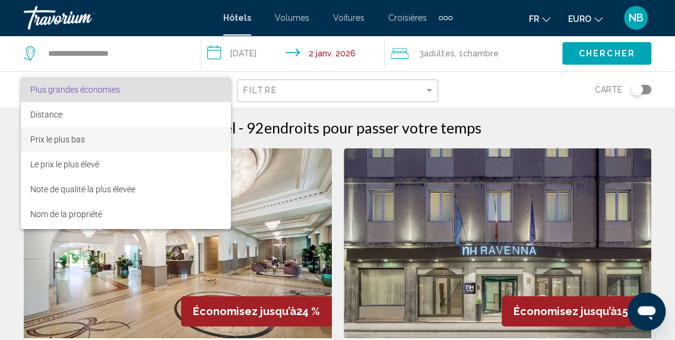
click at [168, 144] on span "Prix le plus bas" at bounding box center [126, 139] width 192 height 25
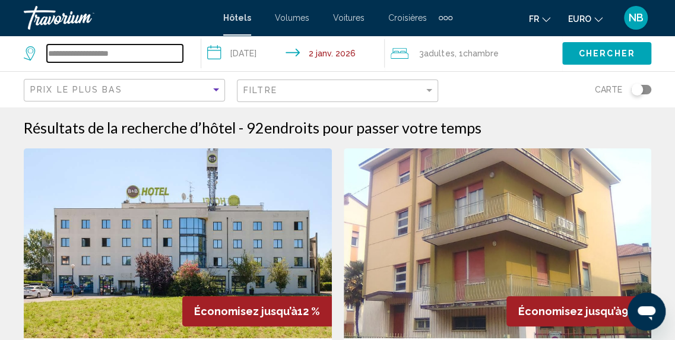
click at [135, 56] on input "**********" at bounding box center [115, 54] width 136 height 18
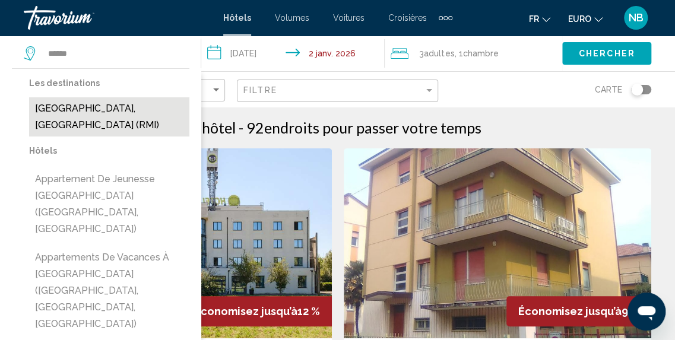
click at [115, 115] on button "[GEOGRAPHIC_DATA], [GEOGRAPHIC_DATA] (RMI)" at bounding box center [109, 116] width 160 height 39
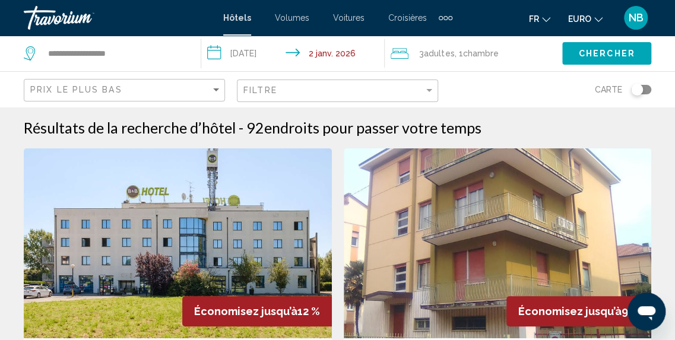
click at [591, 50] on span "Chercher" at bounding box center [607, 53] width 56 height 9
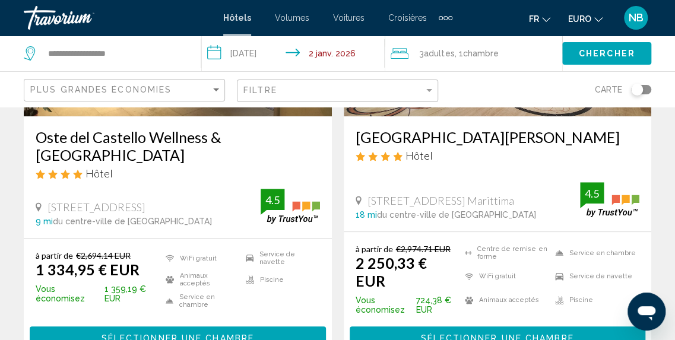
scroll to position [208, 0]
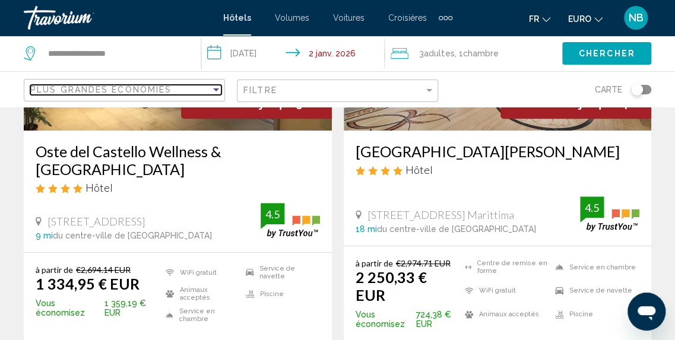
click at [187, 90] on div "Plus grandes économies" at bounding box center [120, 89] width 180 height 9
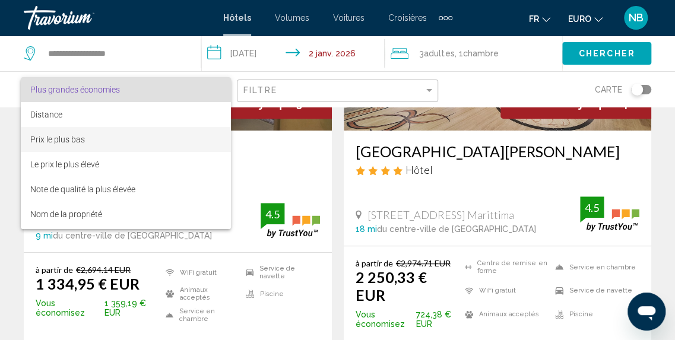
click at [185, 136] on span "Prix le plus bas" at bounding box center [126, 139] width 192 height 25
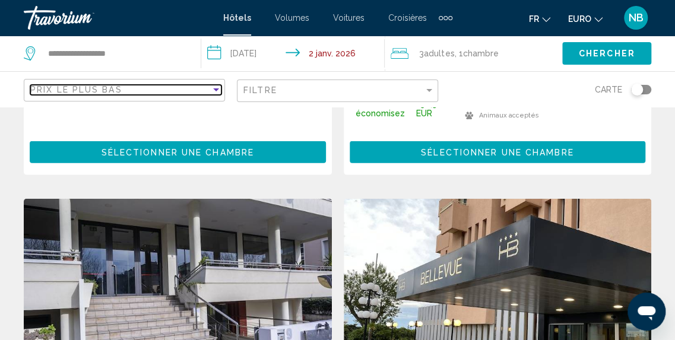
scroll to position [208, 0]
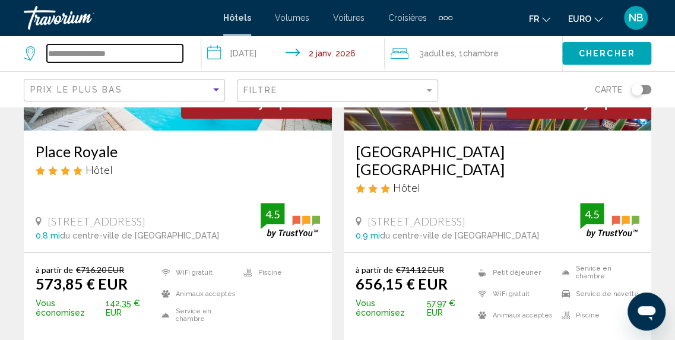
click at [164, 46] on input "**********" at bounding box center [115, 54] width 136 height 18
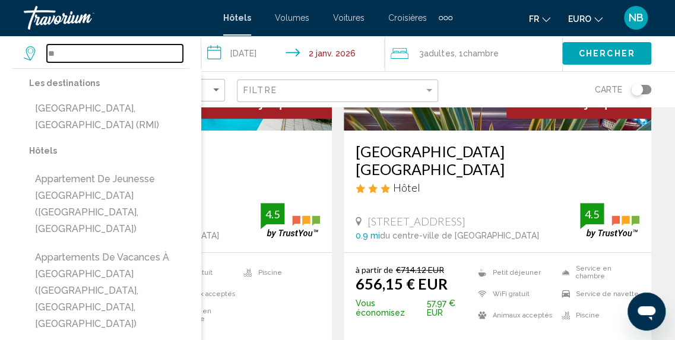
type input "*"
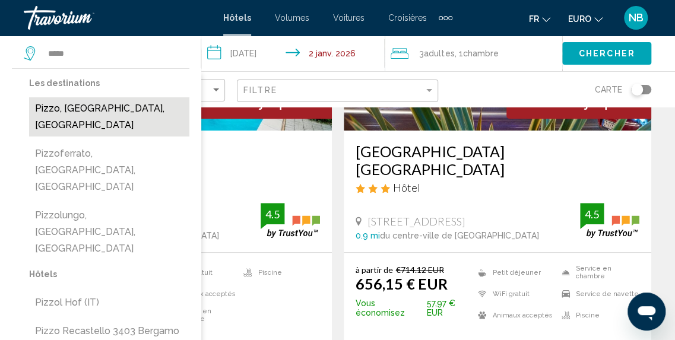
click at [151, 100] on button "Pizzo, [GEOGRAPHIC_DATA], [GEOGRAPHIC_DATA]" at bounding box center [109, 116] width 160 height 39
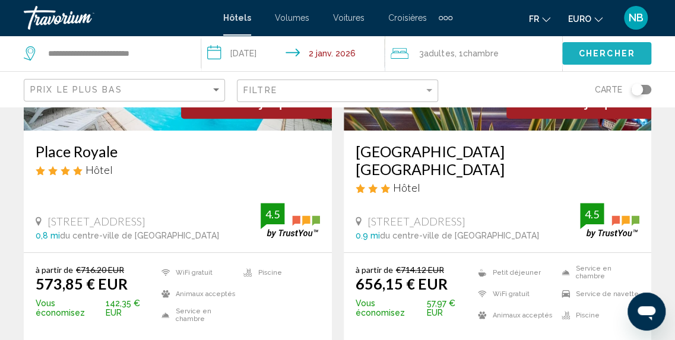
click at [597, 49] on span "Chercher" at bounding box center [607, 53] width 56 height 9
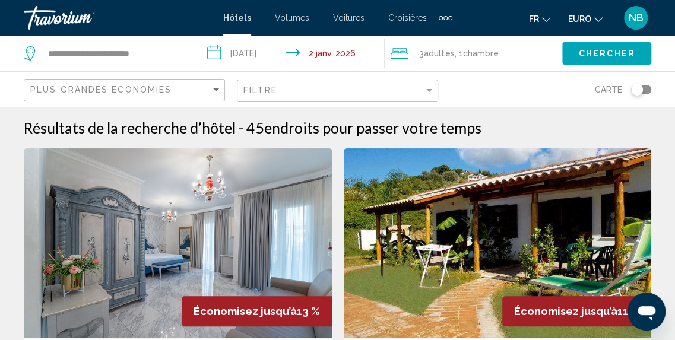
click at [153, 81] on div "Plus grandes économies" at bounding box center [125, 91] width 191 height 22
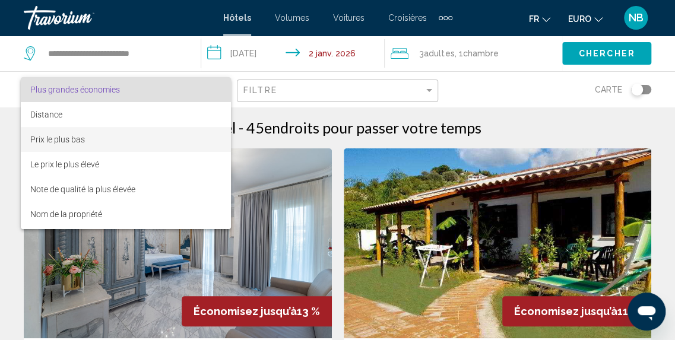
click at [147, 134] on span "Prix le plus bas" at bounding box center [126, 139] width 192 height 25
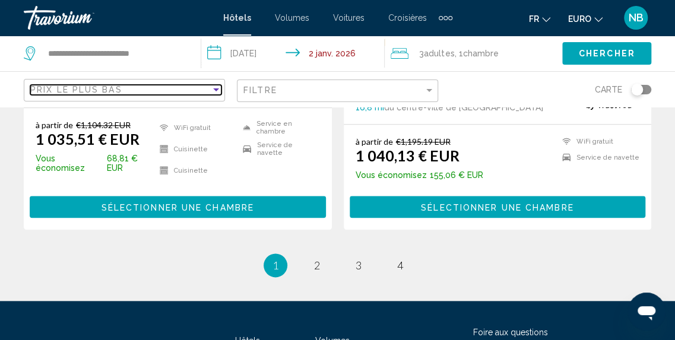
scroll to position [2425, 0]
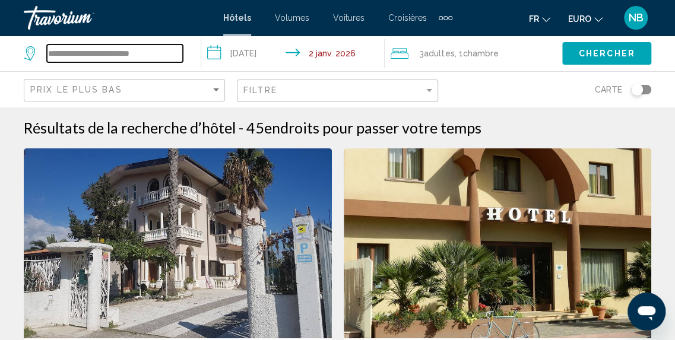
click at [161, 53] on input "**********" at bounding box center [115, 54] width 136 height 18
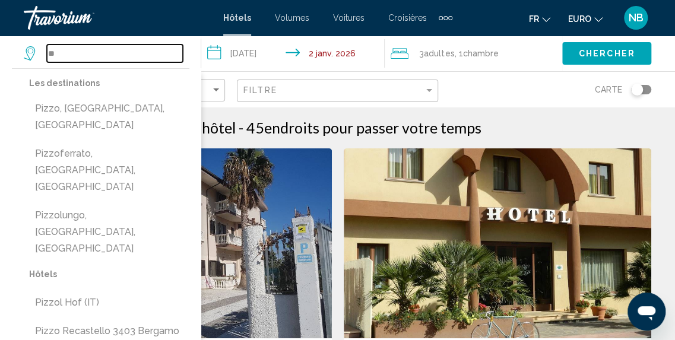
type input "*"
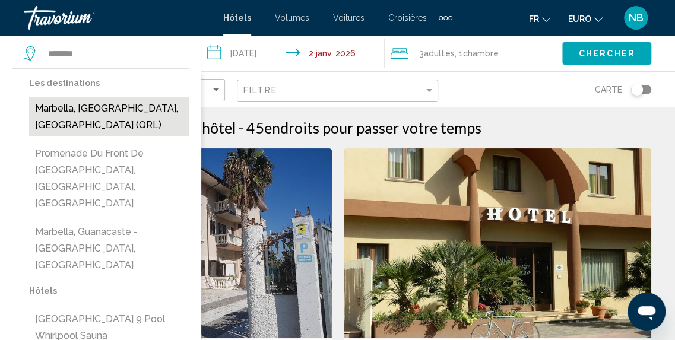
click at [160, 108] on button "Marbella, [GEOGRAPHIC_DATA], [GEOGRAPHIC_DATA] (QRL)" at bounding box center [109, 116] width 160 height 39
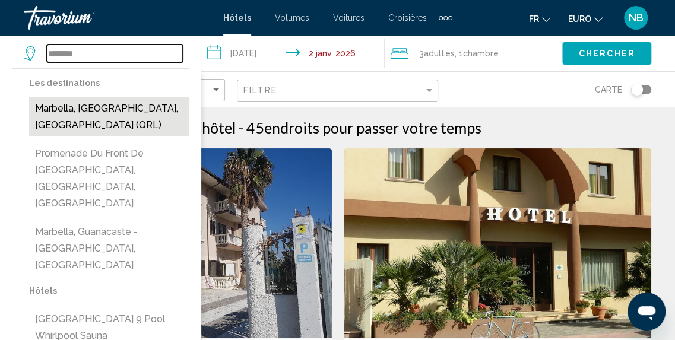
type input "**********"
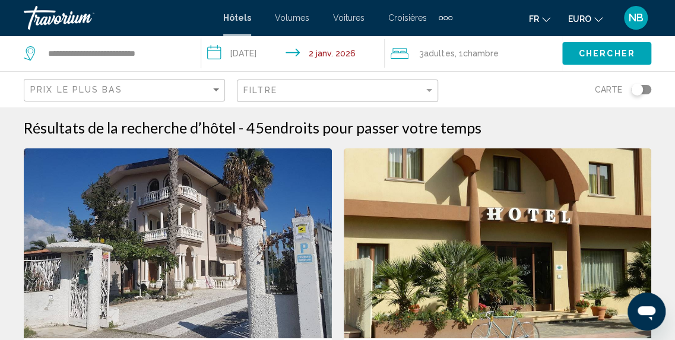
click at [623, 44] on button "Chercher" at bounding box center [606, 53] width 89 height 22
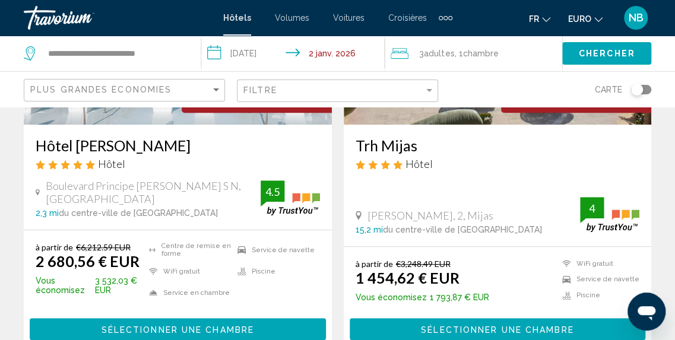
scroll to position [148, 0]
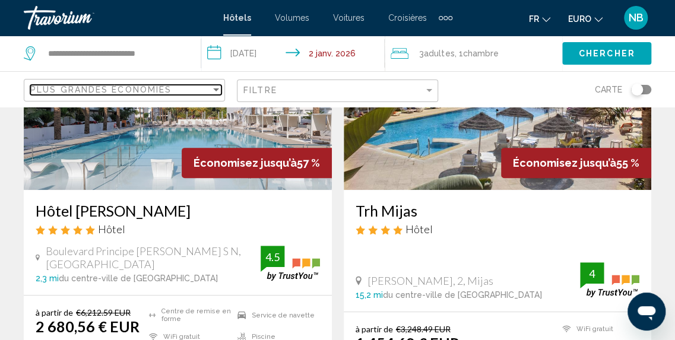
click at [205, 87] on div "Plus grandes économies" at bounding box center [120, 89] width 180 height 9
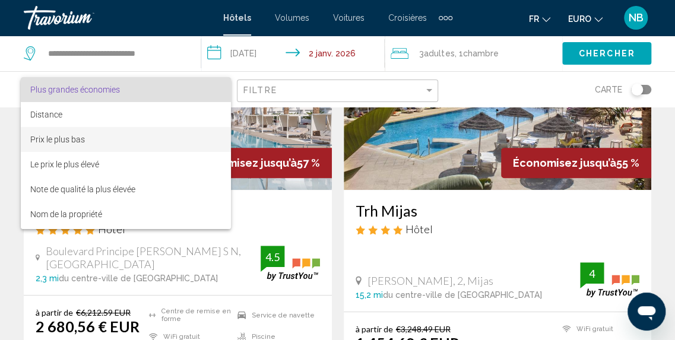
click at [205, 138] on span "Prix le plus bas" at bounding box center [126, 139] width 192 height 25
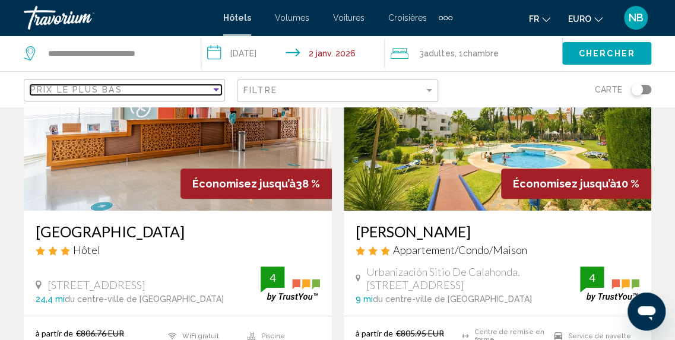
scroll to position [131, 0]
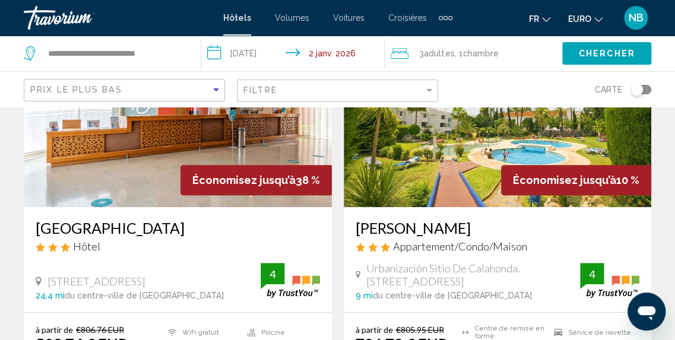
click at [247, 136] on img "Contenu principal" at bounding box center [178, 112] width 308 height 190
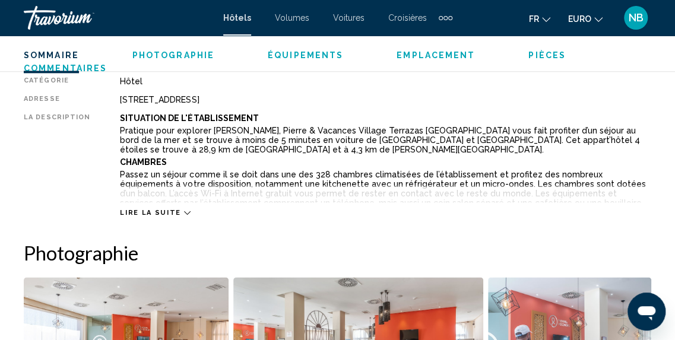
scroll to position [680, 0]
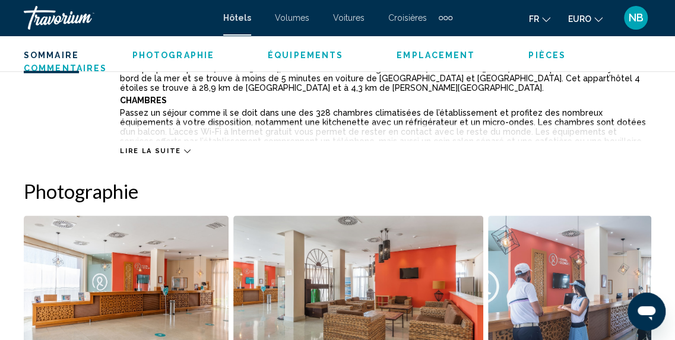
click at [168, 150] on span "Lire la suite" at bounding box center [150, 151] width 61 height 8
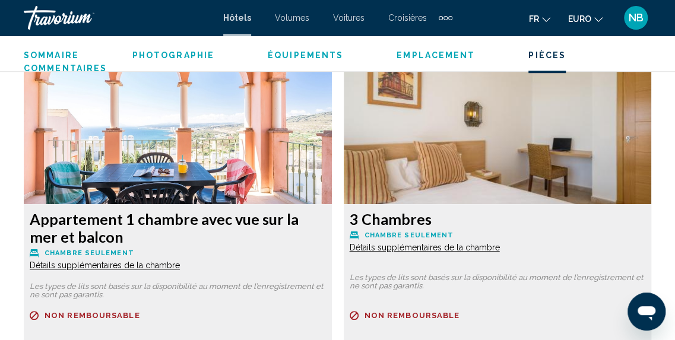
scroll to position [2331, 0]
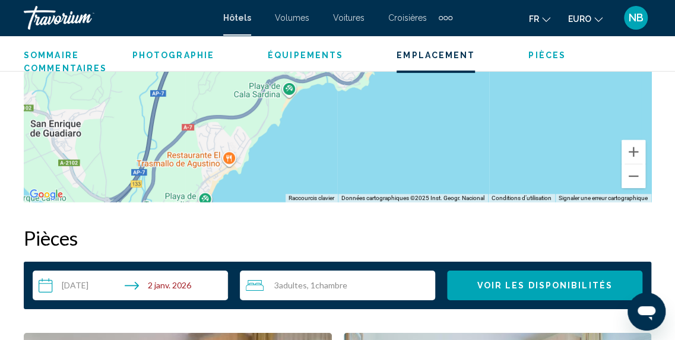
scroll to position [1745, 0]
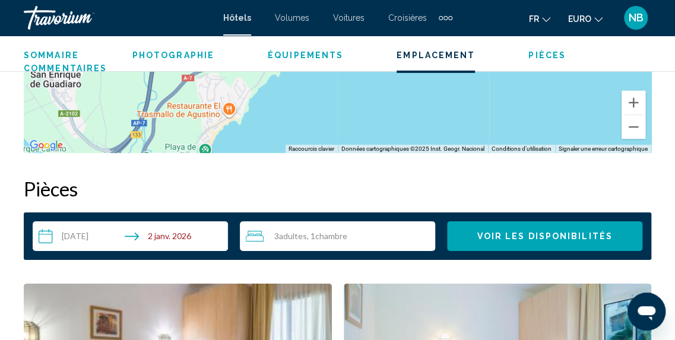
click at [68, 231] on input "**********" at bounding box center [133, 237] width 200 height 33
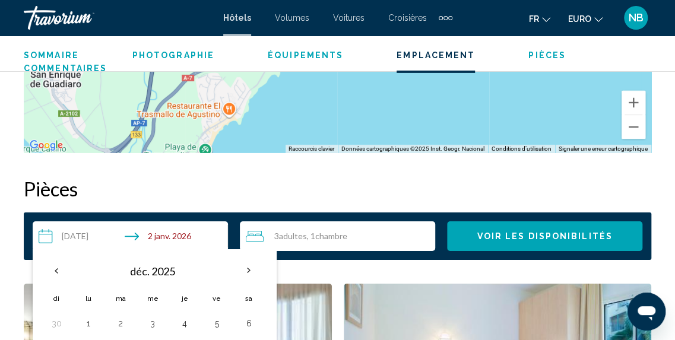
scroll to position [1912, 0]
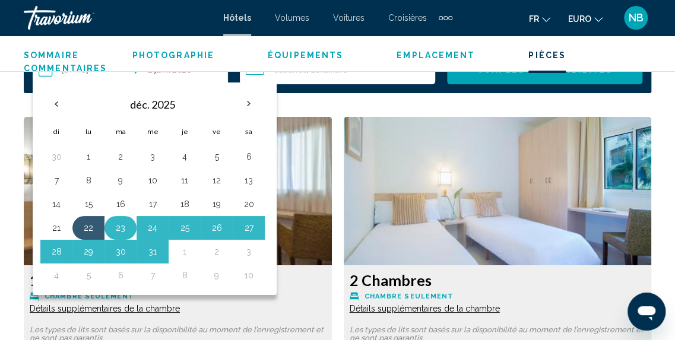
click at [126, 220] on button "23" at bounding box center [120, 228] width 19 height 17
click at [211, 243] on button "2" at bounding box center [216, 251] width 19 height 17
type input "**********"
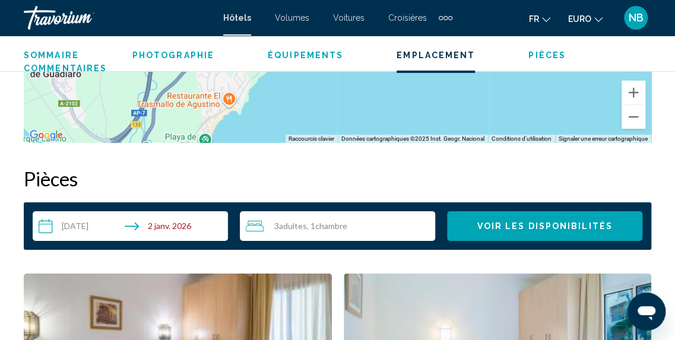
scroll to position [1765, 0]
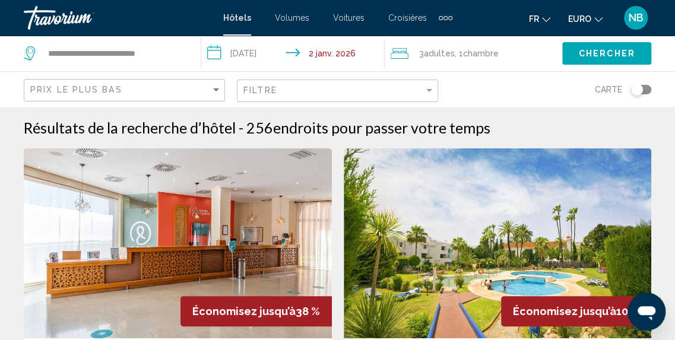
click at [316, 50] on input "**********" at bounding box center [295, 55] width 188 height 39
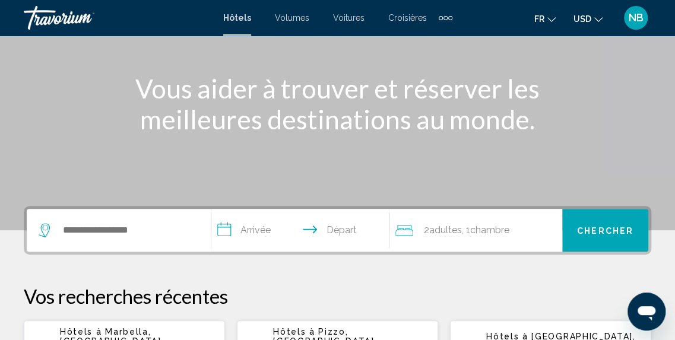
scroll to position [204, 0]
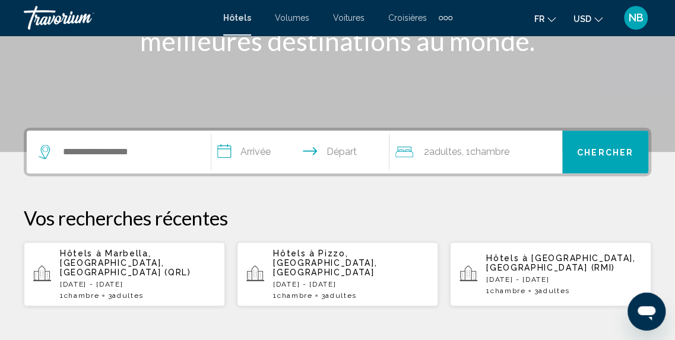
click at [157, 280] on p "lun., 22 déc. - ven., 02 janv." at bounding box center [137, 284] width 155 height 8
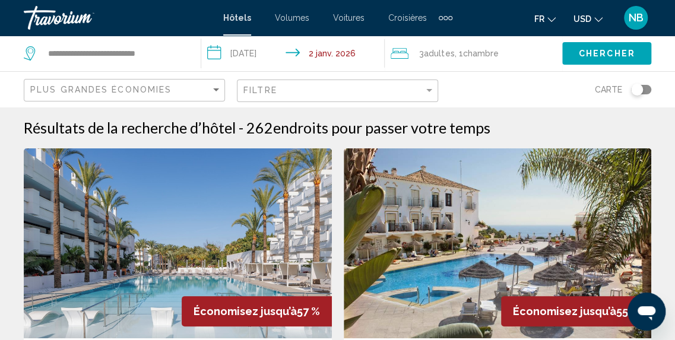
click at [166, 96] on div "Plus grandes économies" at bounding box center [125, 91] width 191 height 22
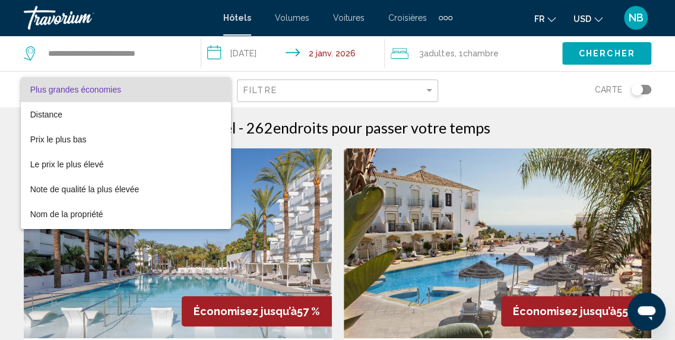
click at [588, 22] on div at bounding box center [337, 170] width 675 height 340
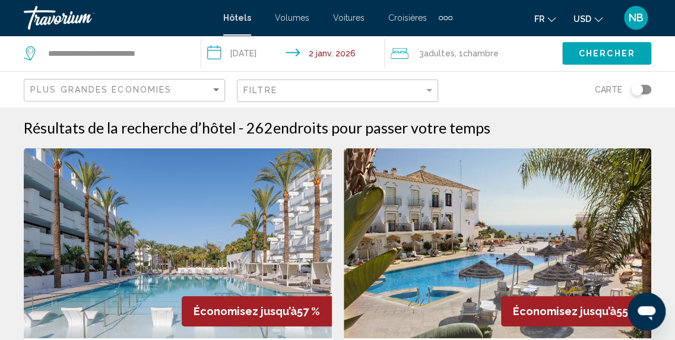
click at [588, 8] on div "Fr English Español Français Italiano Português русский USD USD ($) MXN (Mex$) C…" at bounding box center [558, 17] width 188 height 25
click at [588, 20] on span "USD" at bounding box center [582, 18] width 18 height 9
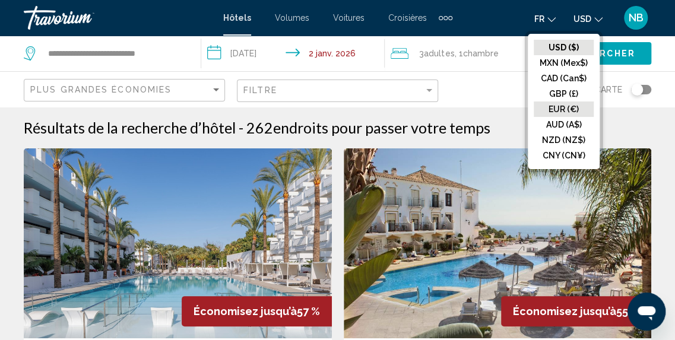
click at [583, 109] on button "EUR (€)" at bounding box center [564, 108] width 60 height 15
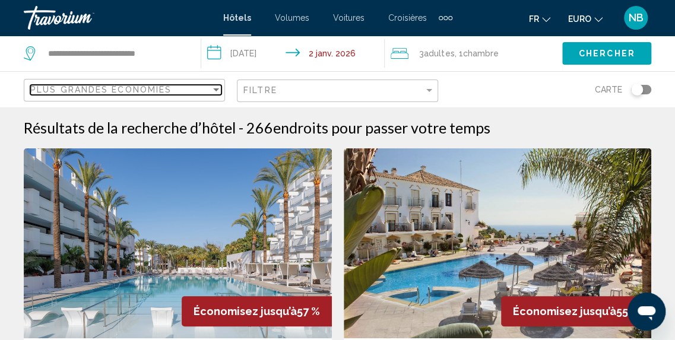
click at [164, 85] on span "Plus grandes économies" at bounding box center [100, 89] width 141 height 9
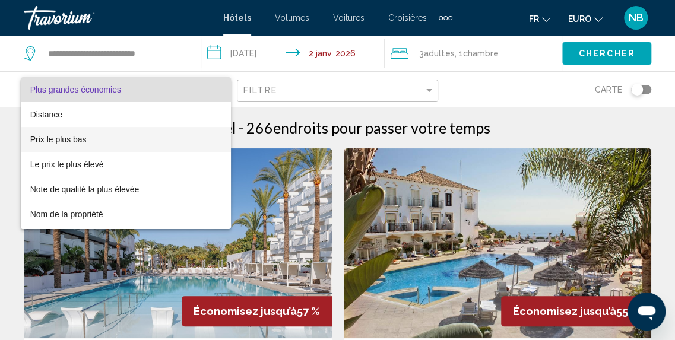
click at [164, 136] on span "Prix le plus bas" at bounding box center [126, 139] width 192 height 25
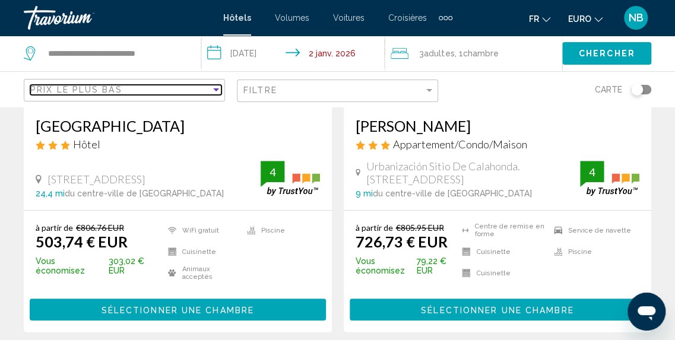
scroll to position [218, 0]
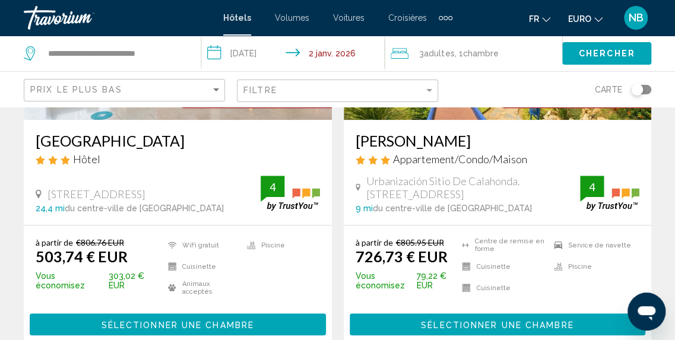
click at [269, 145] on h3 "[GEOGRAPHIC_DATA]" at bounding box center [178, 141] width 284 height 18
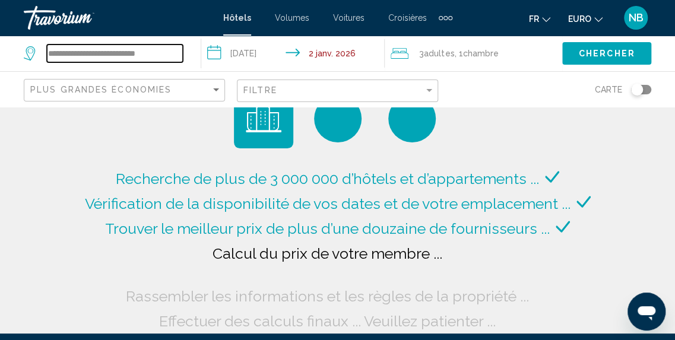
click at [172, 47] on input "**********" at bounding box center [115, 54] width 136 height 18
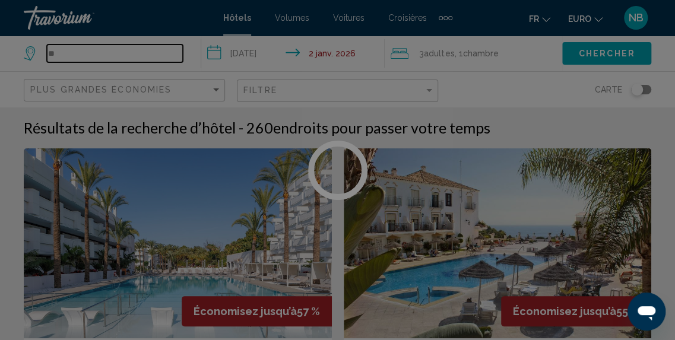
type input "*"
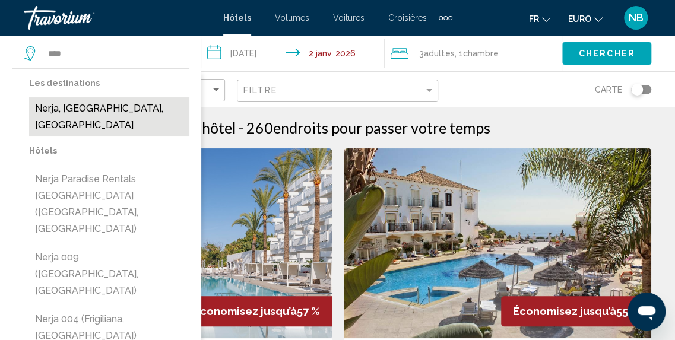
click at [84, 106] on button "Nerja, Malaga, Espagne" at bounding box center [109, 116] width 160 height 39
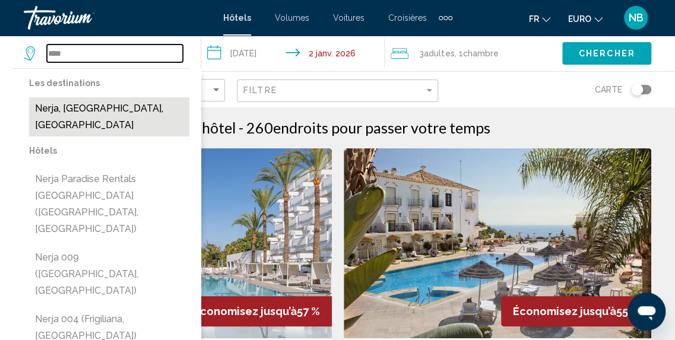
type input "**********"
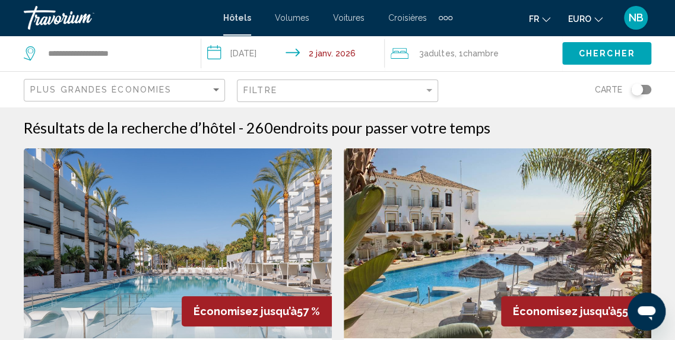
click at [628, 49] on span "Chercher" at bounding box center [607, 53] width 56 height 9
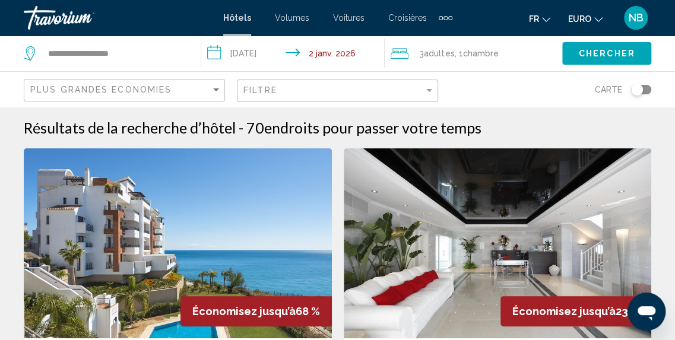
click at [200, 96] on div "Plus grandes économies" at bounding box center [125, 91] width 191 height 22
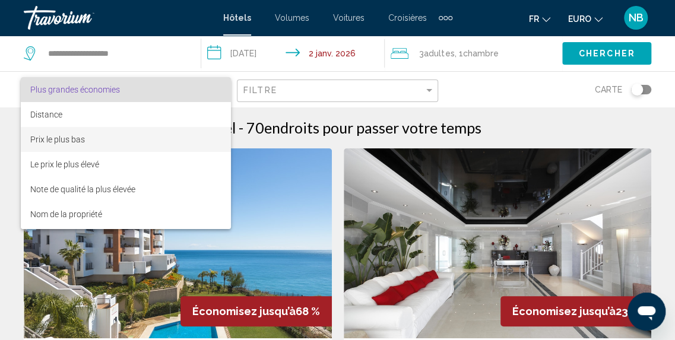
click at [199, 129] on span "Prix le plus bas" at bounding box center [126, 139] width 192 height 25
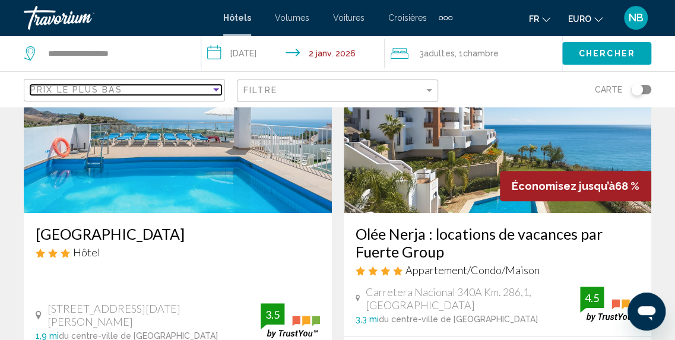
scroll to position [107, 0]
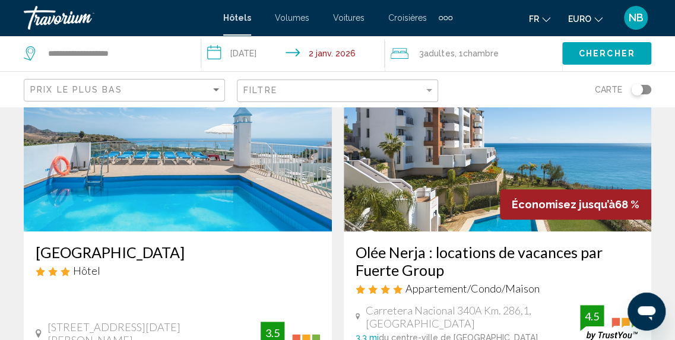
click at [464, 208] on img "Contenu principal" at bounding box center [498, 137] width 308 height 190
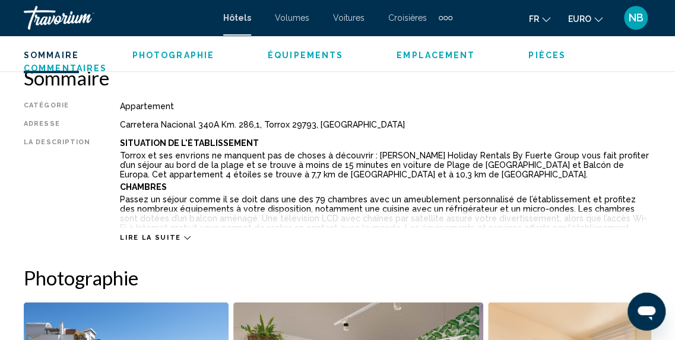
scroll to position [602, 0]
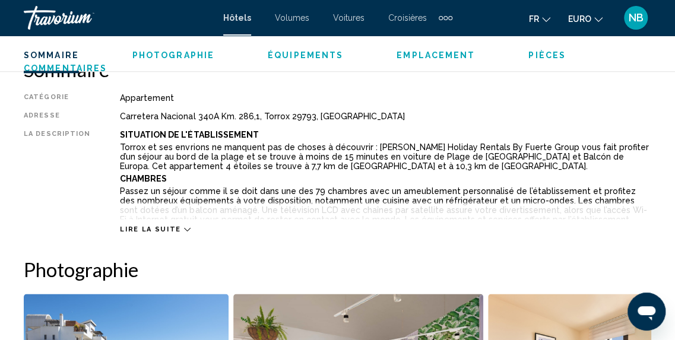
click at [166, 228] on span "Lire la suite" at bounding box center [150, 230] width 61 height 8
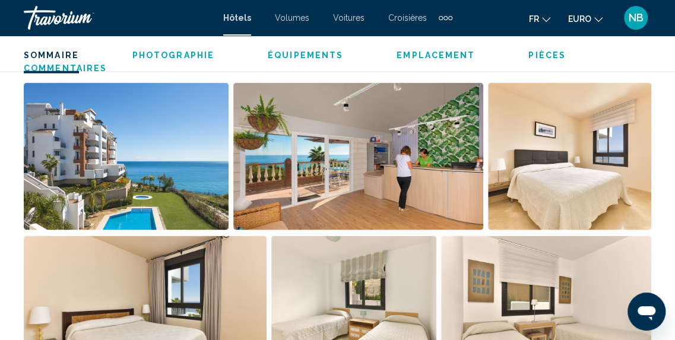
scroll to position [865, 0]
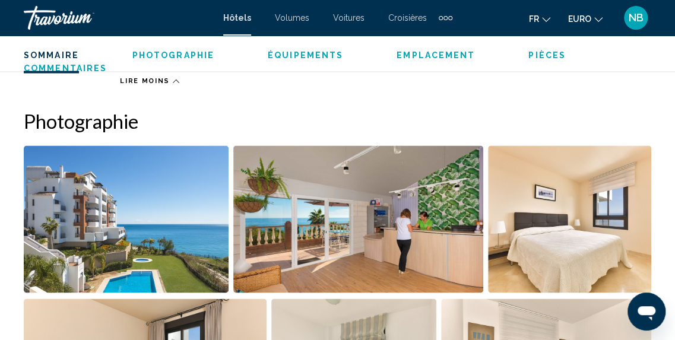
click at [176, 242] on img "Ouvrir le curseur d’image en plein écran" at bounding box center [126, 218] width 205 height 147
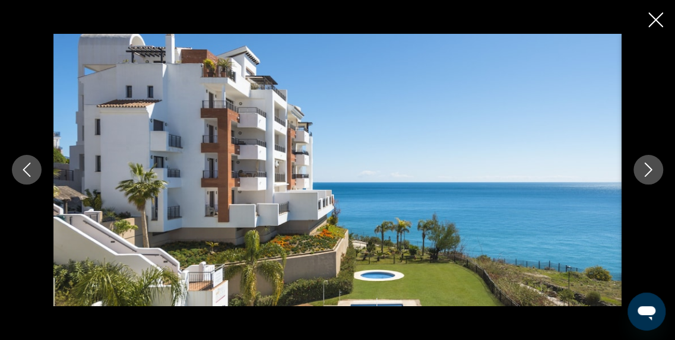
click at [652, 173] on icon "Image suivante" at bounding box center [648, 170] width 14 height 14
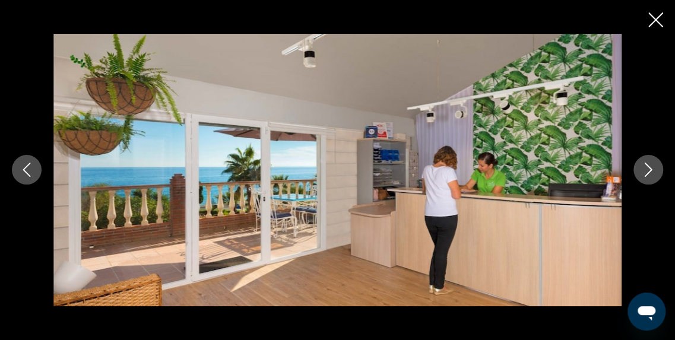
click at [652, 173] on icon "Image suivante" at bounding box center [648, 170] width 14 height 14
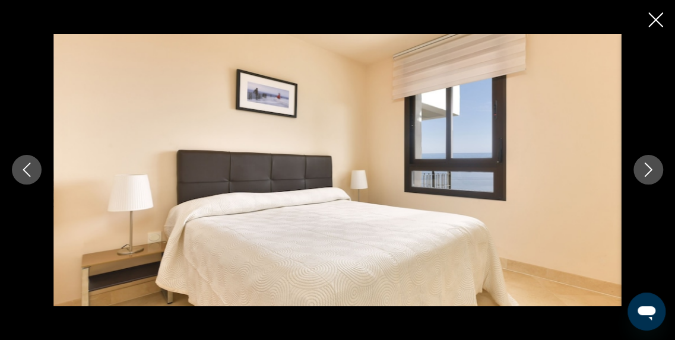
click at [652, 173] on icon "Image suivante" at bounding box center [648, 170] width 14 height 14
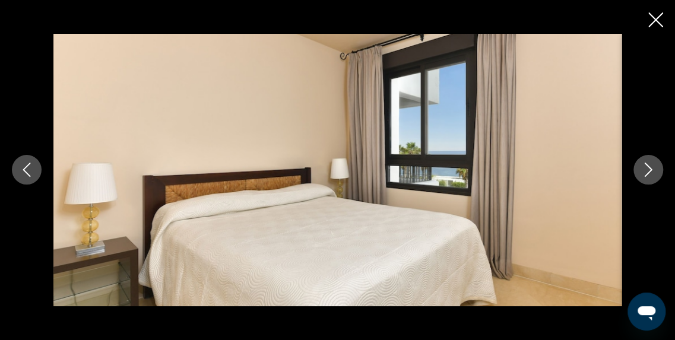
click at [652, 173] on icon "Image suivante" at bounding box center [648, 170] width 14 height 14
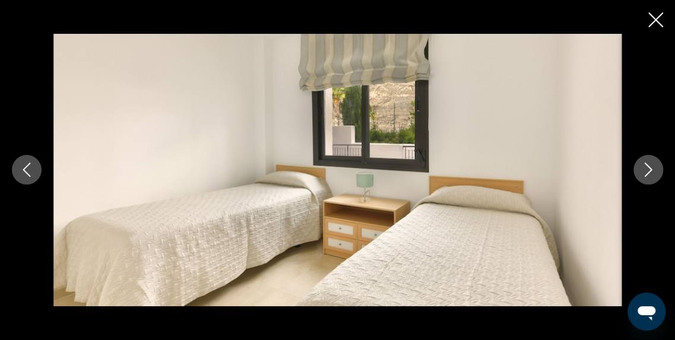
click at [652, 173] on icon "Image suivante" at bounding box center [648, 170] width 14 height 14
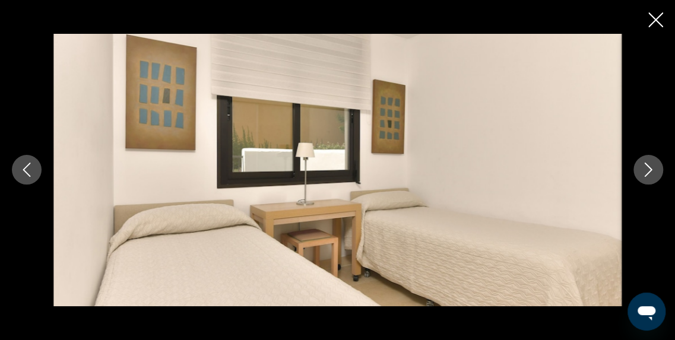
click at [652, 173] on icon "Image suivante" at bounding box center [648, 170] width 14 height 14
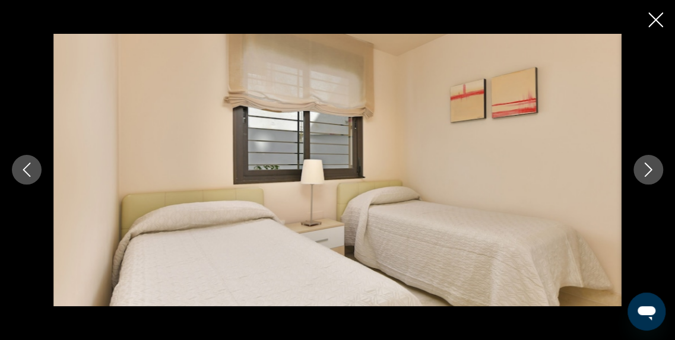
click at [652, 173] on icon "Image suivante" at bounding box center [648, 170] width 14 height 14
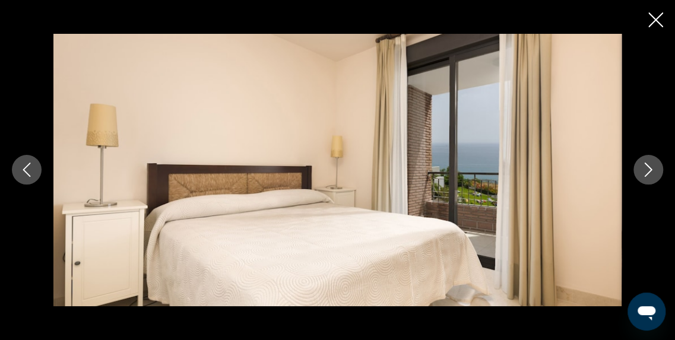
click at [652, 173] on icon "Image suivante" at bounding box center [648, 170] width 14 height 14
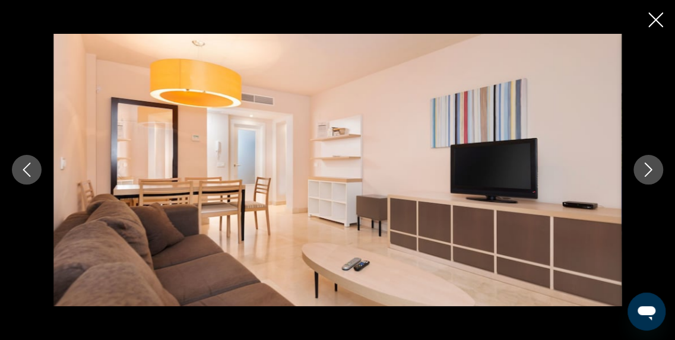
click at [652, 173] on icon "Image suivante" at bounding box center [648, 170] width 14 height 14
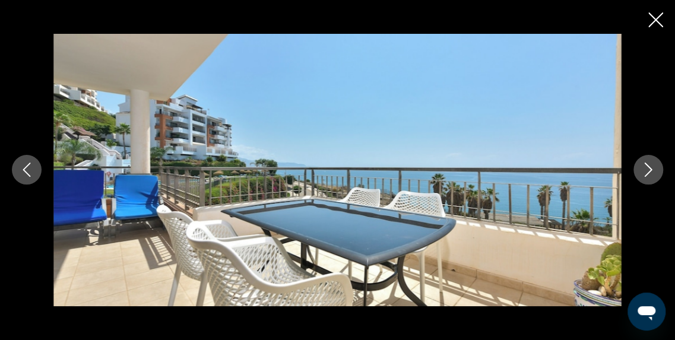
click at [652, 173] on icon "Image suivante" at bounding box center [648, 170] width 14 height 14
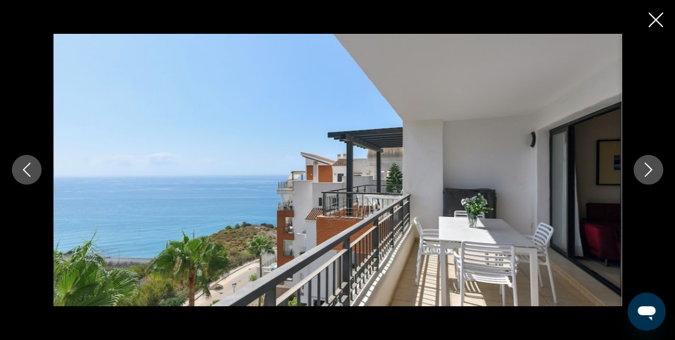
click at [652, 173] on icon "Image suivante" at bounding box center [648, 170] width 14 height 14
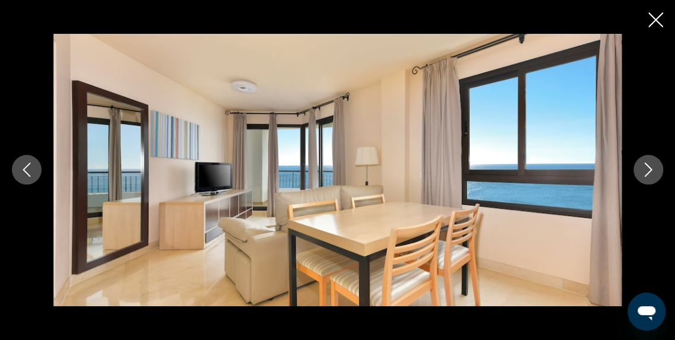
click at [652, 173] on icon "Image suivante" at bounding box center [648, 170] width 14 height 14
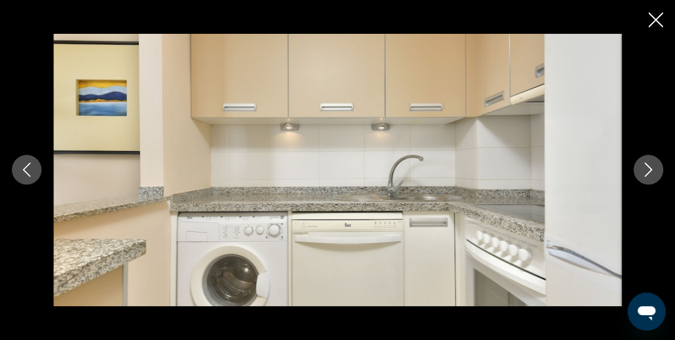
click at [652, 173] on icon "Image suivante" at bounding box center [648, 170] width 14 height 14
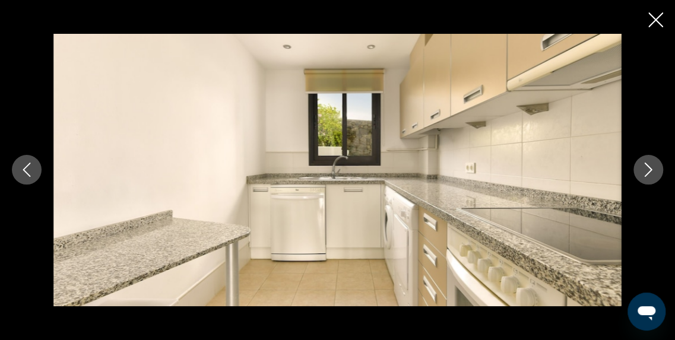
click at [652, 173] on icon "Image suivante" at bounding box center [648, 170] width 14 height 14
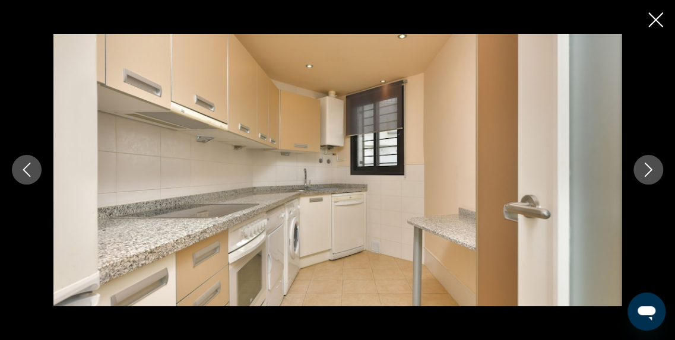
click at [652, 173] on icon "Image suivante" at bounding box center [648, 170] width 14 height 14
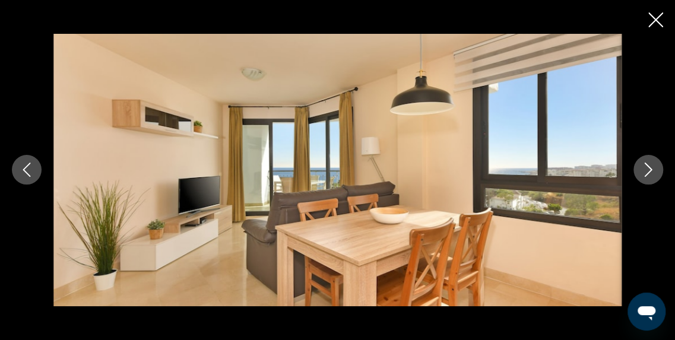
click at [652, 173] on icon "Image suivante" at bounding box center [648, 170] width 14 height 14
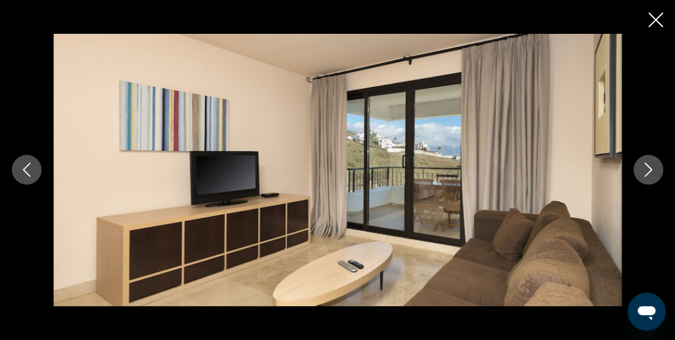
click at [652, 173] on icon "Image suivante" at bounding box center [648, 170] width 14 height 14
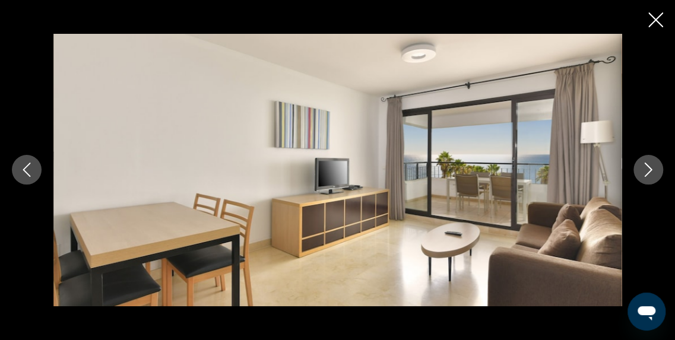
click at [652, 173] on icon "Image suivante" at bounding box center [648, 170] width 14 height 14
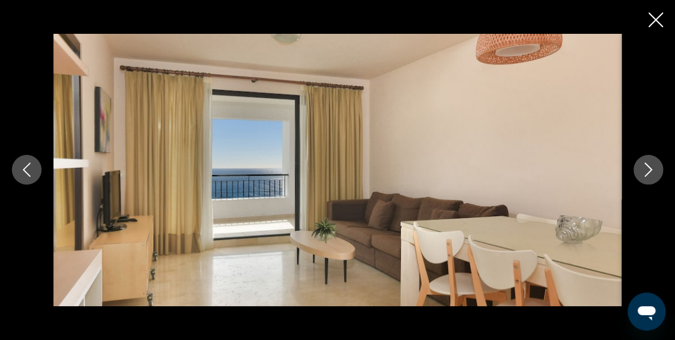
click at [652, 173] on icon "Image suivante" at bounding box center [648, 170] width 14 height 14
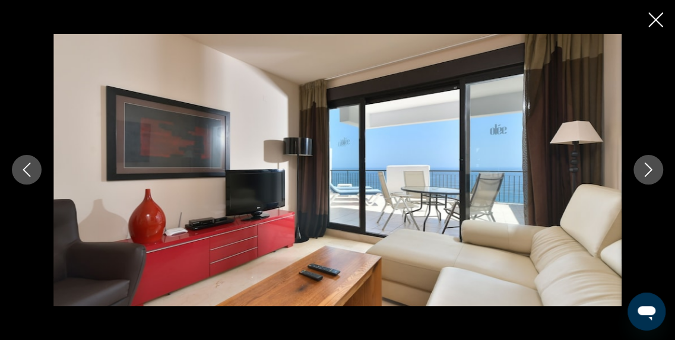
click at [652, 173] on icon "Image suivante" at bounding box center [648, 170] width 14 height 14
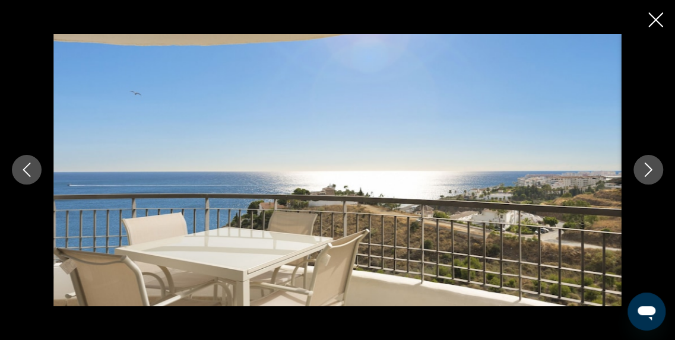
click at [652, 173] on icon "Image suivante" at bounding box center [648, 170] width 14 height 14
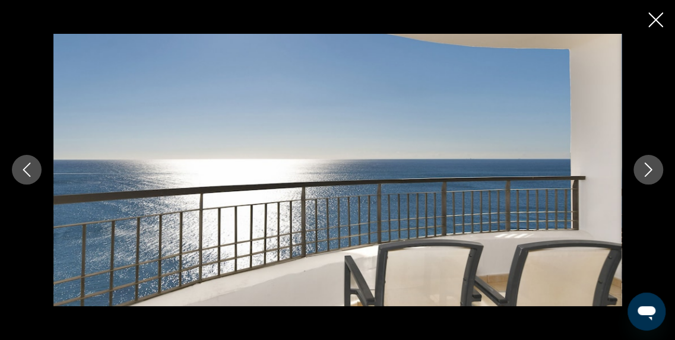
click at [652, 173] on icon "Image suivante" at bounding box center [648, 170] width 14 height 14
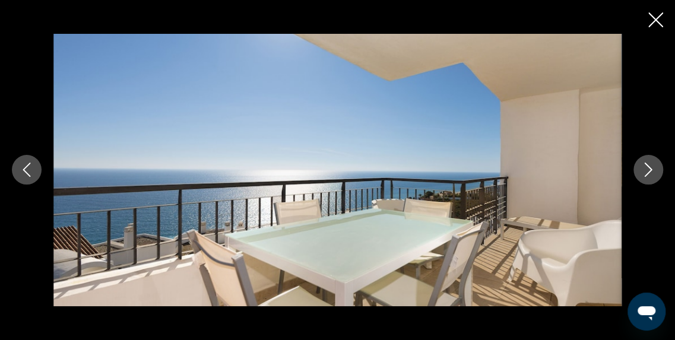
click at [652, 173] on icon "Image suivante" at bounding box center [648, 170] width 14 height 14
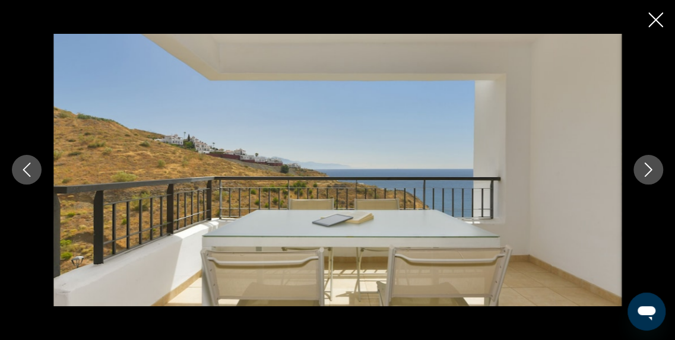
click at [652, 173] on icon "Image suivante" at bounding box center [648, 170] width 14 height 14
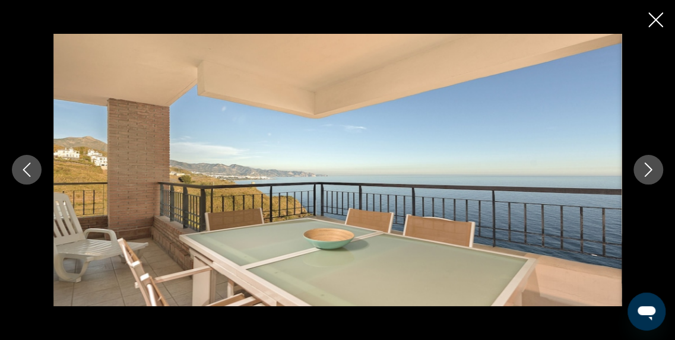
click at [652, 173] on icon "Image suivante" at bounding box center [648, 170] width 14 height 14
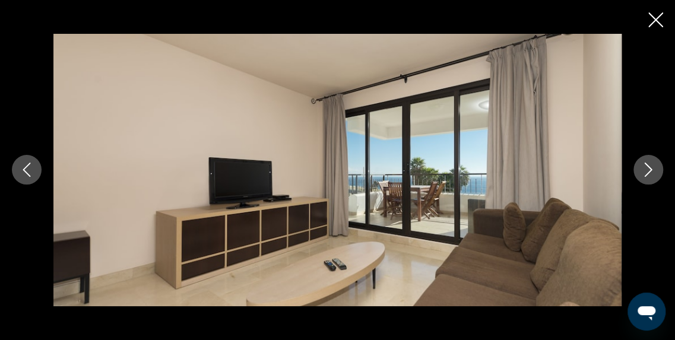
click at [652, 173] on icon "Image suivante" at bounding box center [648, 170] width 14 height 14
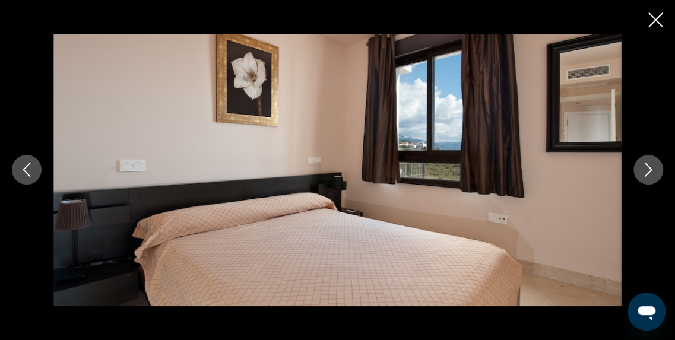
click at [652, 173] on icon "Image suivante" at bounding box center [648, 170] width 14 height 14
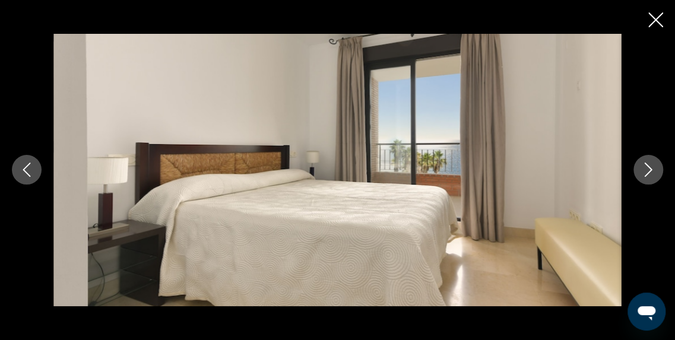
click at [652, 173] on icon "Image suivante" at bounding box center [648, 170] width 14 height 14
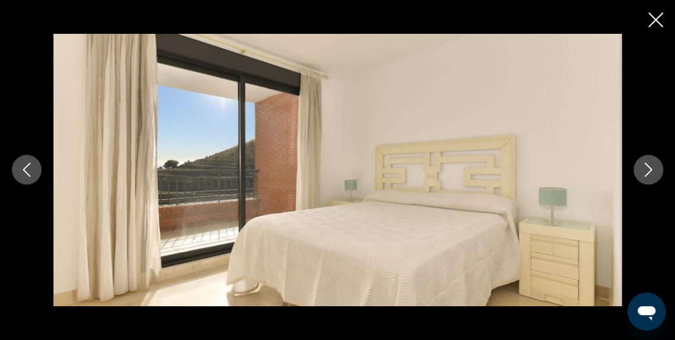
click at [652, 173] on icon "Image suivante" at bounding box center [648, 170] width 14 height 14
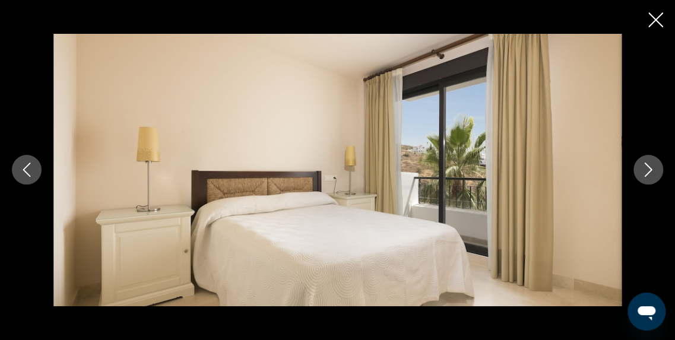
click at [652, 173] on icon "Image suivante" at bounding box center [648, 170] width 14 height 14
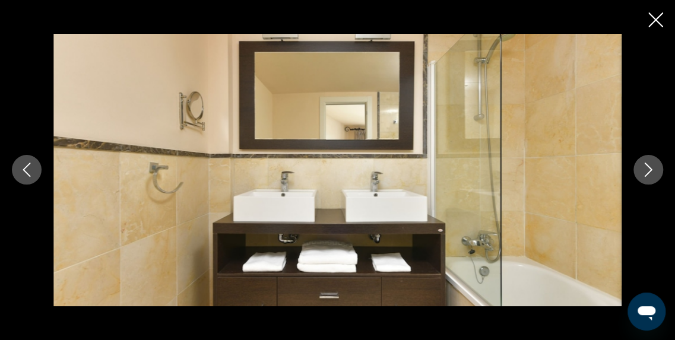
click at [652, 173] on icon "Image suivante" at bounding box center [648, 170] width 14 height 14
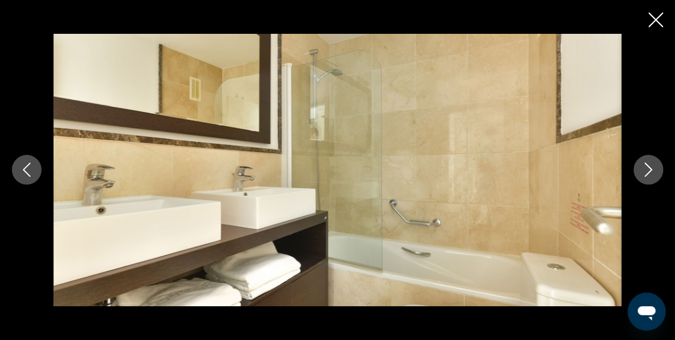
click at [652, 173] on icon "Image suivante" at bounding box center [648, 170] width 14 height 14
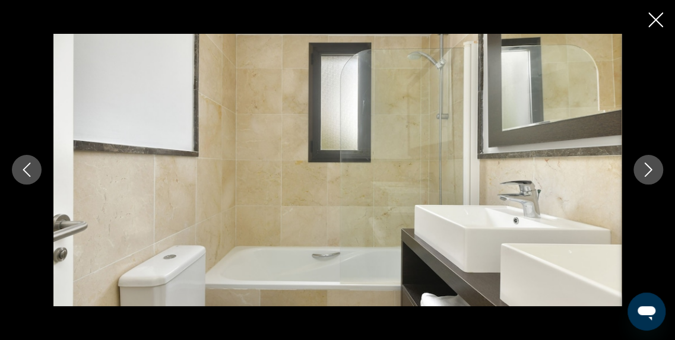
click at [652, 173] on icon "Image suivante" at bounding box center [648, 170] width 14 height 14
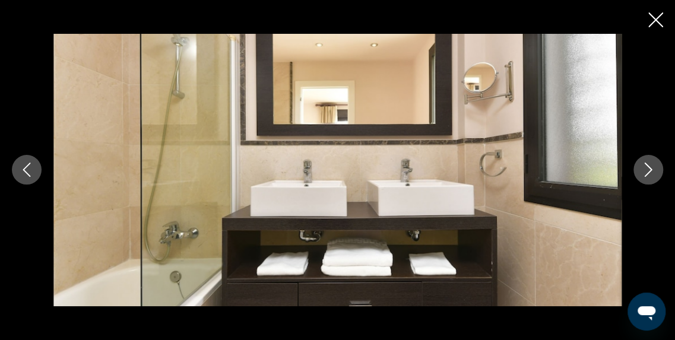
click at [652, 173] on icon "Image suivante" at bounding box center [648, 170] width 14 height 14
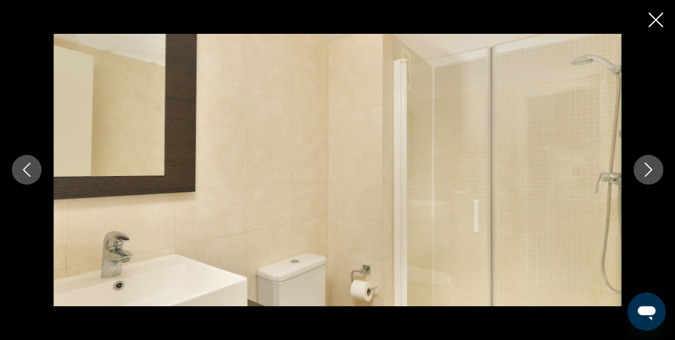
click at [652, 173] on icon "Image suivante" at bounding box center [648, 170] width 14 height 14
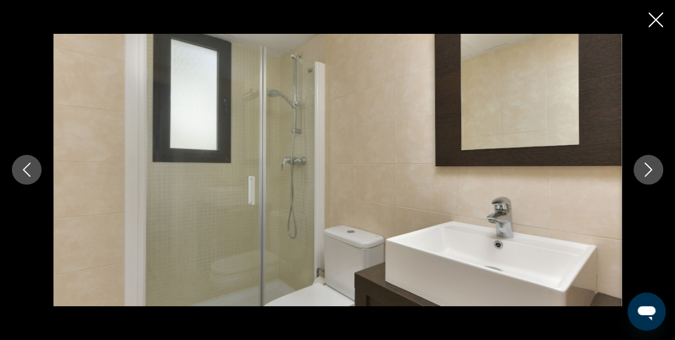
click at [652, 173] on icon "Image suivante" at bounding box center [648, 170] width 14 height 14
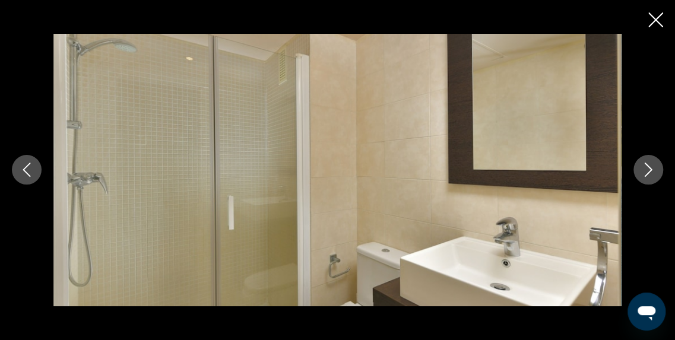
click at [652, 173] on icon "Image suivante" at bounding box center [648, 170] width 14 height 14
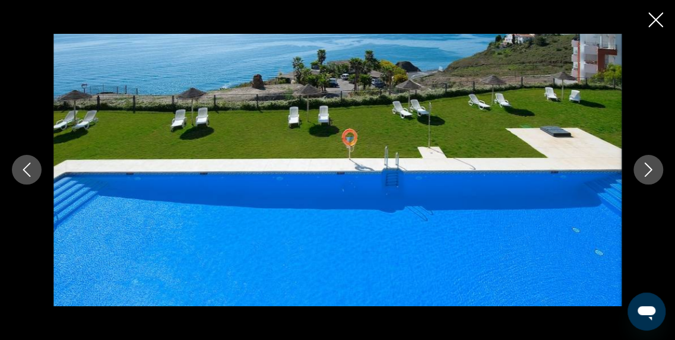
click at [652, 173] on icon "Image suivante" at bounding box center [648, 170] width 14 height 14
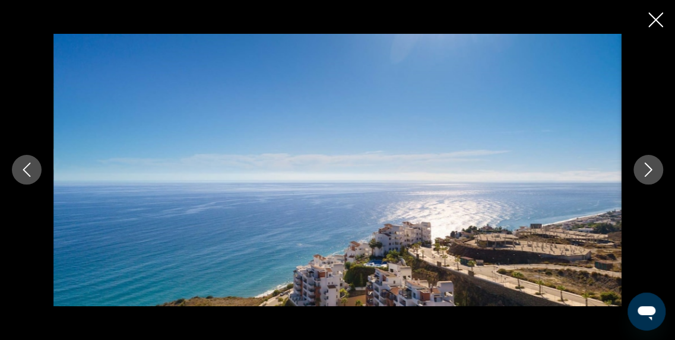
click at [652, 173] on icon "Image suivante" at bounding box center [648, 170] width 14 height 14
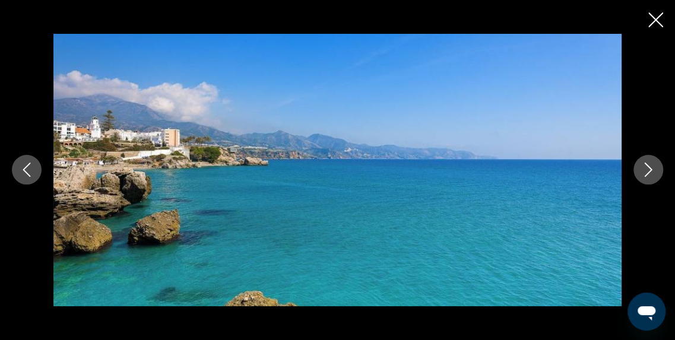
click at [652, 173] on icon "Image suivante" at bounding box center [648, 170] width 14 height 14
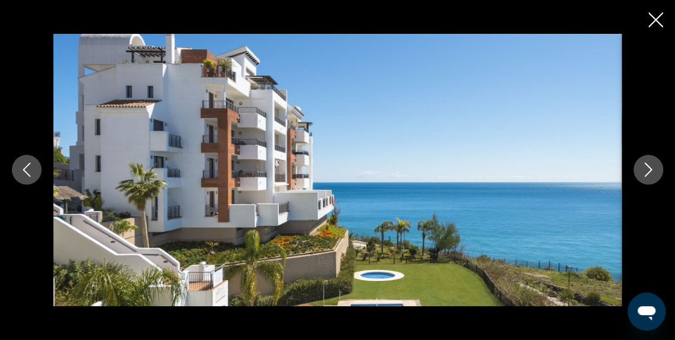
click at [655, 16] on icon "Fermer le diaporama" at bounding box center [655, 19] width 15 height 15
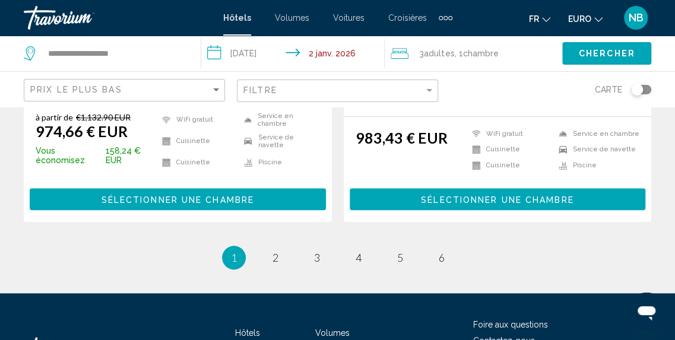
scroll to position [2517, 0]
